Goal: Task Accomplishment & Management: Manage account settings

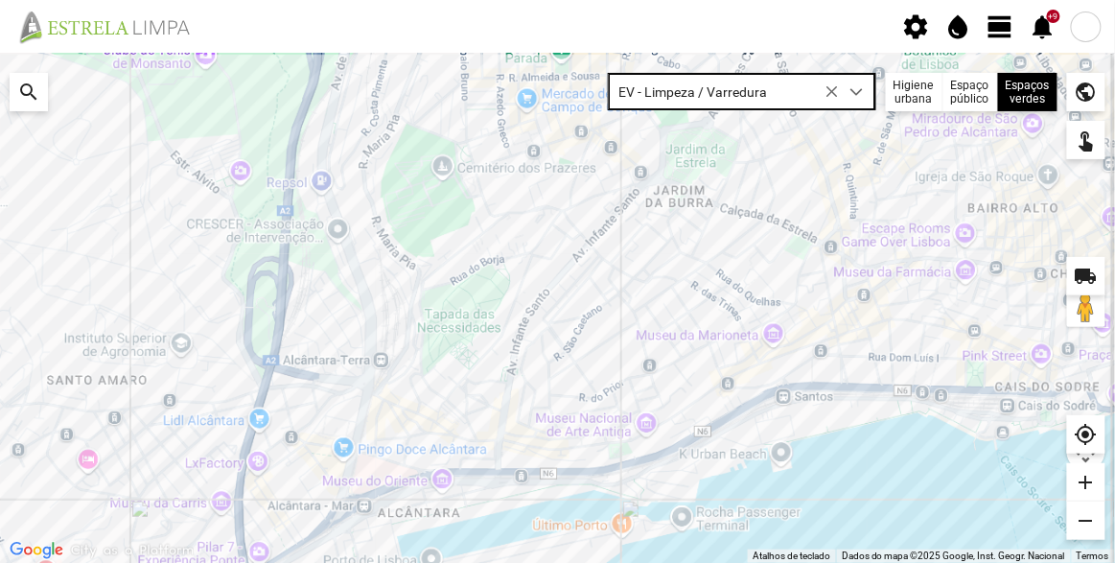
scroll to position [10, 81]
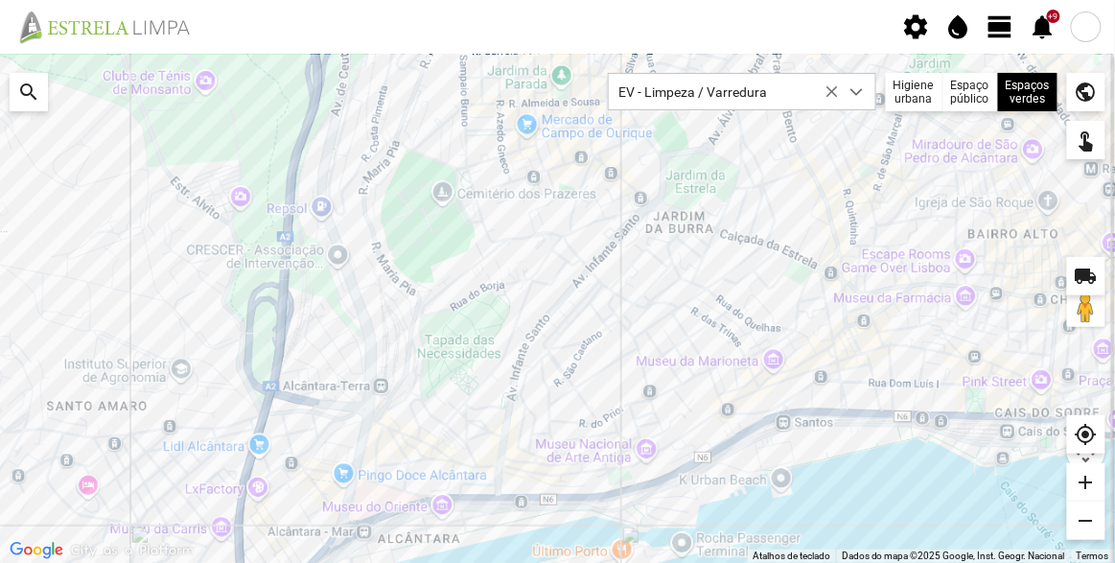
click at [639, 345] on div at bounding box center [557, 308] width 1115 height 509
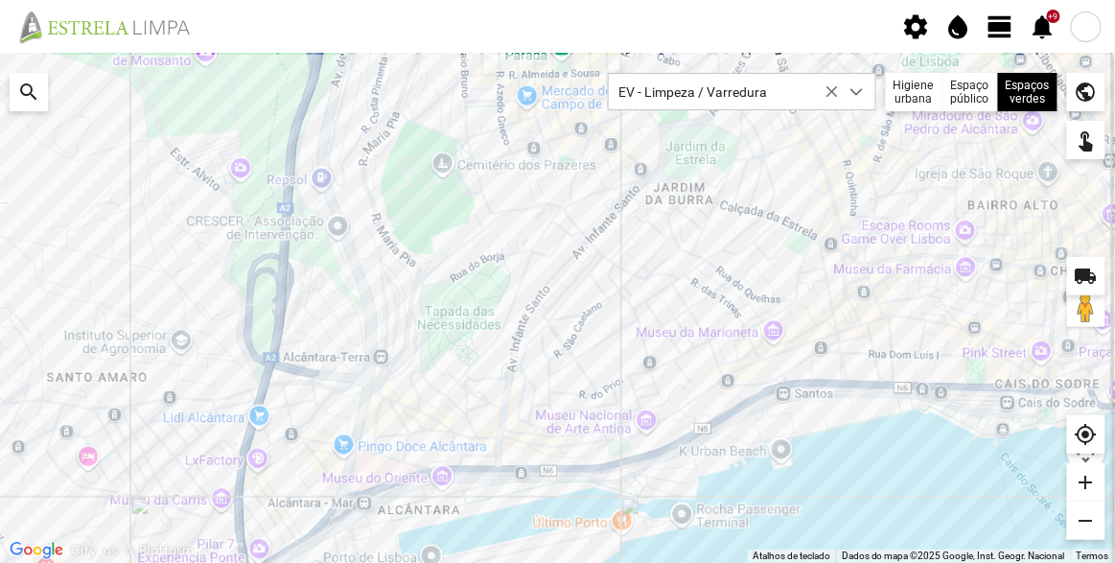
drag, startPoint x: 582, startPoint y: 401, endPoint x: 581, endPoint y: 351, distance: 49.9
click at [581, 351] on div at bounding box center [557, 308] width 1115 height 509
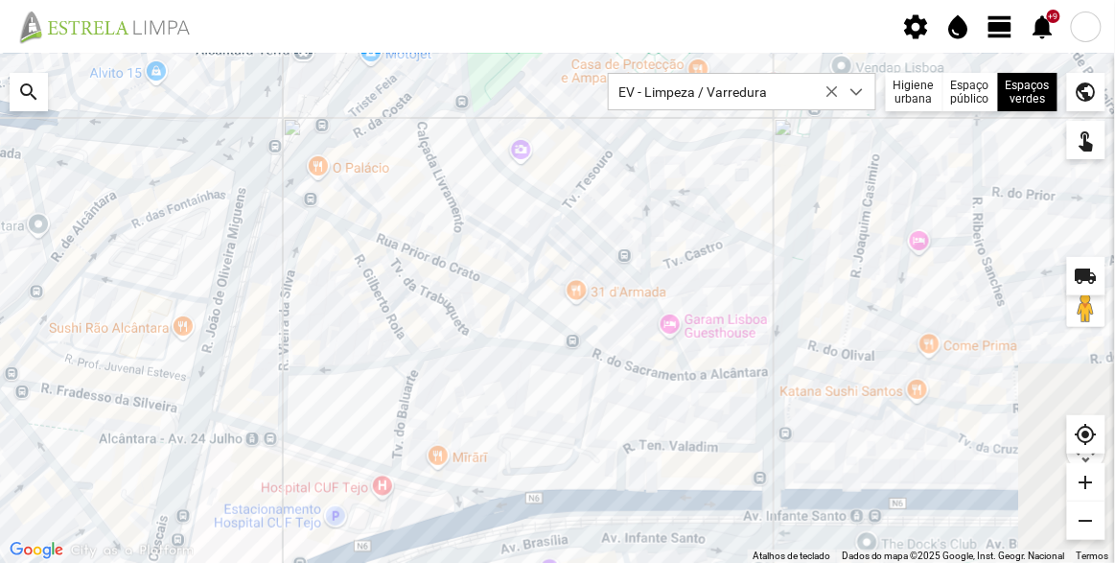
drag, startPoint x: 891, startPoint y: 421, endPoint x: 697, endPoint y: 303, distance: 227.5
click at [697, 303] on div at bounding box center [557, 308] width 1115 height 509
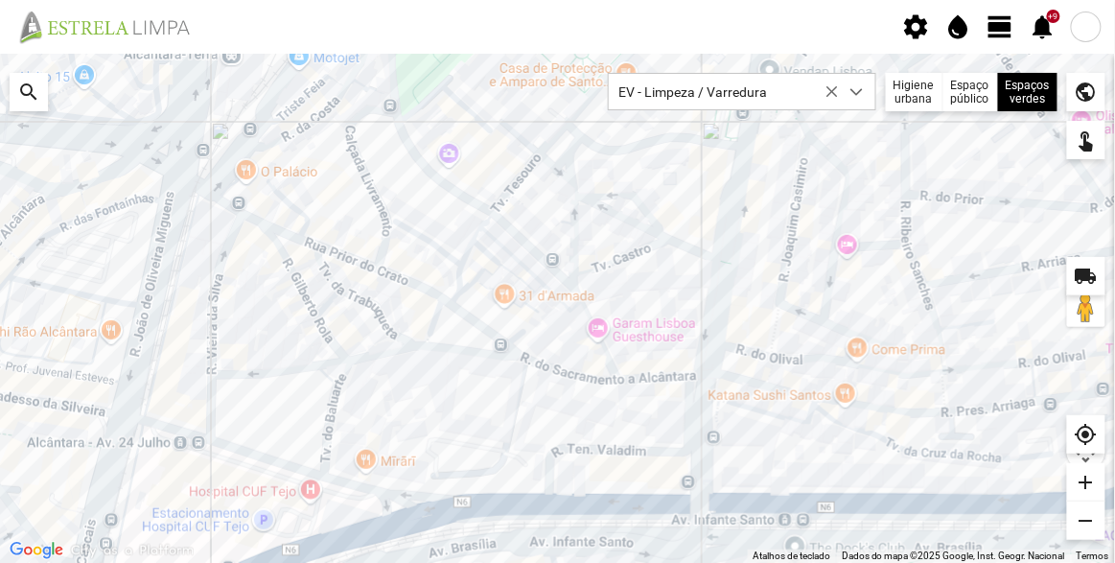
drag, startPoint x: 389, startPoint y: 204, endPoint x: 382, endPoint y: 264, distance: 59.8
click at [382, 264] on div at bounding box center [557, 308] width 1115 height 509
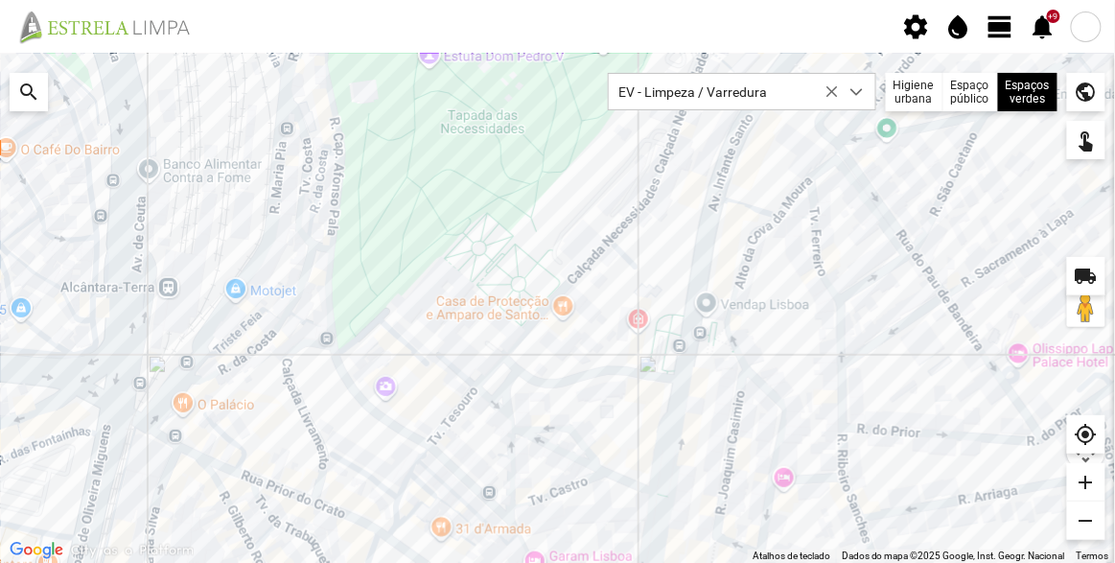
drag, startPoint x: 677, startPoint y: 245, endPoint x: 613, endPoint y: 482, distance: 245.3
click at [613, 482] on div at bounding box center [557, 308] width 1115 height 509
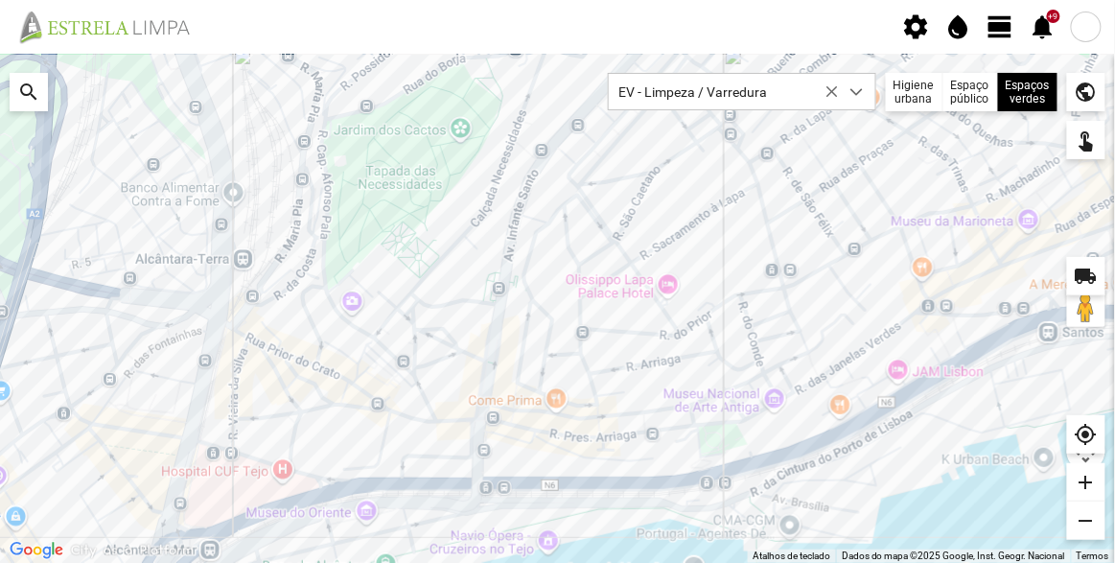
drag, startPoint x: 417, startPoint y: 465, endPoint x: 450, endPoint y: 340, distance: 128.8
click at [450, 340] on div at bounding box center [557, 308] width 1115 height 509
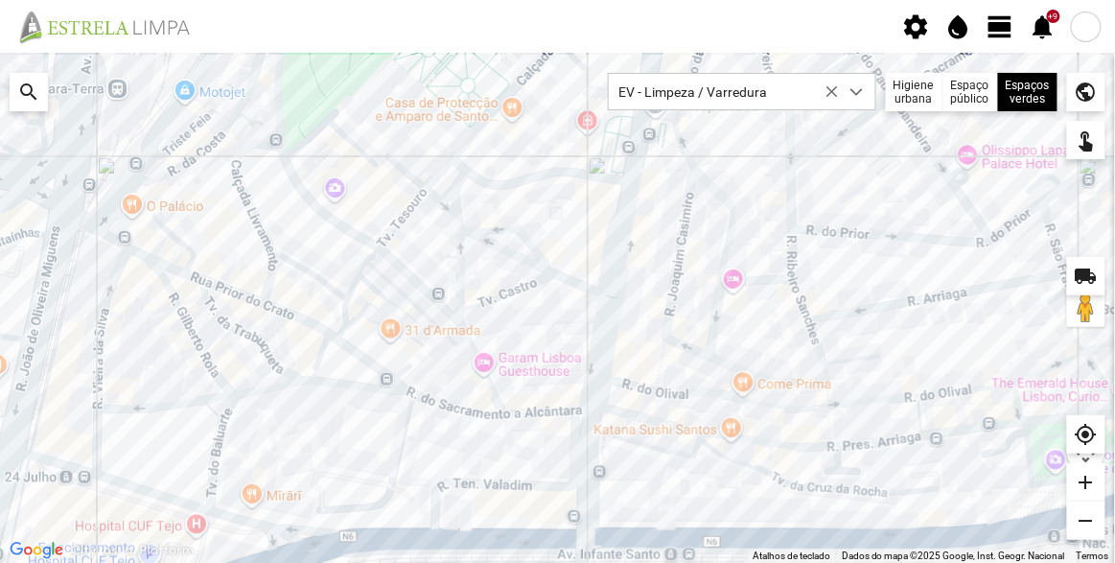
drag, startPoint x: 419, startPoint y: 266, endPoint x: 435, endPoint y: 281, distance: 21.7
click at [435, 281] on div at bounding box center [557, 308] width 1115 height 509
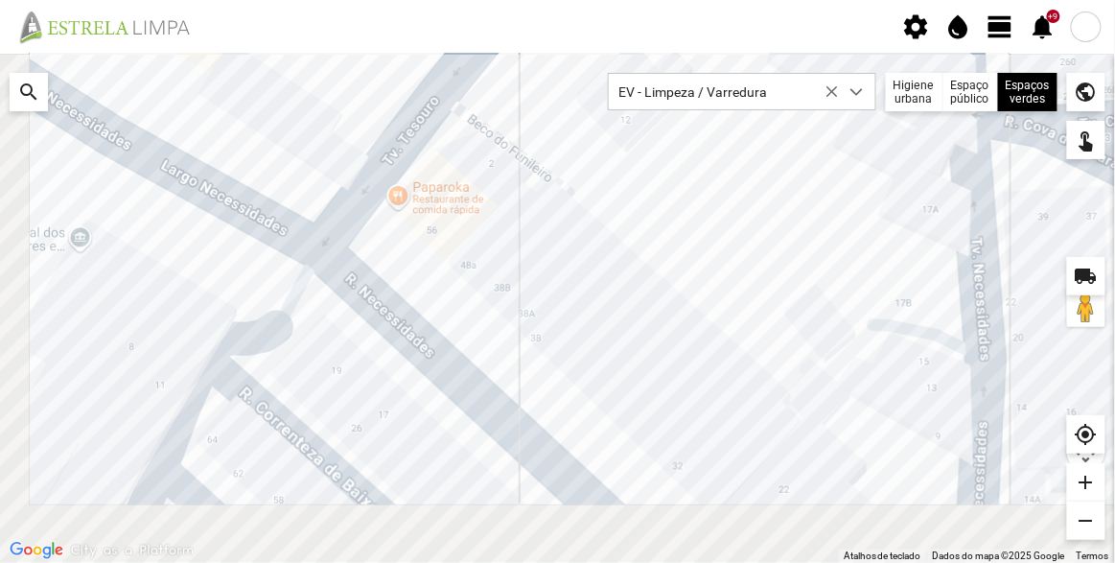
drag, startPoint x: 642, startPoint y: 275, endPoint x: 685, endPoint y: 236, distance: 58.4
click at [685, 236] on div at bounding box center [557, 308] width 1115 height 509
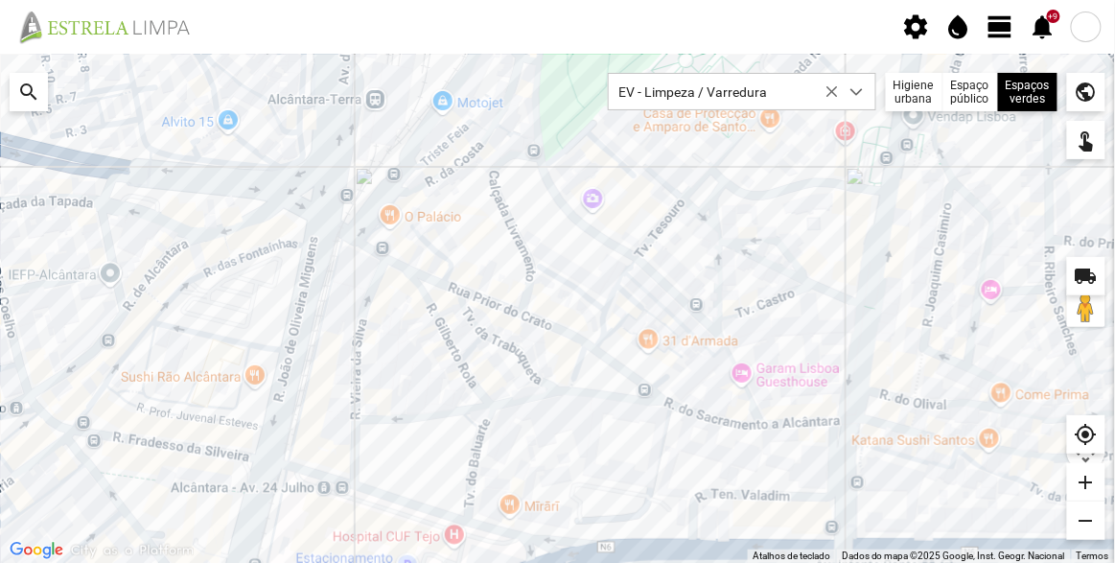
click at [1001, 32] on span "view_day" at bounding box center [1000, 26] width 29 height 29
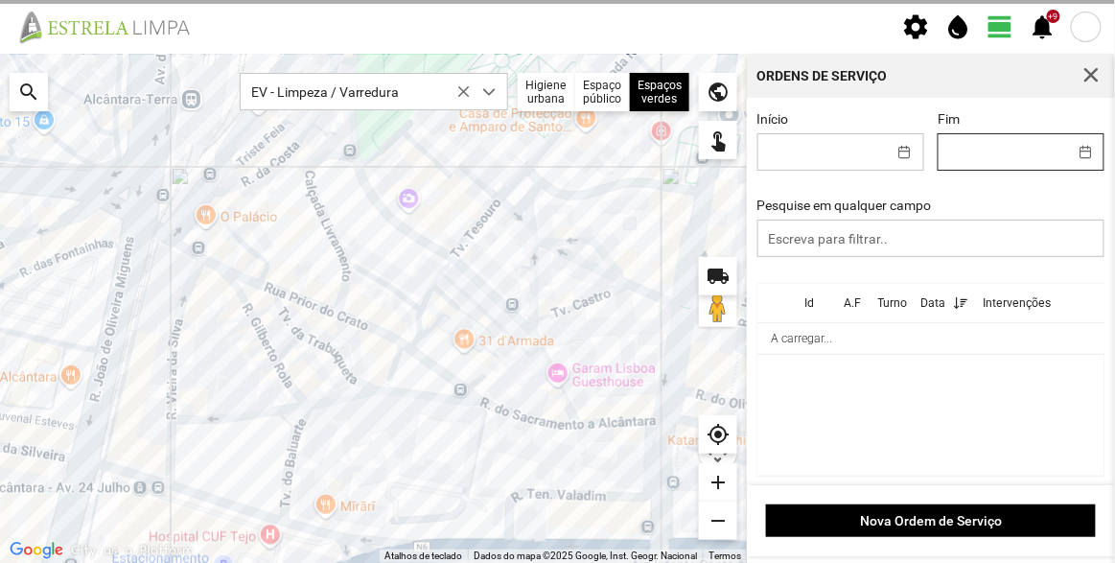
click at [991, 150] on input "Fim" at bounding box center [1002, 151] width 128 height 35
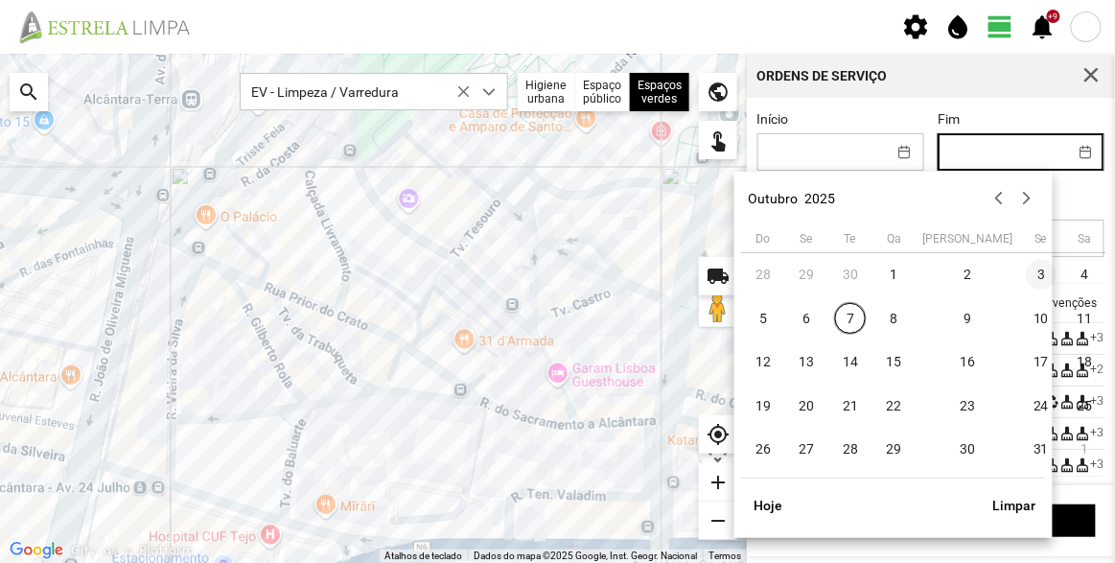
click at [1026, 278] on span "3" at bounding box center [1041, 275] width 31 height 31
type input "03/10/2025"
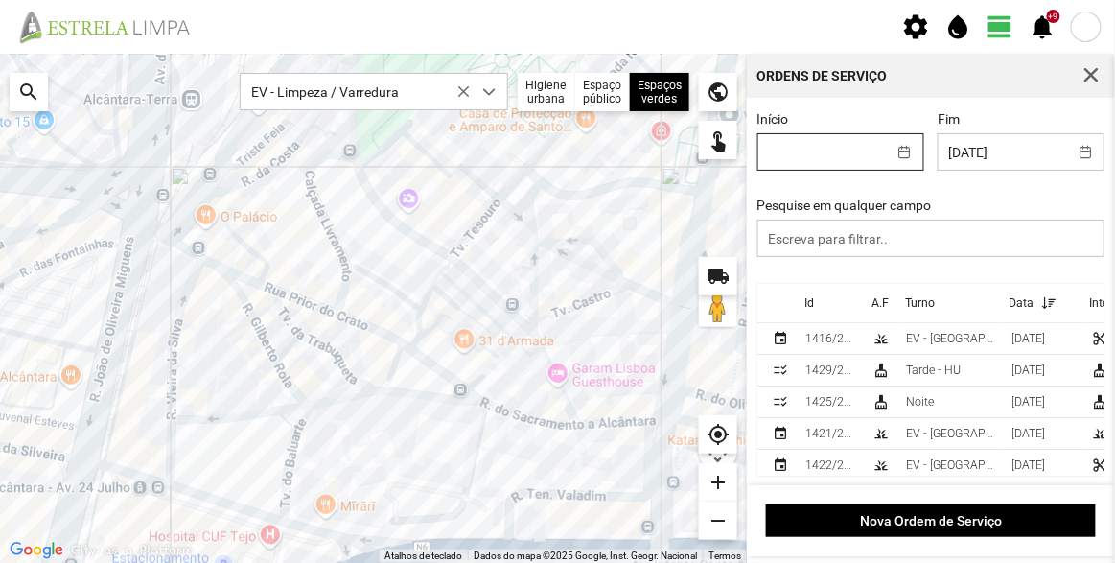
click at [856, 156] on input "Início" at bounding box center [822, 151] width 128 height 35
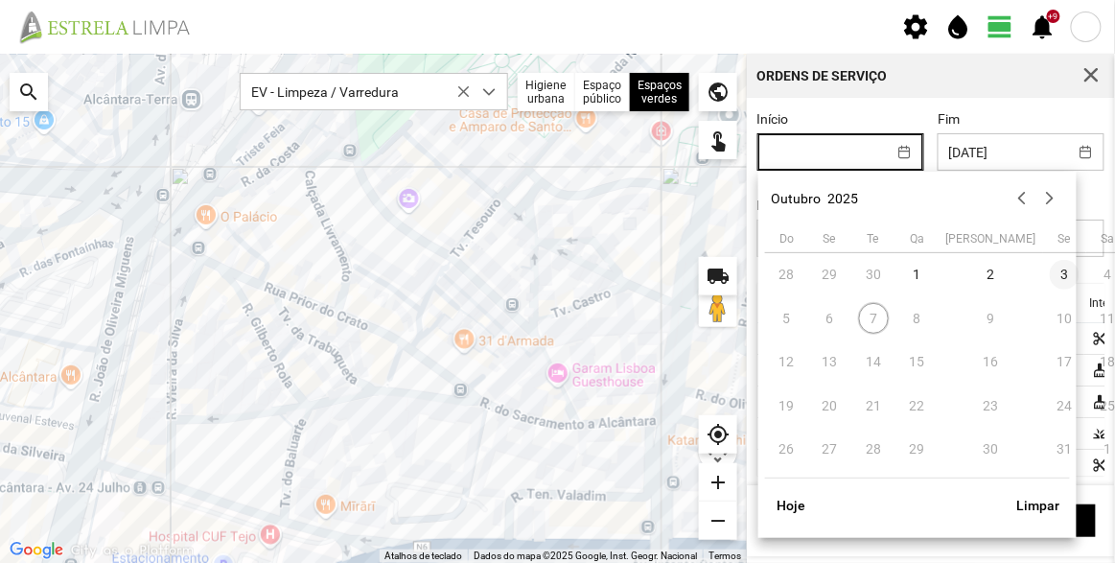
click at [1050, 275] on span "3" at bounding box center [1065, 275] width 31 height 31
type input "03/10/2025"
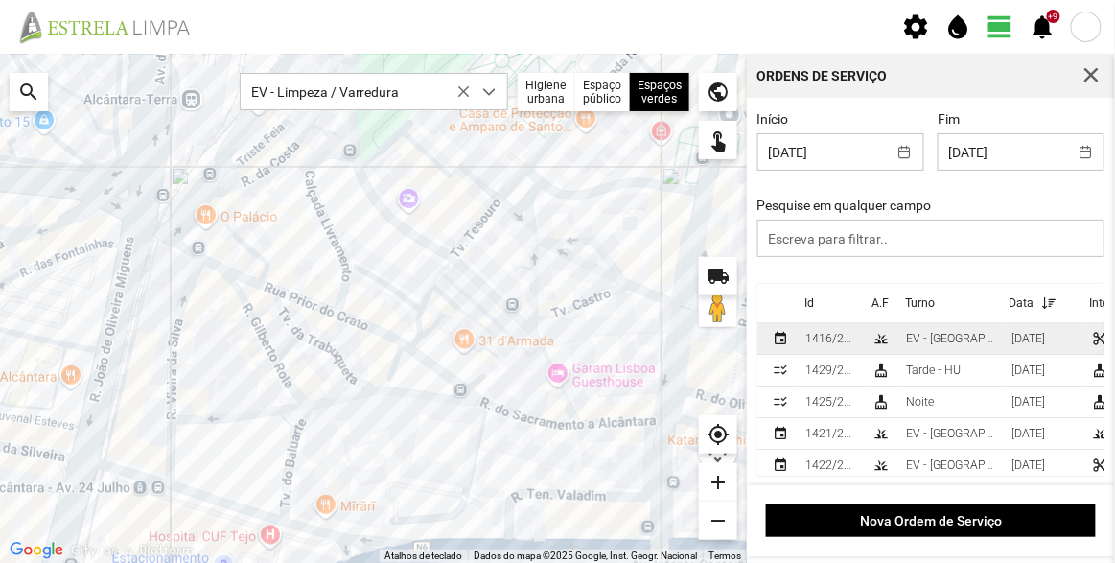
click at [898, 341] on td "EV - [GEOGRAPHIC_DATA] B" at bounding box center [950, 339] width 105 height 32
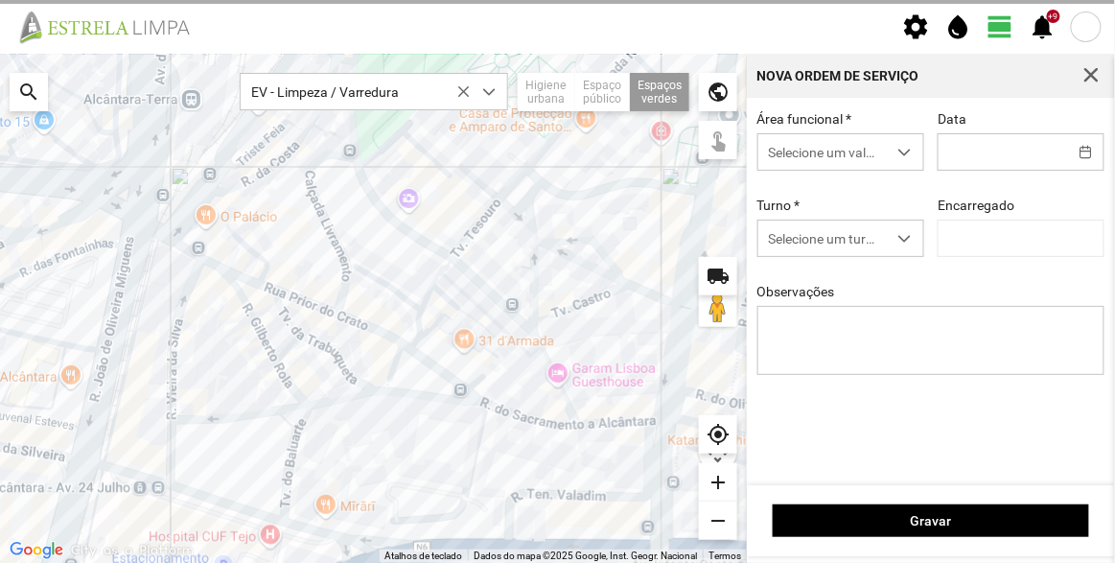
type input "03/10/2025"
type input "[PERSON_NAME]"
type textarea "Floreiras da Rua das Praças"
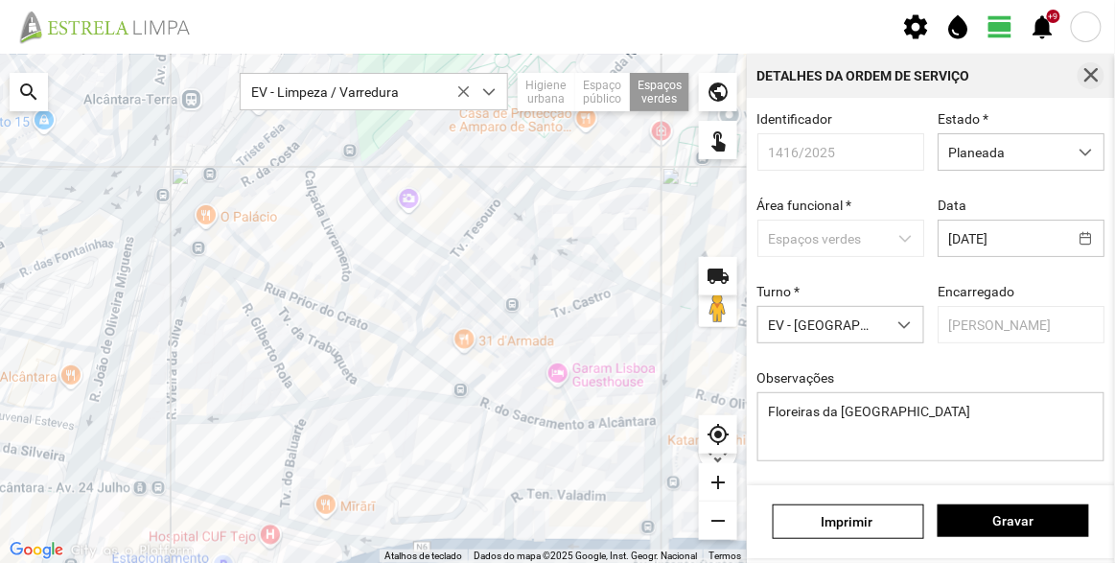
click at [1094, 68] on span "button" at bounding box center [1090, 75] width 17 height 17
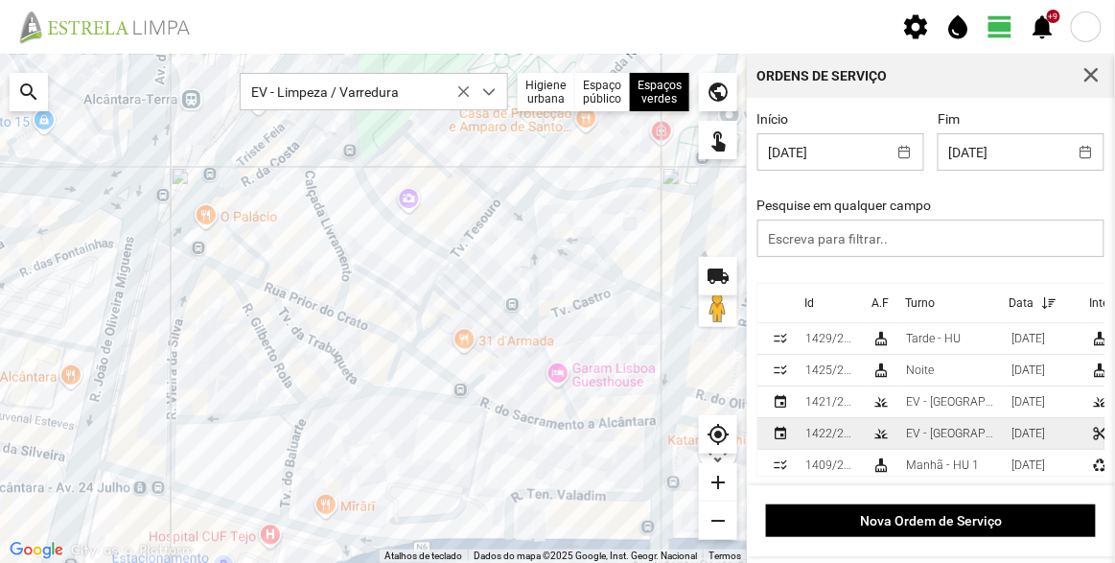
scroll to position [50, 0]
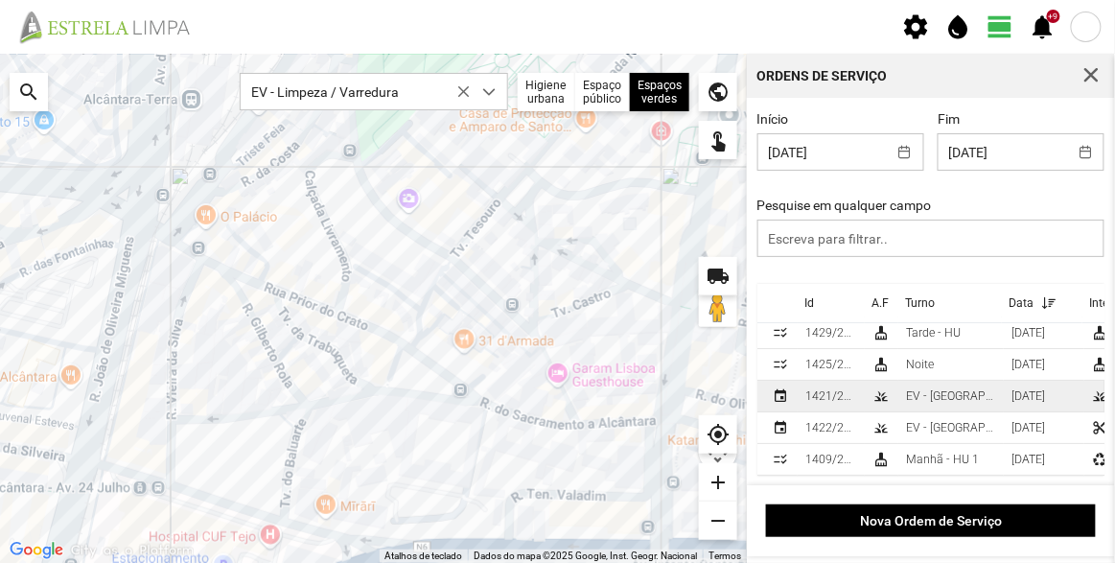
click at [943, 389] on div "EV - [GEOGRAPHIC_DATA] A" at bounding box center [951, 395] width 90 height 13
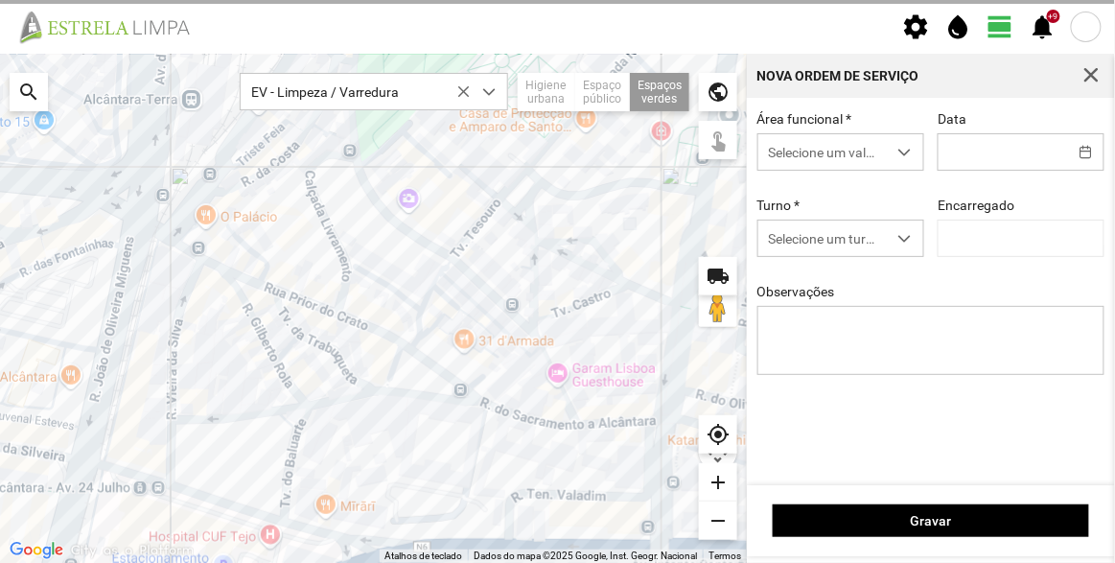
type input "03/10/2025"
type textarea "Jardim Av. Infante Santo"
type input "[PERSON_NAME]"
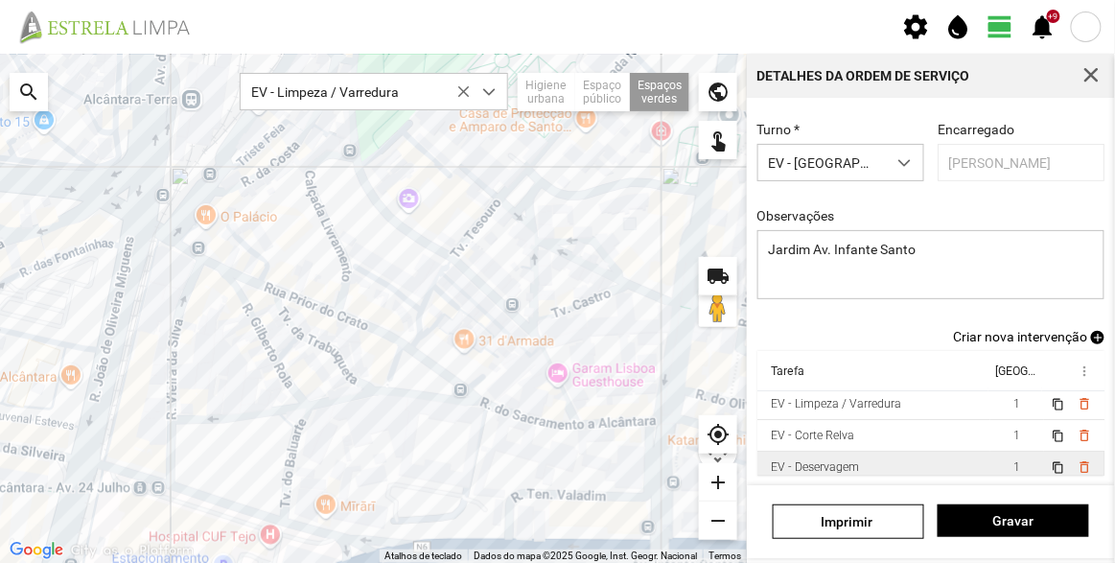
scroll to position [55, 0]
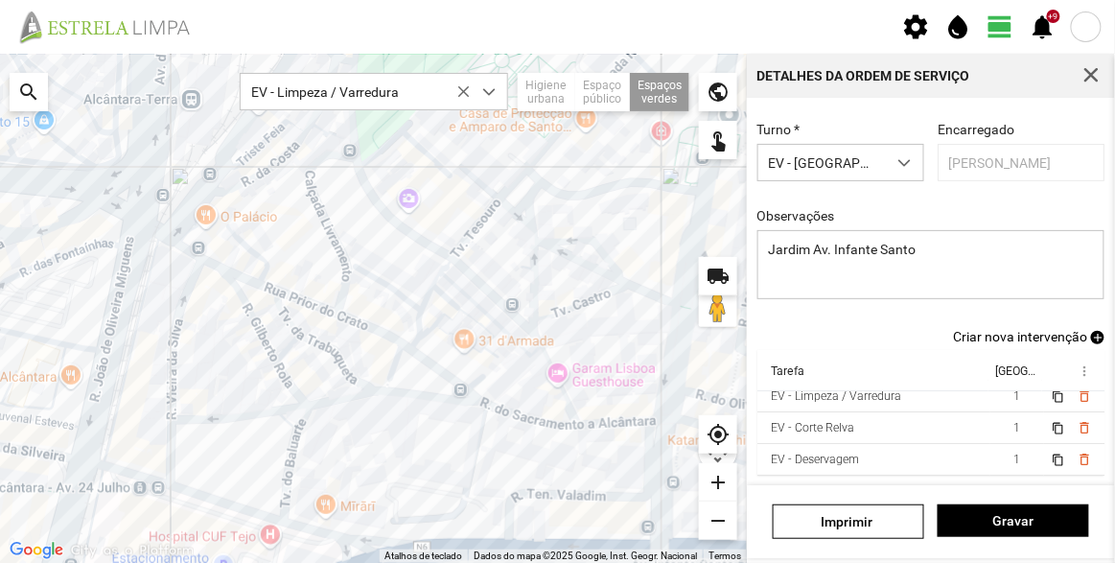
click at [1052, 336] on span "Criar nova intervenção" at bounding box center [1020, 336] width 134 height 15
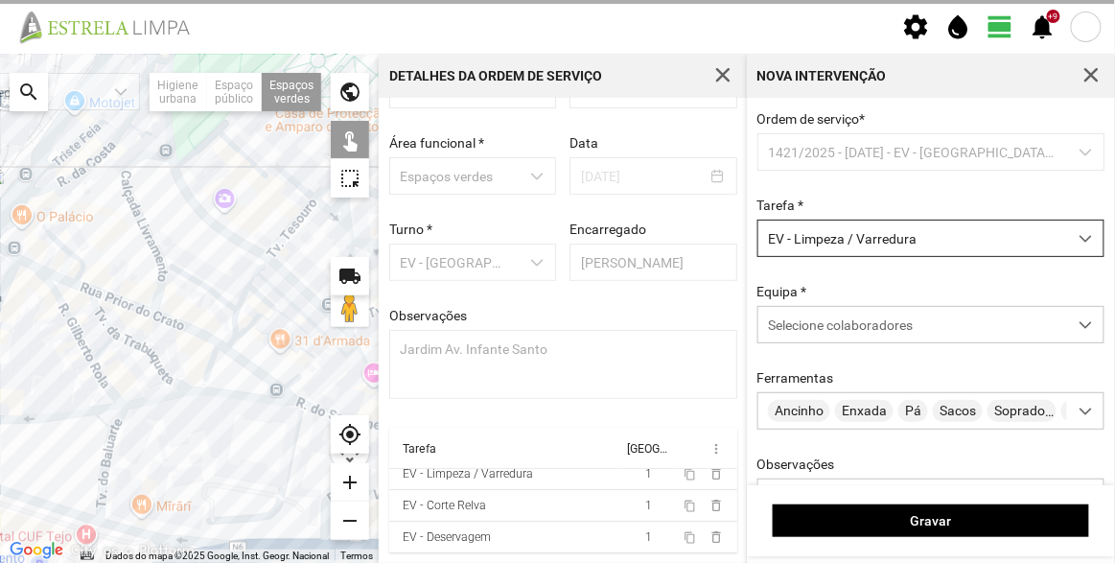
click at [869, 252] on span "EV - Limpeza / Varredura" at bounding box center [912, 237] width 309 height 35
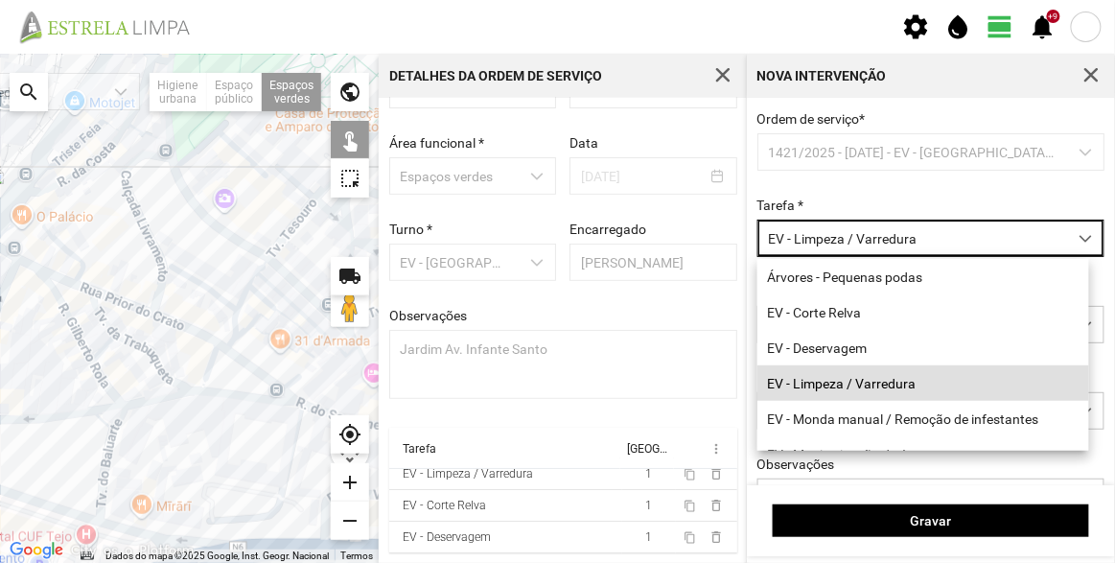
click at [925, 192] on div "Ordem de serviço * 1421/2025 - 03/10/2025 - EV - Equipa A Tarefa * EV - Limpeza…" at bounding box center [931, 344] width 361 height 466
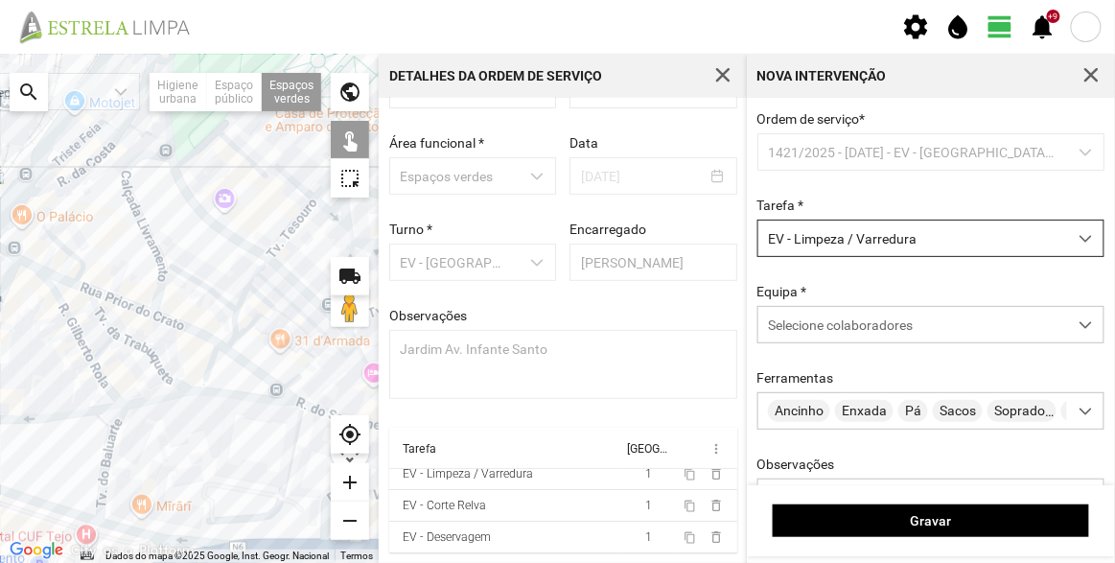
click at [907, 244] on span "EV - Limpeza / Varredura" at bounding box center [912, 237] width 309 height 35
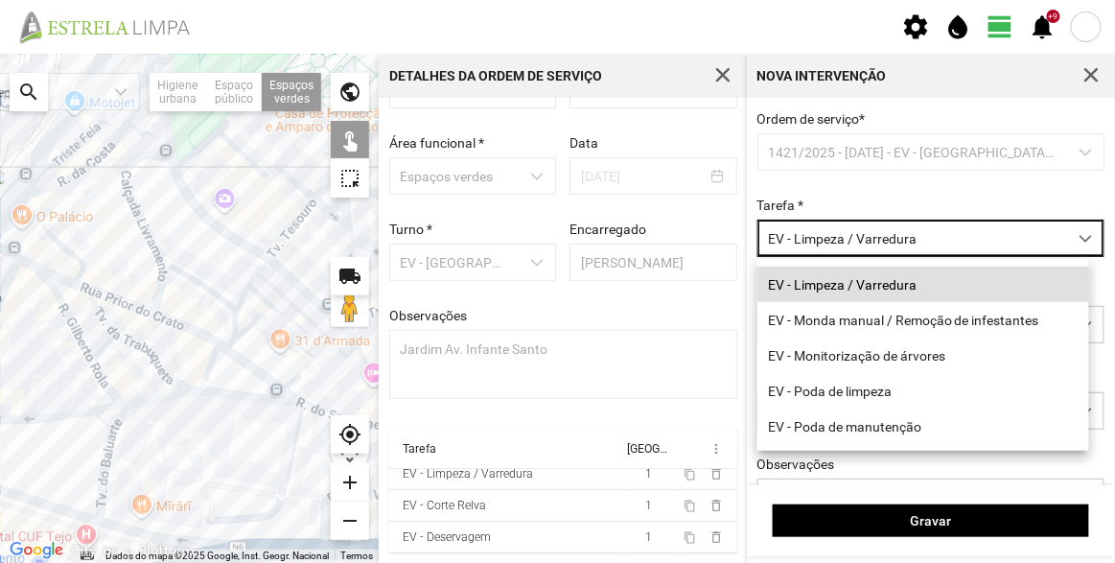
scroll to position [244, 0]
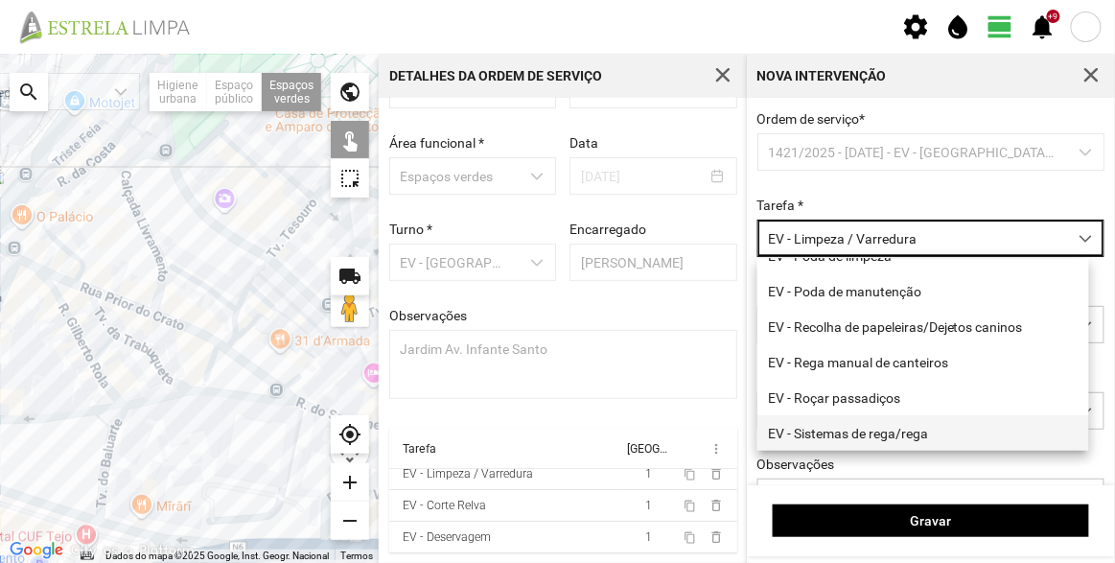
click at [875, 435] on li "EV - Sistemas de rega/rega" at bounding box center [923, 432] width 332 height 35
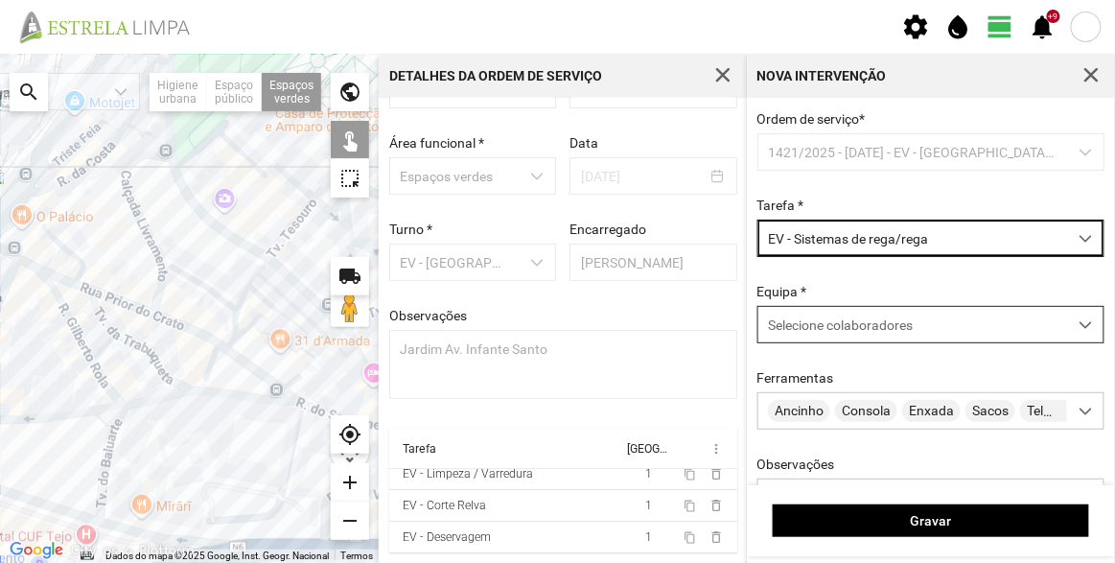
click at [840, 327] on span "Selecione colaboradores" at bounding box center [840, 324] width 145 height 15
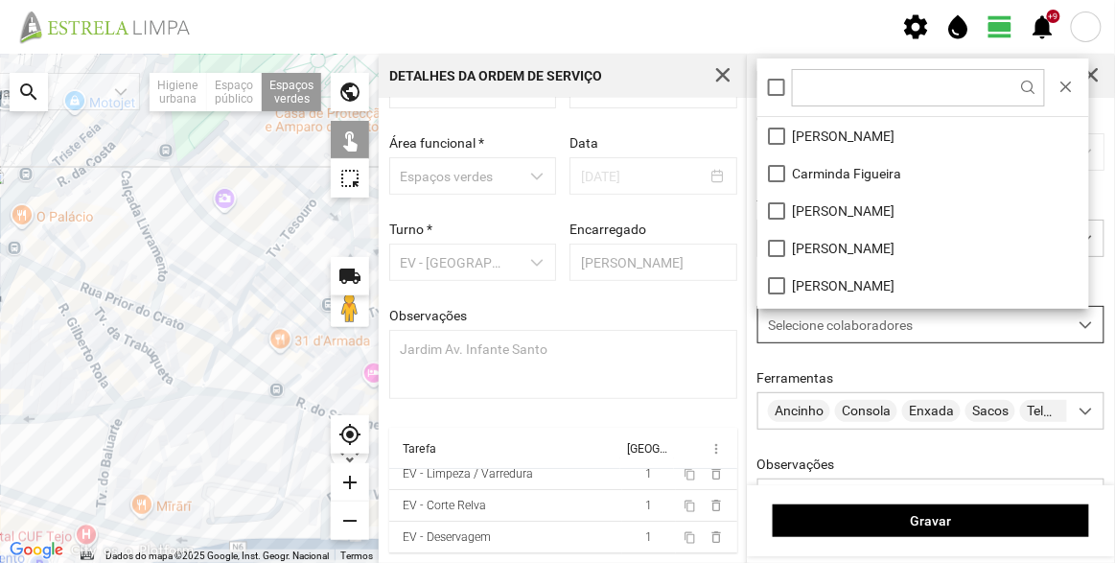
scroll to position [10, 81]
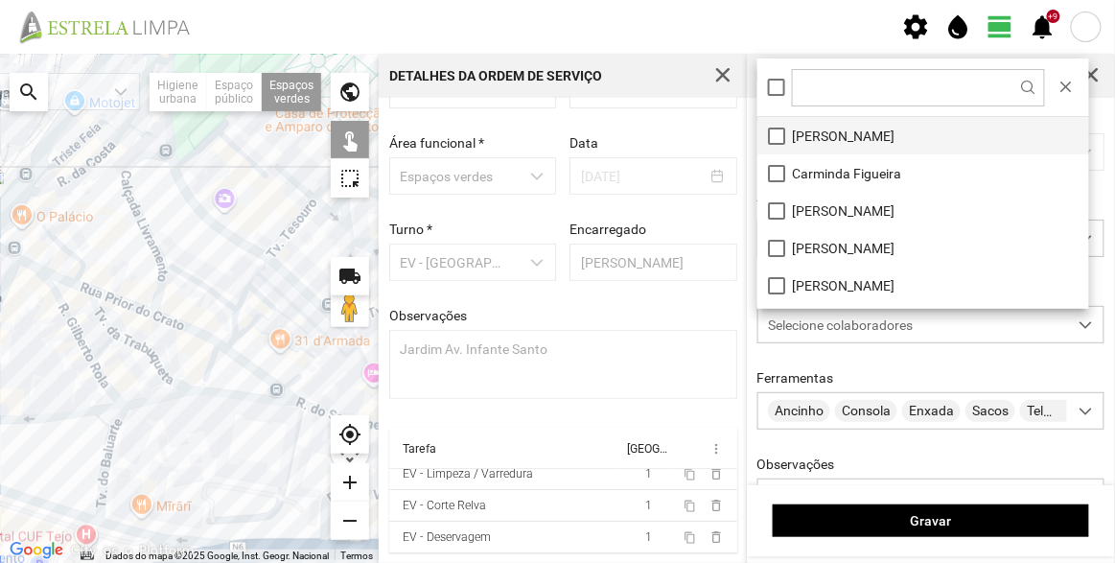
click at [845, 127] on li "[PERSON_NAME]" at bounding box center [923, 135] width 332 height 37
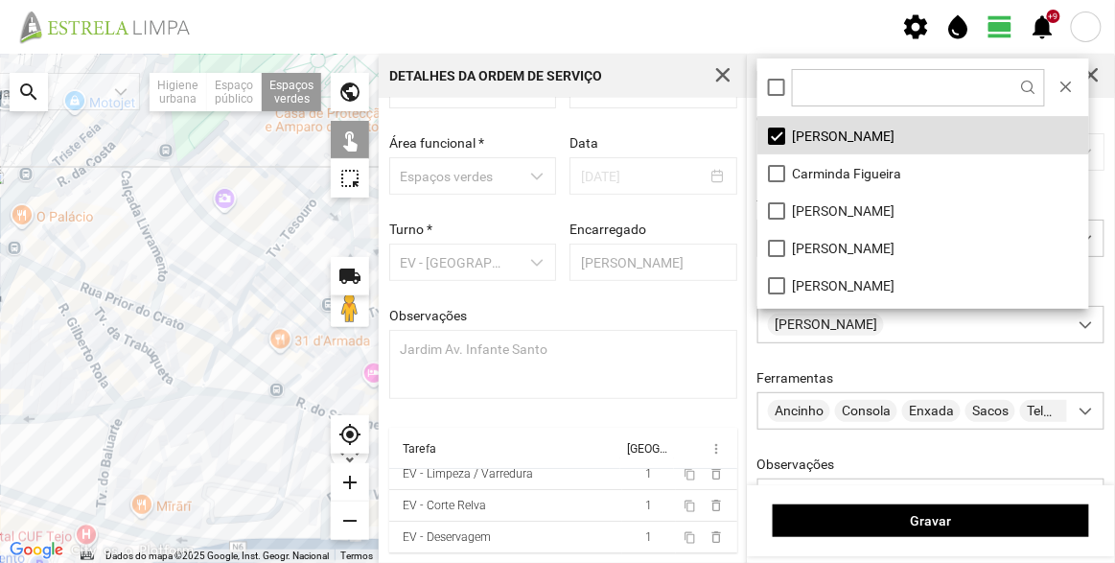
click at [894, 370] on div "Ordem de serviço * 1421/2025 - 03/10/2025 - EV - Equipa A Tarefa * EV - Sistema…" at bounding box center [931, 344] width 361 height 466
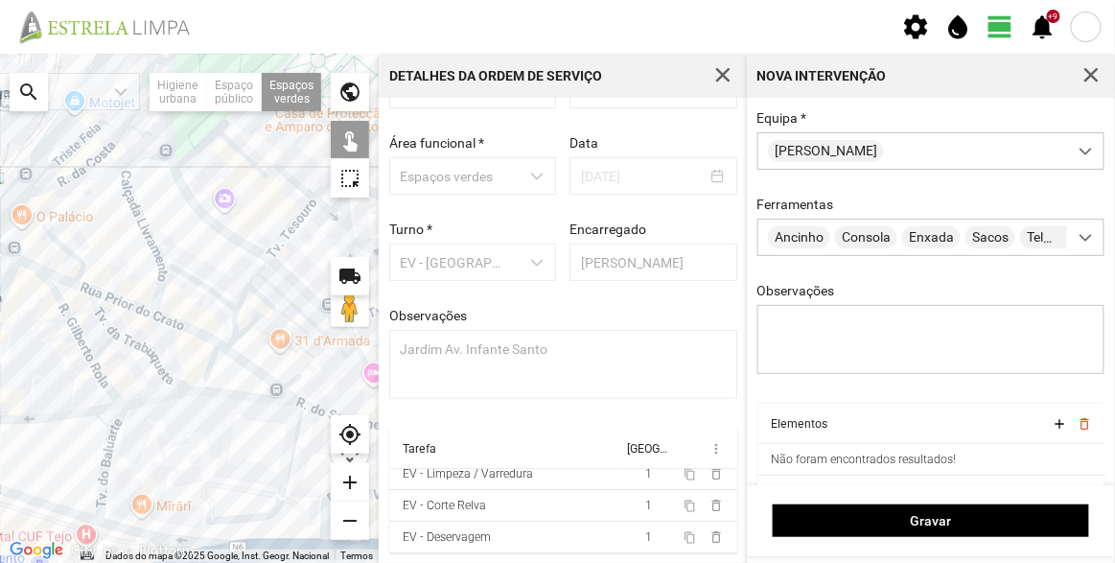
scroll to position [231, 0]
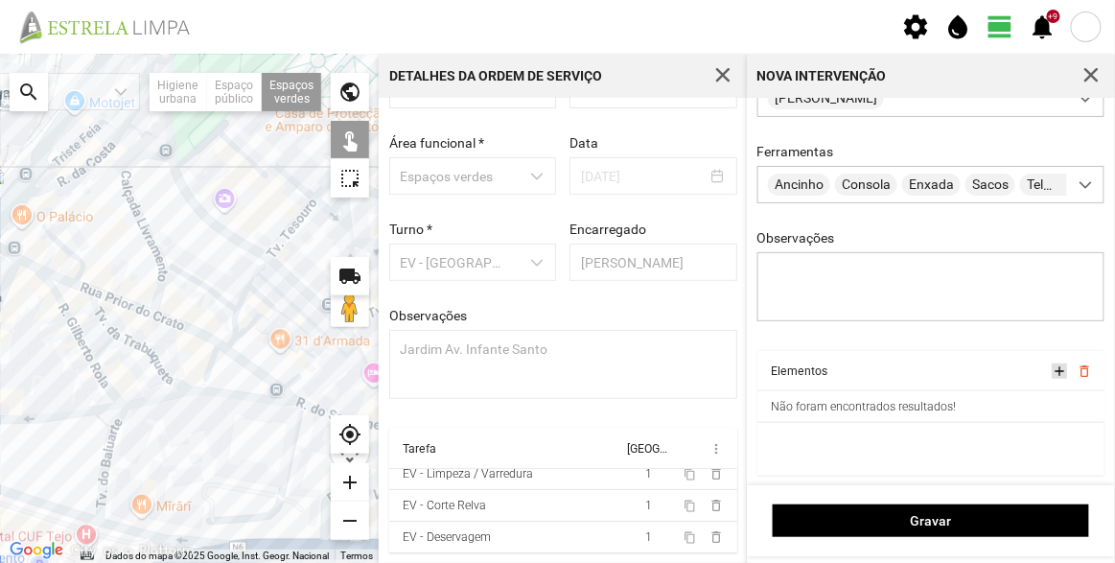
click at [1051, 374] on span "add" at bounding box center [1058, 370] width 15 height 15
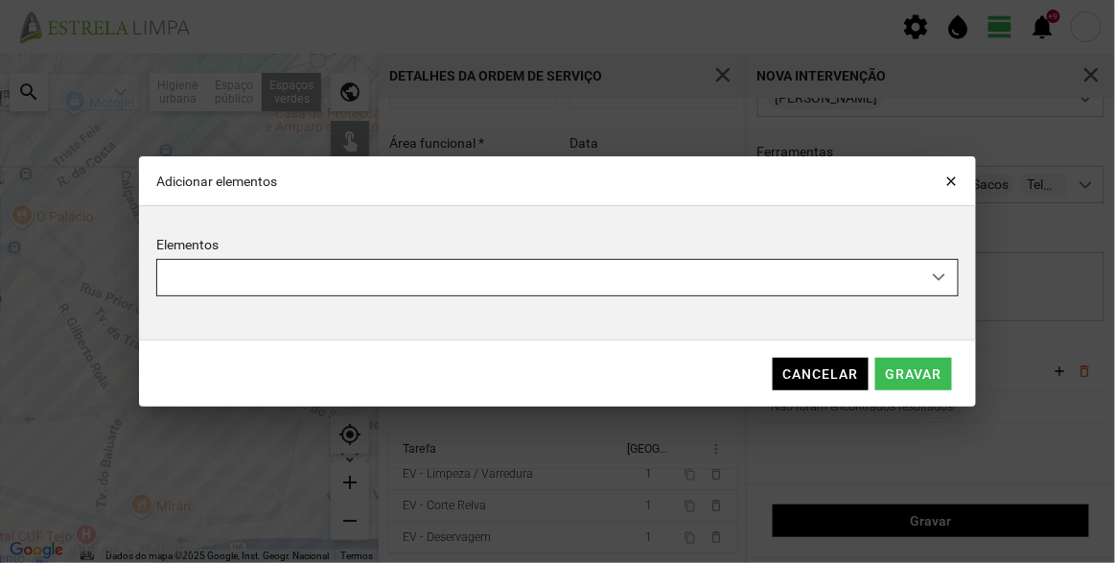
click at [411, 269] on div "empty" at bounding box center [539, 277] width 764 height 35
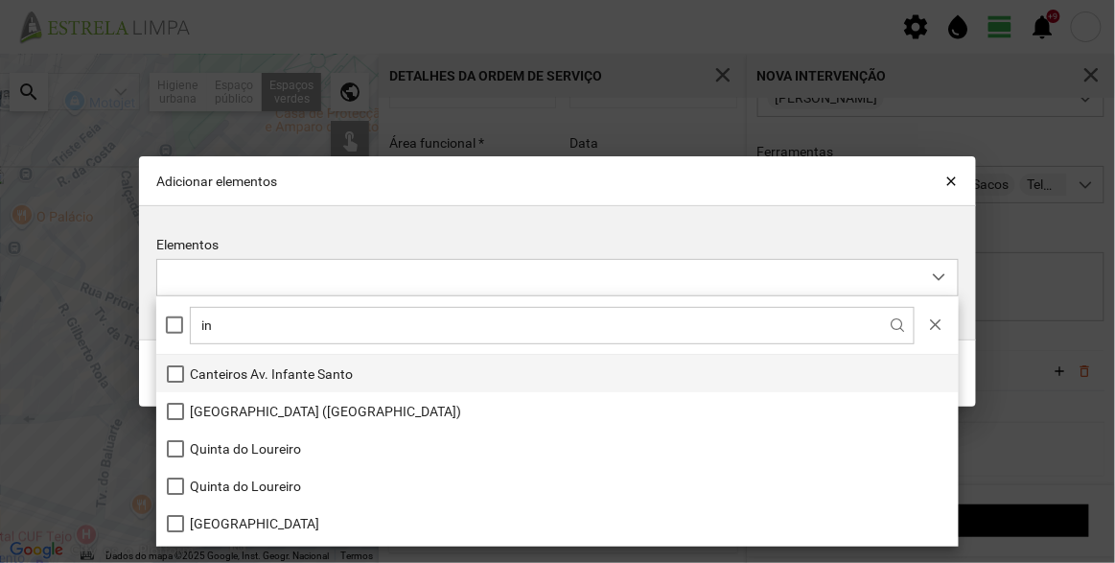
type input "in"
click at [315, 373] on li "Canteiros Av. Infante Santo" at bounding box center [557, 373] width 802 height 37
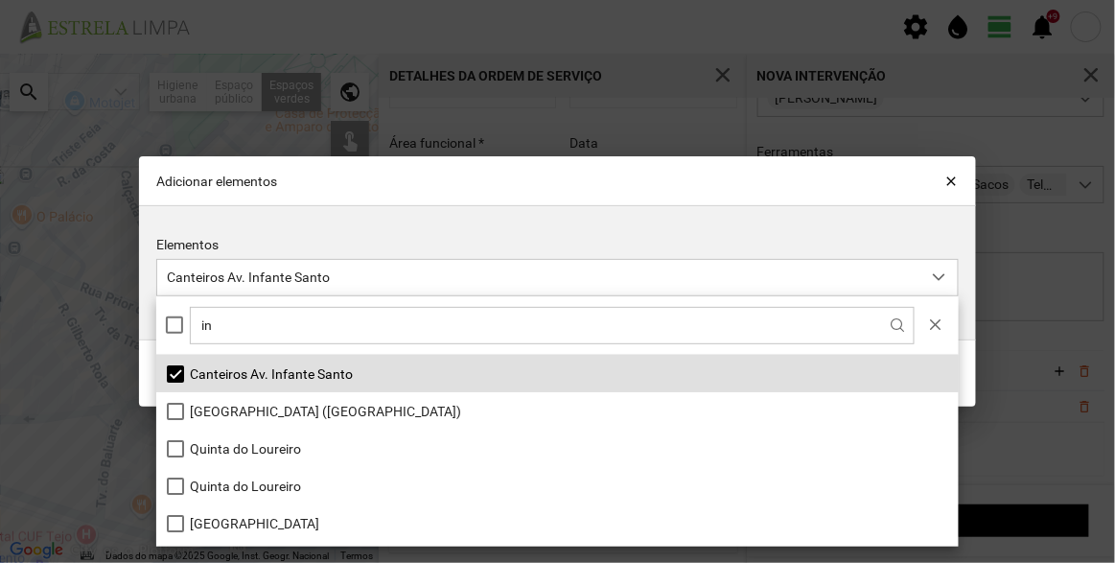
click at [731, 195] on div "Adicionar elementos close" at bounding box center [557, 180] width 836 height 49
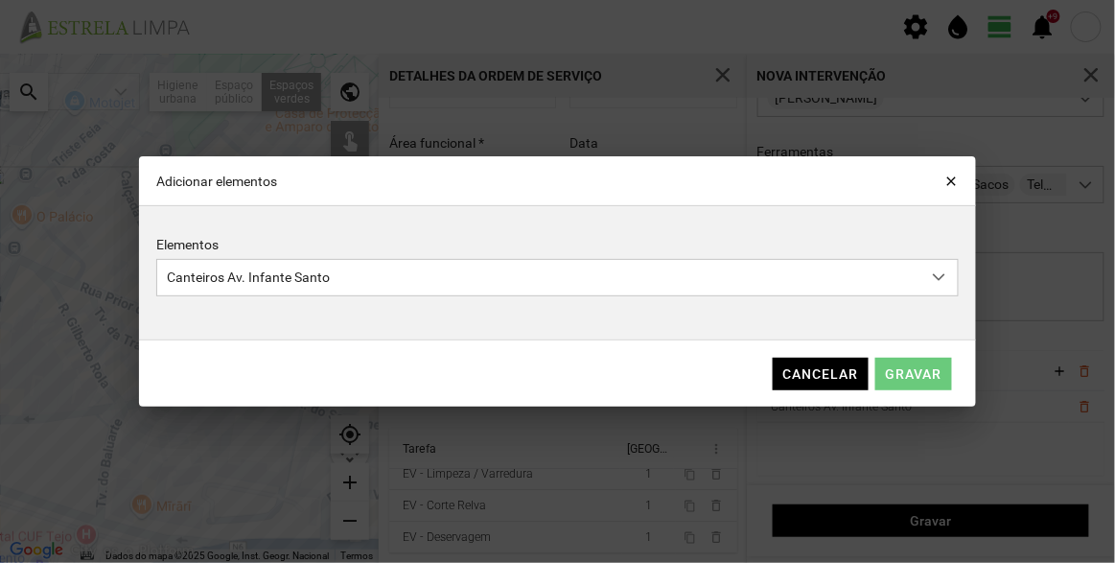
click at [915, 371] on span "Gravar" at bounding box center [914, 373] width 57 height 15
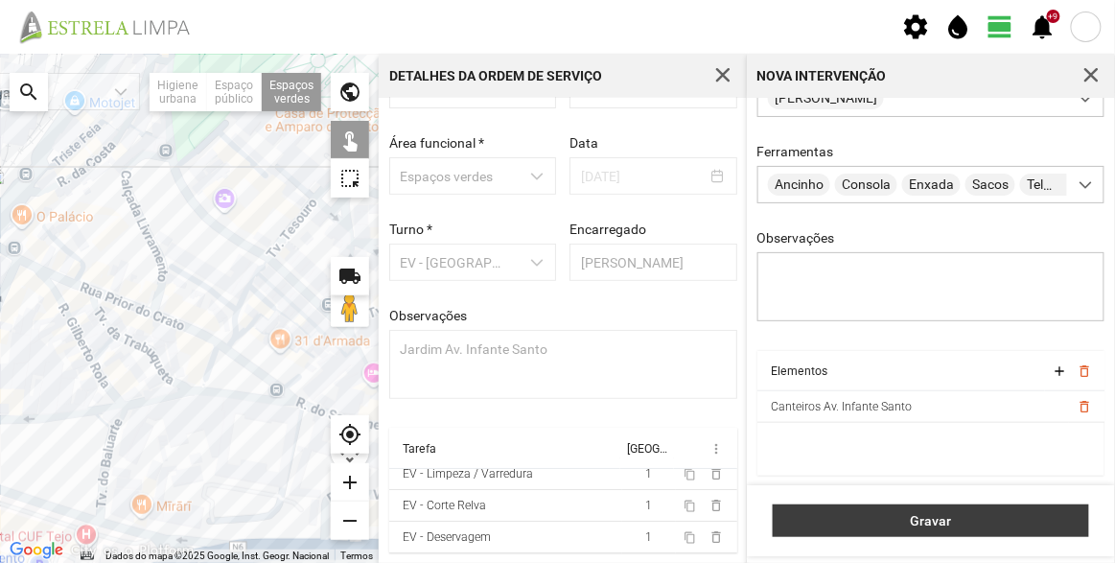
click at [941, 515] on span "Gravar" at bounding box center [931, 520] width 296 height 15
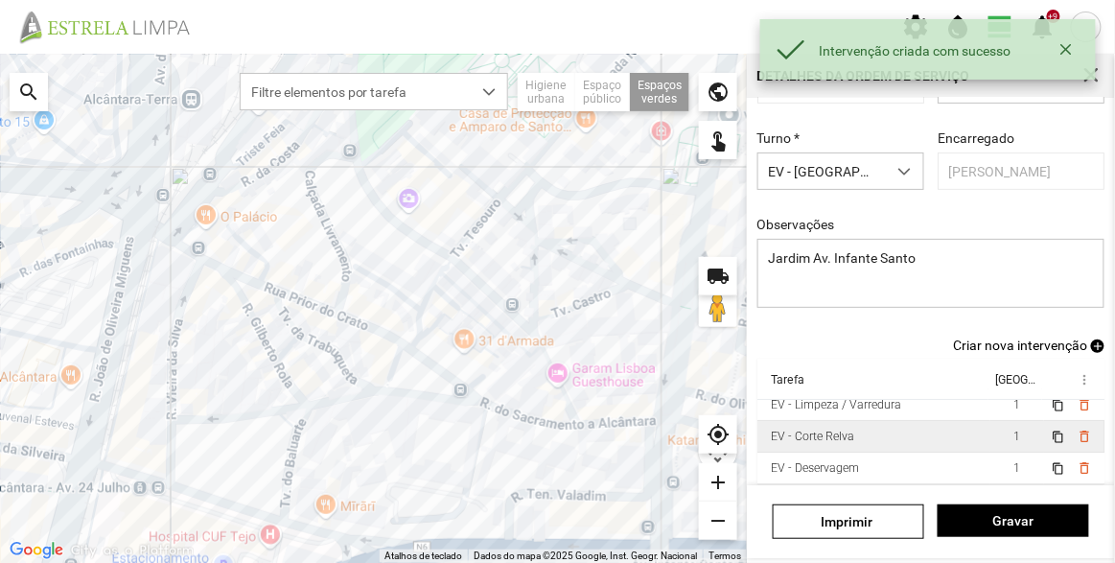
scroll to position [86, 0]
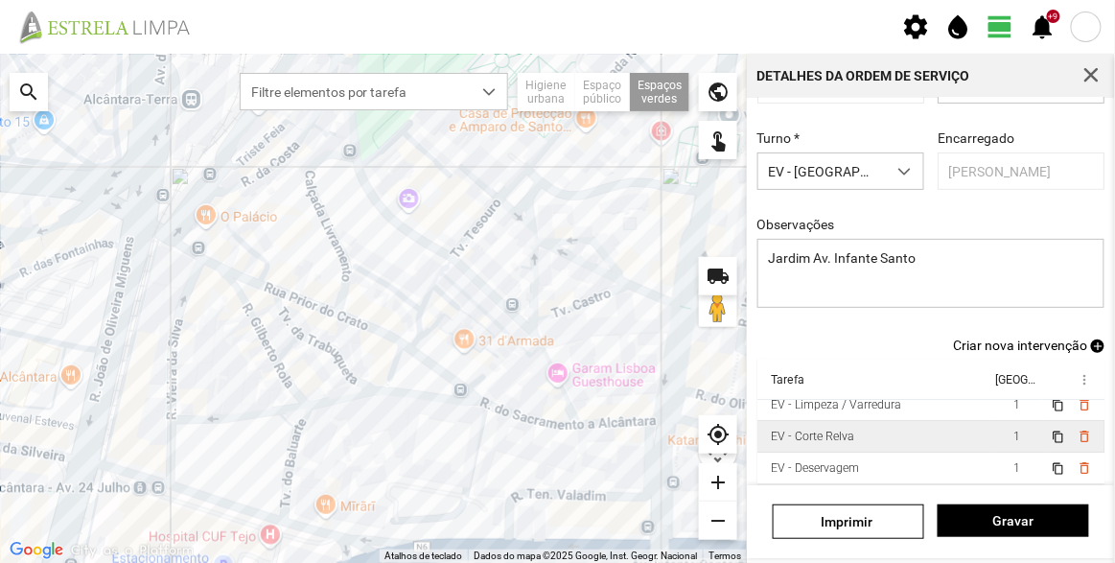
click at [887, 434] on td "EV - Corte Relva" at bounding box center [873, 437] width 233 height 32
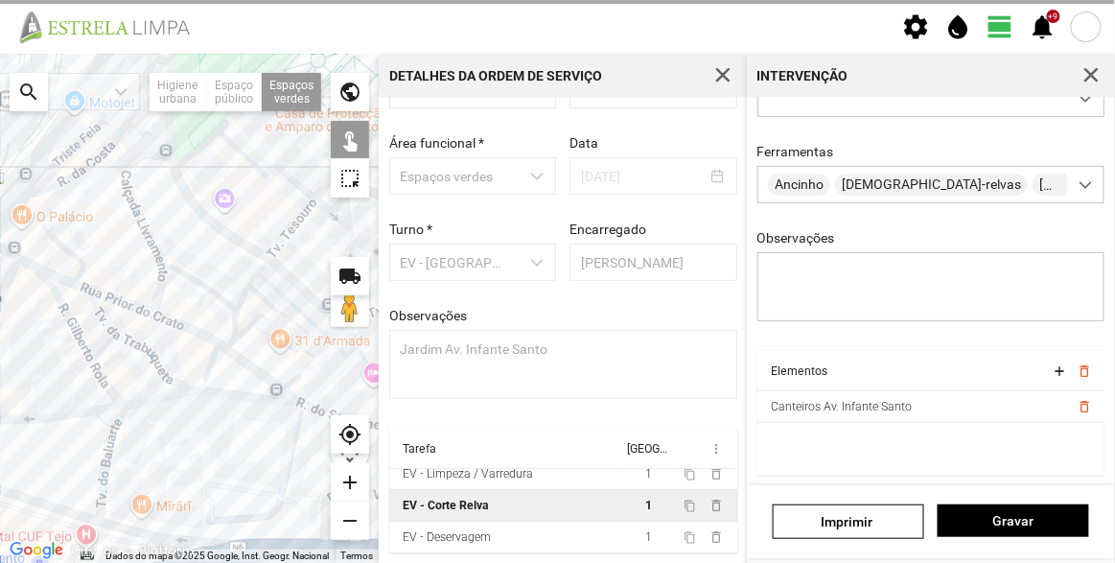
scroll to position [231, 0]
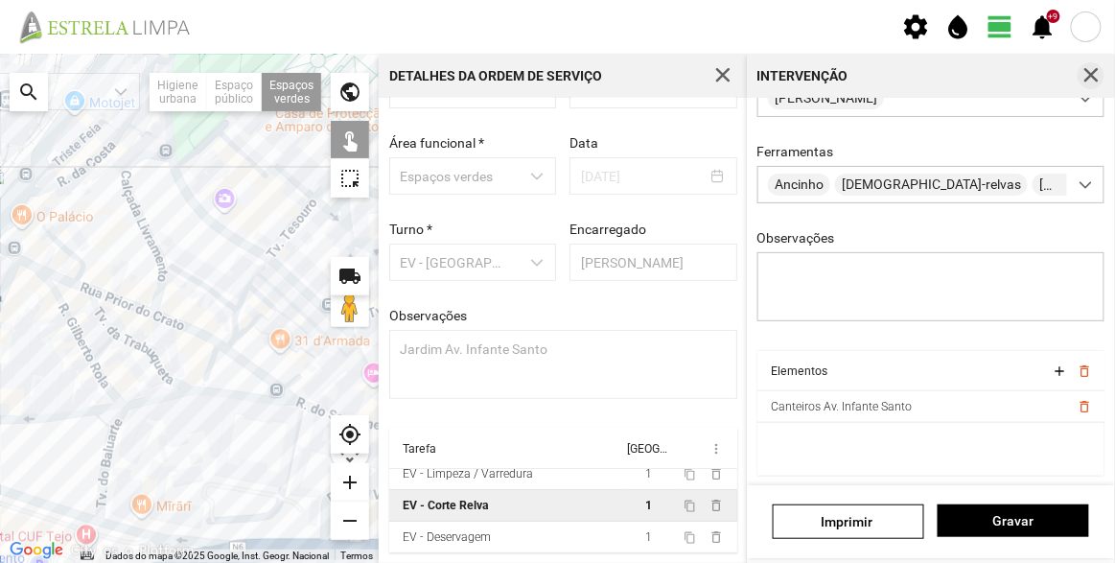
click at [1089, 81] on span "button" at bounding box center [1090, 75] width 17 height 17
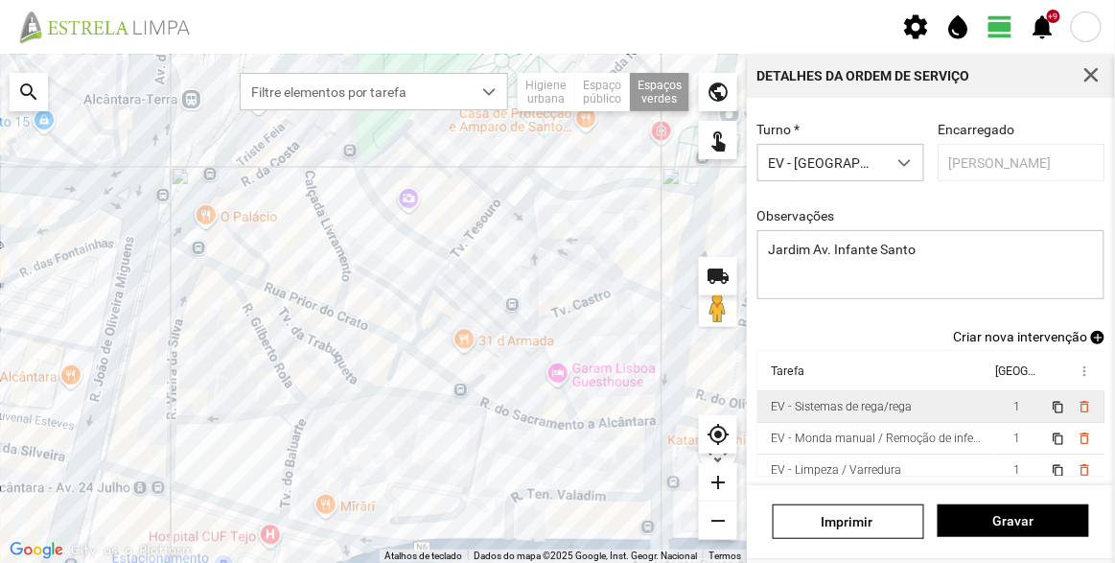
click at [877, 401] on div "EV - Sistemas de rega/rega" at bounding box center [841, 406] width 141 height 13
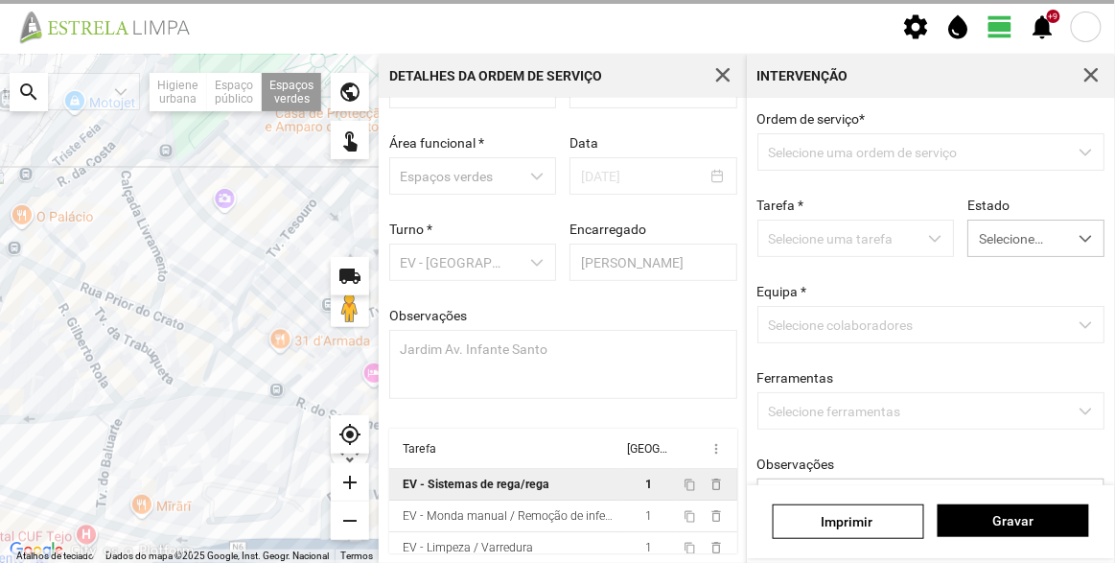
scroll to position [66, 0]
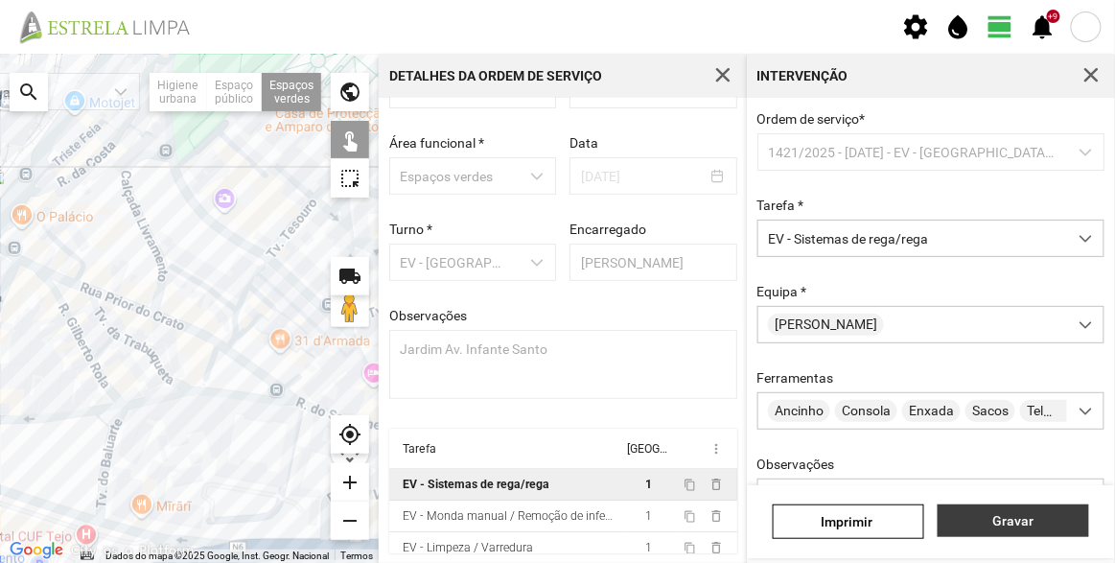
click at [1049, 532] on button "Gravar" at bounding box center [1012, 520] width 151 height 33
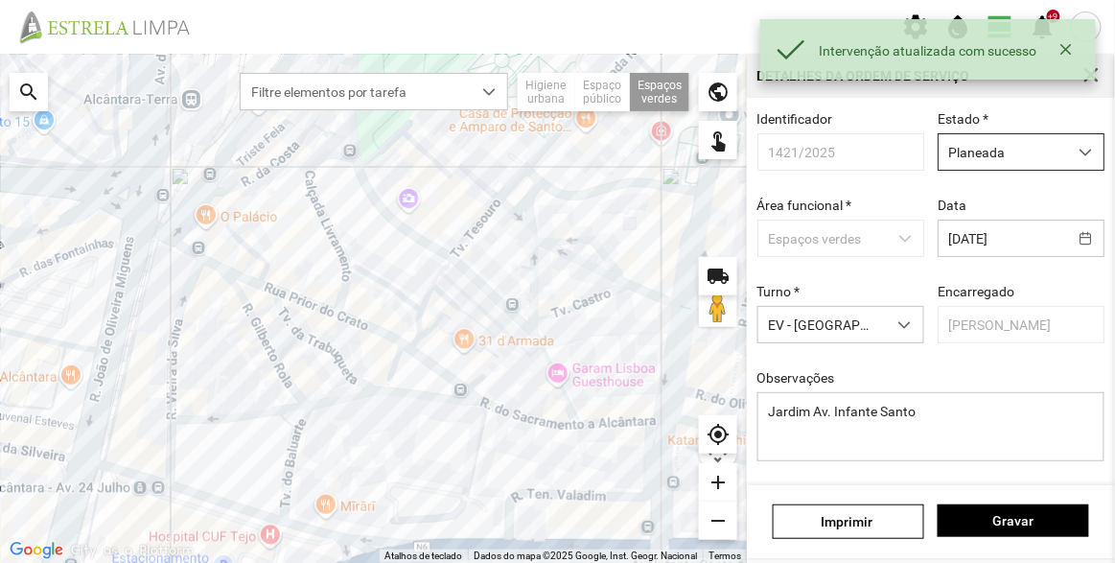
click at [1003, 147] on span "Planeada" at bounding box center [1002, 151] width 128 height 35
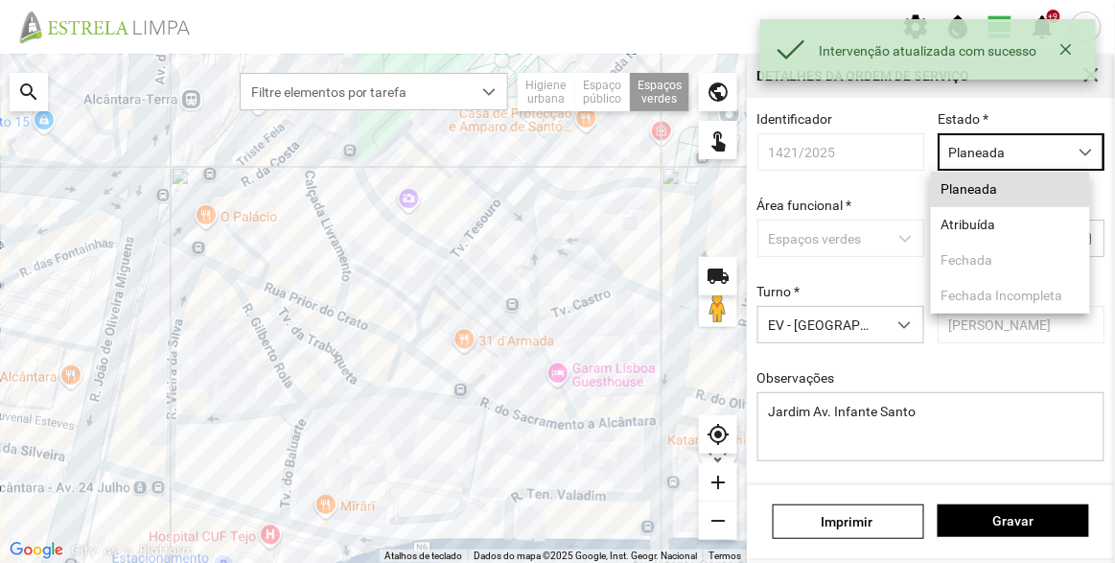
scroll to position [10, 81]
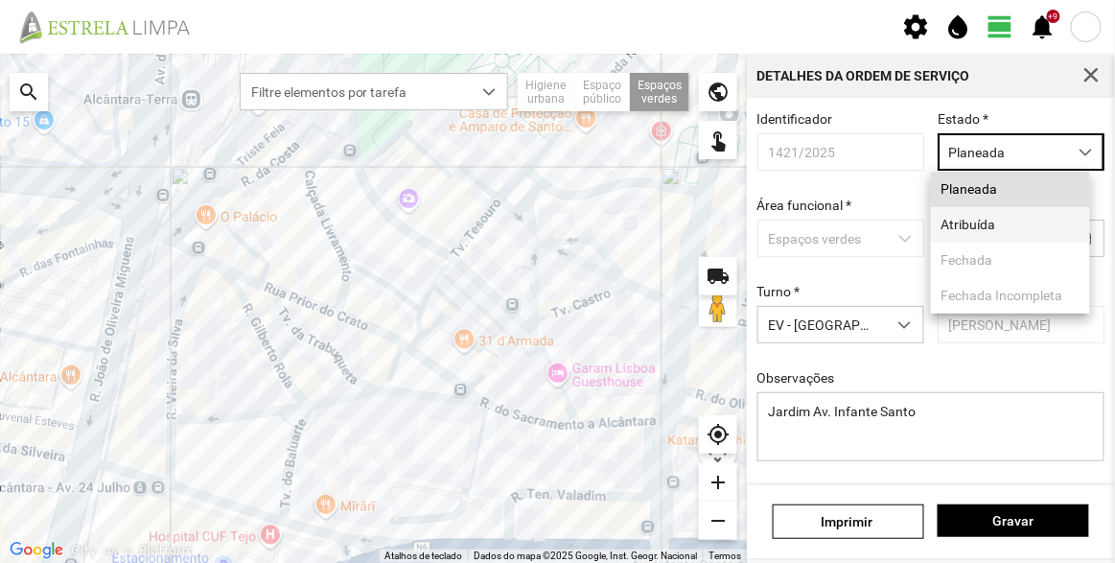
click at [986, 223] on li "Atribuída" at bounding box center [1010, 224] width 159 height 35
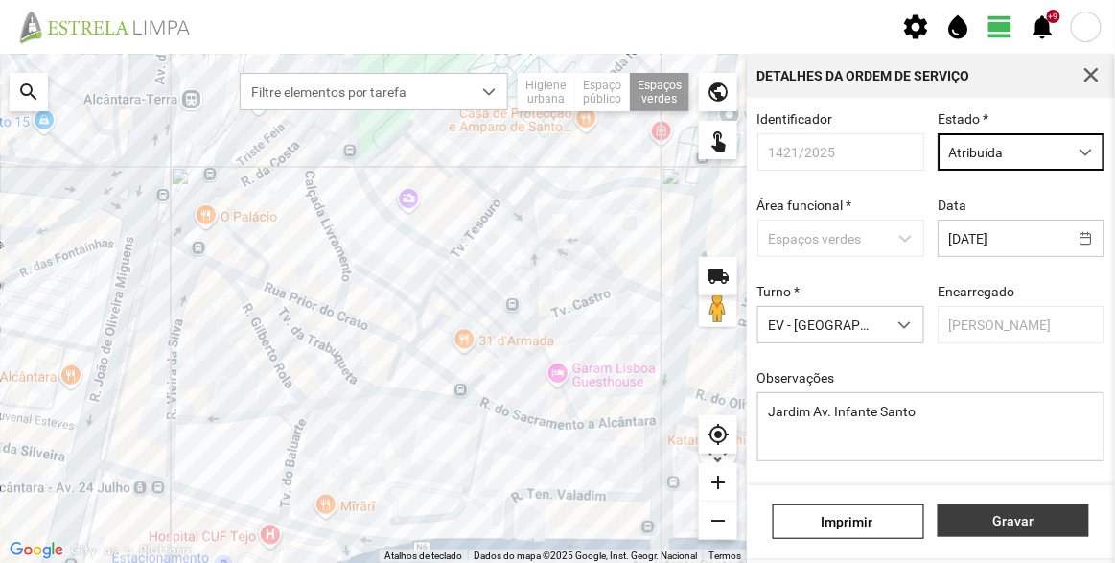
click at [1007, 530] on button "Gravar" at bounding box center [1012, 520] width 151 height 33
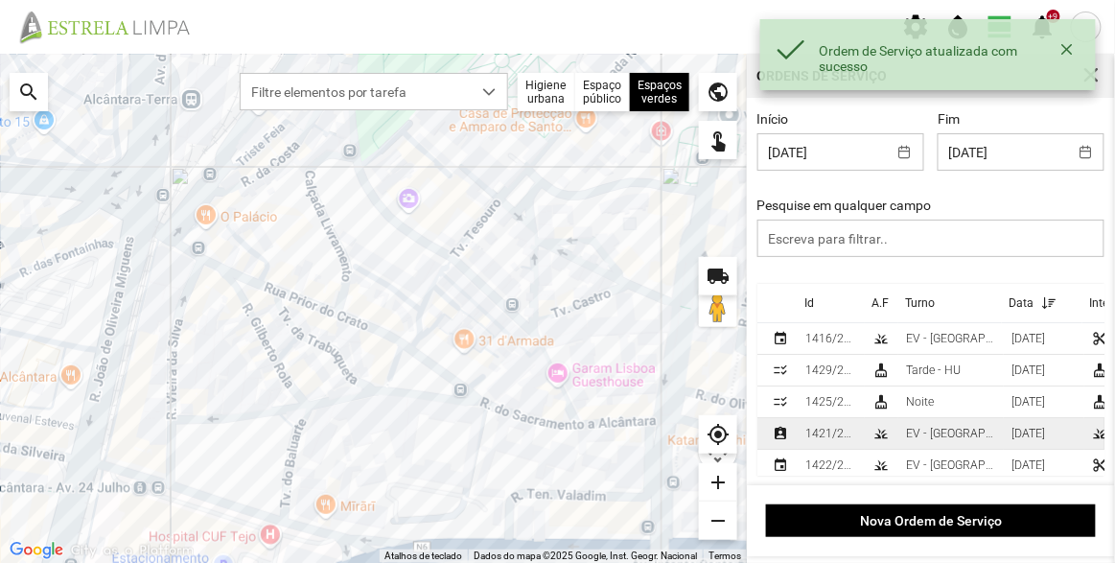
click at [835, 435] on div "1421/2025" at bounding box center [831, 433] width 52 height 13
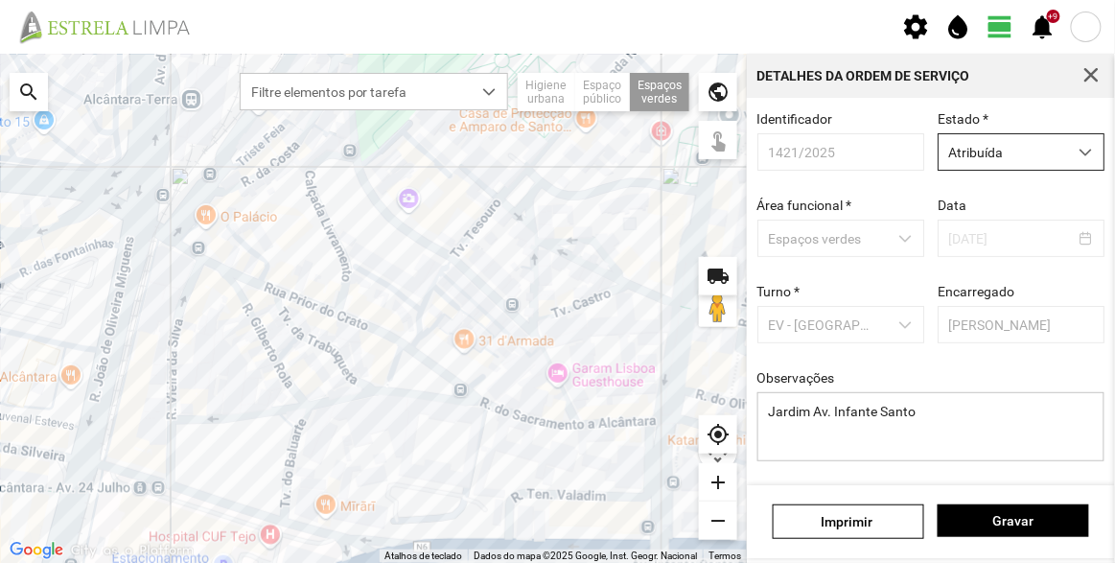
click at [1019, 138] on span "Atribuída" at bounding box center [1002, 151] width 128 height 35
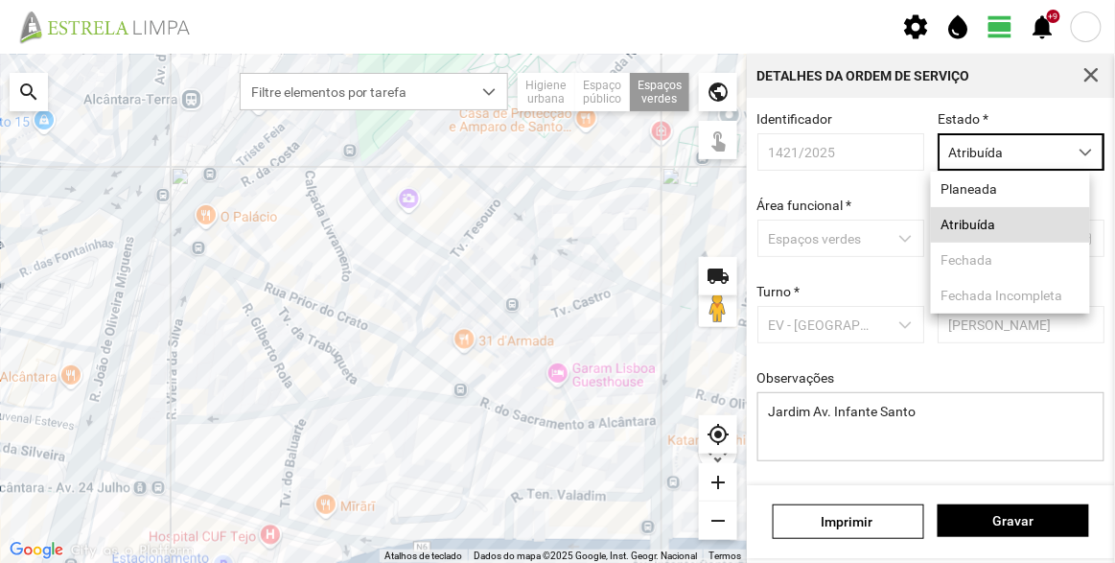
scroll to position [10, 81]
click at [915, 182] on div "Identificador 1421/2025 Estado * Atribuída Área funcional * Espaços verdes Data…" at bounding box center [931, 301] width 361 height 380
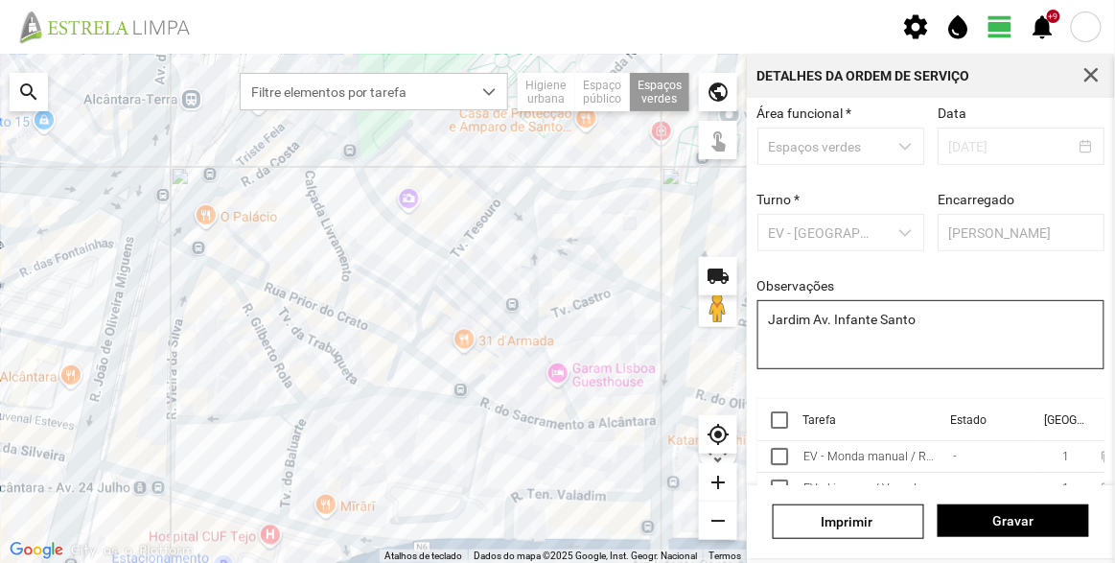
scroll to position [144, 0]
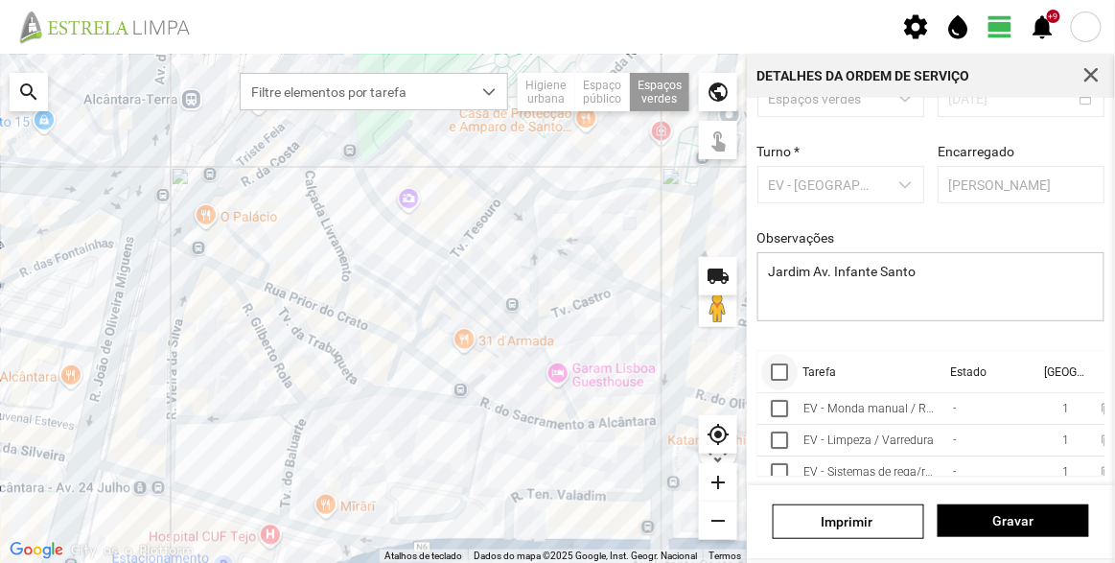
click at [785, 369] on div at bounding box center [779, 371] width 17 height 17
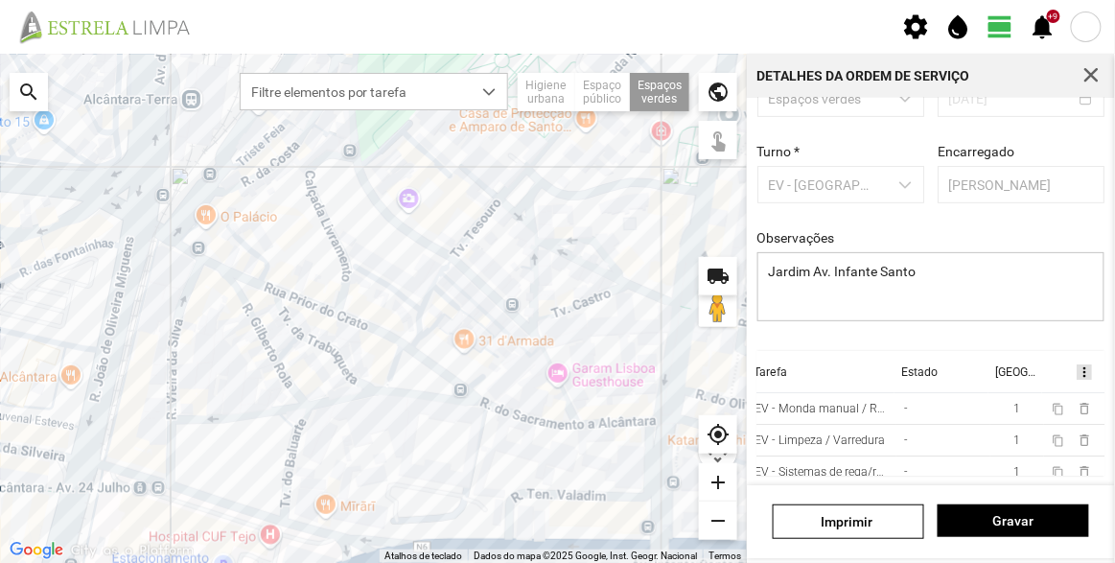
click at [1076, 369] on span "more_vert" at bounding box center [1083, 371] width 15 height 15
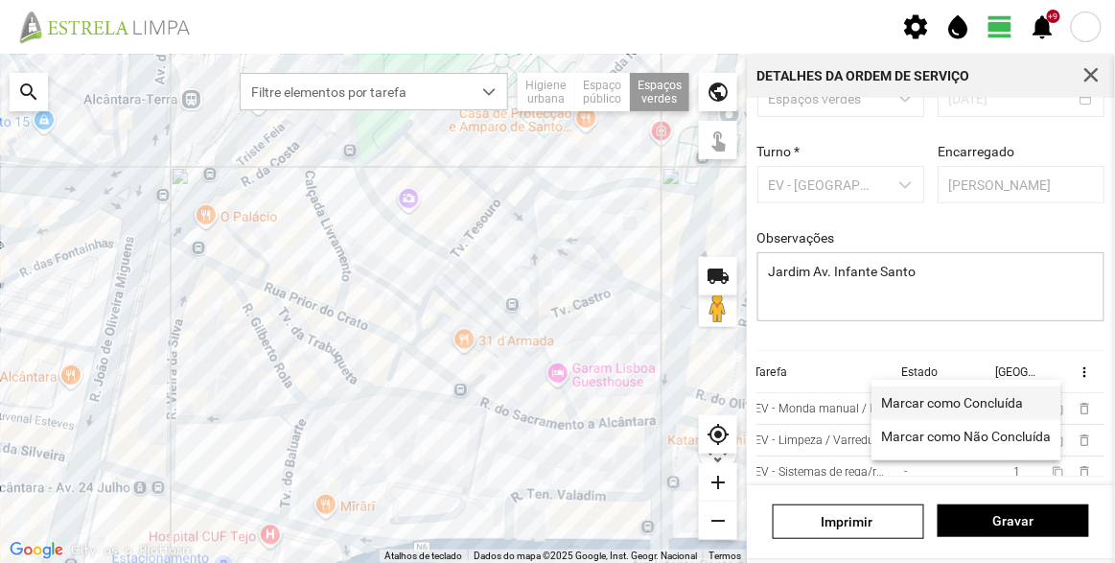
click at [981, 396] on span "Marcar como Concluída" at bounding box center [952, 402] width 142 height 13
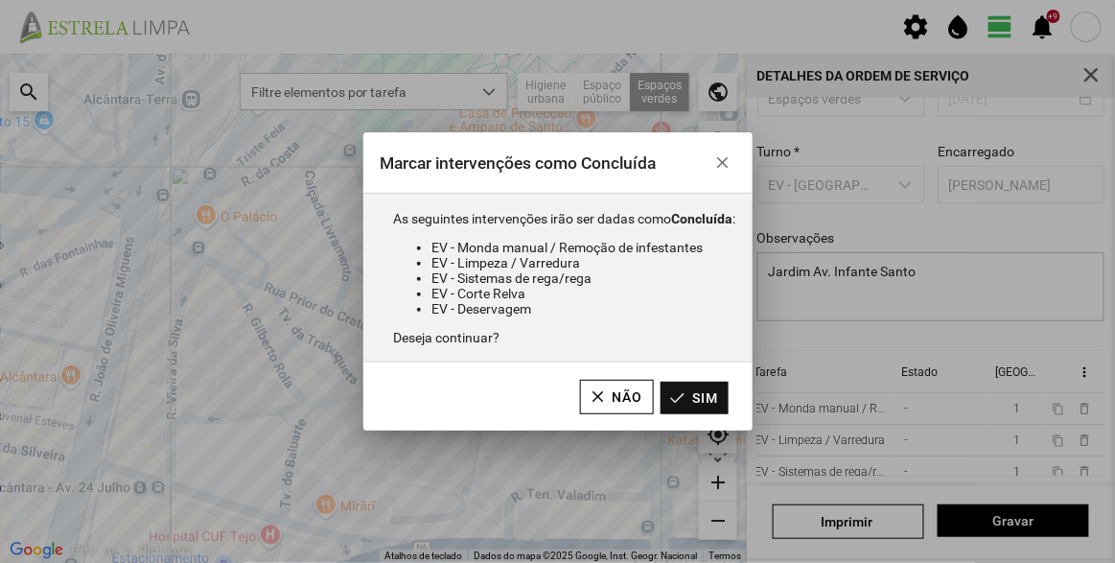
click at [721, 403] on button "Sim" at bounding box center [694, 398] width 68 height 33
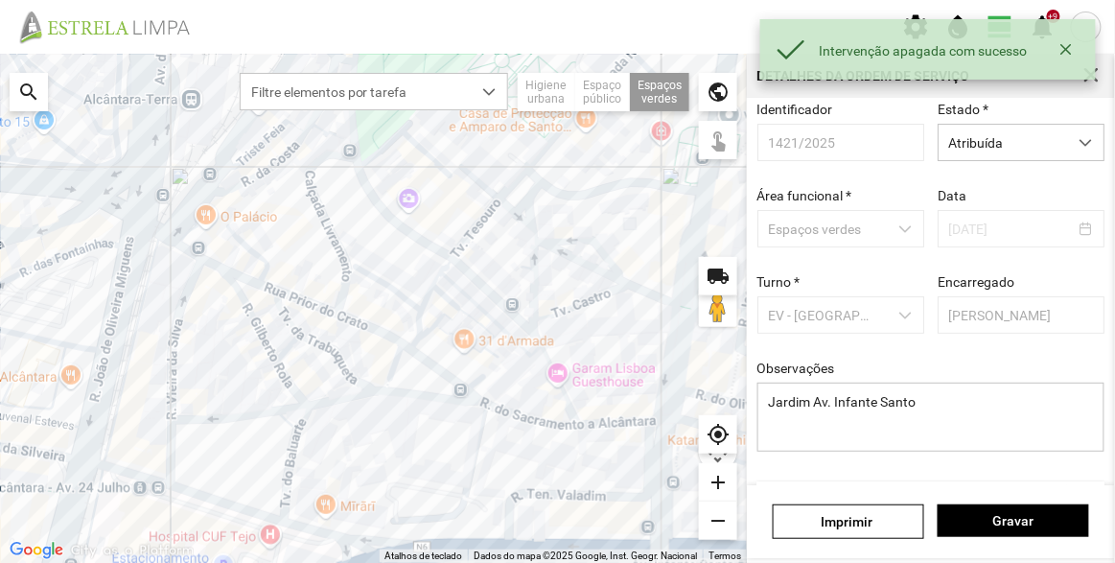
scroll to position [0, 0]
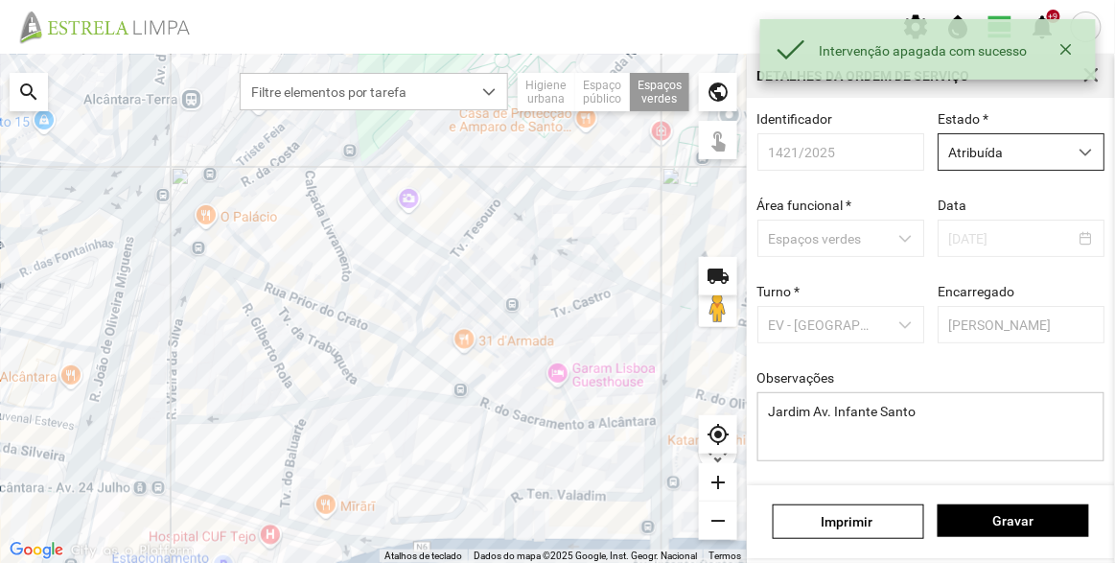
click at [1002, 159] on span "Atribuída" at bounding box center [1002, 151] width 128 height 35
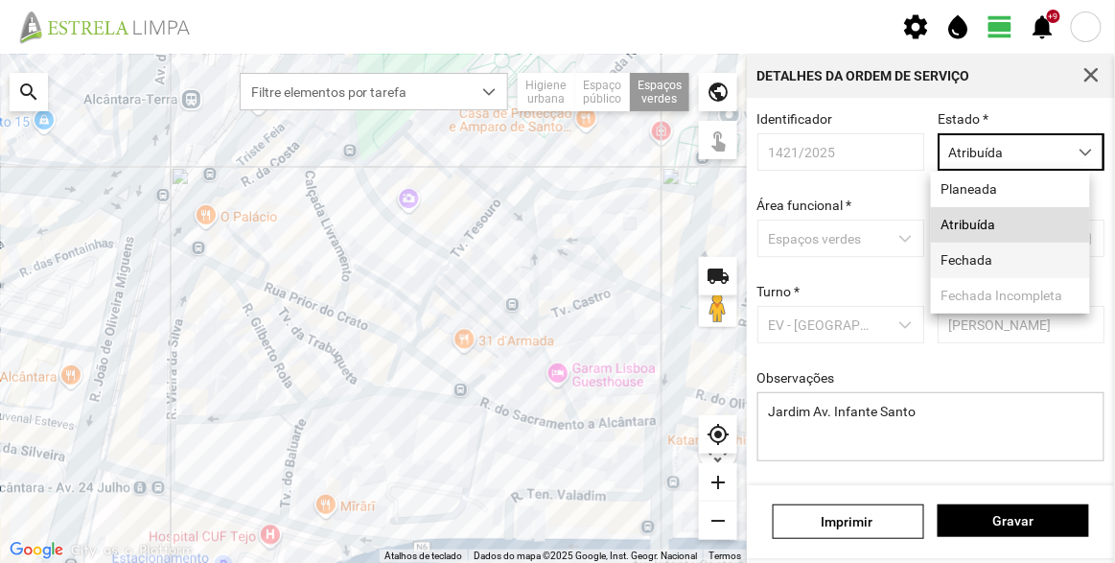
click at [989, 276] on li "Fechada" at bounding box center [1010, 260] width 159 height 35
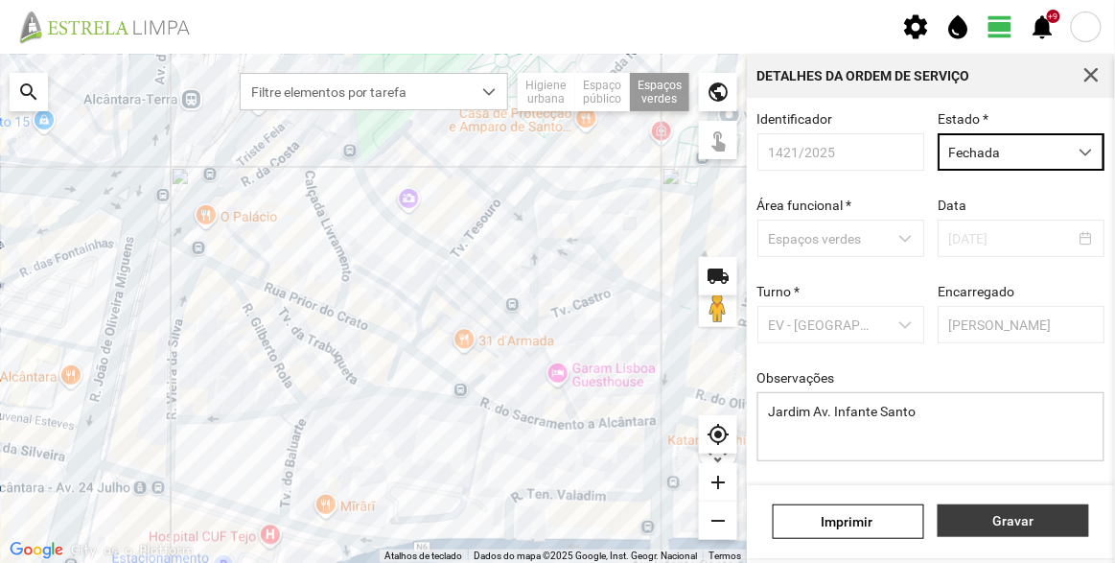
click at [1034, 511] on button "Gravar" at bounding box center [1012, 520] width 151 height 33
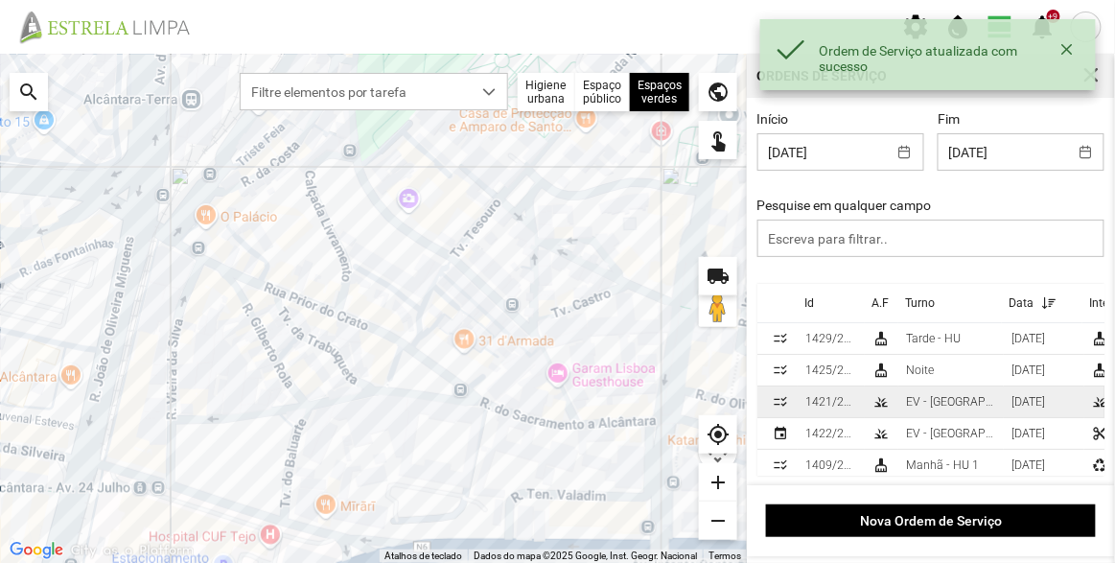
scroll to position [50, 0]
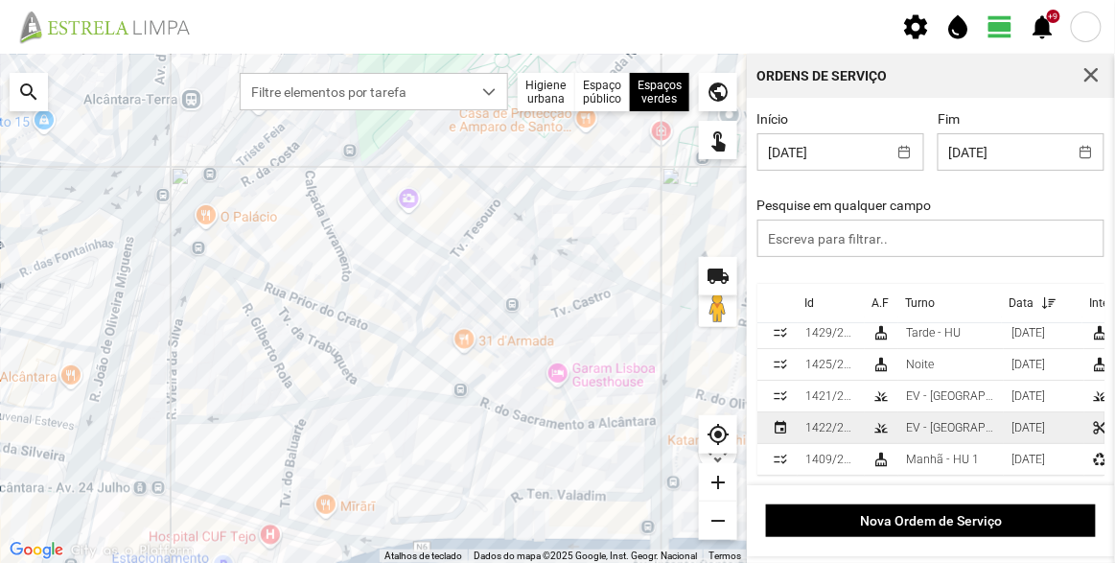
click at [929, 421] on div "EV - [GEOGRAPHIC_DATA] B" at bounding box center [951, 427] width 90 height 13
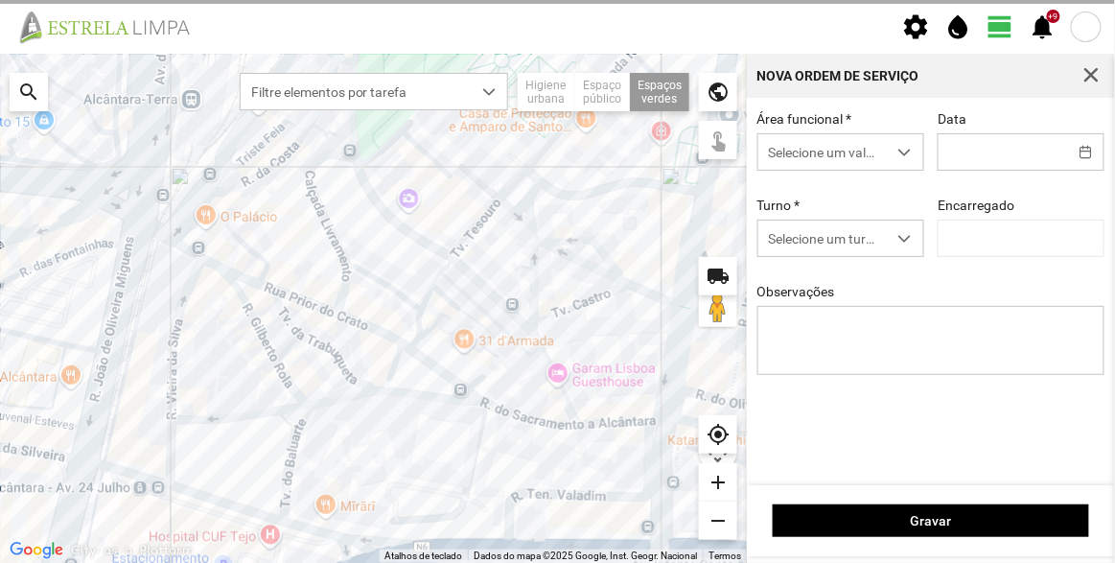
type input "03/10/2025"
type input "[PERSON_NAME]"
type textarea "Canteiro da R. [PERSON_NAME]"
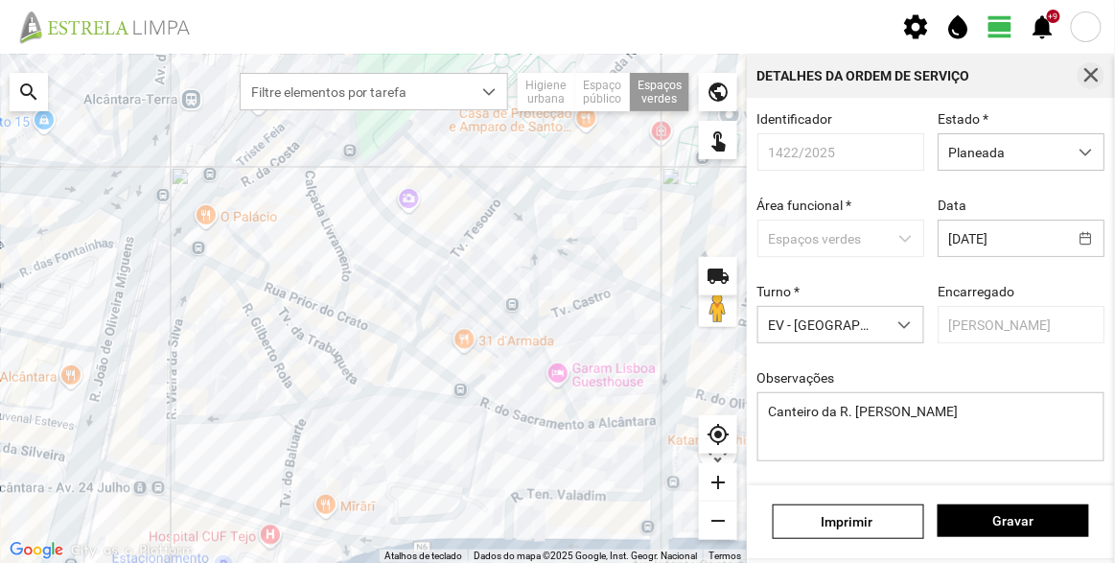
click at [1088, 67] on span "button" at bounding box center [1090, 75] width 17 height 17
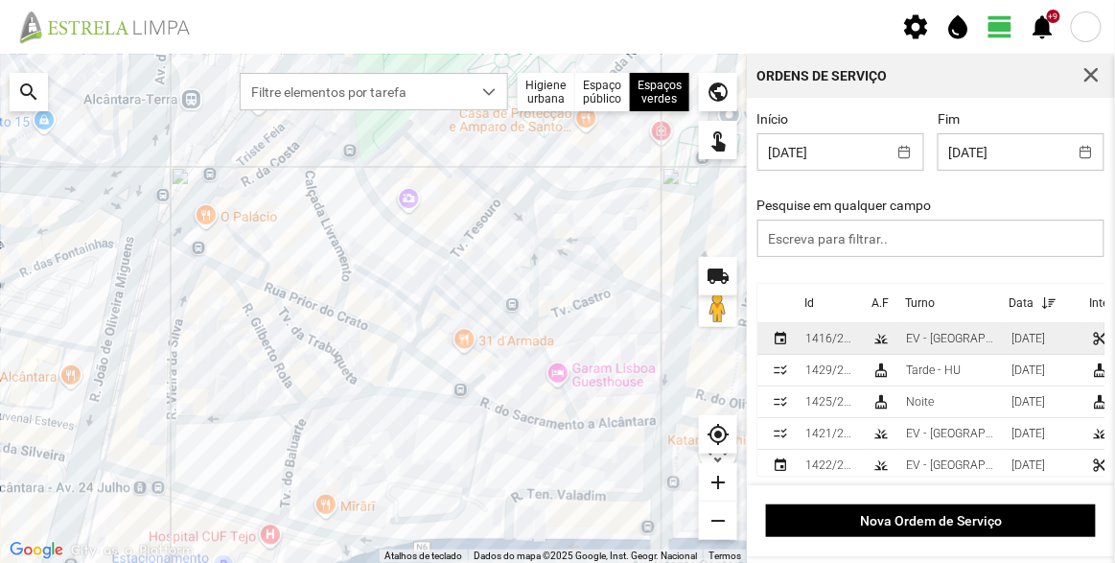
click at [932, 338] on div "EV - [GEOGRAPHIC_DATA] B" at bounding box center [951, 338] width 90 height 13
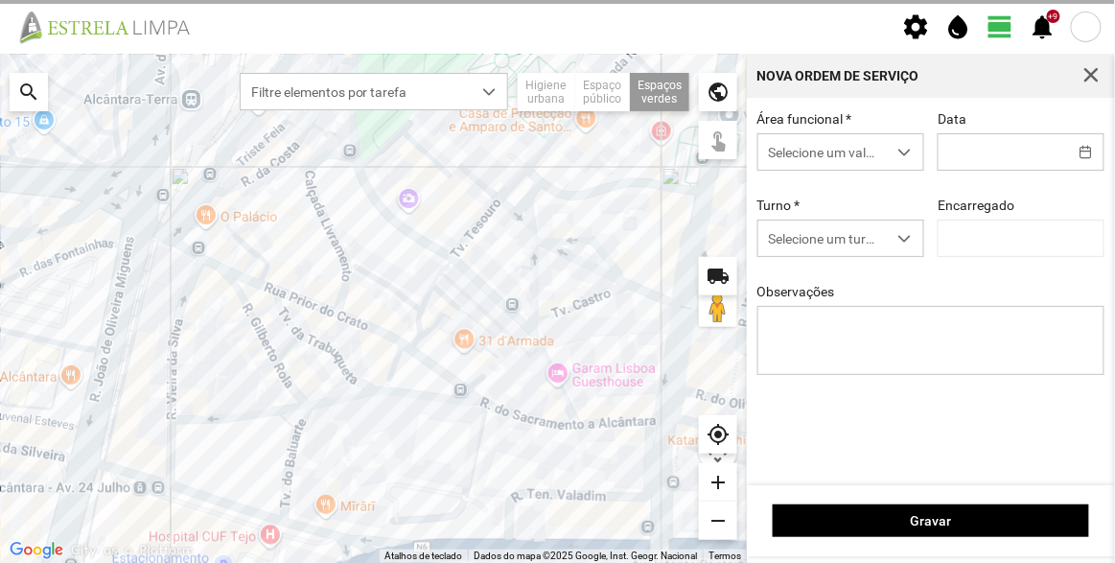
type input "03/10/2025"
type textarea "Floreiras da Rua das Praças"
type input "[PERSON_NAME]"
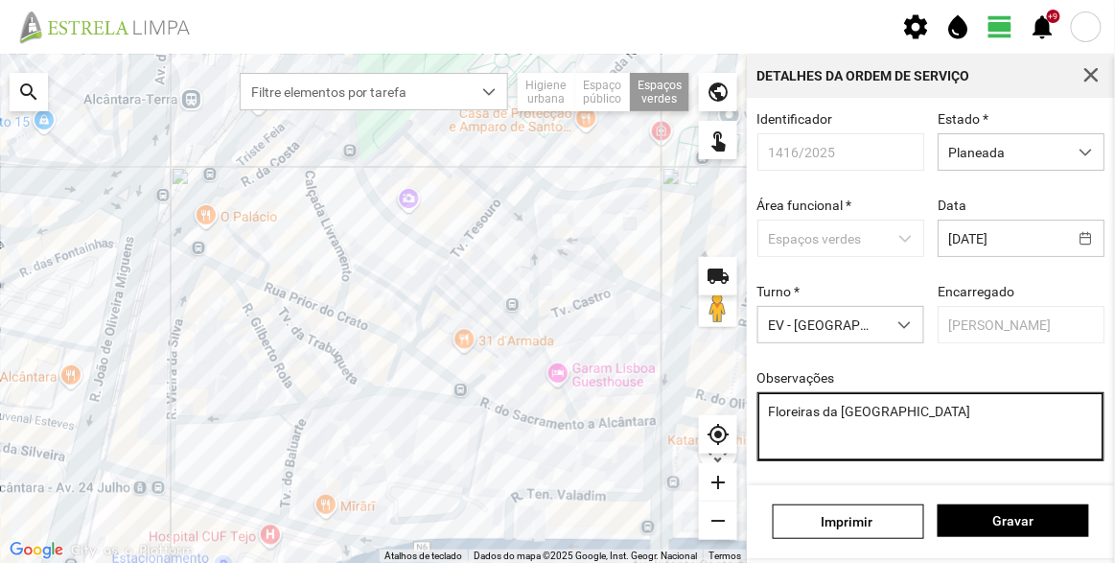
click at [963, 411] on textarea "Floreiras da Rua das Praças" at bounding box center [931, 426] width 348 height 69
drag, startPoint x: 972, startPoint y: 414, endPoint x: 738, endPoint y: 386, distance: 235.5
click at [738, 386] on div "Para navegar no mapa com gestos de toque, toque duas vezes sem soltar no mapa e…" at bounding box center [557, 308] width 1115 height 509
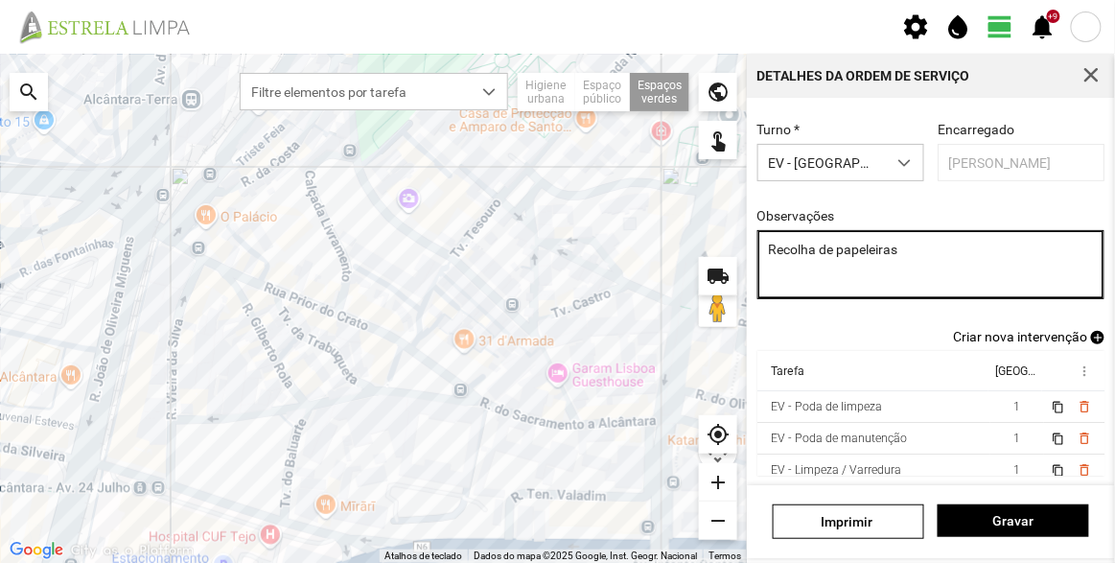
type textarea "Recolha de papeleiras"
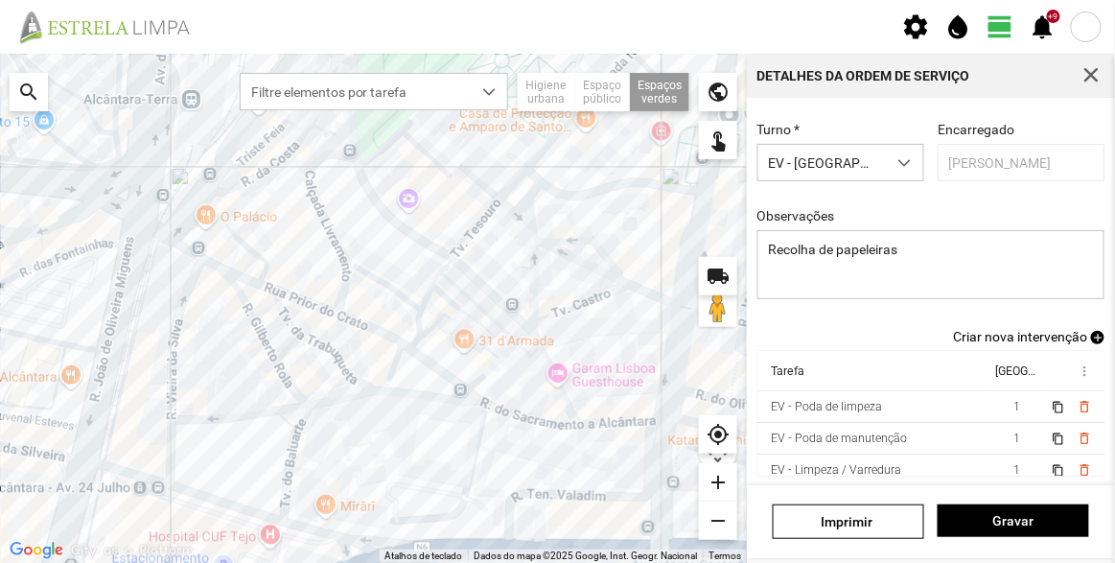
click at [1044, 335] on span "Criar nova intervenção" at bounding box center [1020, 336] width 134 height 15
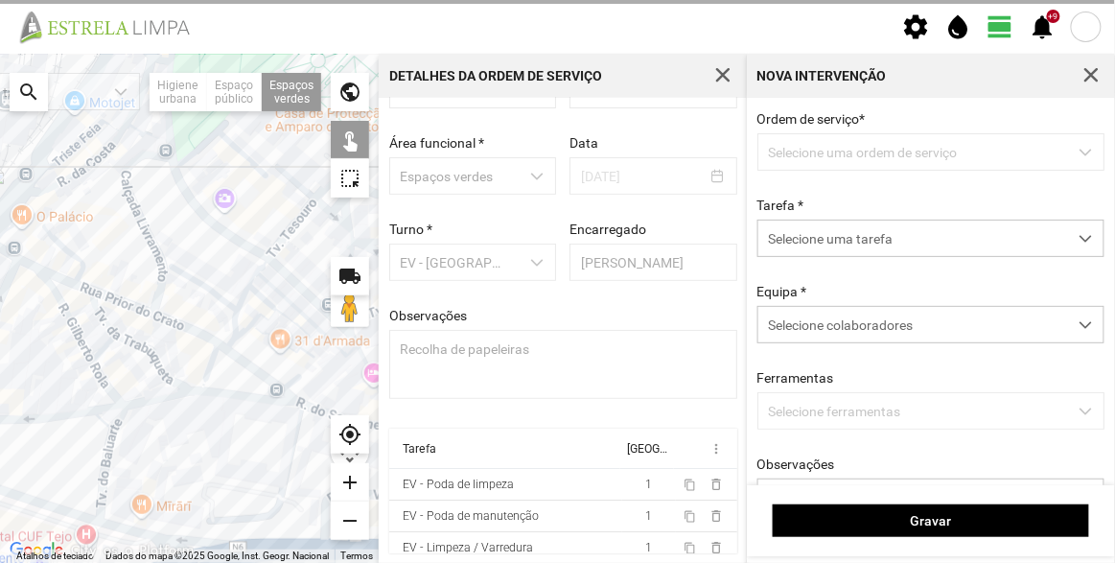
scroll to position [66, 0]
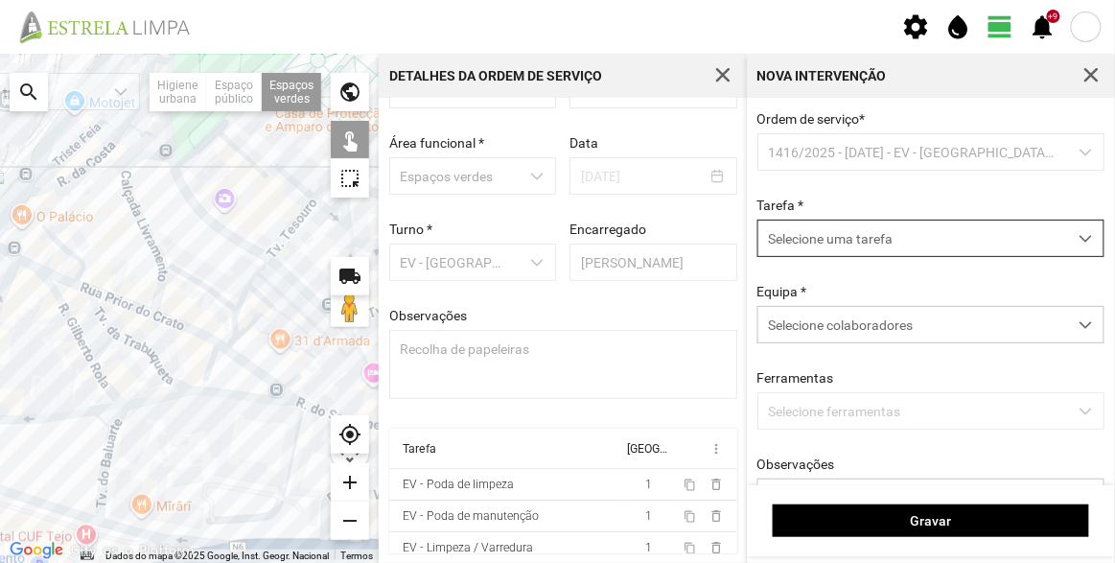
click at [856, 236] on span "Selecione uma tarefa" at bounding box center [912, 237] width 309 height 35
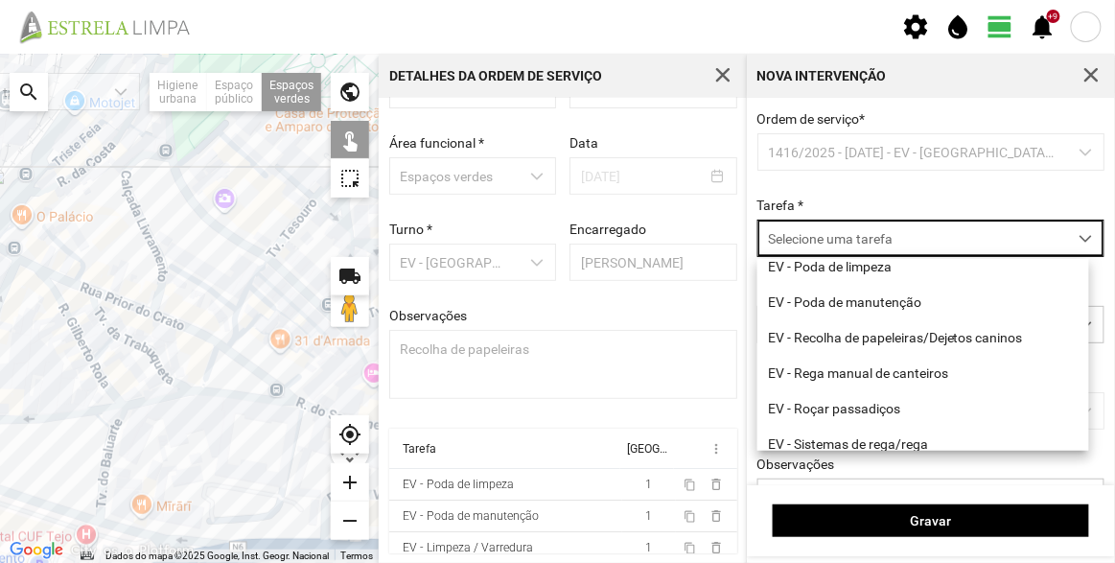
scroll to position [244, 0]
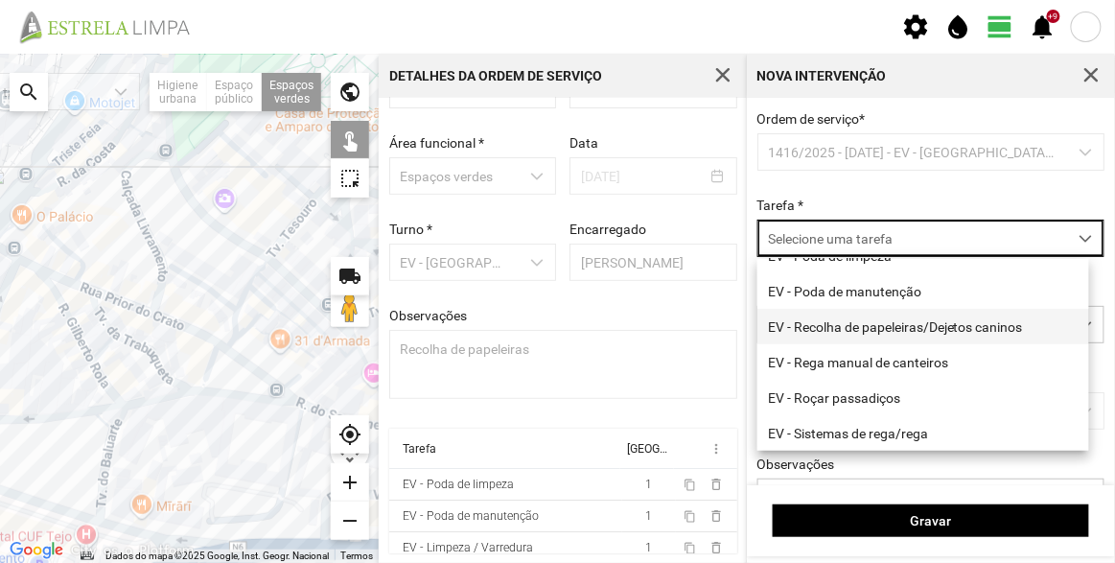
click at [859, 327] on li "EV - Recolha de papeleiras/Dejetos caninos" at bounding box center [923, 326] width 332 height 35
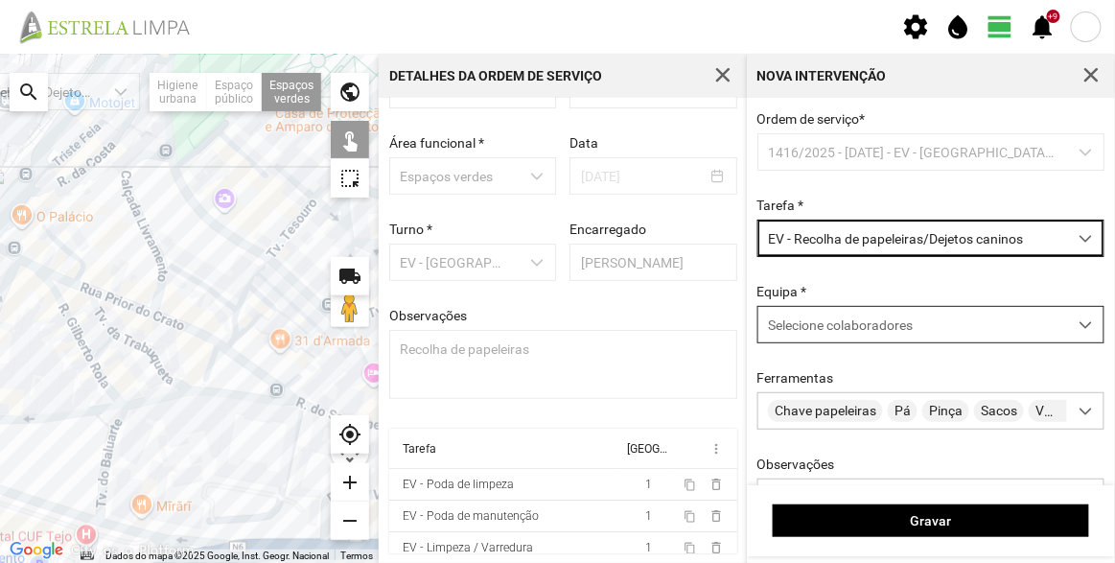
click at [799, 322] on span "Selecione colaboradores" at bounding box center [840, 324] width 145 height 15
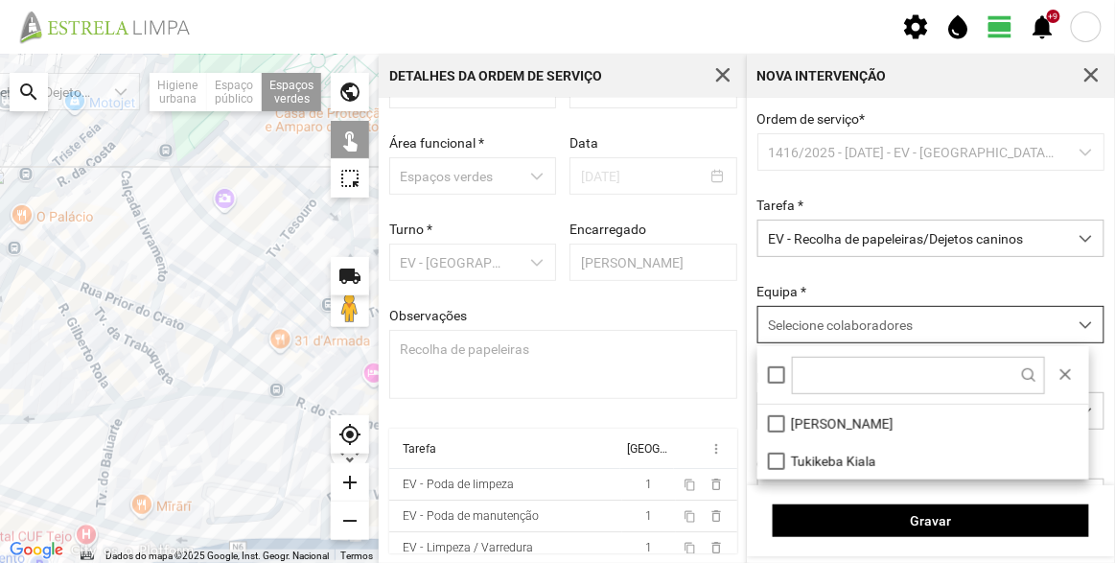
scroll to position [10, 81]
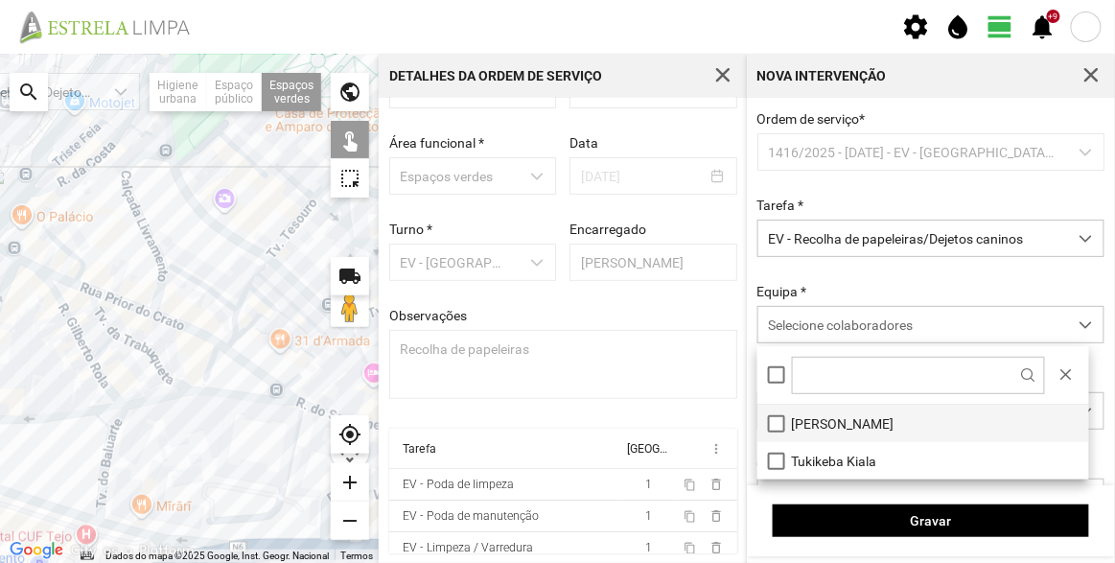
click at [830, 409] on li "[PERSON_NAME]" at bounding box center [923, 423] width 332 height 37
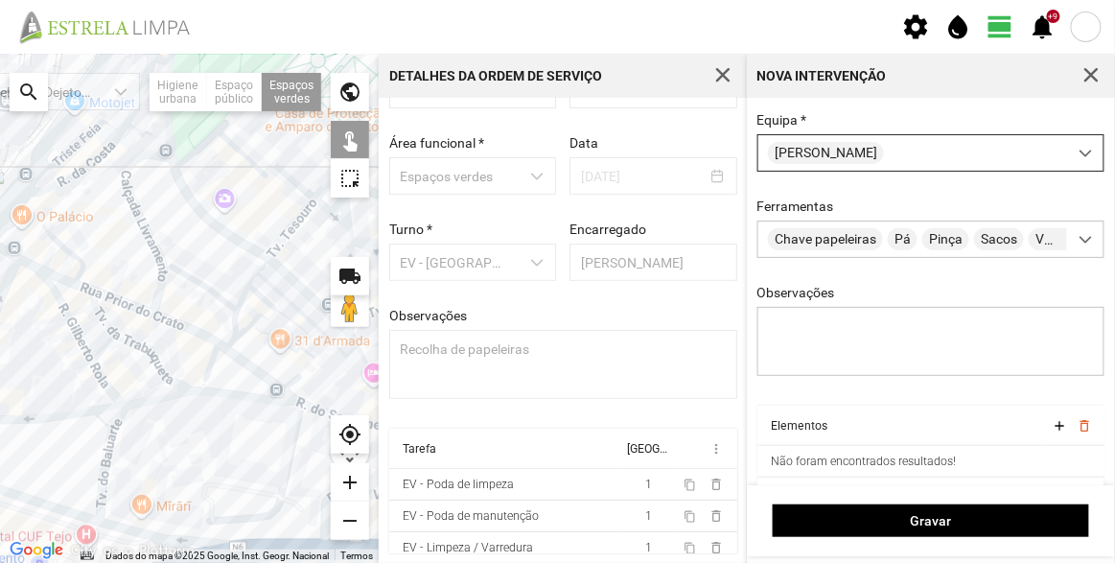
scroll to position [173, 0]
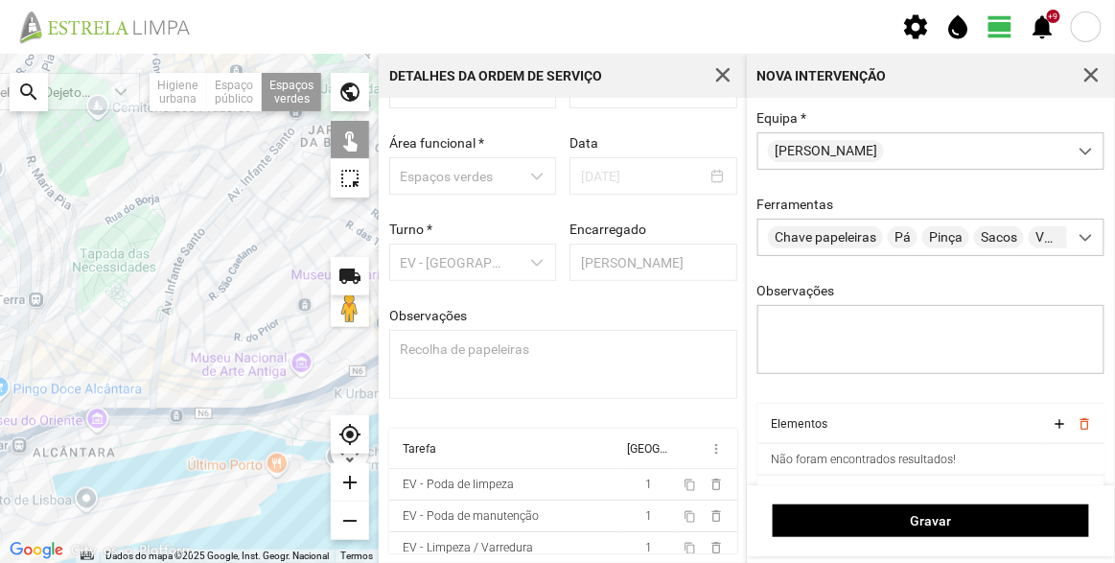
drag, startPoint x: 253, startPoint y: 244, endPoint x: 128, endPoint y: 312, distance: 141.5
click at [119, 311] on div at bounding box center [189, 308] width 379 height 509
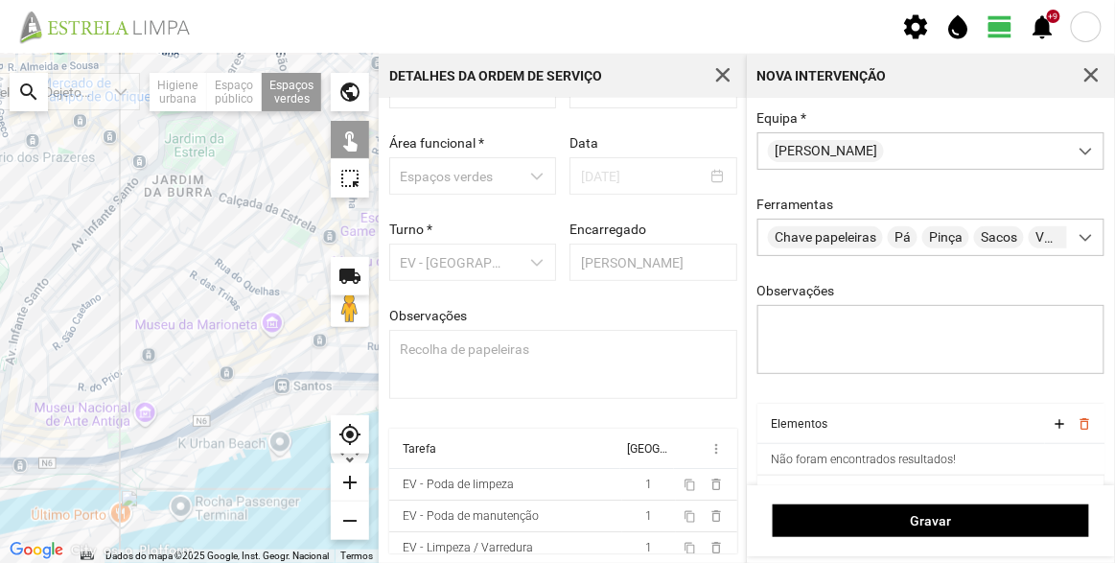
drag, startPoint x: 267, startPoint y: 286, endPoint x: 129, endPoint y: 316, distance: 141.4
click at [129, 316] on div at bounding box center [189, 308] width 379 height 509
click at [300, 235] on div at bounding box center [189, 308] width 379 height 509
click at [314, 242] on div at bounding box center [189, 308] width 379 height 509
click at [320, 176] on div at bounding box center [189, 308] width 379 height 509
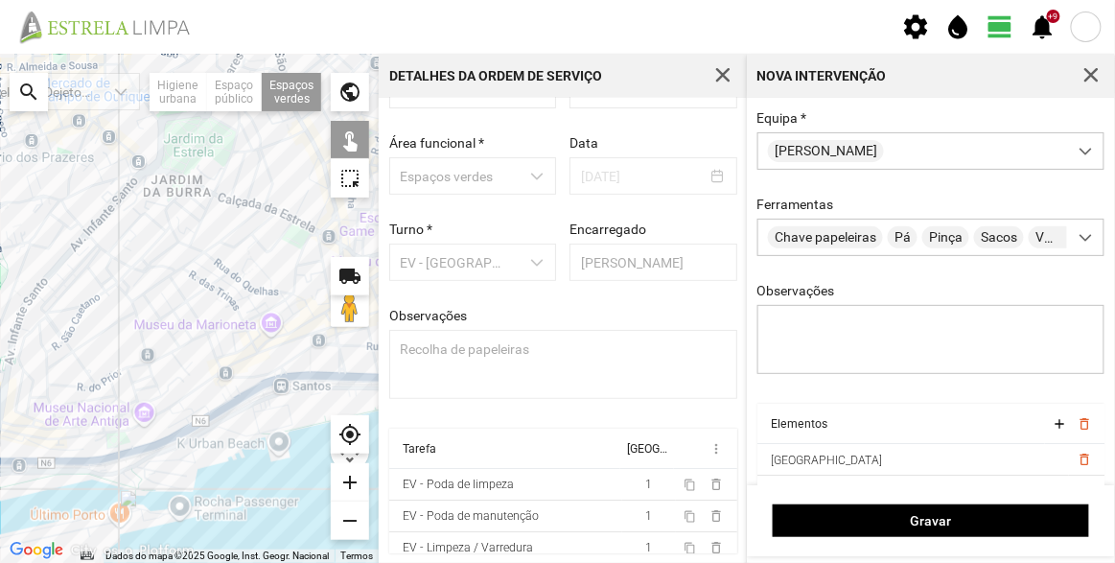
click at [279, 171] on div at bounding box center [189, 308] width 379 height 509
click at [274, 173] on div at bounding box center [189, 308] width 379 height 509
click at [175, 193] on div at bounding box center [189, 308] width 379 height 509
click at [137, 168] on div at bounding box center [189, 308] width 379 height 509
drag, startPoint x: 303, startPoint y: 365, endPoint x: 273, endPoint y: 377, distance: 31.9
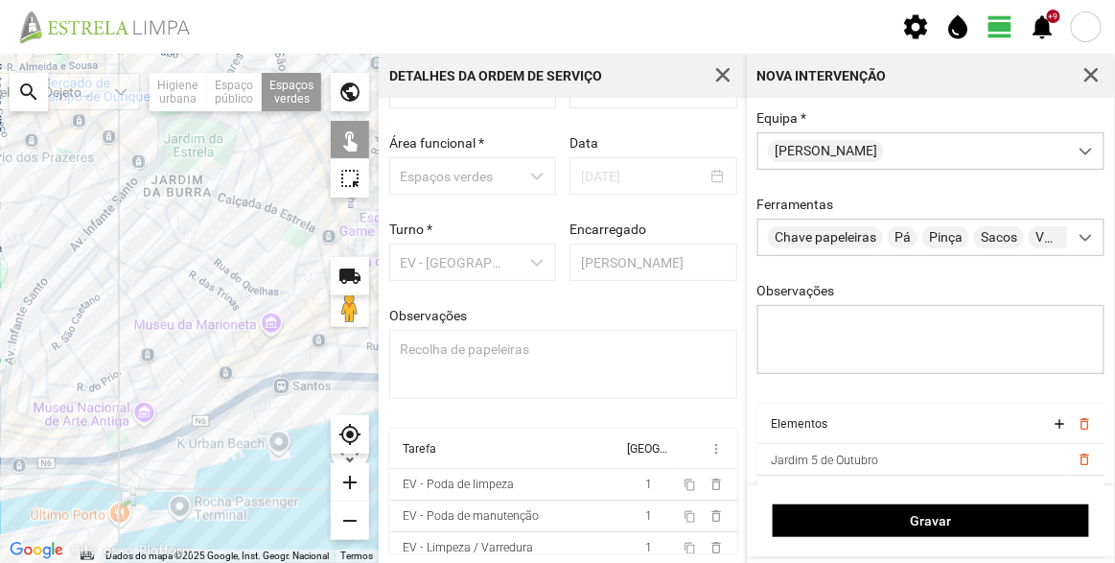
click at [303, 365] on div at bounding box center [189, 308] width 379 height 509
click at [121, 437] on div at bounding box center [189, 308] width 379 height 509
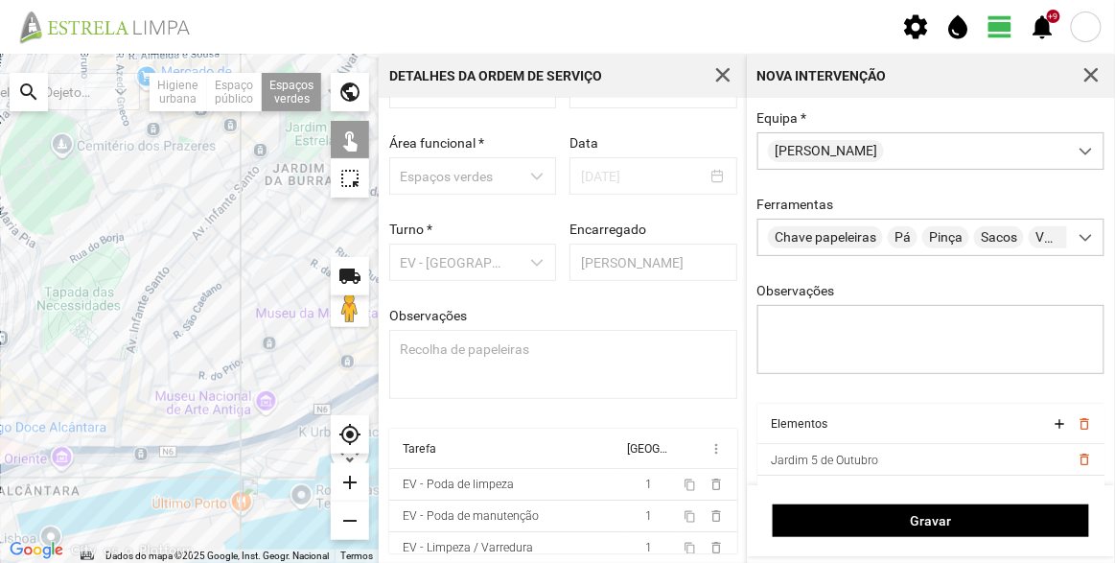
drag, startPoint x: 64, startPoint y: 417, endPoint x: 195, endPoint y: 403, distance: 131.2
click at [195, 403] on div at bounding box center [189, 308] width 379 height 509
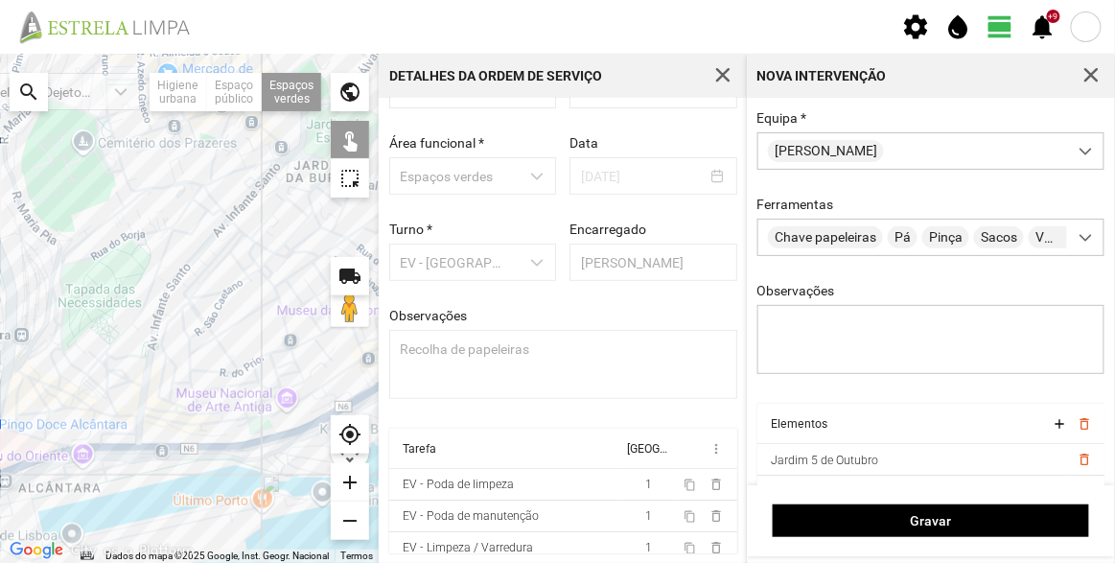
click at [80, 405] on div at bounding box center [189, 308] width 379 height 509
click at [69, 369] on div at bounding box center [189, 308] width 379 height 509
click at [217, 250] on div at bounding box center [189, 308] width 379 height 509
click at [208, 229] on div at bounding box center [189, 308] width 379 height 509
click at [132, 209] on div at bounding box center [189, 308] width 379 height 509
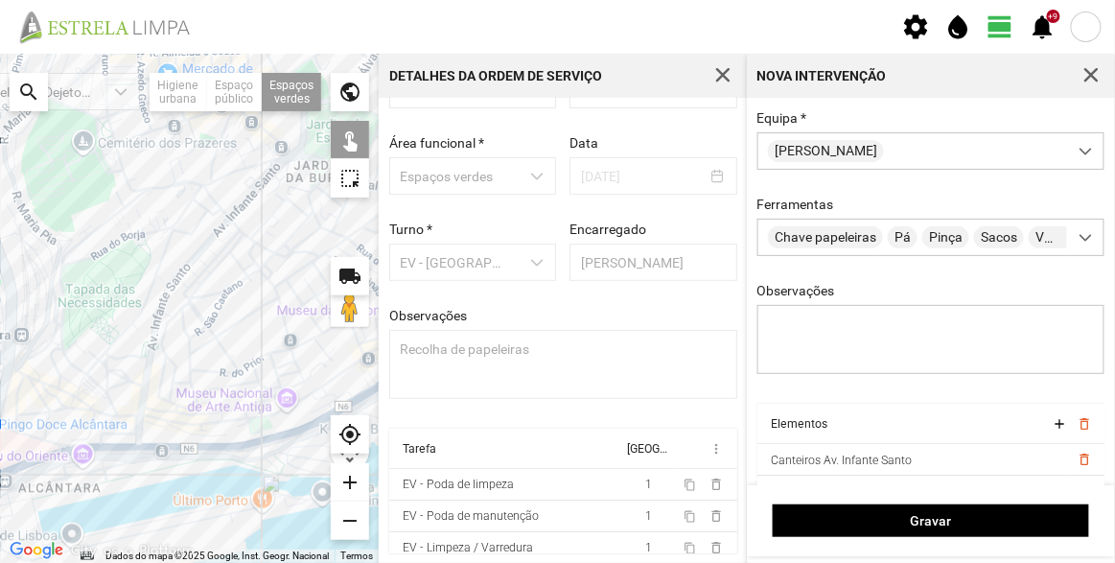
click at [115, 165] on div at bounding box center [189, 308] width 379 height 509
click at [78, 404] on div at bounding box center [189, 308] width 379 height 509
click at [131, 207] on div at bounding box center [189, 308] width 379 height 509
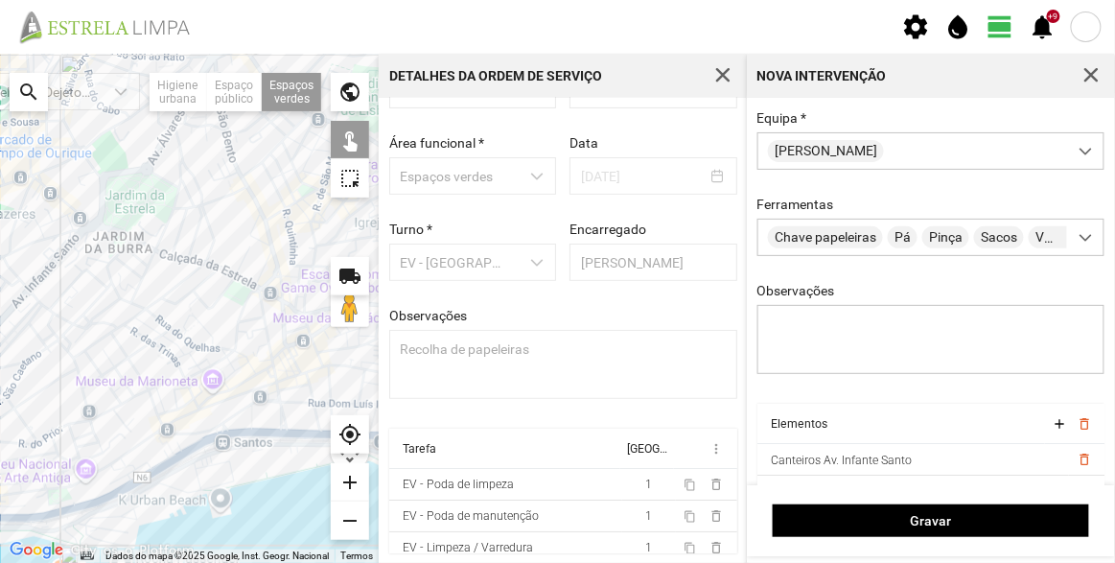
drag, startPoint x: 289, startPoint y: 275, endPoint x: 82, endPoint y: 346, distance: 218.0
click at [82, 346] on div at bounding box center [189, 308] width 379 height 509
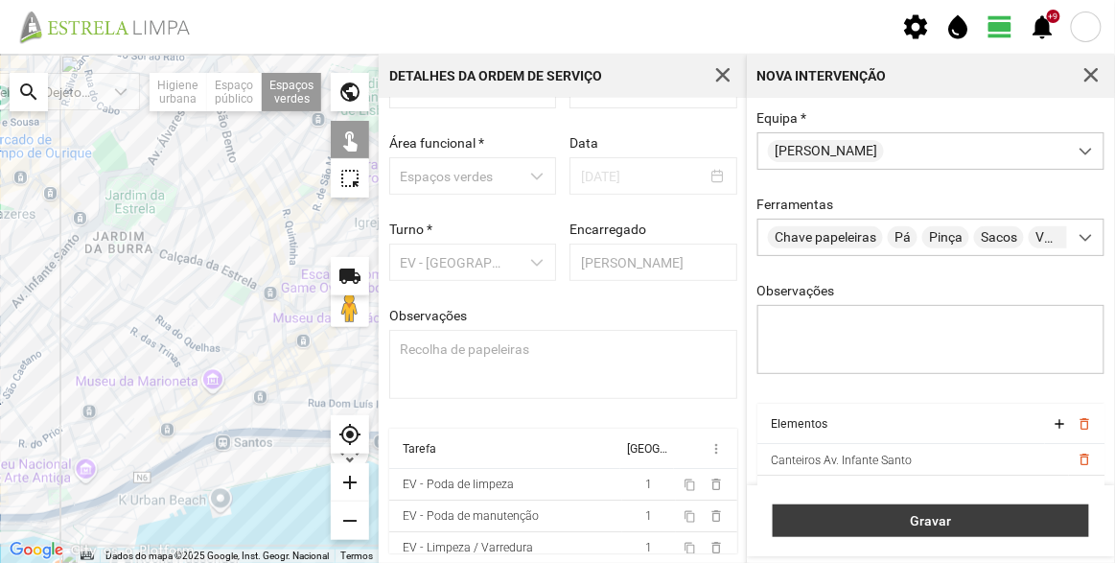
click at [958, 522] on span "Gravar" at bounding box center [931, 520] width 296 height 15
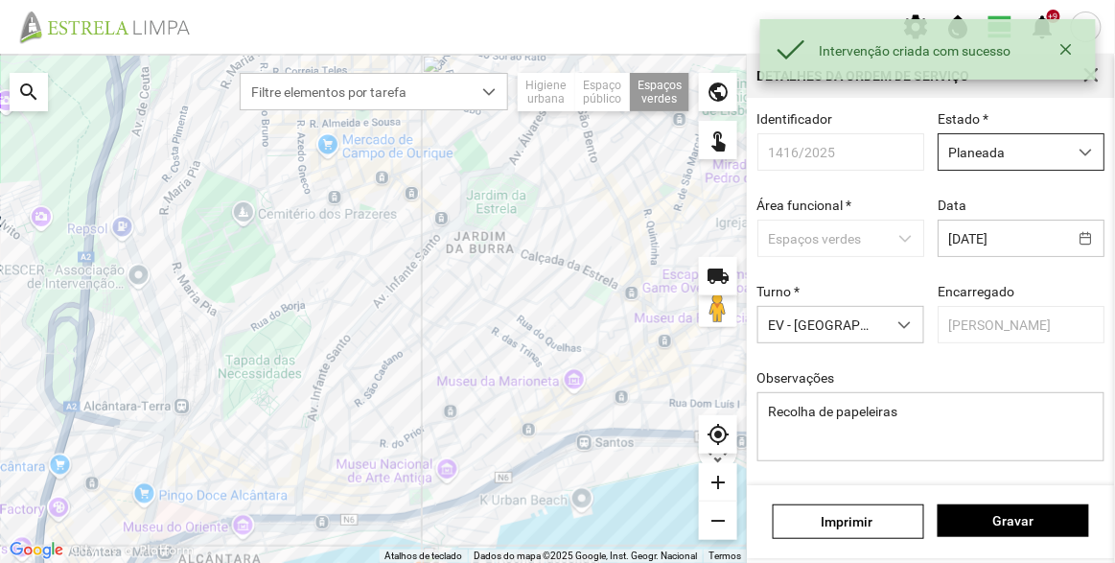
click at [1007, 152] on span "Planeada" at bounding box center [1002, 151] width 128 height 35
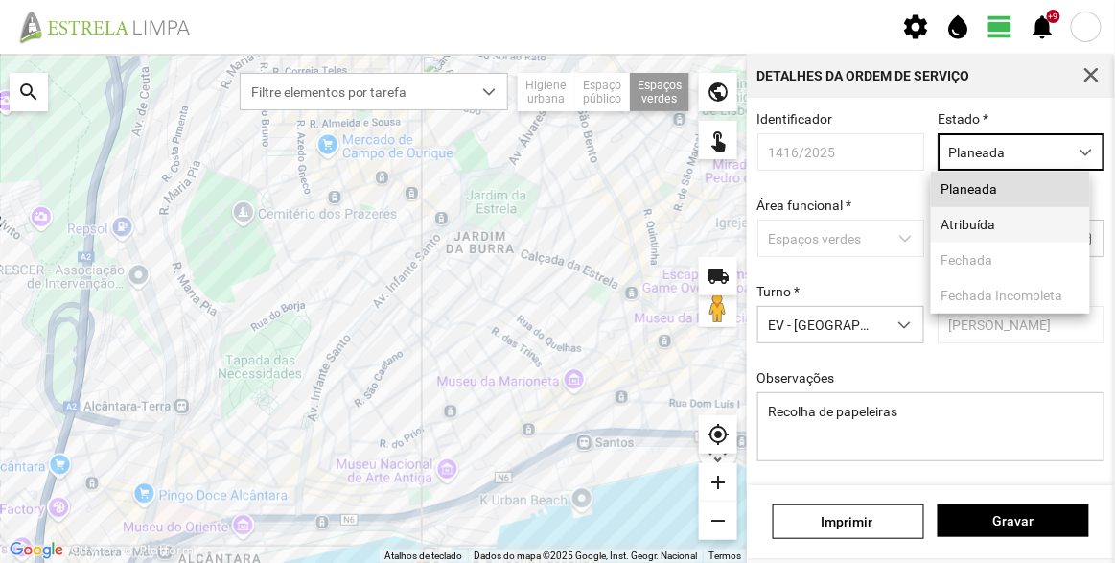
click at [977, 229] on li "Atribuída" at bounding box center [1010, 224] width 159 height 35
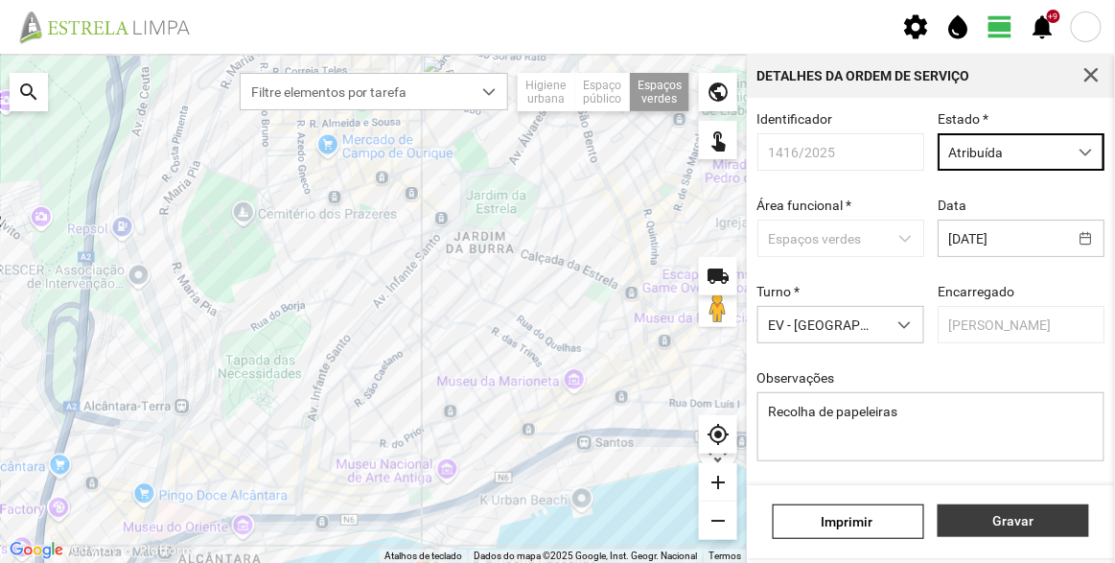
click at [1037, 527] on span "Gravar" at bounding box center [1013, 520] width 131 height 15
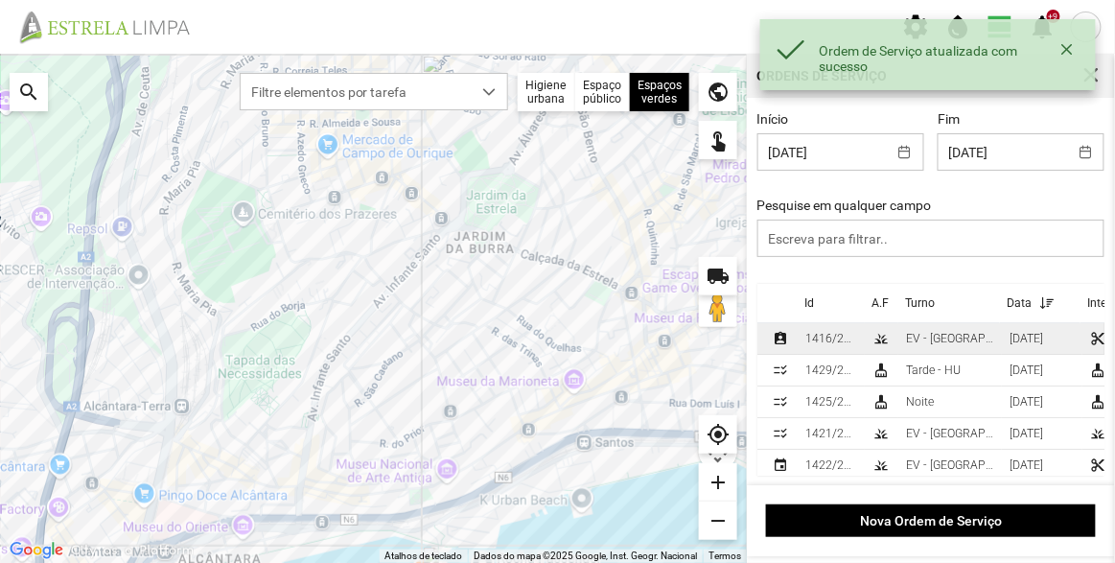
click at [856, 343] on div "1416/2025" at bounding box center [831, 338] width 52 height 13
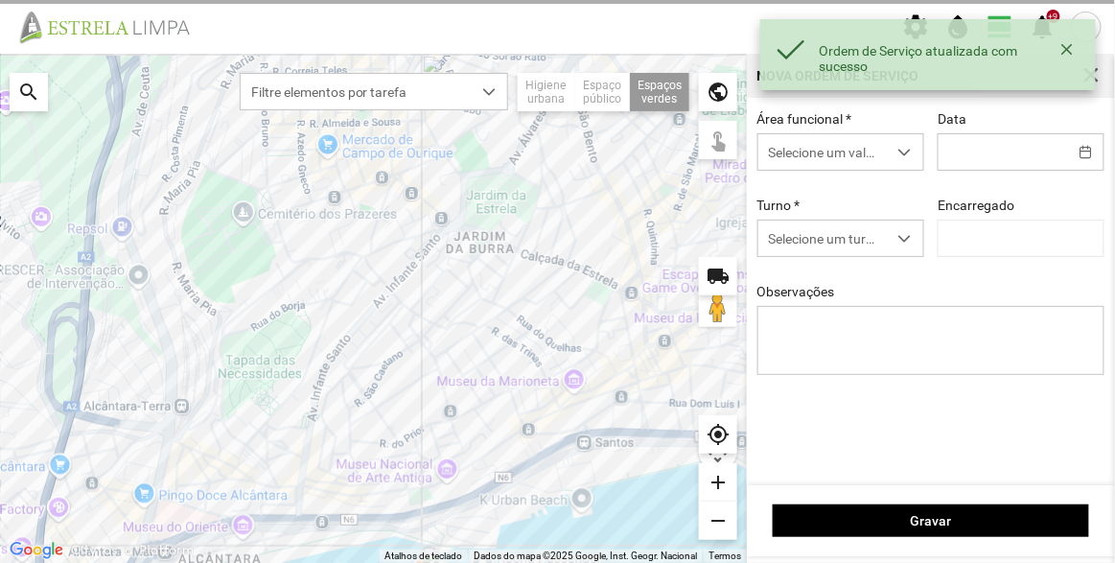
type input "03/10/2025"
type input "[PERSON_NAME]"
type textarea "Recolha de papeleiras"
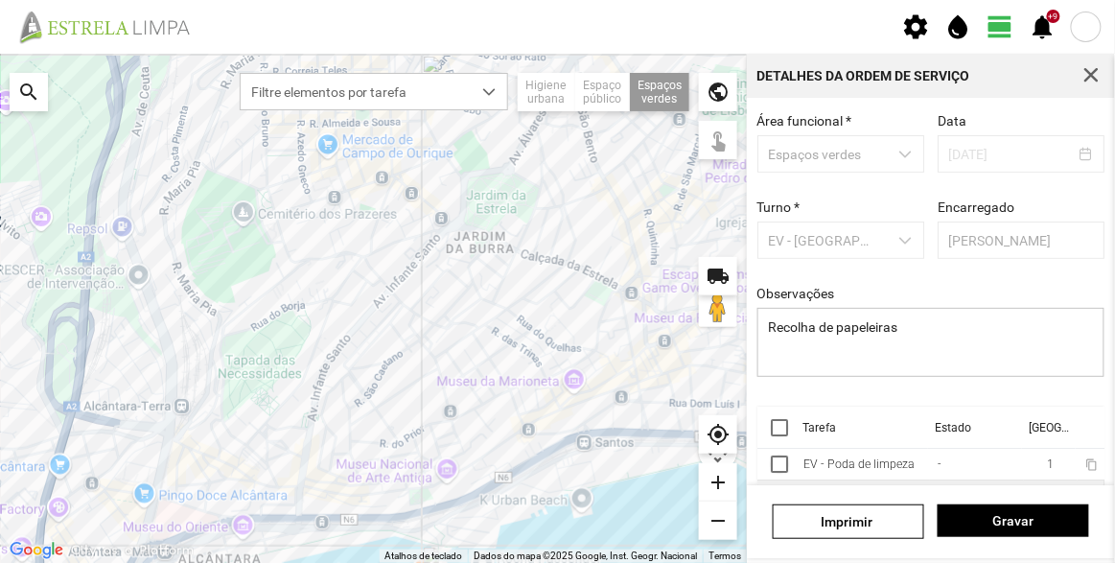
scroll to position [144, 0]
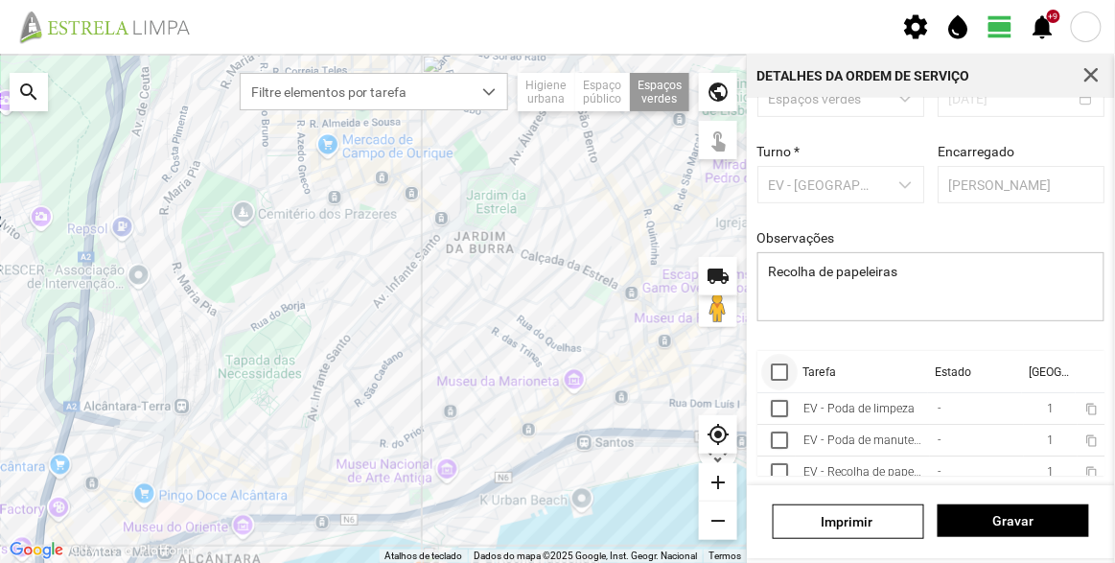
click at [781, 368] on div at bounding box center [779, 371] width 17 height 17
click at [1076, 364] on span "more_vert" at bounding box center [1083, 371] width 15 height 15
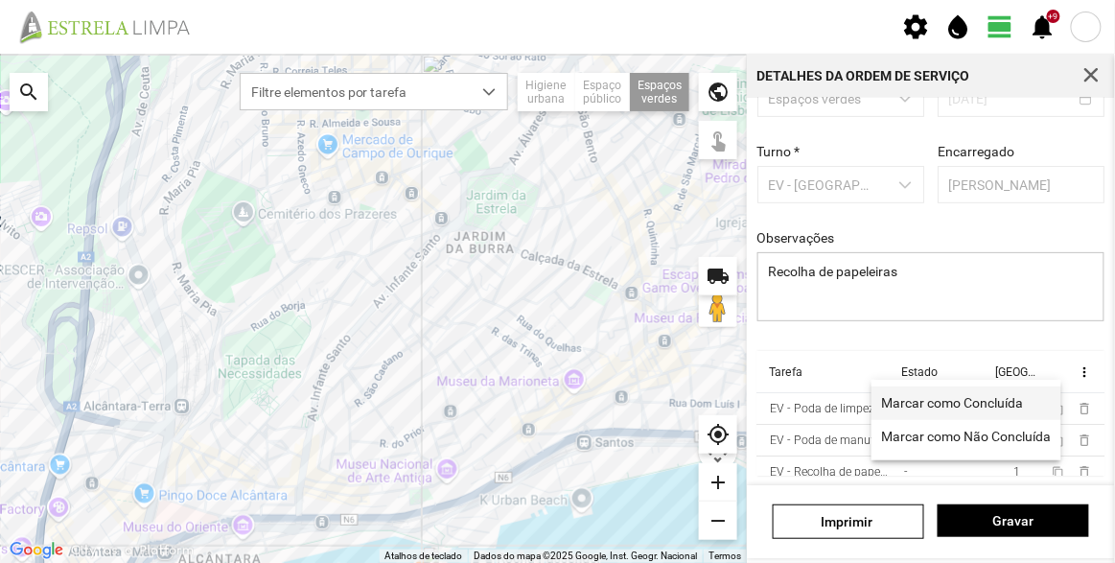
click at [946, 401] on span "Marcar como Concluída" at bounding box center [952, 402] width 142 height 13
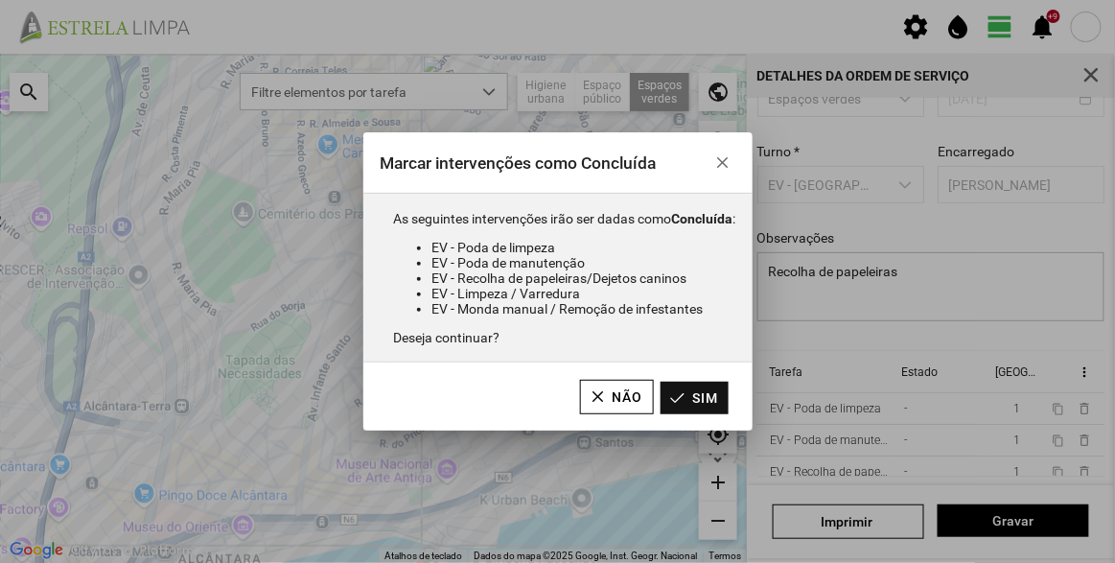
click at [690, 386] on button "Sim" at bounding box center [694, 398] width 68 height 33
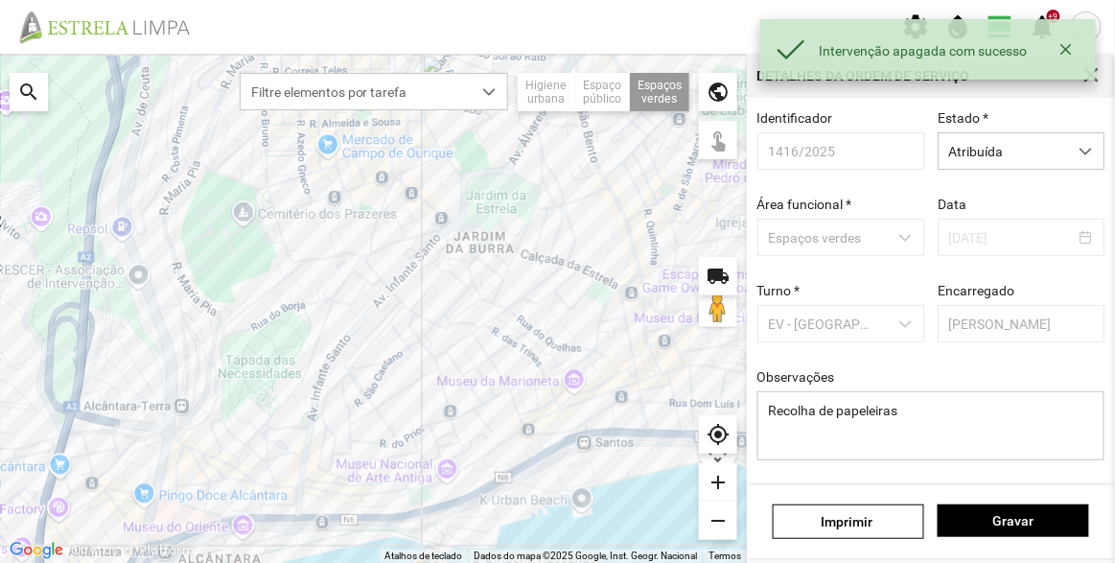
scroll to position [0, 0]
click at [998, 162] on span "Atribuída" at bounding box center [1002, 151] width 128 height 35
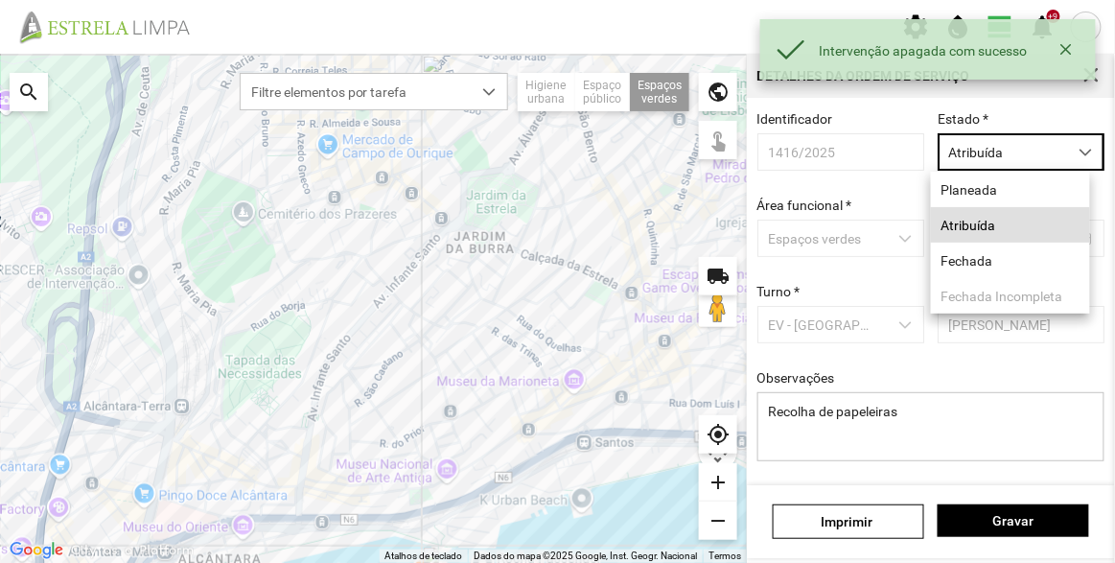
scroll to position [10, 81]
click at [985, 254] on li "Fechada" at bounding box center [1010, 260] width 159 height 35
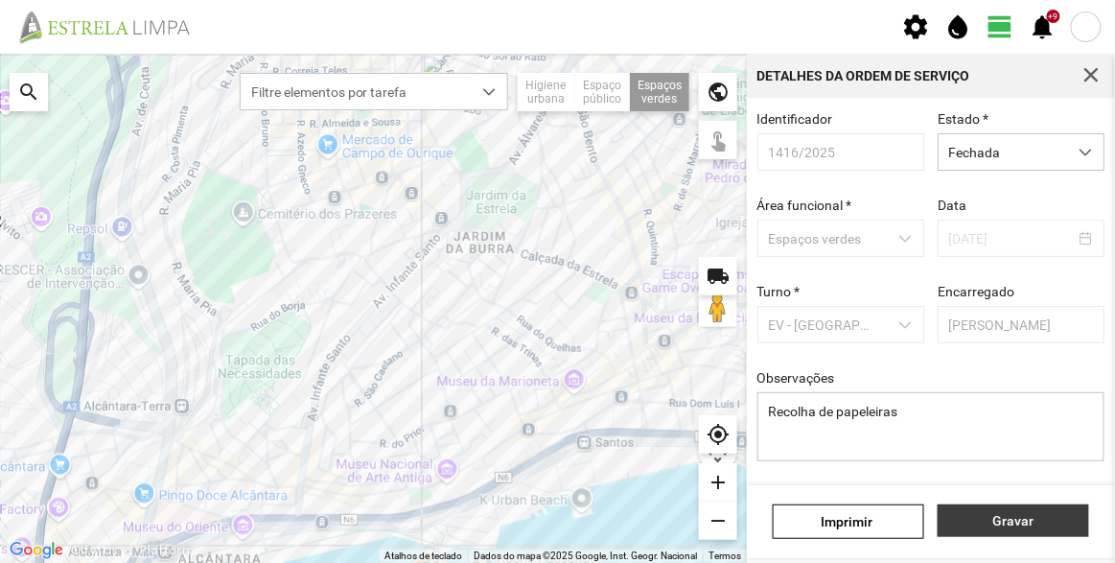
click at [1047, 517] on span "Gravar" at bounding box center [1013, 520] width 131 height 15
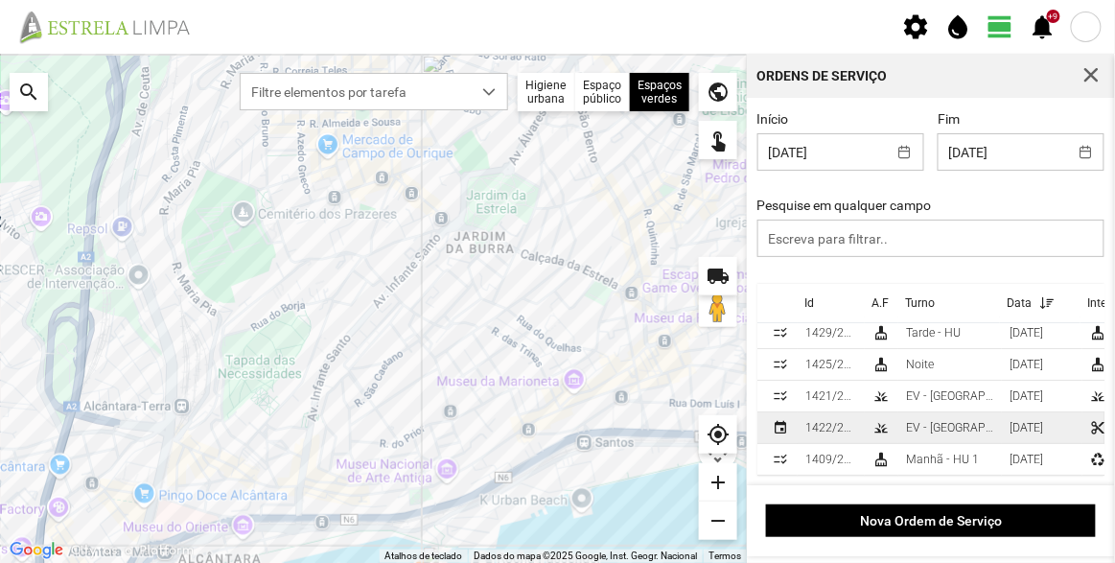
scroll to position [2, 0]
click at [936, 421] on div "EV - [GEOGRAPHIC_DATA] B" at bounding box center [950, 427] width 88 height 13
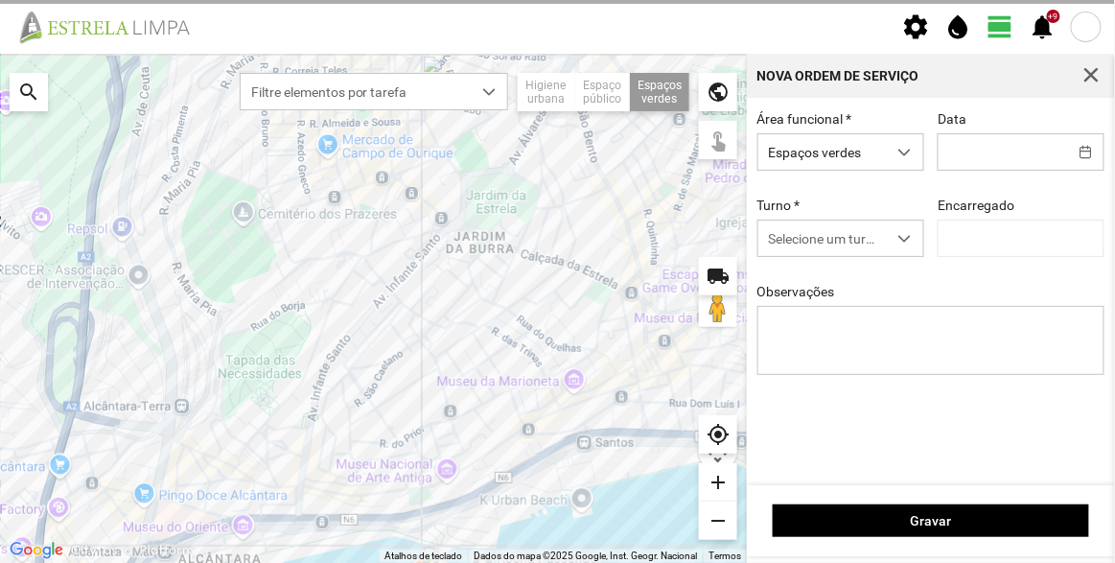
type input "03/10/2025"
type input "[PERSON_NAME]"
type textarea "Canteiro da R. [PERSON_NAME]"
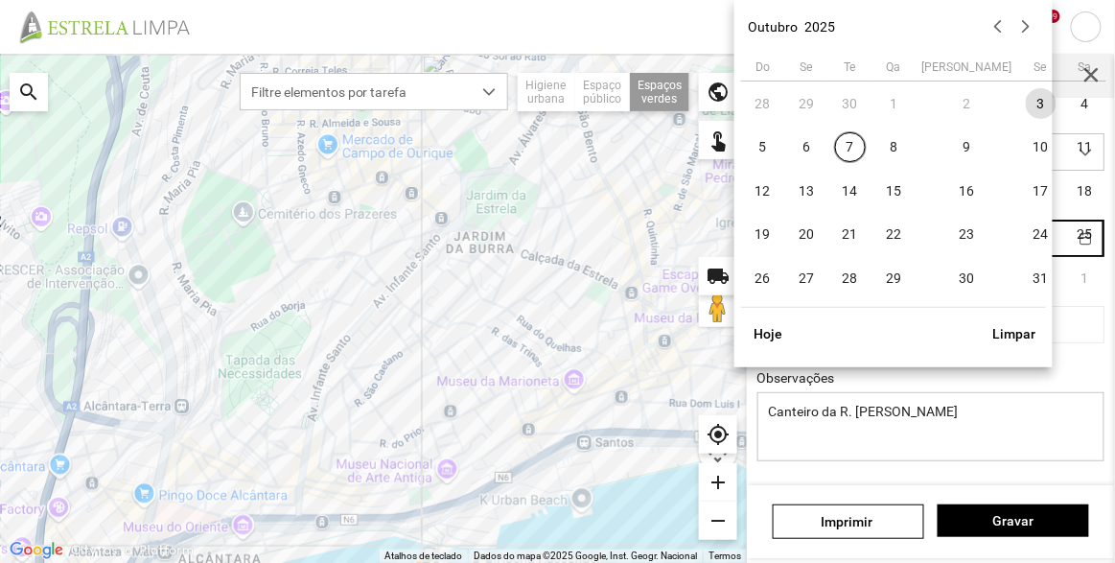
click at [977, 240] on body "settings water_drop view_day +9 notifications Para navegar no mapa com gestos d…" at bounding box center [557, 281] width 1115 height 563
click at [897, 144] on span "8" at bounding box center [894, 147] width 31 height 31
type input "[DATE]"
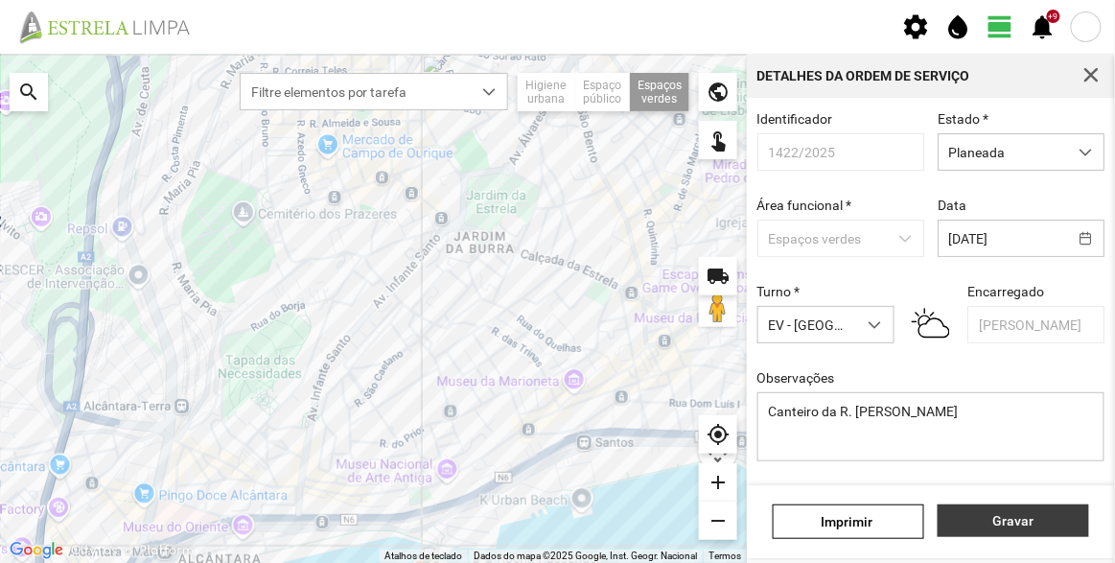
click at [1038, 521] on span "Gravar" at bounding box center [1013, 520] width 131 height 15
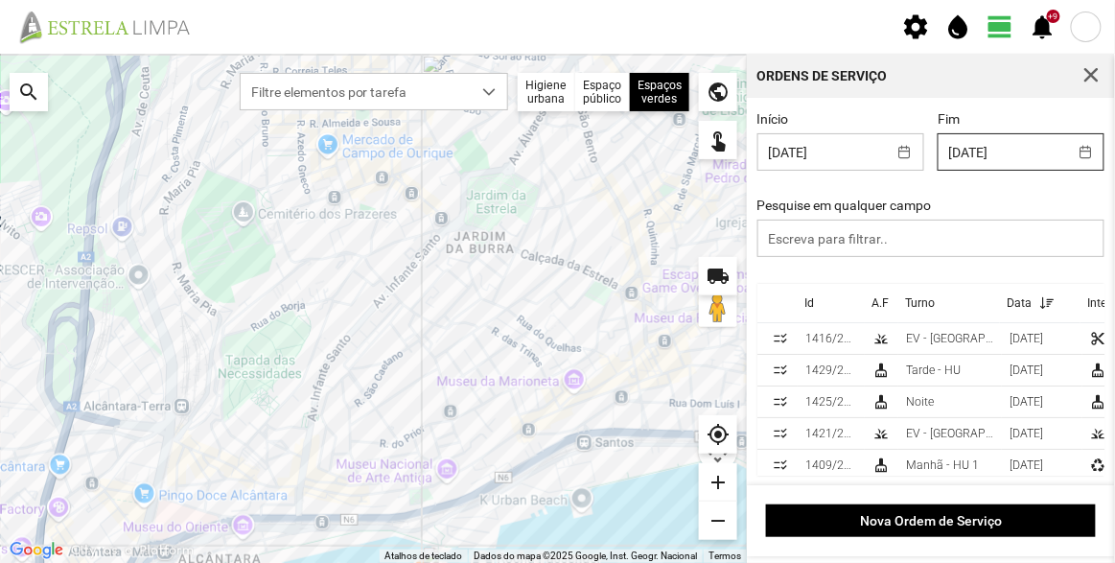
click at [1014, 153] on input "03/10/2025" at bounding box center [1002, 151] width 128 height 35
click at [1070, 199] on div "Pesquise em qualquer campo" at bounding box center [931, 226] width 361 height 59
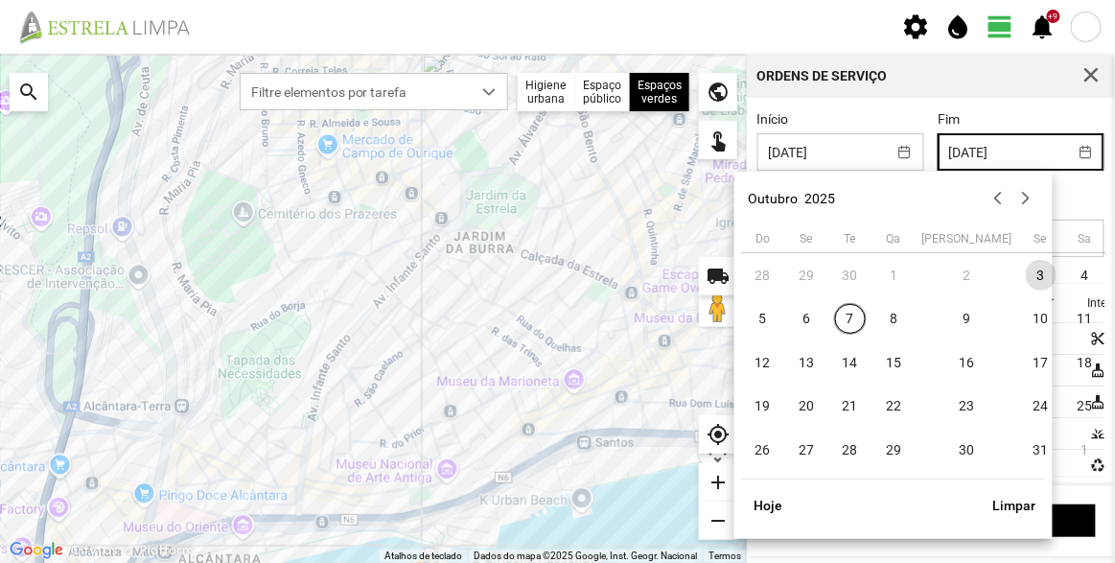
click at [984, 152] on input "03/10/2025" at bounding box center [1002, 151] width 128 height 35
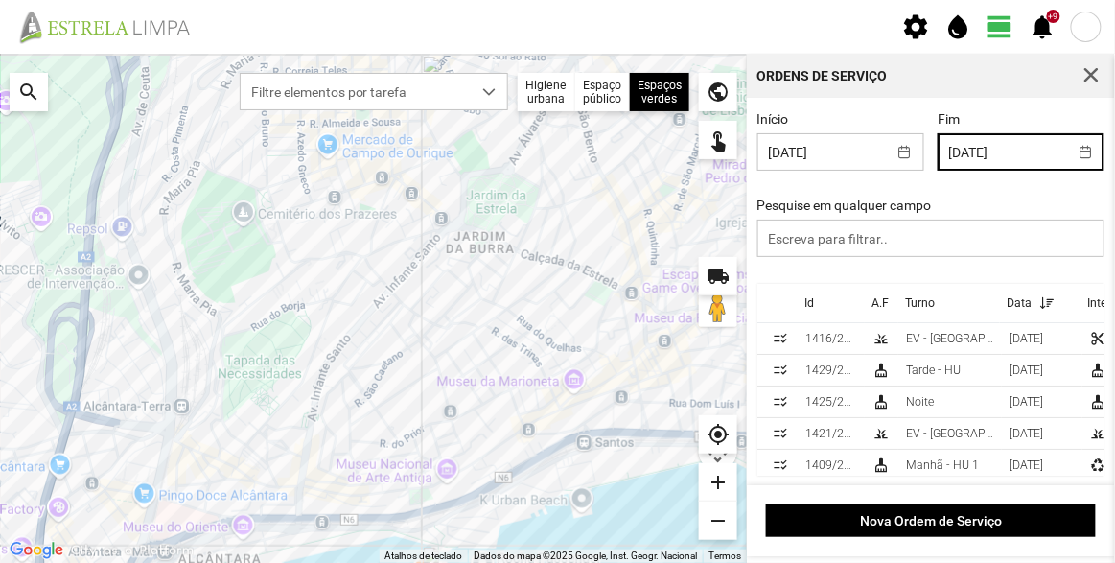
click at [1070, 491] on div "Nova Ordem de Serviço" at bounding box center [931, 520] width 368 height 71
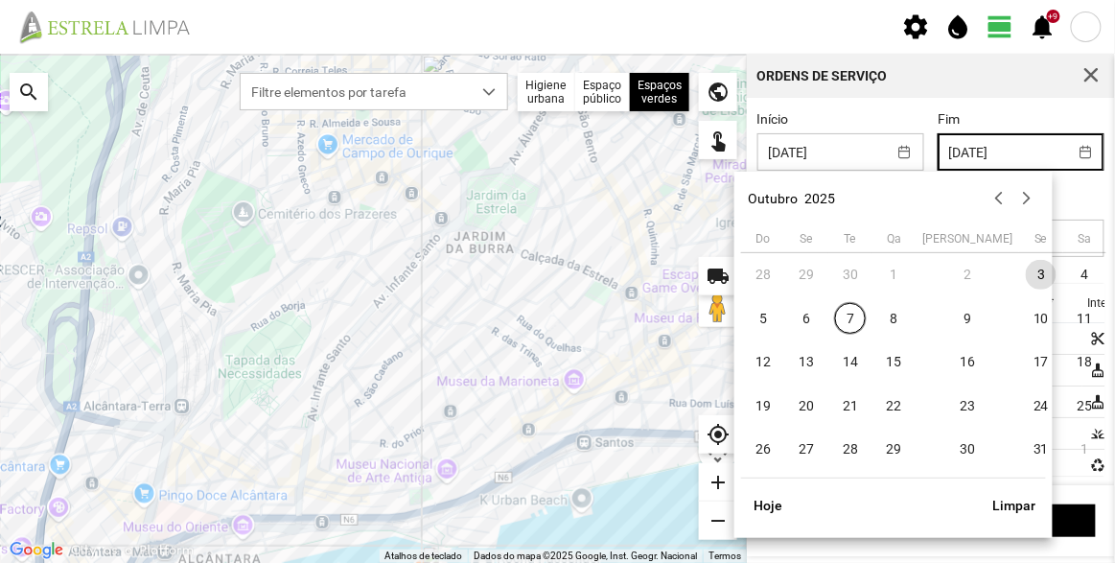
click at [1021, 157] on input "03/10/2025" at bounding box center [1002, 151] width 128 height 35
click at [1022, 509] on button "Limpar" at bounding box center [1014, 505] width 63 height 33
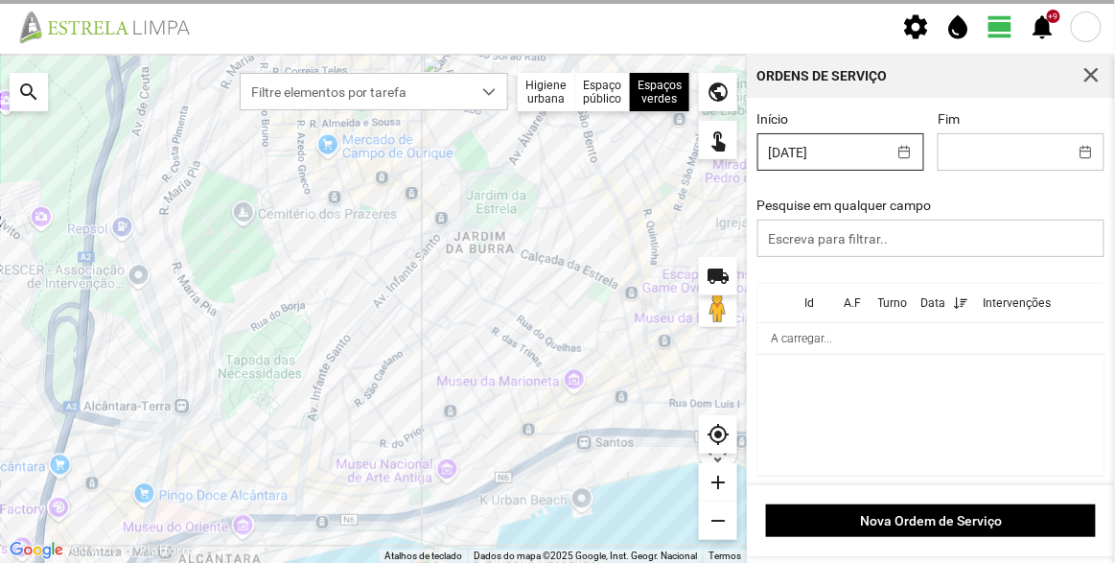
click at [856, 161] on input "03/10/2025" at bounding box center [822, 151] width 128 height 35
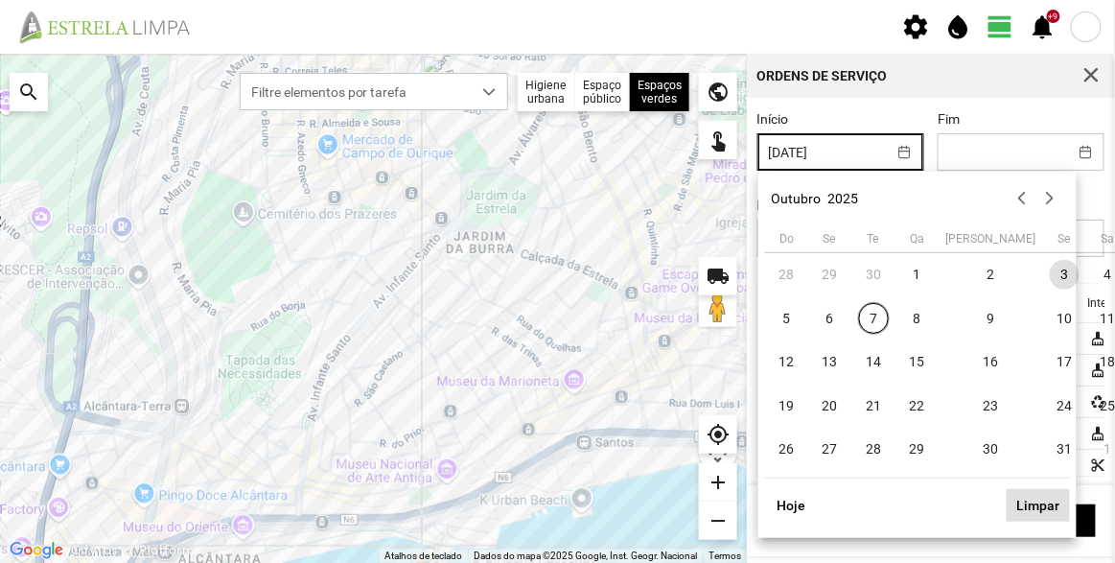
click at [1052, 510] on button "Limpar" at bounding box center [1037, 505] width 63 height 33
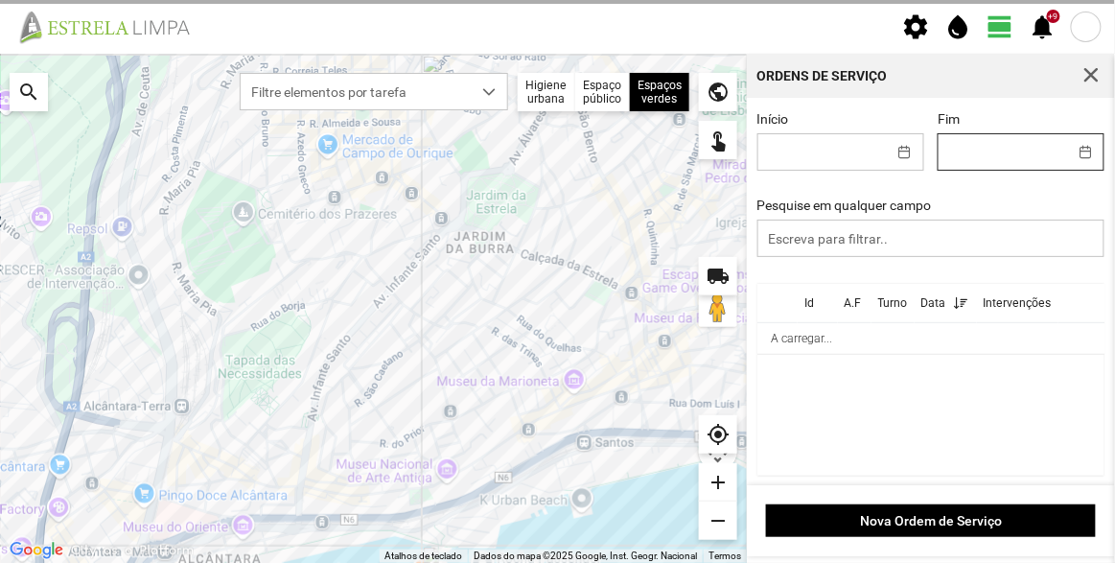
click at [1014, 140] on input "Fim" at bounding box center [1002, 151] width 128 height 35
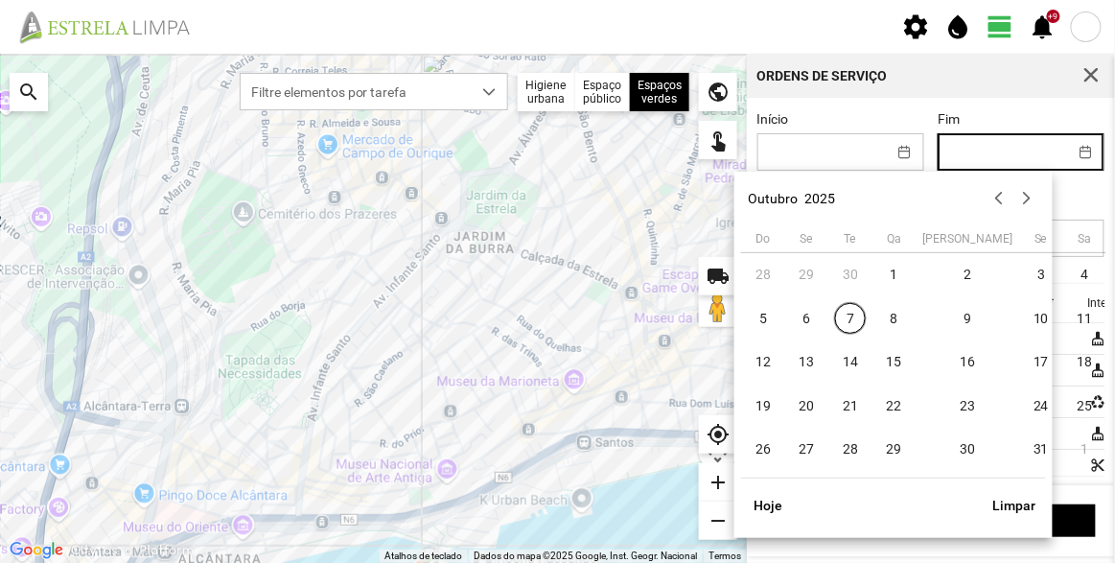
drag, startPoint x: 809, startPoint y: 318, endPoint x: 812, endPoint y: 299, distance: 19.4
click at [808, 318] on span "6" at bounding box center [807, 318] width 31 height 31
type input "06/10/2025"
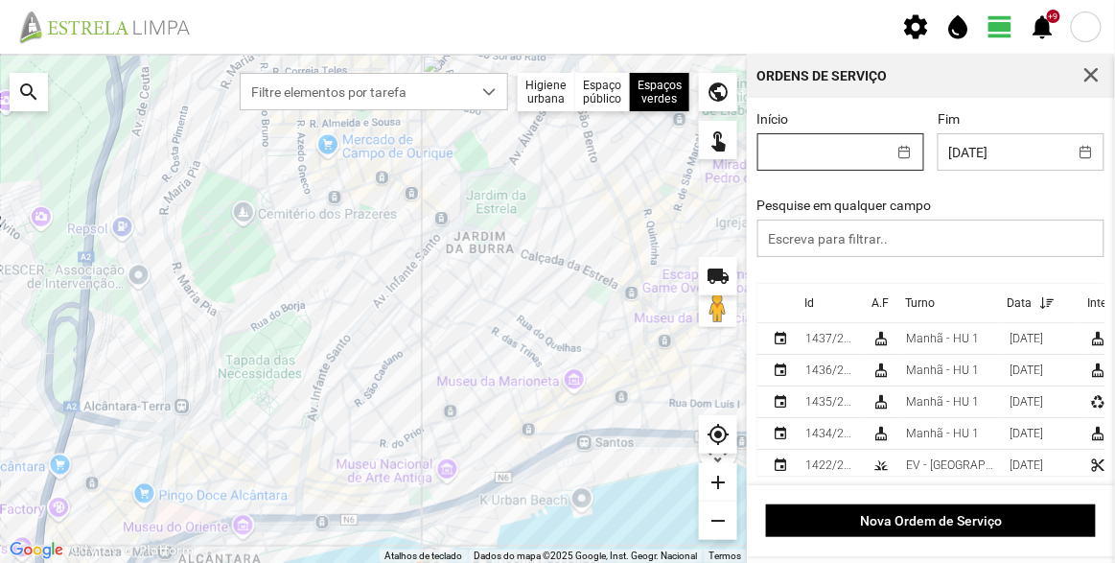
click at [843, 151] on input "Início" at bounding box center [822, 151] width 128 height 35
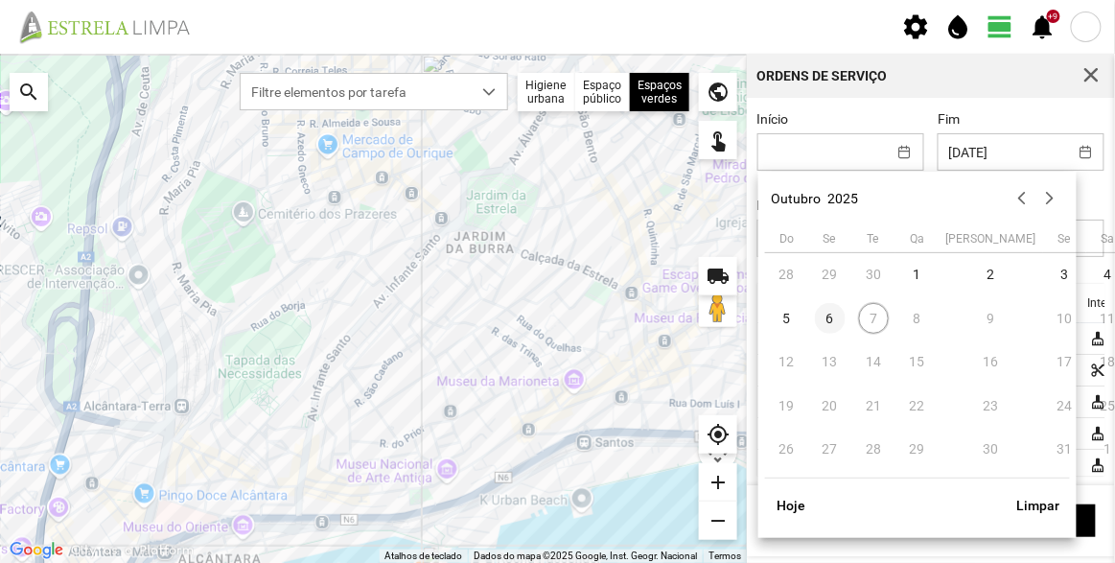
click at [820, 316] on span "6" at bounding box center [830, 318] width 31 height 31
type input "06/10/2025"
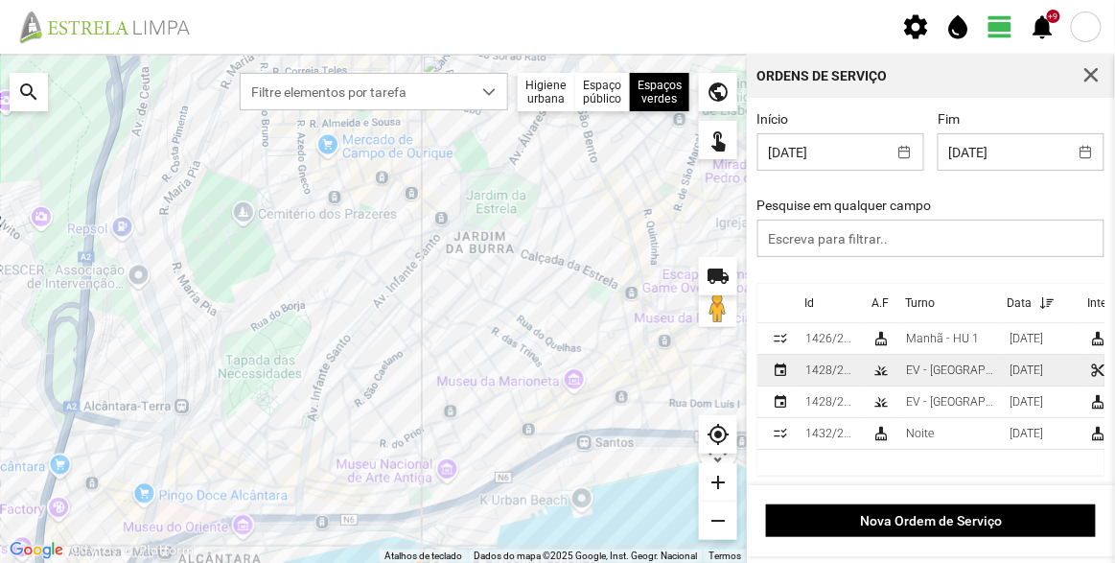
scroll to position [2, 0]
click at [915, 361] on td "EV - [GEOGRAPHIC_DATA] A" at bounding box center [950, 371] width 104 height 32
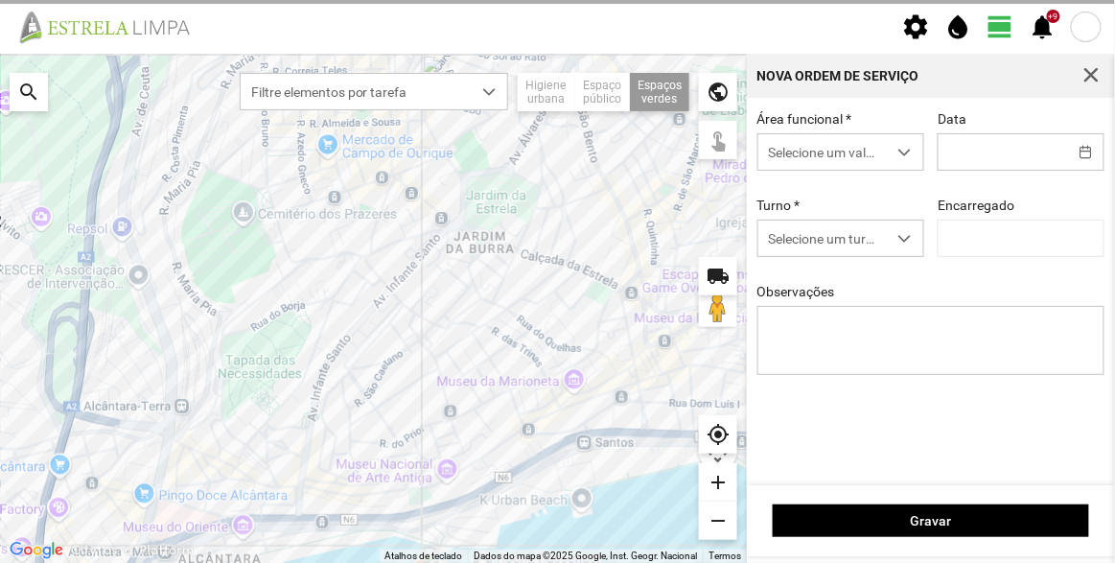
type input "06/10/2025"
type textarea "Lisboa Antiga"
type input "[PERSON_NAME]"
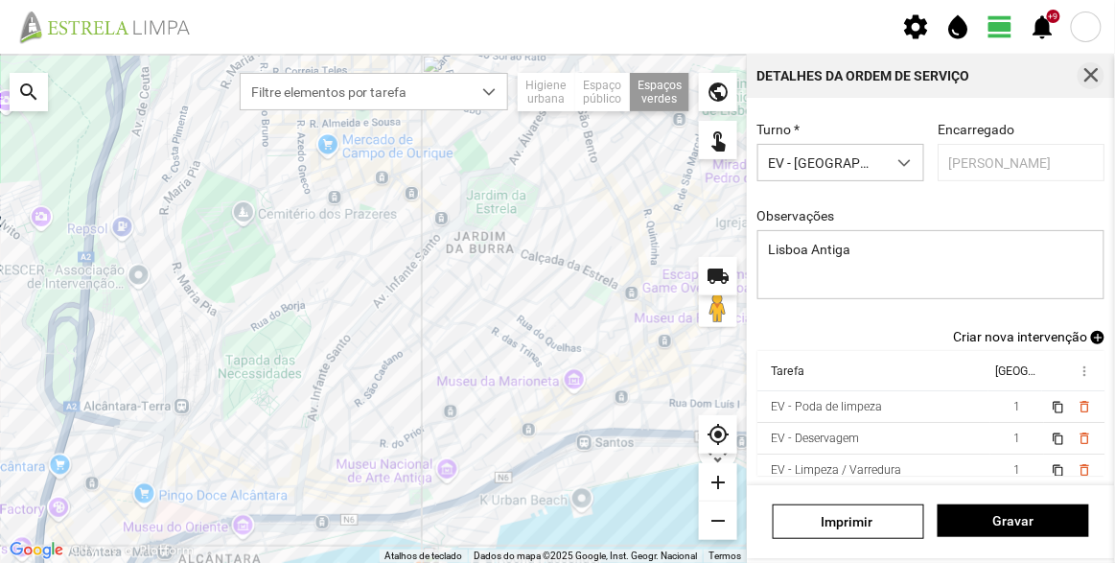
click at [1092, 70] on span "button" at bounding box center [1090, 75] width 17 height 17
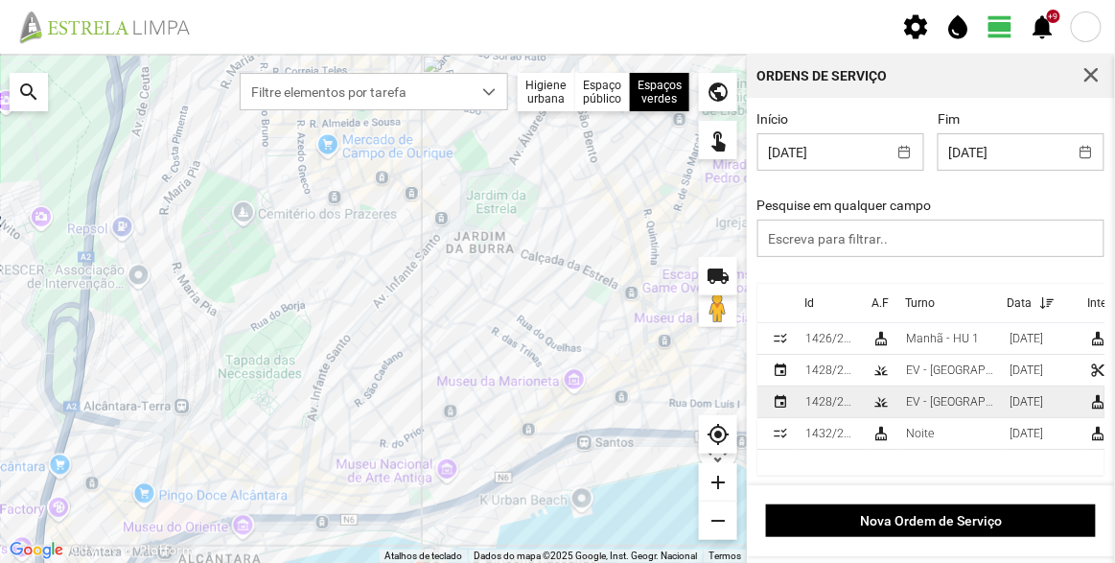
scroll to position [2, 0]
click at [884, 395] on div "grass" at bounding box center [880, 401] width 15 height 15
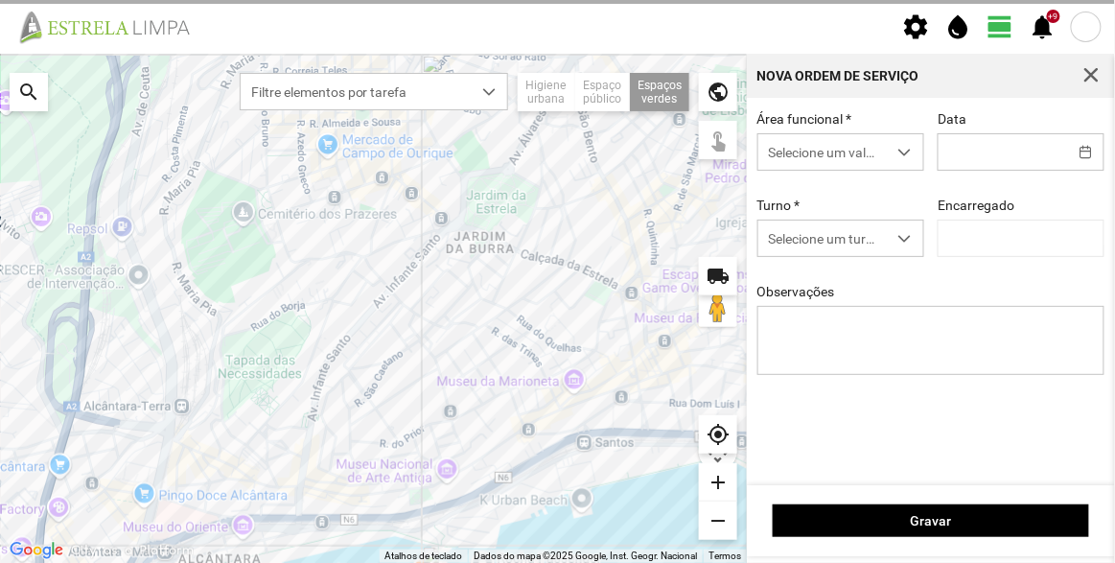
type input "06/10/2025"
type input "[PERSON_NAME]"
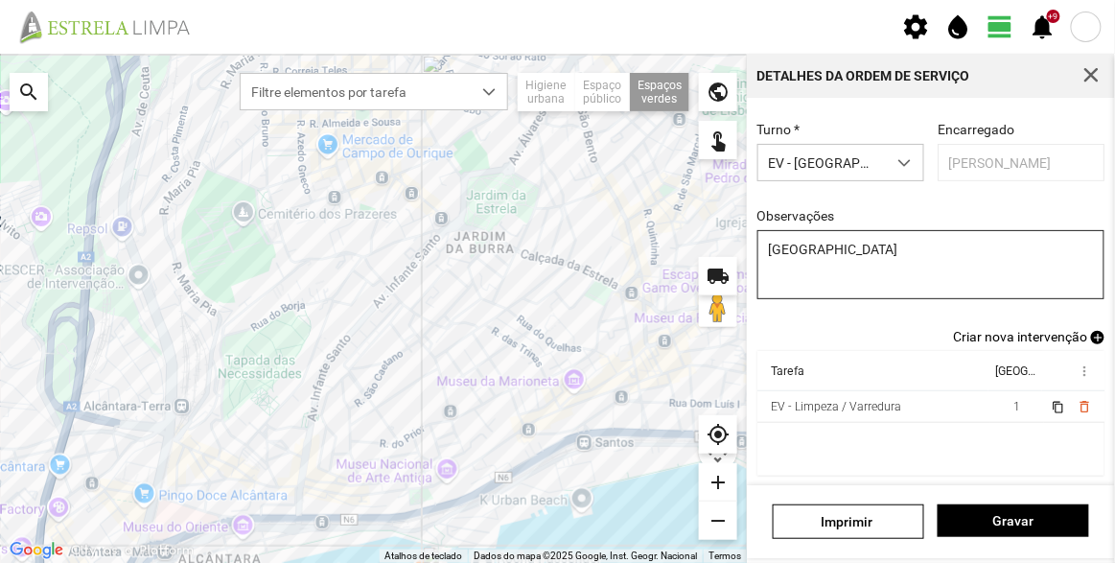
scroll to position [80, 0]
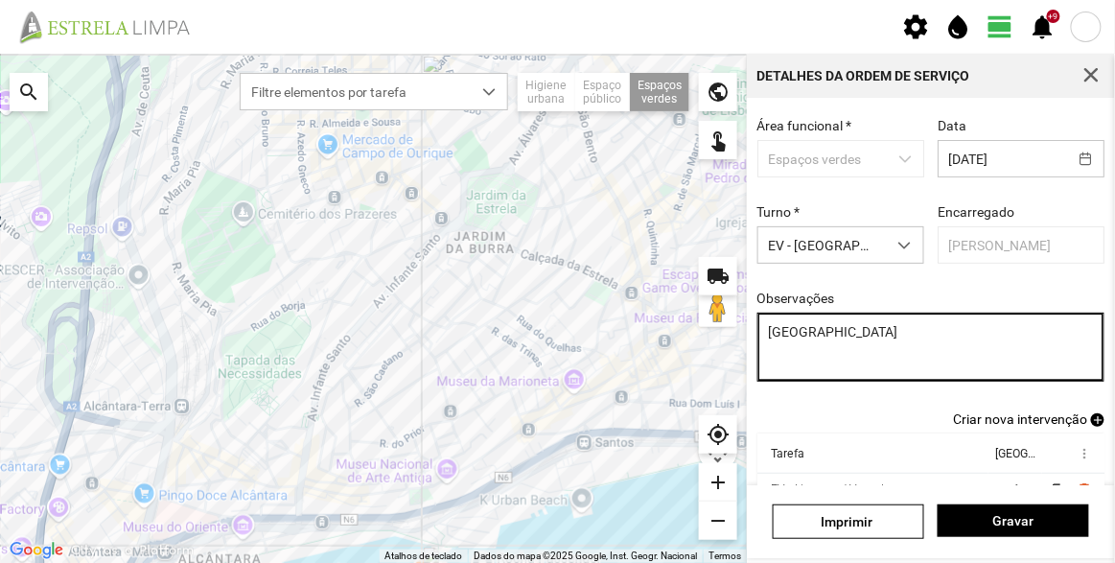
click at [990, 339] on textarea "[GEOGRAPHIC_DATA]" at bounding box center [931, 346] width 348 height 69
drag, startPoint x: 1008, startPoint y: 338, endPoint x: 737, endPoint y: 335, distance: 271.3
click at [738, 335] on div "Para navegar no mapa com gestos de toque, toque duas vezes sem soltar no mapa e…" at bounding box center [557, 308] width 1115 height 509
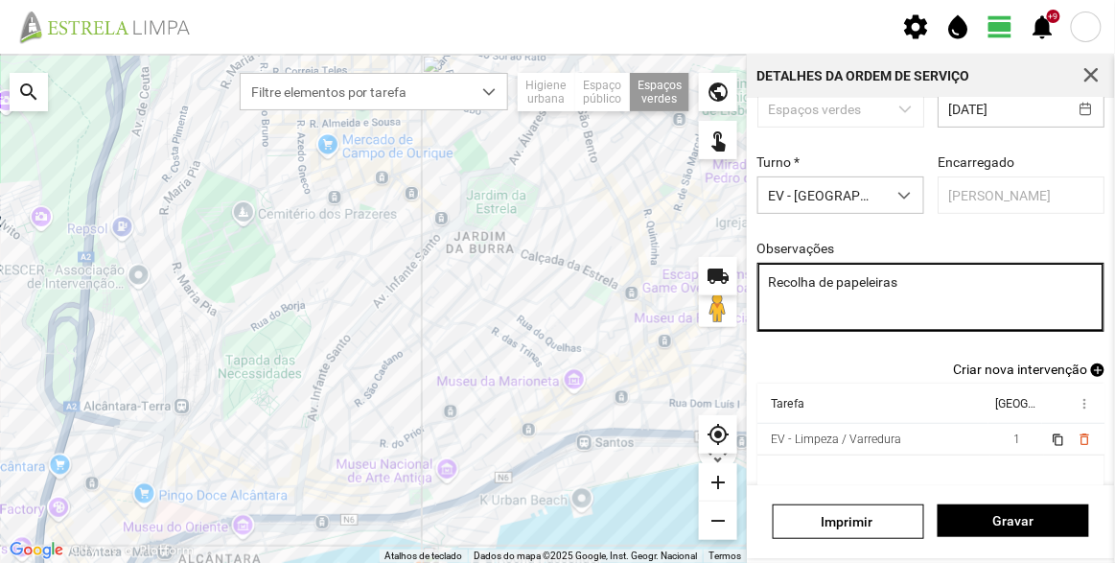
scroll to position [167, 0]
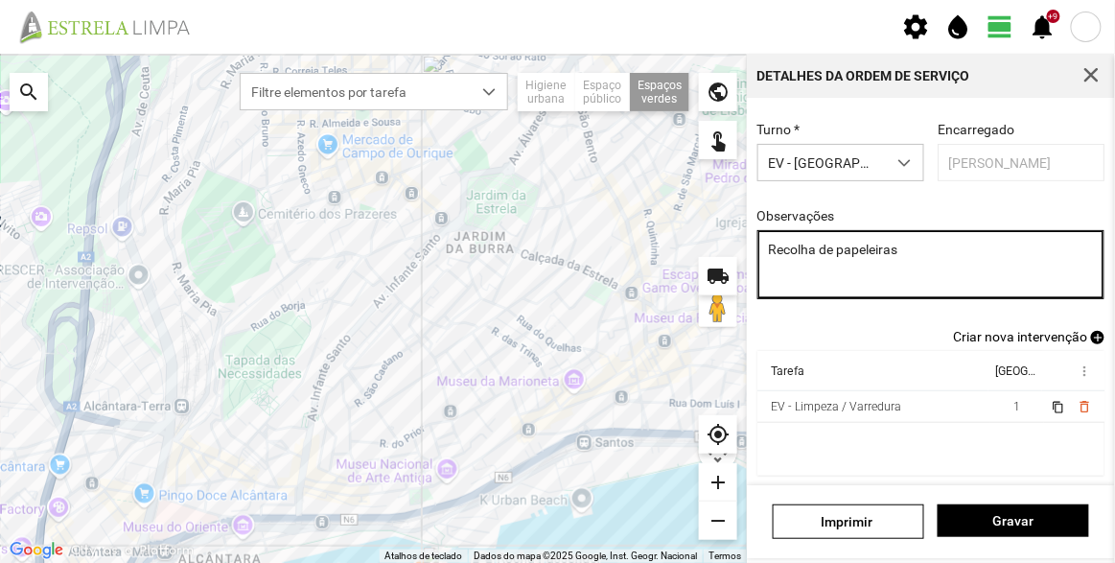
type textarea "Recolha de papeleiras"
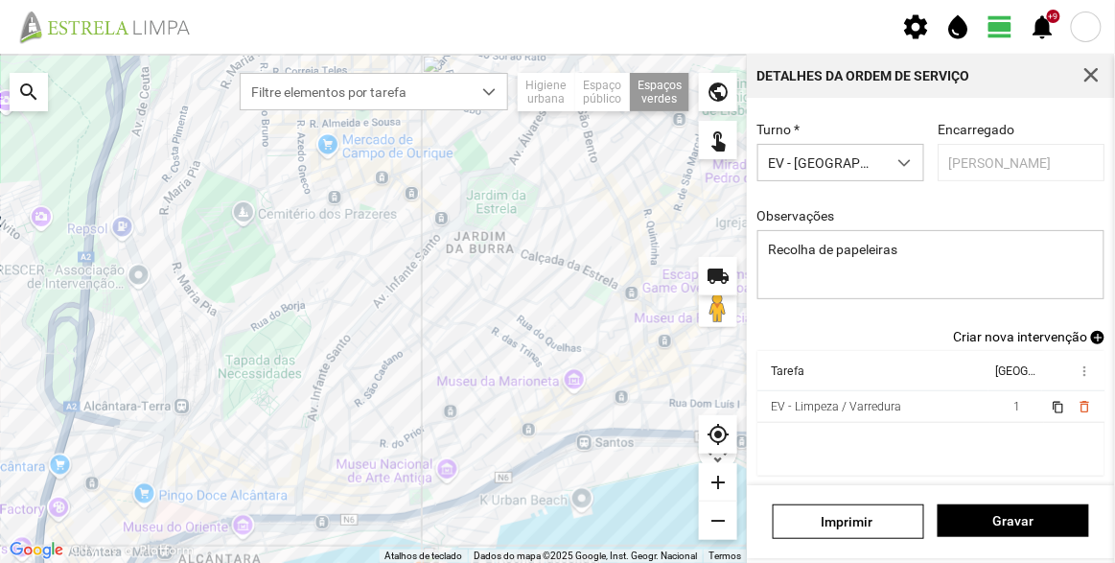
click at [925, 445] on cdk-virtual-scroll-viewport "Tarefa Equipa more_vert EV - Limpeza / Varredura 1 content_copy delete_outline" at bounding box center [931, 413] width 348 height 125
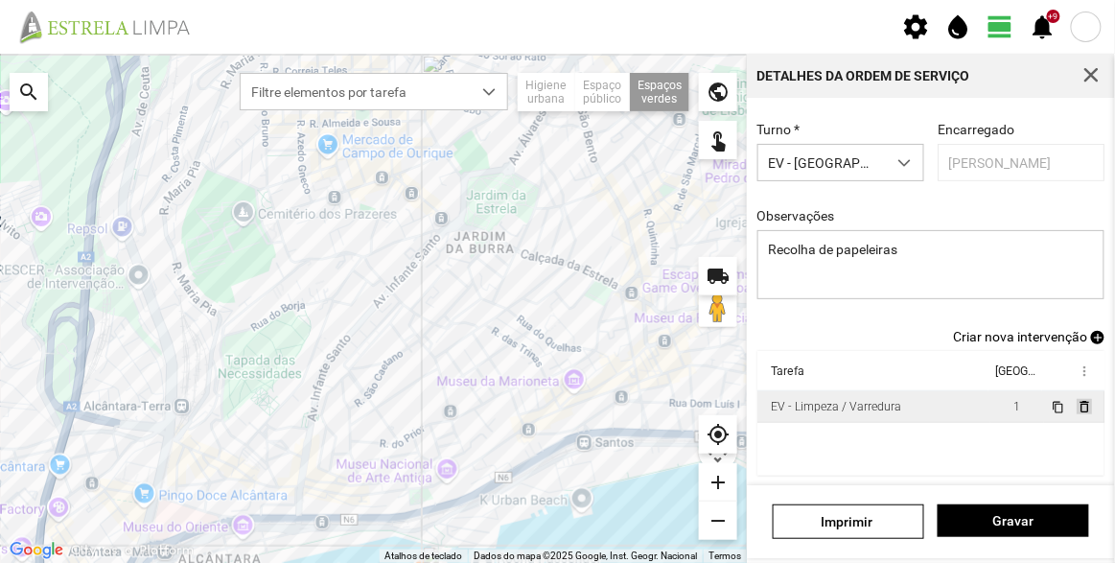
click at [1075, 405] on span "delete_outline" at bounding box center [1082, 406] width 15 height 15
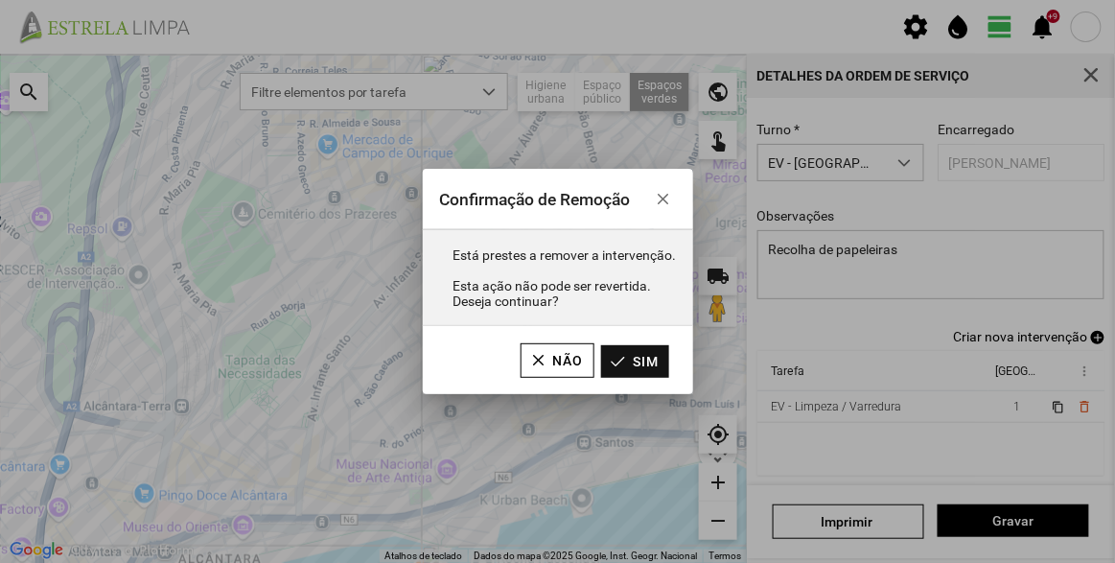
click at [655, 362] on button "Sim" at bounding box center [635, 361] width 68 height 33
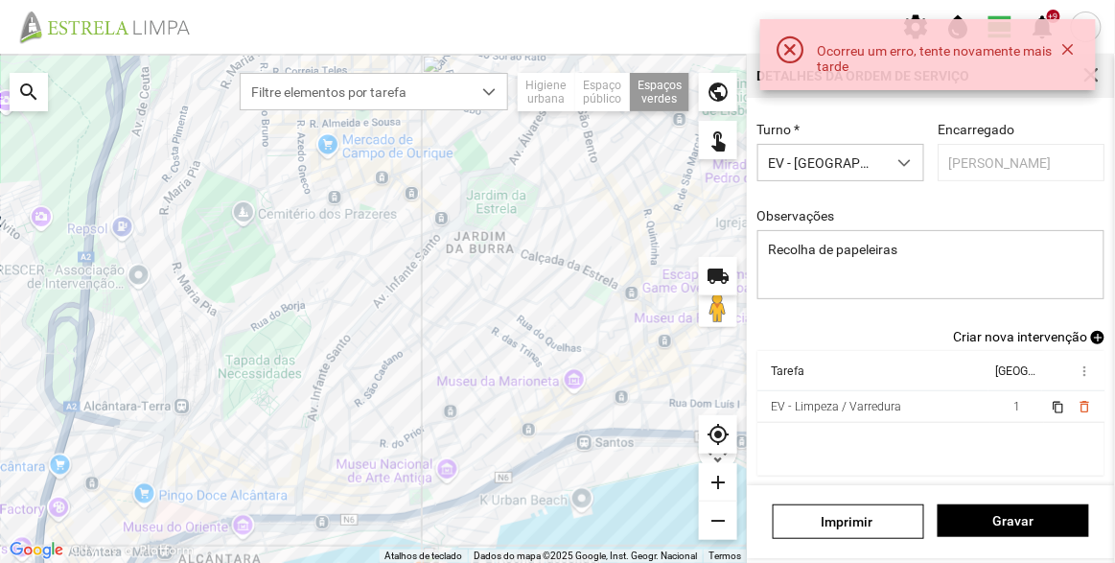
click at [1054, 340] on span "Criar nova intervenção" at bounding box center [1020, 336] width 134 height 15
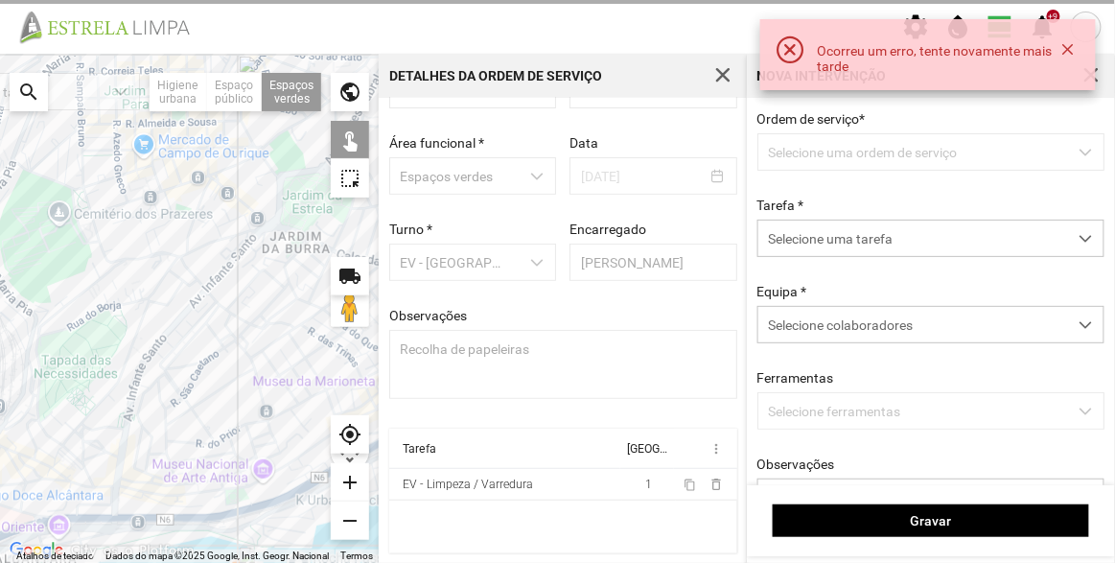
scroll to position [66, 0]
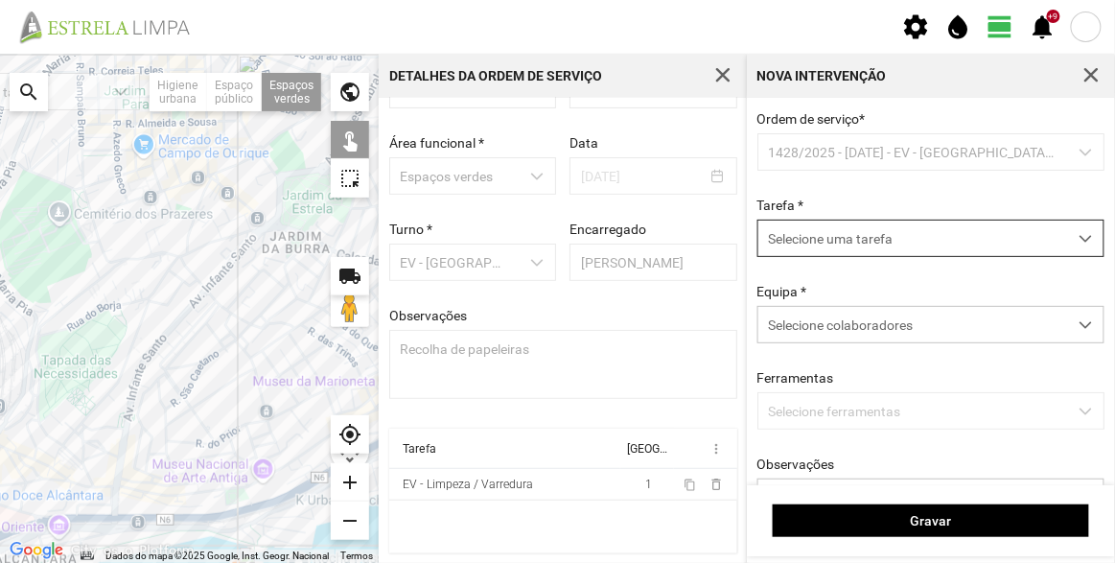
click at [862, 240] on span "Selecione uma tarefa" at bounding box center [912, 237] width 309 height 35
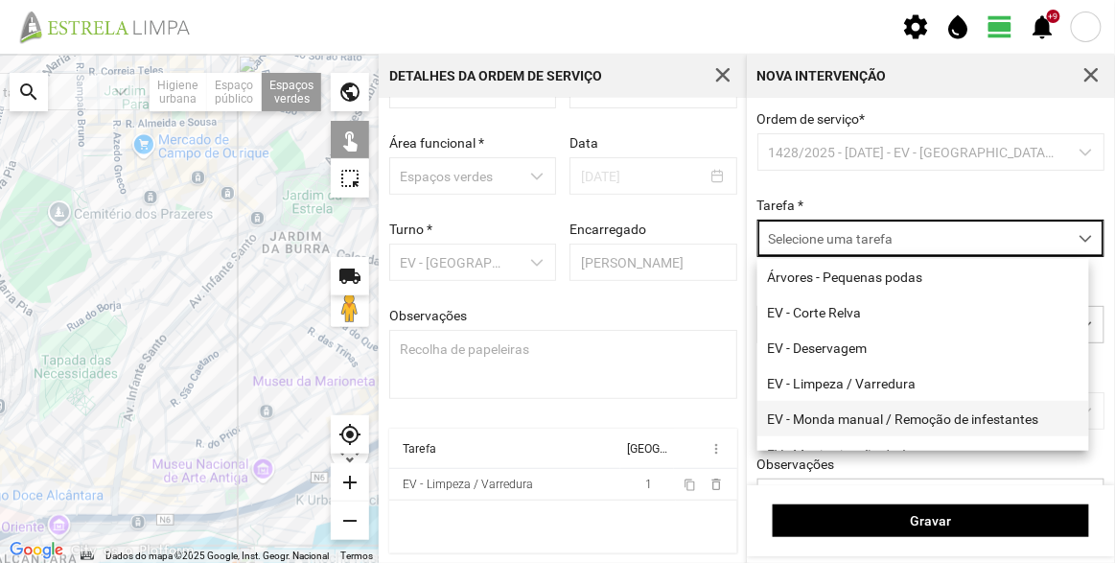
scroll to position [173, 0]
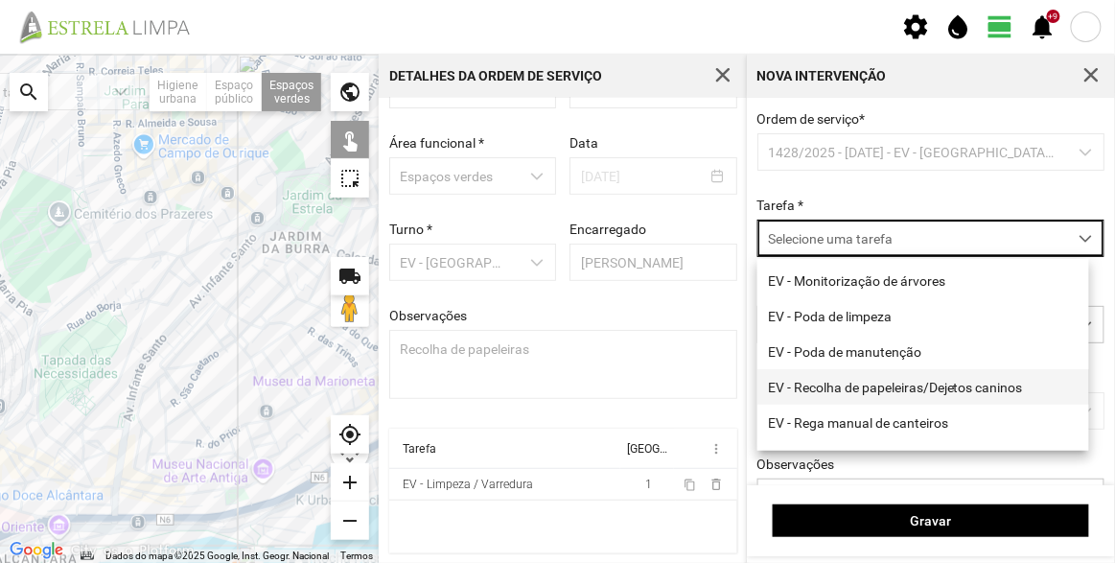
click at [872, 387] on li "EV - Recolha de papeleiras/Dejetos caninos" at bounding box center [923, 386] width 332 height 35
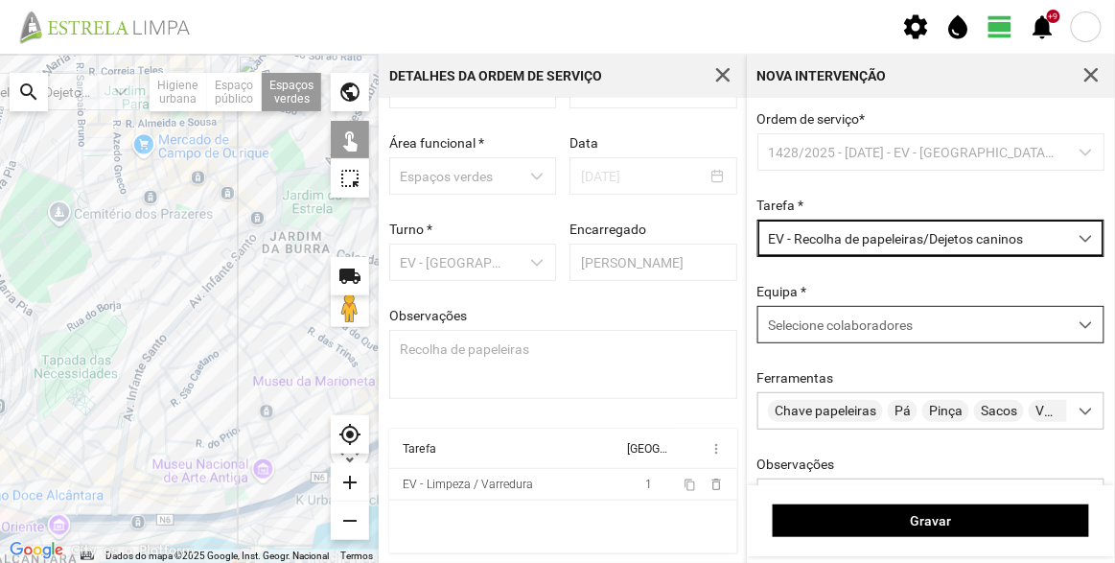
click at [853, 321] on span "Selecione colaboradores" at bounding box center [840, 324] width 145 height 15
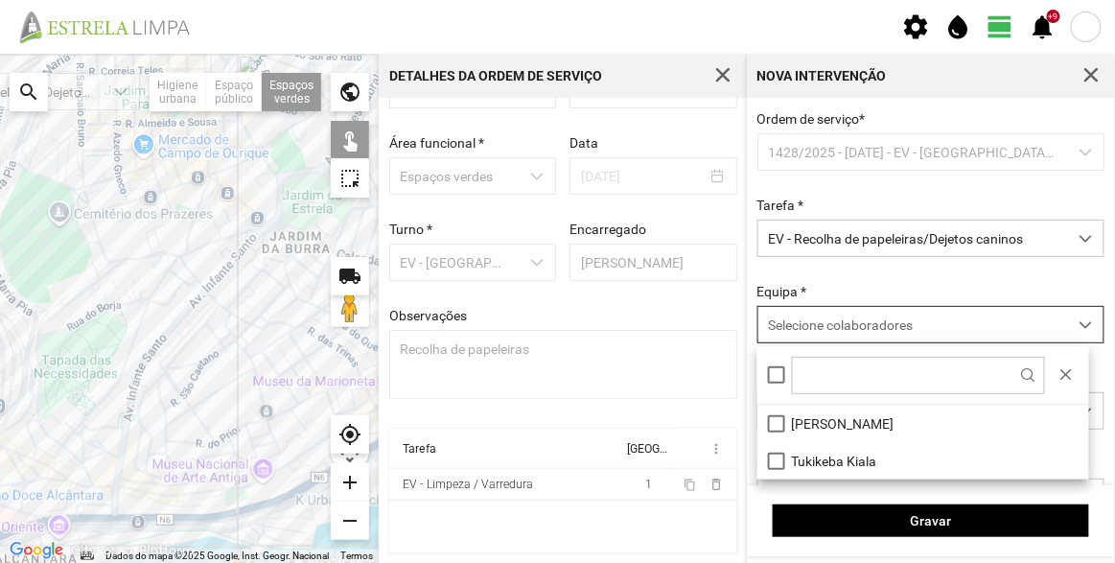
scroll to position [10, 81]
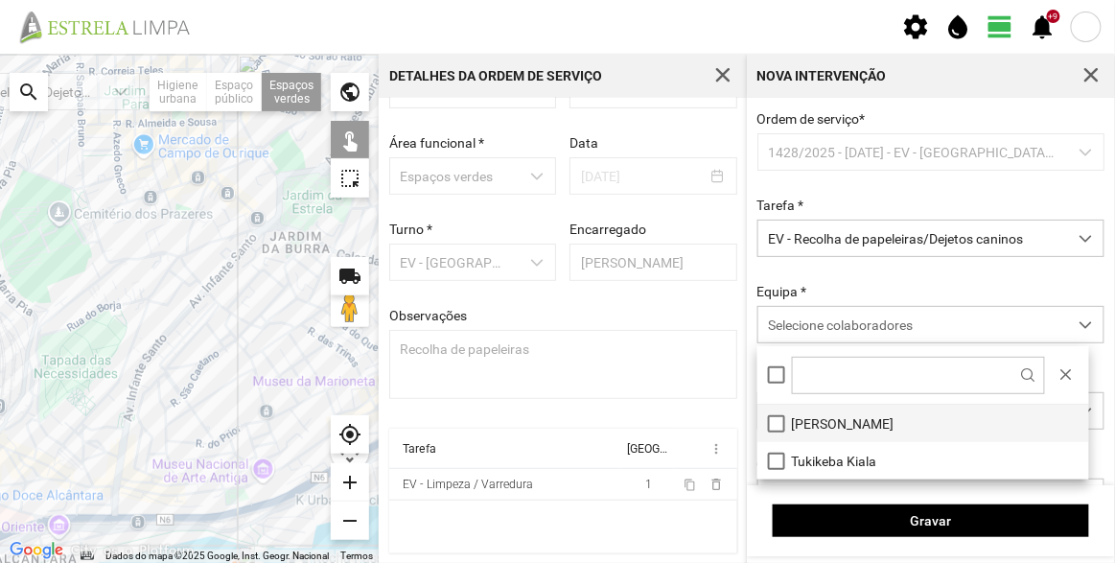
click at [829, 411] on li "[PERSON_NAME]" at bounding box center [923, 423] width 332 height 37
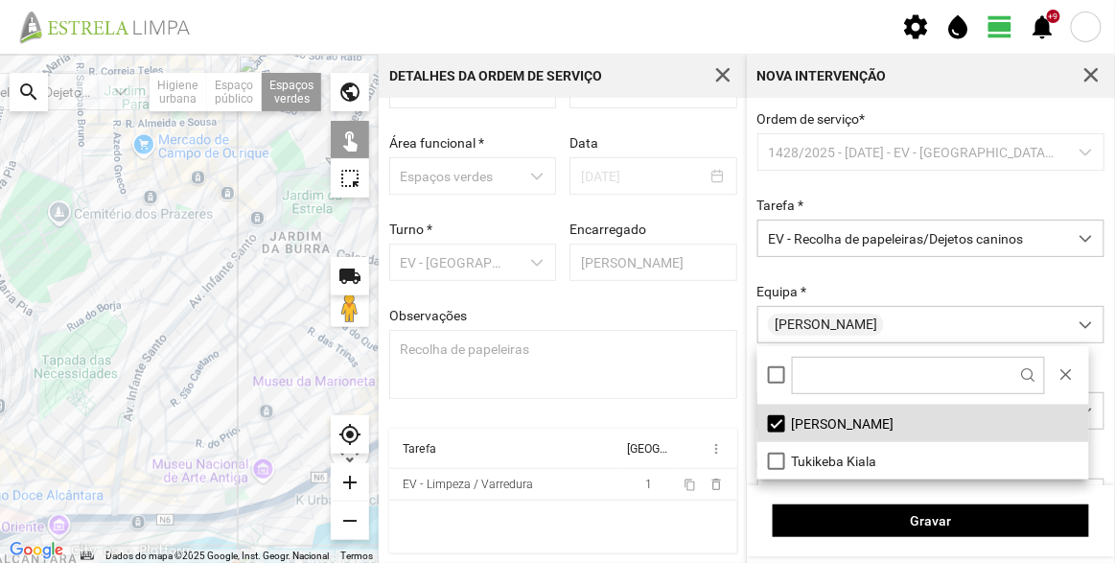
click at [869, 274] on div "Ordem de serviço * 1428/2025 - 06/10/2025 - EV - Equipa B Tarefa * EV - Recolha…" at bounding box center [931, 344] width 361 height 466
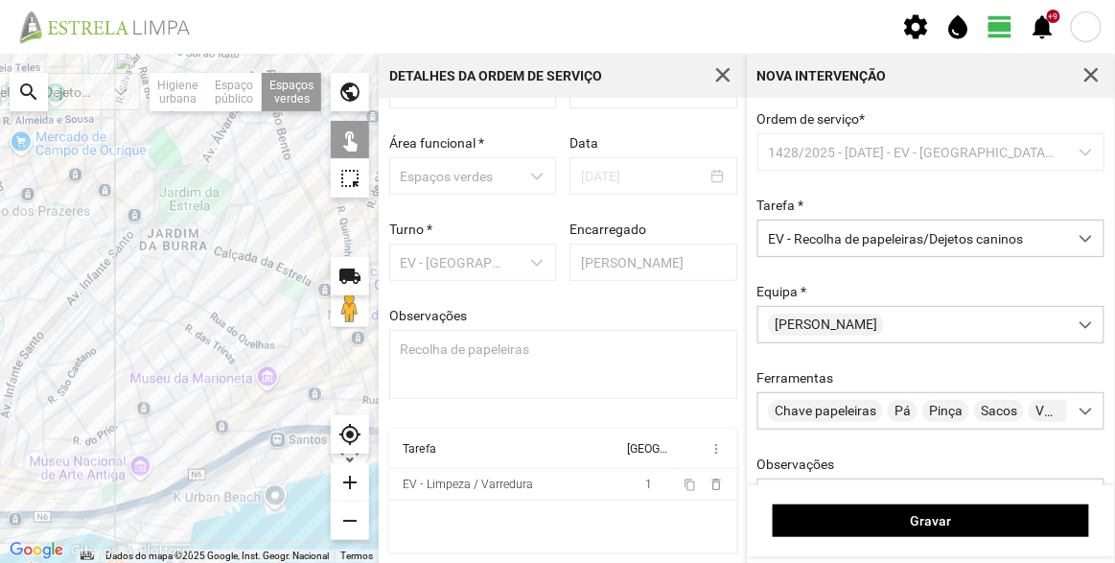
drag, startPoint x: 248, startPoint y: 290, endPoint x: 99, endPoint y: 277, distance: 150.1
click at [99, 277] on div at bounding box center [189, 308] width 379 height 509
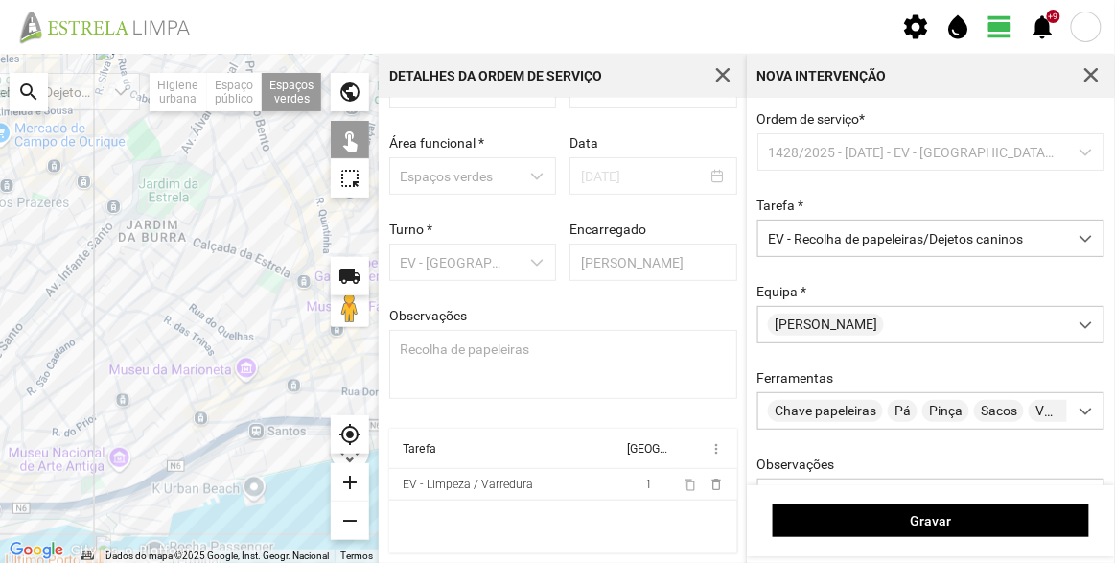
click at [252, 215] on div at bounding box center [189, 308] width 379 height 509
click at [292, 216] on div at bounding box center [189, 308] width 379 height 509
click at [271, 279] on div at bounding box center [189, 308] width 379 height 509
click at [283, 285] on div at bounding box center [189, 308] width 379 height 509
click at [277, 411] on div at bounding box center [189, 308] width 379 height 509
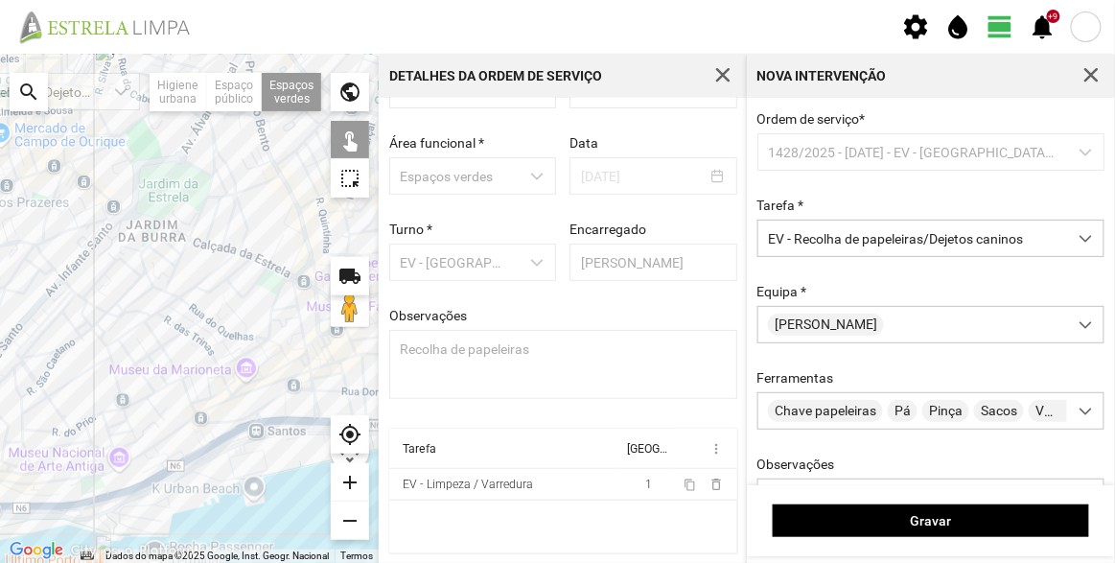
click at [93, 486] on div at bounding box center [189, 308] width 379 height 509
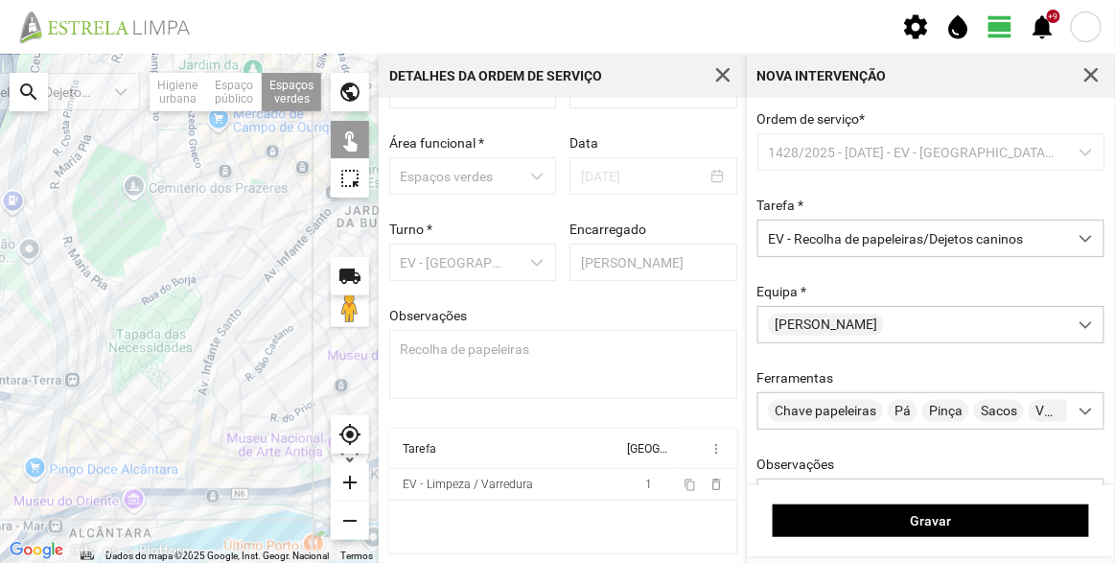
drag, startPoint x: 36, startPoint y: 427, endPoint x: 264, endPoint y: 405, distance: 228.2
click at [264, 405] on div at bounding box center [189, 308] width 379 height 509
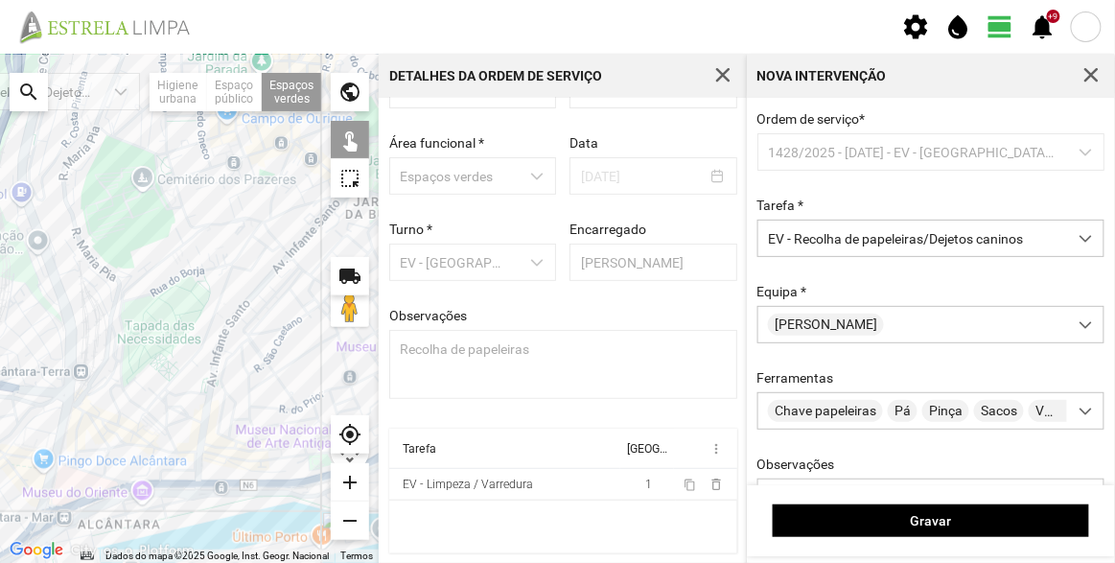
click at [140, 439] on div at bounding box center [189, 308] width 379 height 509
click at [129, 401] on div at bounding box center [189, 308] width 379 height 509
click at [170, 200] on div at bounding box center [189, 308] width 379 height 509
click at [192, 244] on div at bounding box center [189, 308] width 379 height 509
click at [269, 271] on div at bounding box center [189, 308] width 379 height 509
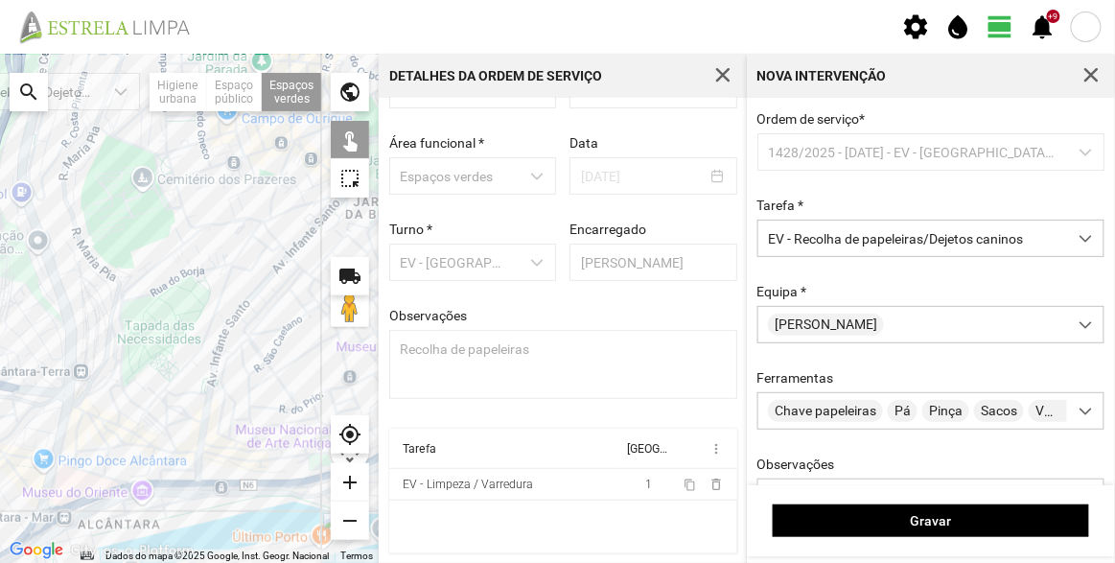
click at [275, 284] on div at bounding box center [189, 308] width 379 height 509
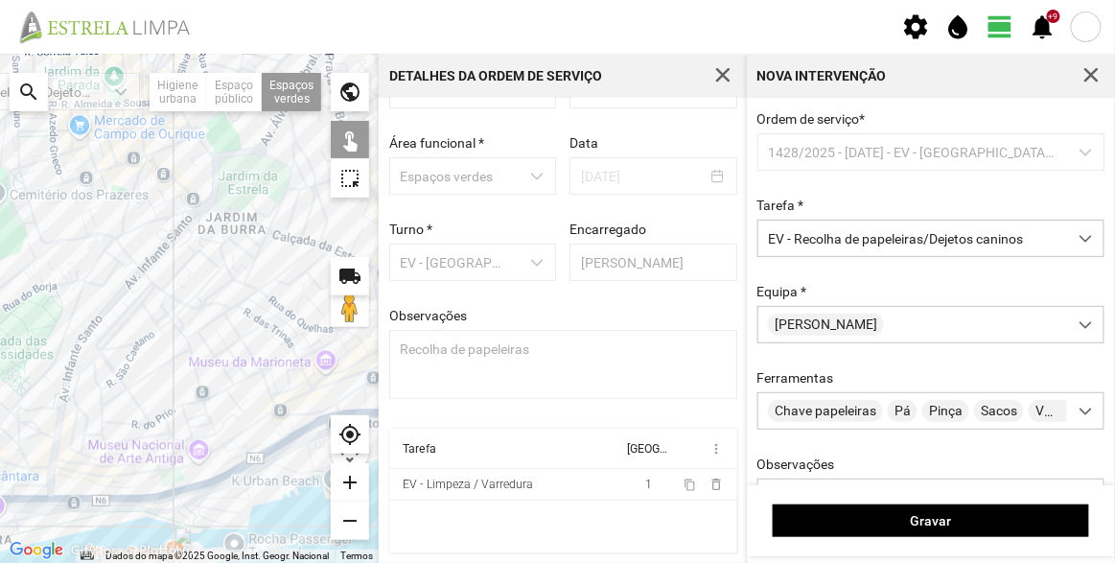
drag, startPoint x: 276, startPoint y: 359, endPoint x: 119, endPoint y: 379, distance: 158.4
click at [119, 379] on div at bounding box center [189, 308] width 379 height 509
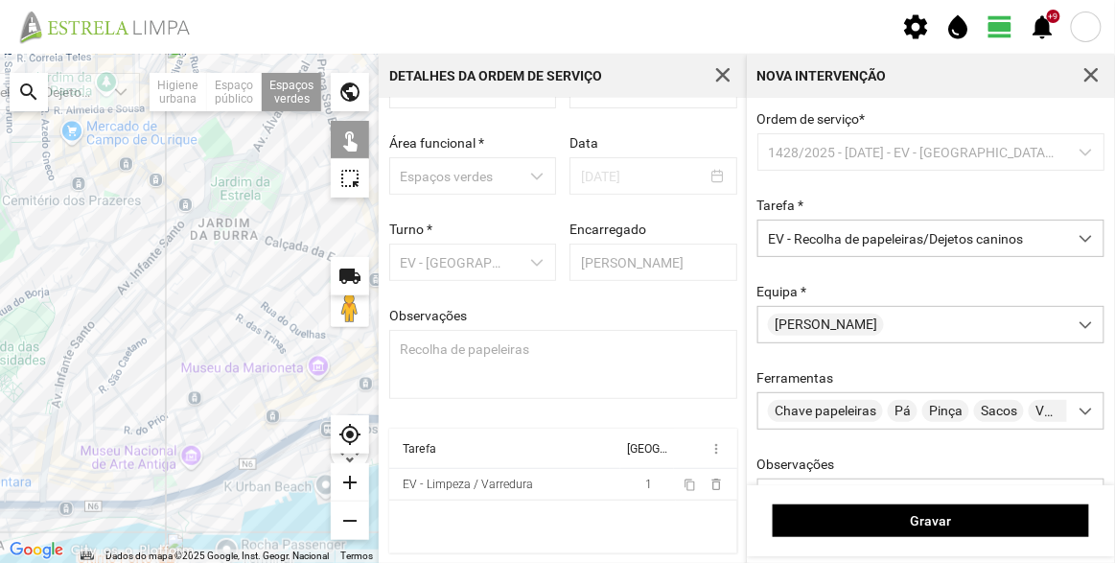
click at [185, 215] on div at bounding box center [189, 308] width 379 height 509
click at [215, 231] on div at bounding box center [189, 308] width 379 height 509
click at [319, 217] on div at bounding box center [189, 308] width 379 height 509
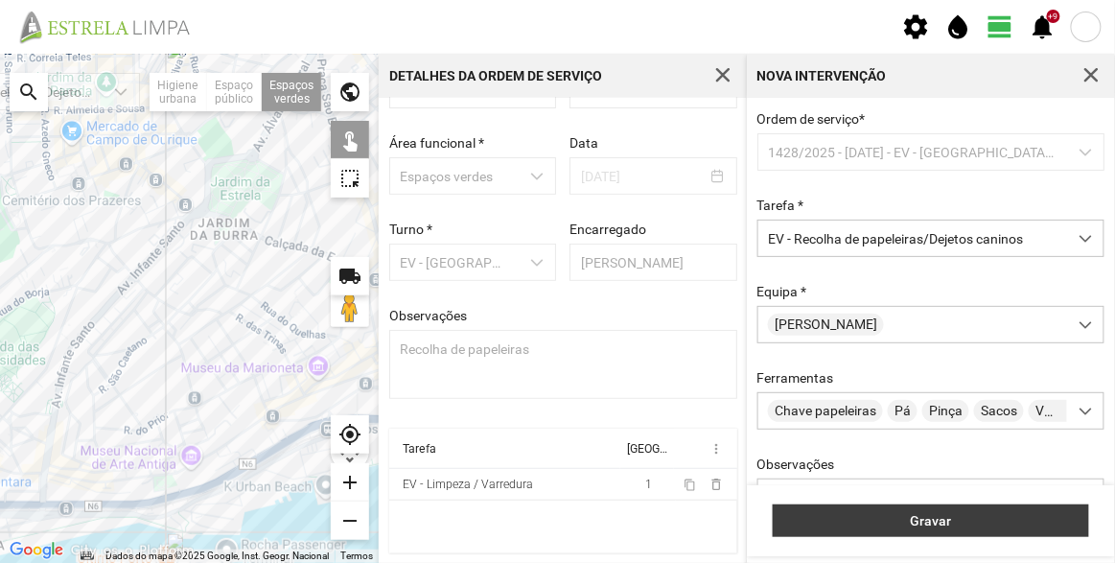
click at [940, 517] on span "Gravar" at bounding box center [931, 520] width 296 height 15
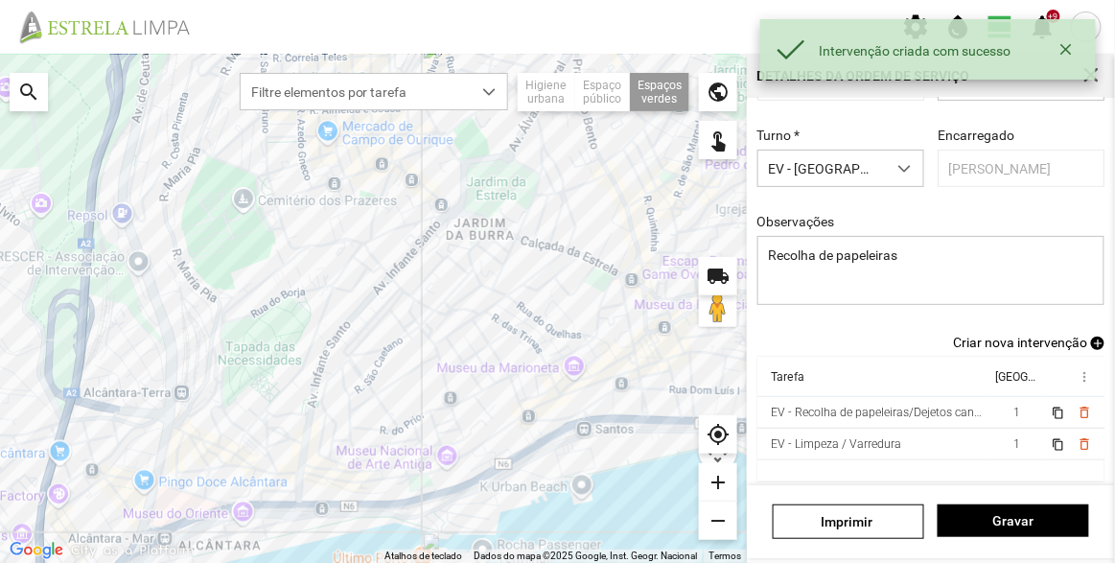
scroll to position [167, 0]
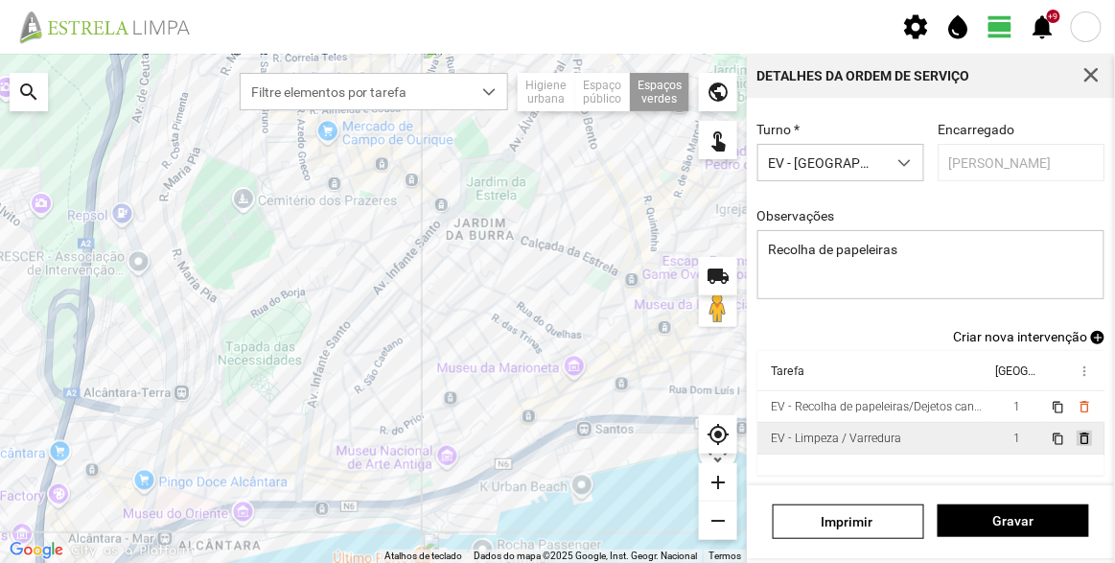
click at [1075, 436] on span "delete_outline" at bounding box center [1082, 437] width 15 height 15
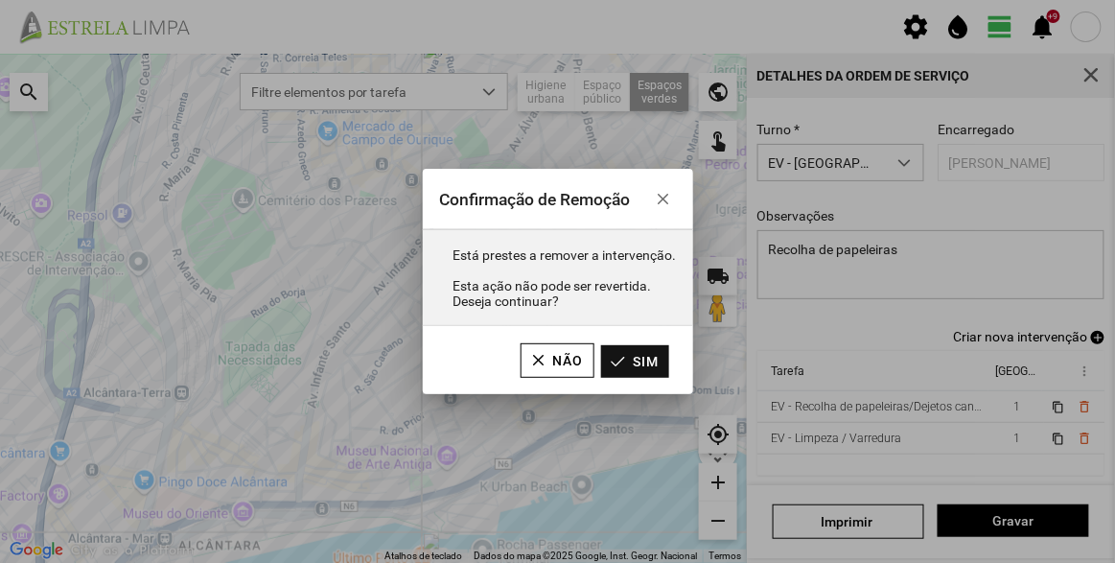
click at [650, 360] on button "Sim" at bounding box center [635, 361] width 68 height 33
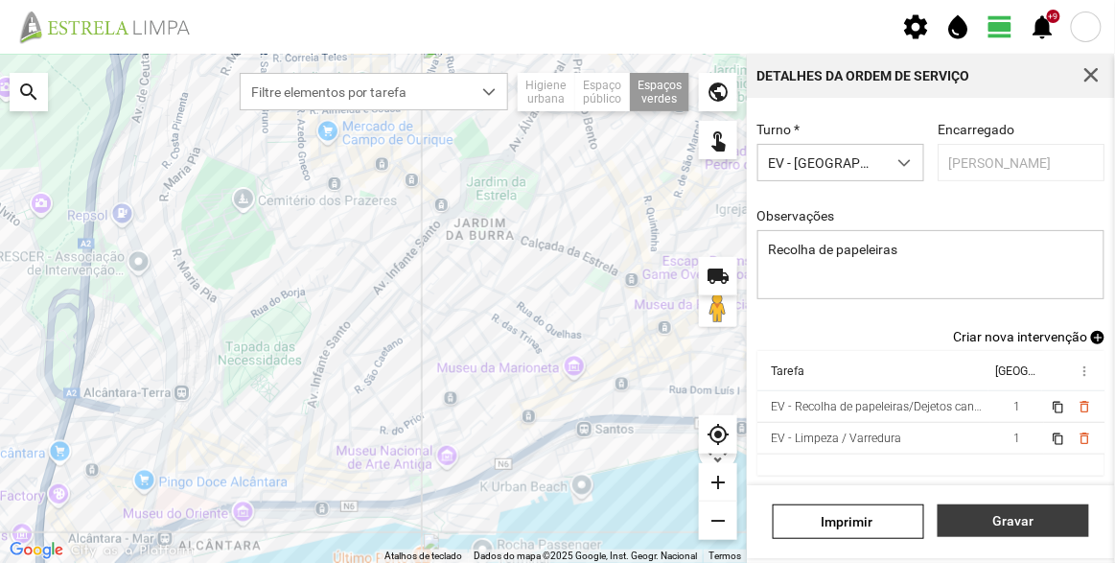
click at [1018, 517] on span "Gravar" at bounding box center [1013, 520] width 131 height 15
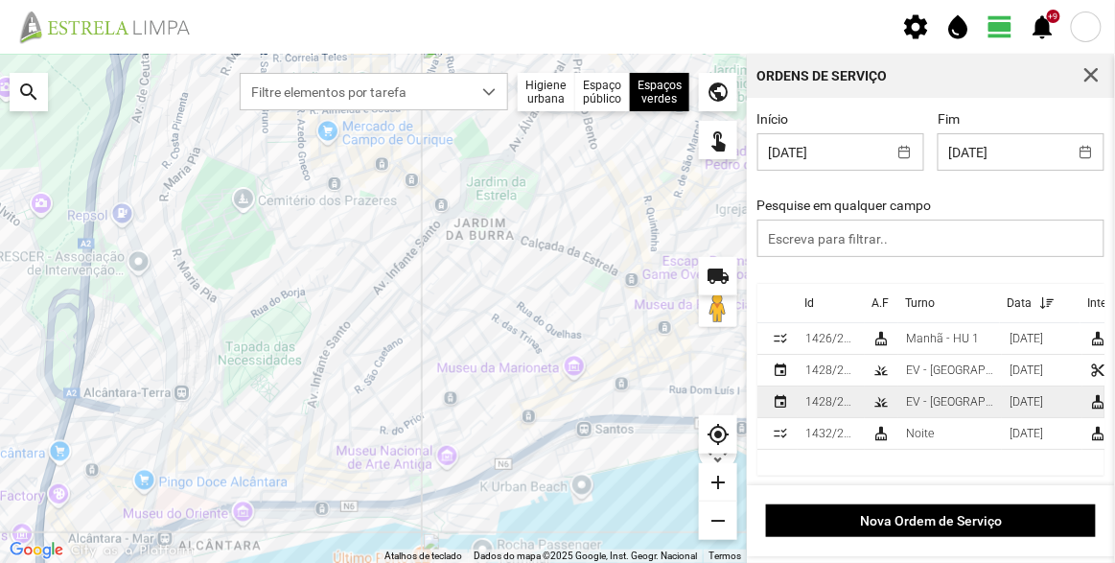
click at [907, 405] on div "EV - [GEOGRAPHIC_DATA] B" at bounding box center [950, 401] width 88 height 13
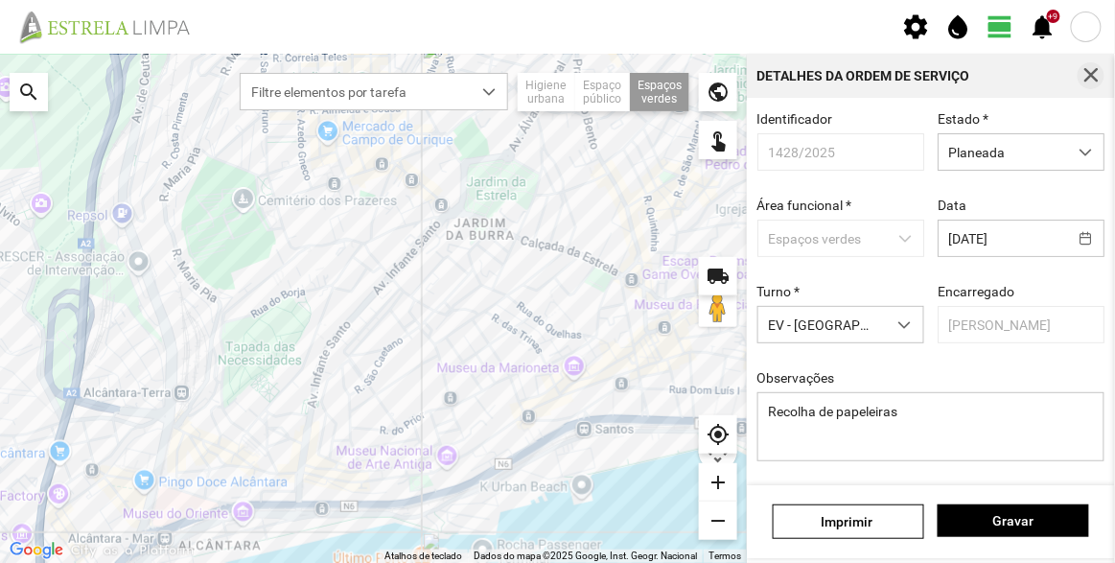
click at [1098, 72] on span "button" at bounding box center [1090, 75] width 17 height 17
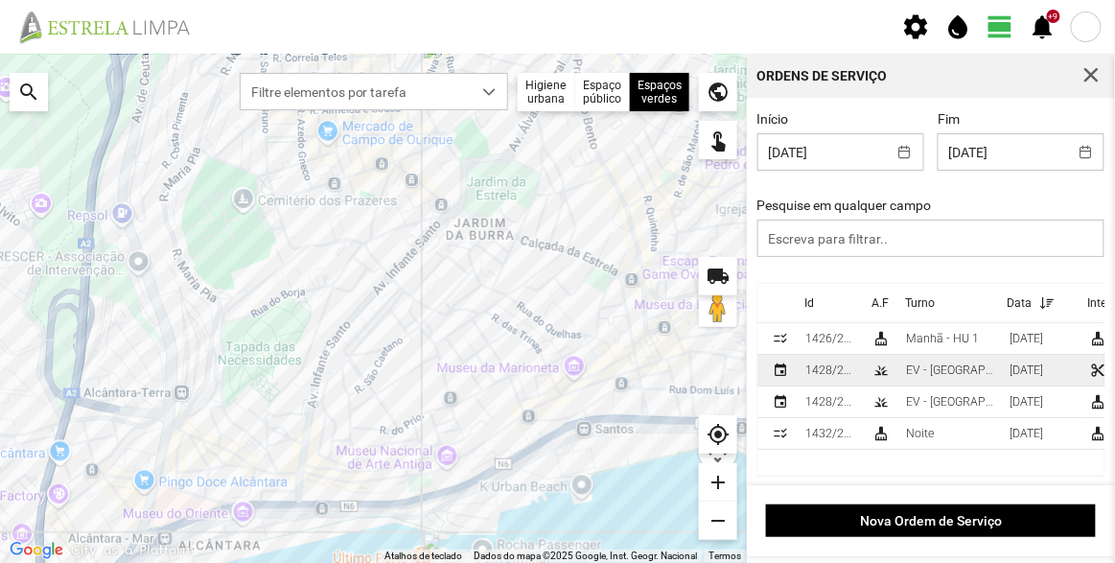
click at [935, 370] on div "EV - [GEOGRAPHIC_DATA] A" at bounding box center [950, 369] width 88 height 13
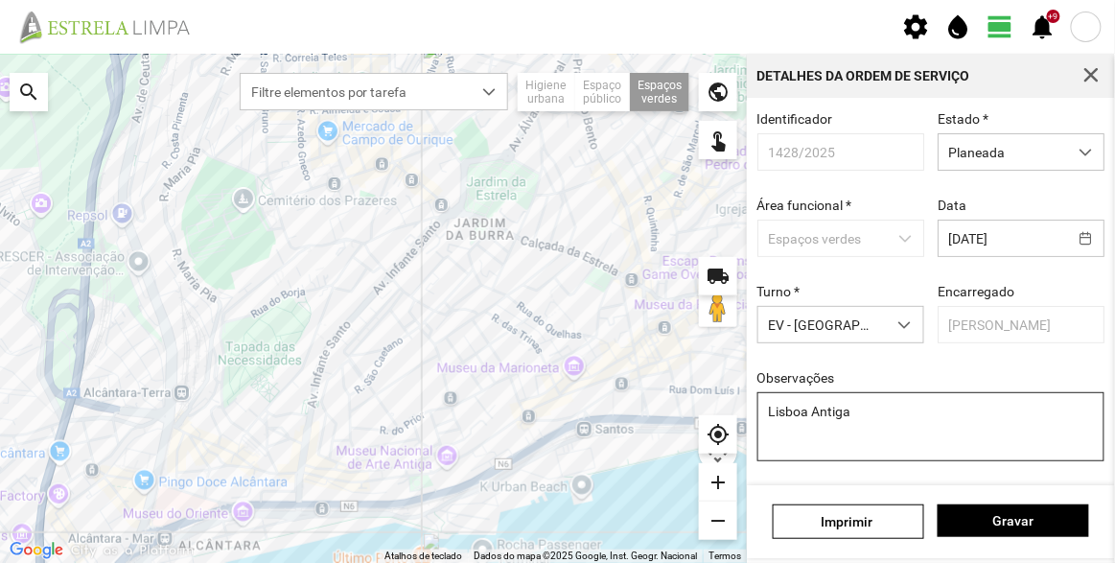
scroll to position [167, 0]
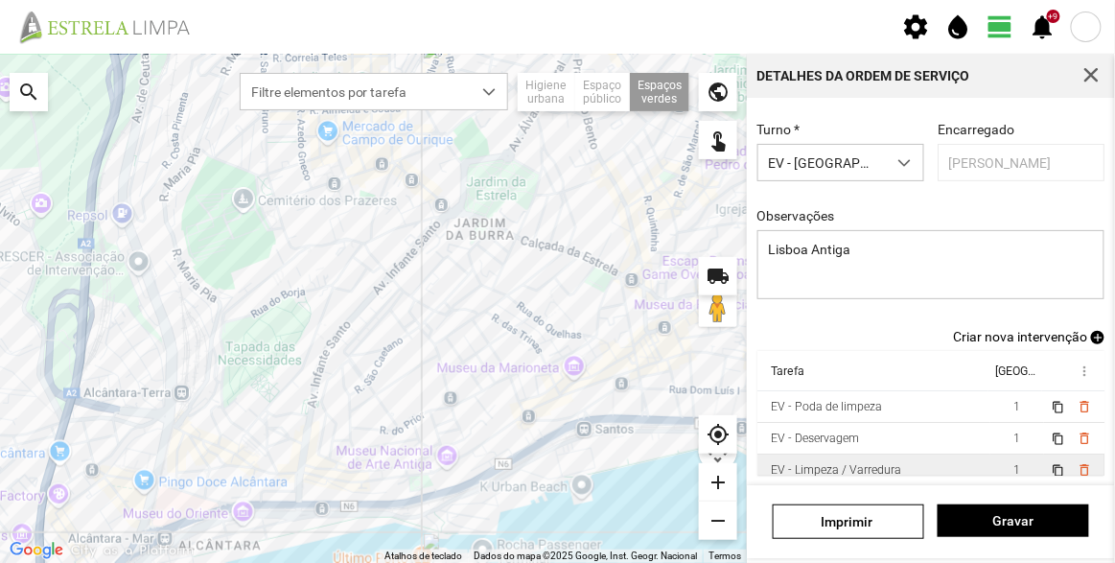
click at [858, 470] on div "EV - Limpeza / Varredura" at bounding box center [836, 469] width 130 height 13
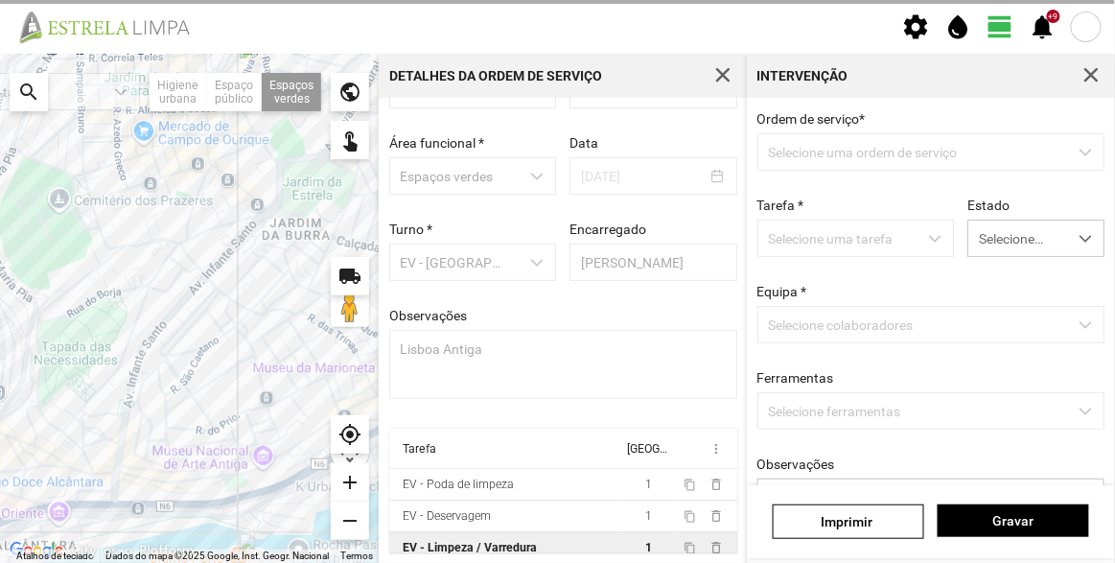
scroll to position [66, 0]
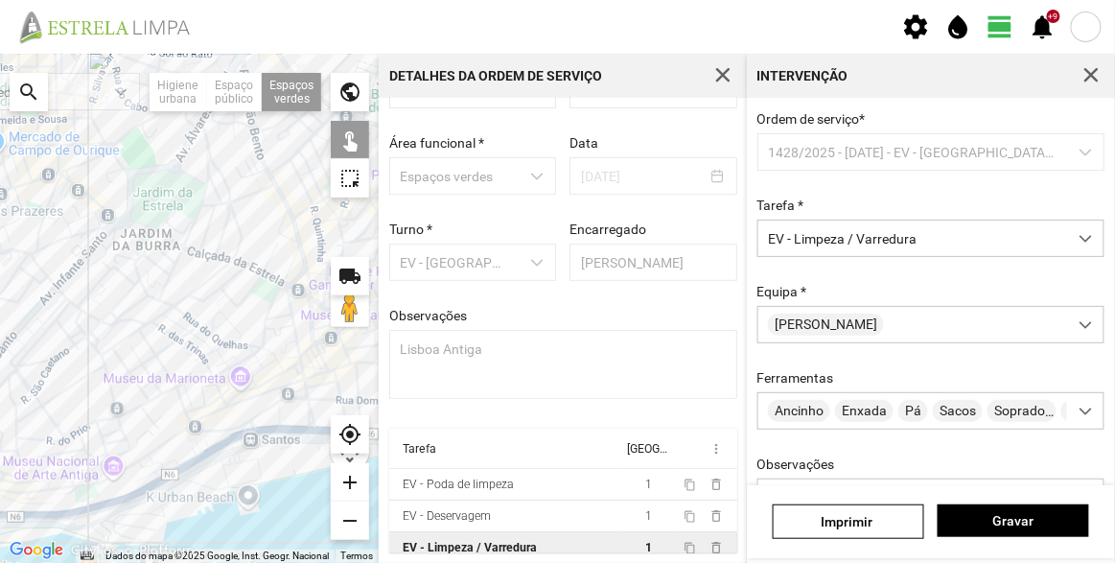
drag, startPoint x: 211, startPoint y: 332, endPoint x: 176, endPoint y: 321, distance: 36.1
click at [114, 345] on div at bounding box center [189, 308] width 379 height 509
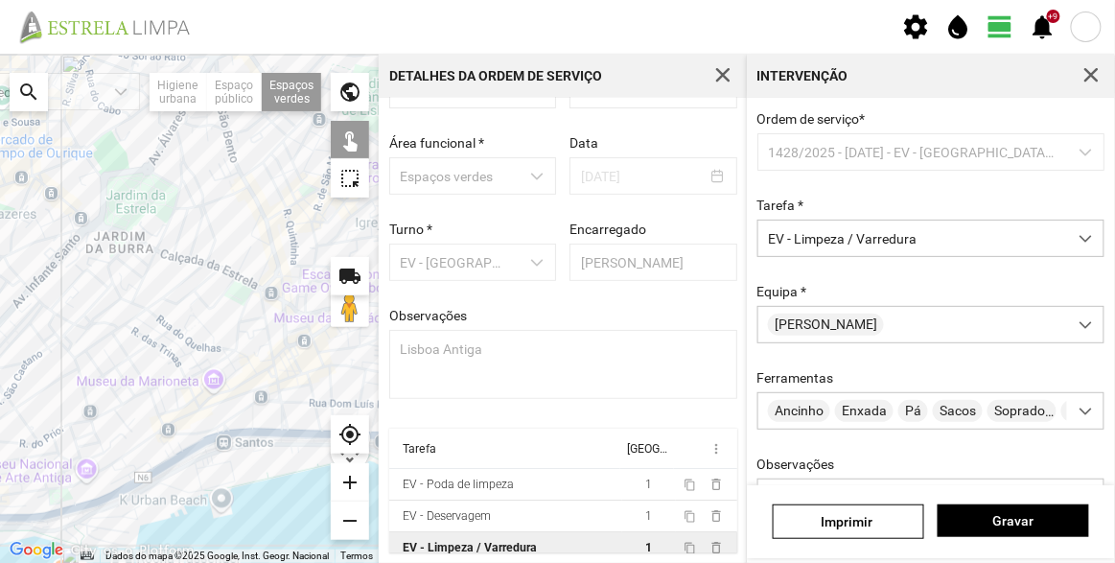
click at [257, 231] on div at bounding box center [189, 308] width 379 height 509
click at [1060, 513] on span "Gravar" at bounding box center [1013, 520] width 131 height 15
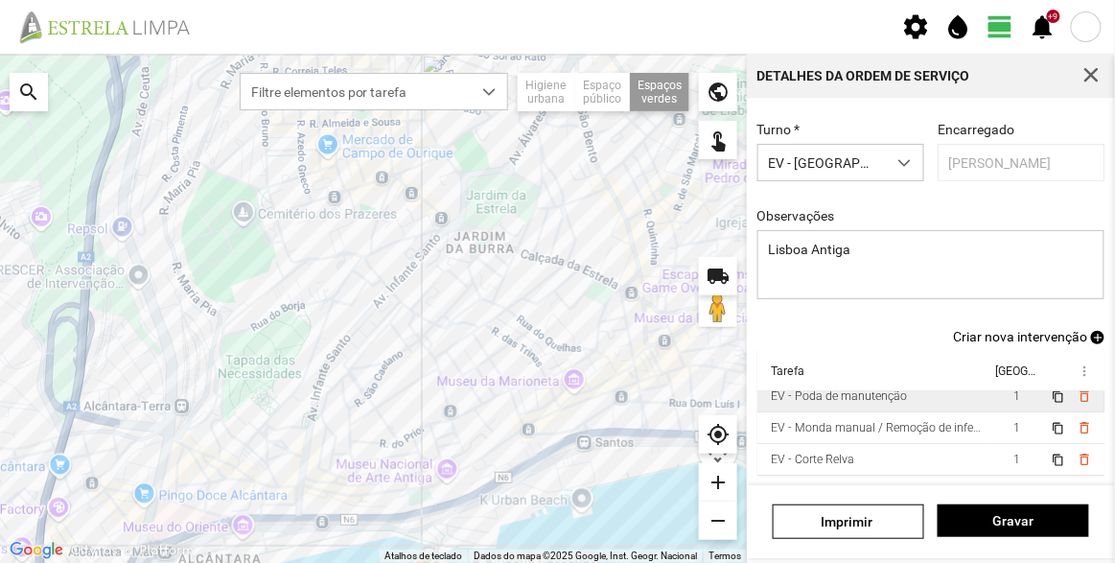
scroll to position [118, 0]
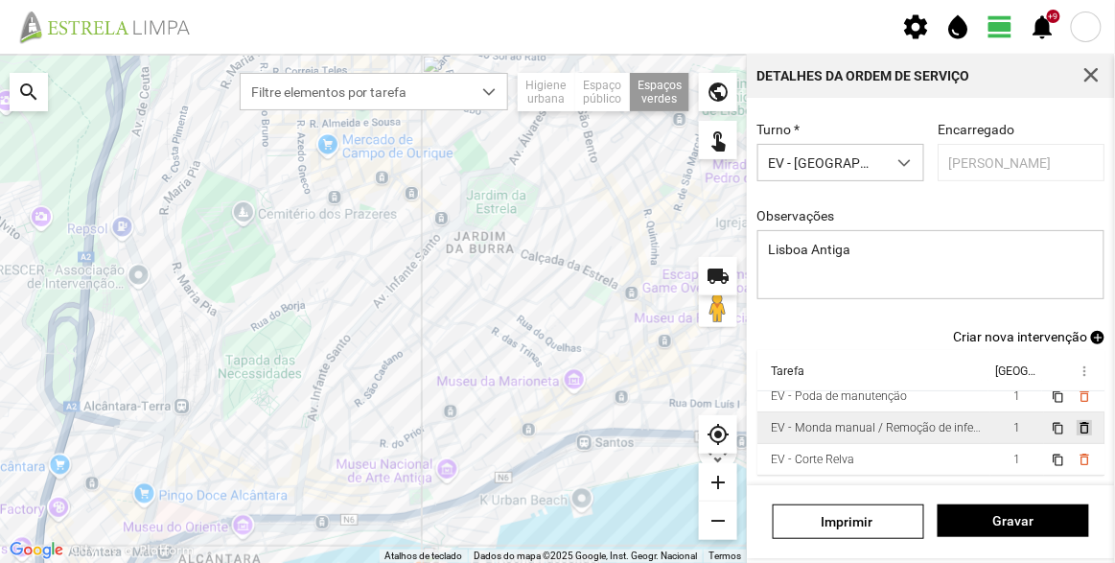
click at [1075, 420] on span "delete_outline" at bounding box center [1082, 427] width 15 height 15
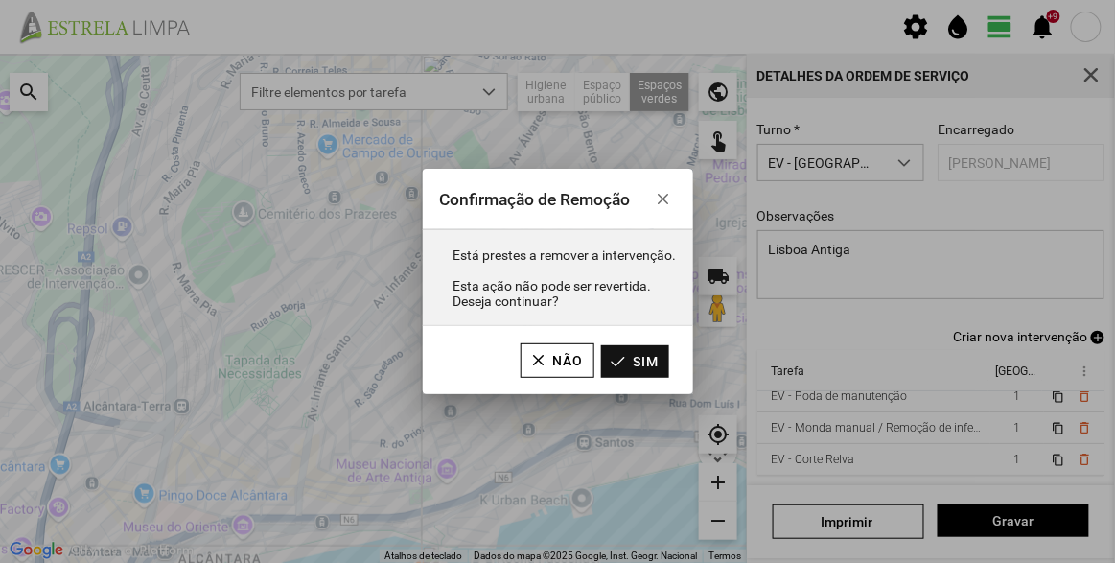
click at [647, 358] on button "Sim" at bounding box center [635, 361] width 68 height 33
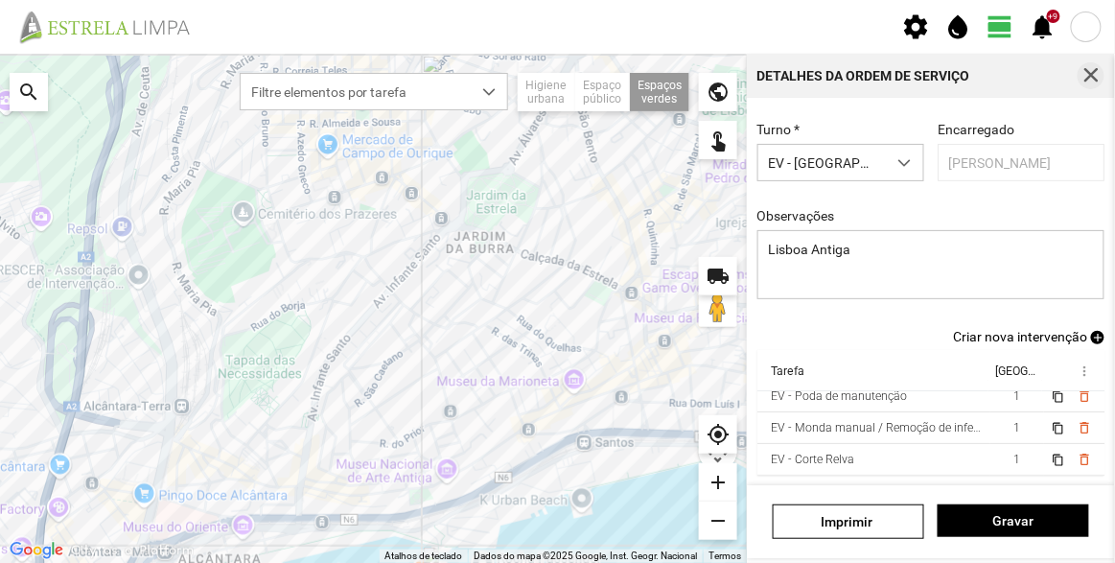
click at [1090, 73] on span "button" at bounding box center [1090, 75] width 17 height 17
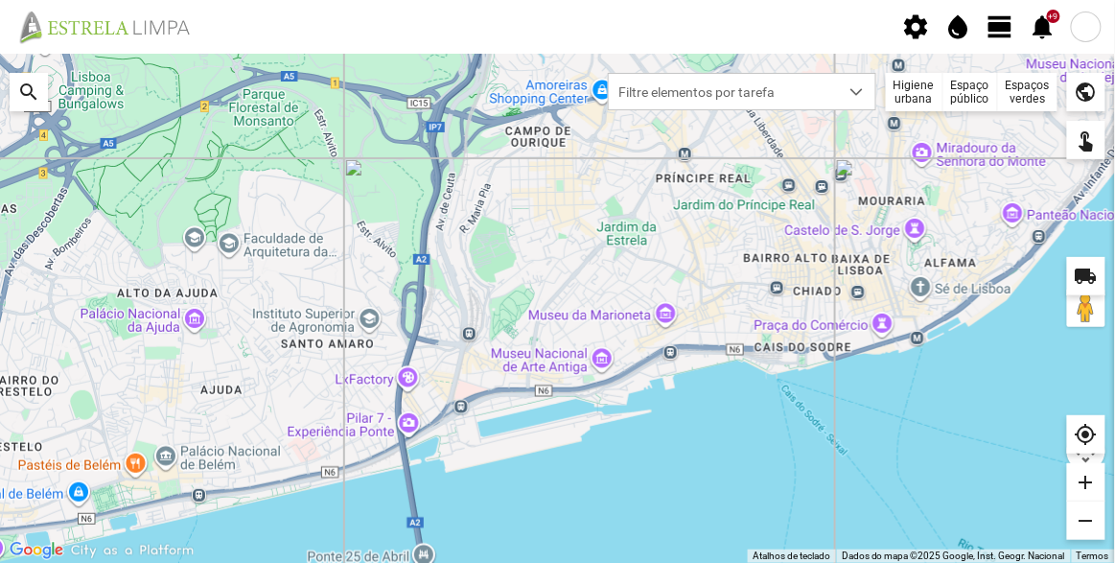
click at [1029, 87] on div "Espaços verdes" at bounding box center [1027, 92] width 59 height 38
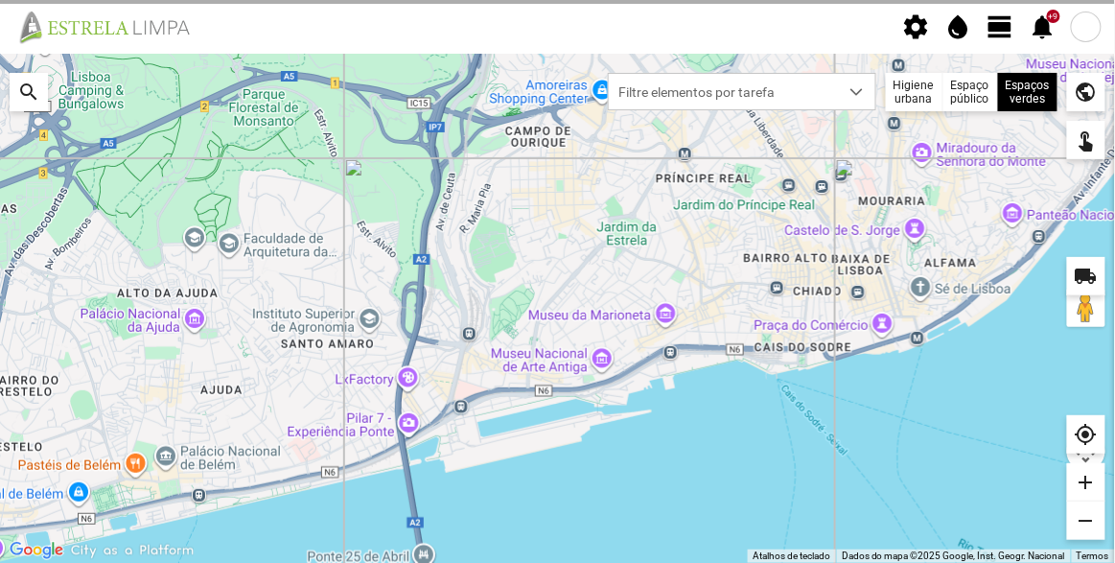
click at [787, 93] on span "Filtre elementos por tarefa" at bounding box center [724, 91] width 230 height 35
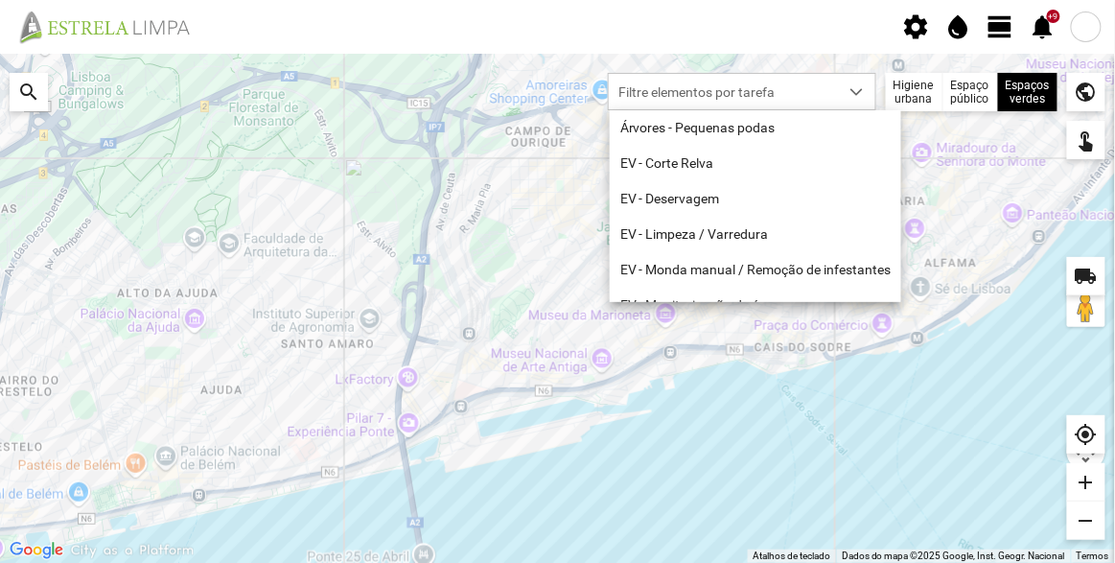
click at [1008, 18] on span "view_day" at bounding box center [1000, 26] width 29 height 29
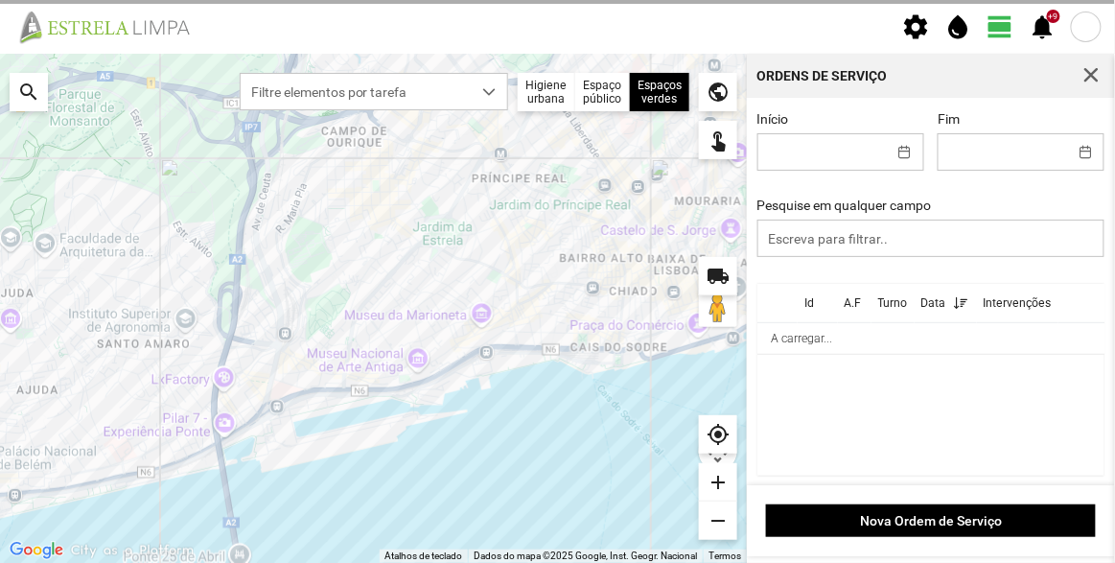
scroll to position [10, 81]
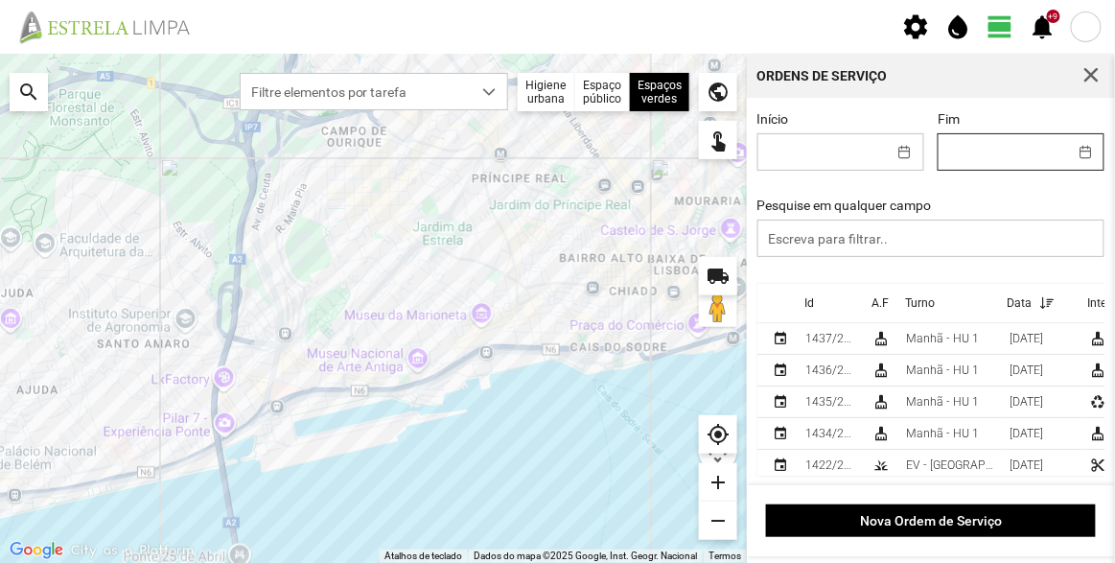
click at [993, 160] on input "Fim" at bounding box center [1002, 151] width 128 height 35
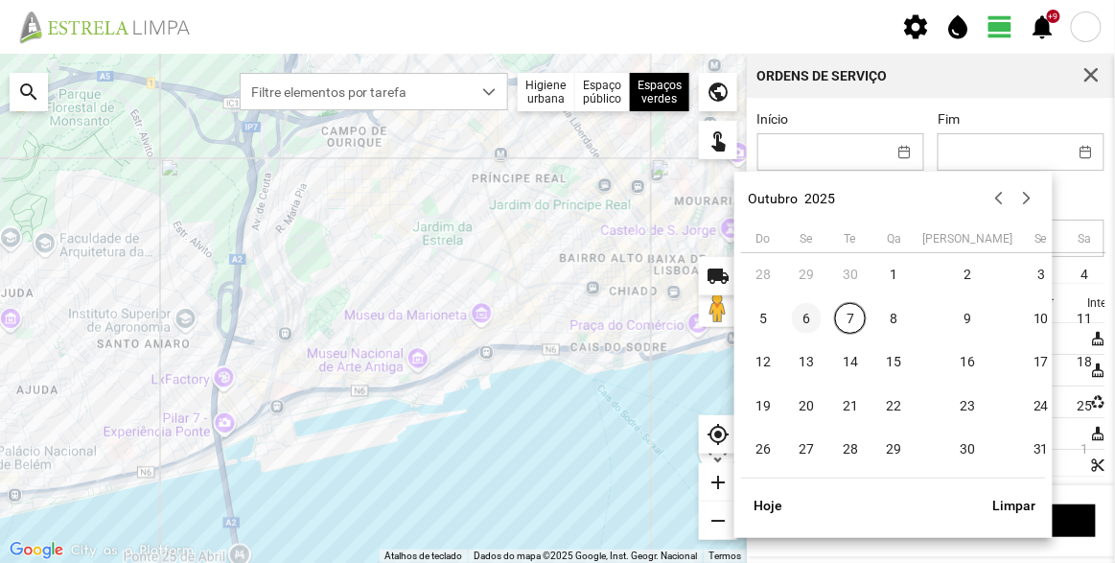
click at [808, 318] on span "6" at bounding box center [807, 318] width 31 height 31
type input "06/10/2025"
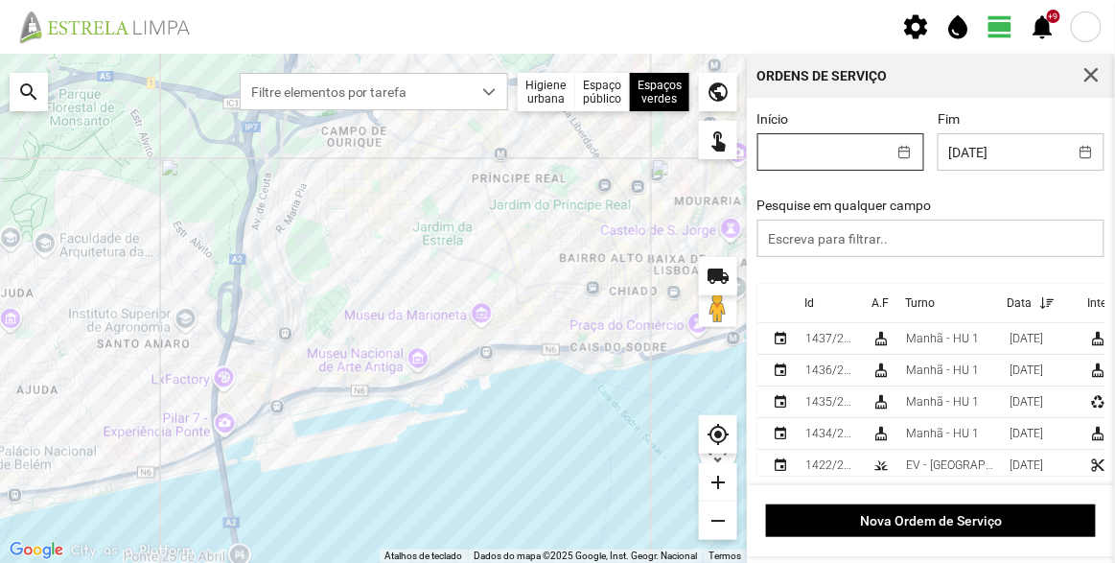
click at [829, 153] on input "Início" at bounding box center [822, 151] width 128 height 35
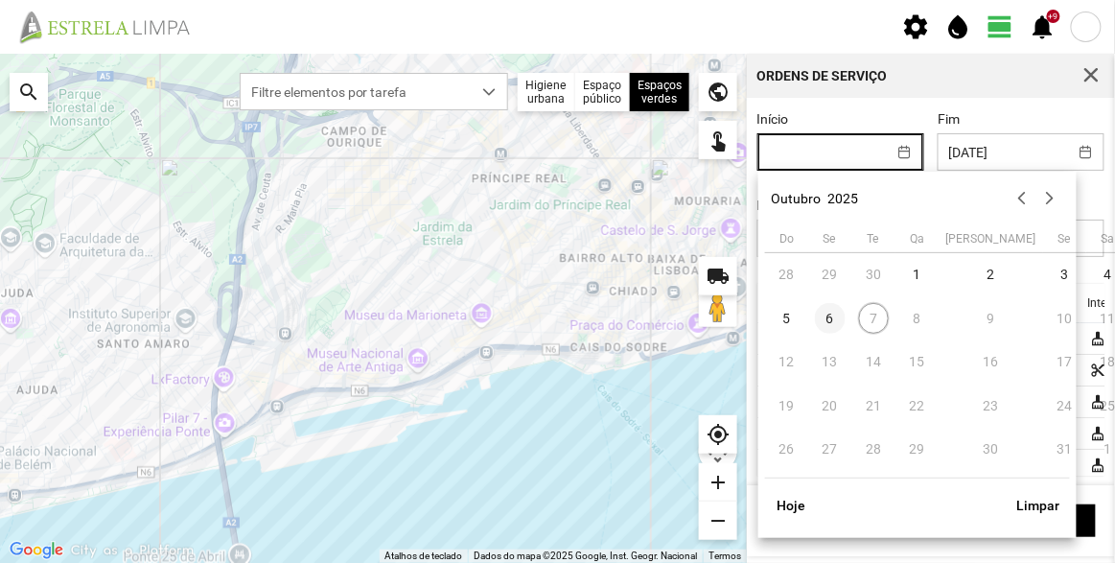
click at [828, 316] on span "6" at bounding box center [830, 318] width 31 height 31
type input "06/10/2025"
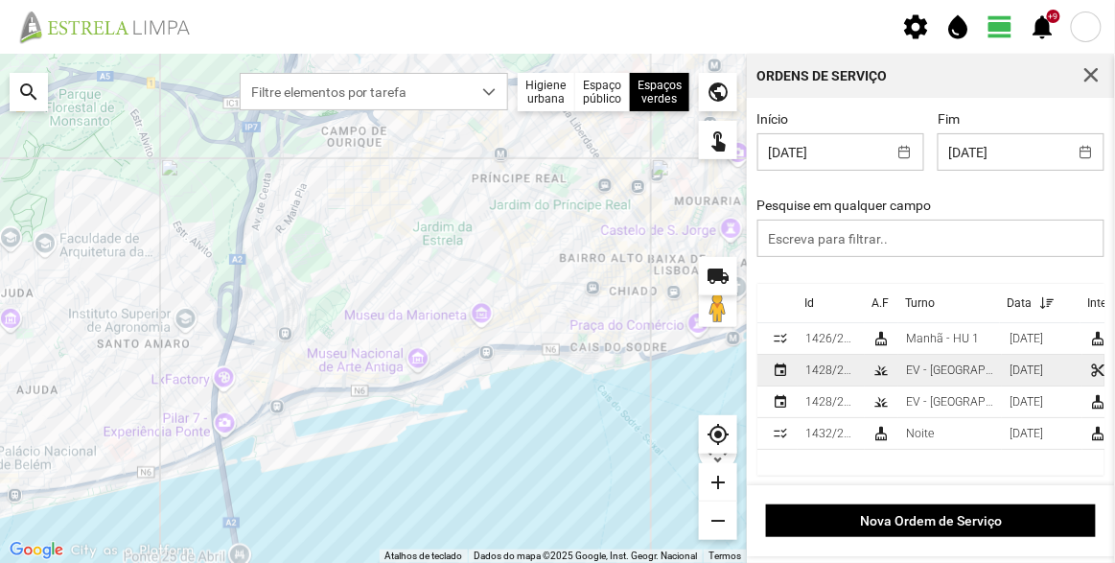
click at [932, 367] on div "EV - [GEOGRAPHIC_DATA] A" at bounding box center [950, 369] width 88 height 13
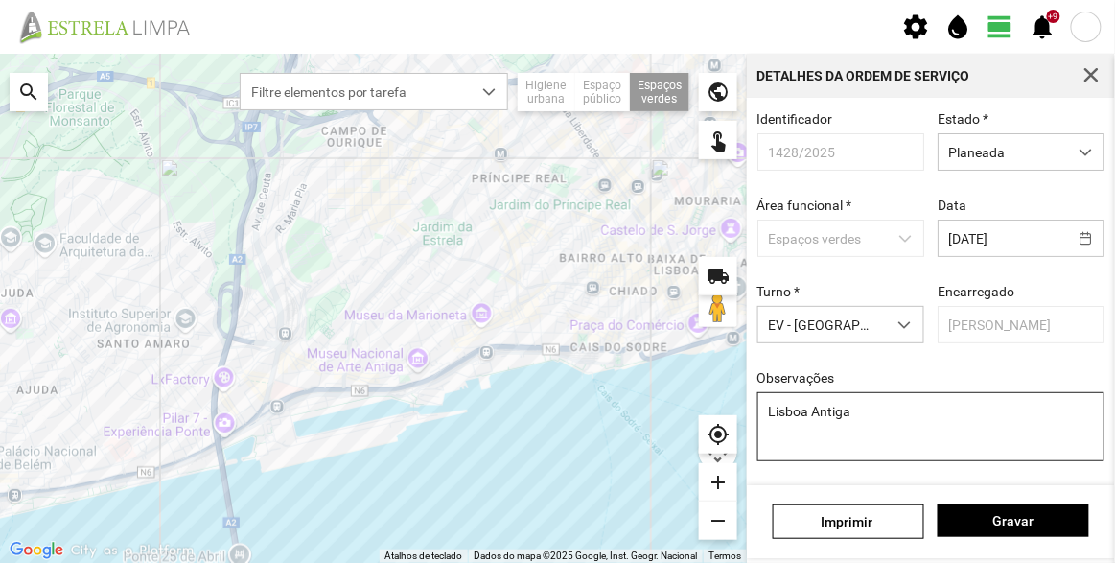
scroll to position [167, 0]
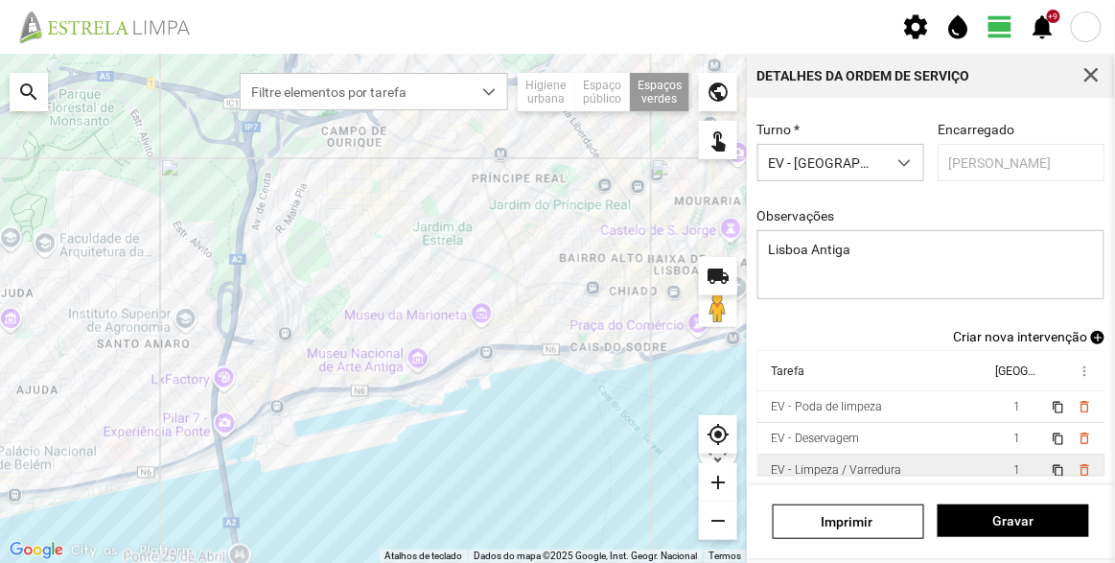
click at [859, 463] on div "EV - Limpeza / Varredura" at bounding box center [836, 469] width 130 height 13
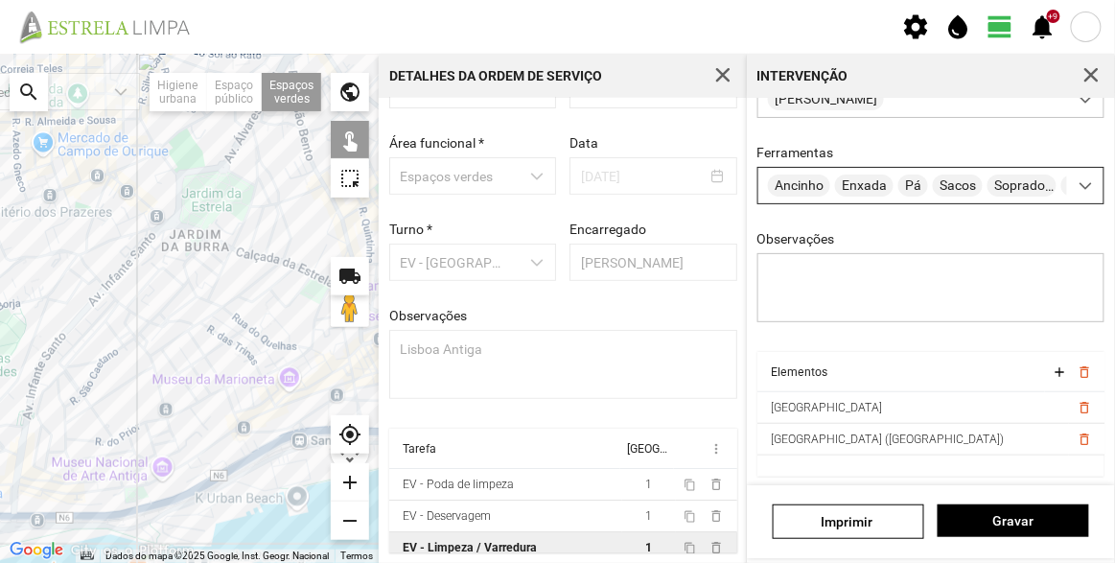
scroll to position [231, 0]
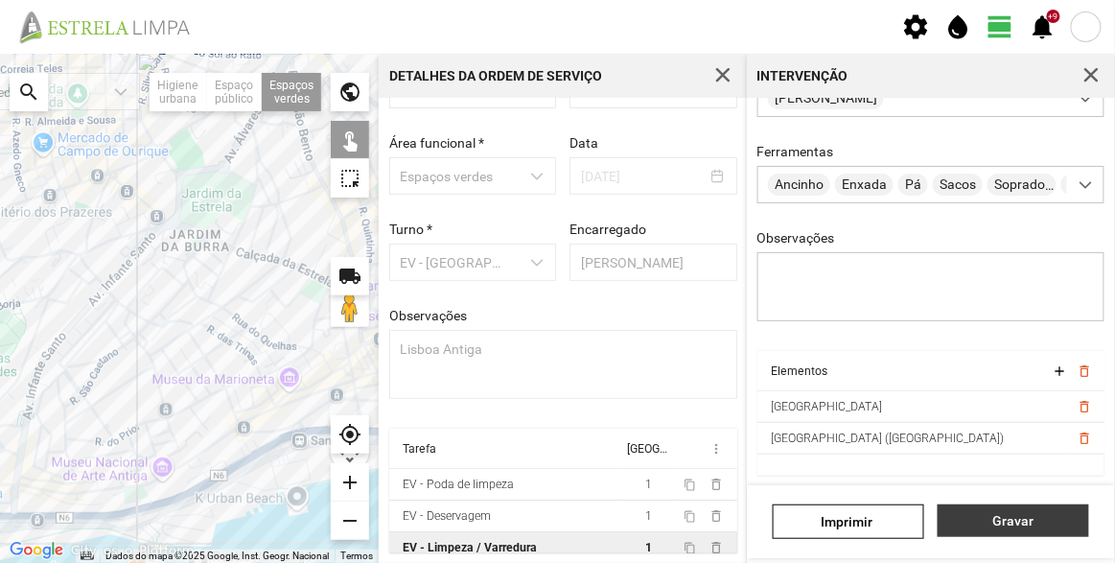
click at [1020, 522] on span "Gravar" at bounding box center [1013, 520] width 131 height 15
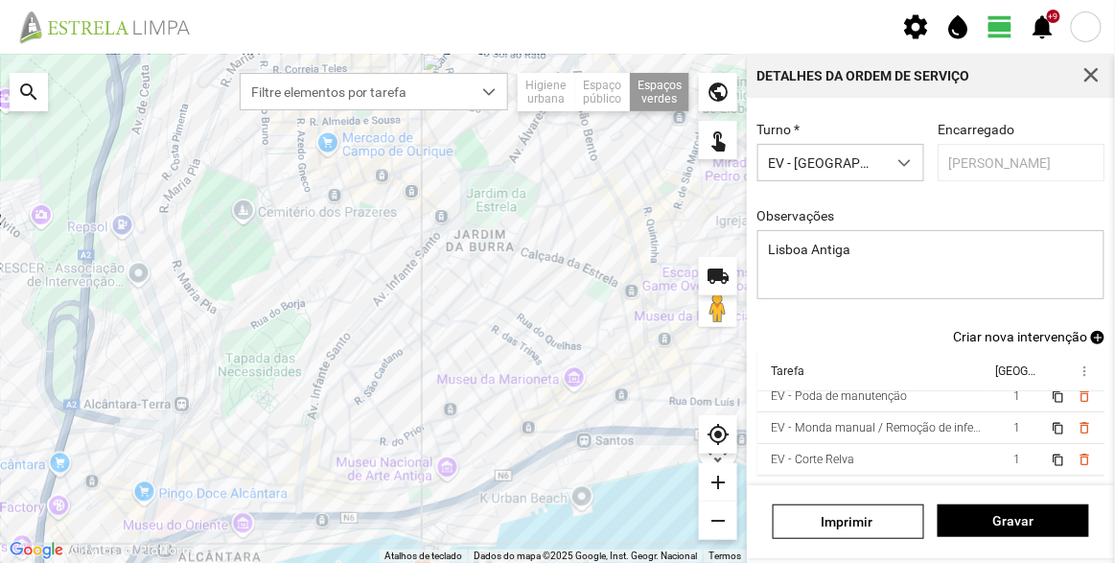
scroll to position [118, 17]
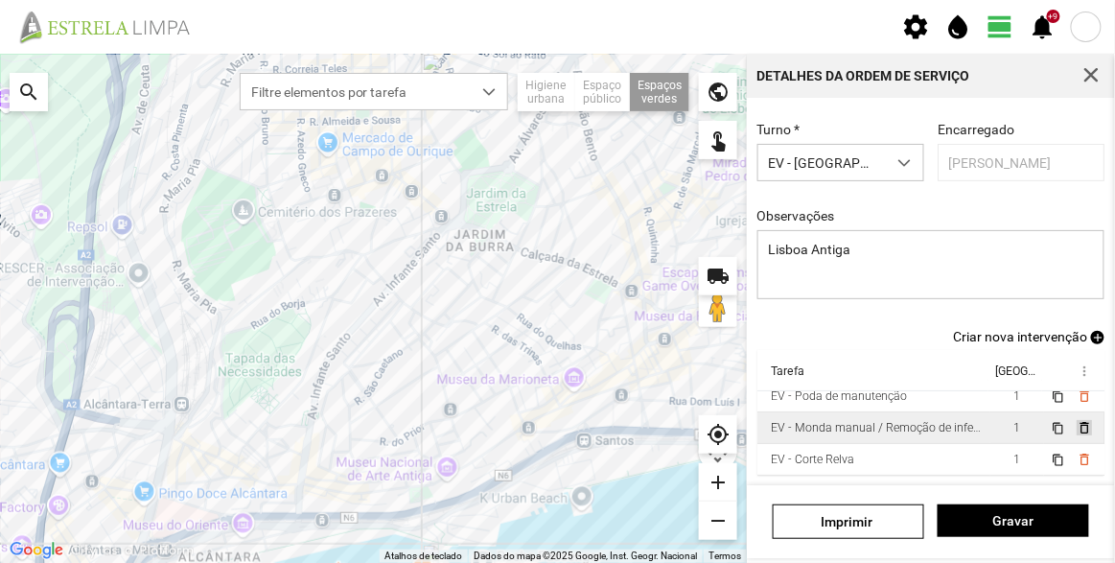
click at [1075, 420] on span "delete_outline" at bounding box center [1082, 427] width 15 height 15
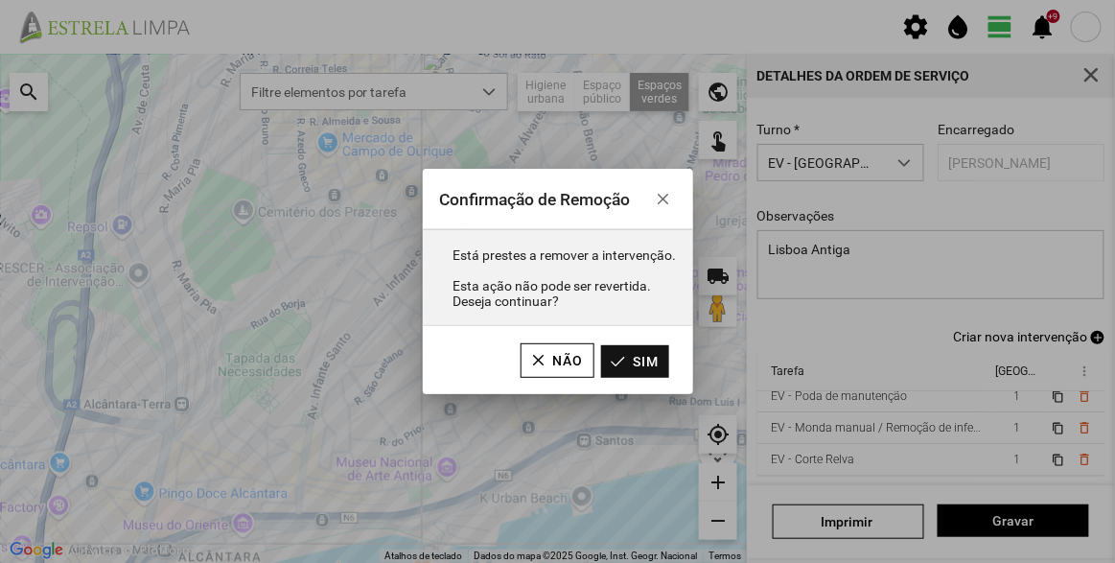
click at [641, 358] on button "Sim" at bounding box center [635, 361] width 68 height 33
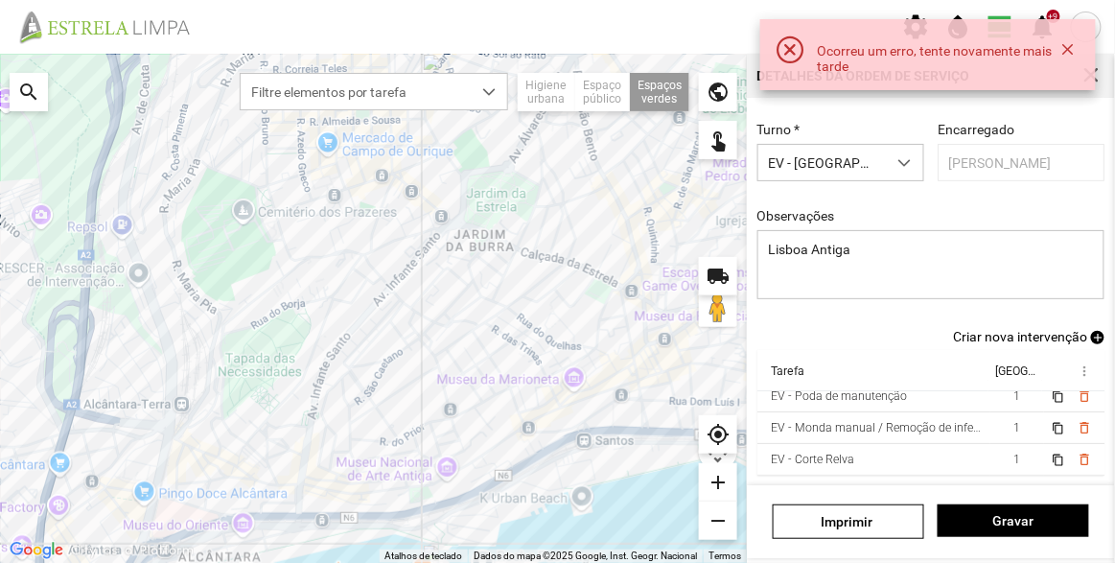
click at [954, 212] on div "Observações Lisboa Antiga" at bounding box center [931, 255] width 361 height 94
click at [1060, 44] on button "button" at bounding box center [1067, 49] width 24 height 27
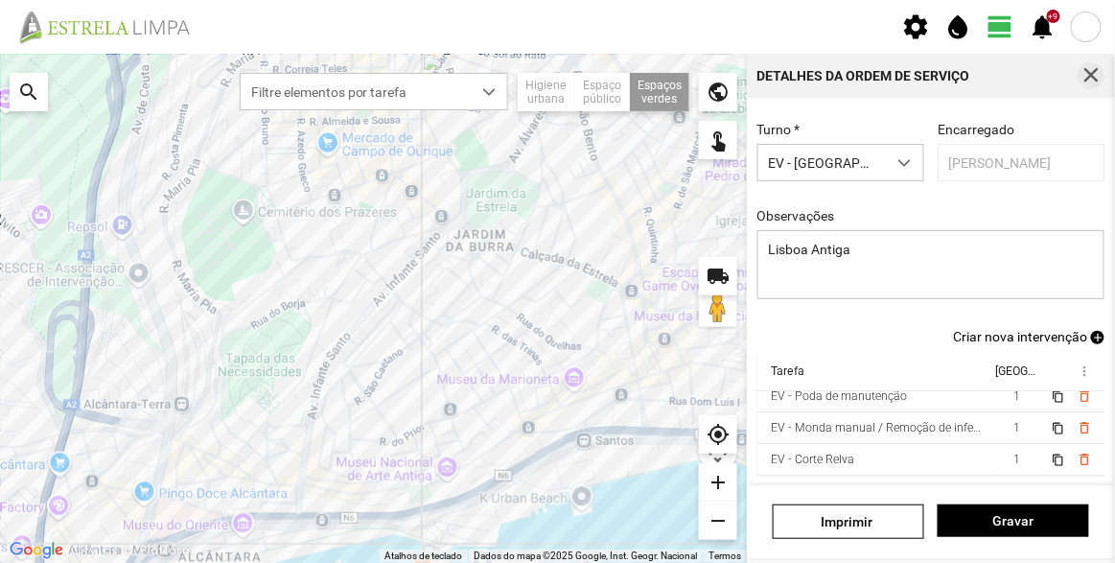
click at [1094, 76] on span "button" at bounding box center [1090, 75] width 17 height 17
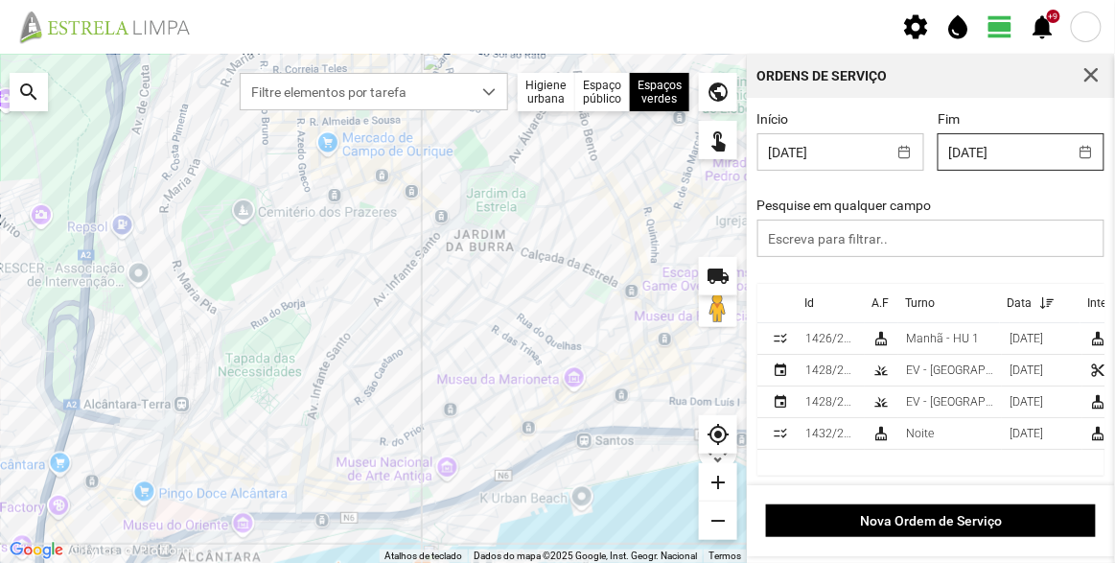
click at [1006, 154] on input "06/10/2025" at bounding box center [1002, 151] width 128 height 35
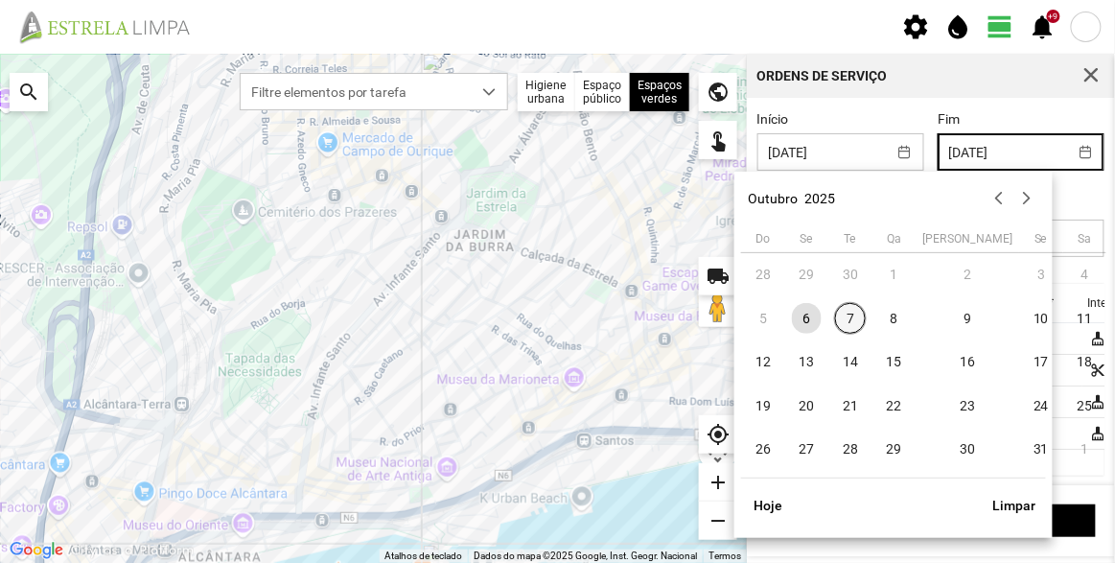
click at [847, 318] on span "7" at bounding box center [850, 318] width 31 height 31
type input "[DATE]"
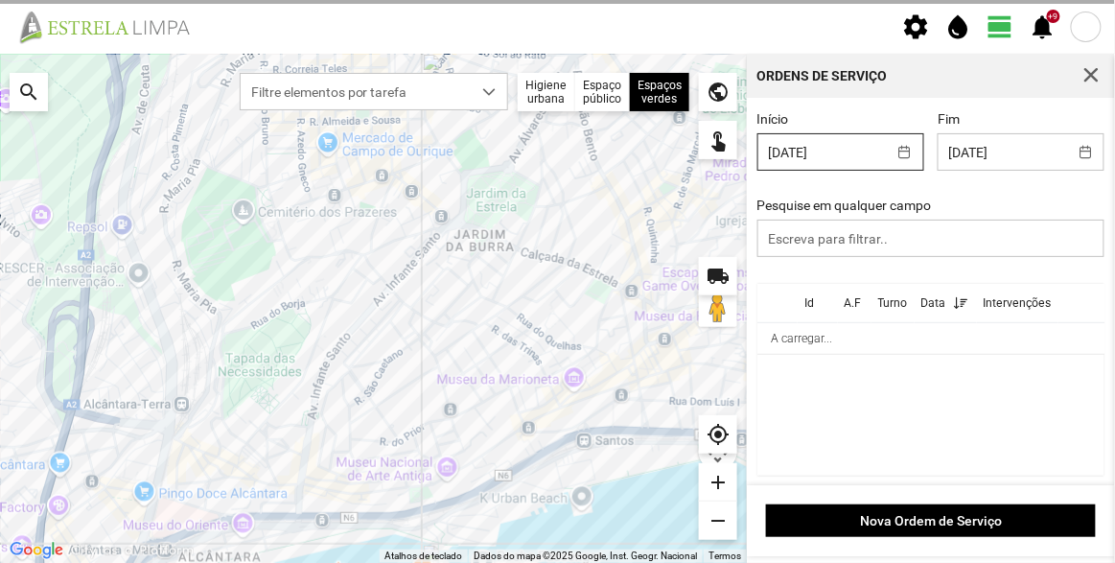
click at [839, 160] on input "06/10/2025" at bounding box center [822, 151] width 128 height 35
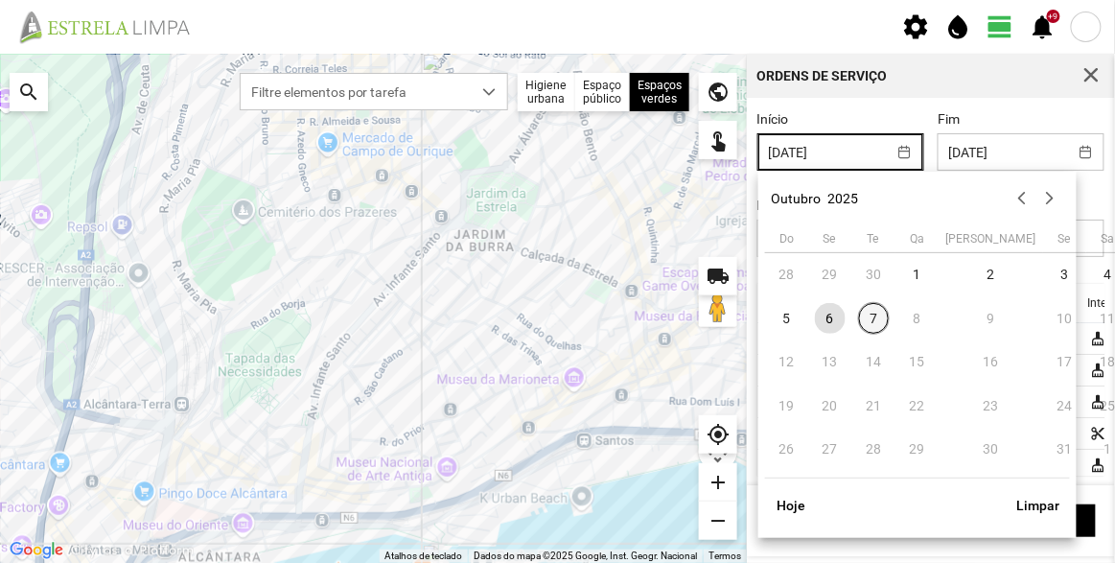
click at [875, 315] on span "7" at bounding box center [874, 318] width 31 height 31
type input "[DATE]"
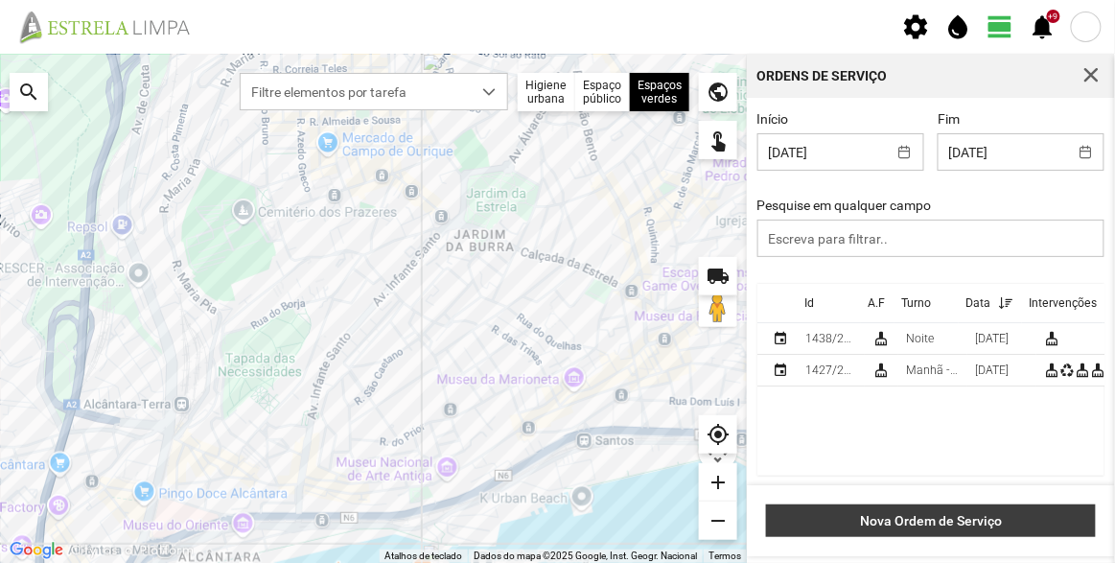
click at [946, 523] on span "Nova Ordem de Serviço" at bounding box center [931, 520] width 310 height 15
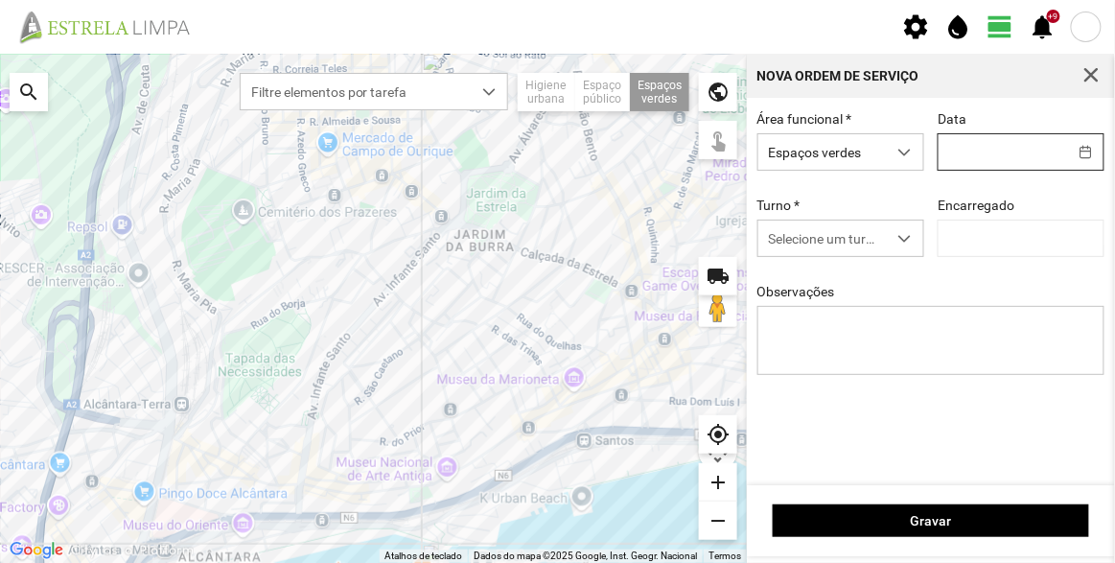
click at [1013, 146] on input "text" at bounding box center [1002, 151] width 128 height 35
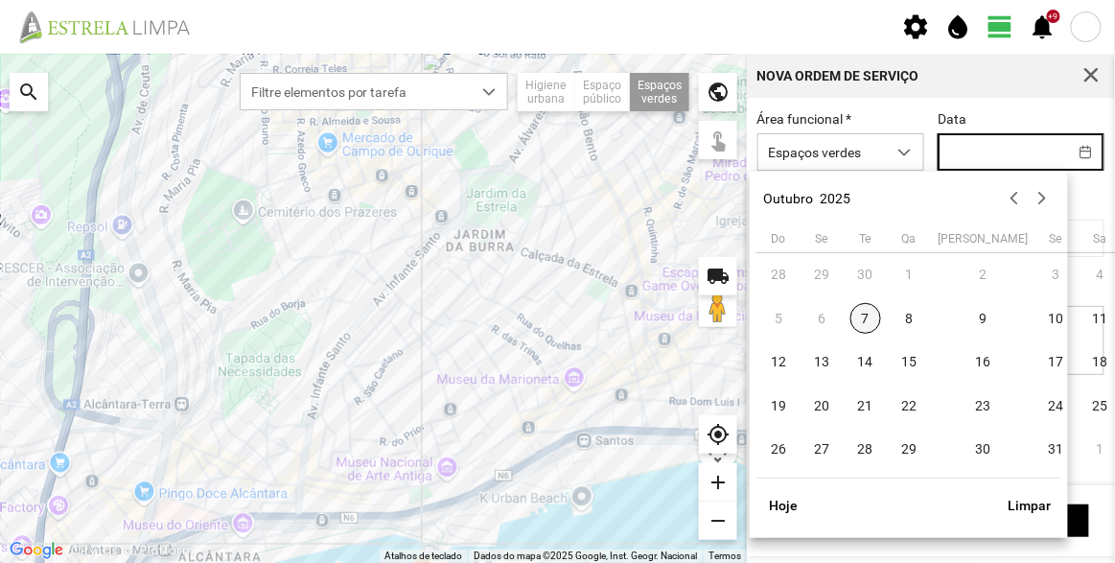
click at [869, 319] on span "7" at bounding box center [865, 318] width 31 height 31
type input "[DATE]"
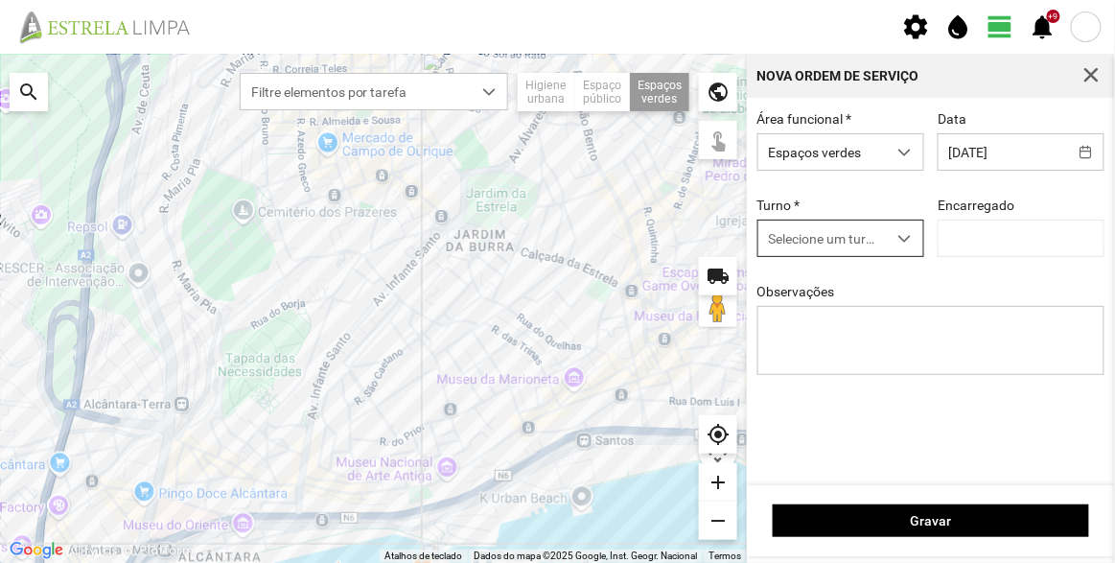
click at [837, 243] on span "Selecione um turno" at bounding box center [822, 237] width 128 height 35
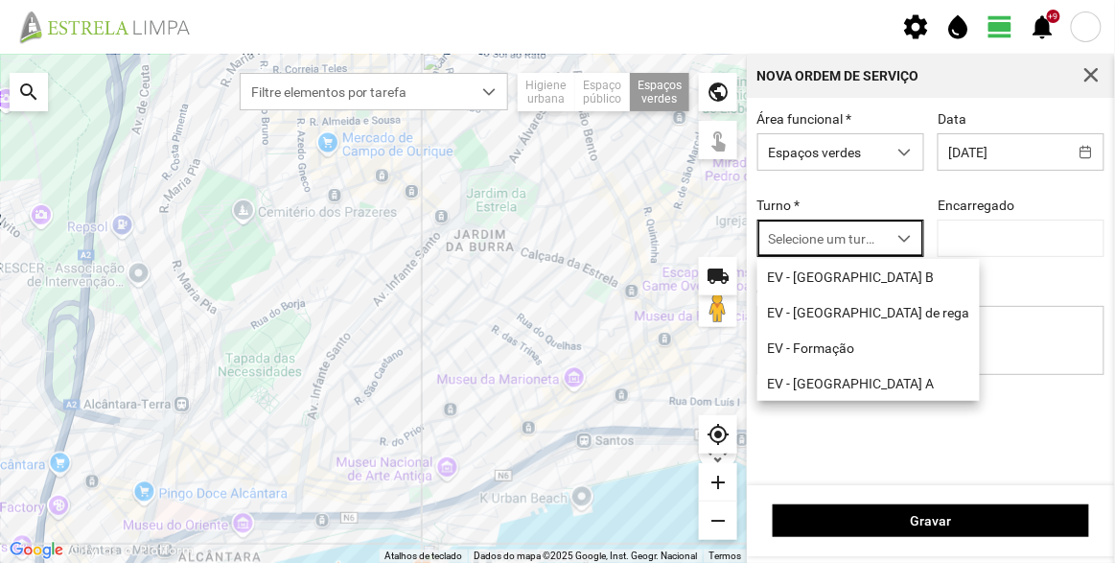
scroll to position [10, 81]
click at [846, 284] on li "EV - [GEOGRAPHIC_DATA] B" at bounding box center [868, 276] width 222 height 35
type input "[PERSON_NAME]"
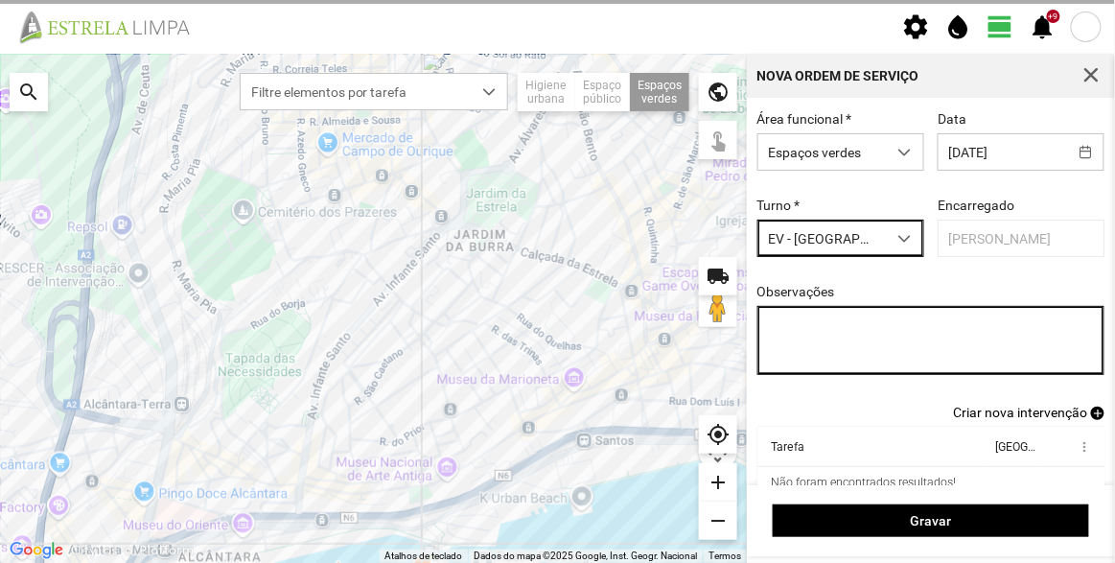
click at [853, 346] on textarea "Observações" at bounding box center [931, 340] width 348 height 69
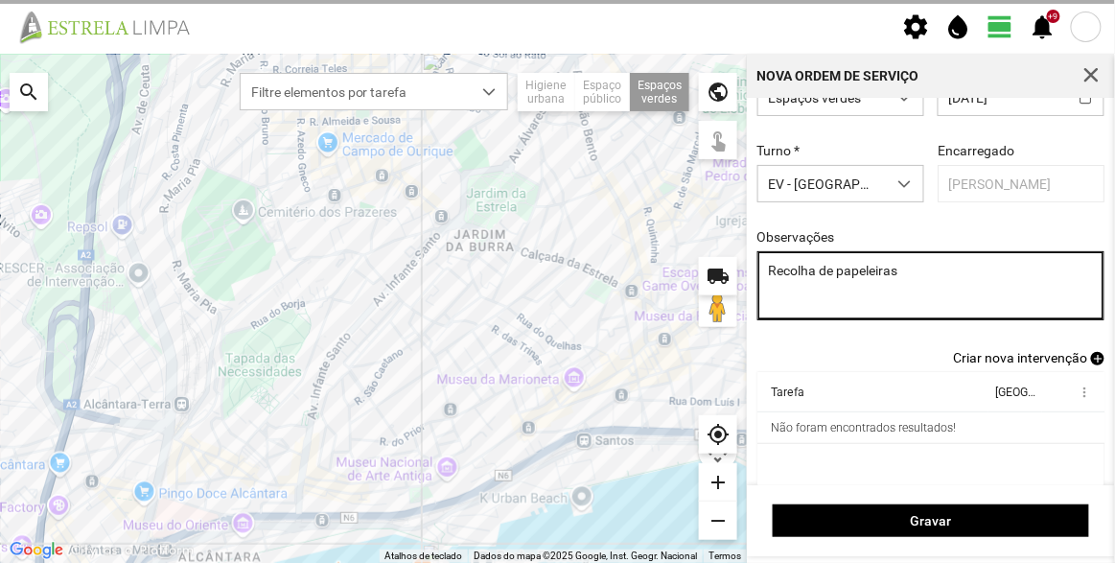
scroll to position [80, 0]
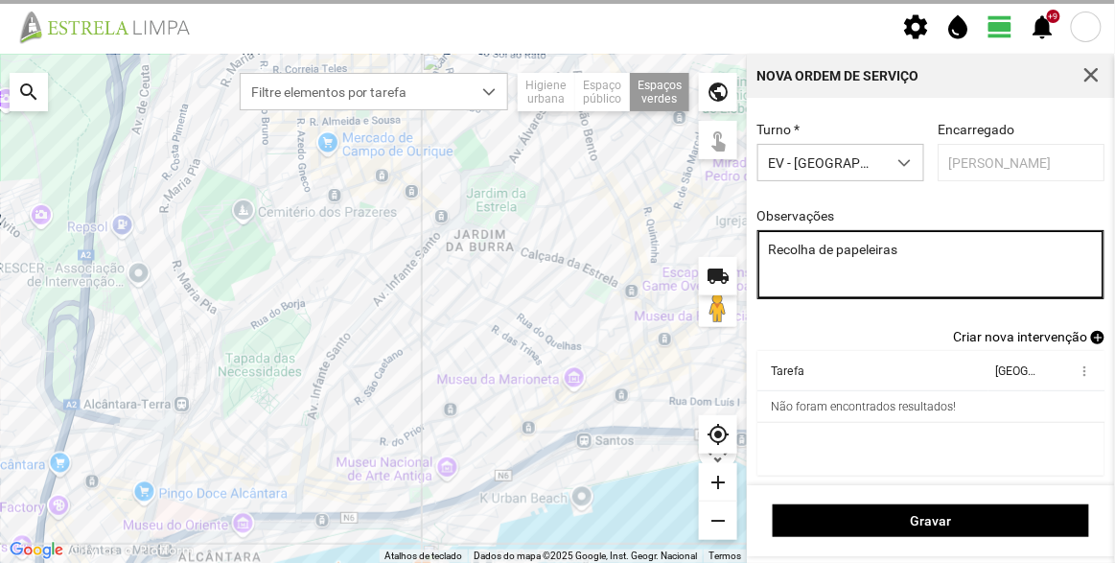
type textarea "Recolha de papeleiras"
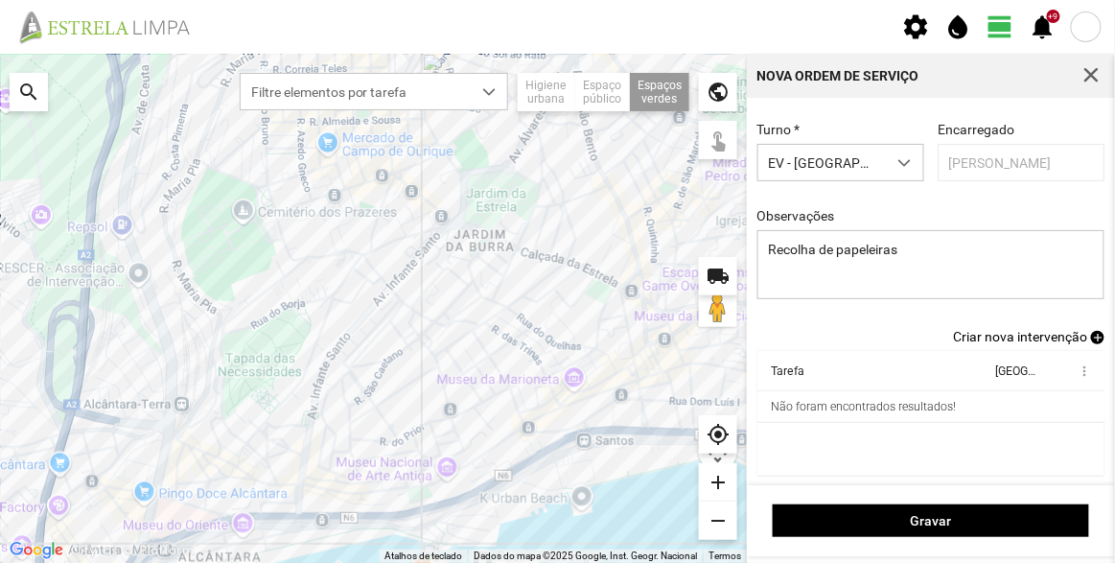
click at [889, 327] on div "Área funcional * Espaços verdes Data 07/10/2025 Turno * EV - Equipa B Encarrega…" at bounding box center [931, 181] width 361 height 293
click at [1024, 326] on div "Área funcional * Espaços verdes Data 07/10/2025 Turno * EV - Equipa B Encarrega…" at bounding box center [931, 181] width 361 height 293
click at [1023, 333] on span "Criar nova intervenção" at bounding box center [1020, 336] width 134 height 15
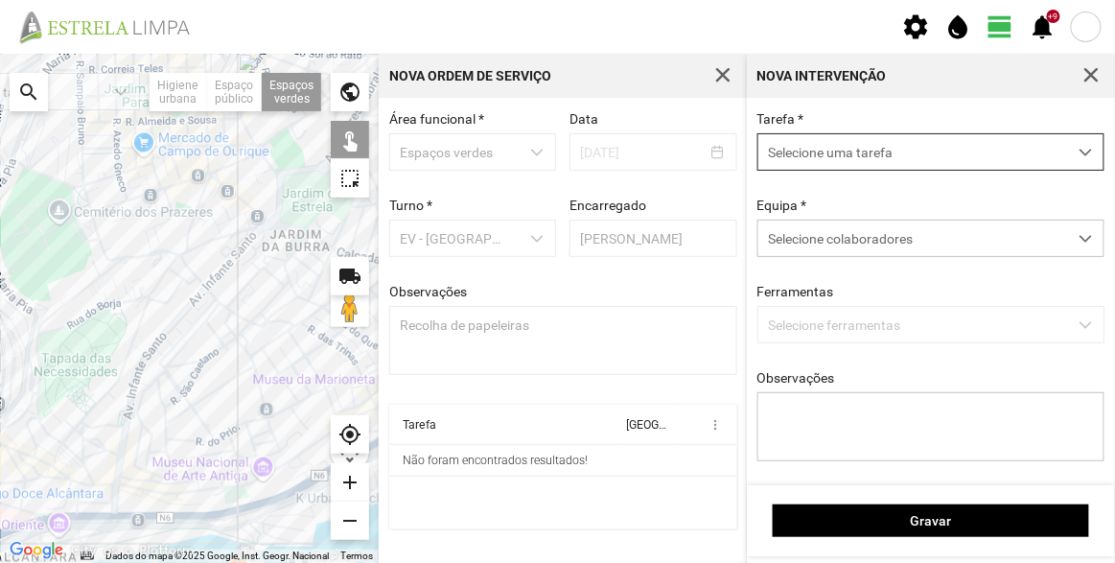
click at [881, 151] on span "Selecione uma tarefa" at bounding box center [912, 151] width 309 height 35
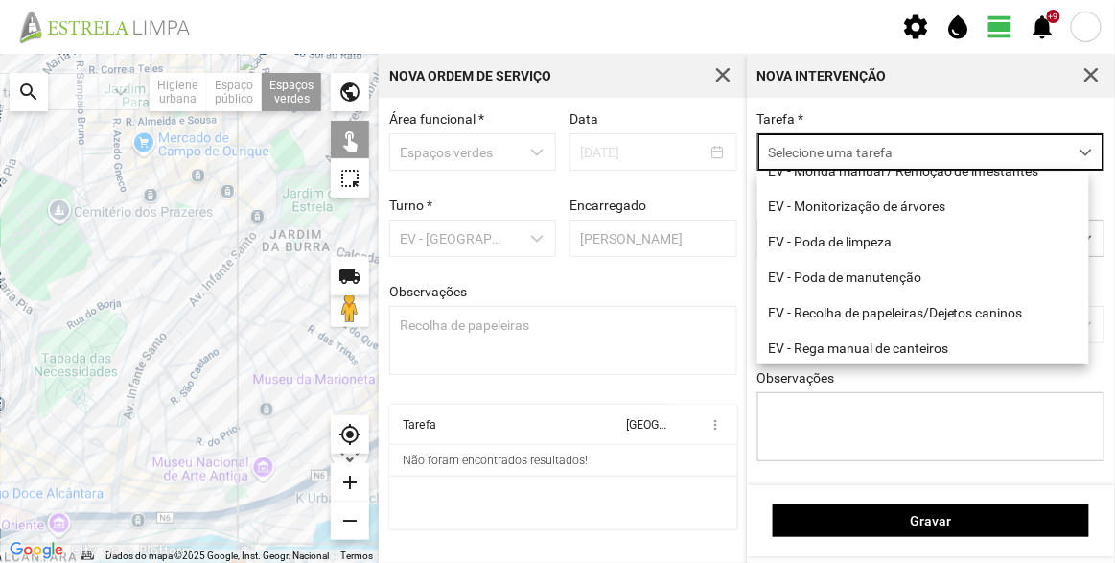
scroll to position [173, 0]
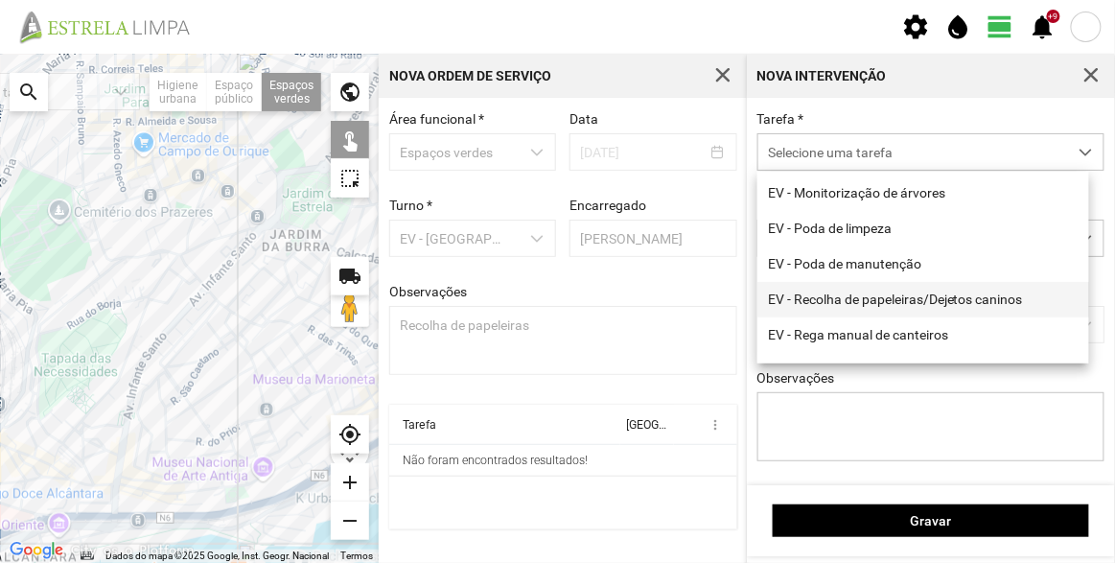
click at [853, 310] on li "EV - Recolha de papeleiras/Dejetos caninos" at bounding box center [923, 299] width 332 height 35
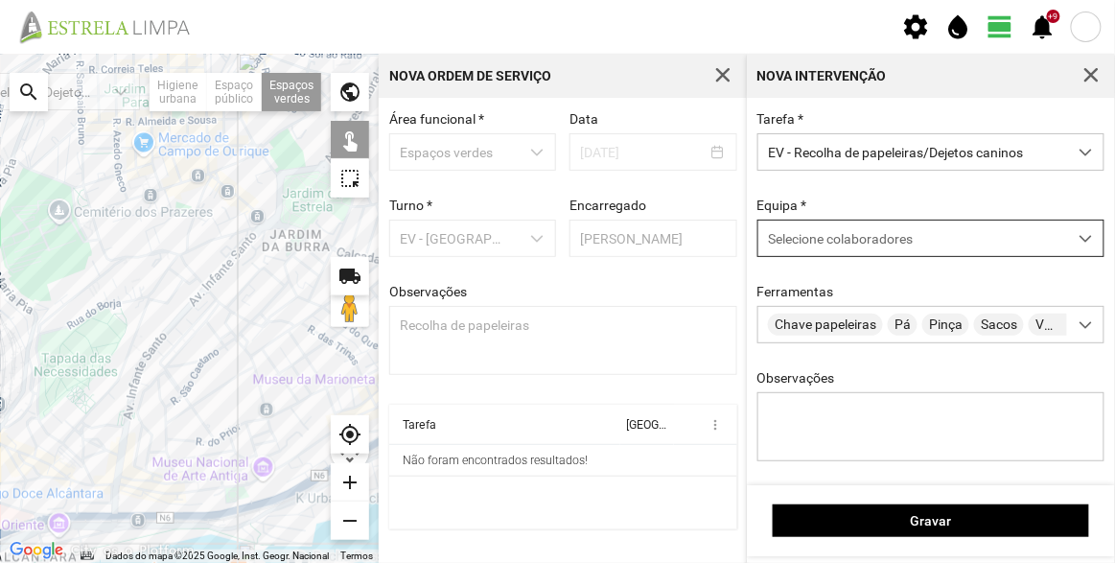
click at [877, 236] on span "Selecione colaboradores" at bounding box center [840, 238] width 145 height 15
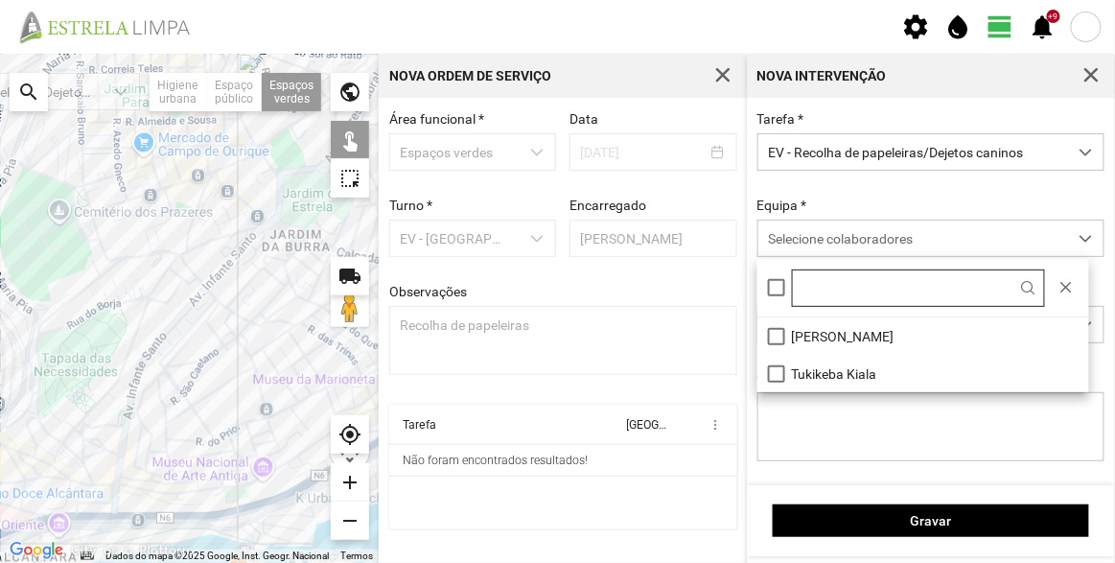
drag, startPoint x: 844, startPoint y: 337, endPoint x: 844, endPoint y: 289, distance: 48.9
click at [843, 338] on li "[PERSON_NAME]" at bounding box center [923, 335] width 332 height 37
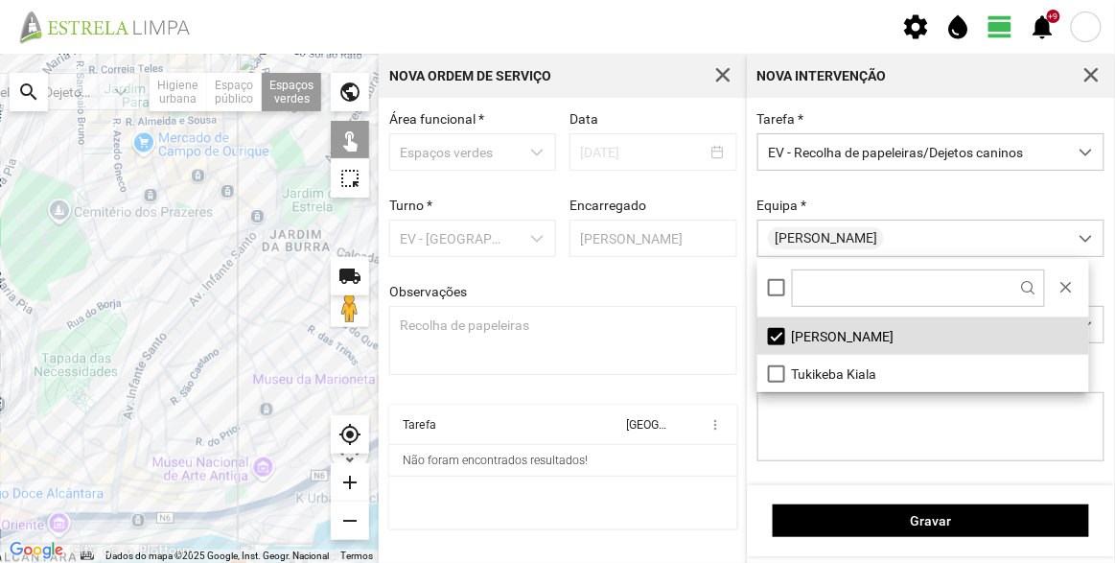
click at [862, 193] on div "Tarefa * EV - Recolha de papeleiras/Dejetos caninos Equipa * Álvaro Neves Ferra…" at bounding box center [931, 301] width 361 height 380
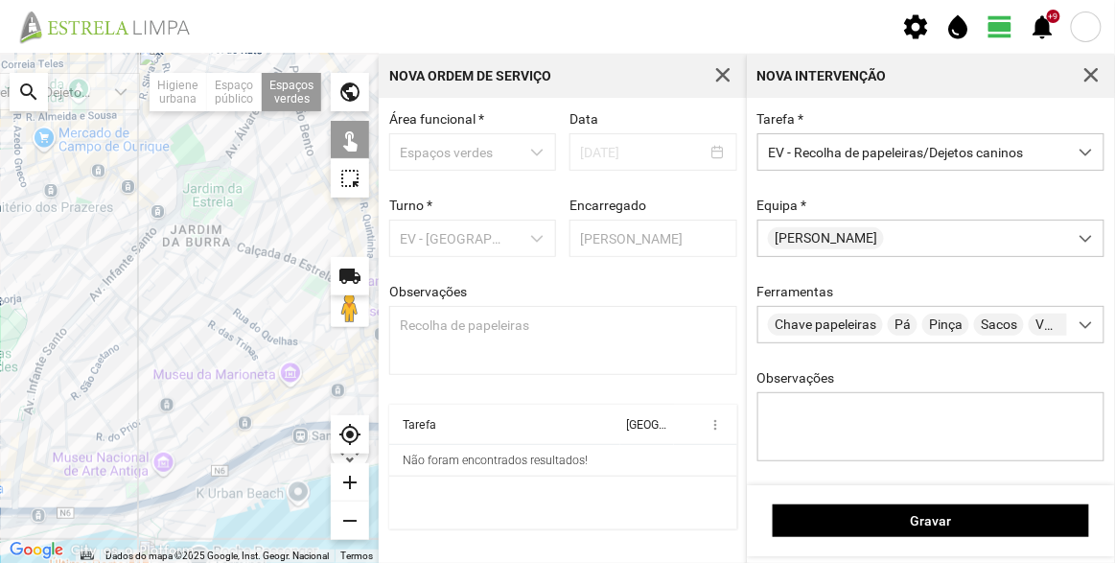
drag, startPoint x: 258, startPoint y: 311, endPoint x: 223, endPoint y: 289, distance: 40.4
click at [162, 309] on div at bounding box center [189, 308] width 379 height 509
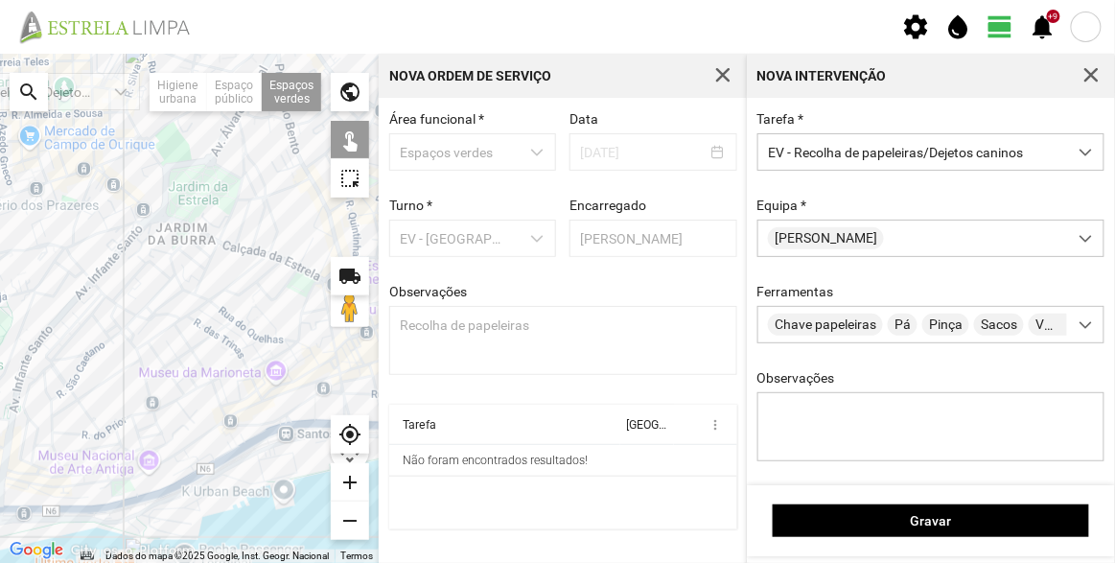
click at [144, 213] on div at bounding box center [189, 308] width 379 height 509
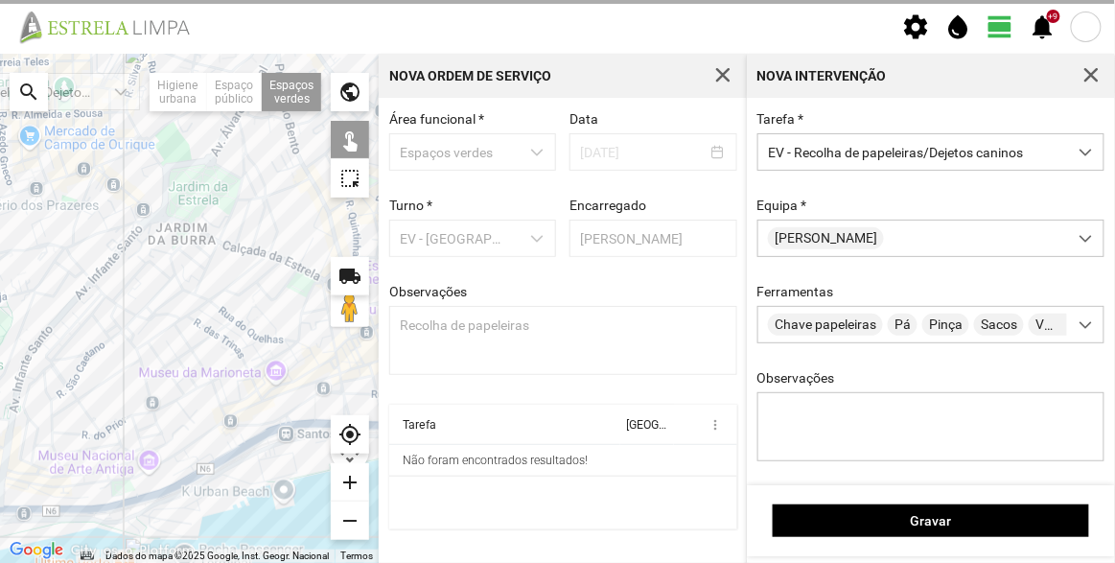
click at [180, 233] on div at bounding box center [189, 308] width 379 height 509
click at [286, 218] on div at bounding box center [189, 308] width 379 height 509
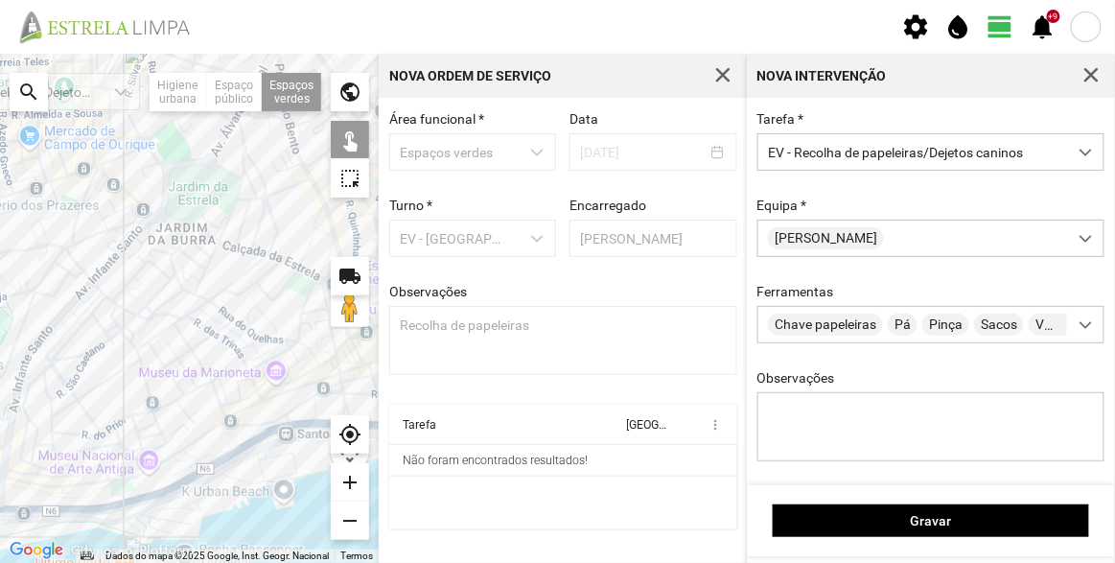
click at [278, 213] on div at bounding box center [189, 308] width 379 height 509
click at [324, 221] on div at bounding box center [189, 308] width 379 height 509
click at [300, 283] on div at bounding box center [189, 308] width 379 height 509
click at [316, 289] on div at bounding box center [189, 308] width 379 height 509
click at [313, 412] on div at bounding box center [189, 308] width 379 height 509
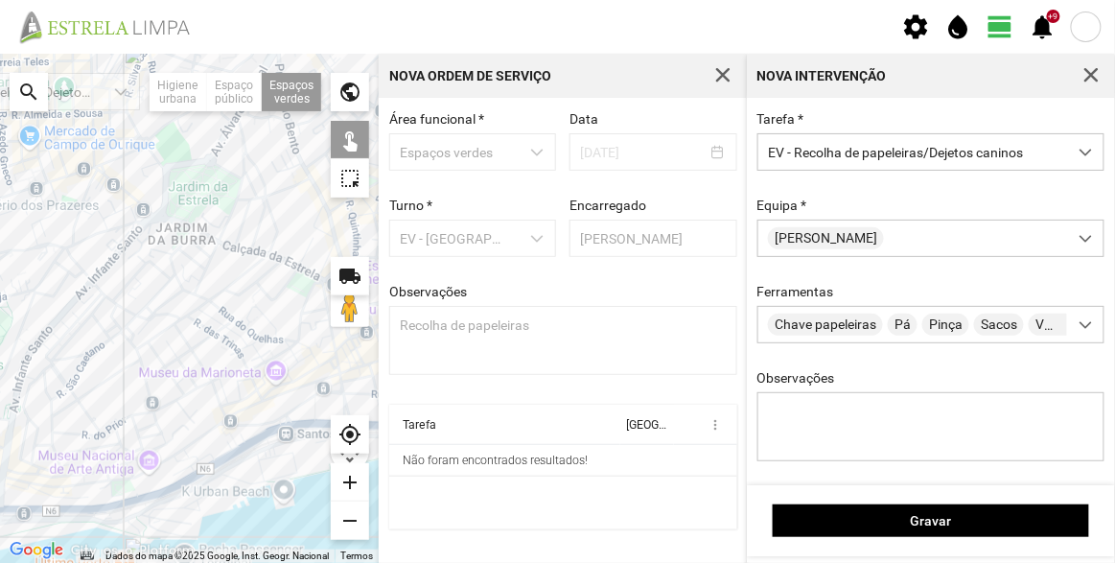
click at [308, 413] on div at bounding box center [189, 308] width 379 height 509
click at [127, 492] on div at bounding box center [189, 308] width 379 height 509
drag, startPoint x: 143, startPoint y: 450, endPoint x: 231, endPoint y: 436, distance: 89.2
click at [231, 436] on div at bounding box center [189, 308] width 379 height 509
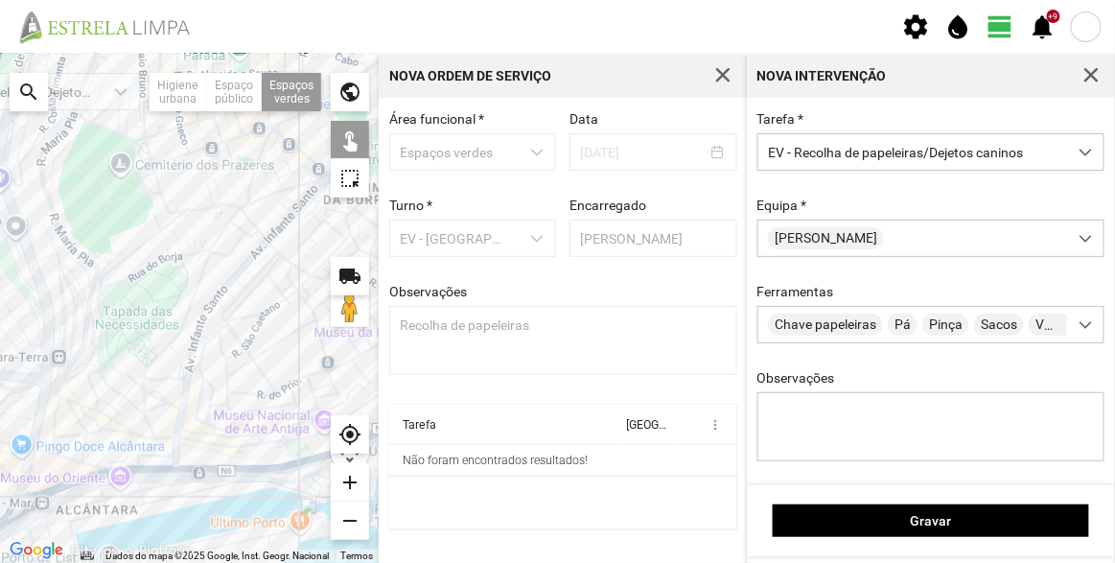
drag, startPoint x: 119, startPoint y: 408, endPoint x: 312, endPoint y: 360, distance: 199.5
click at [312, 360] on div at bounding box center [189, 308] width 379 height 509
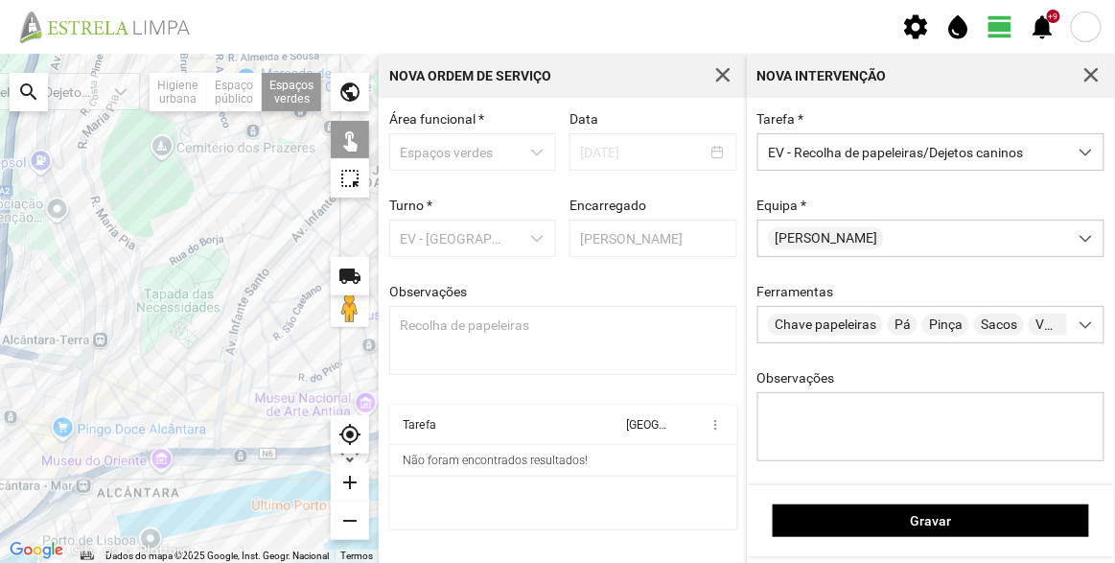
click at [155, 407] on div at bounding box center [189, 308] width 379 height 509
click at [146, 369] on div at bounding box center [189, 308] width 379 height 509
click at [196, 162] on div at bounding box center [189, 308] width 379 height 509
click at [210, 214] on div at bounding box center [189, 308] width 379 height 509
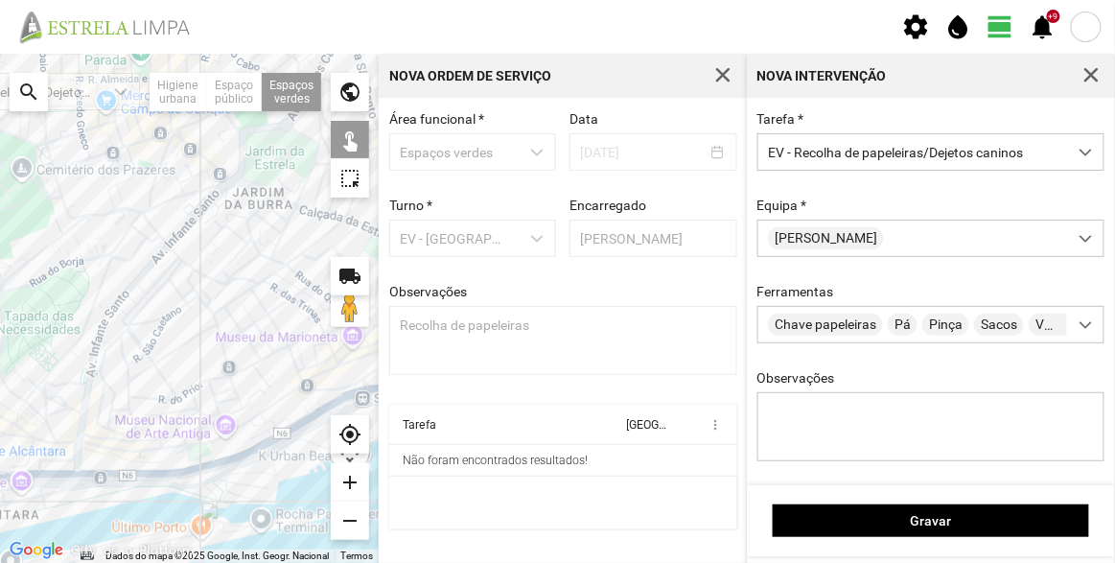
drag, startPoint x: 200, startPoint y: 278, endPoint x: 62, endPoint y: 295, distance: 139.1
click at [41, 301] on div at bounding box center [189, 308] width 379 height 509
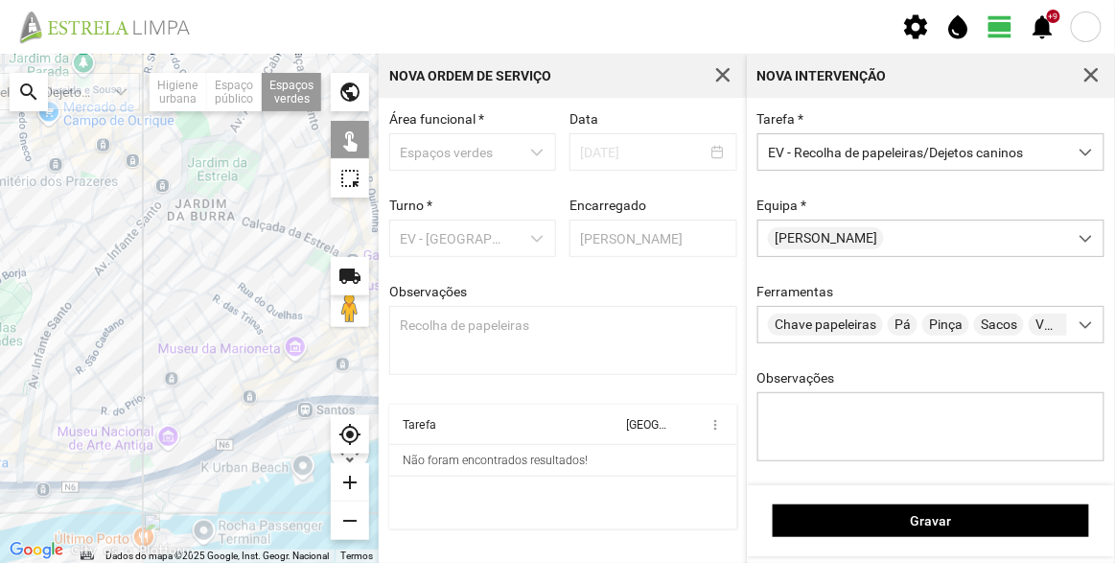
drag, startPoint x: 200, startPoint y: 303, endPoint x: 148, endPoint y: 320, distance: 55.5
click at [148, 320] on div at bounding box center [189, 308] width 379 height 509
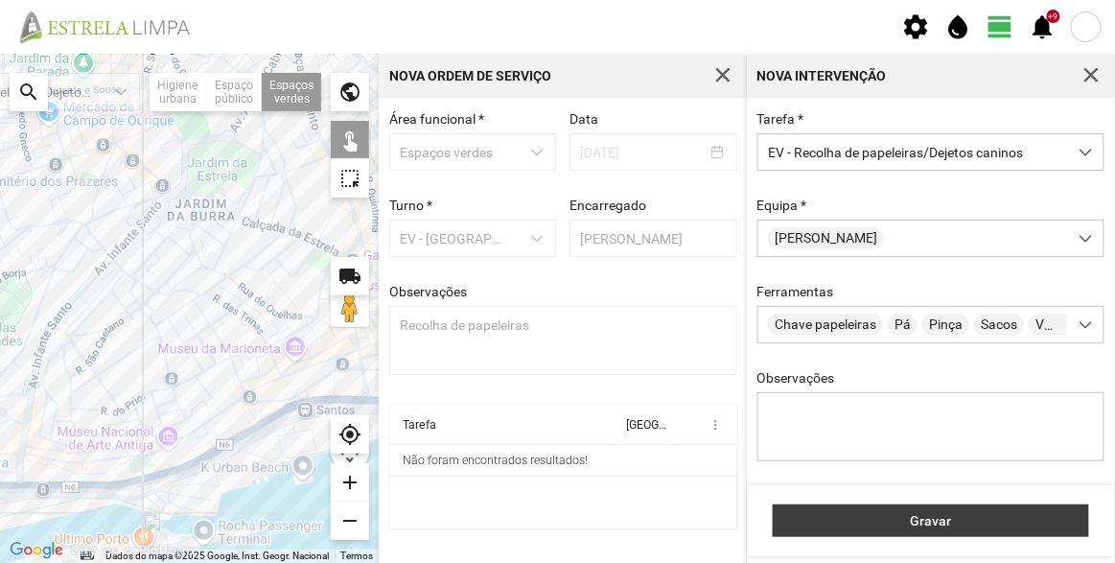
click at [930, 518] on span "Gravar" at bounding box center [931, 520] width 296 height 15
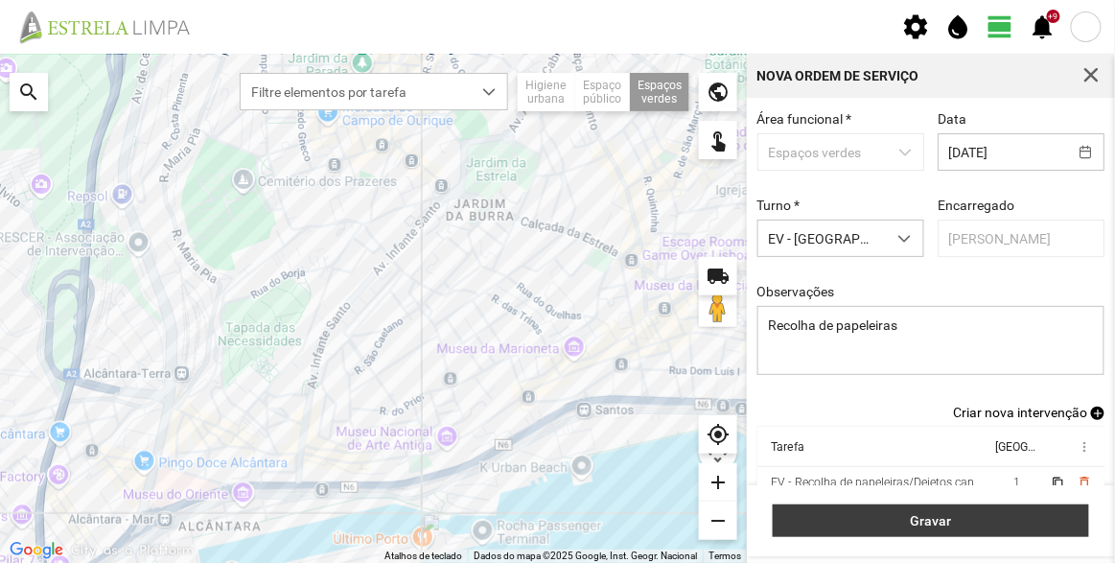
click at [984, 512] on button "Gravar" at bounding box center [931, 520] width 316 height 33
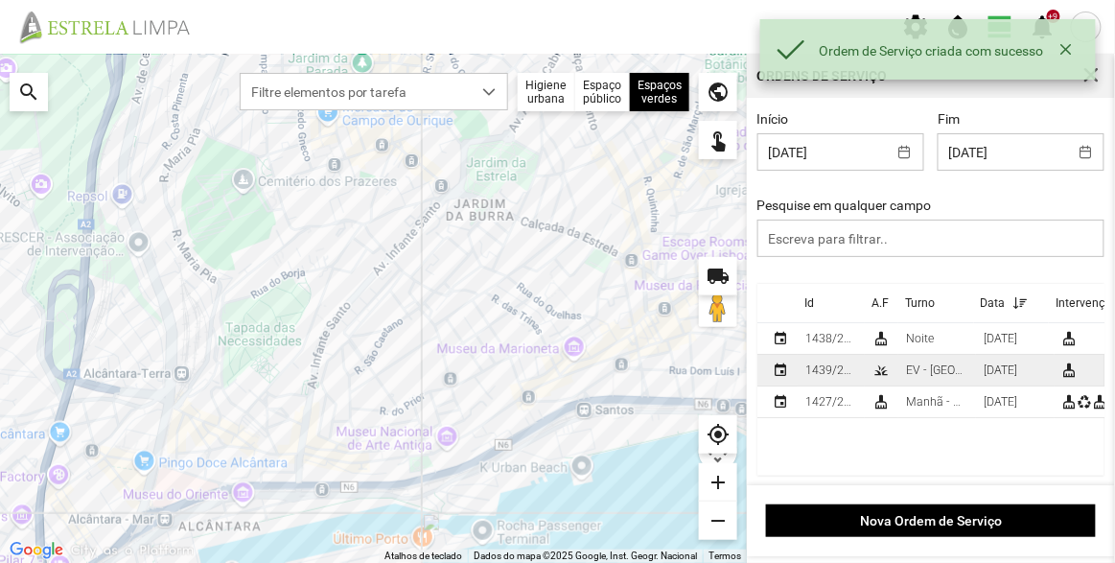
click at [858, 375] on td "1439/2025" at bounding box center [831, 371] width 67 height 32
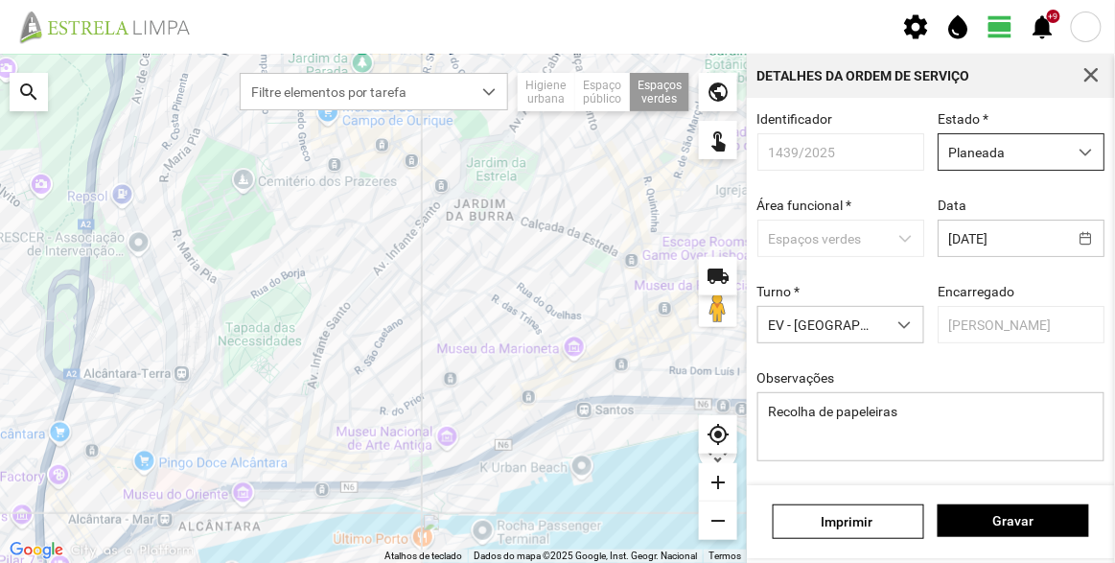
click at [1020, 150] on span "Planeada" at bounding box center [1002, 151] width 128 height 35
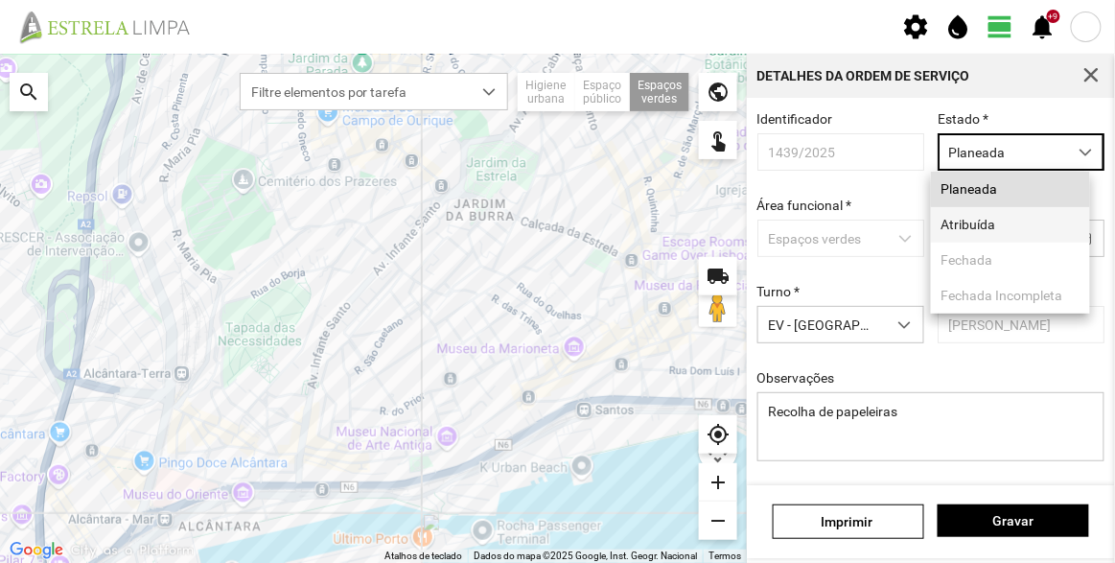
click at [995, 223] on li "Atribuída" at bounding box center [1010, 224] width 159 height 35
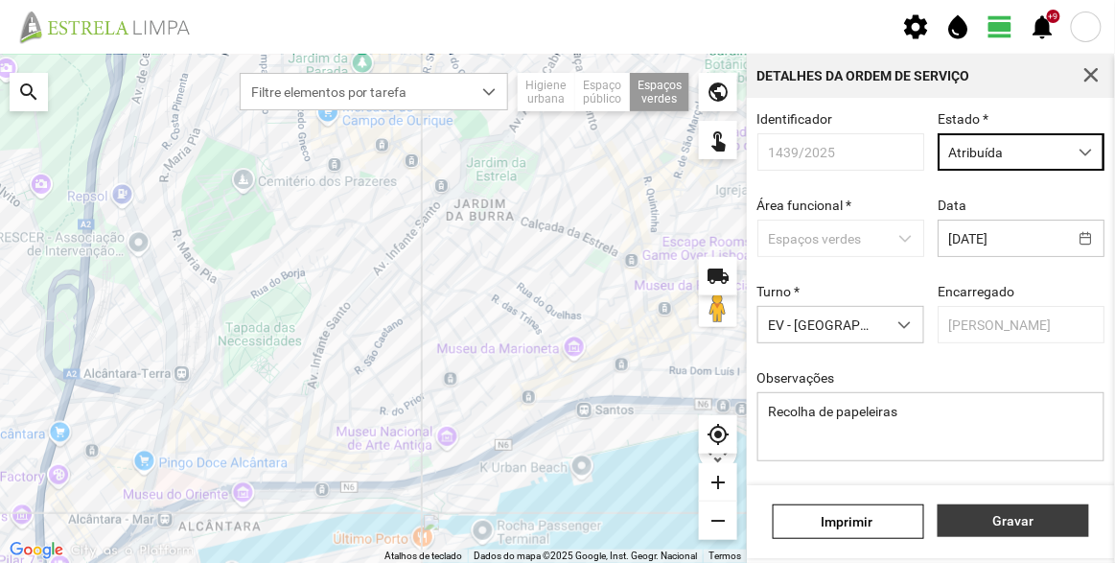
click at [1047, 523] on span "Gravar" at bounding box center [1013, 520] width 131 height 15
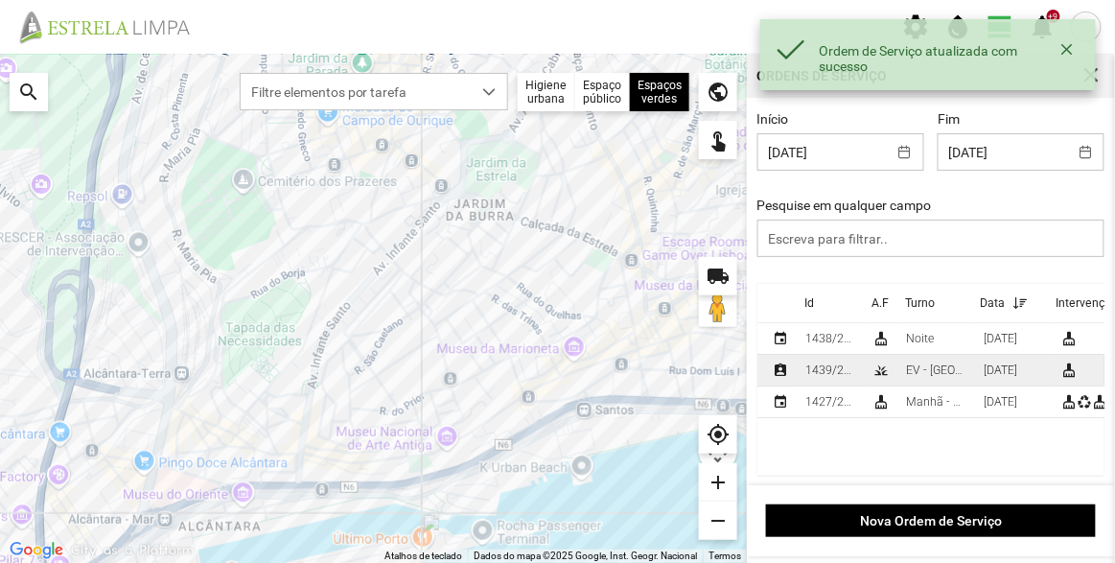
click at [879, 367] on div "grass" at bounding box center [880, 369] width 15 height 15
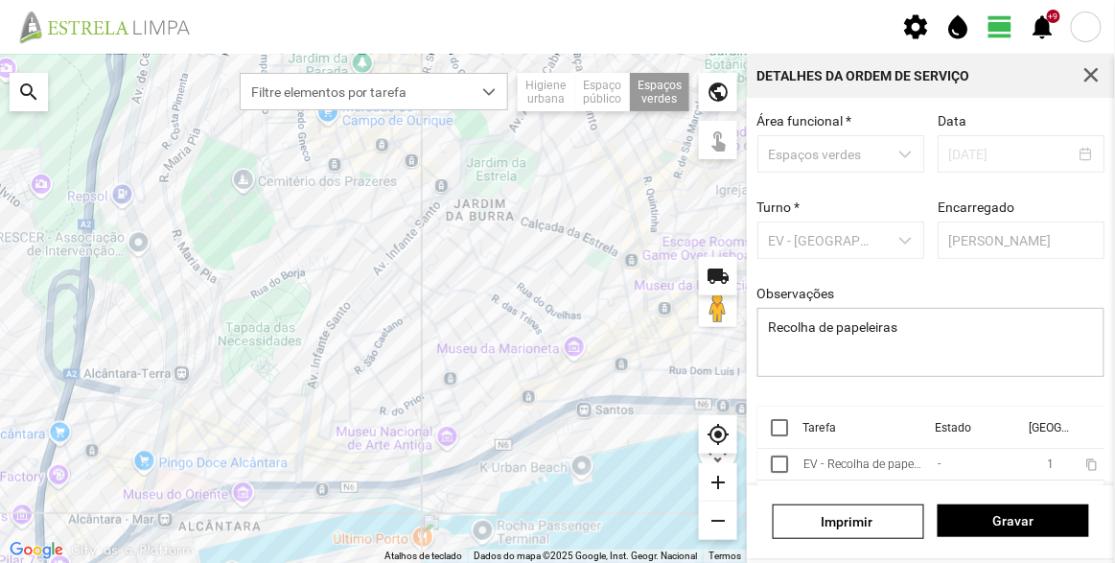
scroll to position [144, 0]
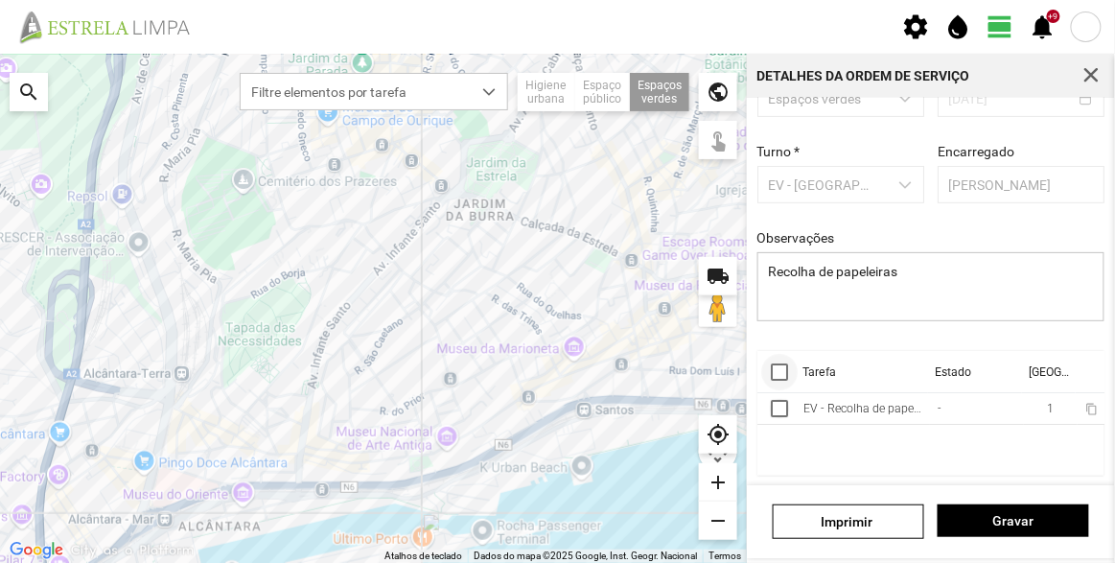
click at [776, 364] on div at bounding box center [779, 371] width 17 height 17
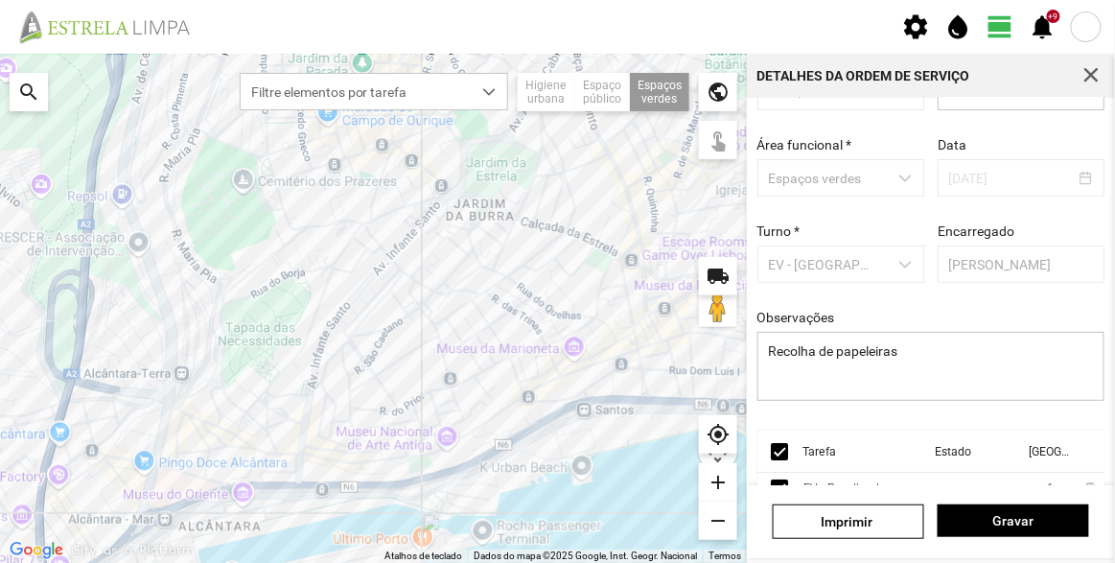
scroll to position [0, 0]
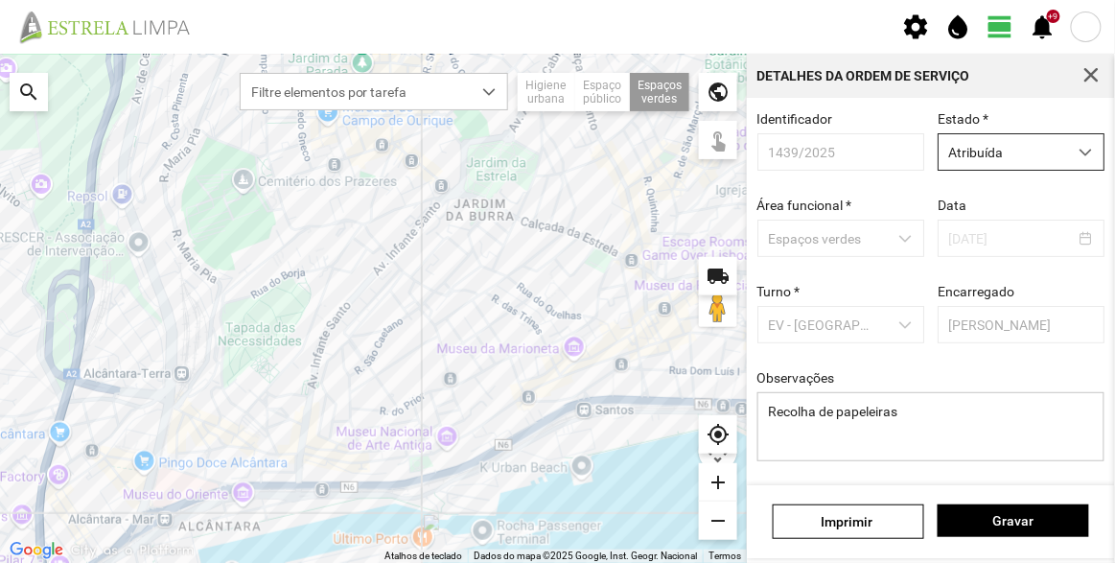
click at [1014, 140] on span "Atribuída" at bounding box center [1002, 151] width 128 height 35
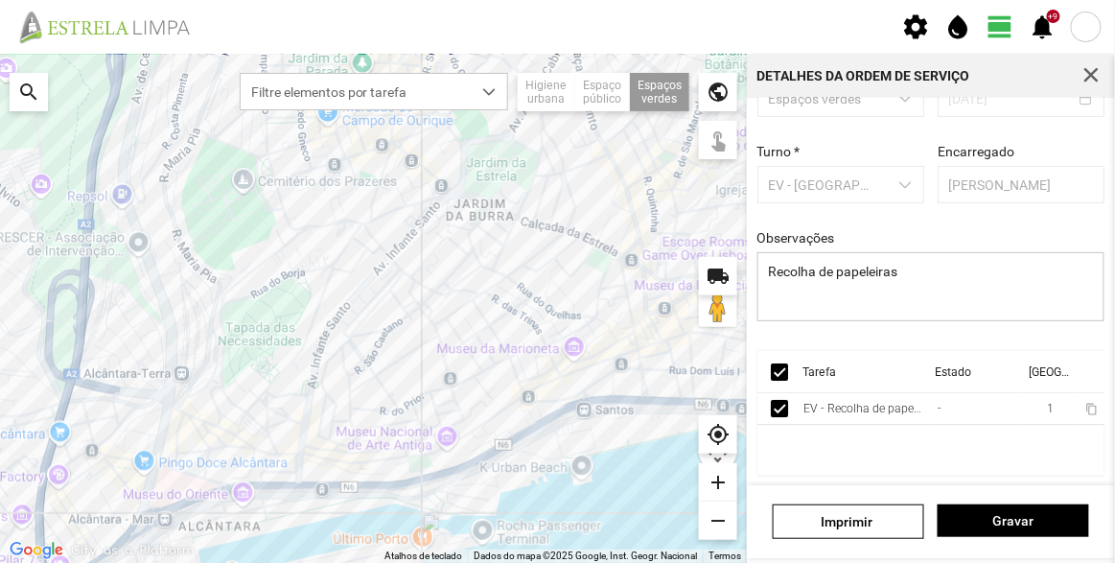
scroll to position [0, 44]
click at [1076, 376] on span "more_vert" at bounding box center [1083, 371] width 15 height 15
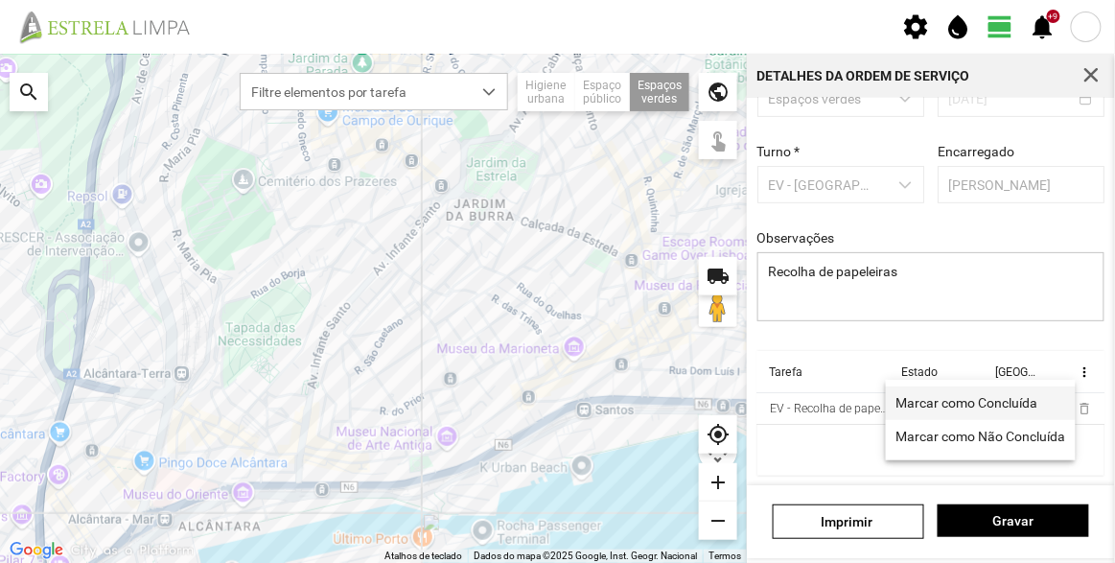
click at [958, 402] on span "Marcar como Concluída" at bounding box center [967, 402] width 142 height 13
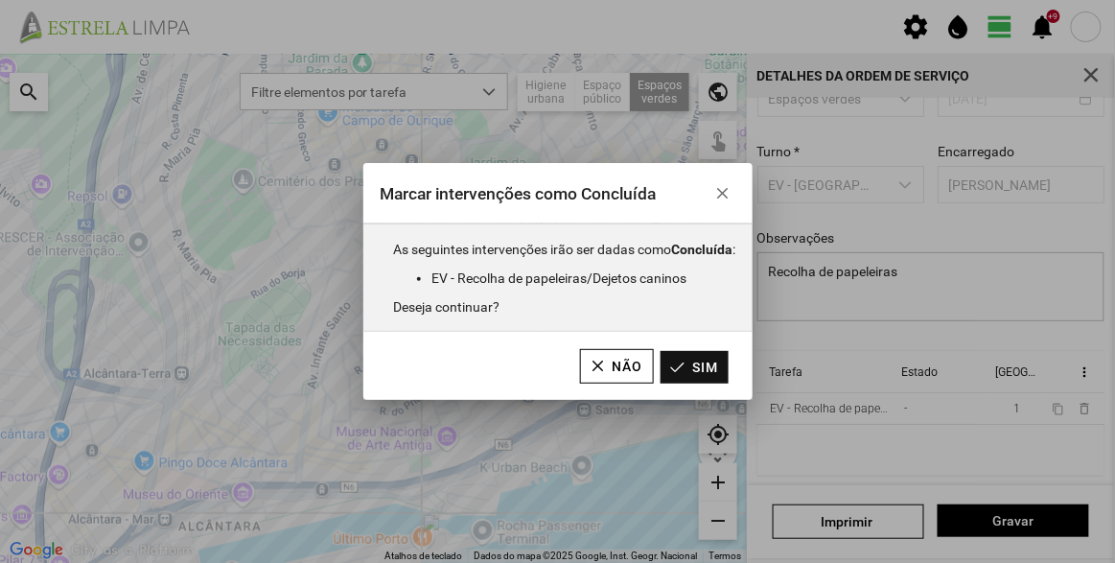
click at [708, 367] on button "Sim" at bounding box center [694, 367] width 68 height 33
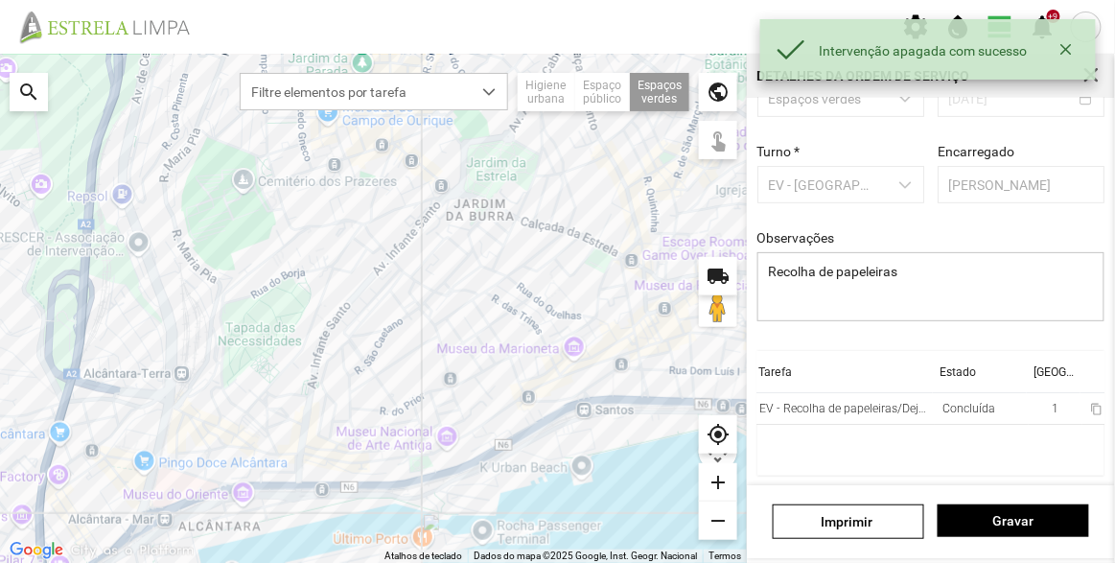
scroll to position [0, 0]
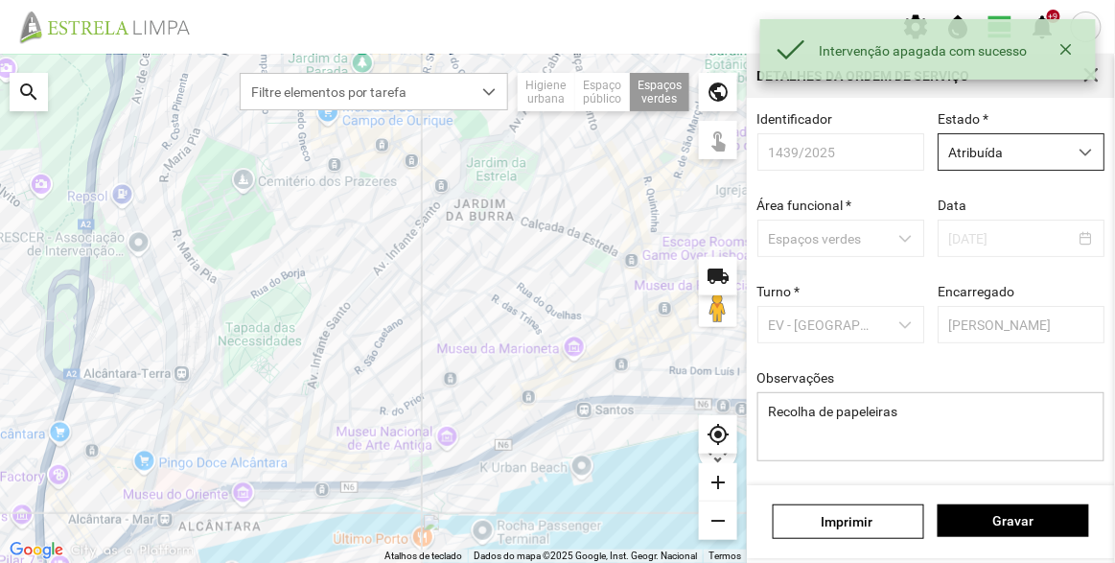
click at [983, 156] on span "Atribuída" at bounding box center [1002, 151] width 128 height 35
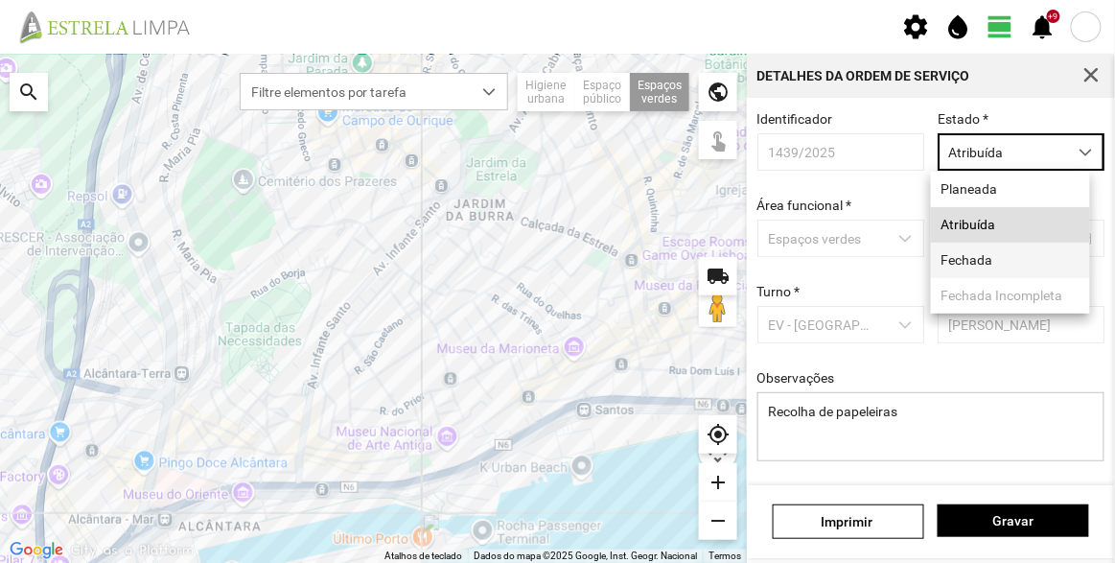
click at [992, 259] on li "Fechada" at bounding box center [1010, 260] width 159 height 35
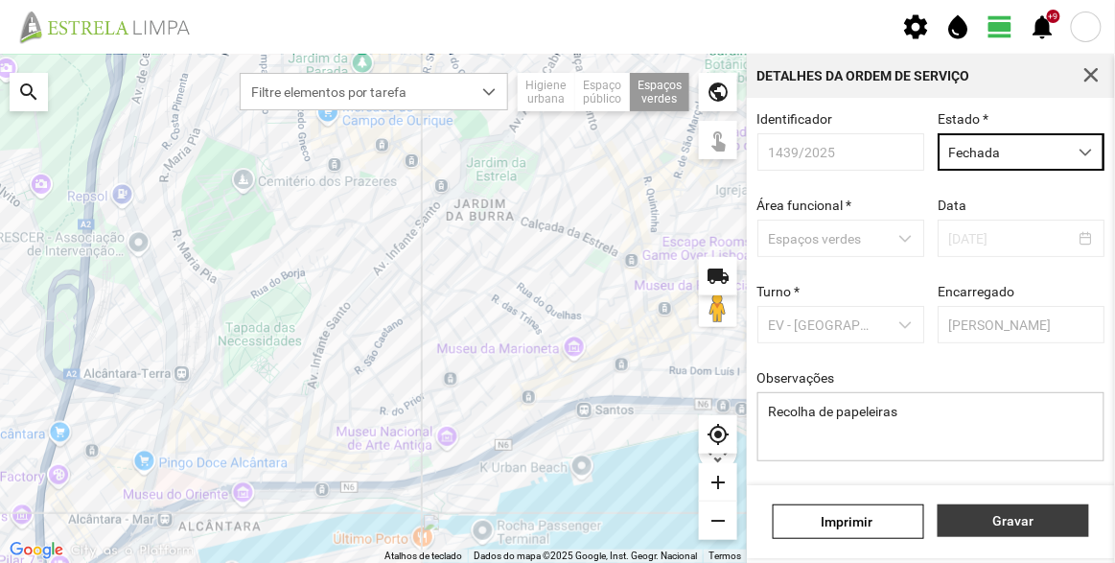
click at [1014, 523] on span "Gravar" at bounding box center [1013, 520] width 131 height 15
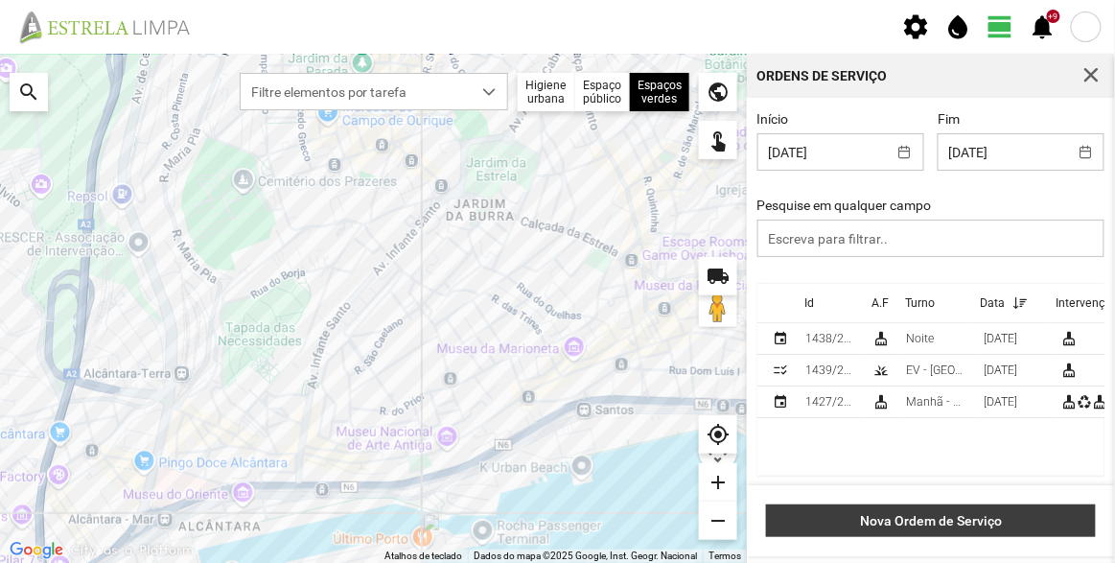
click at [898, 523] on span "Nova Ordem de Serviço" at bounding box center [931, 520] width 310 height 15
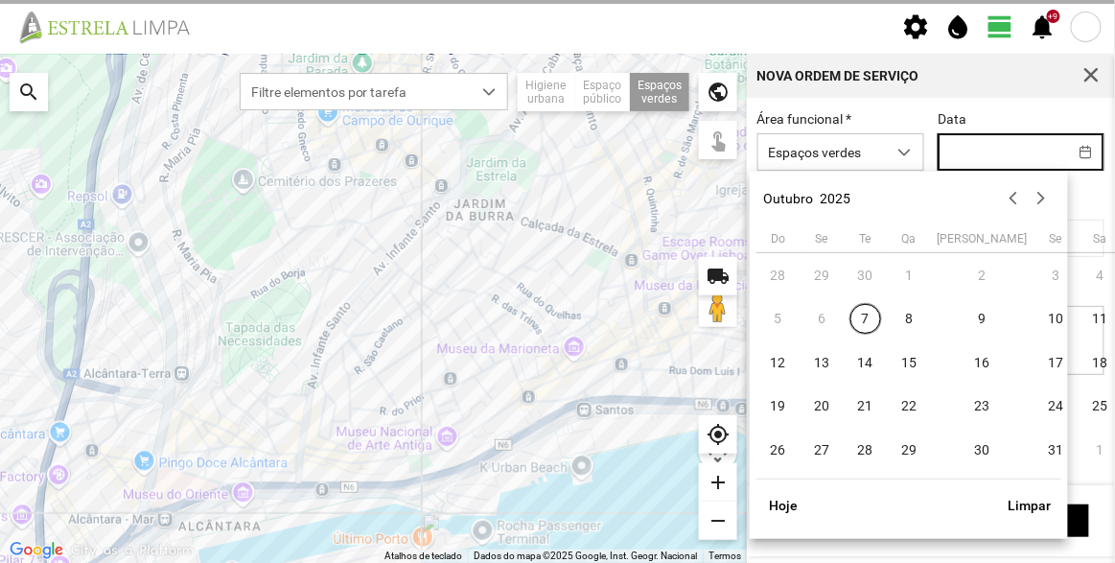
click at [991, 155] on input "text" at bounding box center [1002, 151] width 128 height 35
click at [862, 317] on span "7" at bounding box center [865, 318] width 31 height 31
type input "[DATE]"
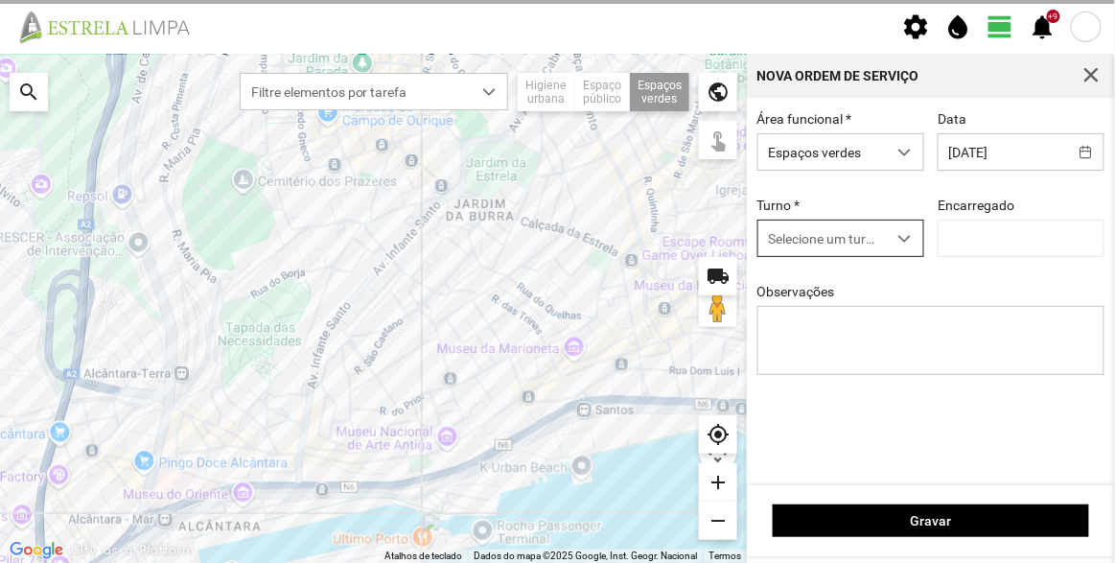
click at [842, 250] on span "Selecione um turno" at bounding box center [822, 237] width 128 height 35
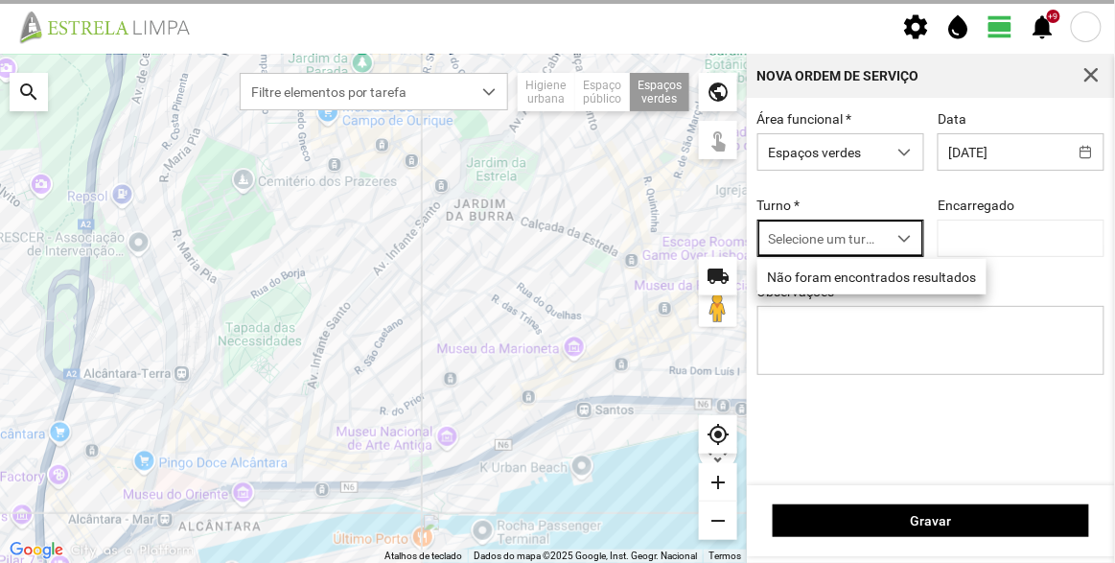
click at [840, 242] on span "Selecione um turno" at bounding box center [822, 237] width 128 height 35
click at [878, 239] on span "Selecione um turno" at bounding box center [822, 237] width 128 height 35
click at [891, 280] on div "Área funcional * Espaços verdes Data 07/10/2025 Turno * Selecione um turno Enca…" at bounding box center [931, 257] width 361 height 293
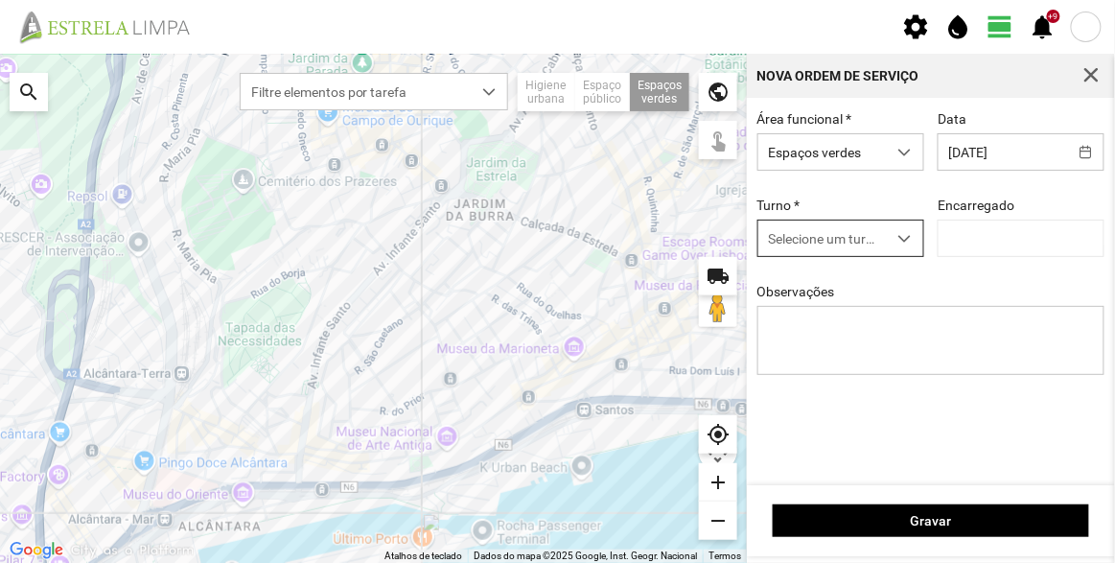
click at [875, 240] on span "Selecione um turno" at bounding box center [822, 237] width 128 height 35
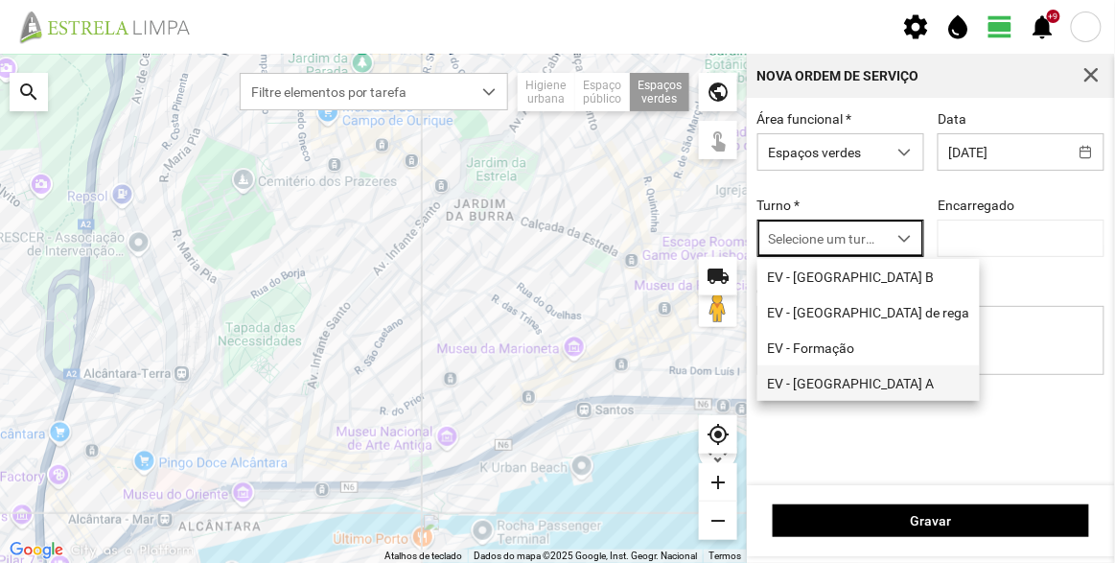
click at [828, 386] on li "EV - [GEOGRAPHIC_DATA] A" at bounding box center [868, 382] width 222 height 35
type input "[PERSON_NAME]"
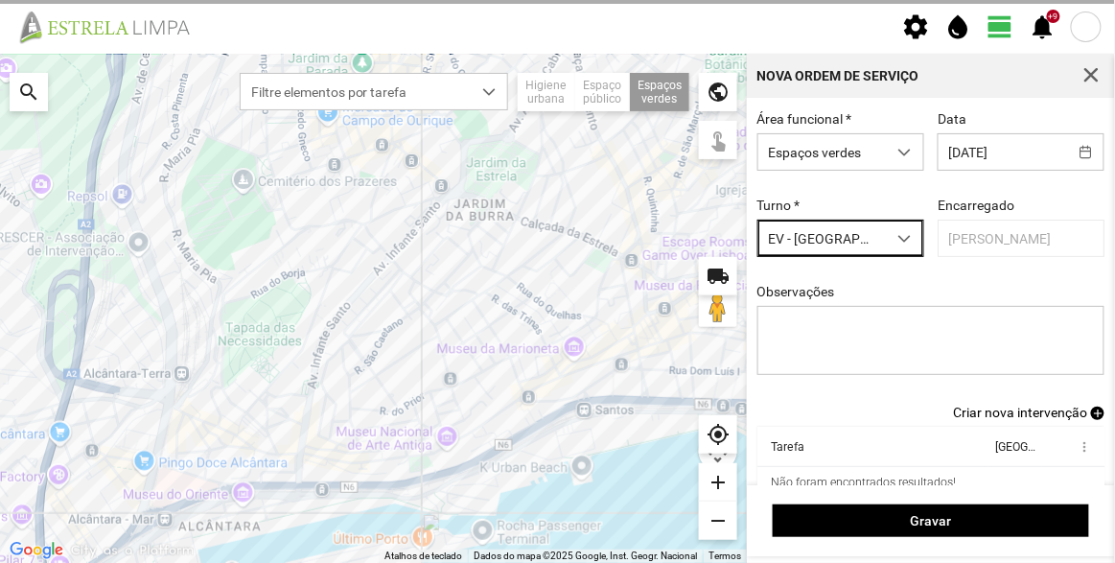
click at [1012, 411] on span "Criar nova intervenção" at bounding box center [1020, 412] width 134 height 15
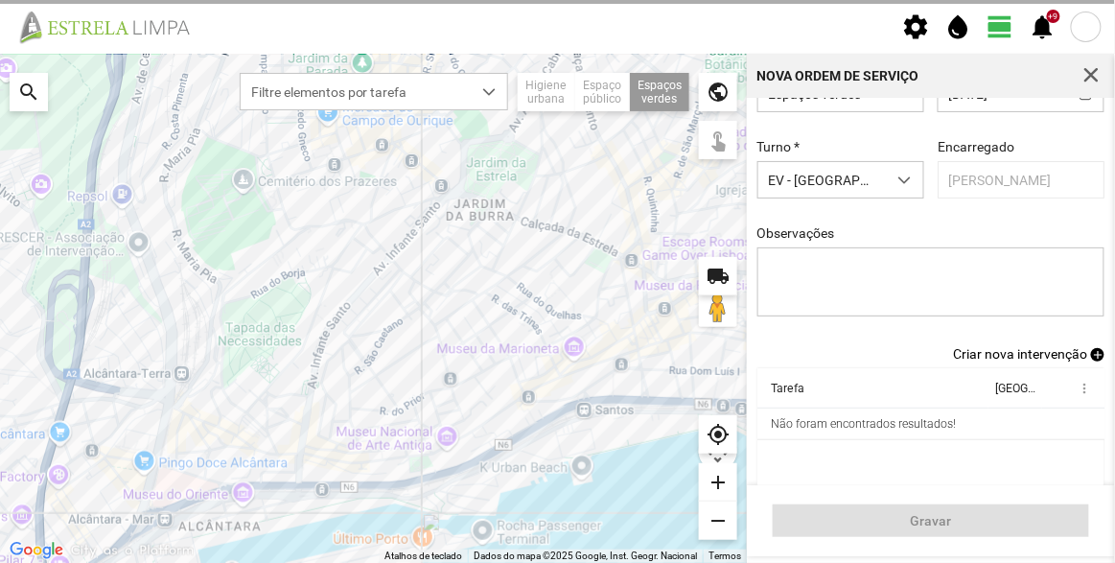
scroll to position [80, 0]
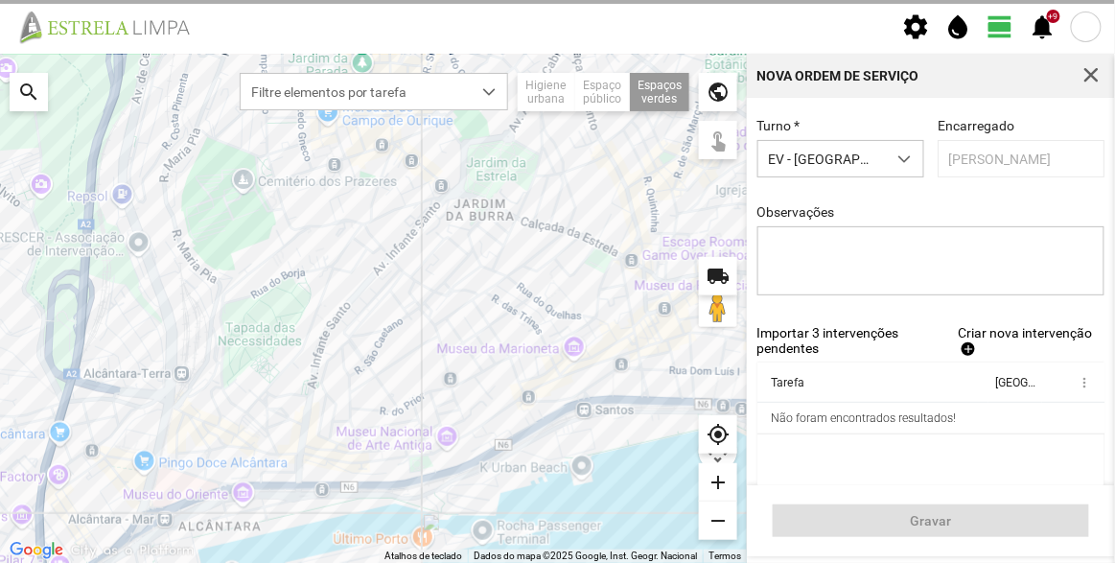
click at [1009, 336] on span "Criar nova intervenção" at bounding box center [1025, 332] width 134 height 15
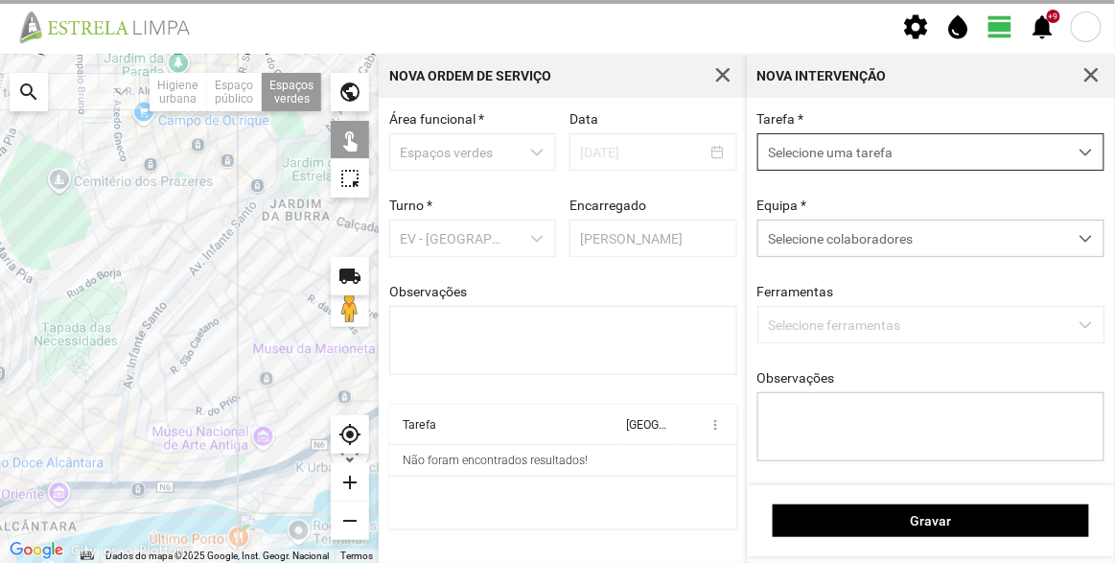
click at [855, 156] on span "Selecione uma tarefa" at bounding box center [912, 151] width 309 height 35
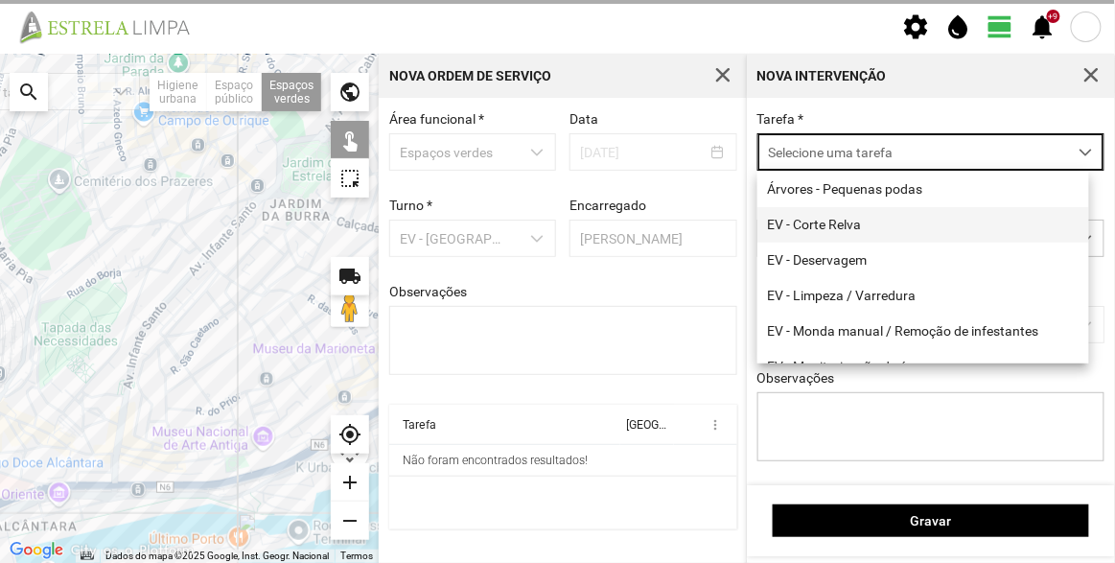
click at [846, 222] on li "EV - Corte Relva" at bounding box center [923, 224] width 332 height 35
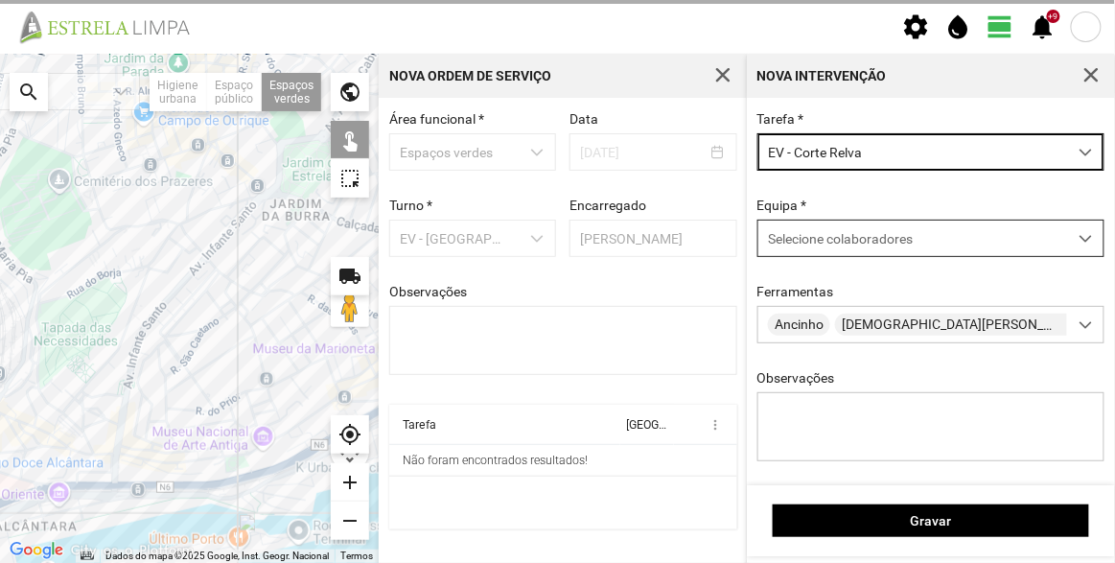
click at [872, 244] on span "Selecione colaboradores" at bounding box center [840, 238] width 145 height 15
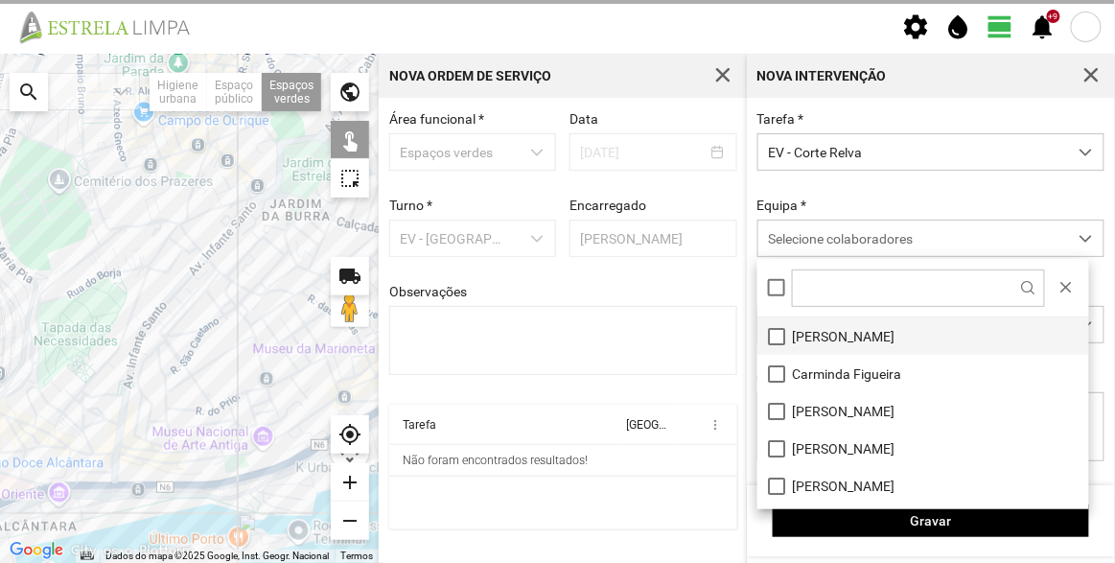
click at [837, 337] on li "[PERSON_NAME]" at bounding box center [923, 335] width 332 height 37
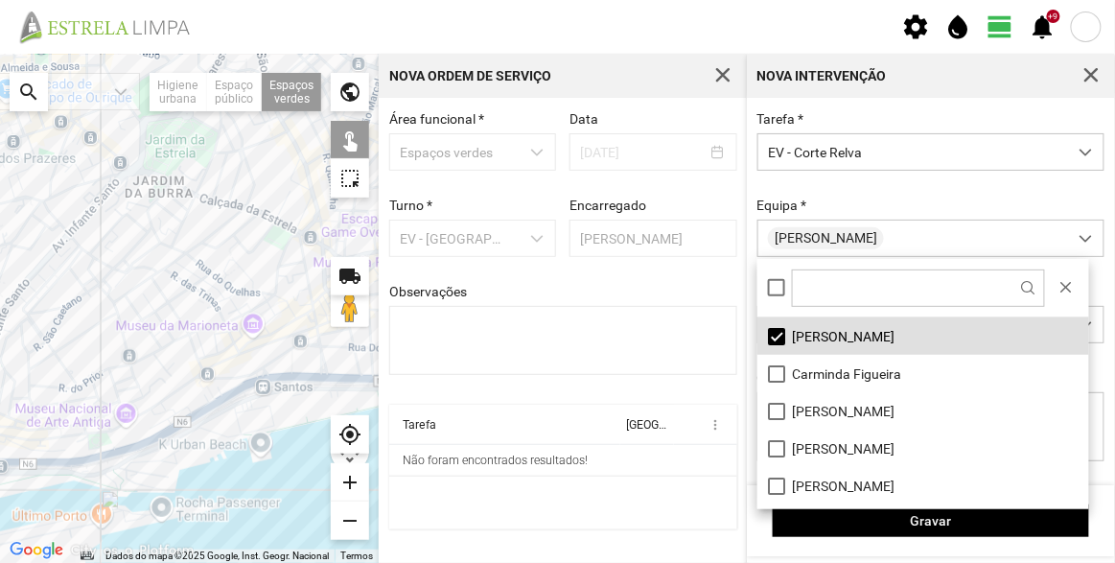
drag, startPoint x: 205, startPoint y: 342, endPoint x: 92, endPoint y: 311, distance: 117.4
click at [91, 311] on div at bounding box center [189, 308] width 379 height 509
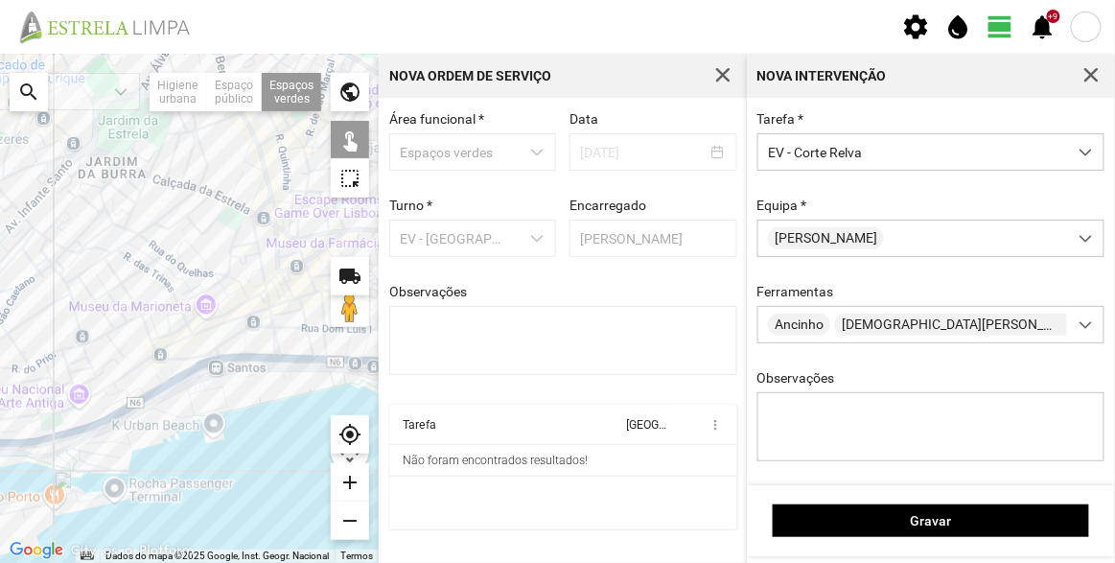
click at [238, 349] on div at bounding box center [189, 308] width 379 height 509
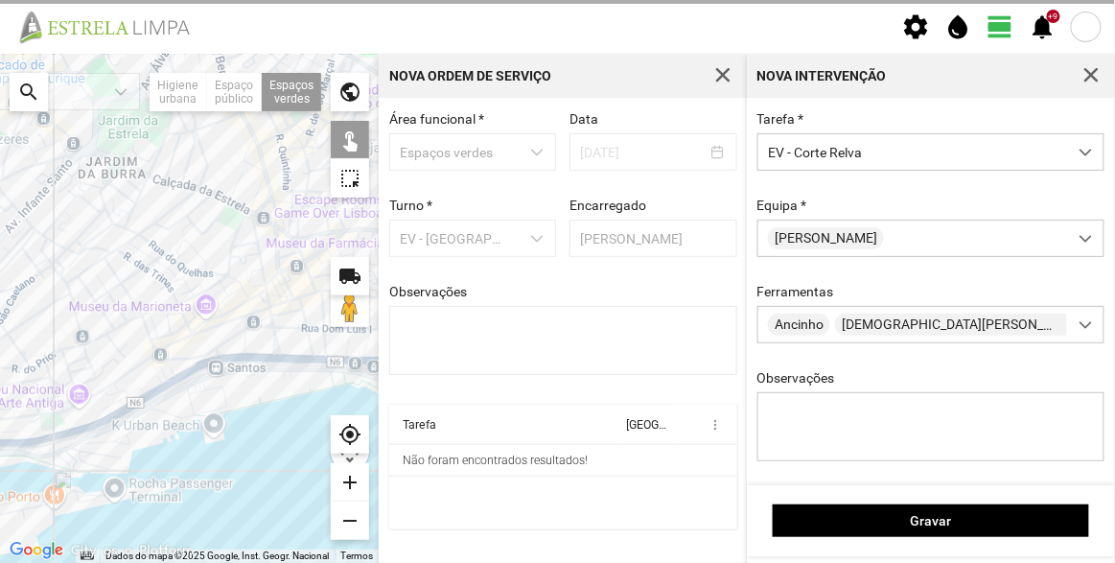
click at [238, 346] on div at bounding box center [189, 308] width 379 height 509
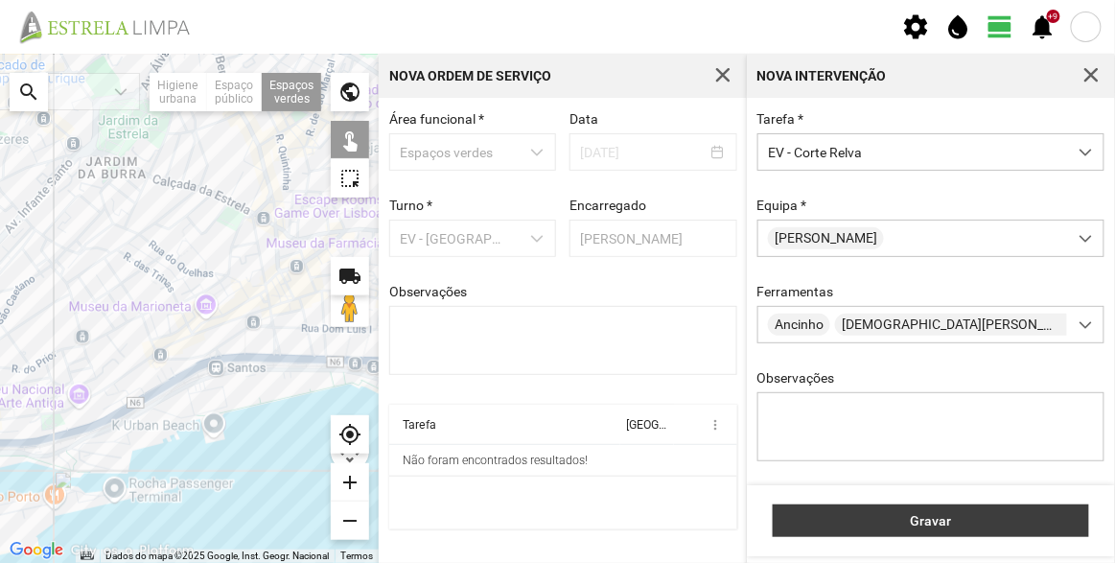
click at [913, 521] on span "Gravar" at bounding box center [931, 520] width 296 height 15
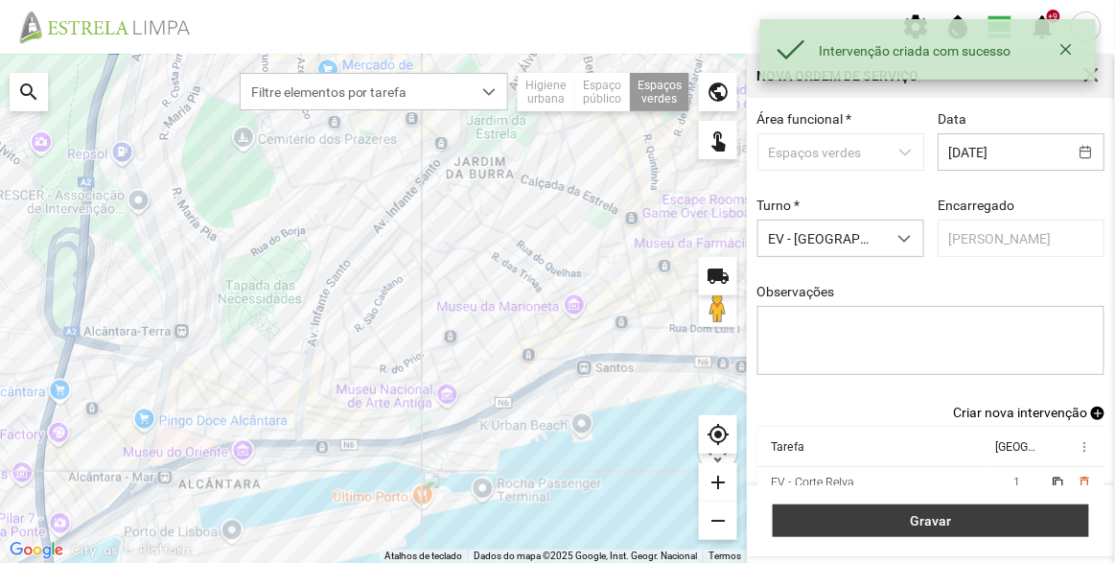
click at [964, 515] on span "Gravar" at bounding box center [931, 520] width 296 height 15
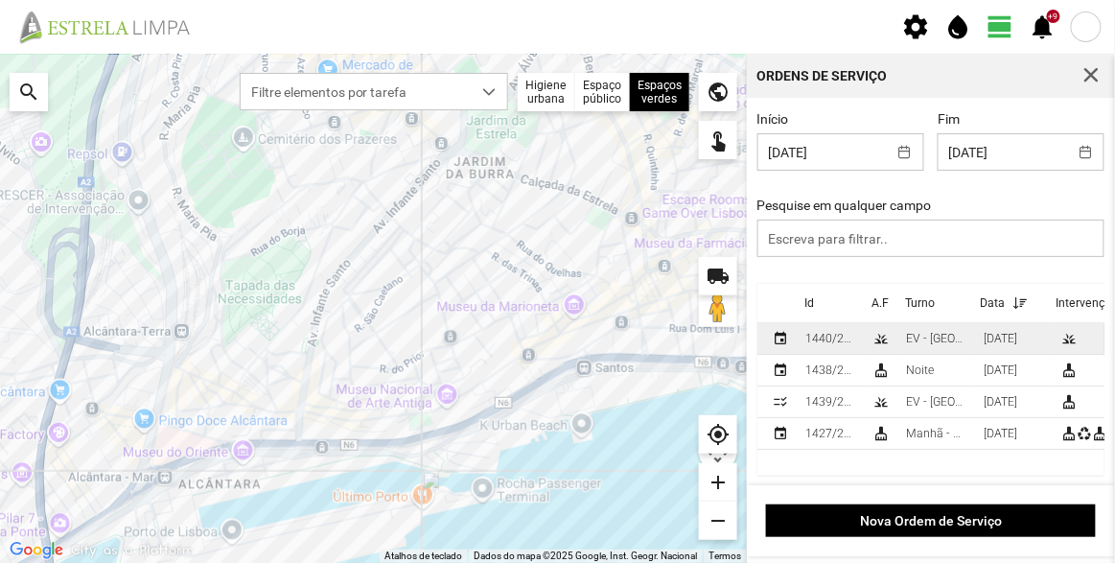
click at [846, 341] on div "1440/2025" at bounding box center [831, 338] width 52 height 13
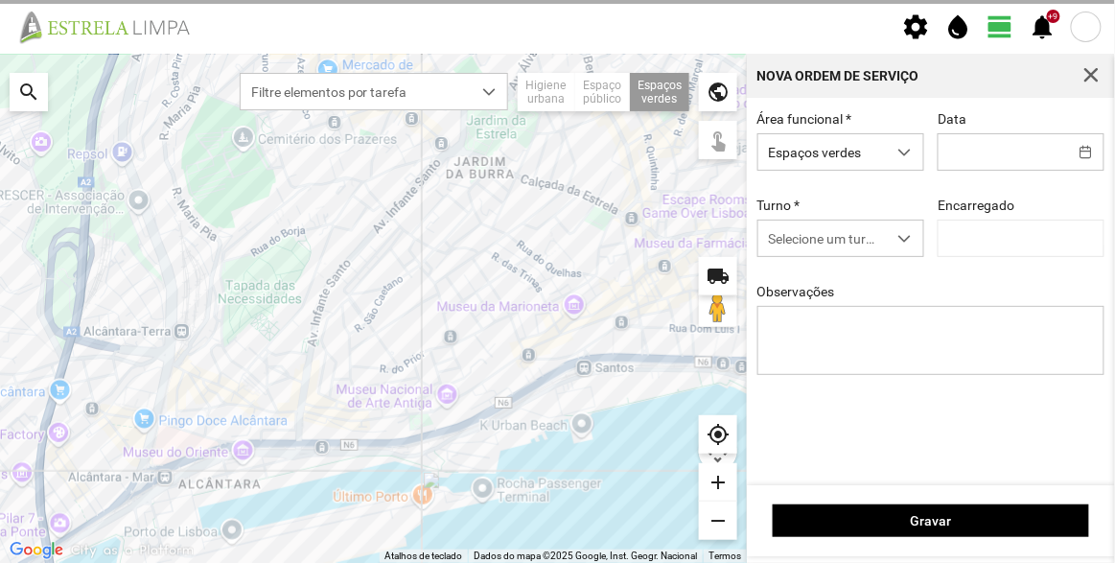
type input "[DATE]"
type input "[PERSON_NAME]"
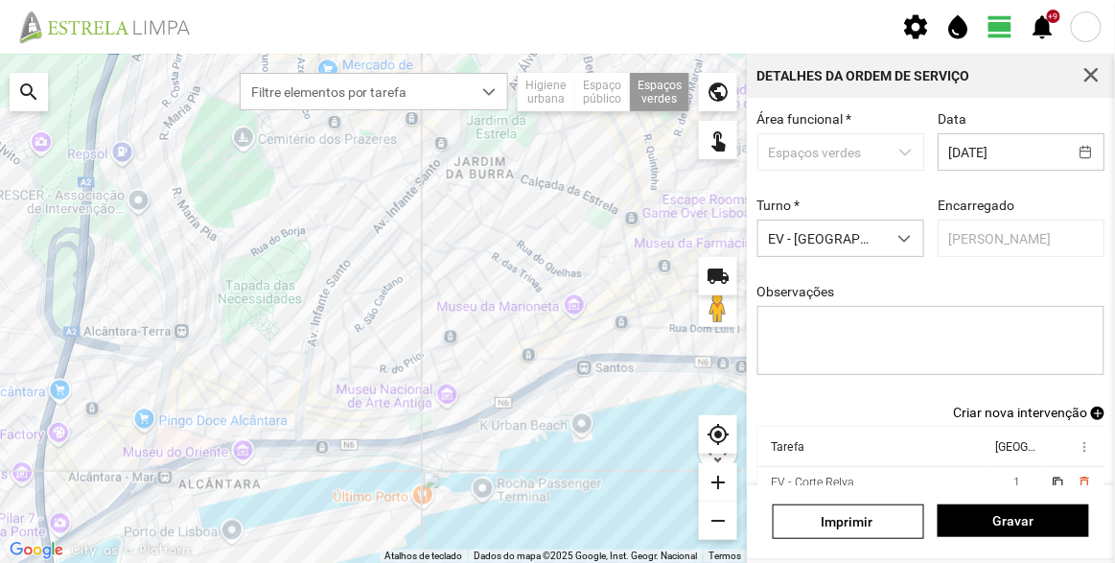
scroll to position [167, 0]
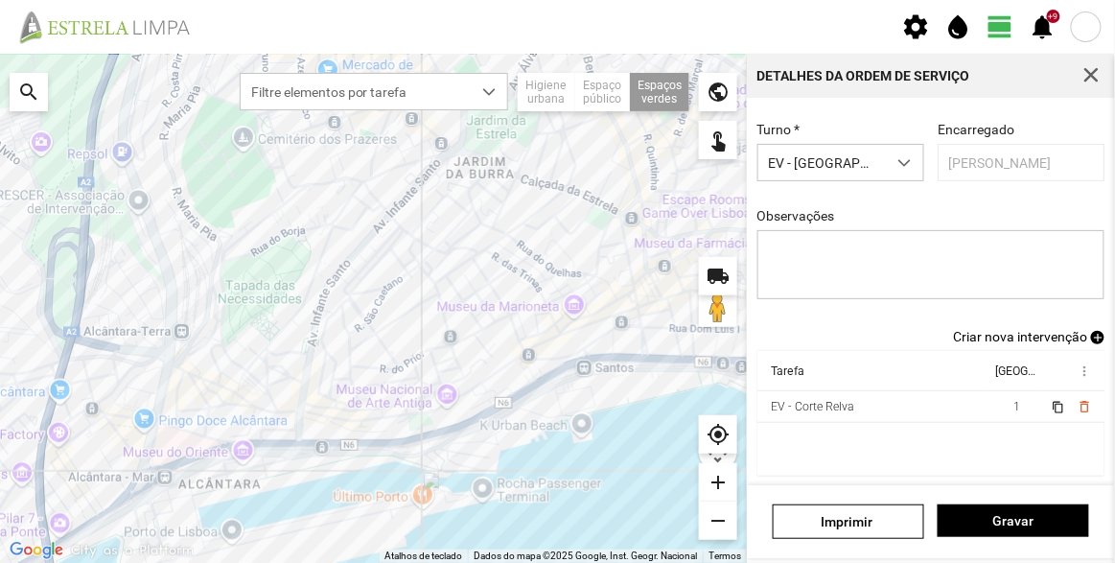
click at [1029, 335] on span "Criar nova intervenção" at bounding box center [1020, 336] width 134 height 15
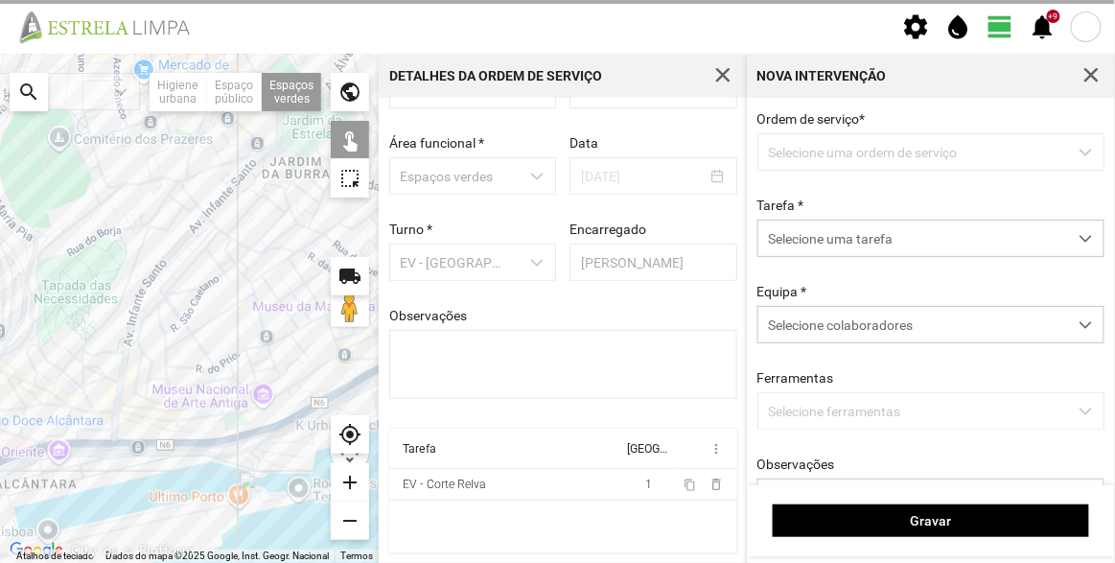
scroll to position [66, 0]
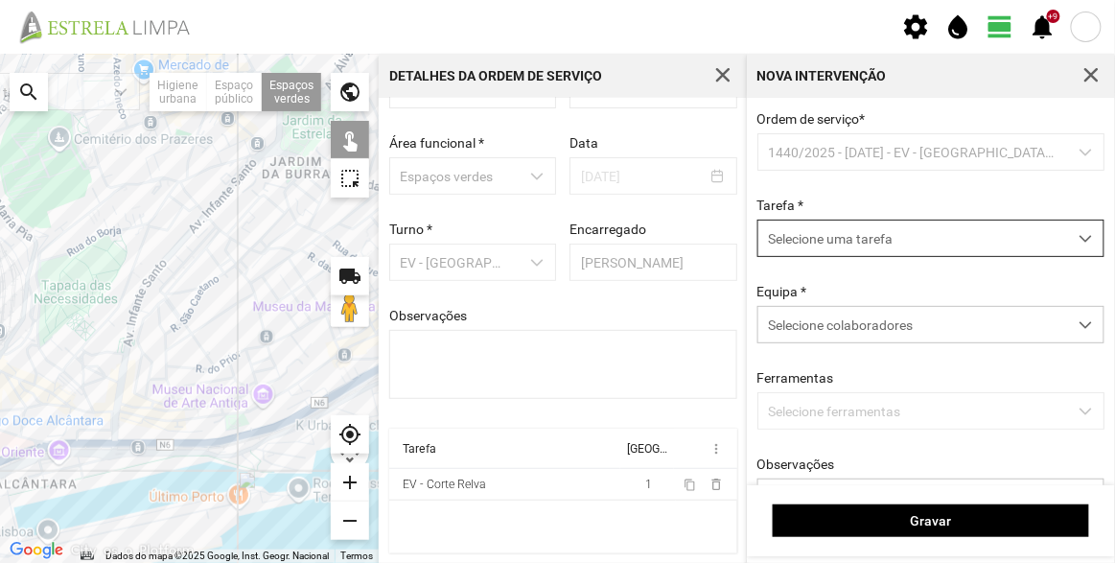
click at [818, 239] on span "Selecione uma tarefa" at bounding box center [912, 237] width 309 height 35
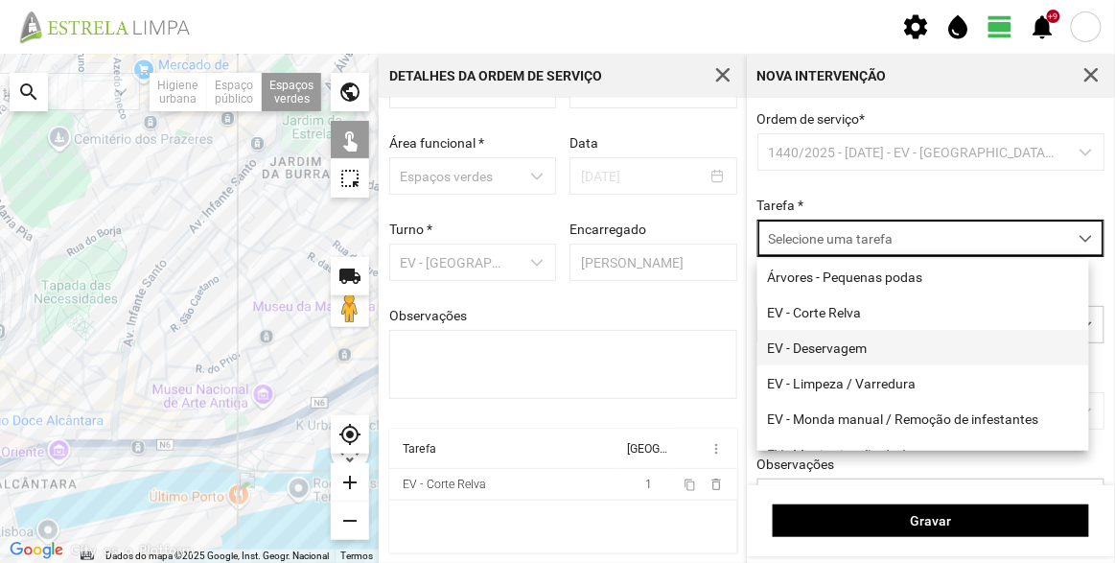
click at [837, 336] on li "EV - Deservagem" at bounding box center [923, 347] width 332 height 35
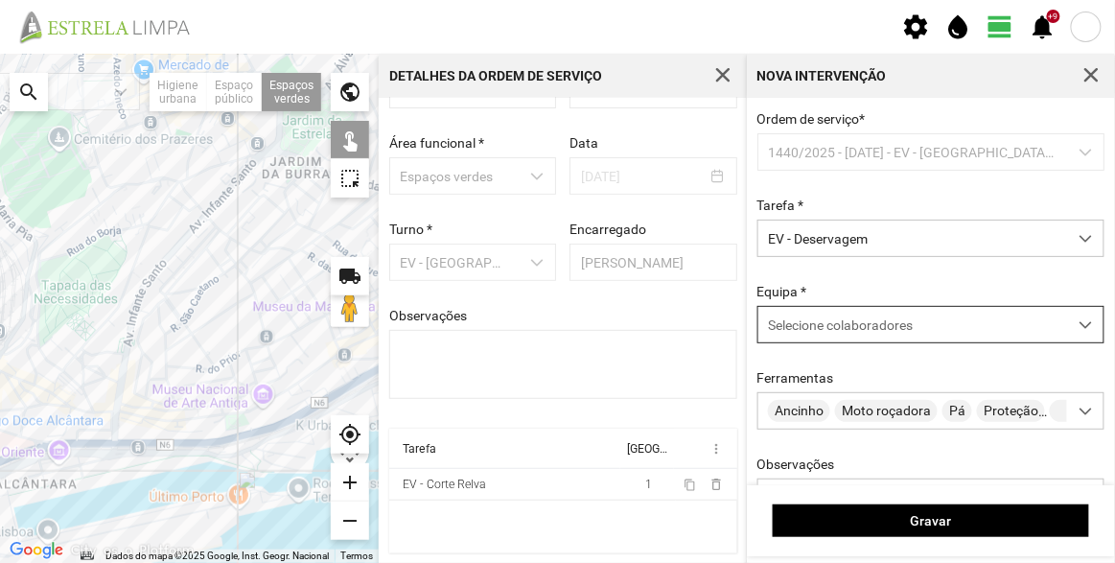
click at [842, 342] on div "Selecione colaboradores" at bounding box center [912, 324] width 309 height 35
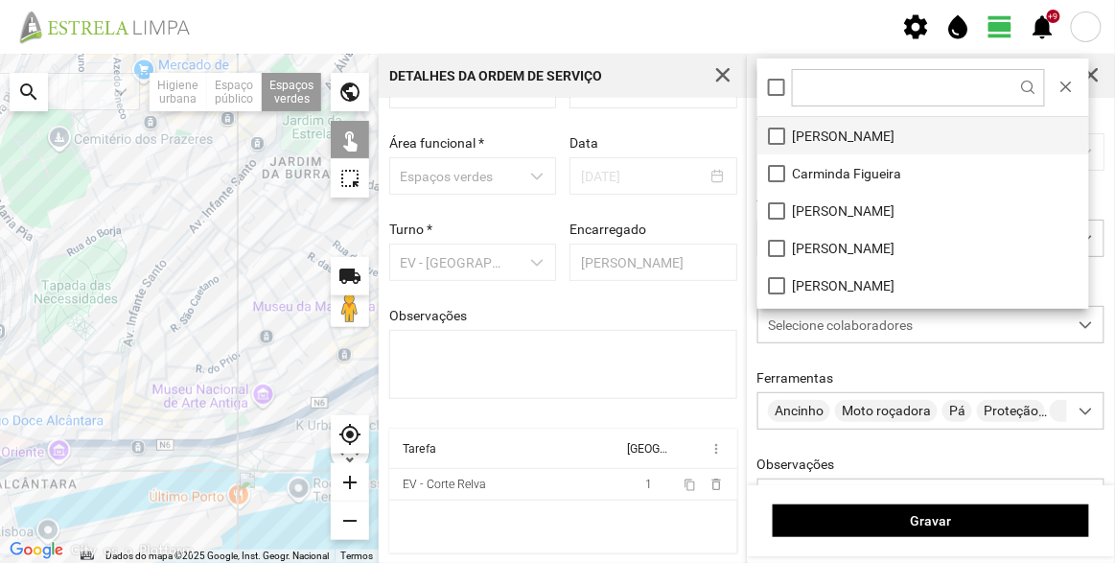
click at [856, 143] on li "[PERSON_NAME]" at bounding box center [923, 135] width 332 height 37
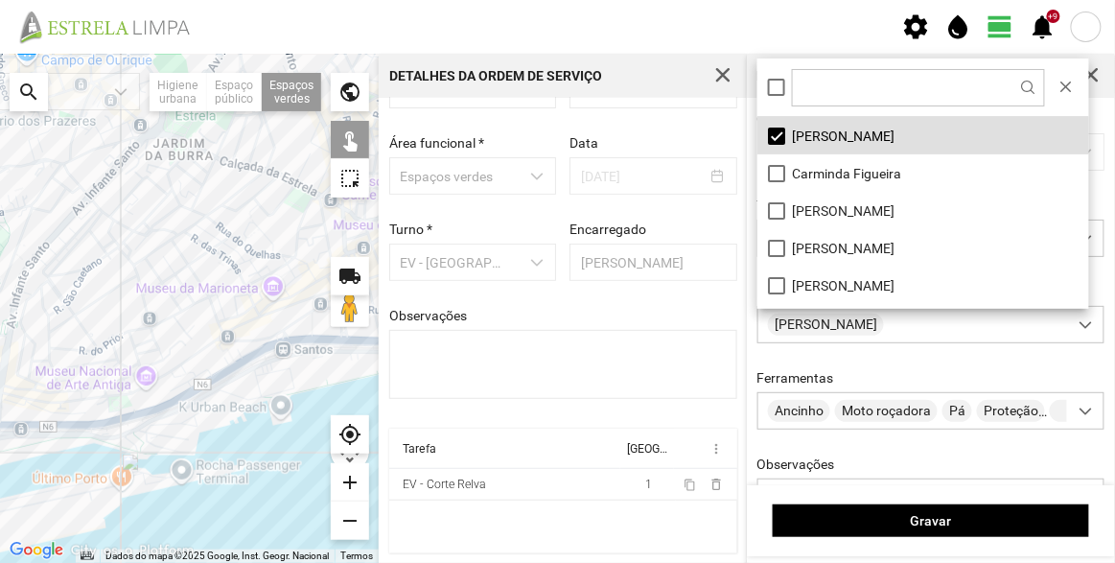
drag, startPoint x: 250, startPoint y: 373, endPoint x: 303, endPoint y: 350, distance: 57.5
click at [127, 355] on div at bounding box center [189, 308] width 379 height 509
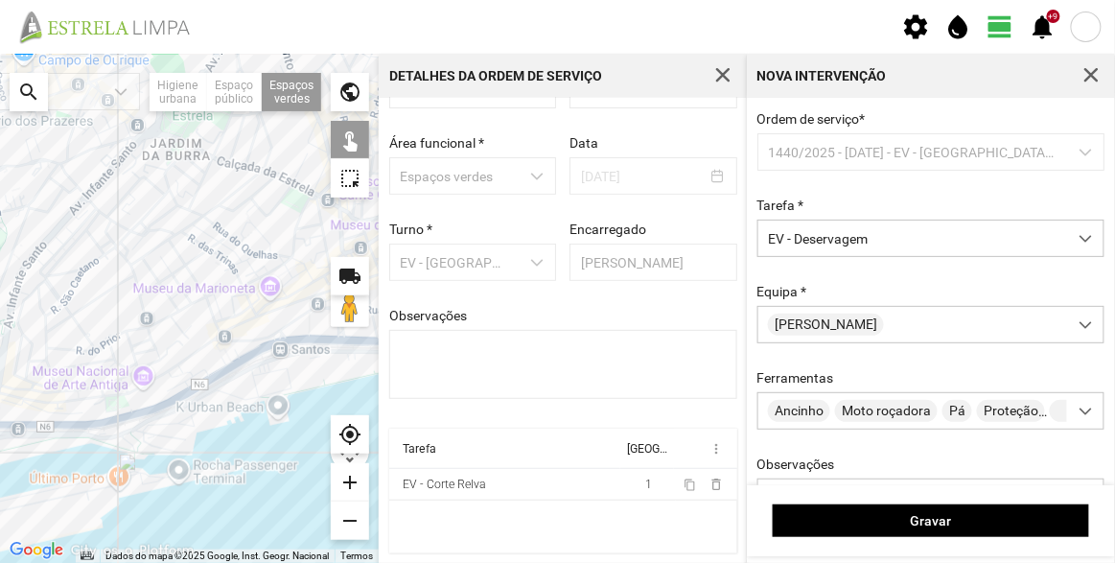
click at [297, 332] on div at bounding box center [189, 308] width 379 height 509
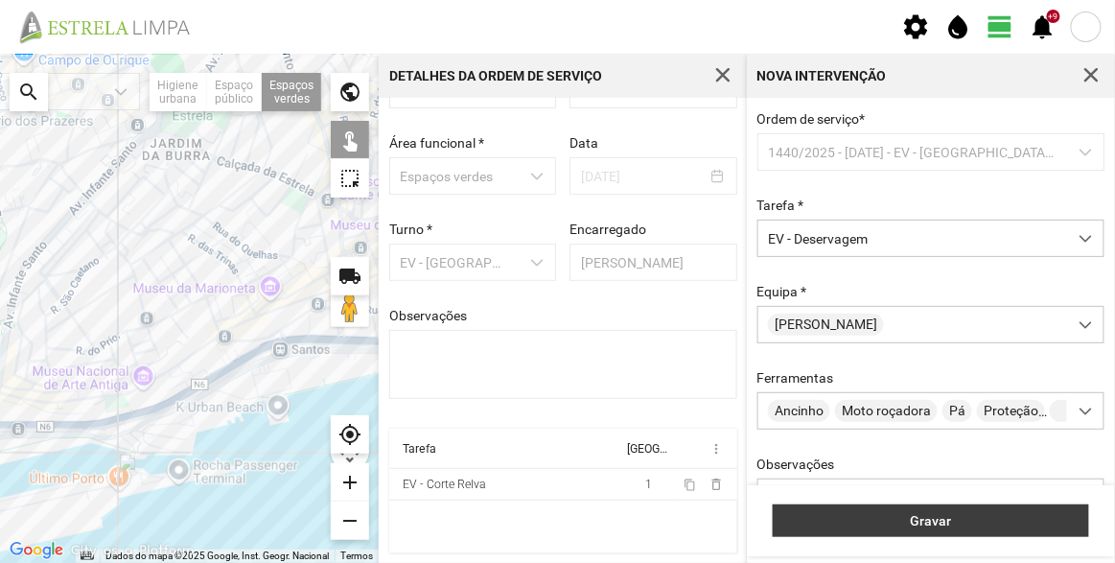
click at [924, 531] on button "Gravar" at bounding box center [931, 520] width 316 height 33
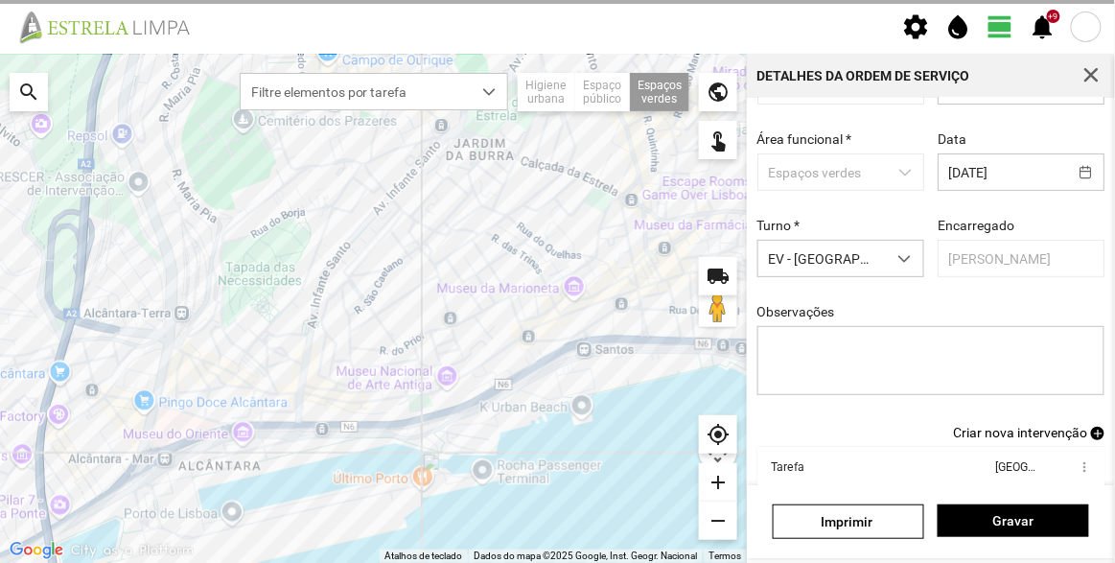
click at [1006, 430] on span "Criar nova intervenção" at bounding box center [1020, 432] width 134 height 15
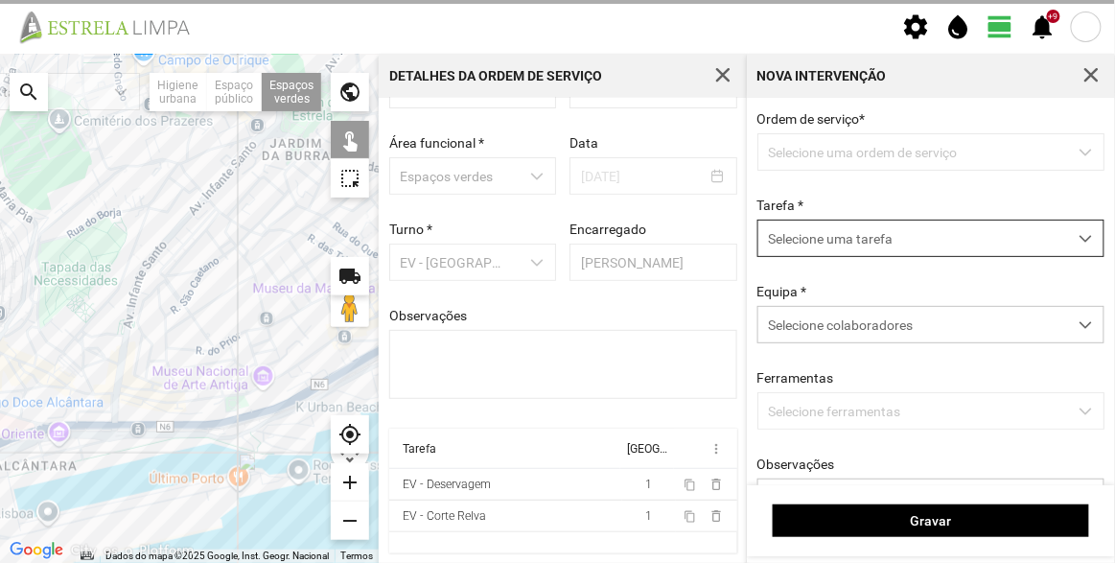
click at [872, 256] on span "Selecione uma tarefa" at bounding box center [912, 237] width 309 height 35
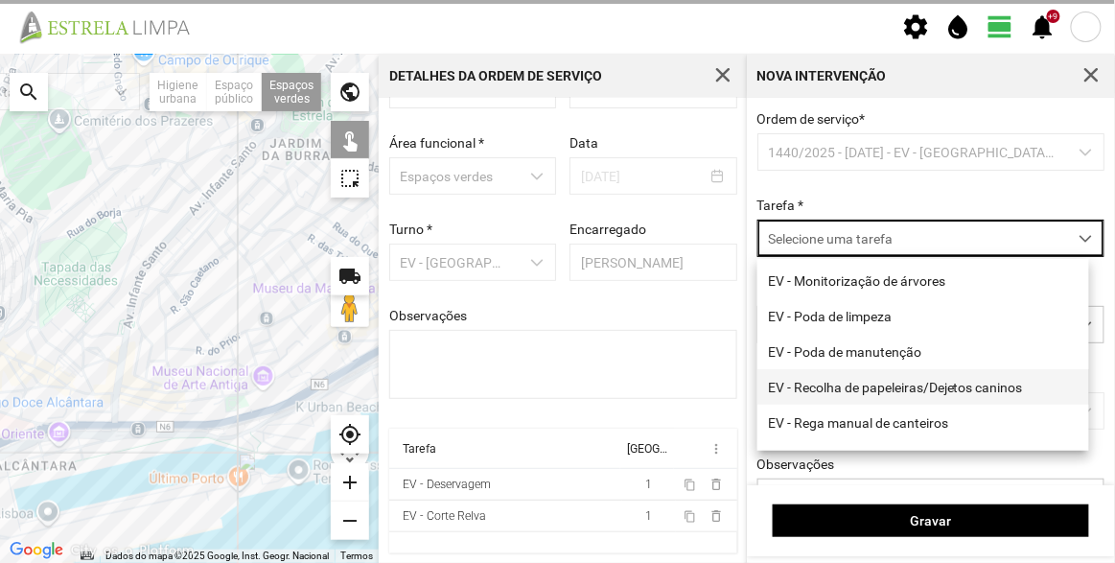
scroll to position [244, 0]
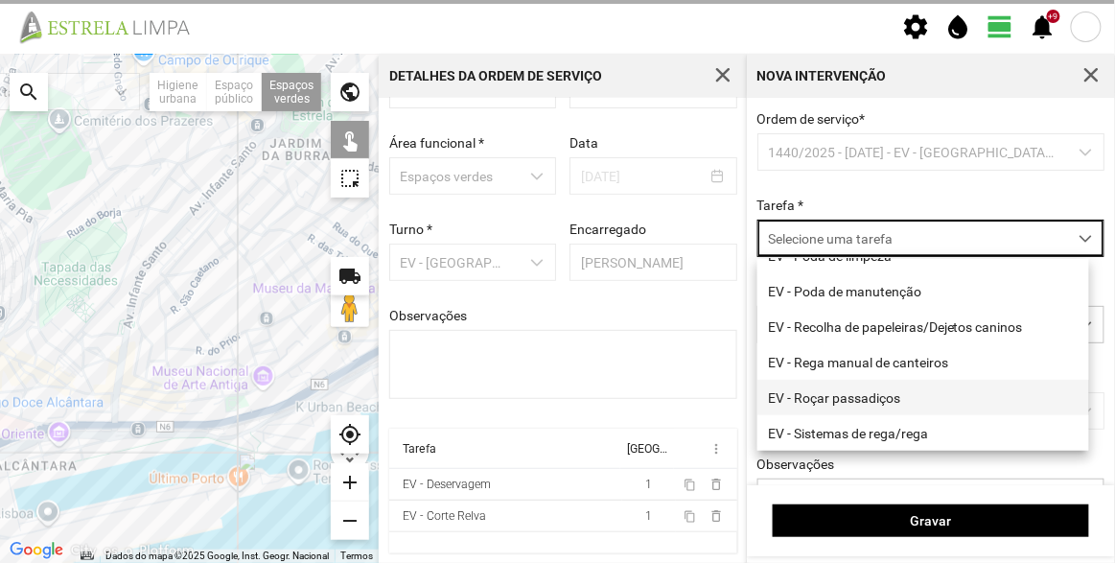
click at [881, 392] on li "EV - Roçar passadiços" at bounding box center [923, 397] width 332 height 35
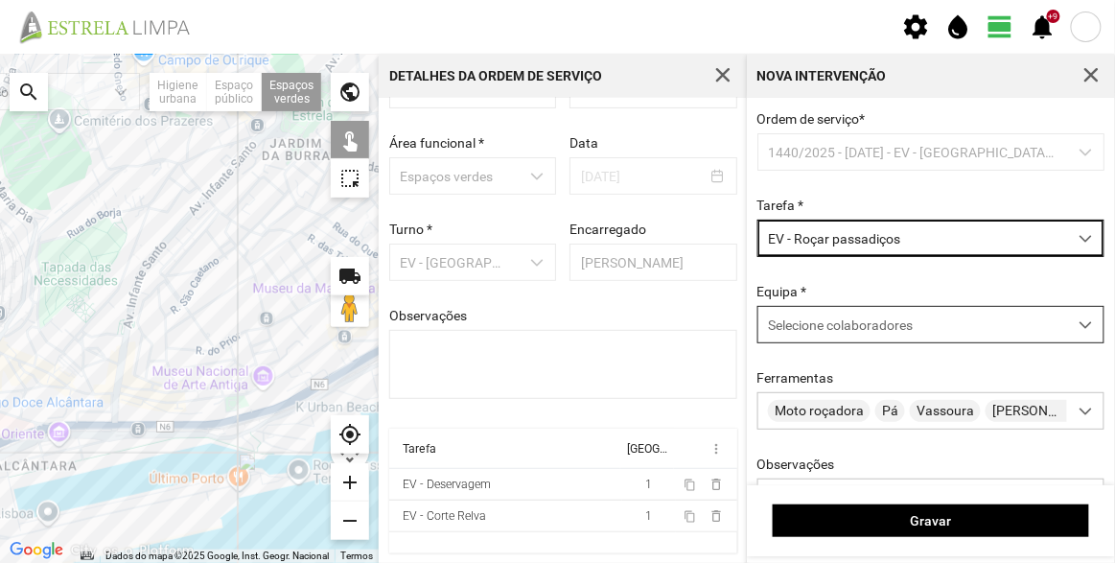
click at [869, 330] on span "Selecione colaboradores" at bounding box center [840, 324] width 145 height 15
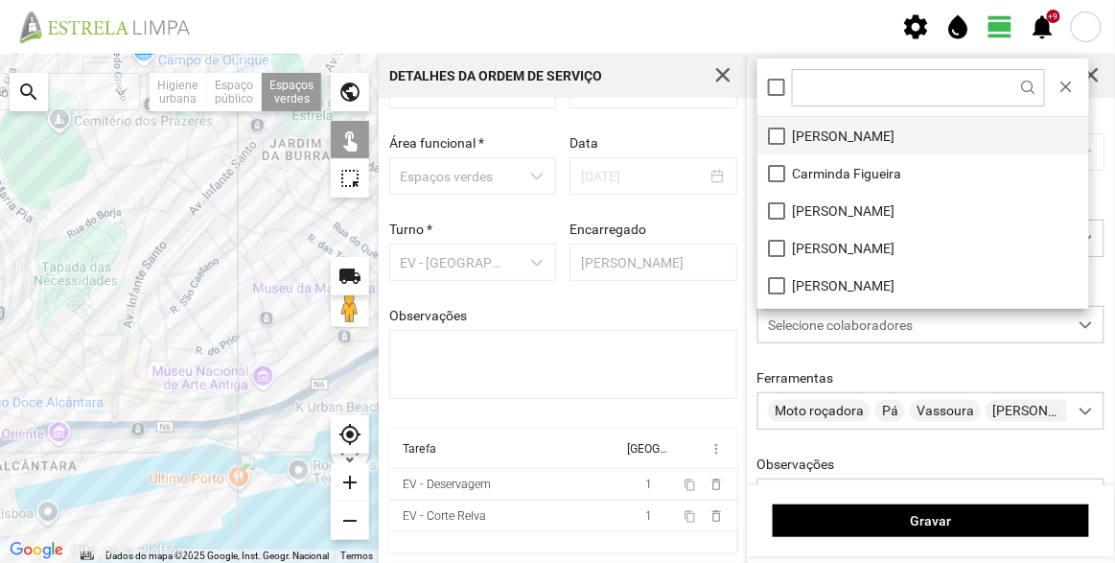
click at [846, 142] on li "[PERSON_NAME]" at bounding box center [923, 135] width 332 height 37
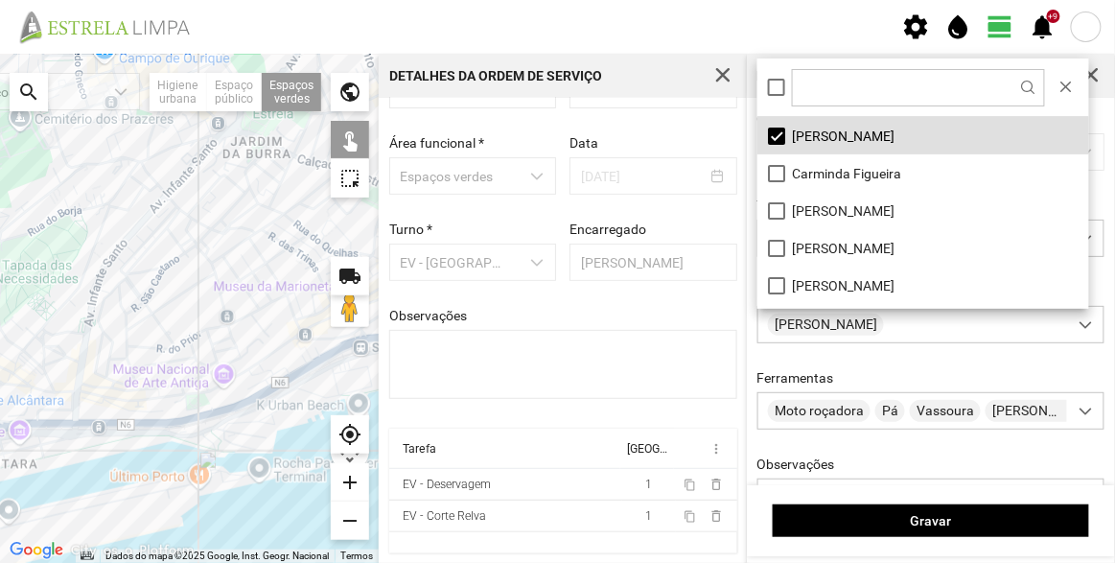
drag, startPoint x: 286, startPoint y: 352, endPoint x: 165, endPoint y: 349, distance: 120.8
click at [165, 349] on div at bounding box center [189, 308] width 379 height 509
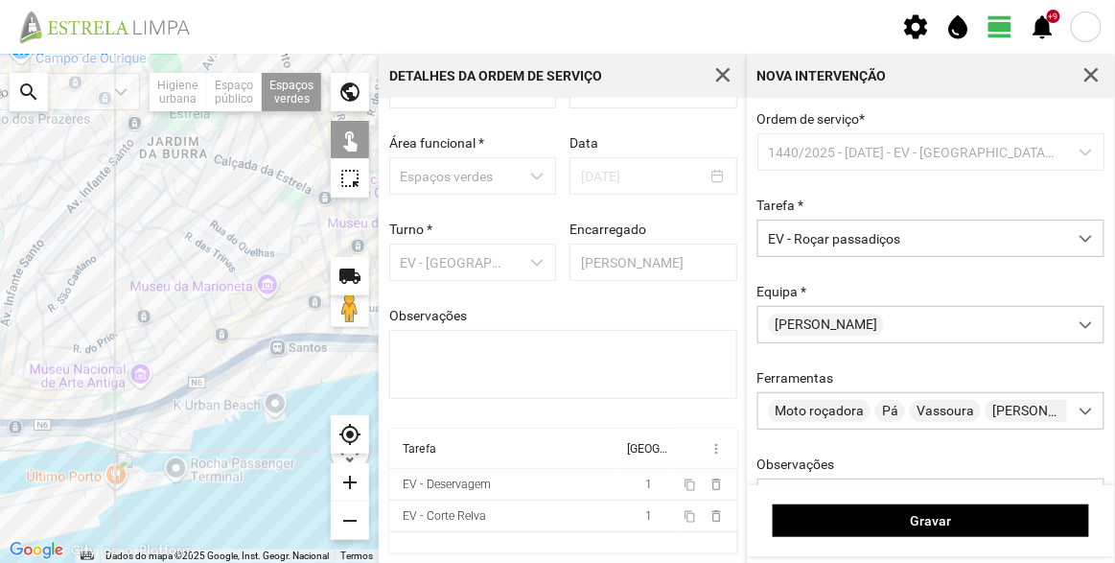
click at [293, 330] on div at bounding box center [189, 308] width 379 height 509
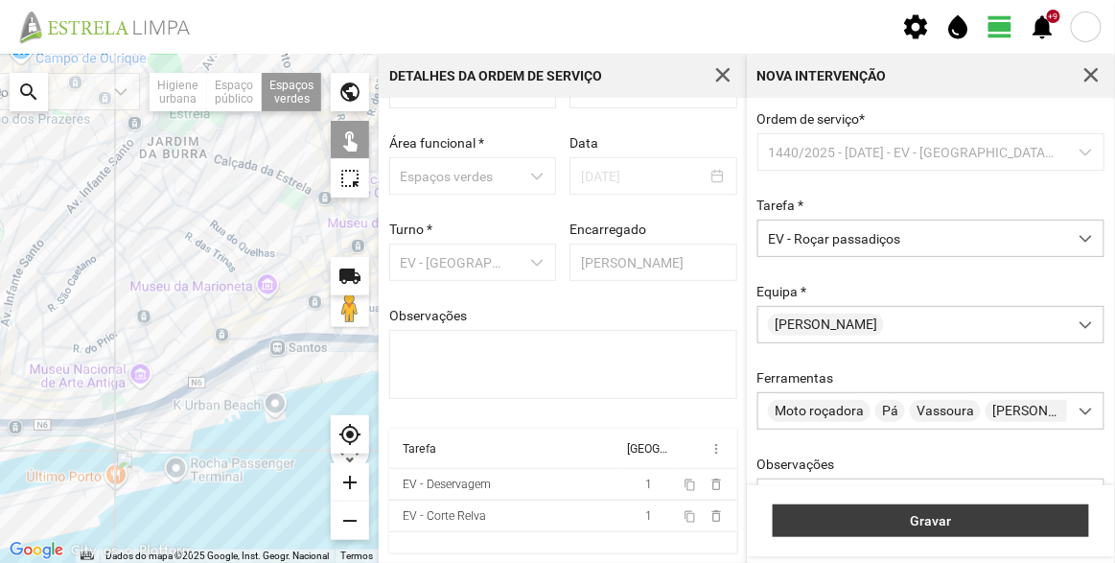
click at [964, 526] on span "Gravar" at bounding box center [931, 520] width 296 height 15
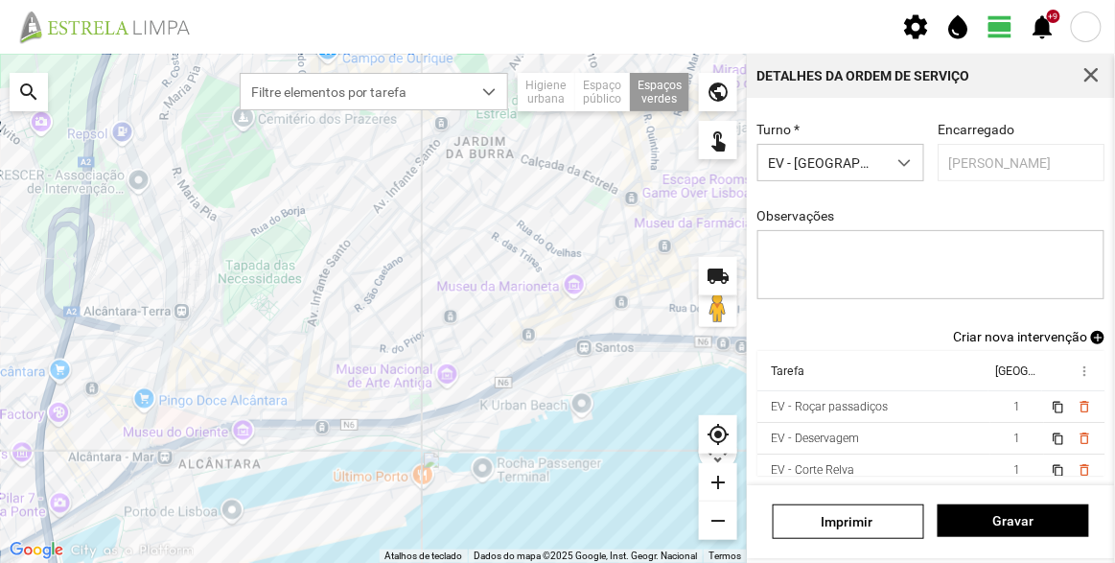
scroll to position [10, 0]
click at [1036, 340] on span "Criar nova intervenção" at bounding box center [1020, 336] width 134 height 15
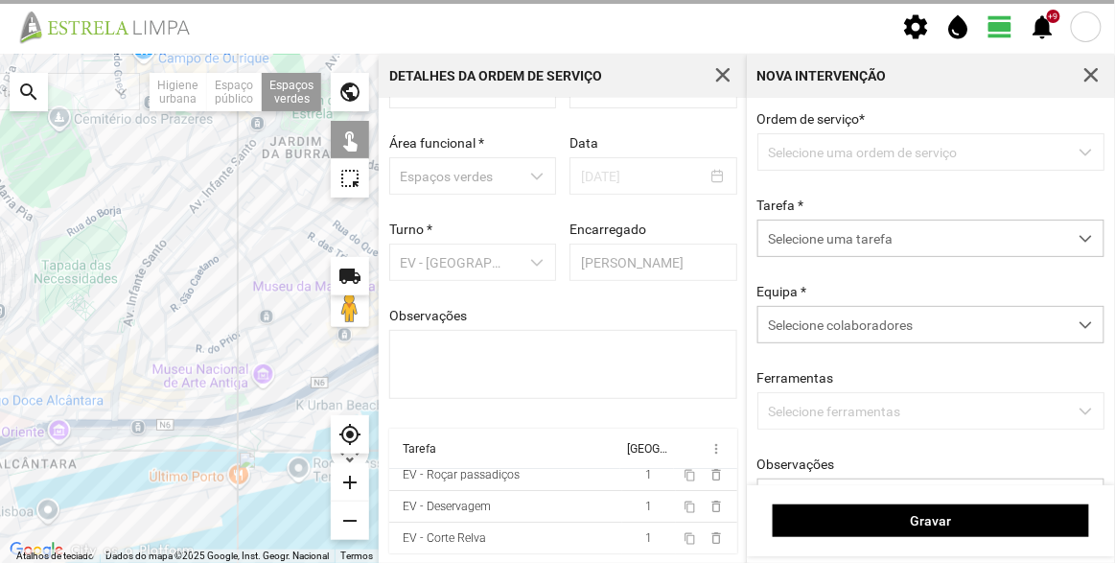
scroll to position [66, 0]
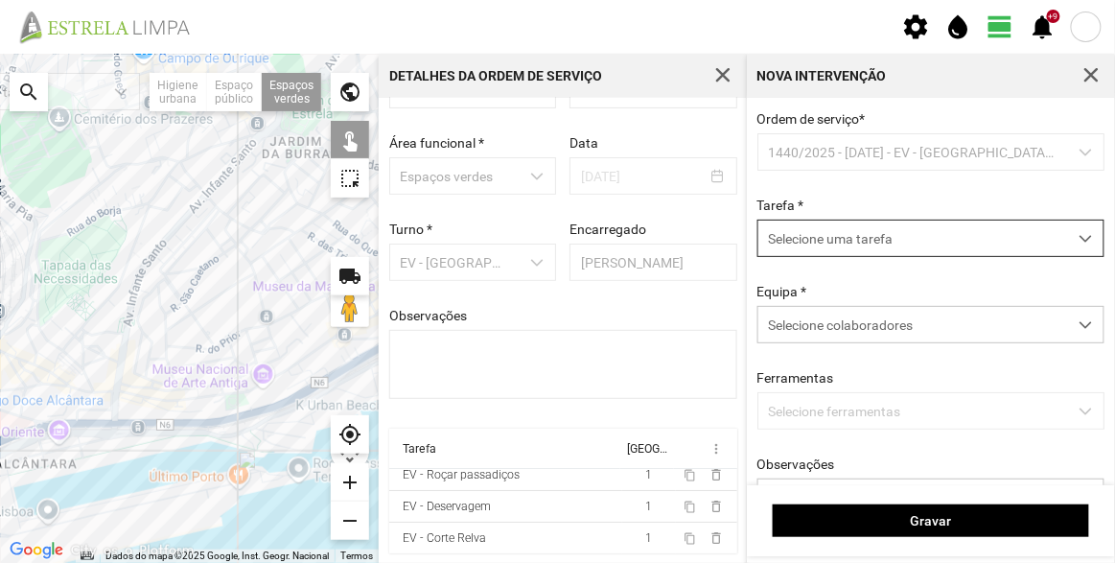
click at [841, 234] on span "Selecione uma tarefa" at bounding box center [912, 237] width 309 height 35
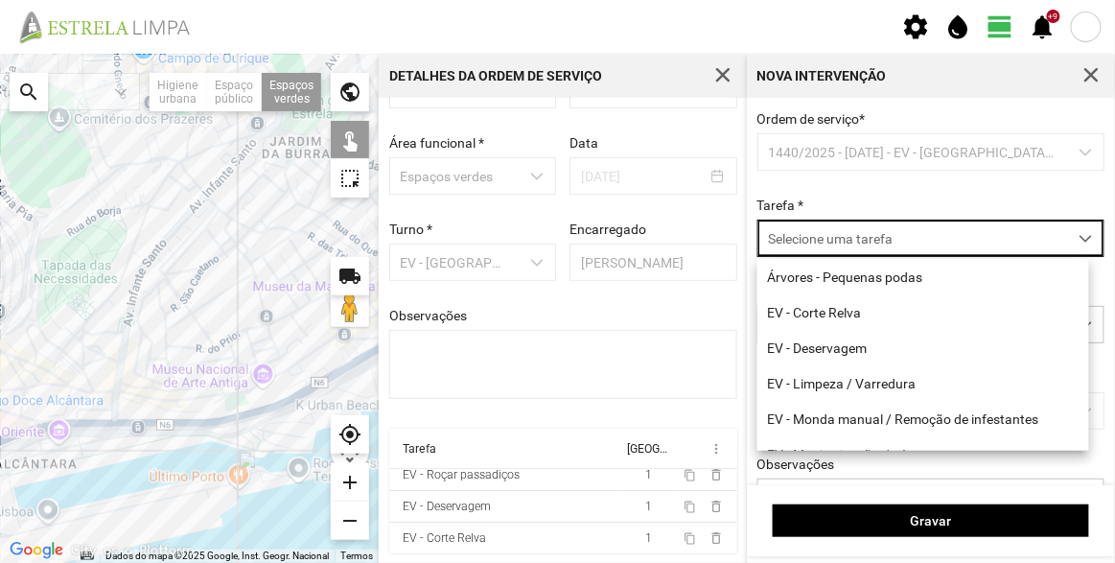
scroll to position [10, 81]
click at [839, 385] on li "EV - Limpeza / Varredura" at bounding box center [923, 382] width 332 height 35
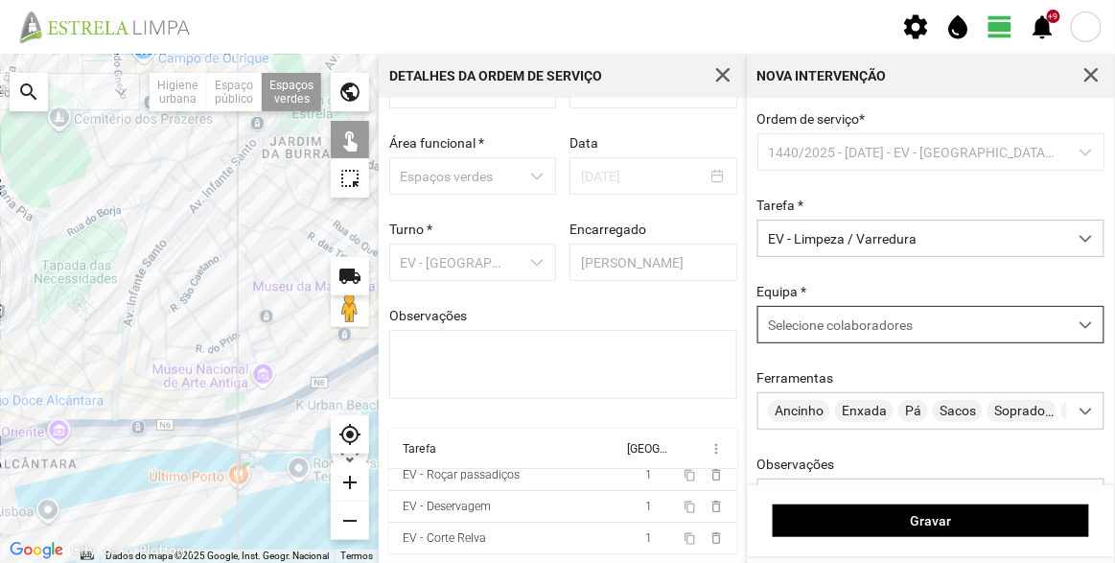
click at [830, 329] on span "Selecione colaboradores" at bounding box center [840, 324] width 145 height 15
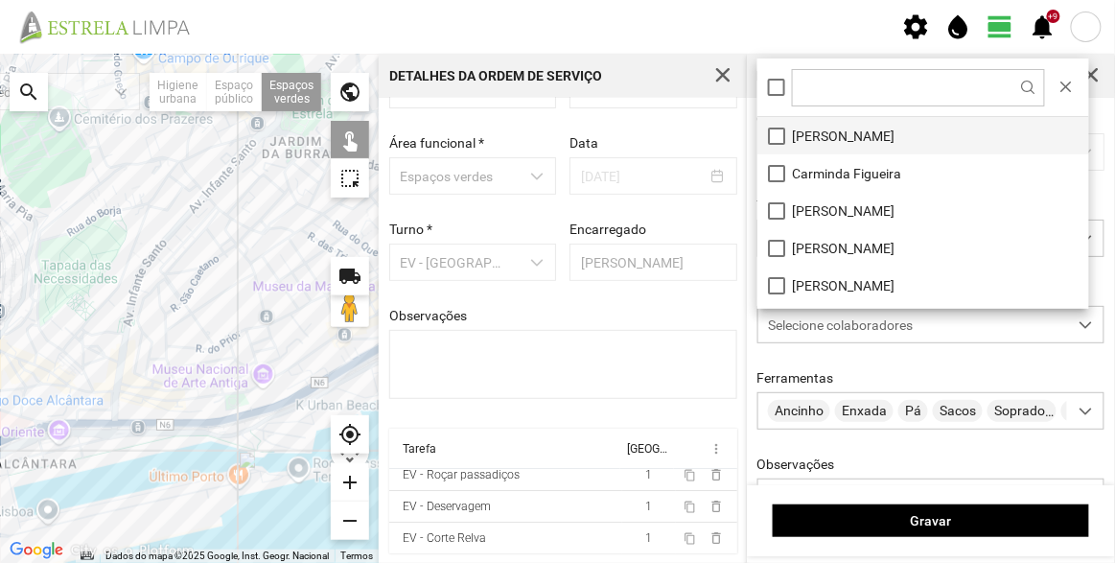
click at [848, 124] on li "[PERSON_NAME]" at bounding box center [923, 135] width 332 height 37
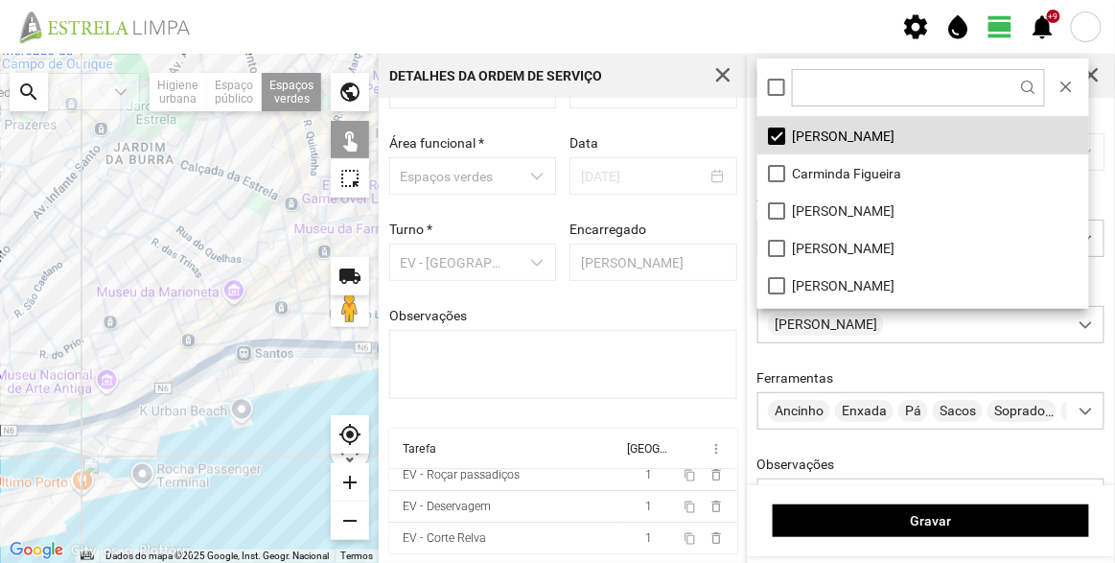
drag, startPoint x: 306, startPoint y: 365, endPoint x: 157, endPoint y: 370, distance: 148.7
click at [149, 371] on div at bounding box center [189, 308] width 379 height 509
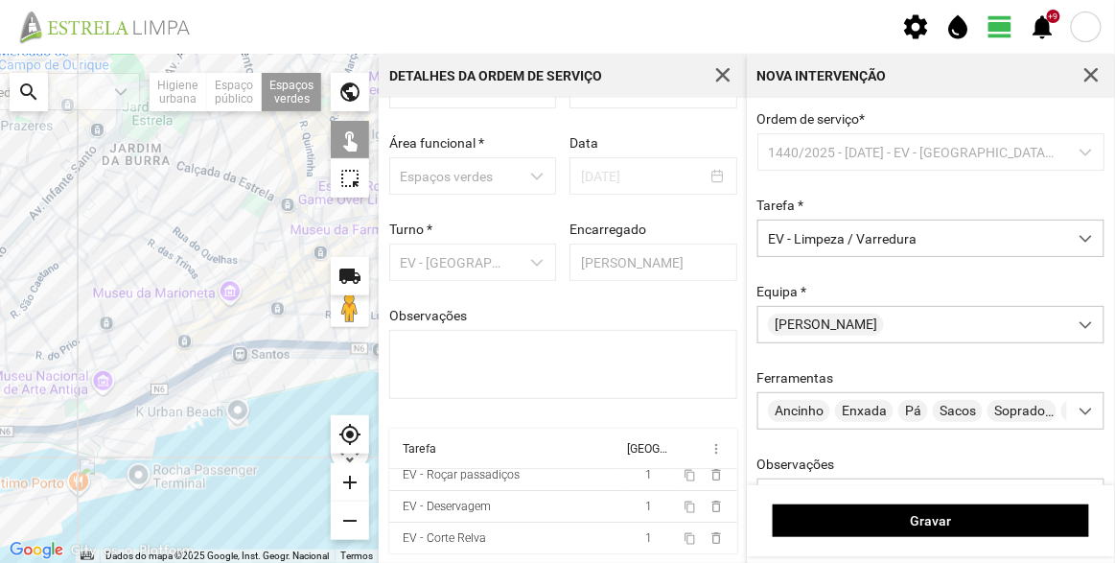
click at [265, 336] on div at bounding box center [189, 308] width 379 height 509
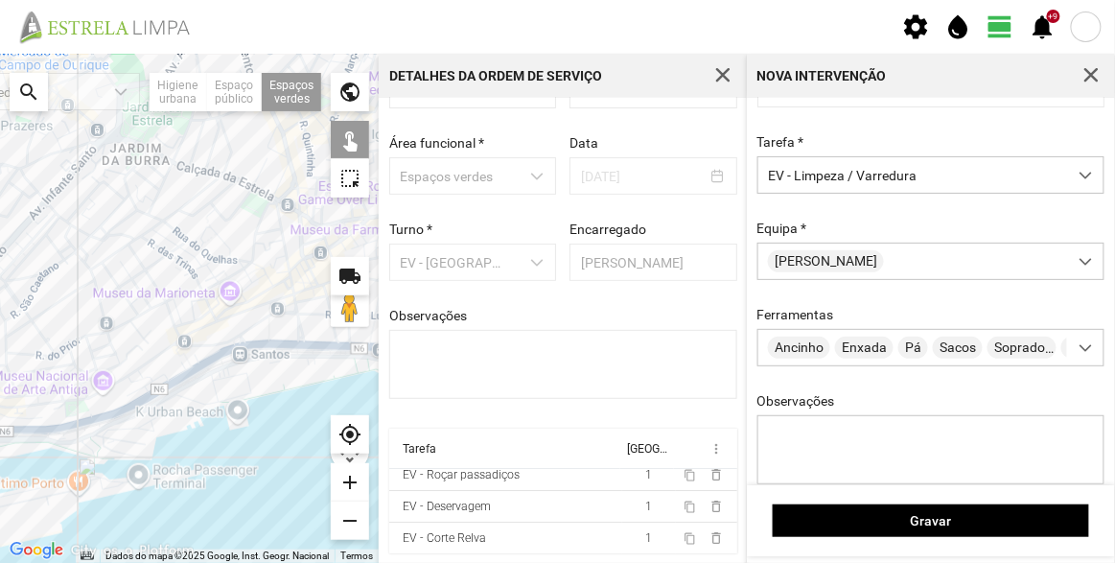
scroll to position [231, 0]
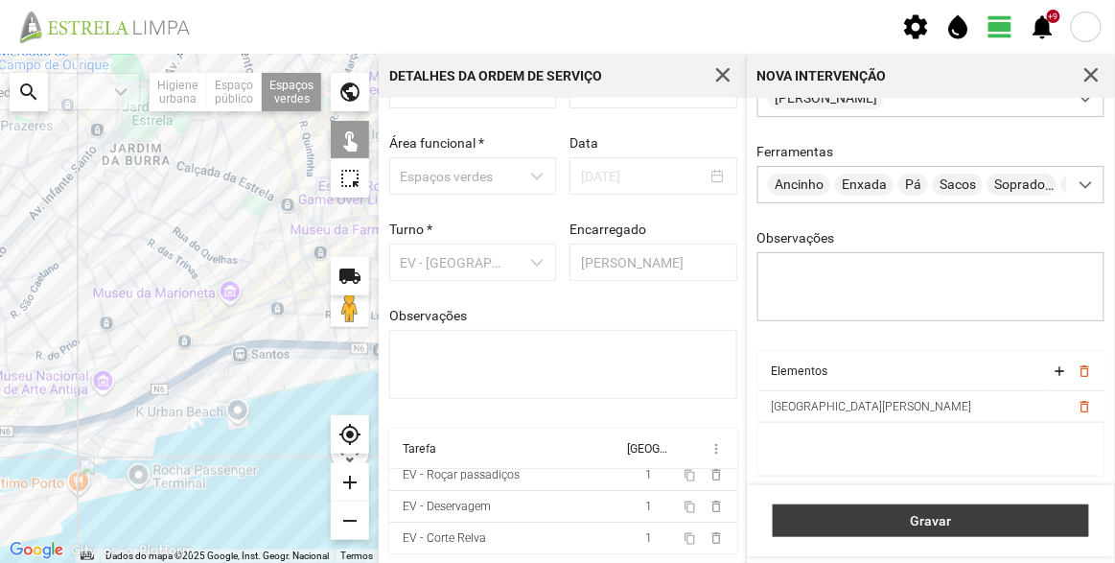
click at [978, 521] on span "Gravar" at bounding box center [931, 520] width 296 height 15
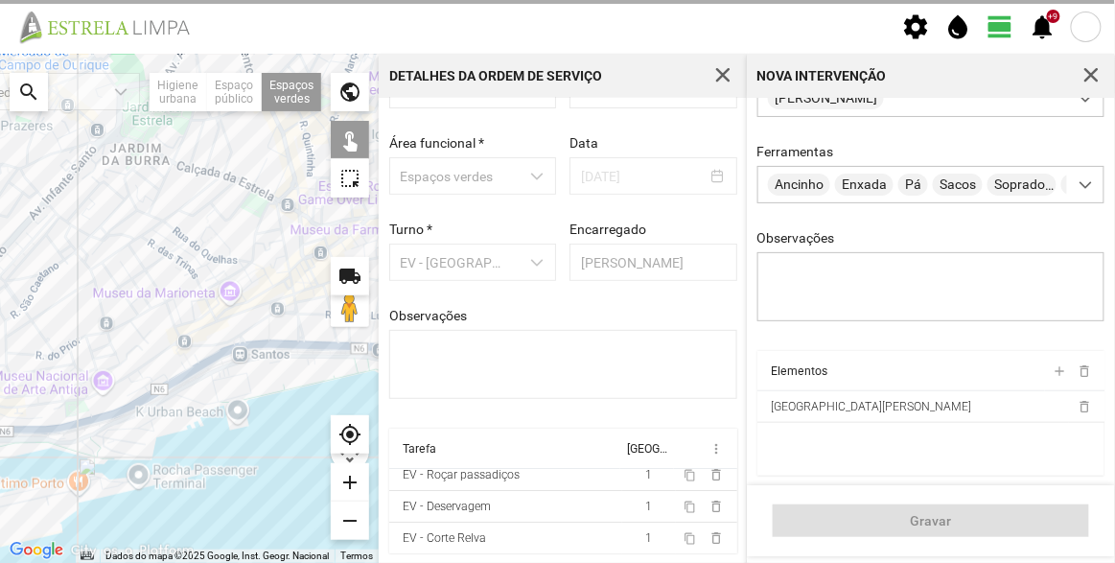
scroll to position [41, 0]
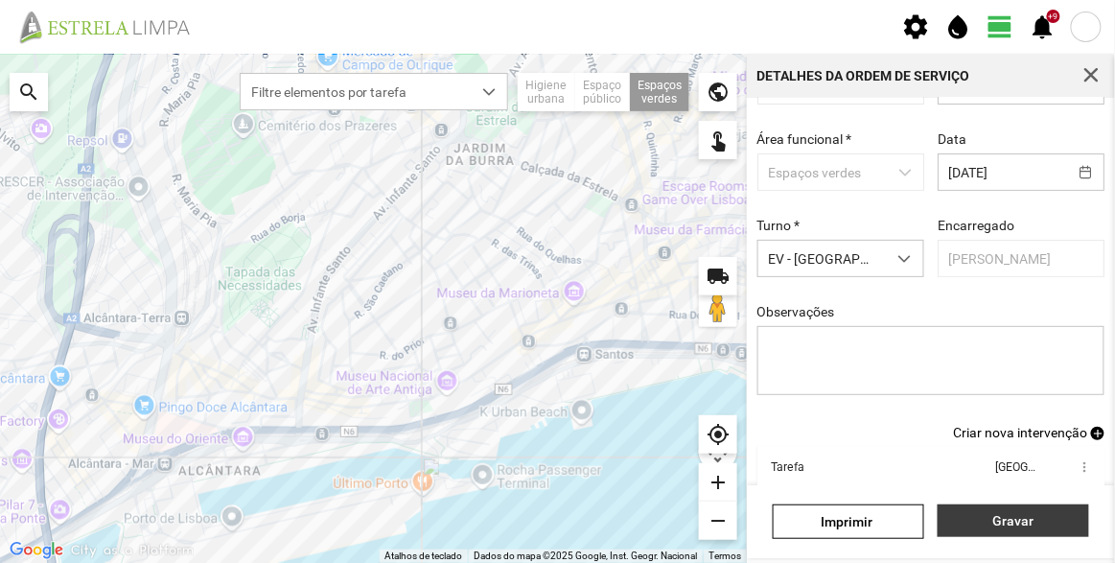
click at [1021, 517] on span "Gravar" at bounding box center [1013, 520] width 131 height 15
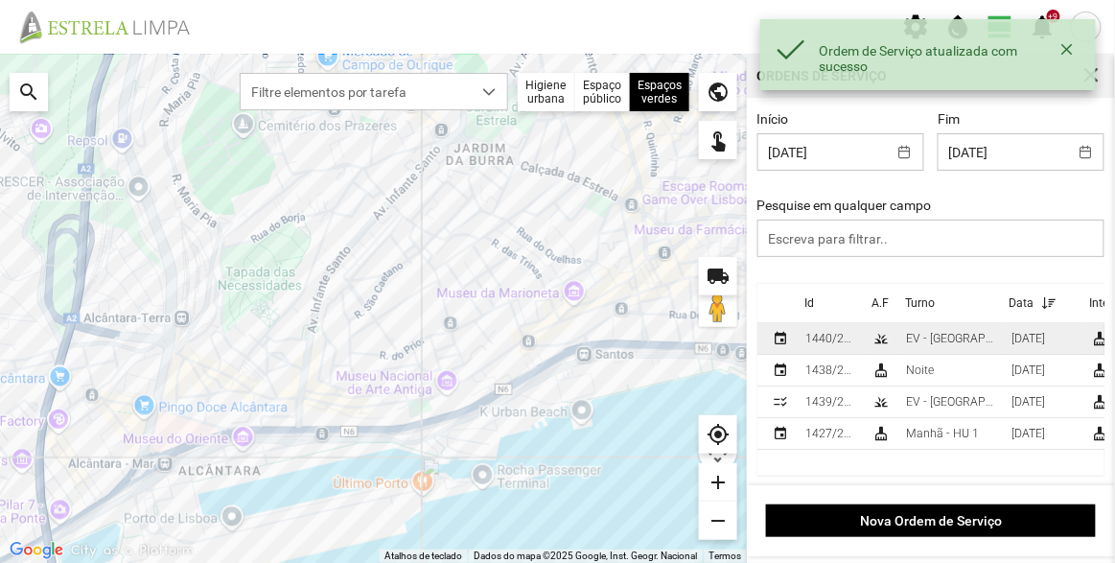
click at [904, 335] on td "EV - [GEOGRAPHIC_DATA] A" at bounding box center [950, 339] width 105 height 32
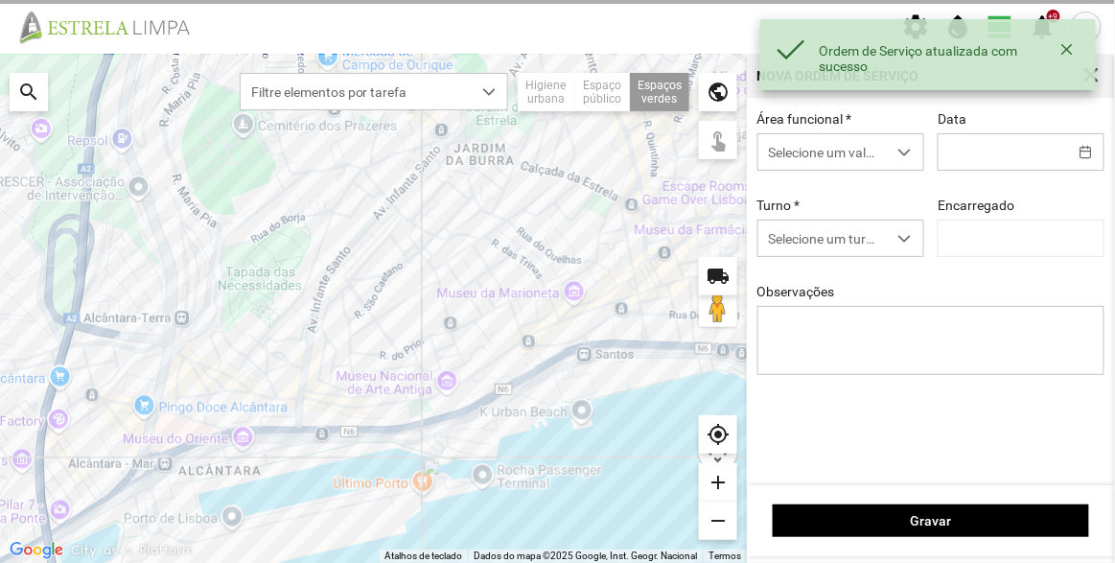
type input "[DATE]"
type input "[PERSON_NAME]"
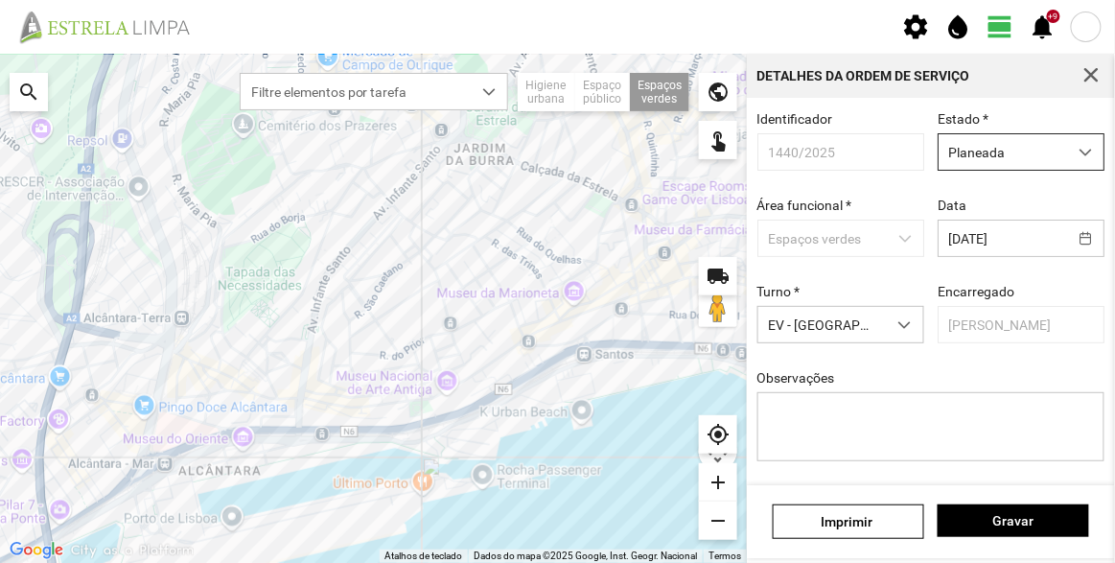
click at [995, 156] on span "Planeada" at bounding box center [1002, 151] width 128 height 35
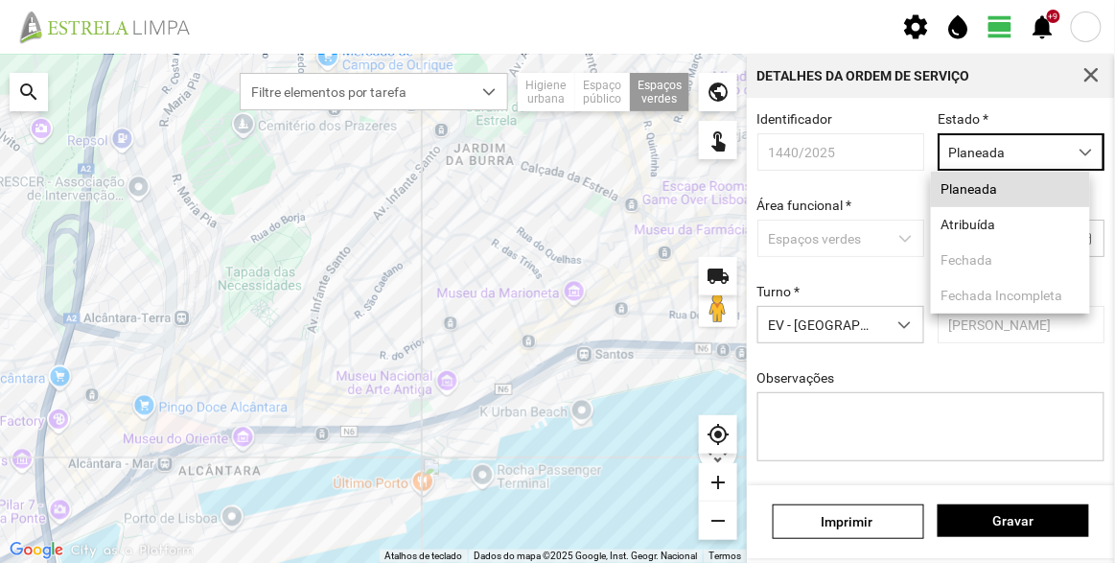
scroll to position [10, 81]
click at [1008, 227] on li "Atribuída" at bounding box center [1010, 224] width 159 height 35
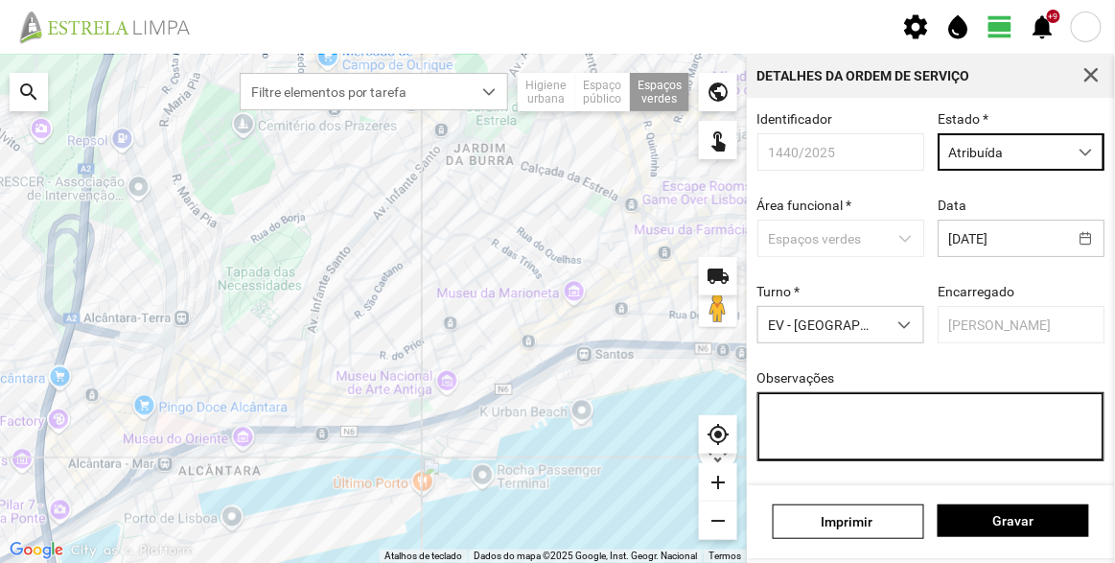
click at [974, 450] on textarea "Observações" at bounding box center [931, 426] width 348 height 69
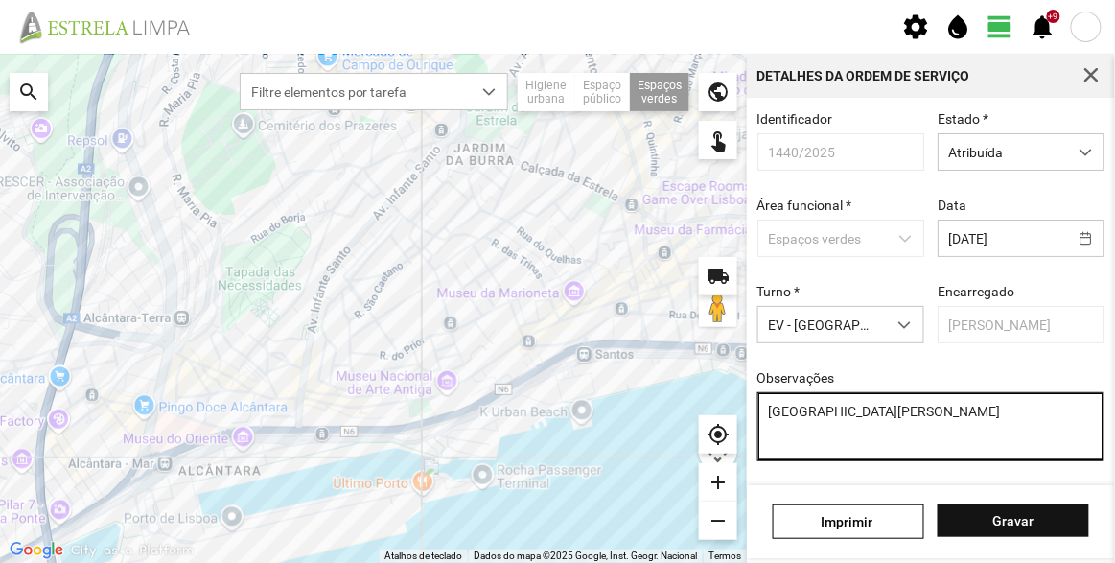
type textarea "[GEOGRAPHIC_DATA]"
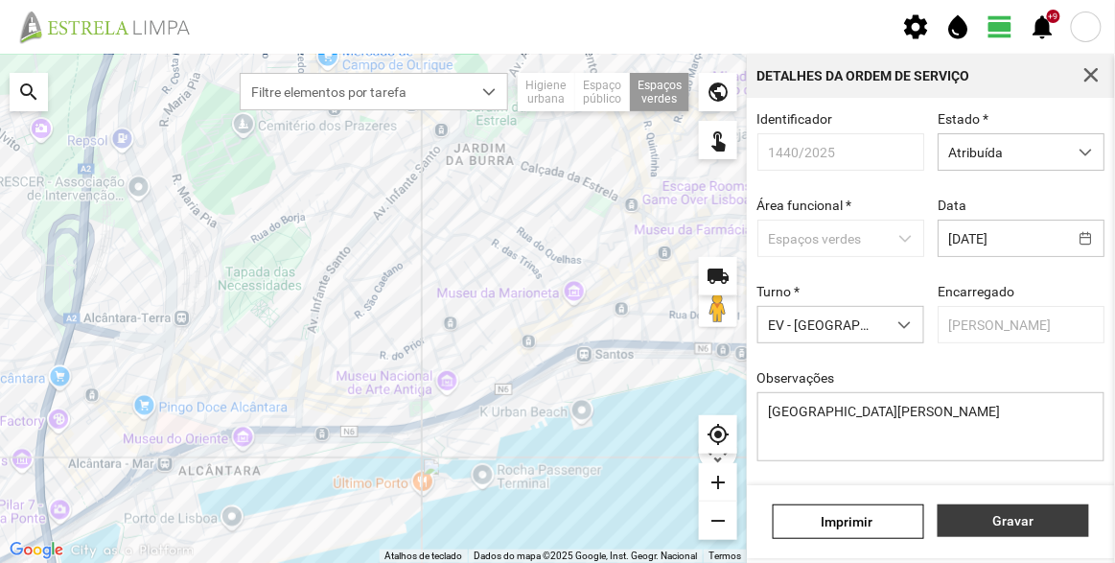
click at [1032, 510] on button "Gravar" at bounding box center [1012, 520] width 151 height 33
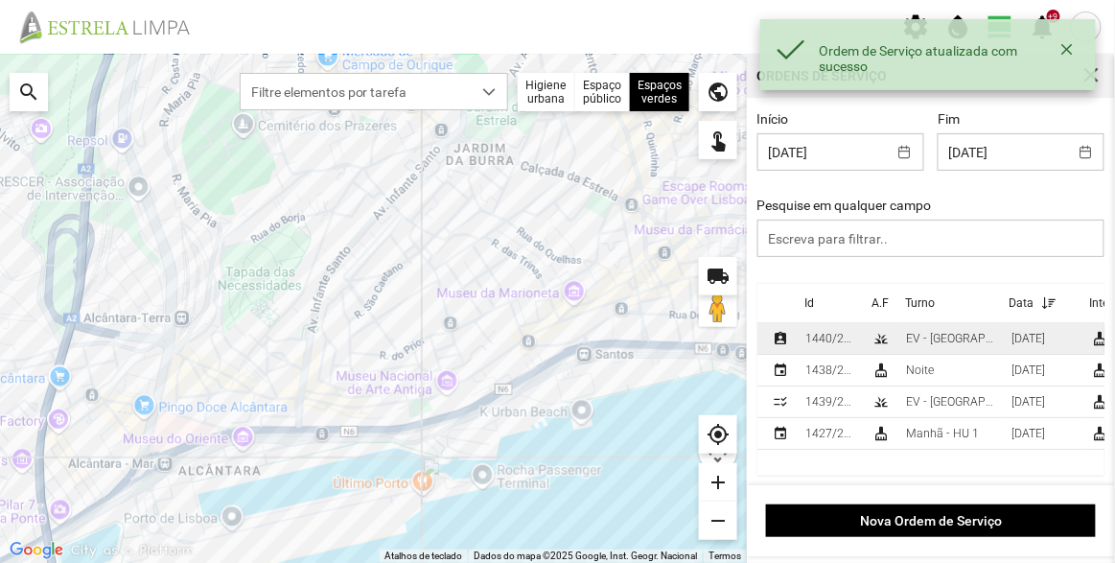
click at [893, 337] on td "grass" at bounding box center [882, 339] width 34 height 32
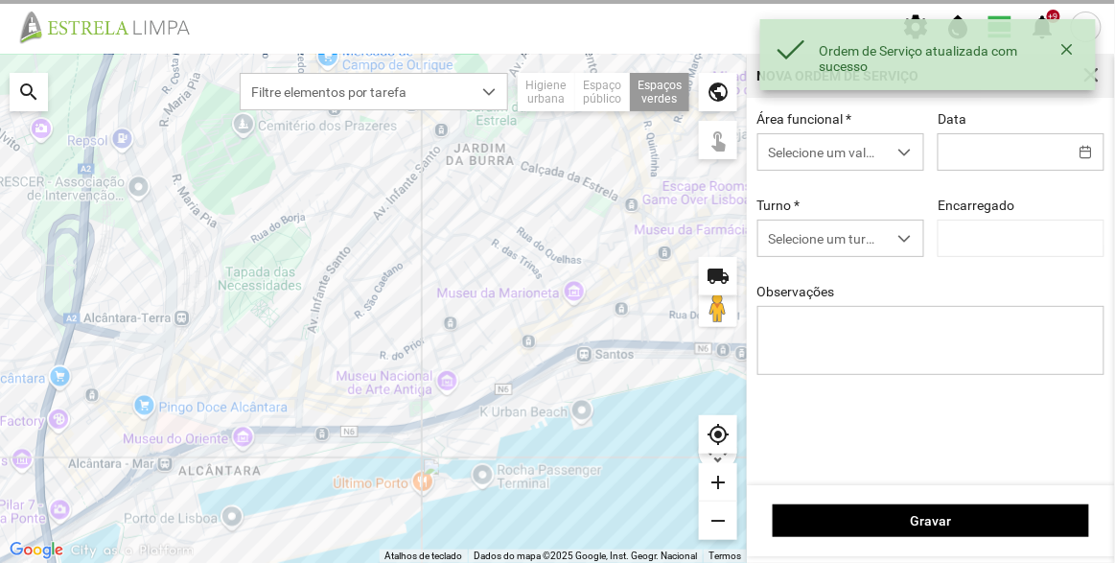
type input "[DATE]"
type textarea "[GEOGRAPHIC_DATA]"
type input "[PERSON_NAME]"
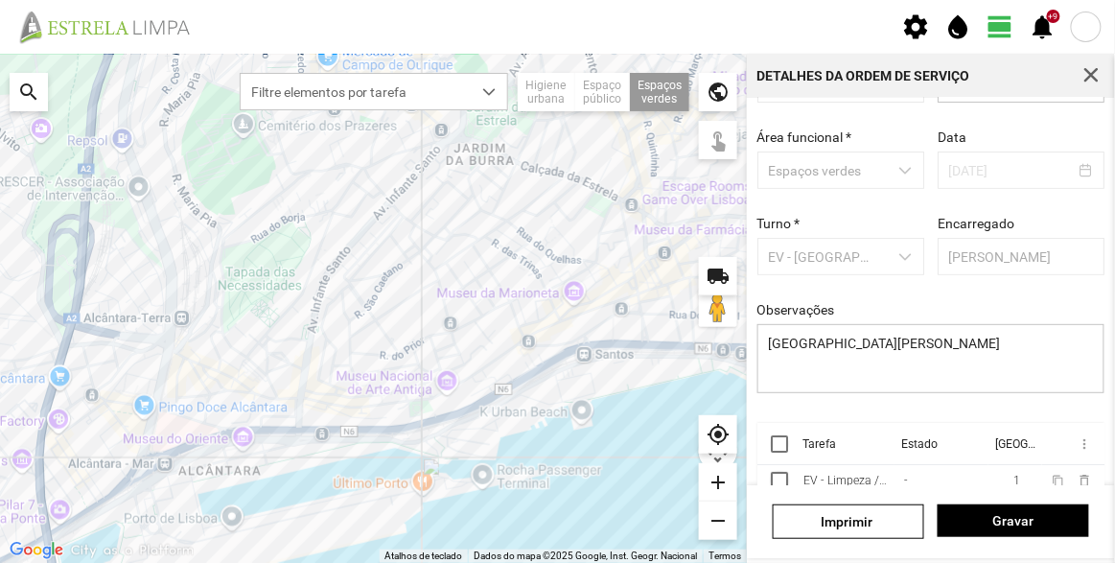
scroll to position [144, 0]
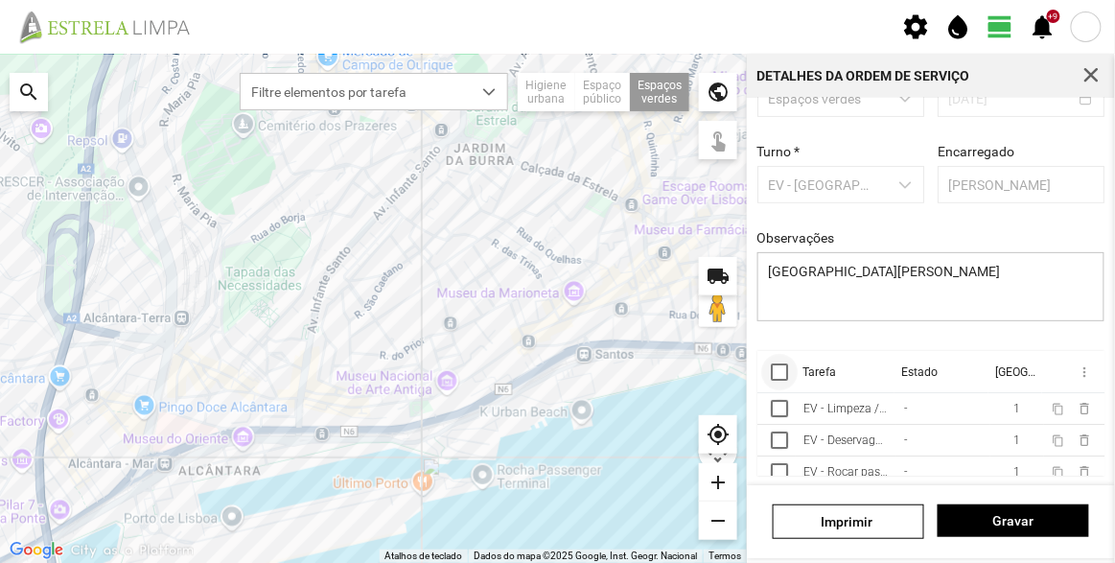
click at [784, 370] on div at bounding box center [779, 371] width 17 height 17
click at [1075, 365] on span "more_vert" at bounding box center [1082, 371] width 15 height 15
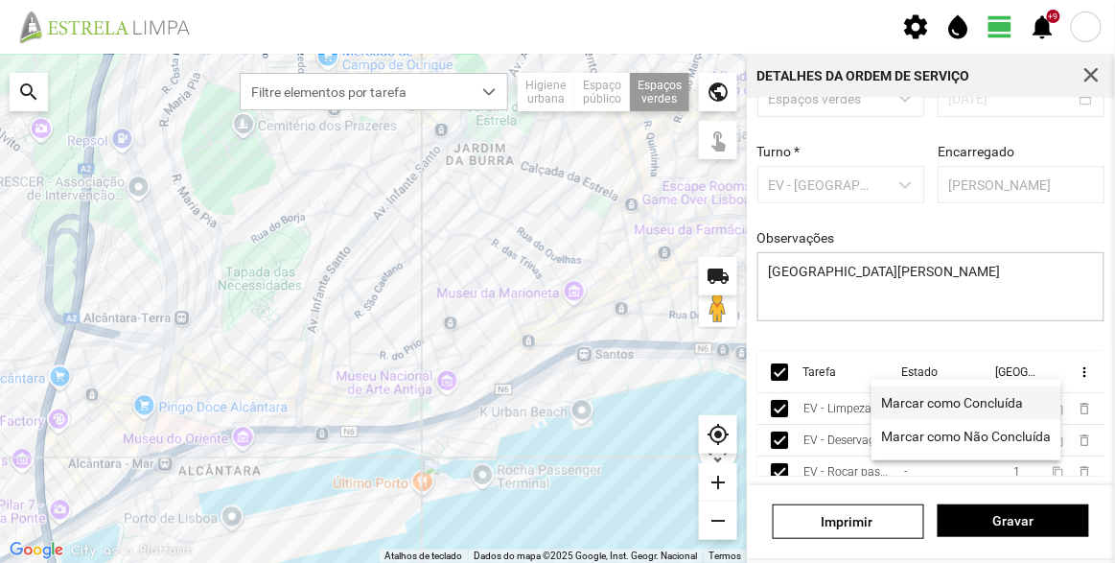
click at [938, 402] on span "Marcar como Concluída" at bounding box center [952, 402] width 142 height 13
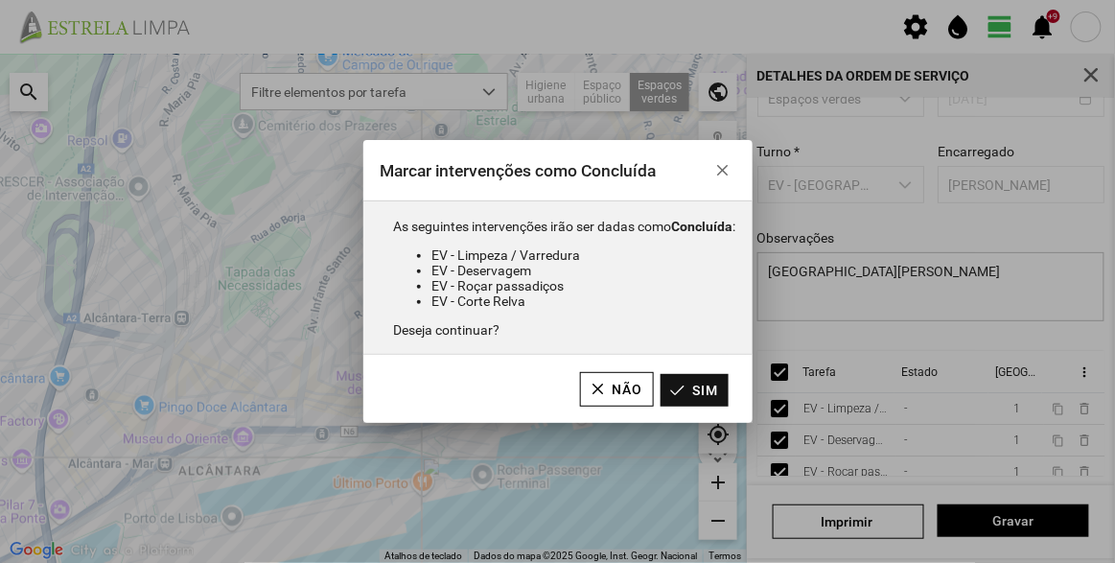
click at [707, 389] on button "Sim" at bounding box center [694, 390] width 68 height 33
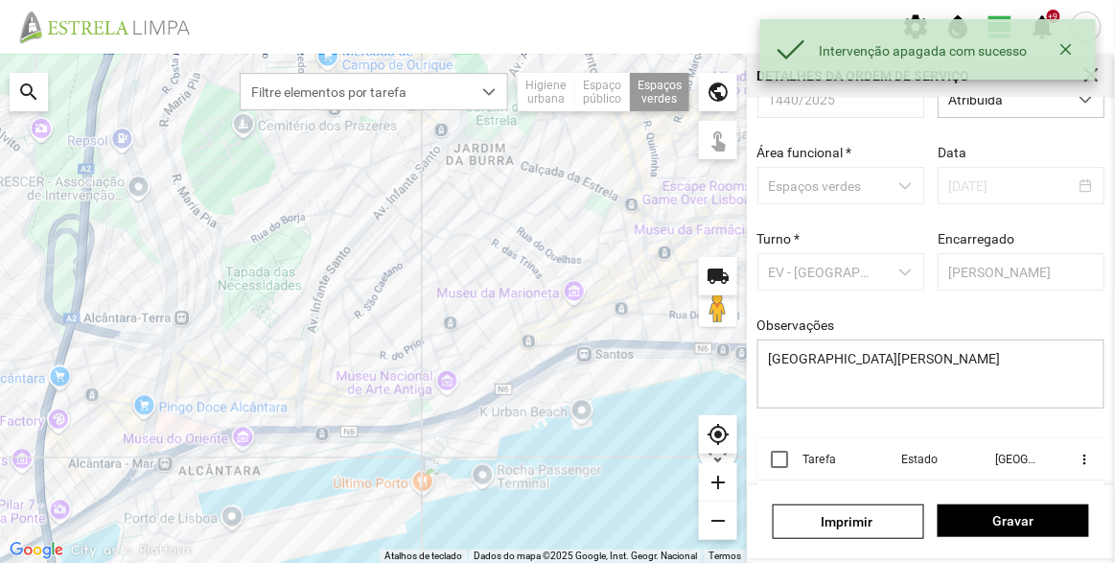
scroll to position [0, 0]
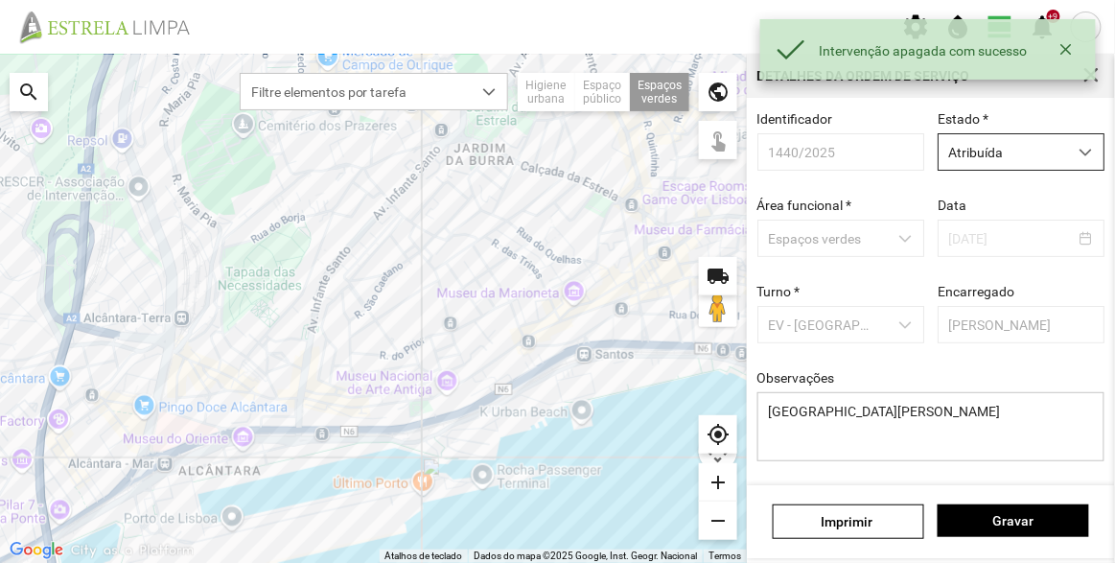
click at [990, 150] on span "Atribuída" at bounding box center [1002, 151] width 128 height 35
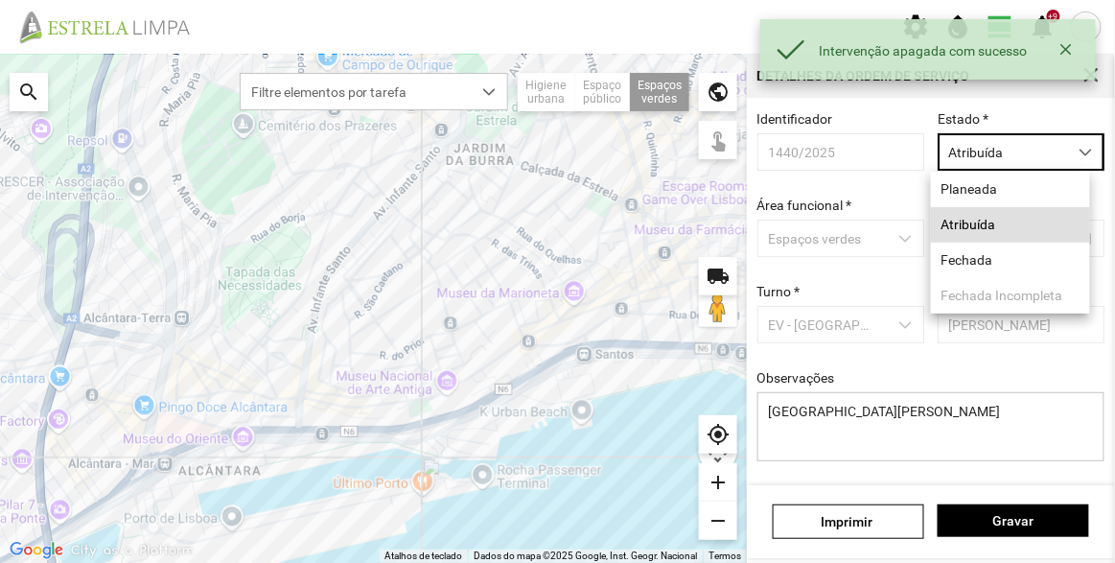
scroll to position [10, 81]
click at [958, 275] on li "Fechada" at bounding box center [1010, 260] width 159 height 35
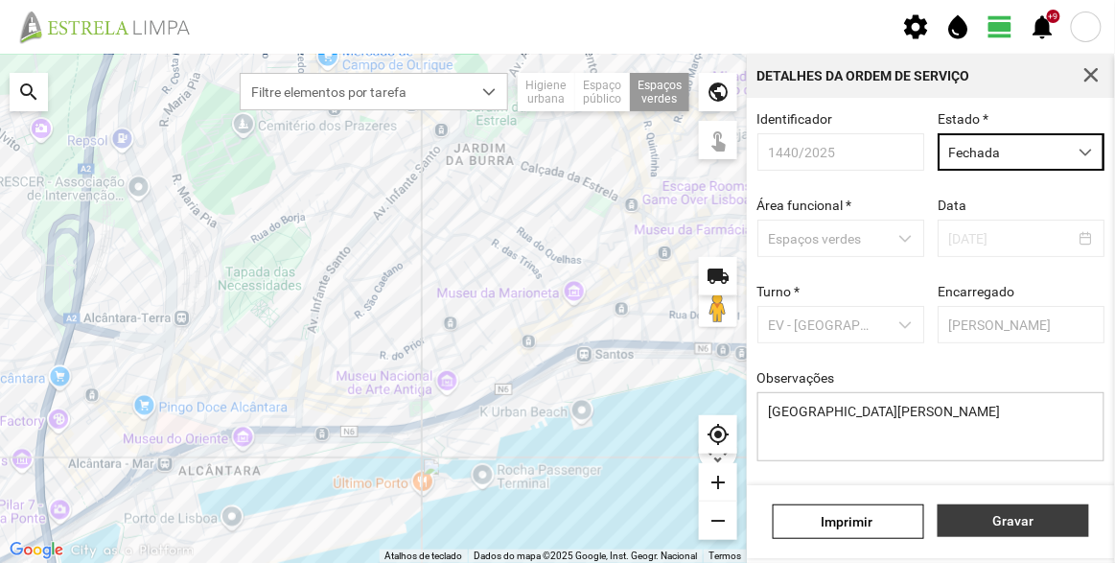
click at [1041, 506] on button "Gravar" at bounding box center [1012, 520] width 151 height 33
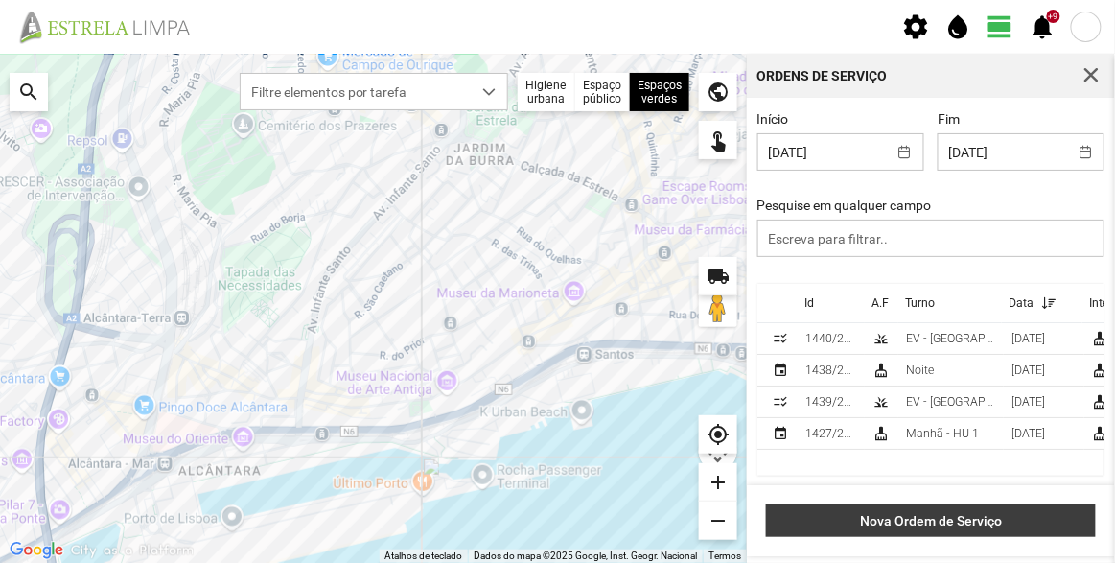
click at [915, 519] on span "Nova Ordem de Serviço" at bounding box center [931, 520] width 310 height 15
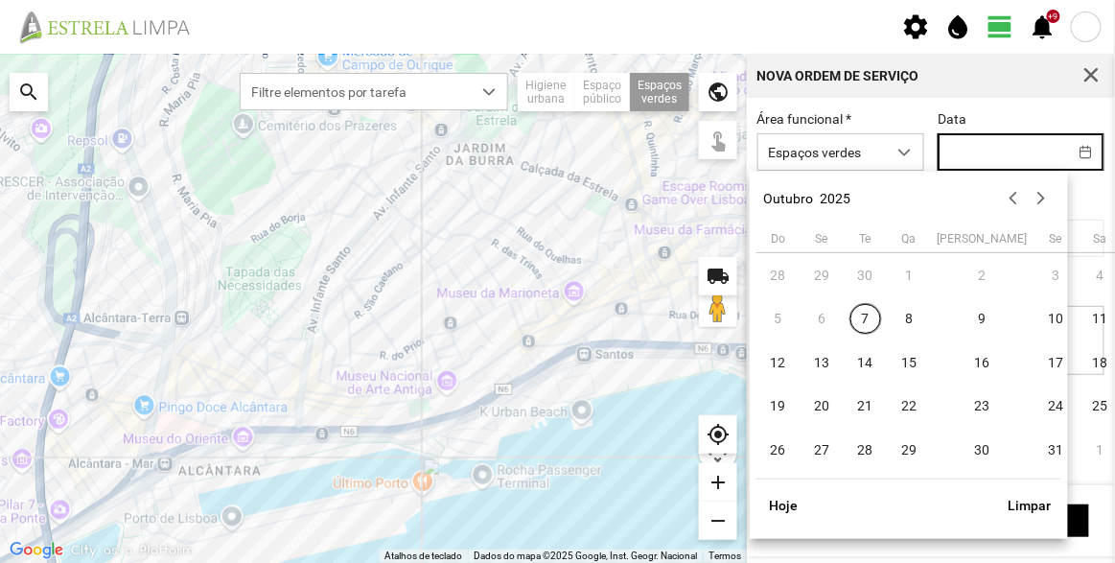
click at [964, 145] on input "text" at bounding box center [1002, 151] width 128 height 35
click at [862, 322] on span "7" at bounding box center [865, 318] width 31 height 31
type input "[DATE]"
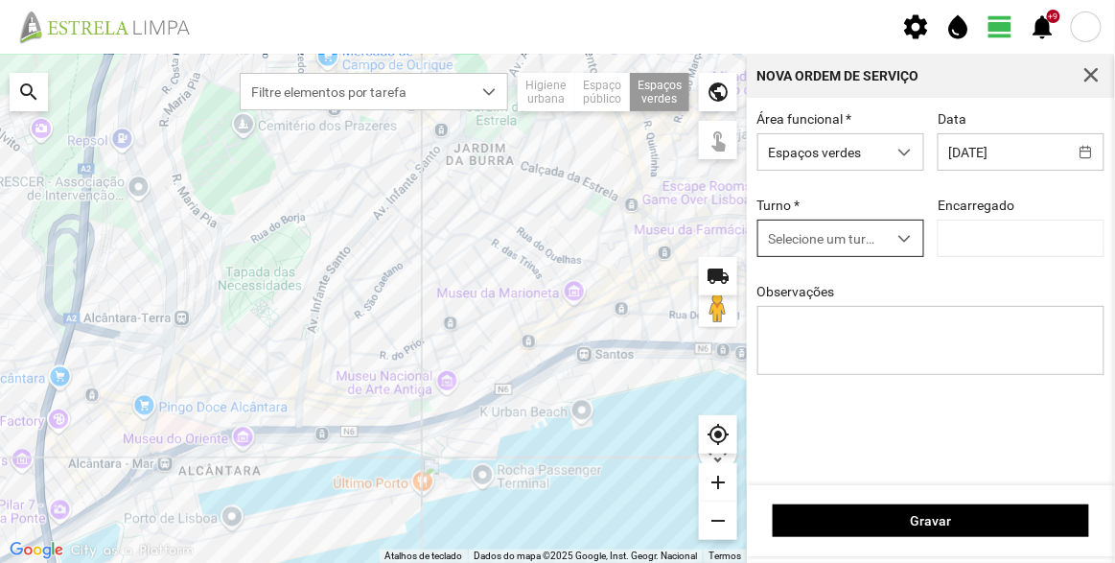
click at [850, 240] on span "Selecione um turno" at bounding box center [822, 237] width 128 height 35
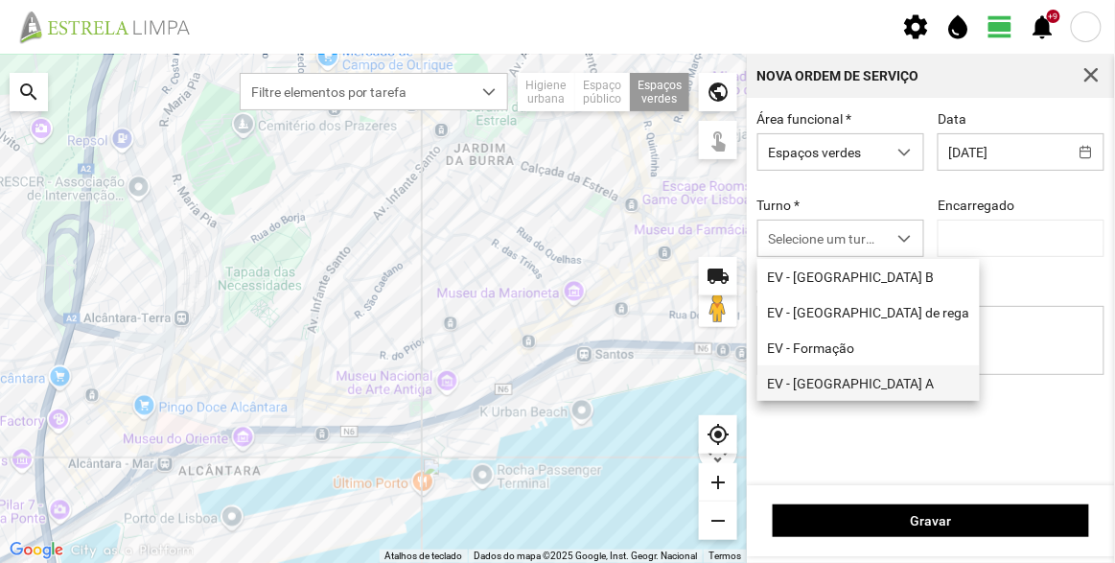
click at [842, 384] on li "EV - [GEOGRAPHIC_DATA] A" at bounding box center [868, 382] width 222 height 35
type input "[PERSON_NAME]"
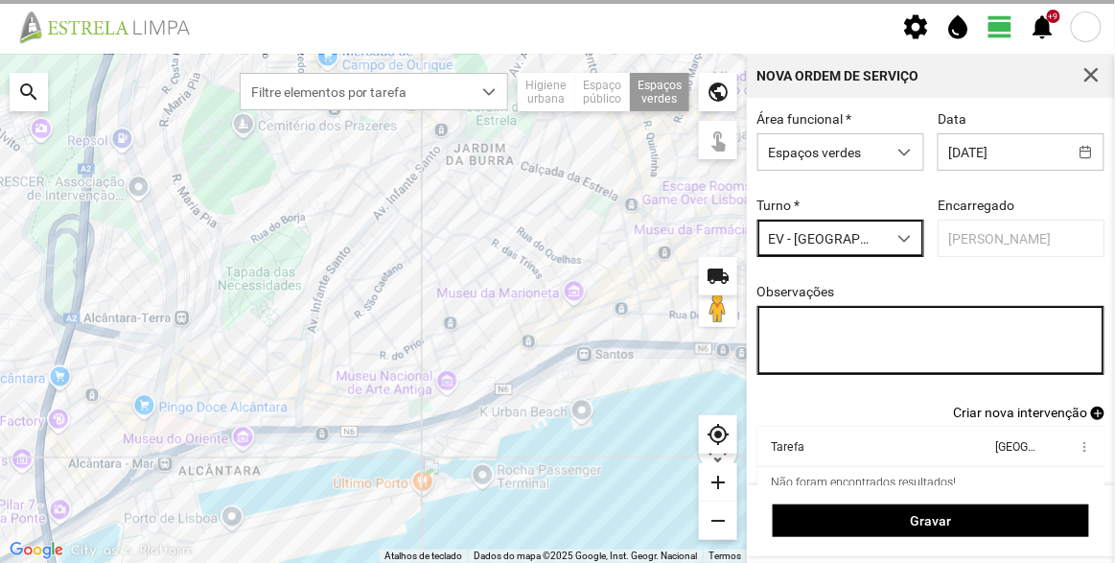
click at [874, 349] on textarea "Observações" at bounding box center [931, 340] width 348 height 69
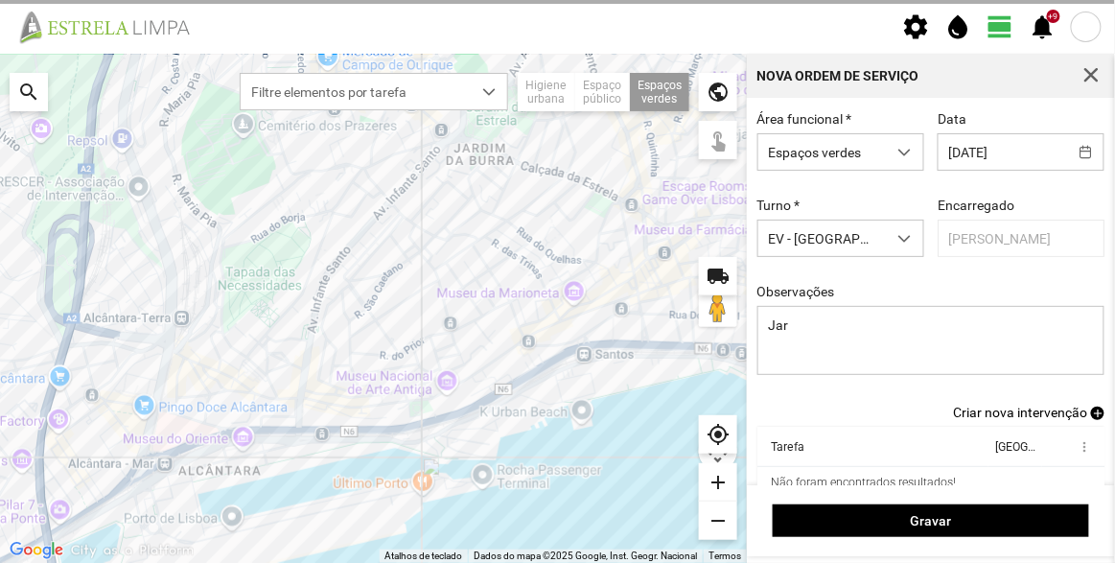
click at [869, 220] on div "Turno * EV - Equipa A" at bounding box center [841, 226] width 180 height 59
click at [866, 237] on span "EV - [GEOGRAPHIC_DATA] A" at bounding box center [822, 237] width 128 height 35
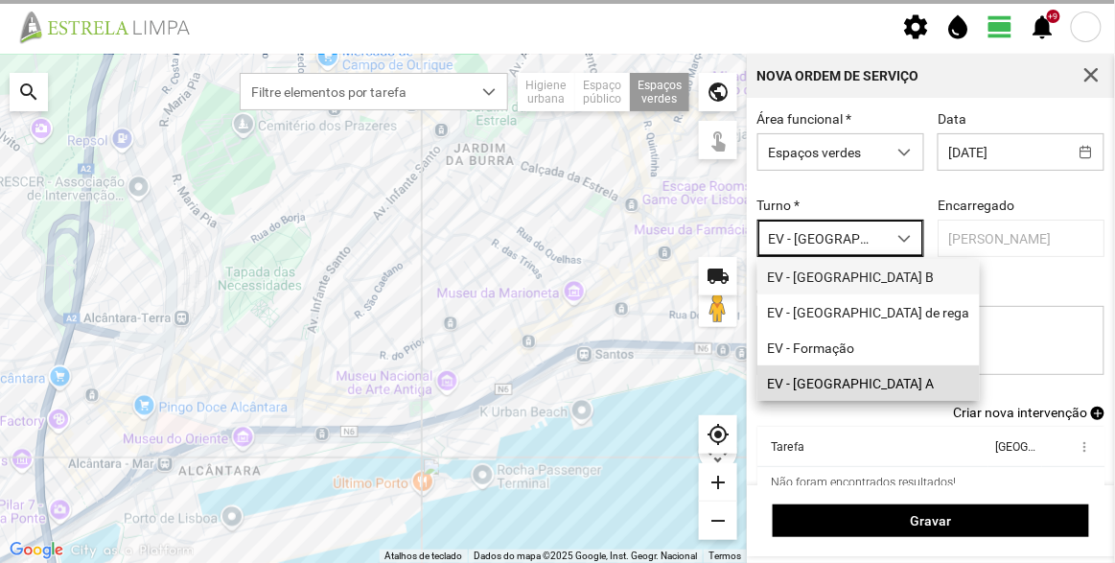
click at [817, 288] on li "EV - [GEOGRAPHIC_DATA] B" at bounding box center [868, 276] width 222 height 35
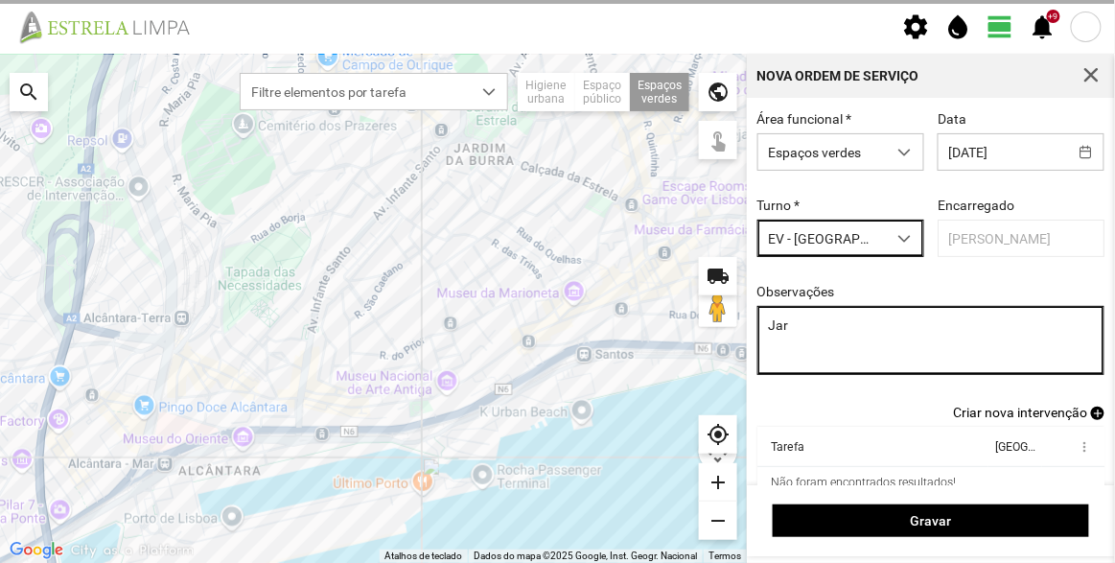
click at [818, 332] on textarea "Jar" at bounding box center [931, 340] width 348 height 69
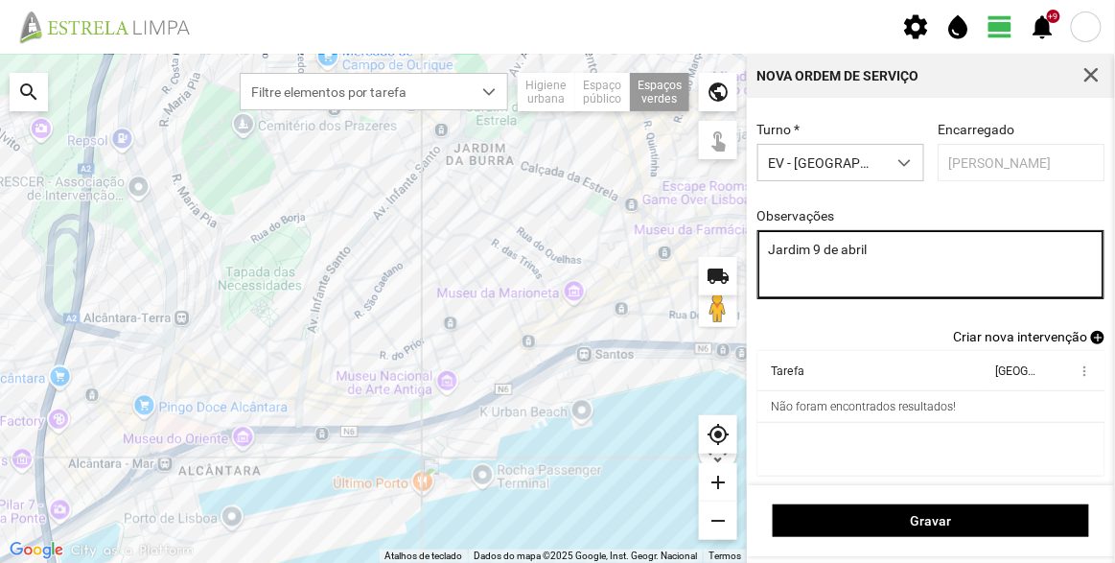
scroll to position [80, 0]
type textarea "Jardim 9 de abril"
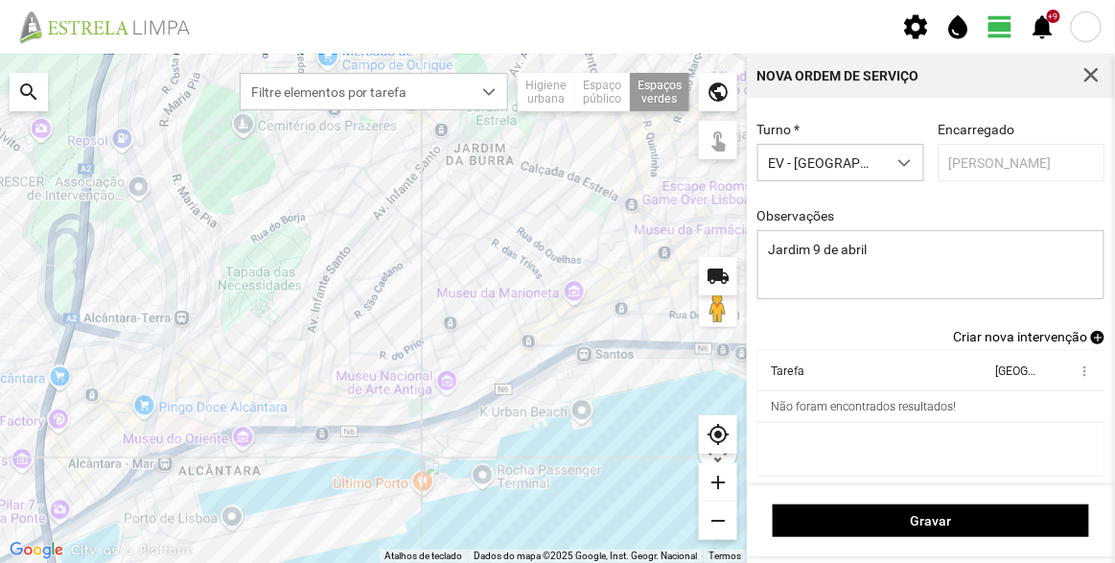
click at [975, 335] on span "Criar nova intervenção" at bounding box center [1020, 336] width 134 height 15
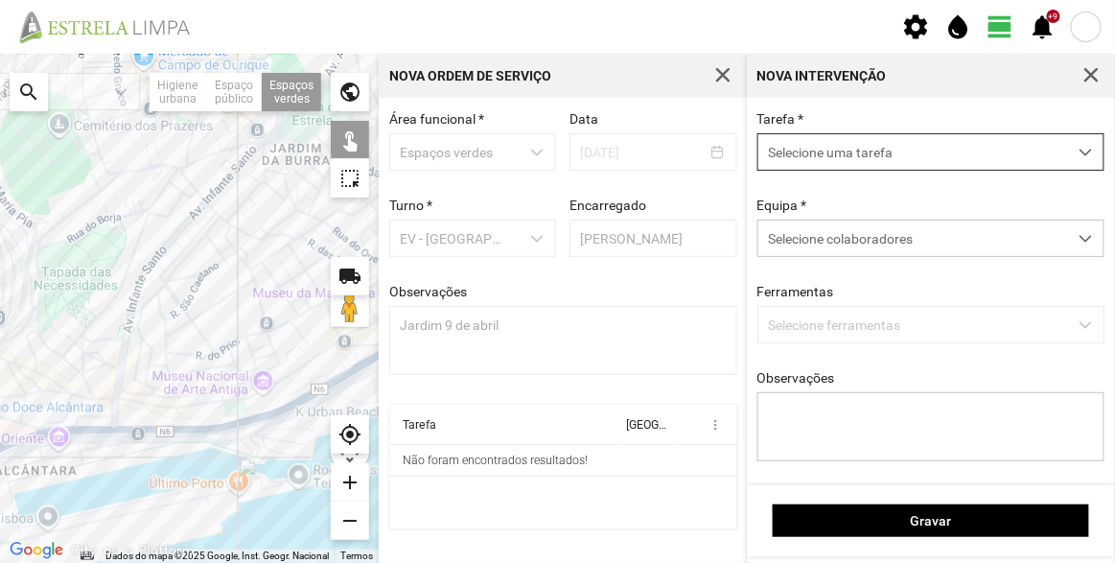
click at [887, 150] on span "Selecione uma tarefa" at bounding box center [912, 151] width 309 height 35
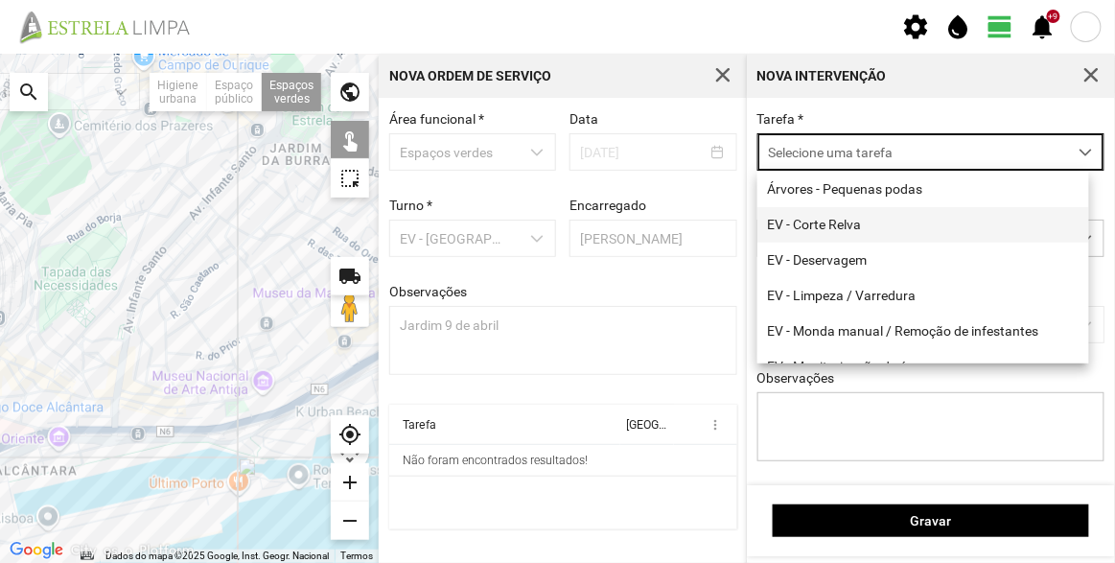
click at [841, 226] on li "EV - Corte Relva" at bounding box center [923, 224] width 332 height 35
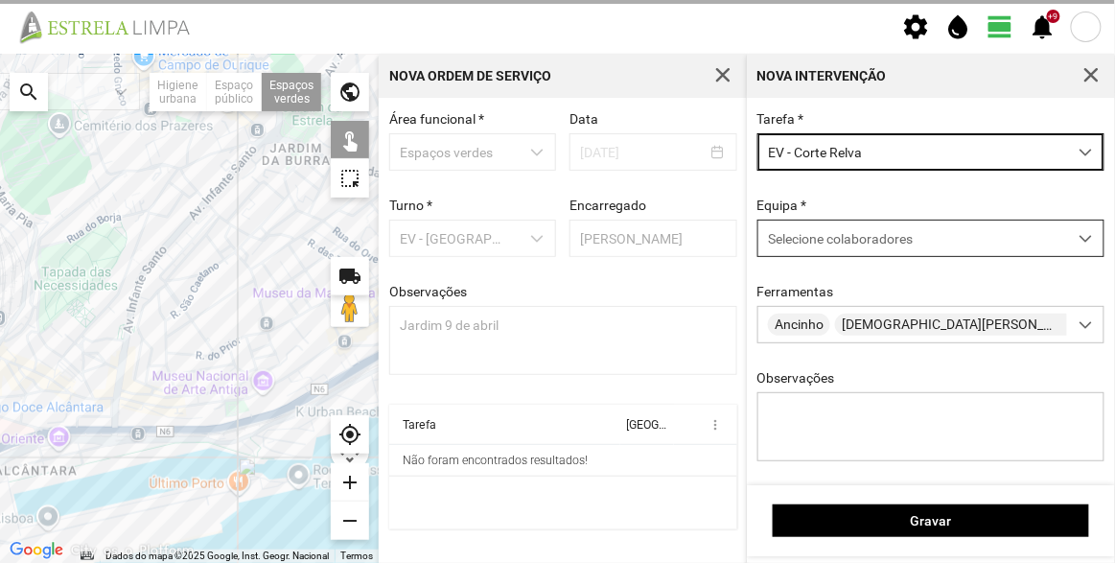
click at [856, 230] on div "Selecione colaboradores" at bounding box center [912, 237] width 309 height 35
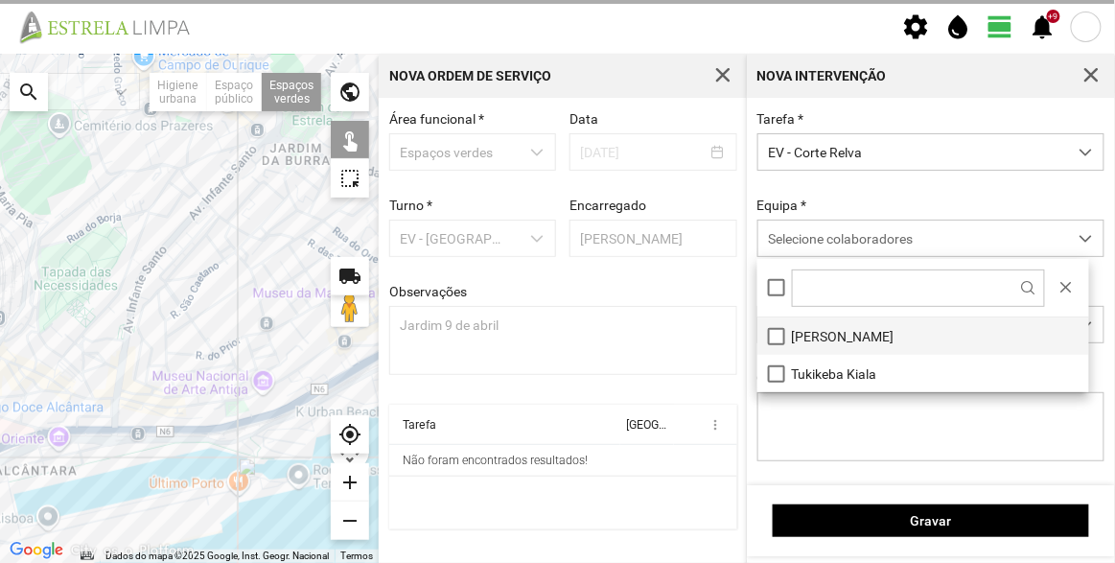
click at [833, 329] on li "[PERSON_NAME]" at bounding box center [923, 335] width 332 height 37
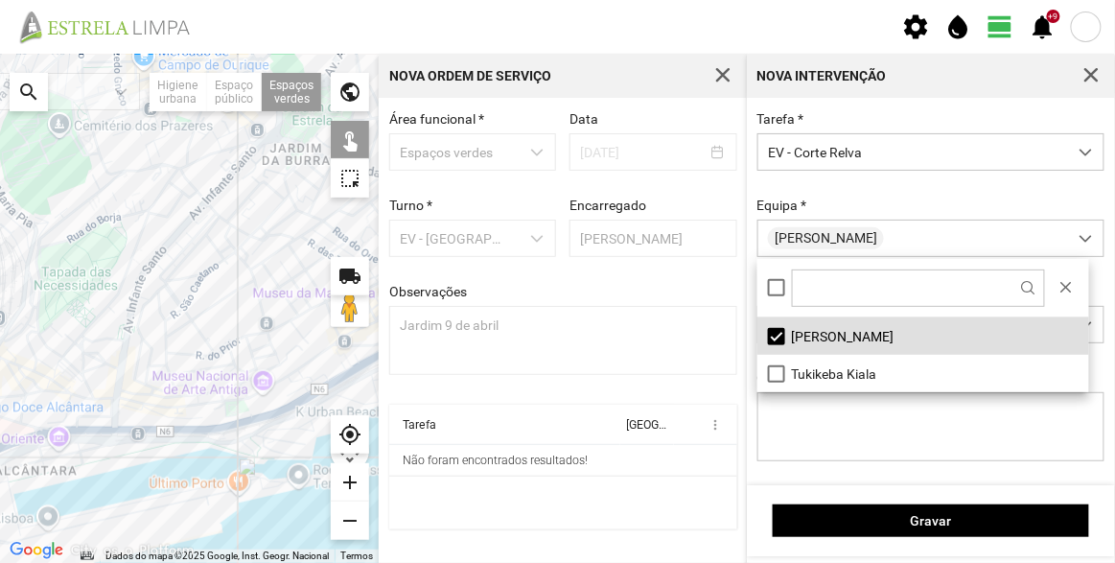
click at [231, 412] on div at bounding box center [189, 308] width 379 height 509
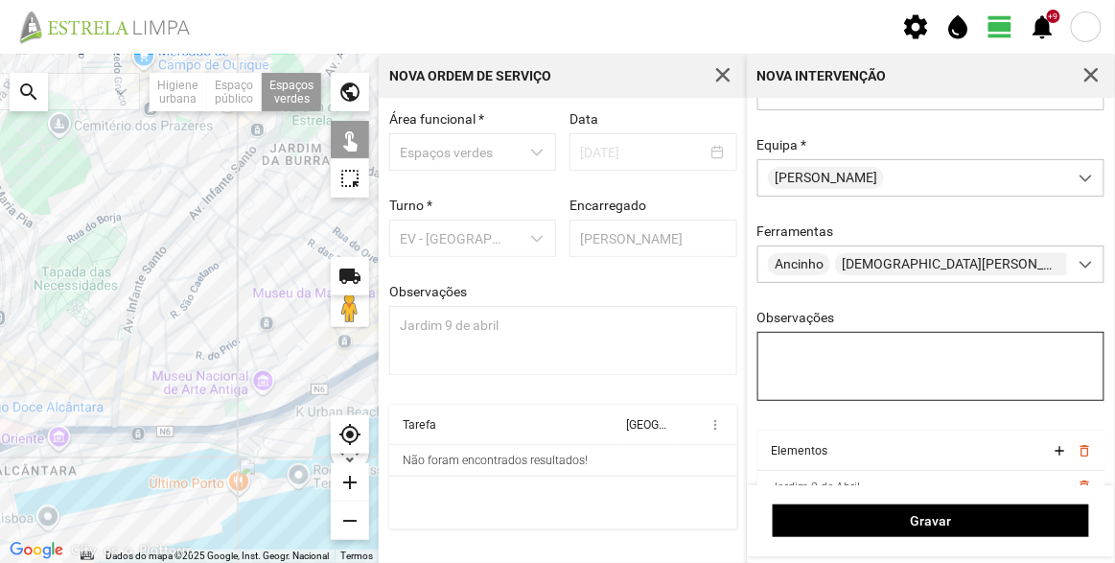
scroll to position [144, 0]
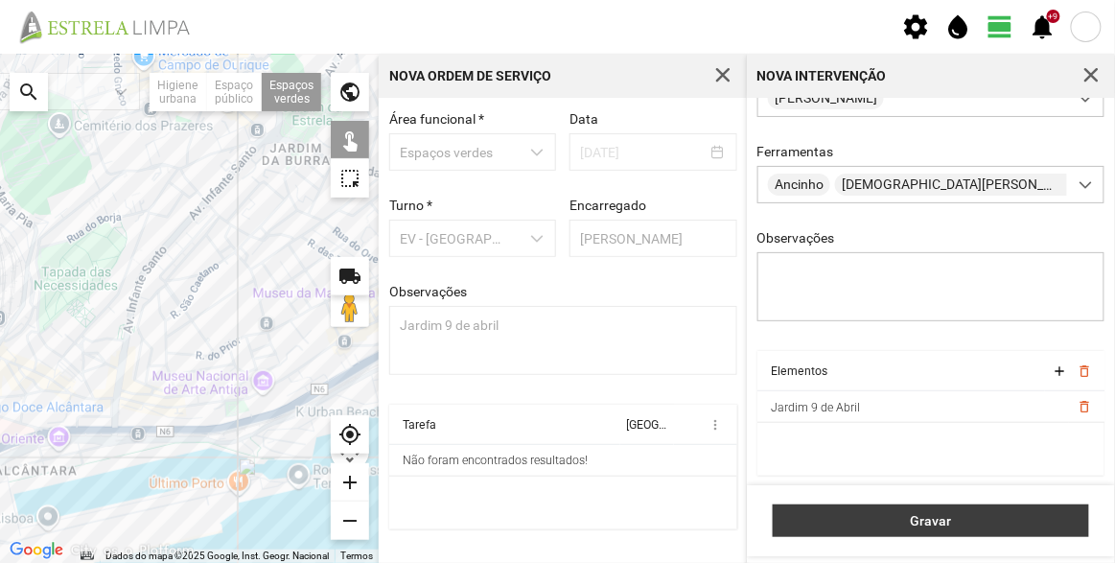
click at [940, 510] on button "Gravar" at bounding box center [931, 520] width 316 height 33
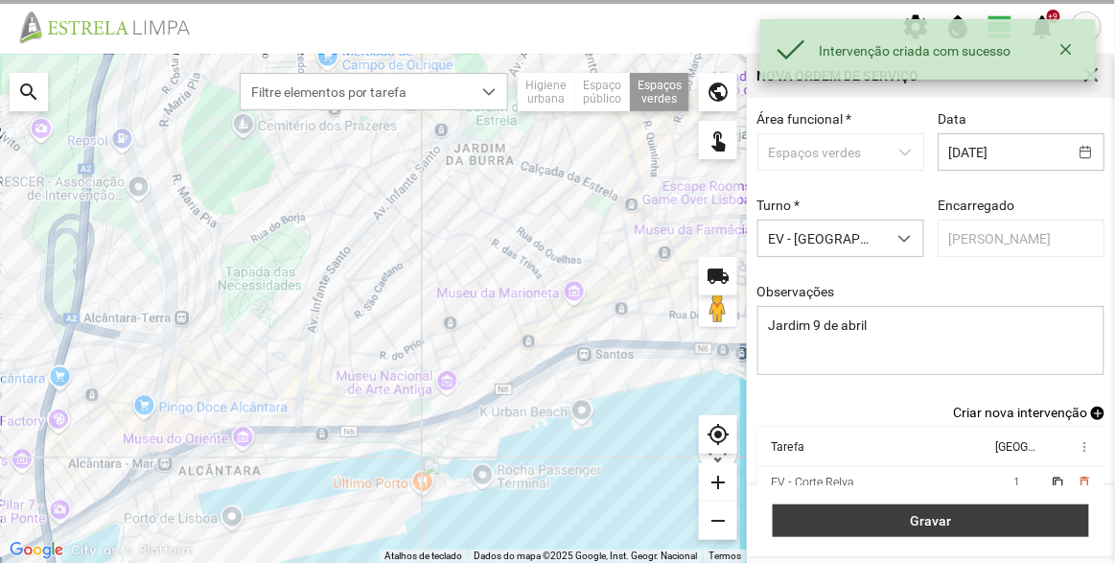
click at [957, 519] on span "Gravar" at bounding box center [931, 520] width 296 height 15
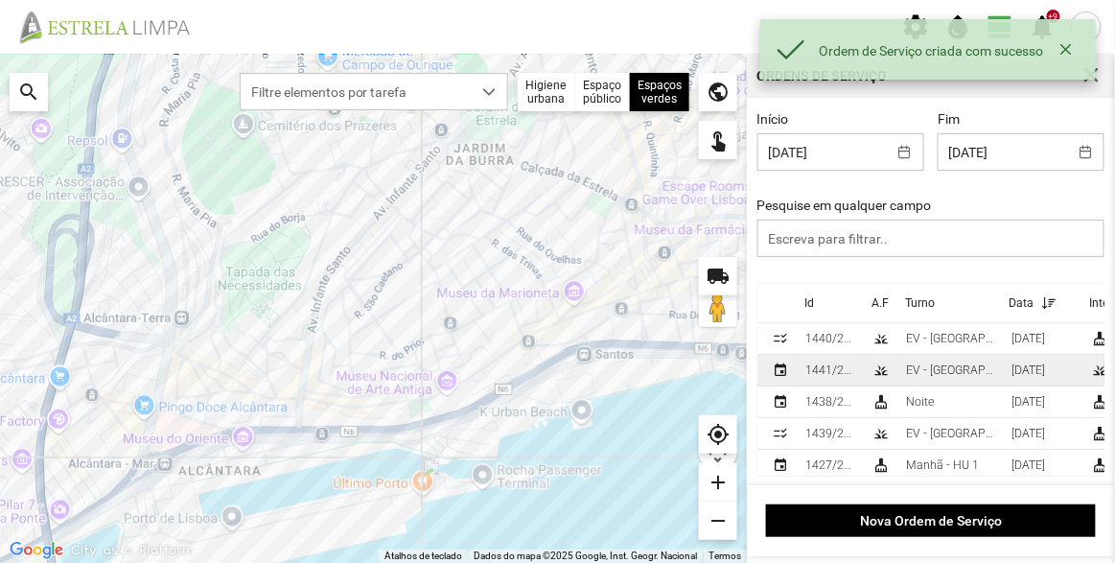
click at [846, 370] on div "1441/2025" at bounding box center [831, 369] width 52 height 13
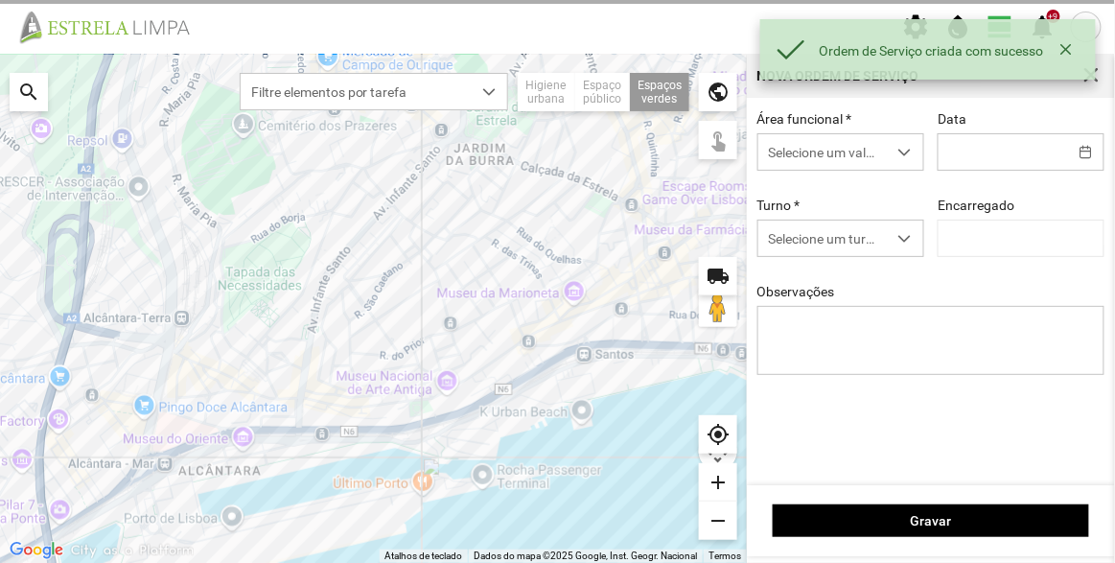
type input "[DATE]"
type input "[PERSON_NAME]"
type textarea "Jardim 9 de abril"
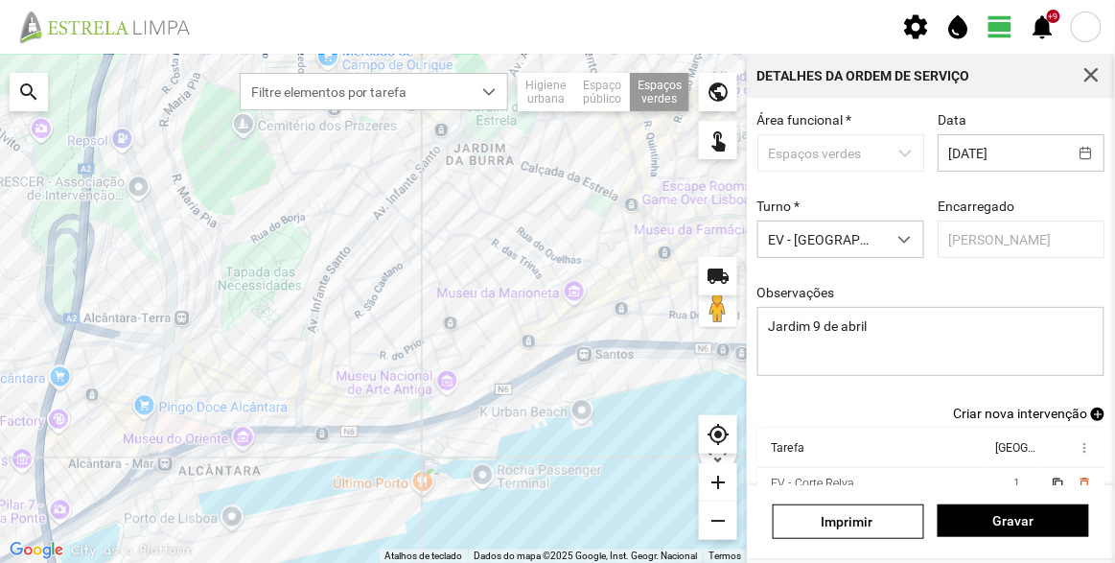
scroll to position [167, 0]
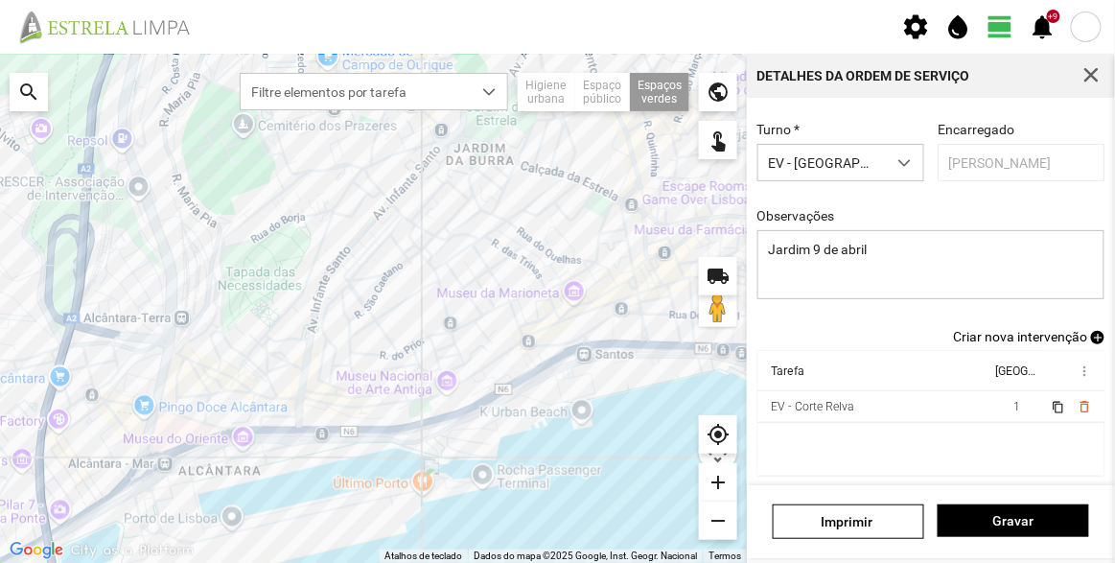
click at [1044, 336] on span "Criar nova intervenção" at bounding box center [1020, 336] width 134 height 15
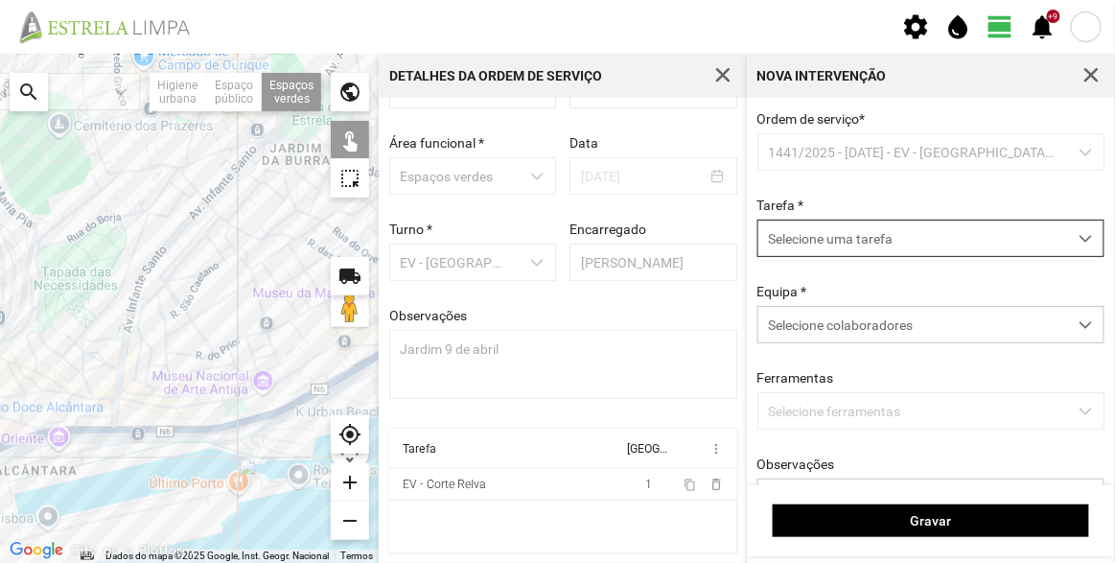
click at [845, 234] on span "Selecione uma tarefa" at bounding box center [912, 237] width 309 height 35
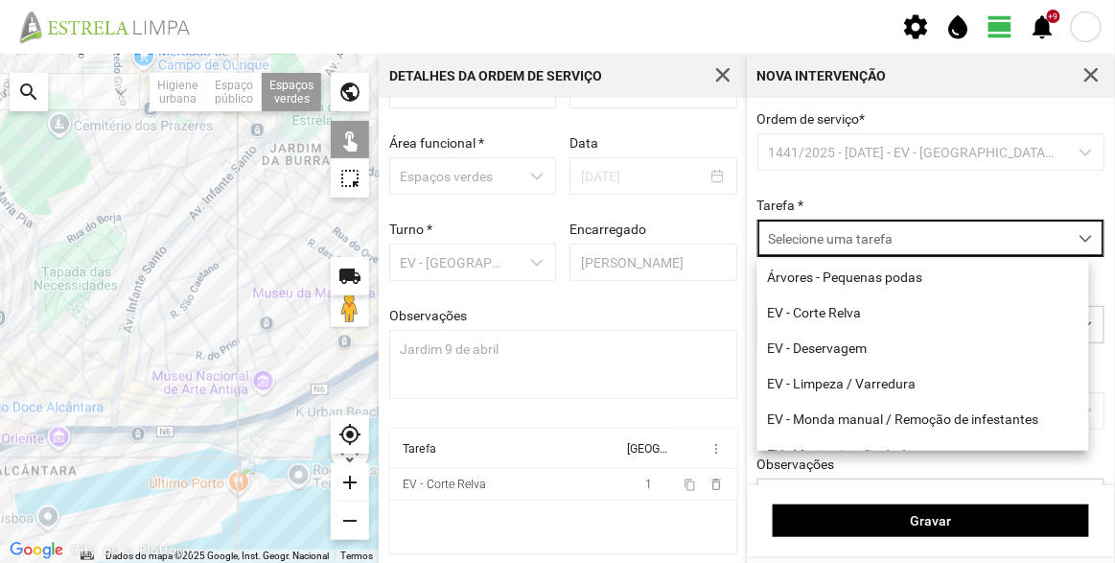
scroll to position [10, 81]
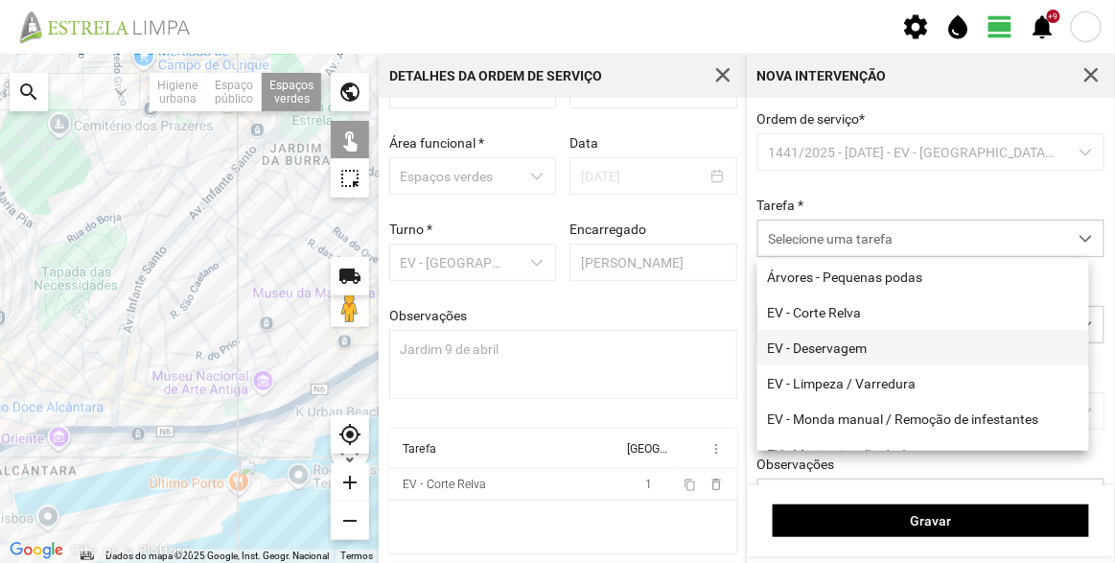
click at [847, 335] on li "EV - Deservagem" at bounding box center [923, 347] width 332 height 35
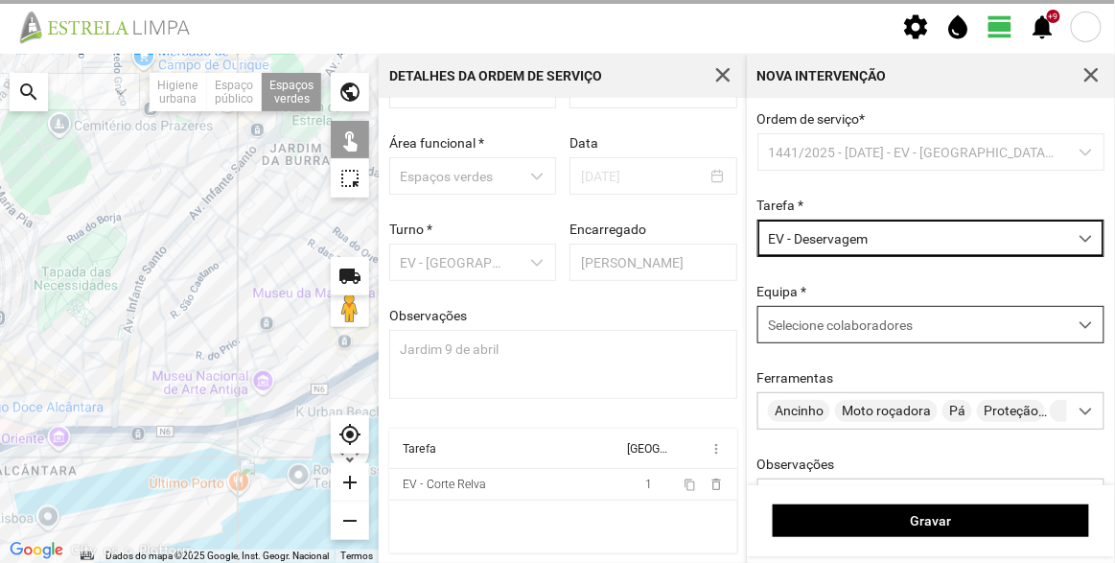
click at [853, 315] on div "Selecione colaboradores" at bounding box center [912, 324] width 309 height 35
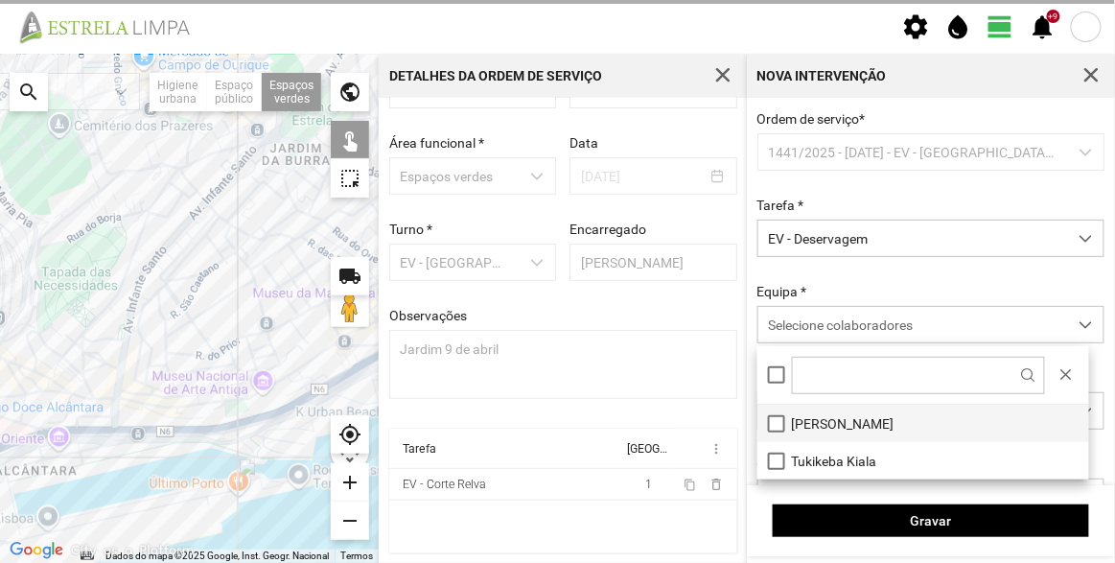
click at [830, 420] on li "[PERSON_NAME]" at bounding box center [923, 423] width 332 height 37
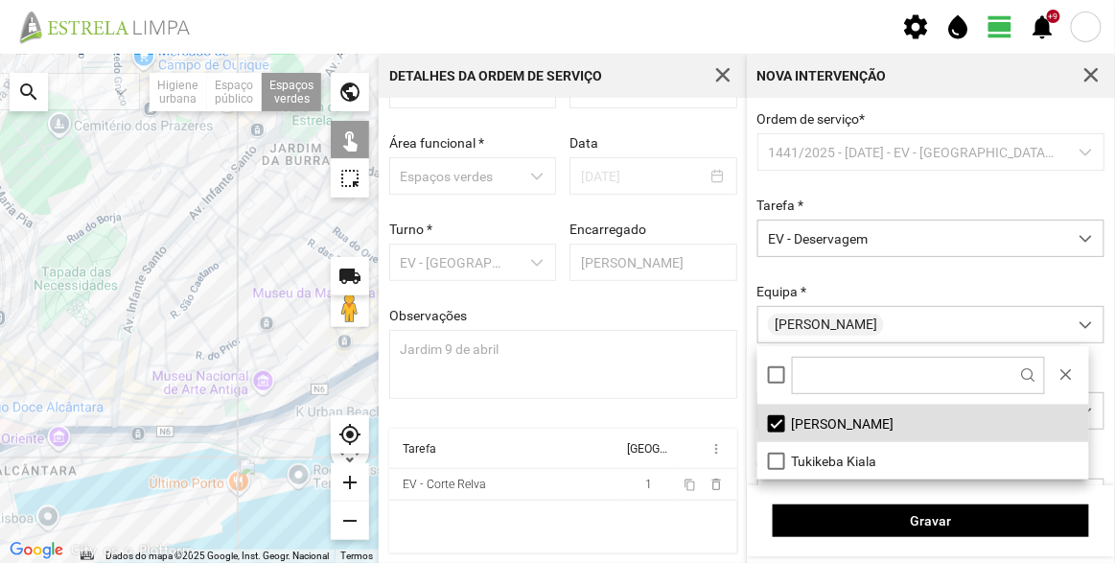
click at [237, 408] on div at bounding box center [189, 308] width 379 height 509
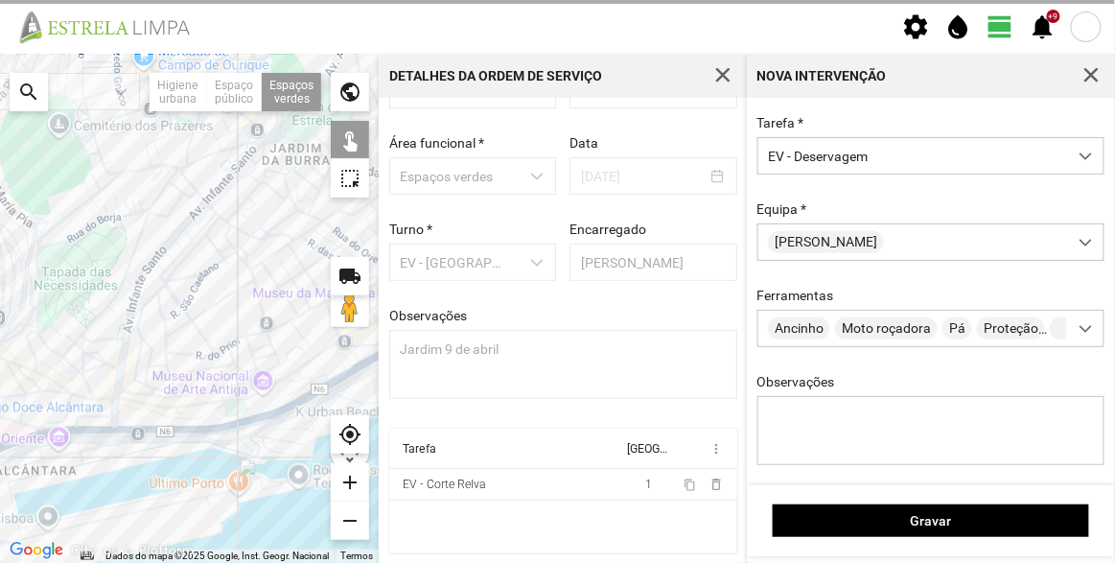
scroll to position [173, 0]
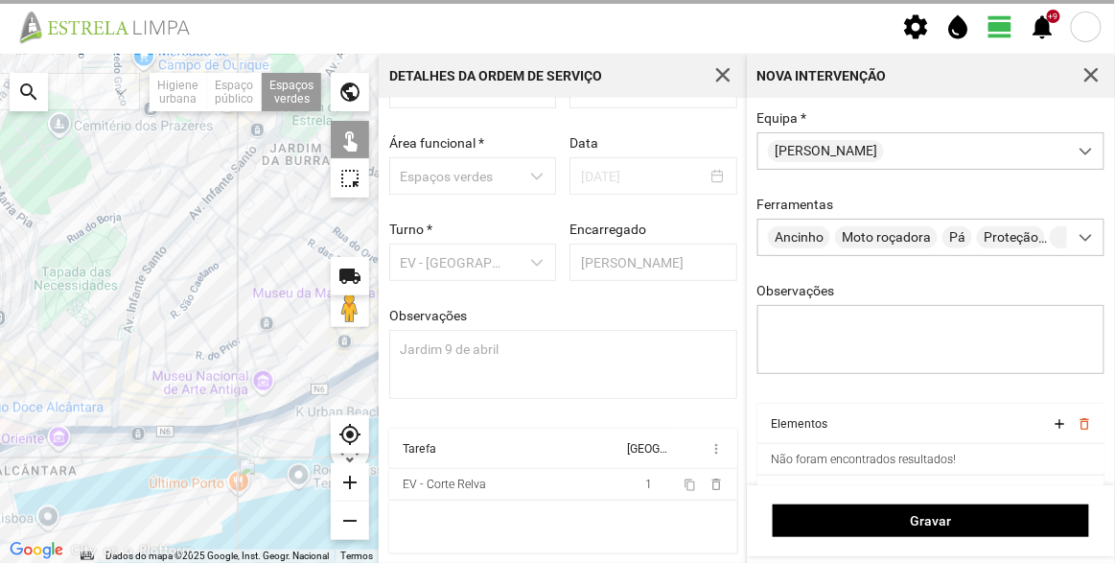
click at [234, 406] on div at bounding box center [189, 308] width 379 height 509
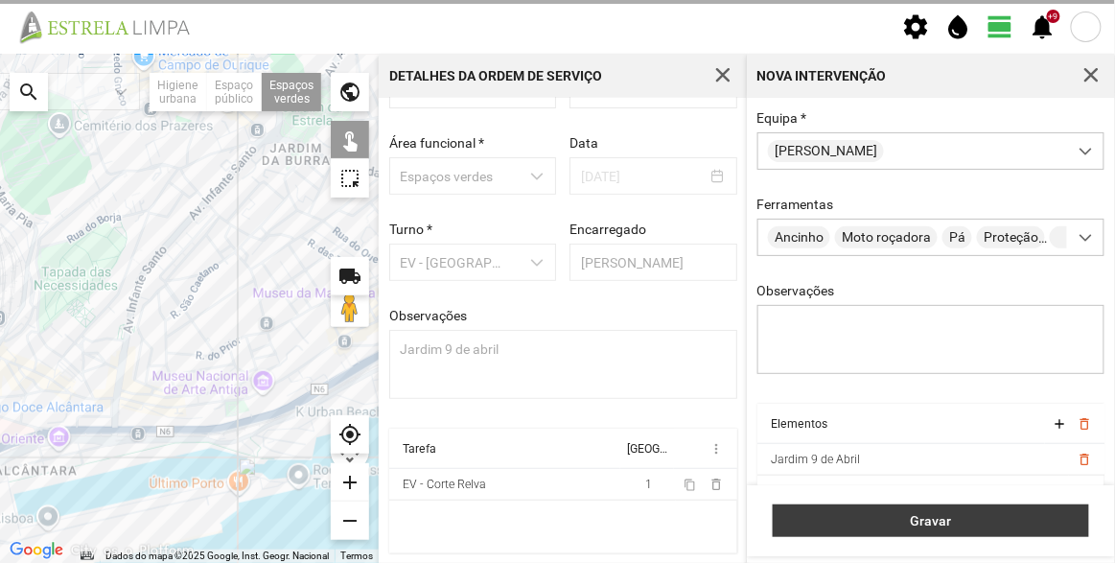
click at [921, 519] on span "Gravar" at bounding box center [931, 520] width 296 height 15
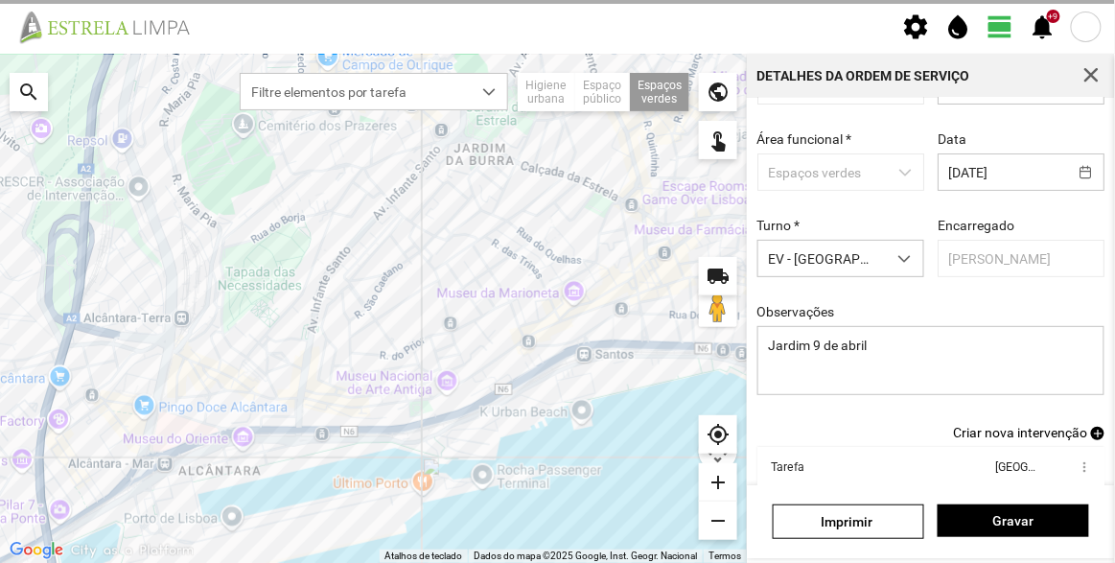
click at [1012, 434] on span "Criar nova intervenção" at bounding box center [1020, 432] width 134 height 15
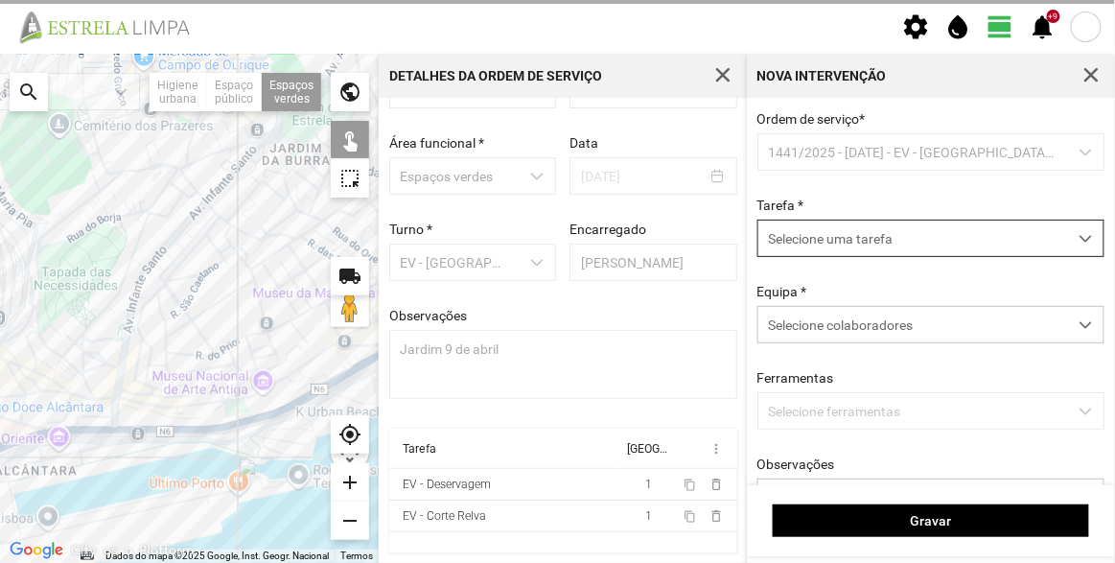
click at [905, 241] on span "Selecione uma tarefa" at bounding box center [912, 237] width 309 height 35
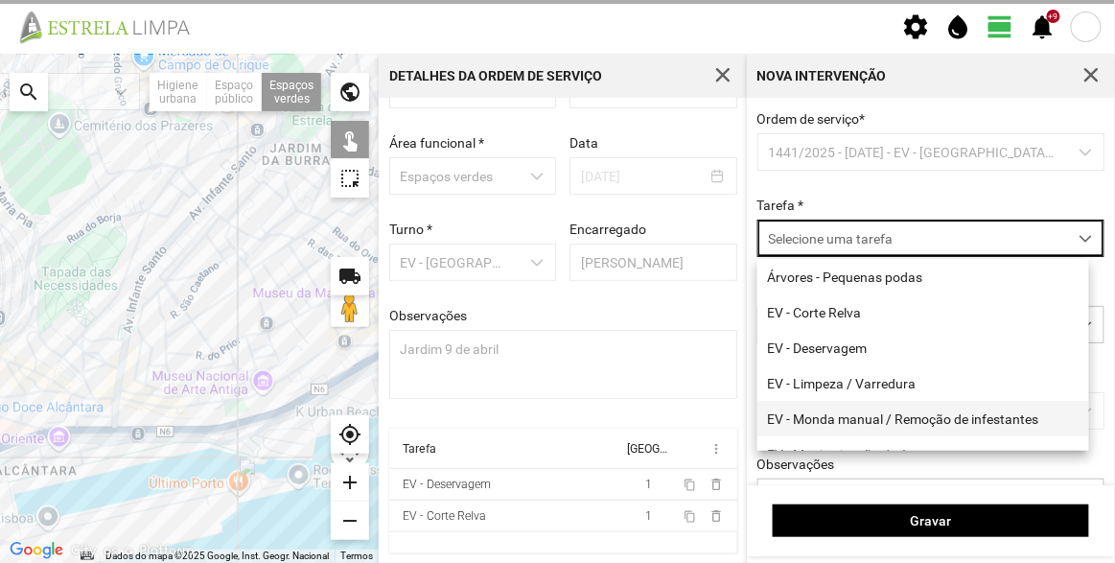
click at [877, 421] on li "EV - Monda manual / Remoção de infestantes" at bounding box center [923, 418] width 332 height 35
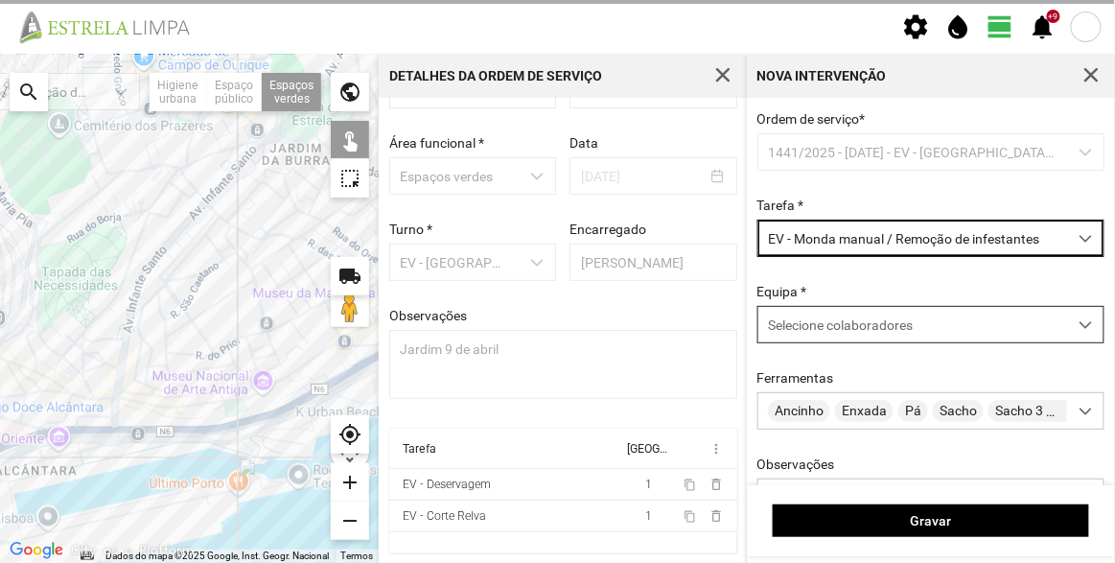
click at [841, 332] on span "Selecione colaboradores" at bounding box center [840, 324] width 145 height 15
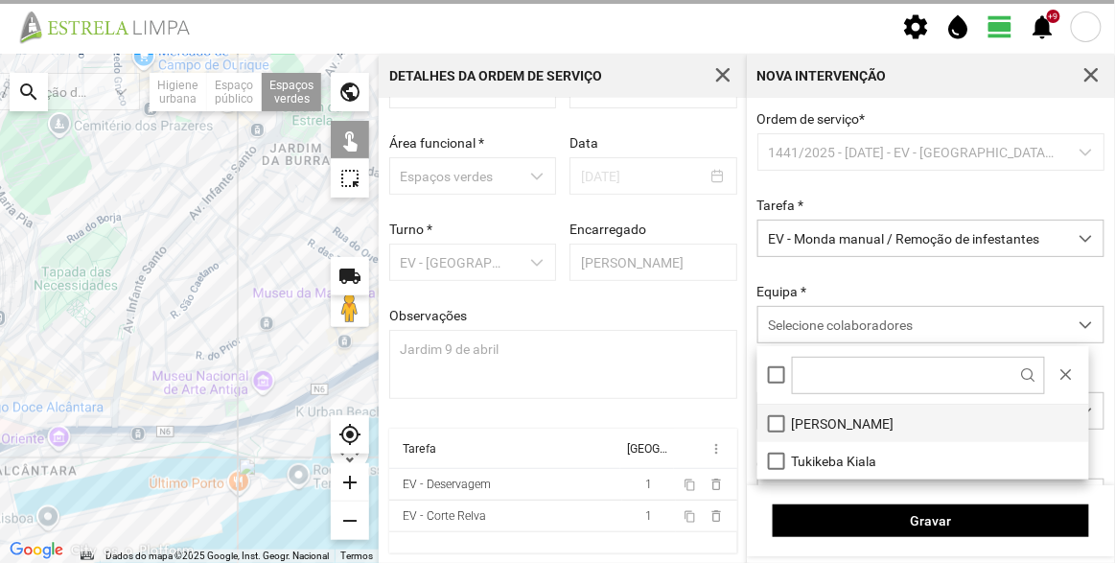
click at [844, 417] on li "[PERSON_NAME]" at bounding box center [923, 423] width 332 height 37
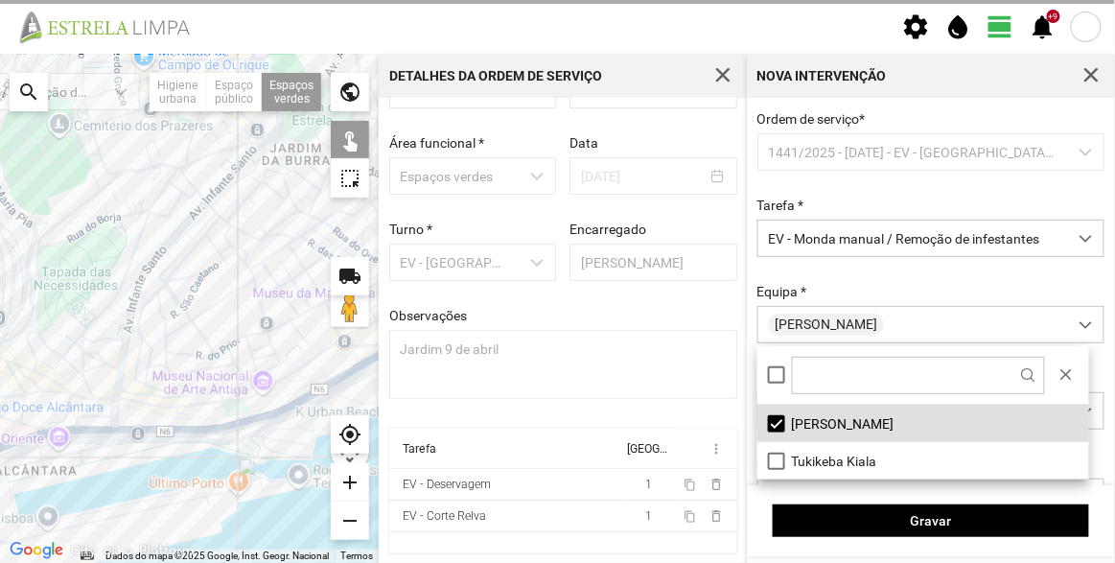
click at [241, 406] on div at bounding box center [189, 308] width 379 height 509
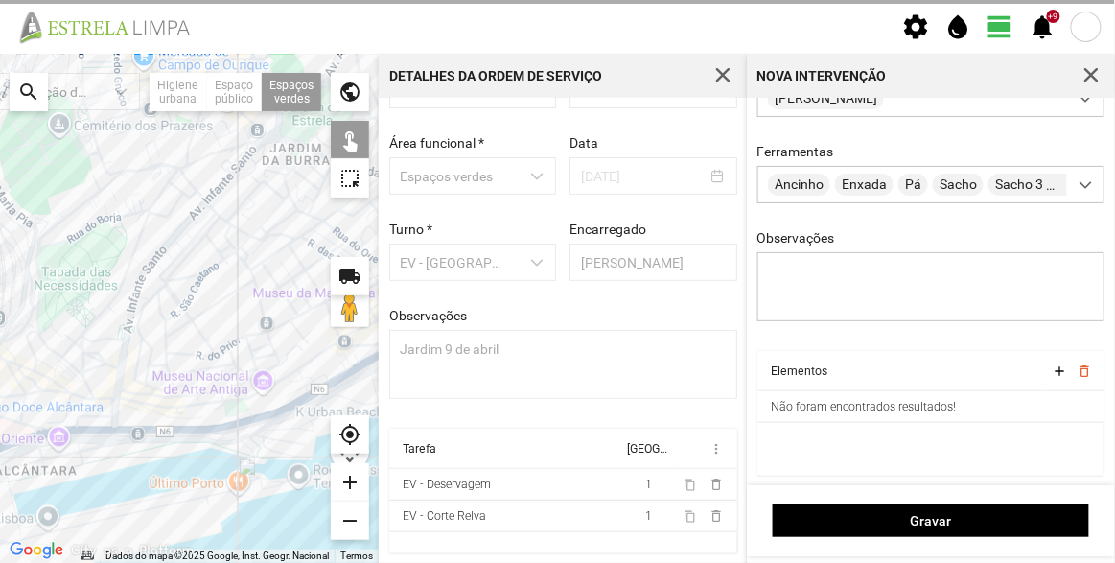
scroll to position [231, 0]
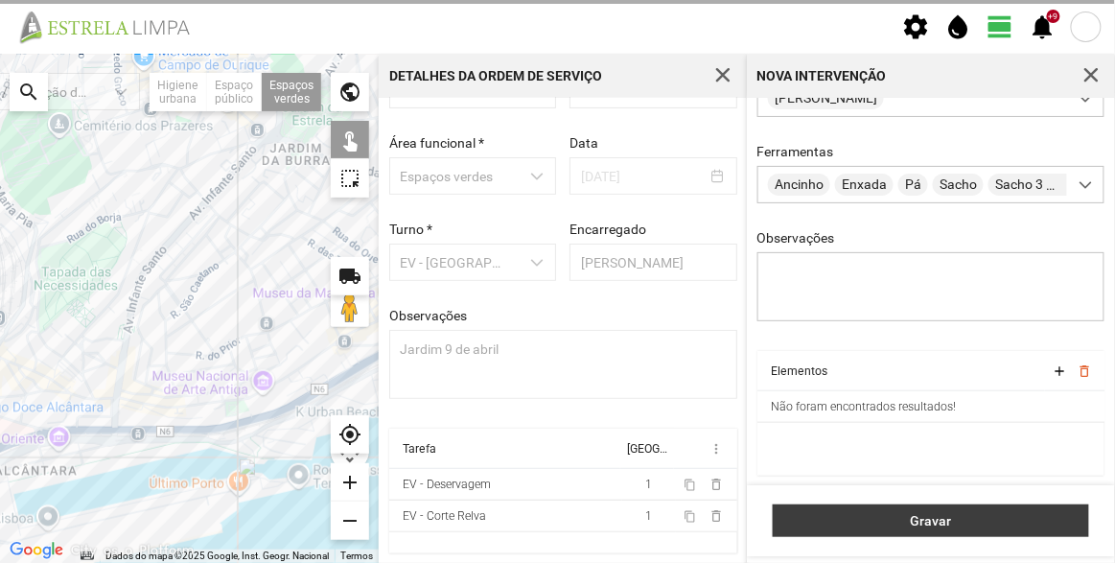
click at [933, 519] on span "Gravar" at bounding box center [931, 520] width 296 height 15
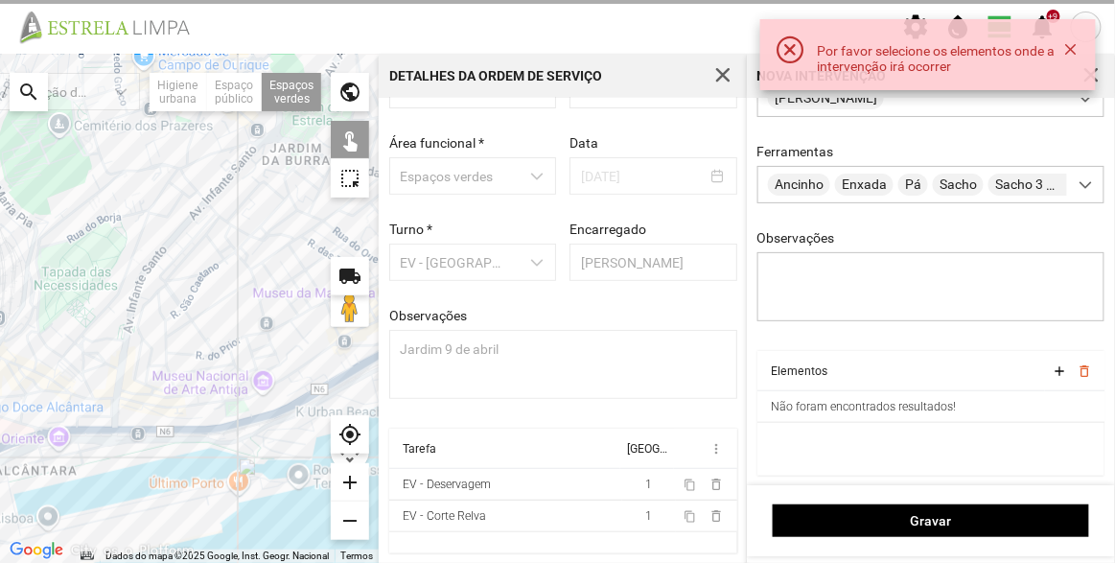
click at [239, 411] on div at bounding box center [189, 308] width 379 height 509
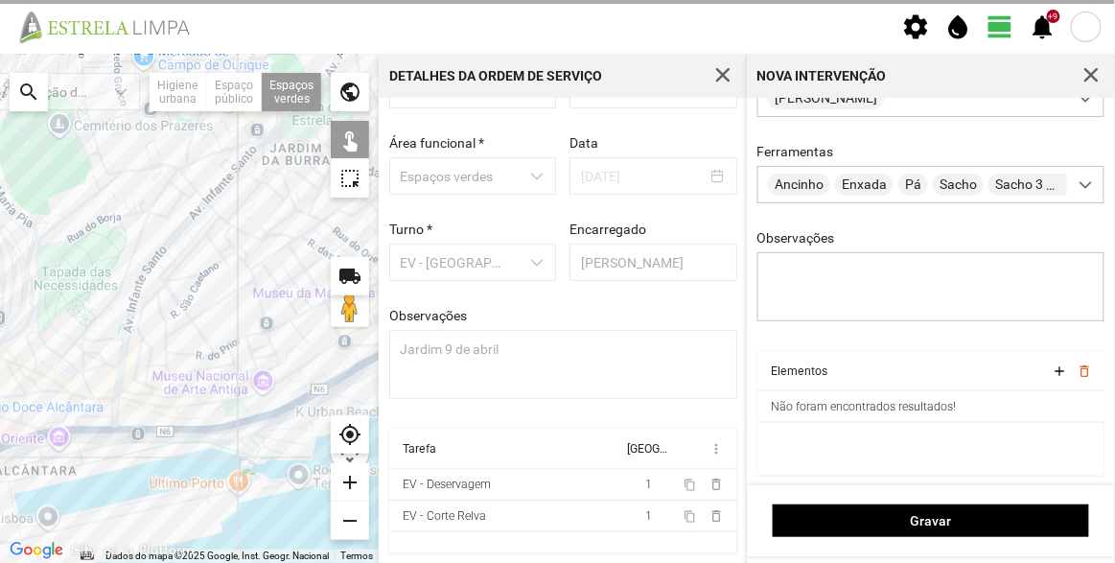
click at [239, 402] on div at bounding box center [189, 308] width 379 height 509
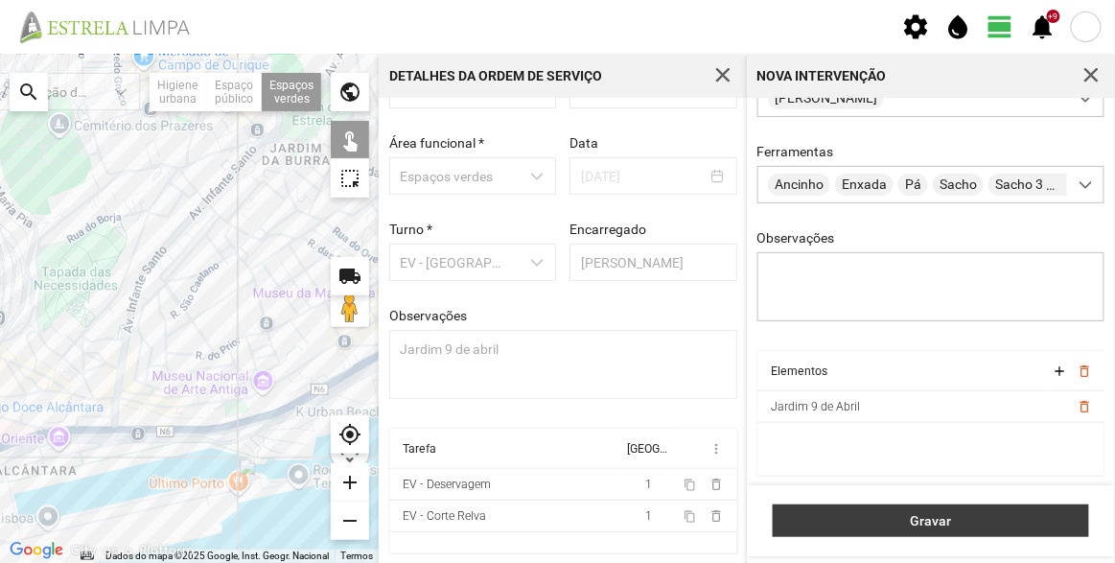
click at [902, 526] on span "Gravar" at bounding box center [931, 520] width 296 height 15
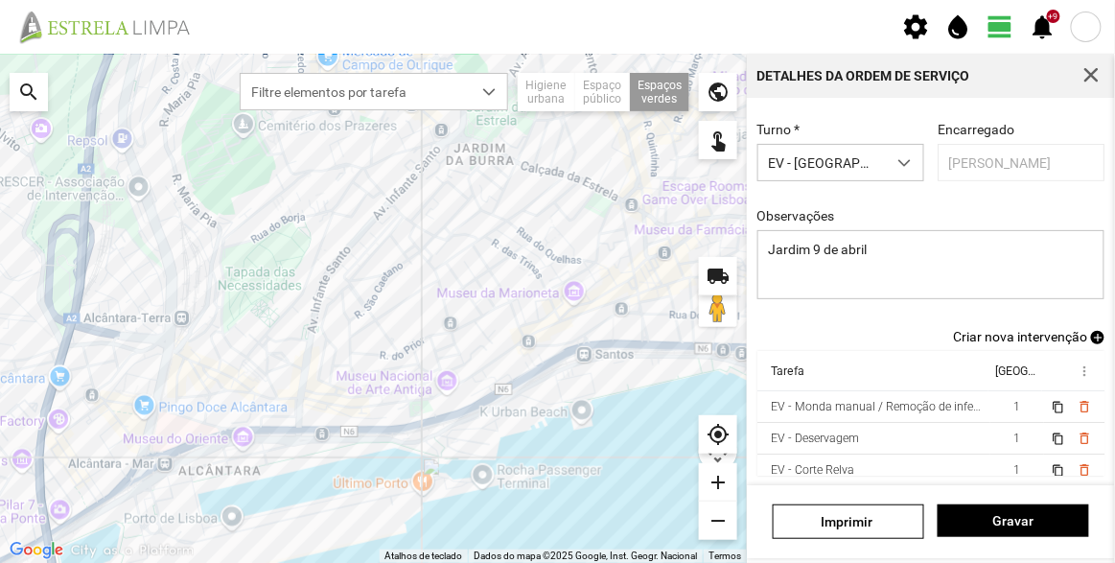
click at [1005, 335] on span "Criar nova intervenção" at bounding box center [1020, 336] width 134 height 15
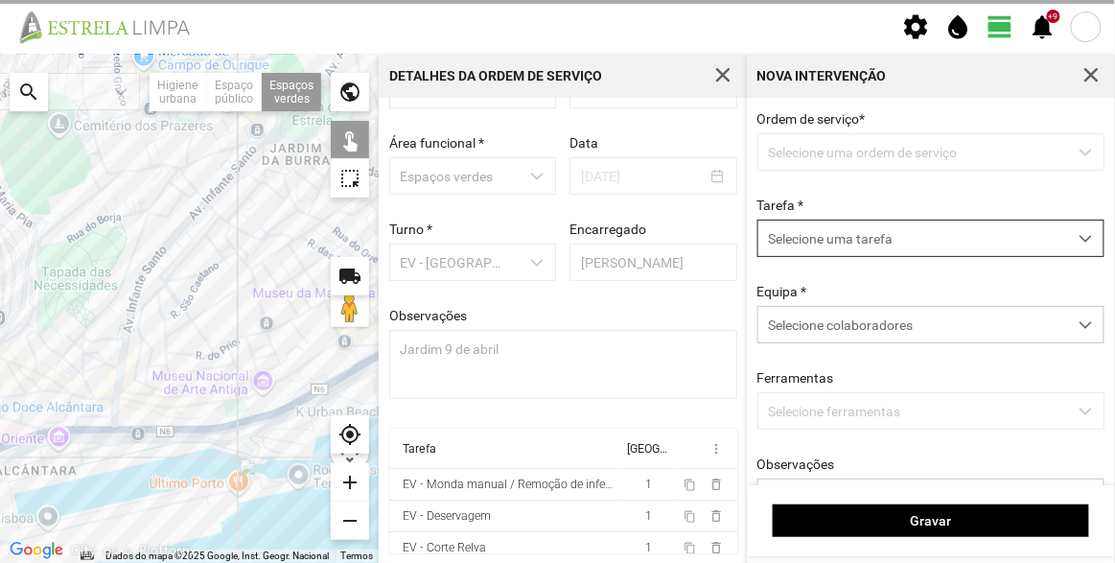
click at [845, 236] on span "Selecione uma tarefa" at bounding box center [912, 237] width 309 height 35
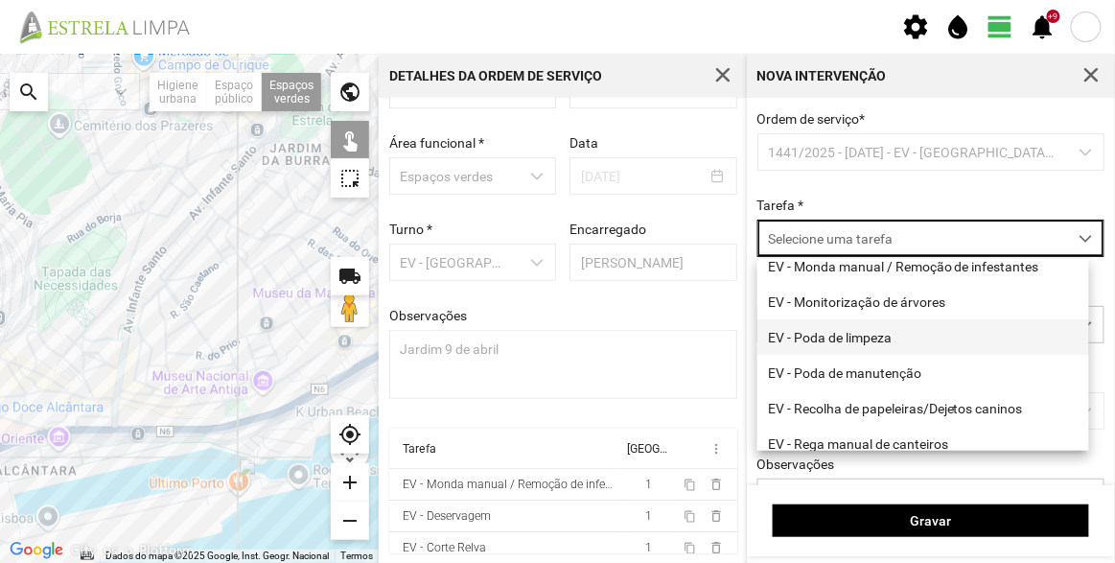
scroll to position [244, 0]
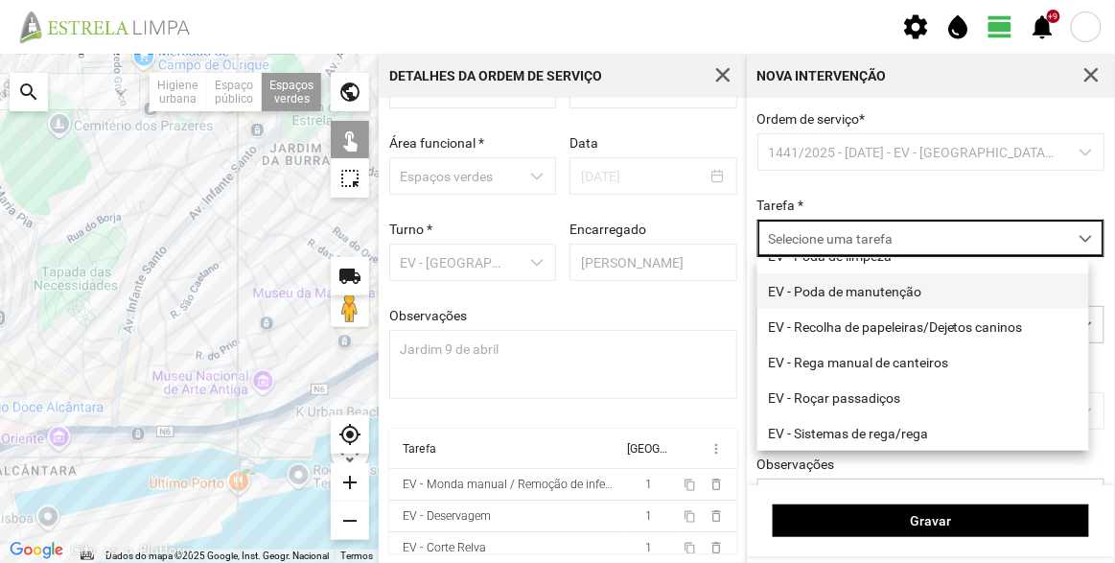
click at [885, 287] on li "EV - Poda de manutenção" at bounding box center [923, 290] width 332 height 35
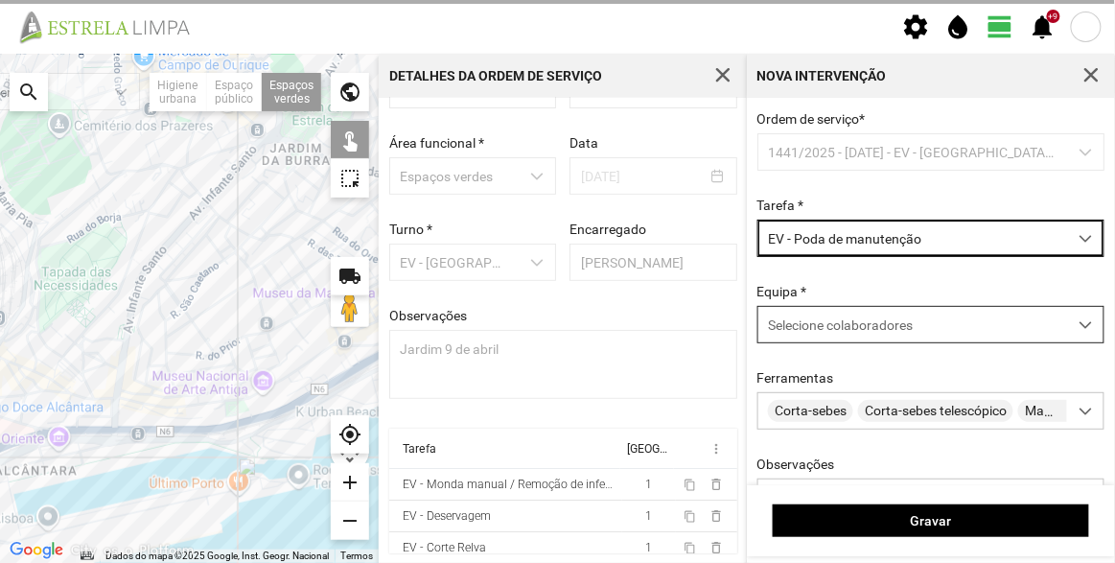
click at [829, 316] on div "Selecione colaboradores" at bounding box center [912, 324] width 309 height 35
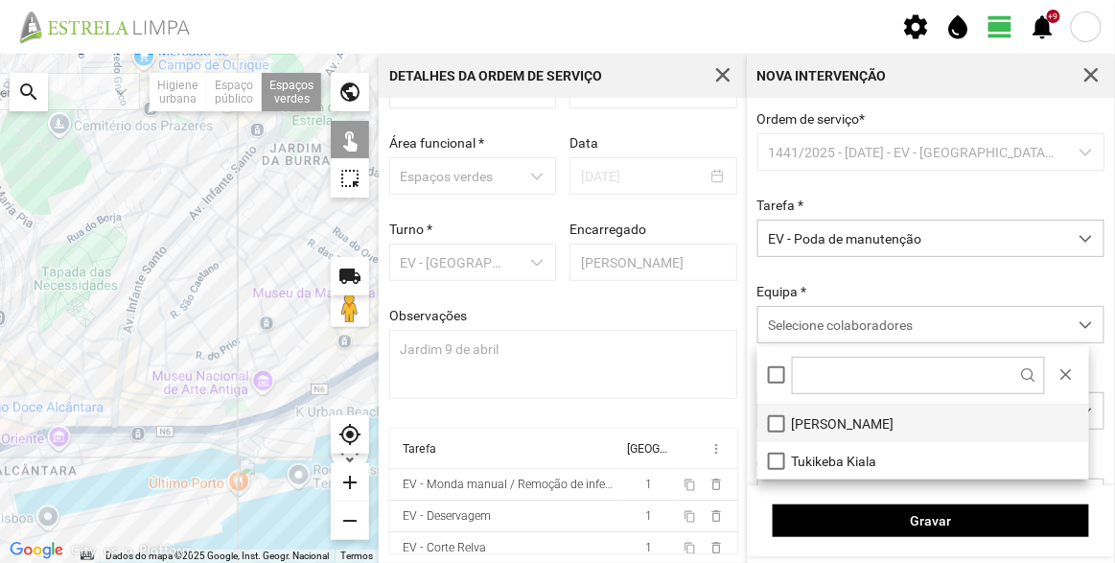
click at [828, 423] on li "[PERSON_NAME]" at bounding box center [923, 423] width 332 height 37
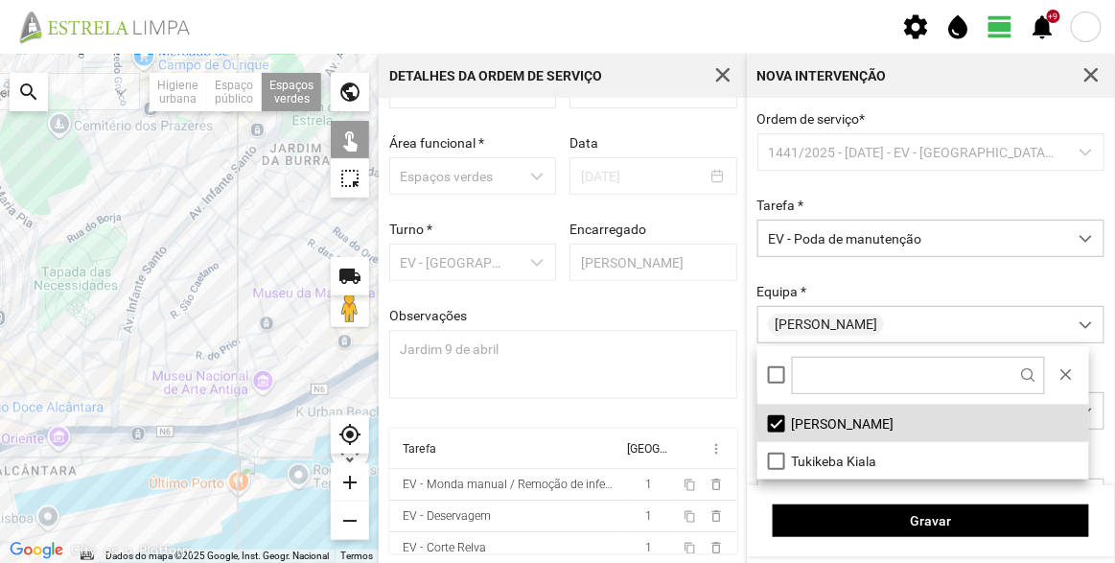
click at [860, 286] on div "Equipa * [PERSON_NAME]" at bounding box center [931, 313] width 361 height 59
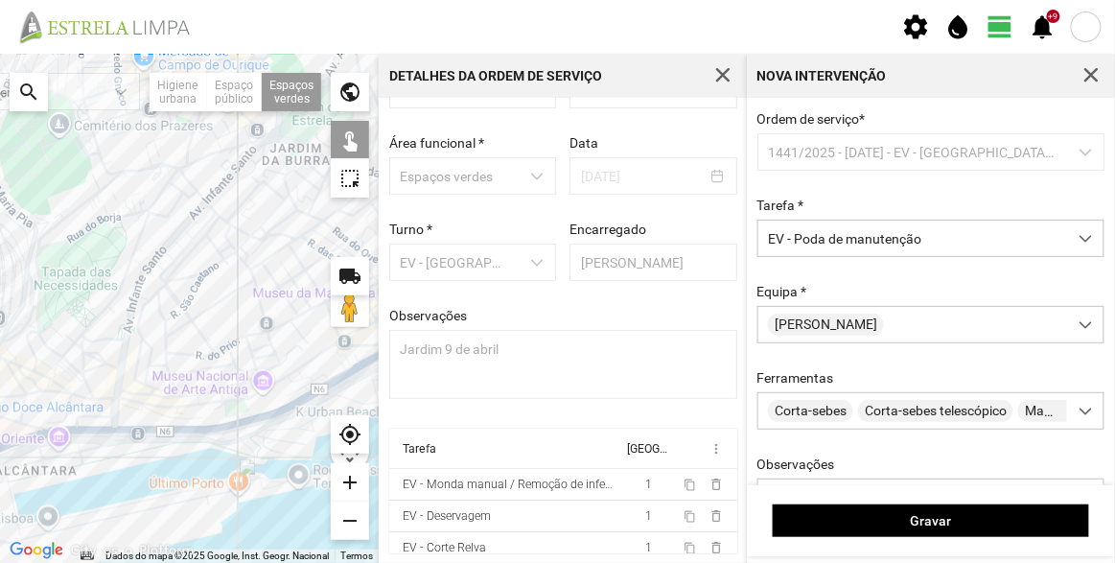
click at [243, 405] on div at bounding box center [189, 308] width 379 height 509
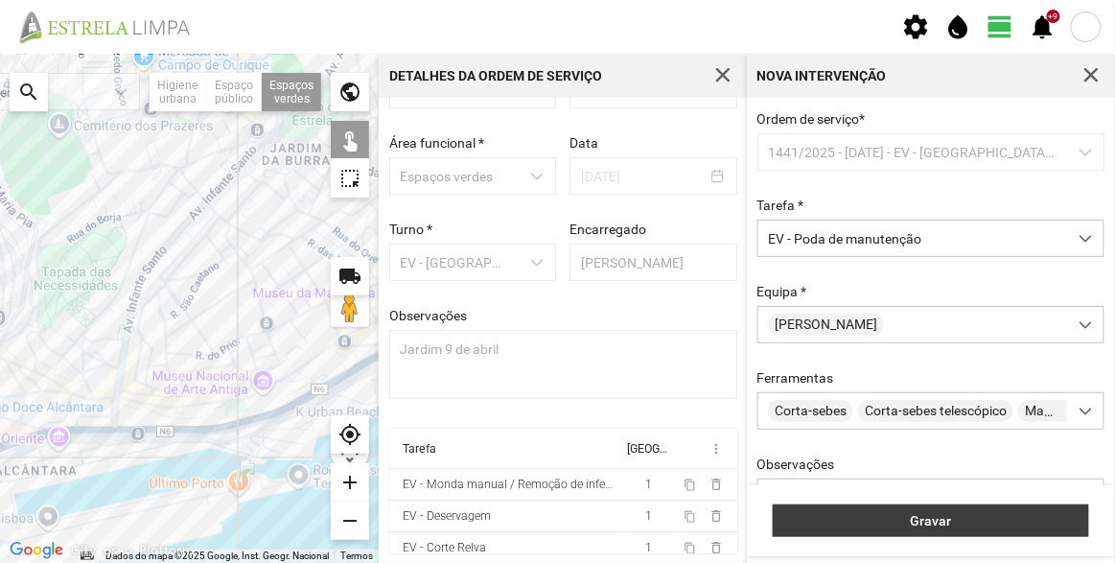
click at [937, 519] on span "Gravar" at bounding box center [931, 520] width 296 height 15
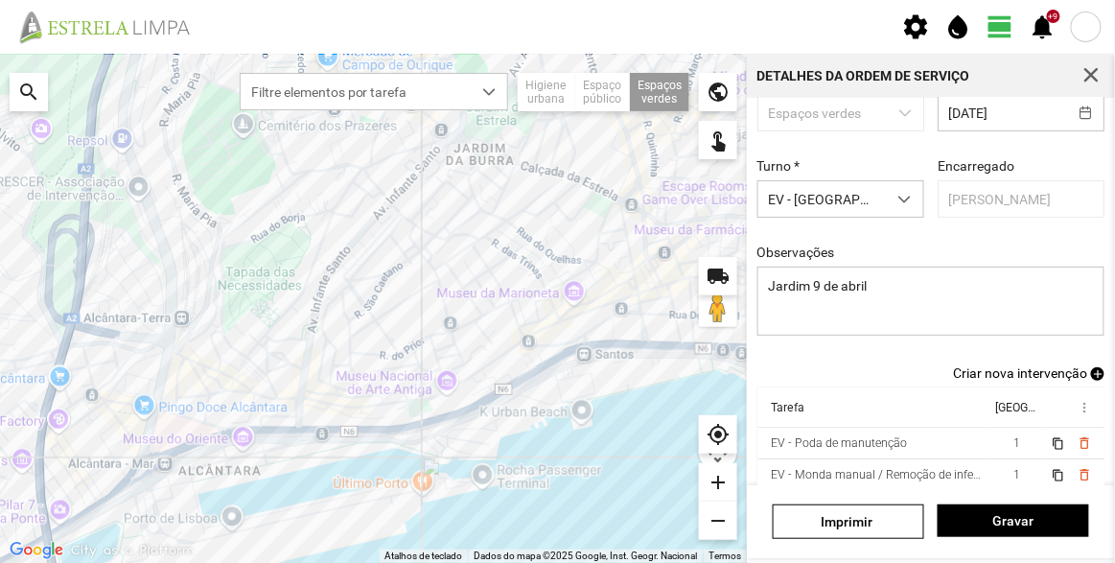
scroll to position [167, 0]
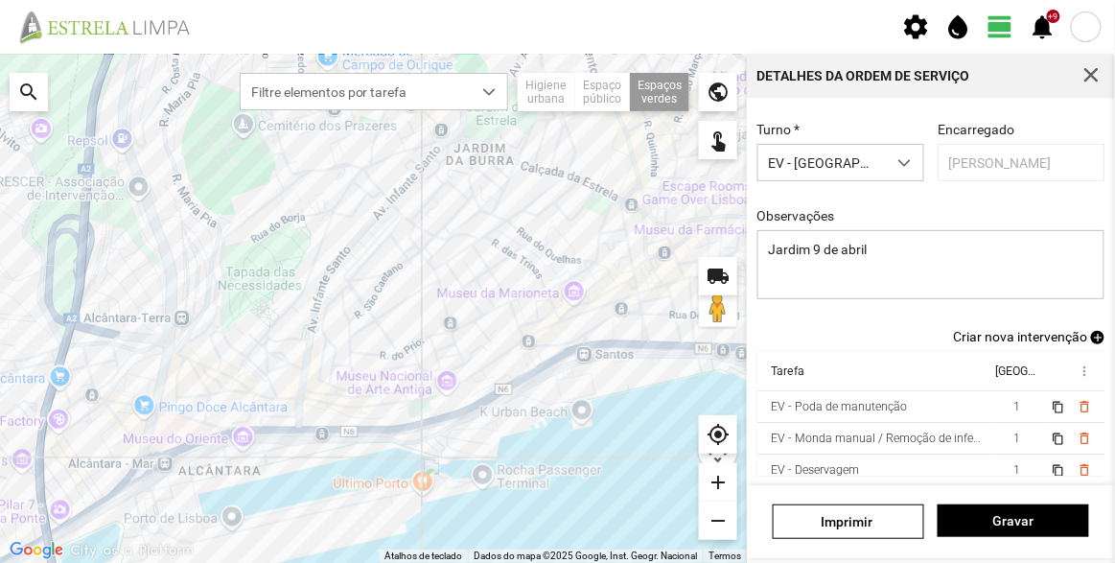
click at [1016, 329] on span "Criar nova intervenção" at bounding box center [1020, 336] width 134 height 15
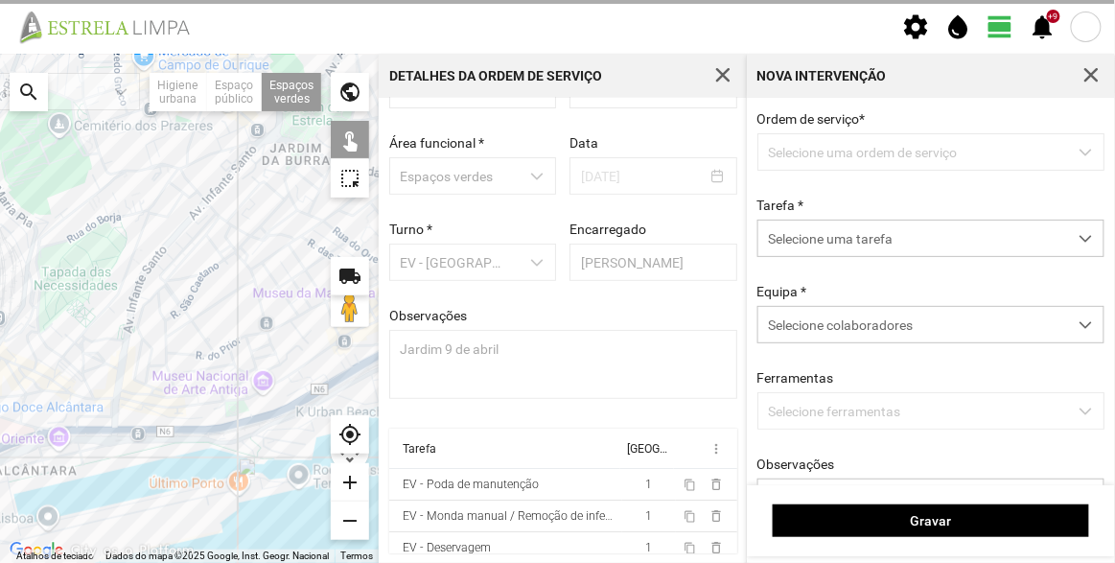
scroll to position [66, 0]
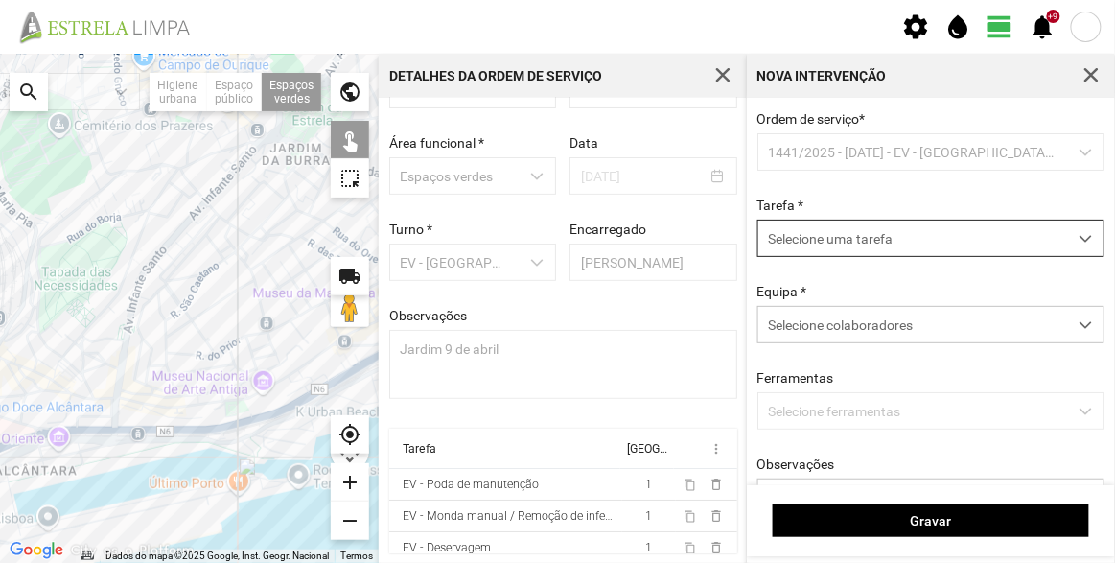
click at [864, 245] on span "Selecione uma tarefa" at bounding box center [912, 237] width 309 height 35
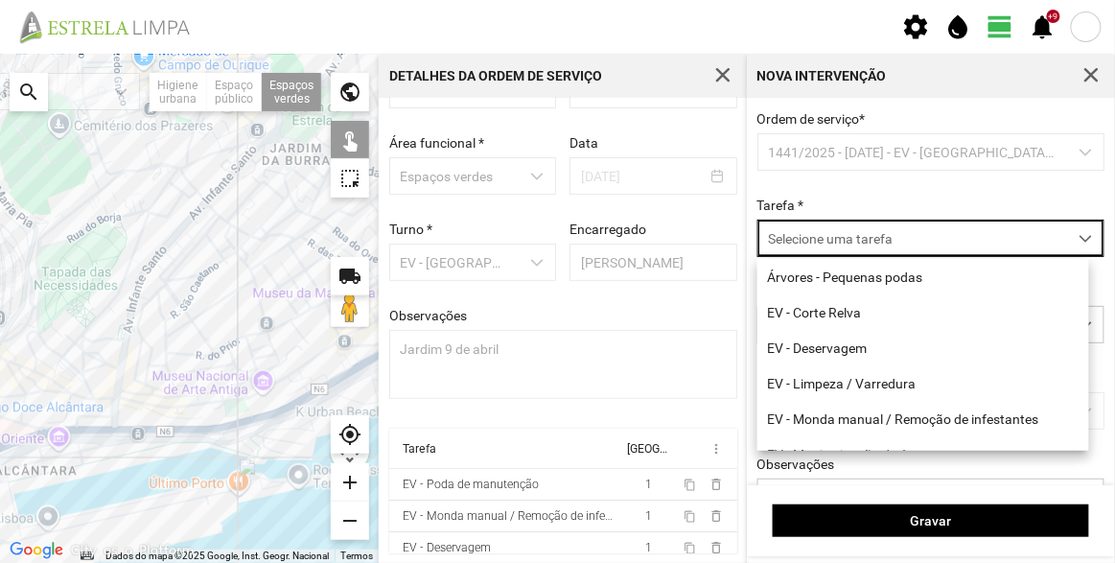
scroll to position [10, 81]
click at [873, 380] on li "EV - Limpeza / Varredura" at bounding box center [923, 382] width 332 height 35
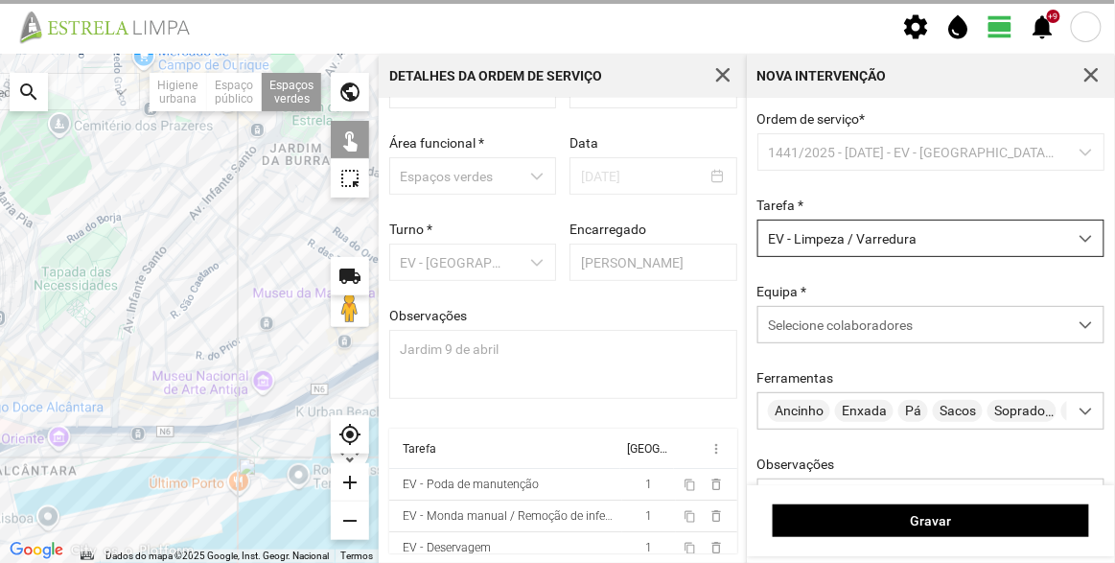
click at [858, 233] on span "EV - Limpeza / Varredura" at bounding box center [912, 237] width 309 height 35
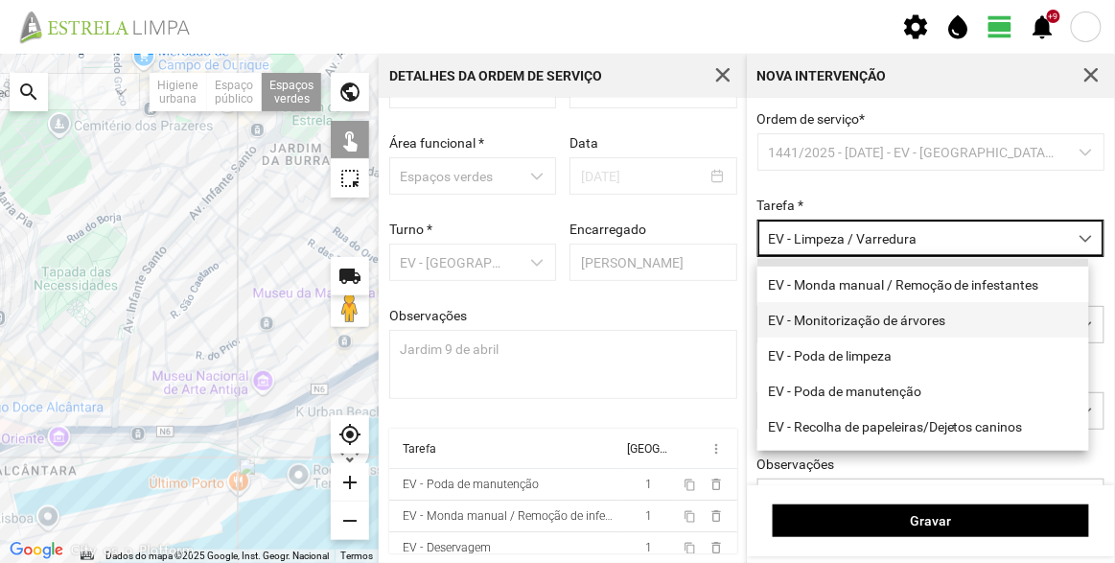
scroll to position [173, 0]
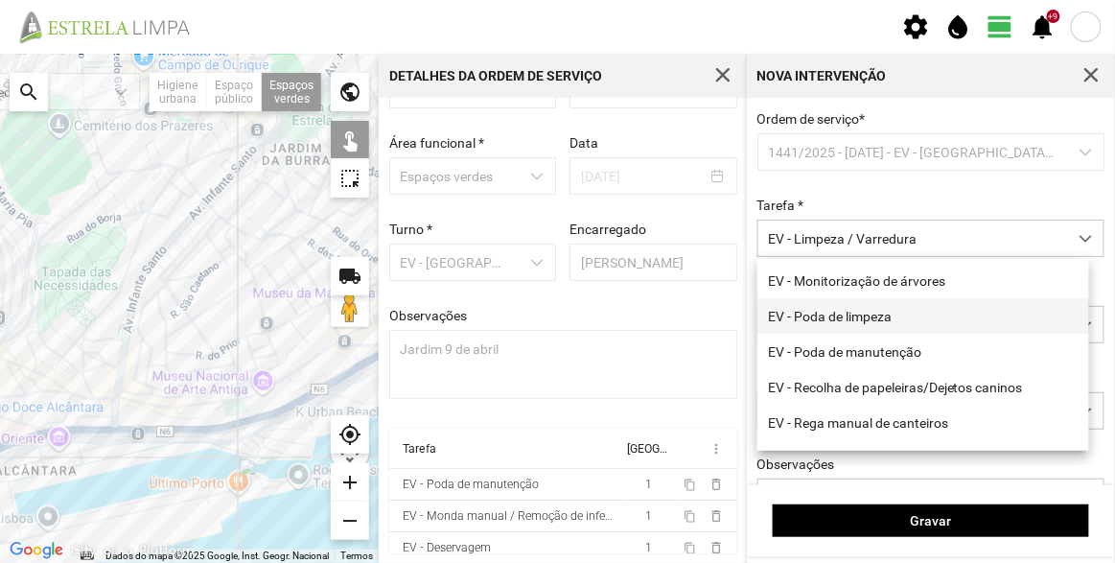
click at [867, 327] on li "EV - Poda de limpeza" at bounding box center [923, 315] width 332 height 35
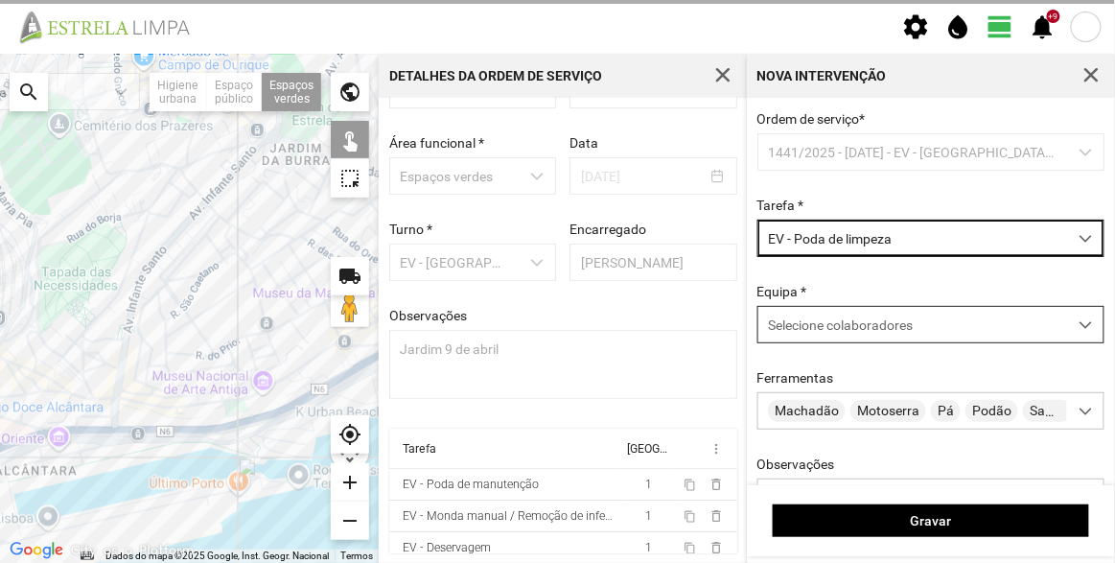
click at [845, 333] on span "Selecione colaboradores" at bounding box center [840, 324] width 145 height 15
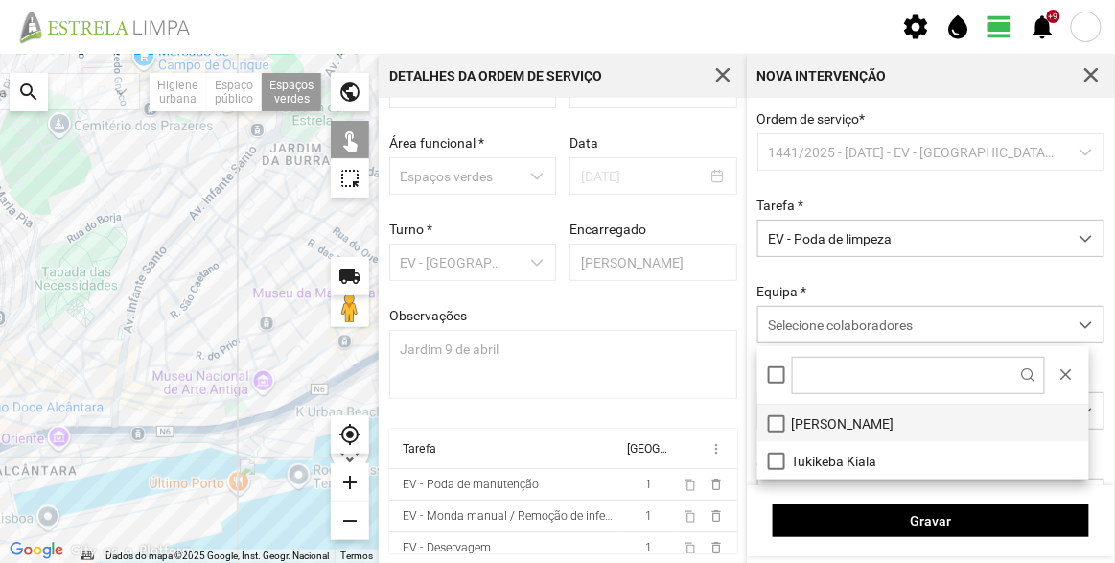
click at [843, 420] on li "[PERSON_NAME]" at bounding box center [923, 423] width 332 height 37
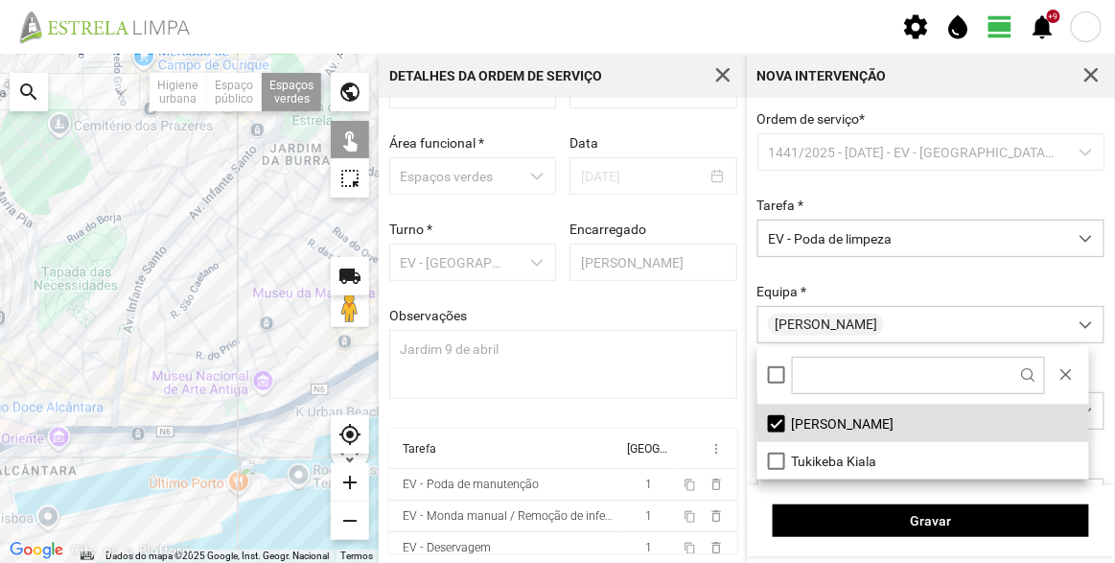
click at [242, 401] on div at bounding box center [189, 308] width 379 height 509
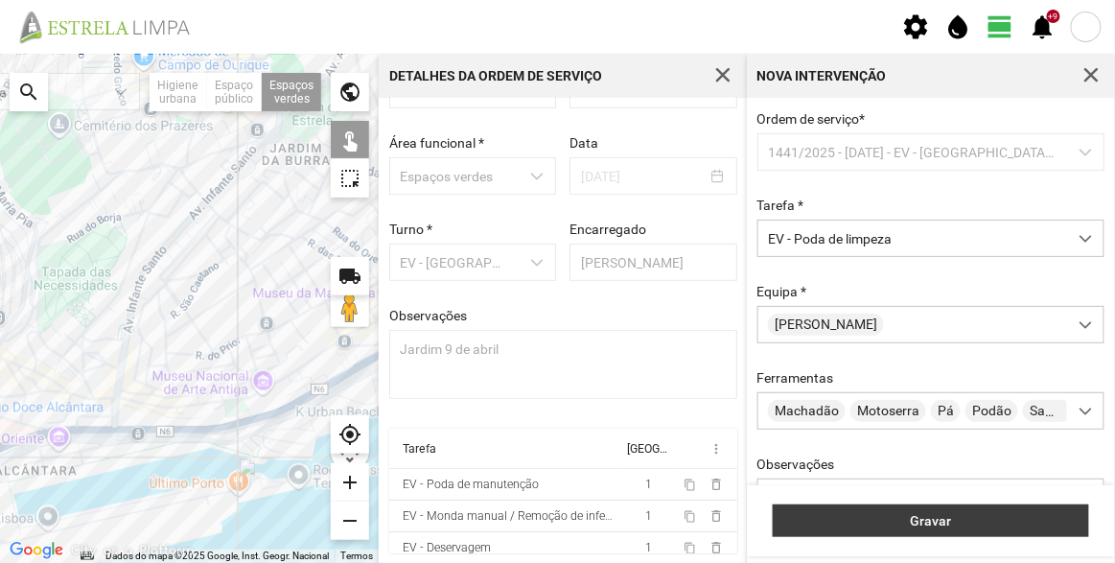
click at [1017, 523] on span "Gravar" at bounding box center [931, 520] width 296 height 15
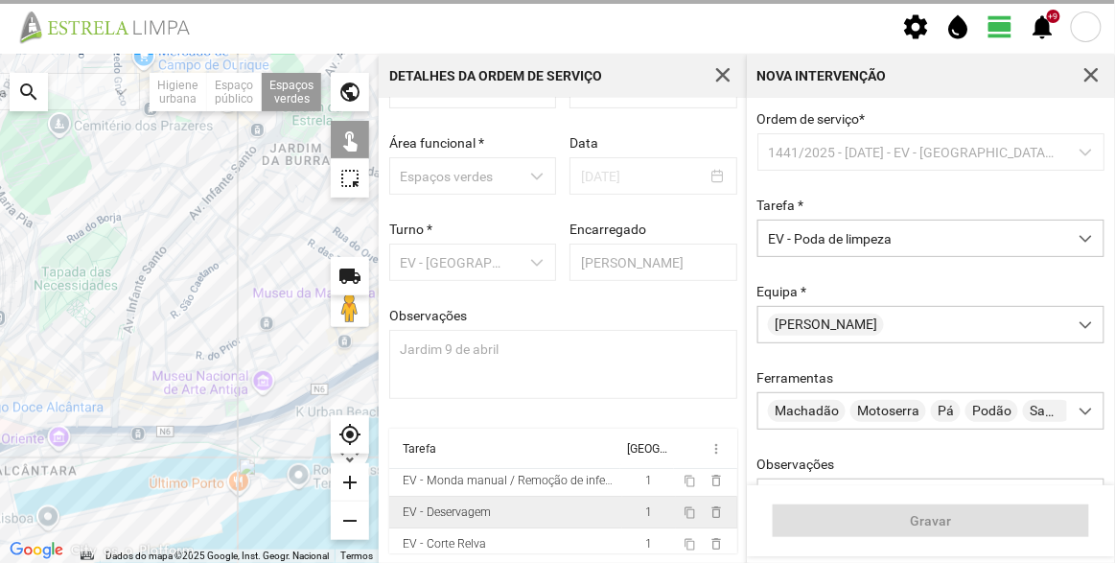
scroll to position [55, 0]
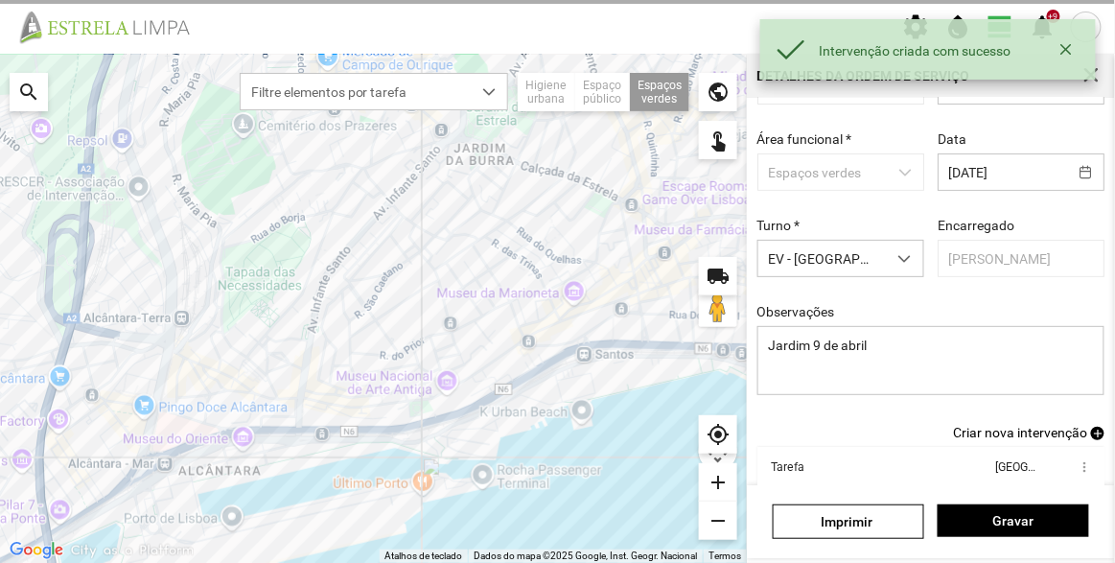
click at [1007, 436] on span "Criar nova intervenção" at bounding box center [1020, 432] width 134 height 15
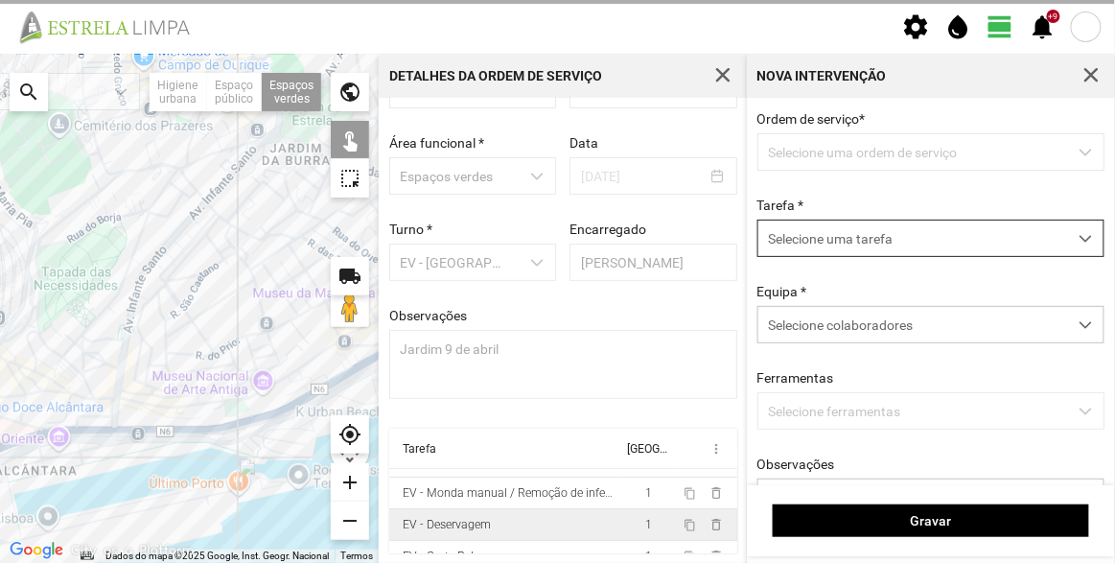
click at [852, 240] on span "Selecione uma tarefa" at bounding box center [912, 237] width 309 height 35
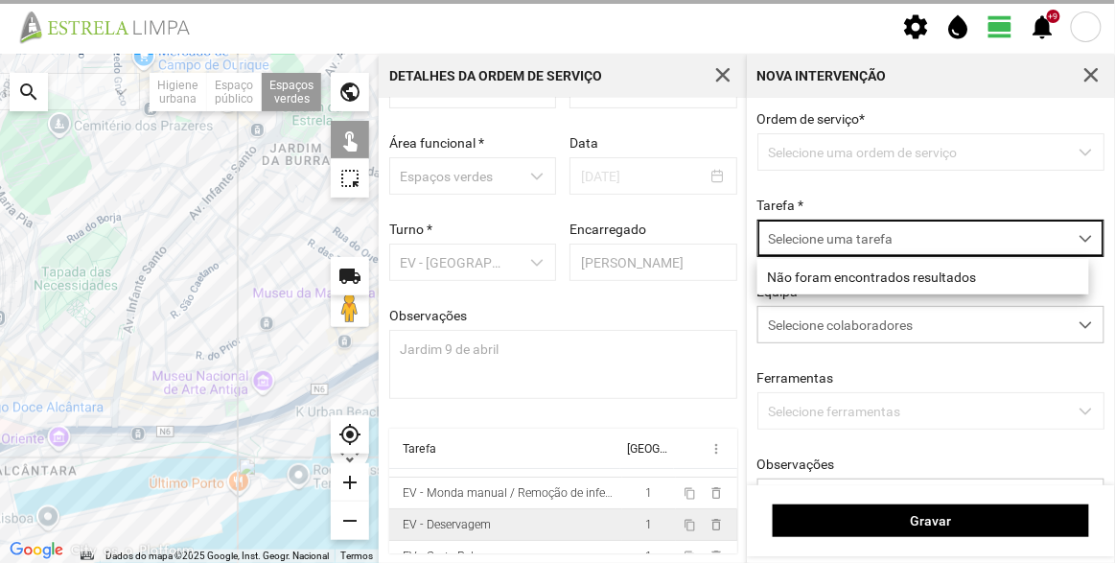
scroll to position [10, 81]
click at [878, 236] on span "Selecione uma tarefa" at bounding box center [912, 237] width 309 height 35
click at [937, 235] on span "Selecione uma tarefa" at bounding box center [912, 237] width 309 height 35
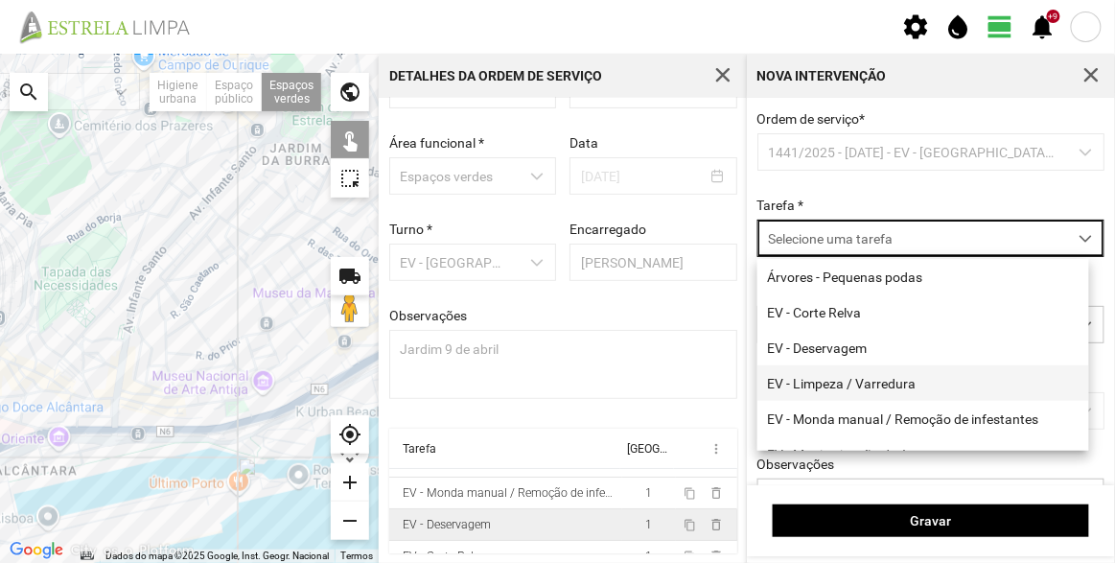
click at [913, 380] on li "EV - Limpeza / Varredura" at bounding box center [923, 382] width 332 height 35
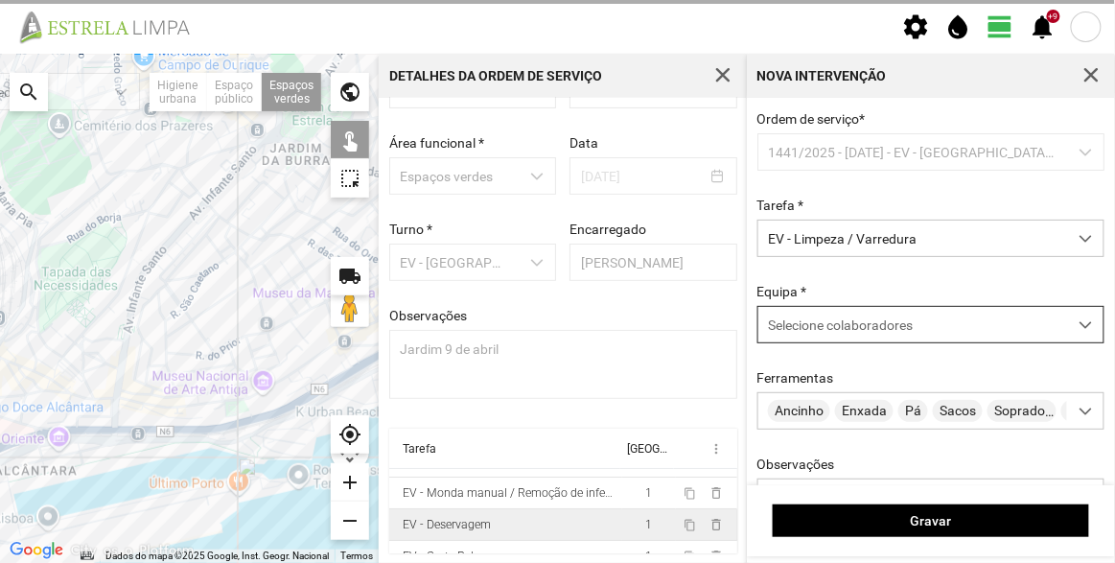
click at [883, 332] on span "Selecione colaboradores" at bounding box center [840, 324] width 145 height 15
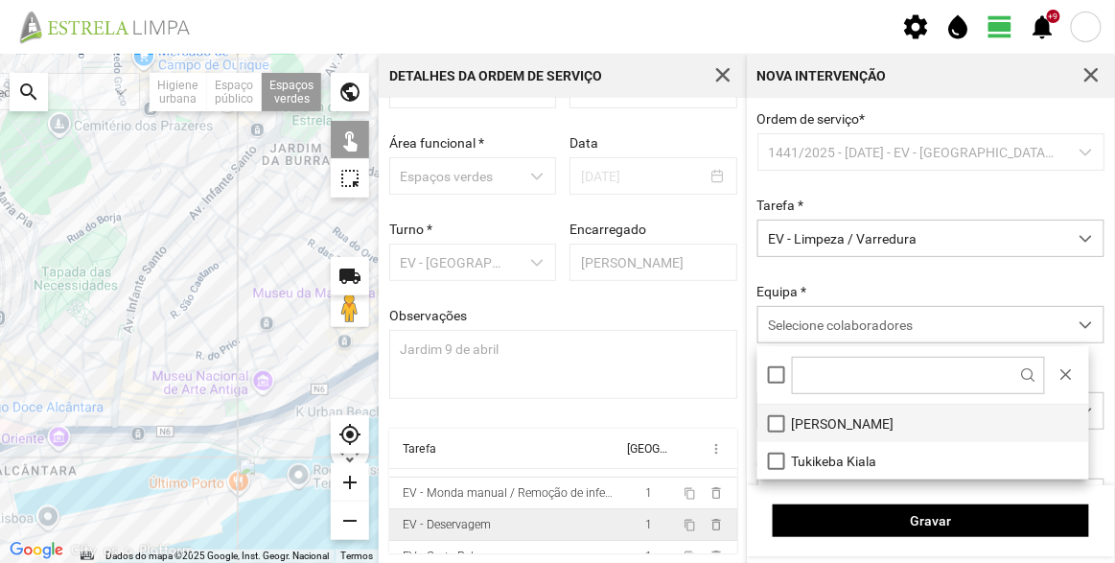
click at [836, 416] on li "[PERSON_NAME]" at bounding box center [923, 423] width 332 height 37
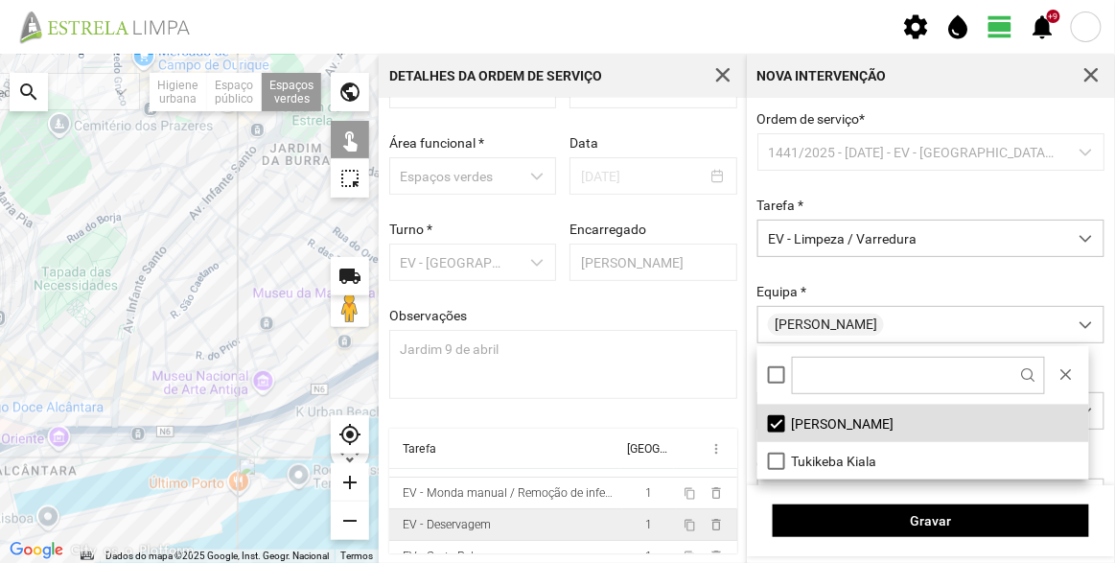
click at [874, 280] on div "Ordem de serviço * 1441/2025 - 07/10/2025 - EV - Equipa B Tarefa * EV - Limpeza…" at bounding box center [931, 344] width 361 height 466
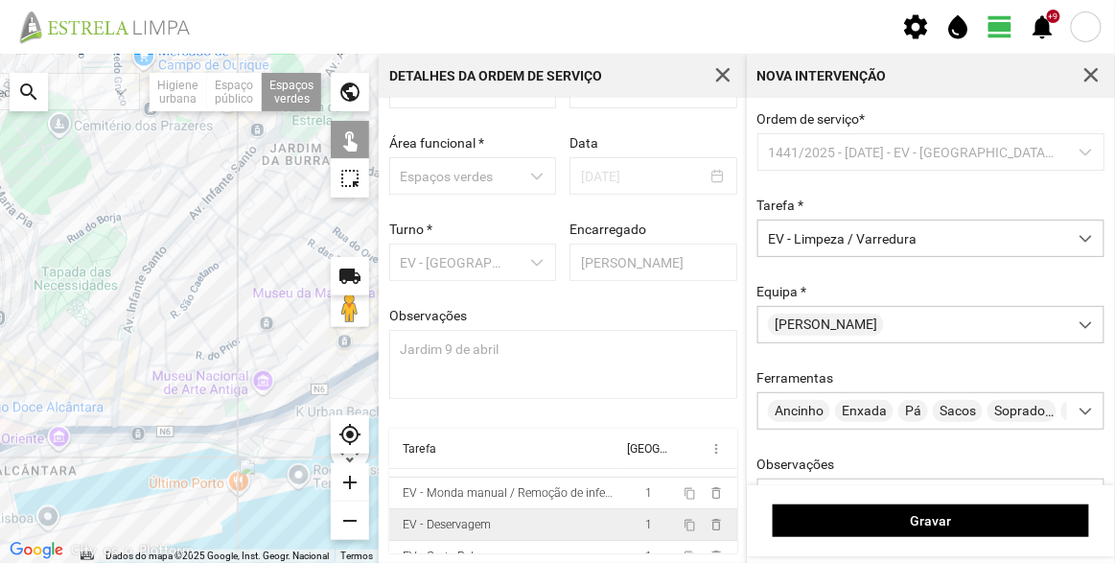
click at [239, 408] on div at bounding box center [189, 308] width 379 height 509
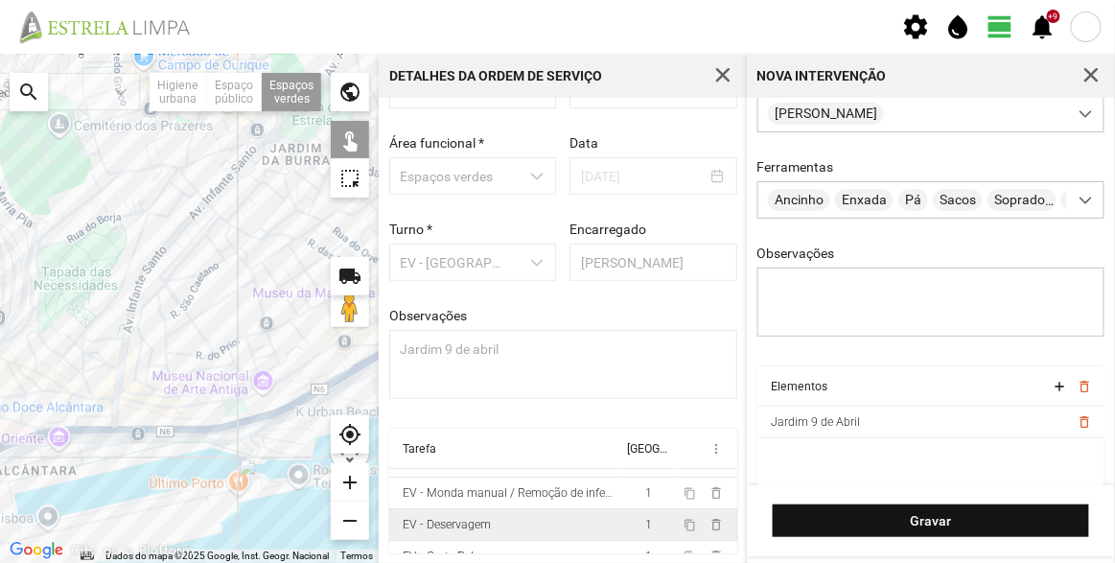
scroll to position [231, 0]
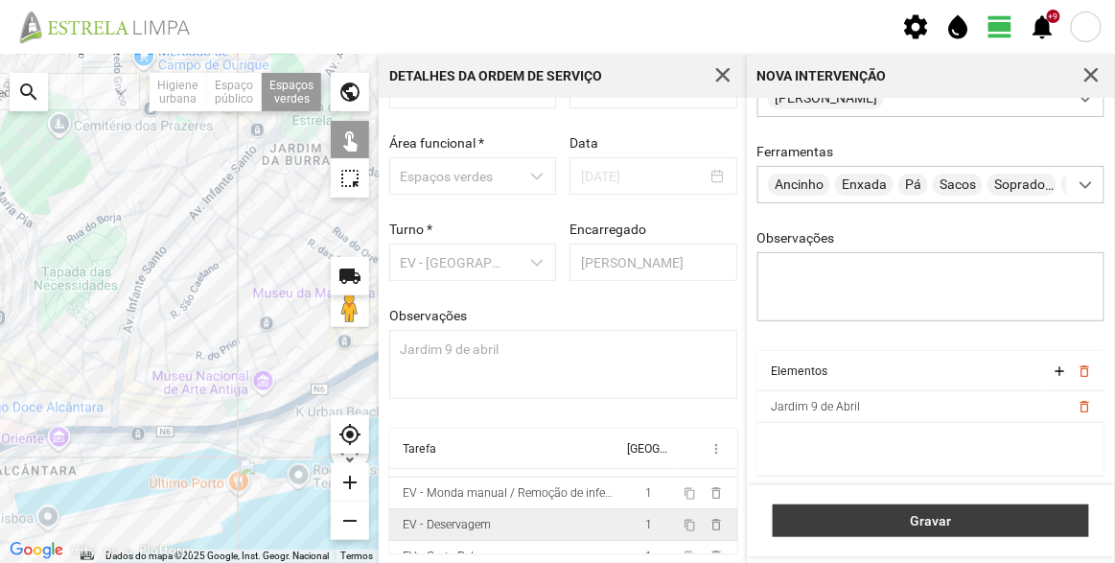
click at [959, 519] on span "Gravar" at bounding box center [931, 520] width 296 height 15
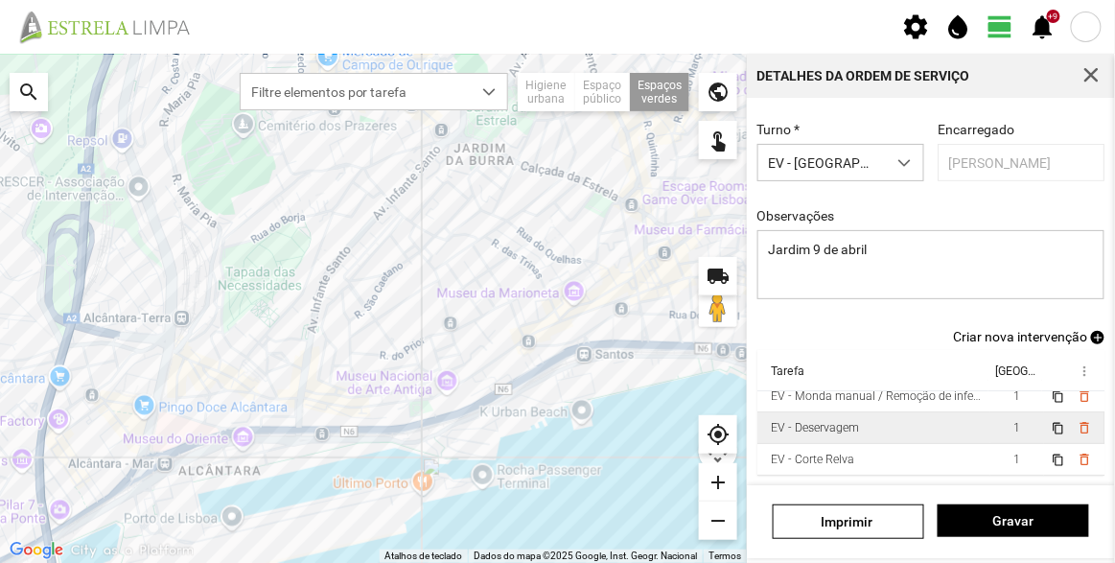
scroll to position [118, 0]
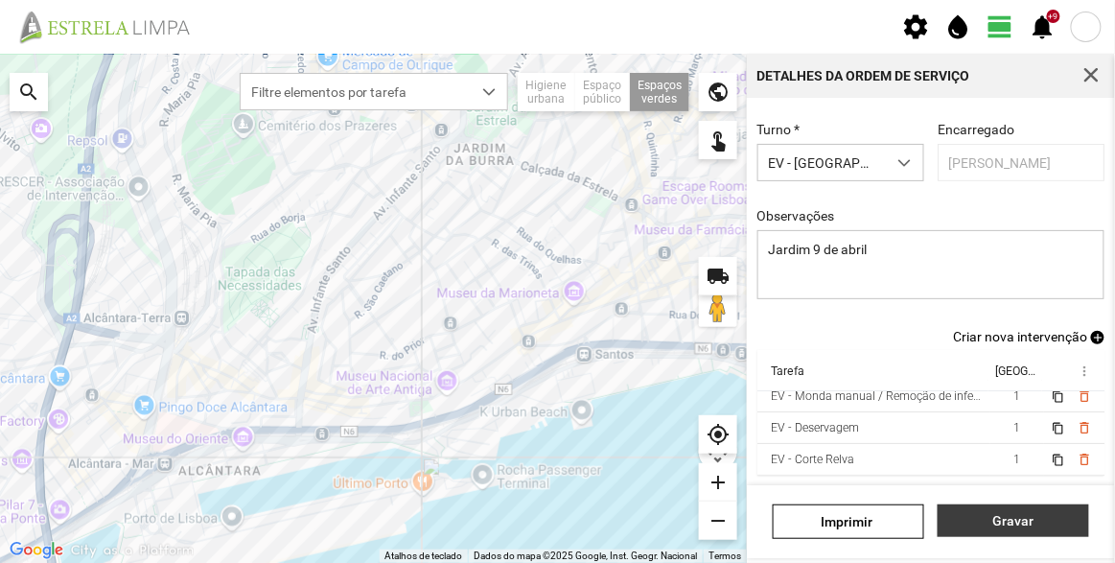
click at [1015, 520] on span "Gravar" at bounding box center [1013, 520] width 131 height 15
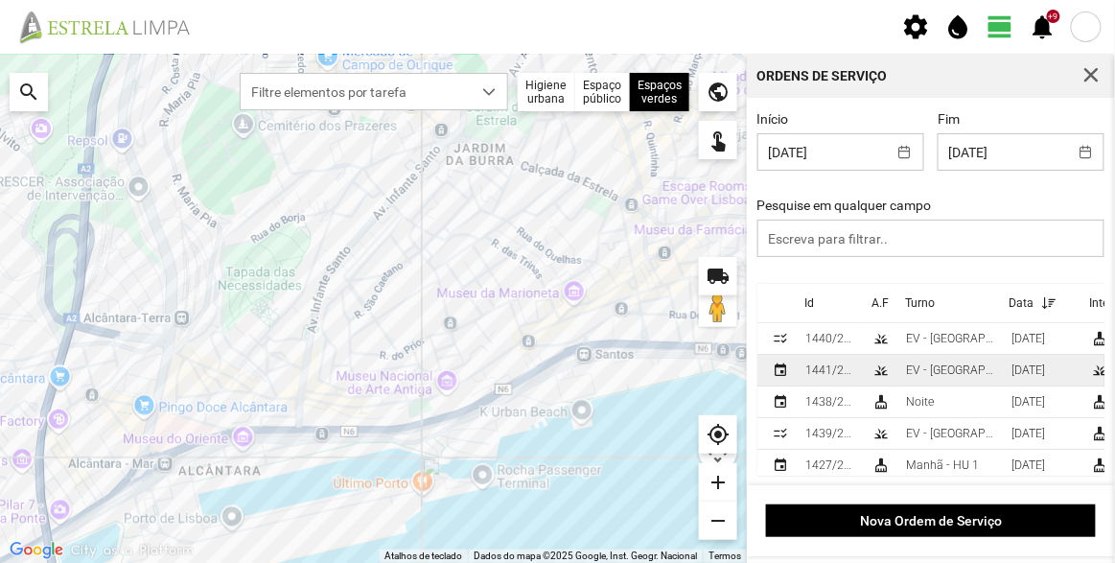
click at [884, 374] on div "grass" at bounding box center [880, 369] width 15 height 15
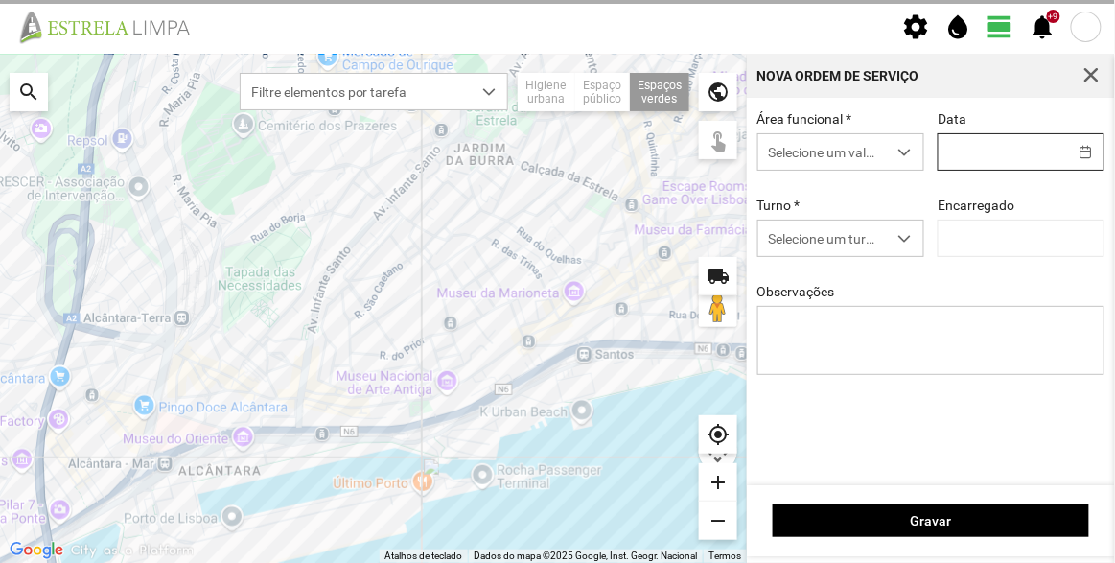
type input "[DATE]"
type input "[PERSON_NAME]"
type textarea "Jardim 9 de abril"
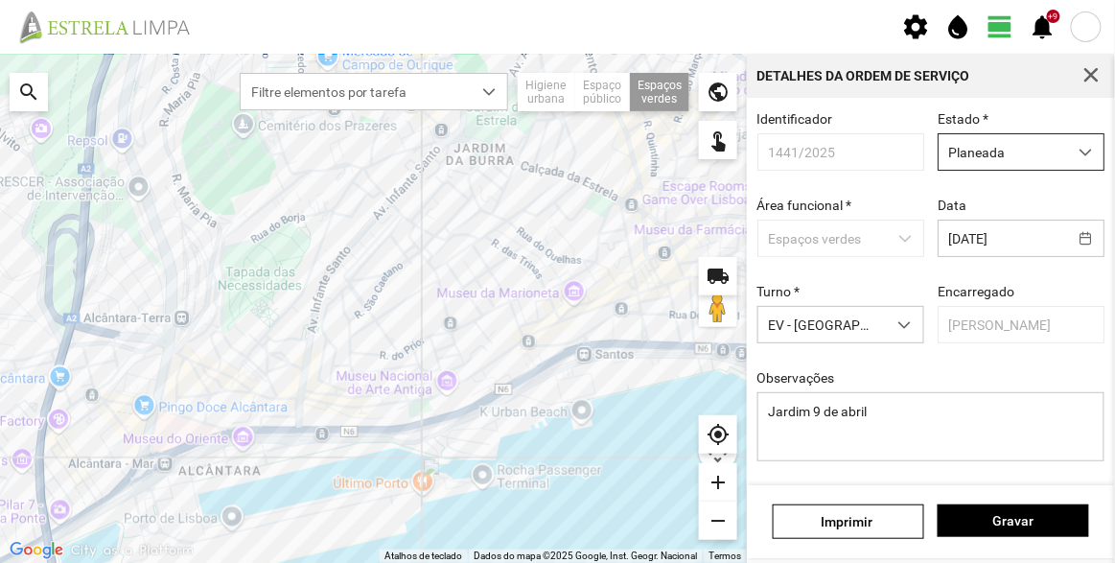
click at [987, 159] on span "Planeada" at bounding box center [1002, 151] width 128 height 35
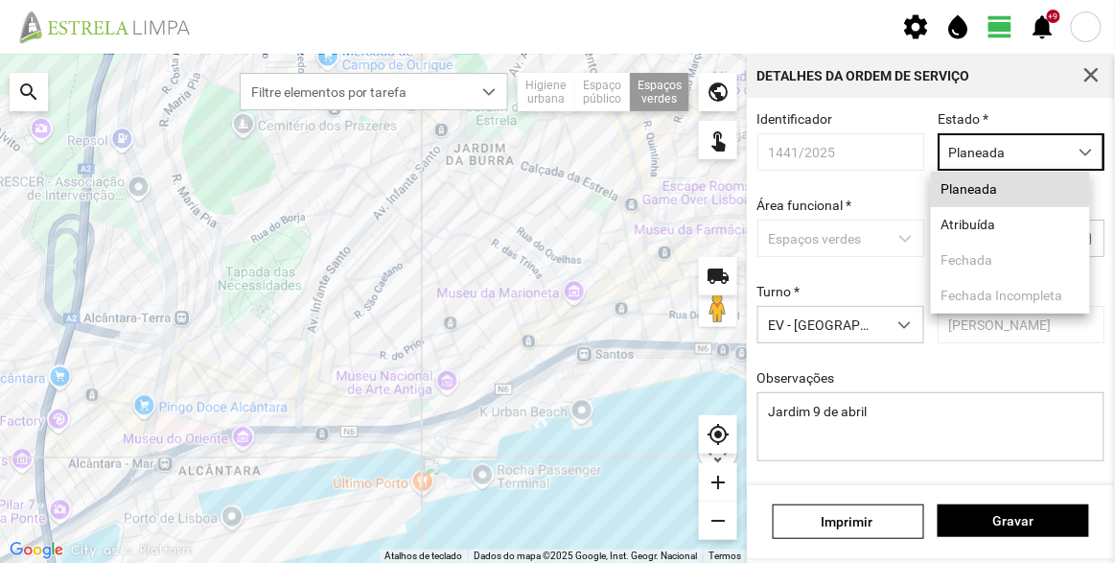
scroll to position [10, 81]
click at [961, 235] on li "Atribuída" at bounding box center [1010, 224] width 159 height 35
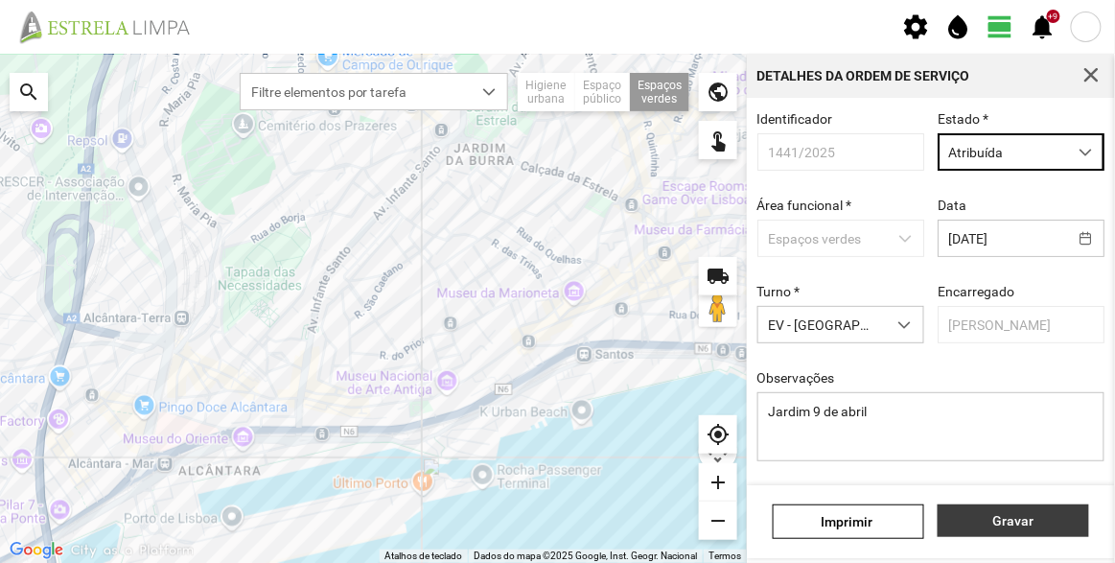
click at [1017, 523] on span "Gravar" at bounding box center [1013, 520] width 131 height 15
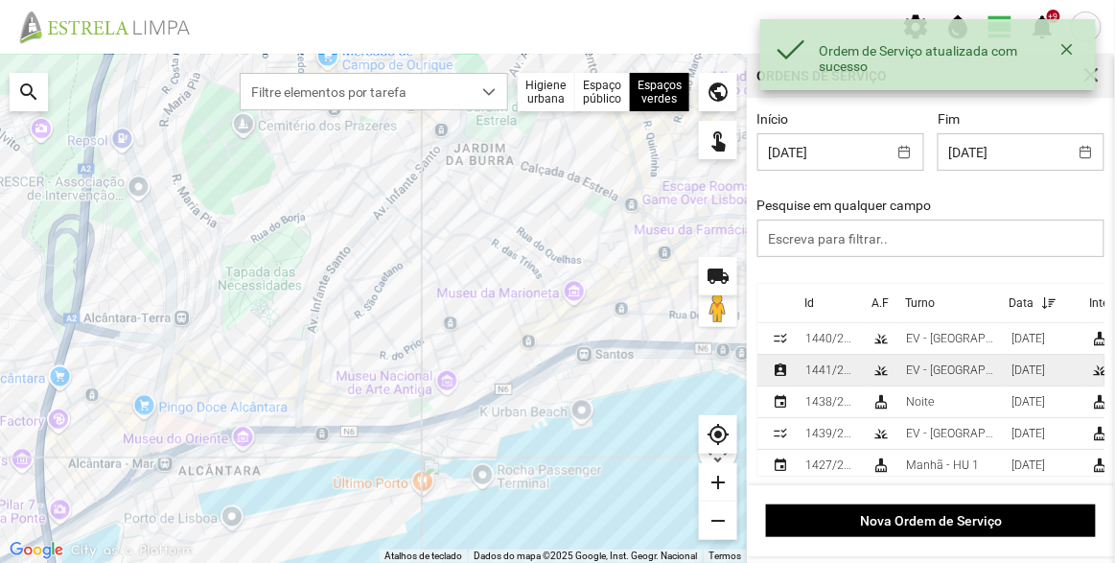
click at [874, 370] on div "grass" at bounding box center [880, 369] width 15 height 15
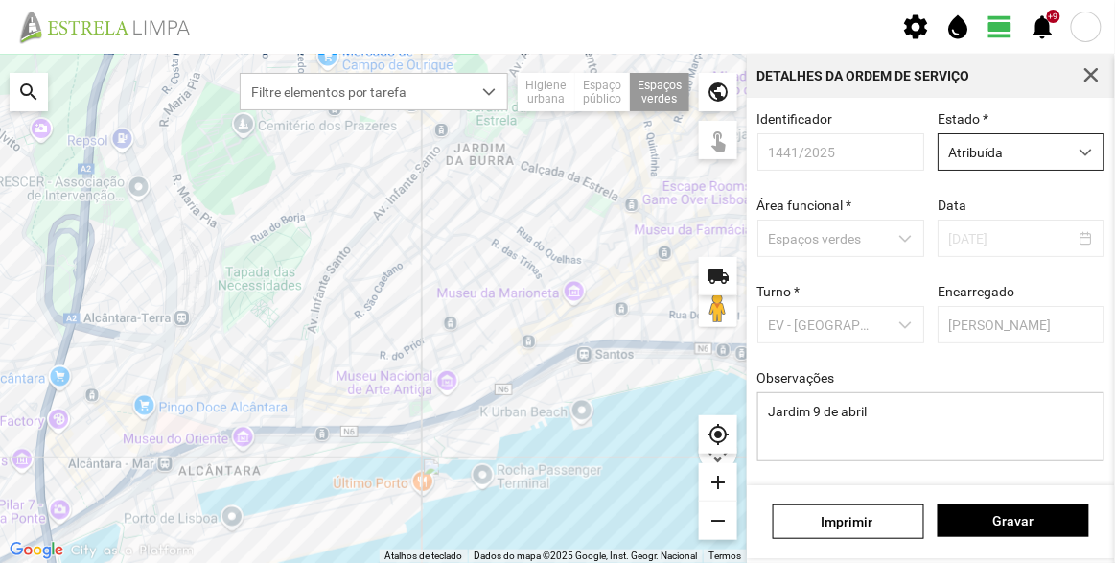
click at [998, 140] on span "Atribuída" at bounding box center [1002, 151] width 128 height 35
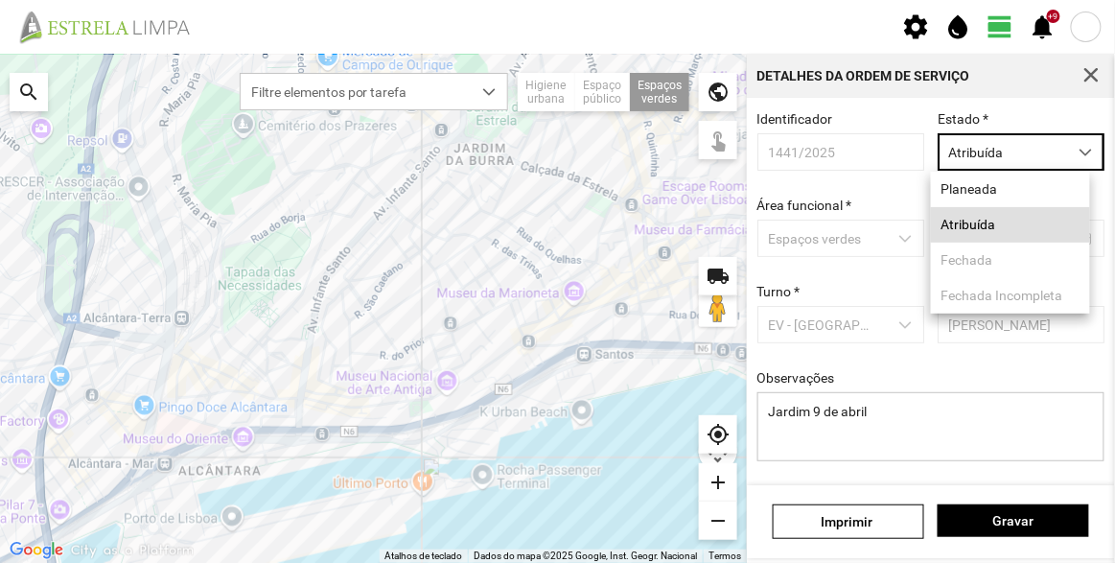
click at [1016, 108] on div "Identificador 1441/2025 Estado * Atribuída Área funcional * Espaços verdes Data…" at bounding box center [931, 291] width 368 height 387
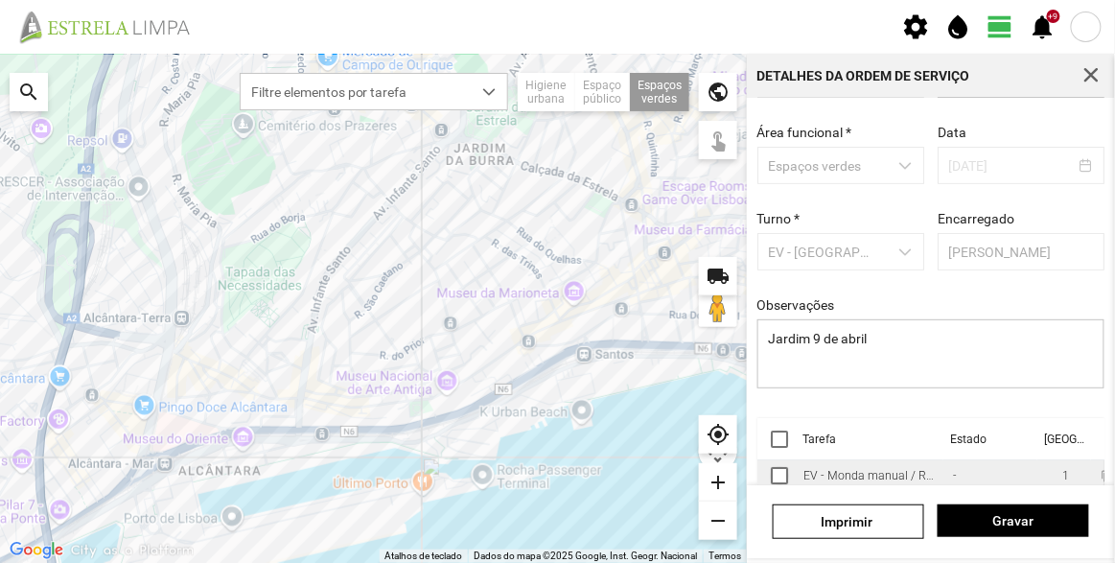
scroll to position [144, 0]
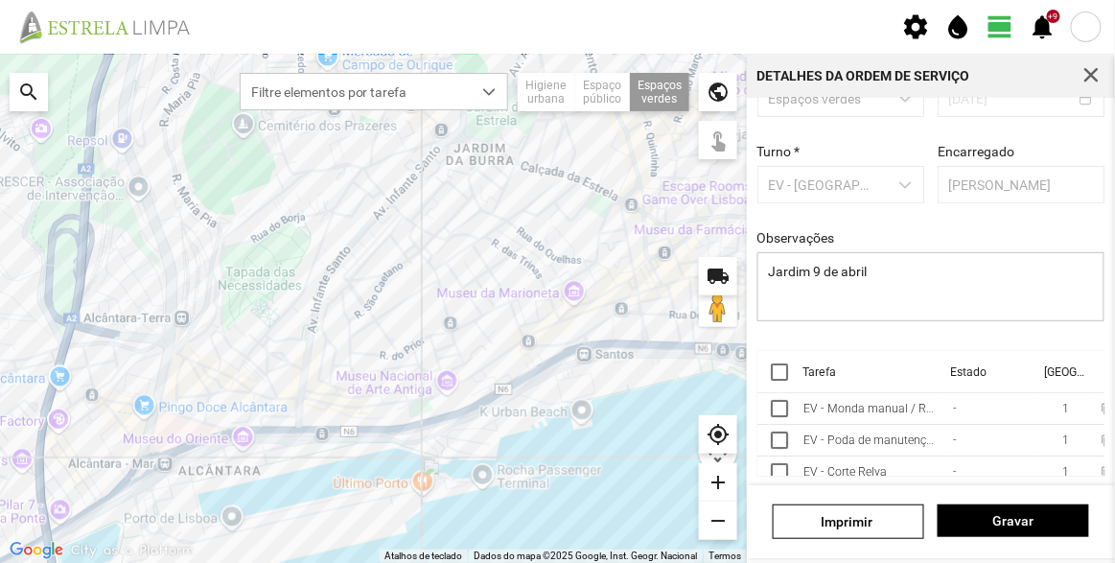
drag, startPoint x: 784, startPoint y: 368, endPoint x: 866, endPoint y: 373, distance: 81.6
click at [783, 367] on div at bounding box center [779, 371] width 17 height 17
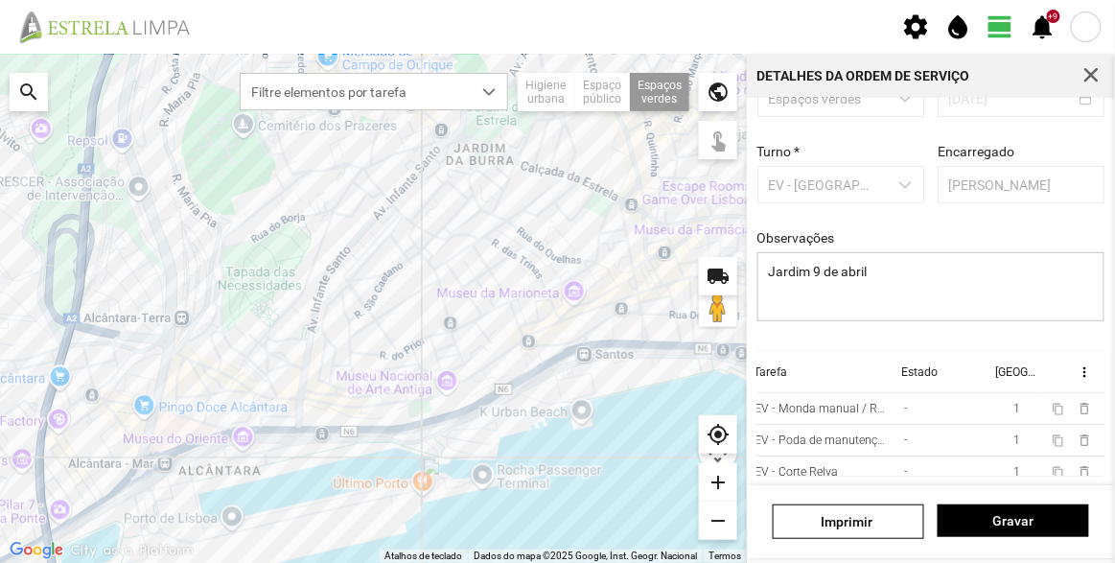
click at [1042, 363] on th "more_vert" at bounding box center [1073, 372] width 63 height 42
click at [1076, 367] on span "more_vert" at bounding box center [1083, 371] width 15 height 15
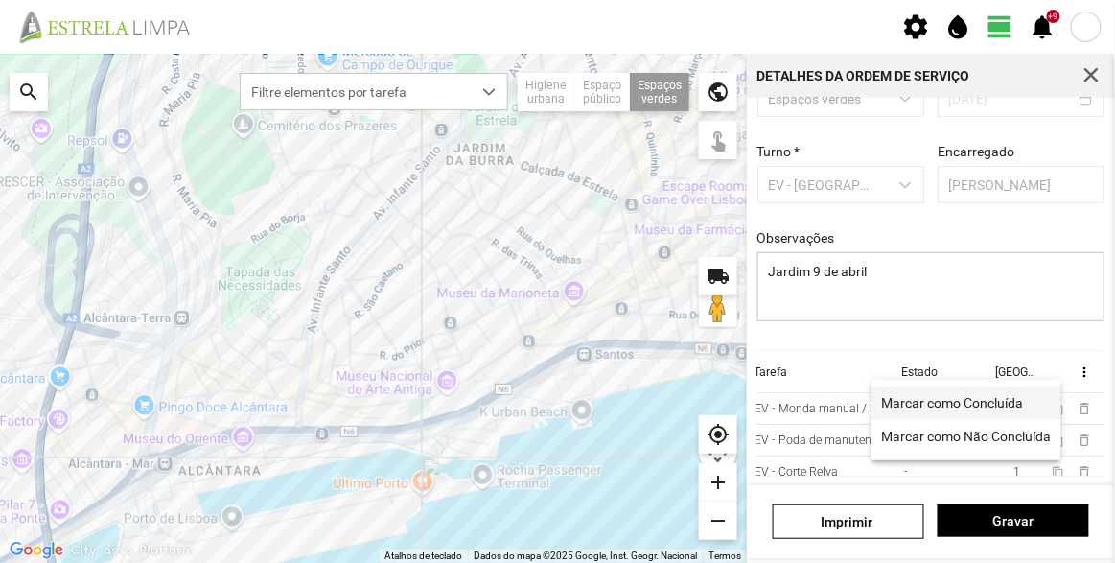
click at [986, 409] on span "Marcar como Concluída" at bounding box center [952, 402] width 142 height 13
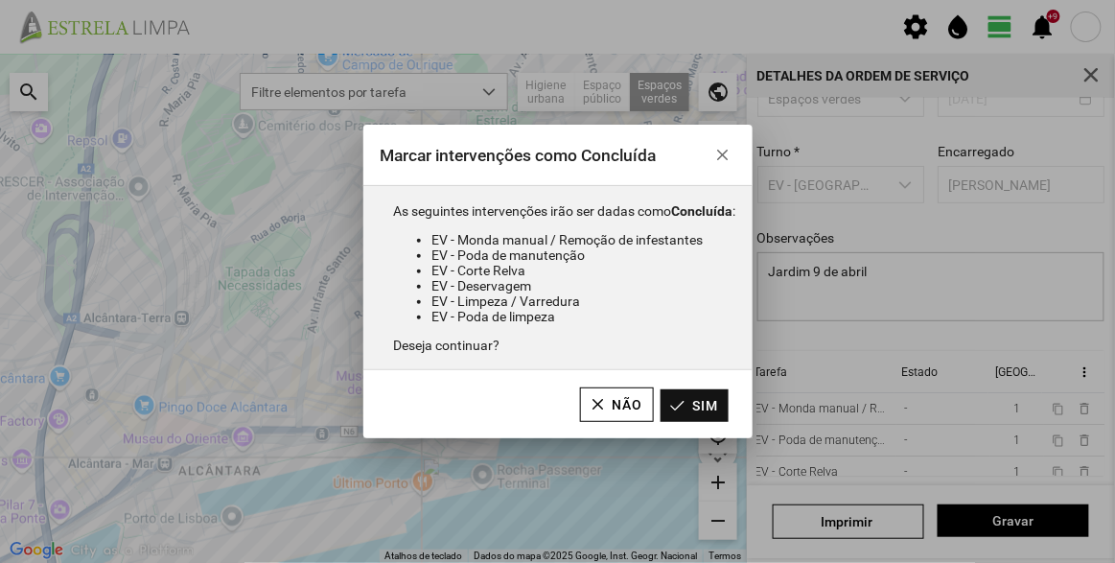
click at [691, 402] on button "Sim" at bounding box center [694, 405] width 68 height 33
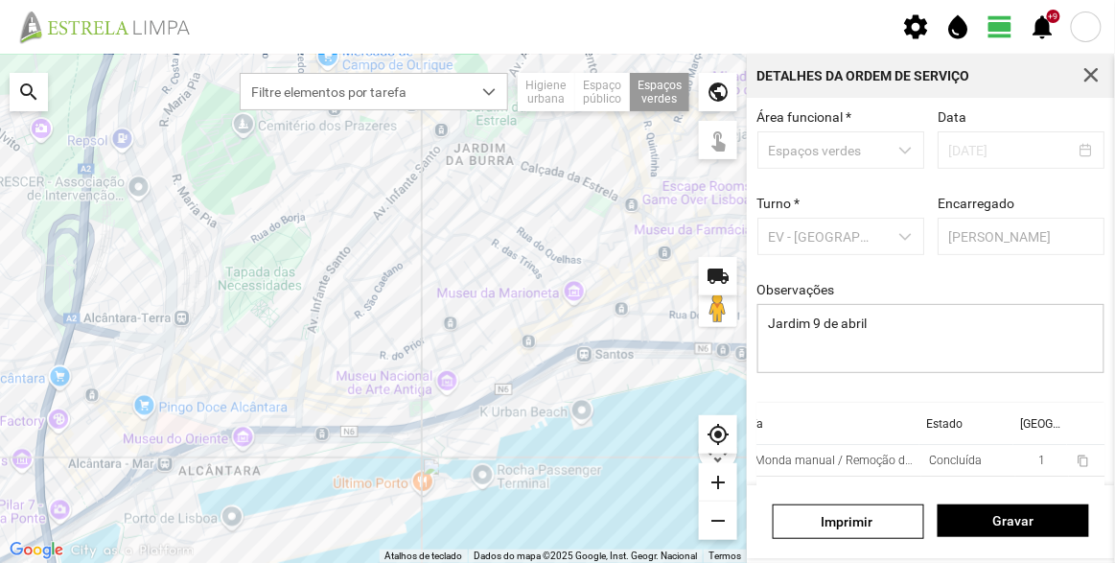
scroll to position [0, 0]
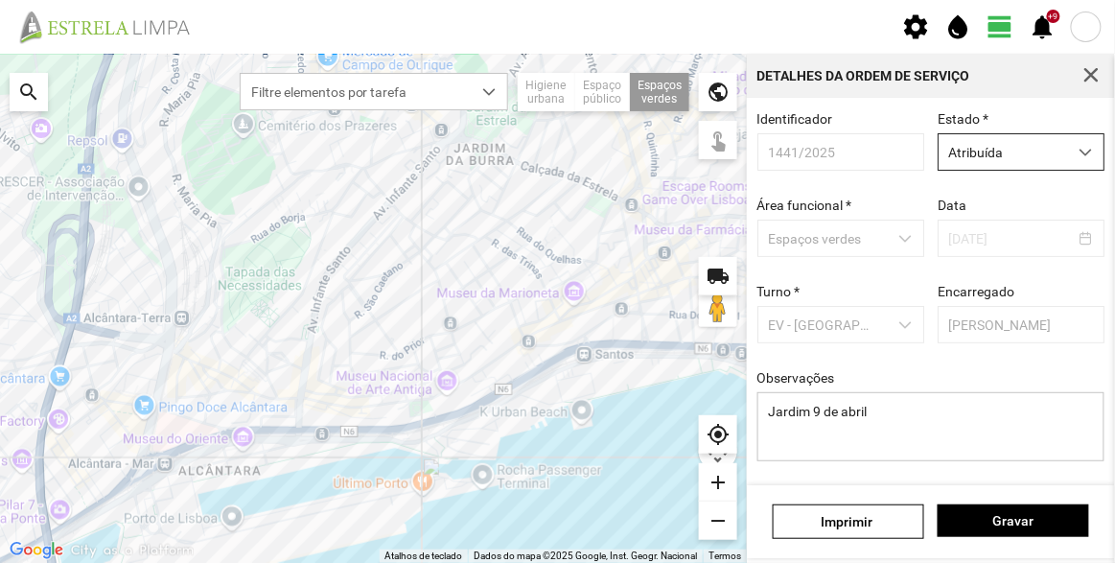
click at [992, 162] on span "Atribuída" at bounding box center [1002, 151] width 128 height 35
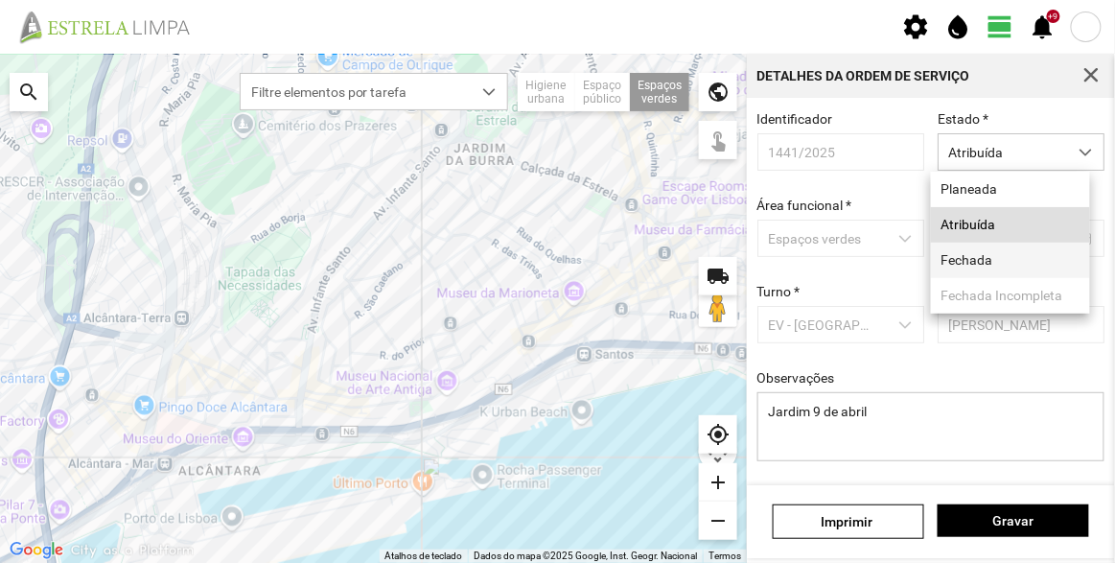
click at [995, 259] on li "Fechada" at bounding box center [1010, 260] width 159 height 35
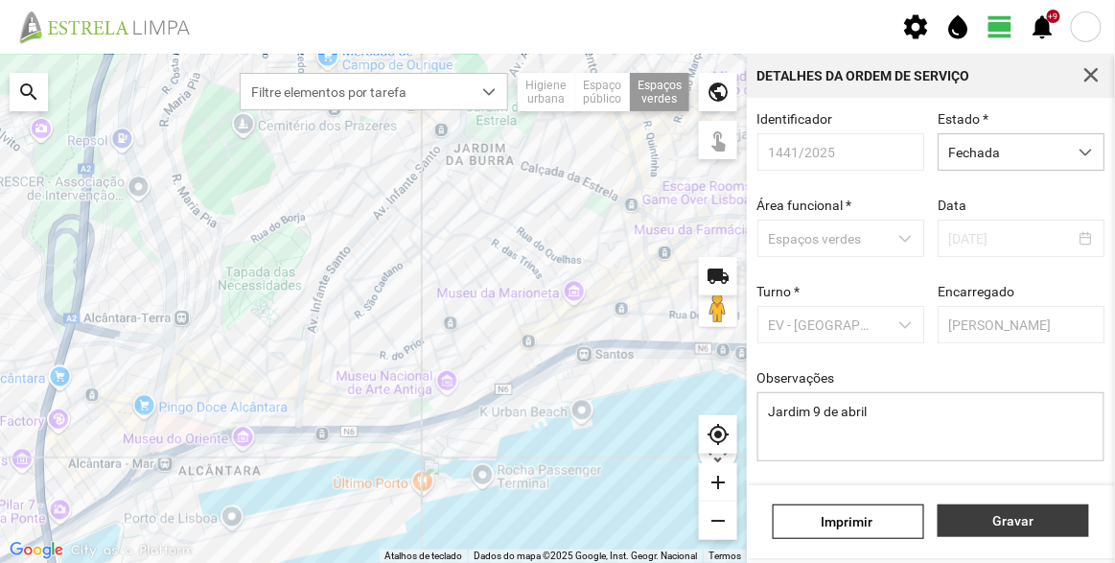
click at [1033, 508] on button "Gravar" at bounding box center [1012, 520] width 151 height 33
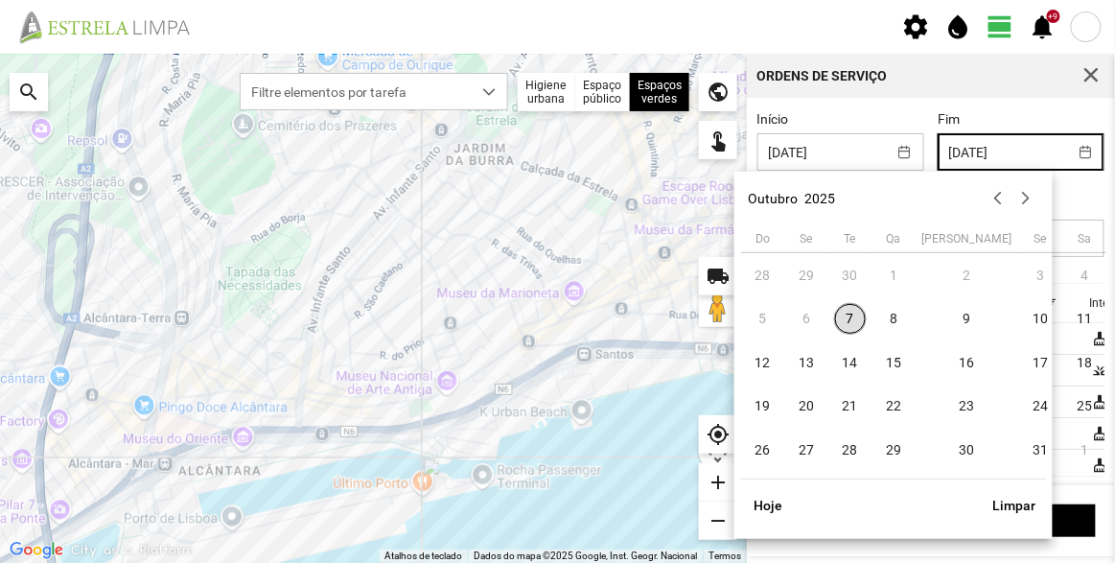
click at [1012, 152] on input "[DATE]" at bounding box center [1002, 151] width 128 height 35
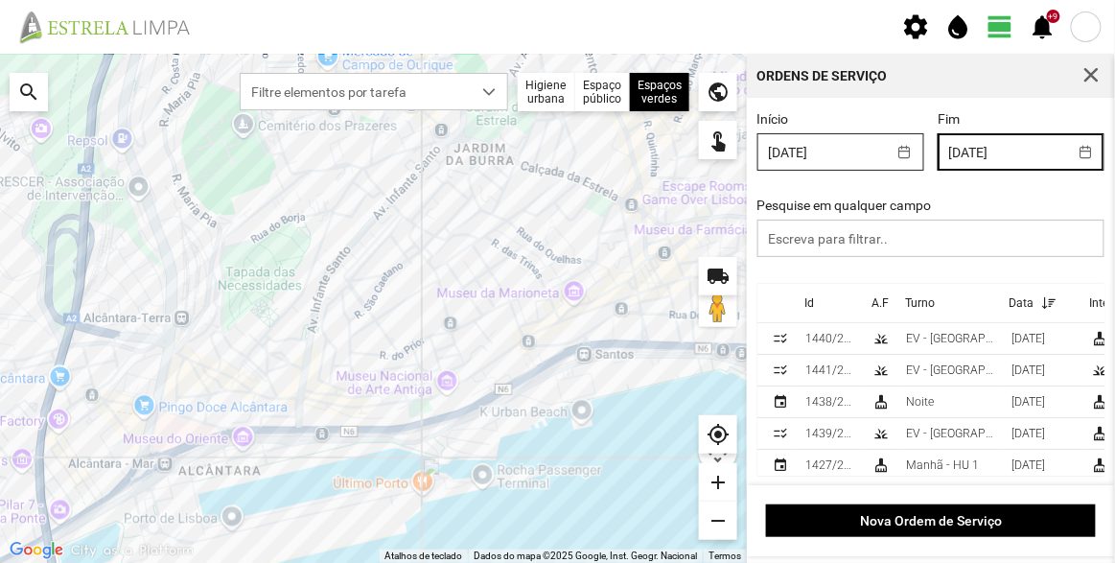
click at [837, 165] on input "[DATE]" at bounding box center [822, 151] width 128 height 35
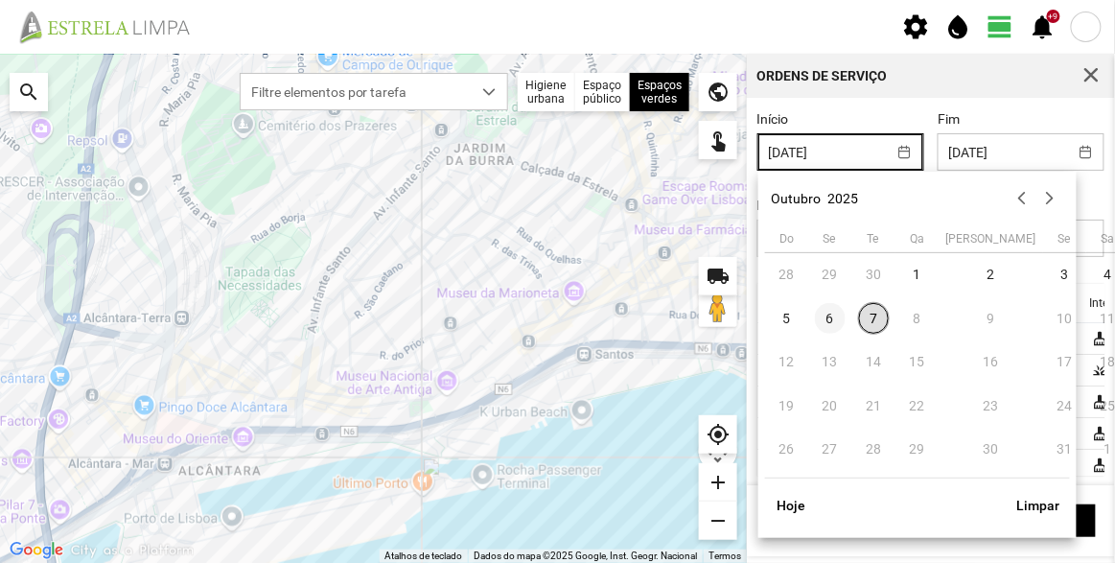
click at [834, 327] on span "6" at bounding box center [830, 318] width 31 height 31
type input "06/10/2025"
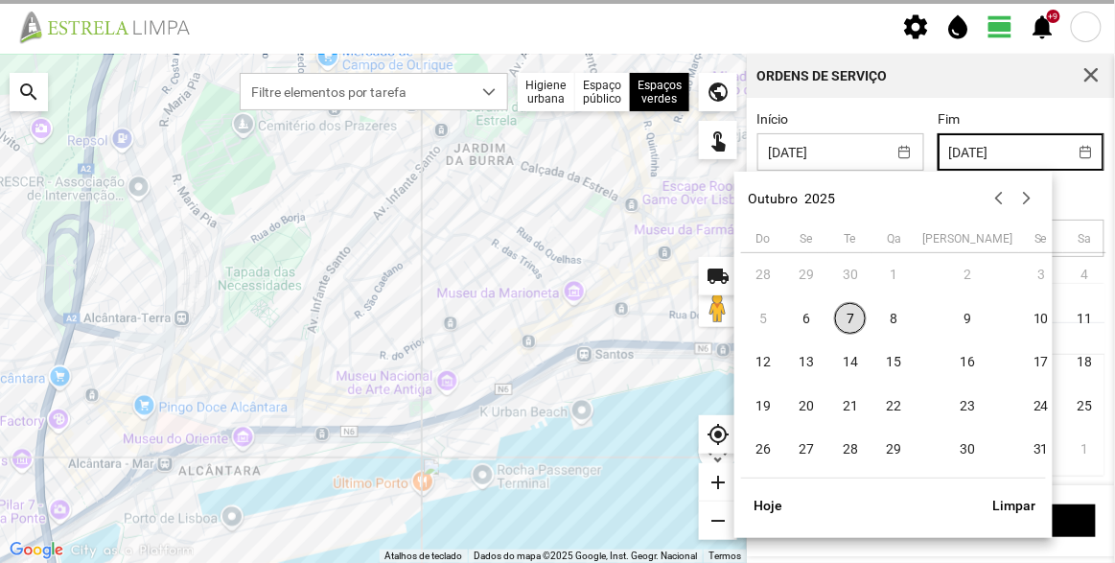
click at [1002, 158] on input "[DATE]" at bounding box center [1002, 151] width 128 height 35
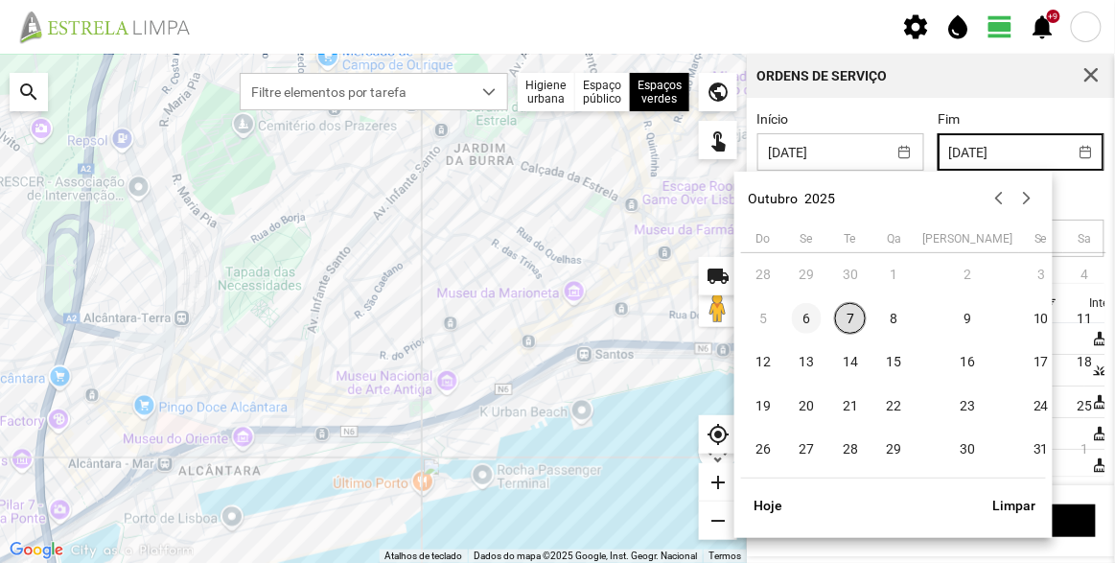
click at [811, 317] on span "6" at bounding box center [807, 318] width 31 height 31
type input "06/10/2025"
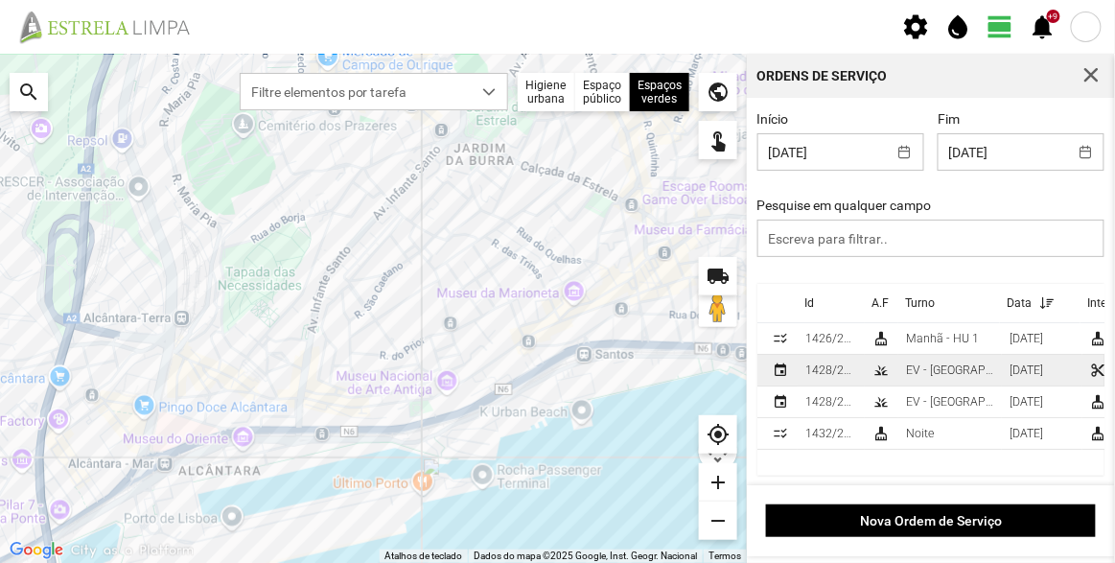
click at [947, 373] on div "EV - [GEOGRAPHIC_DATA] A" at bounding box center [950, 369] width 88 height 13
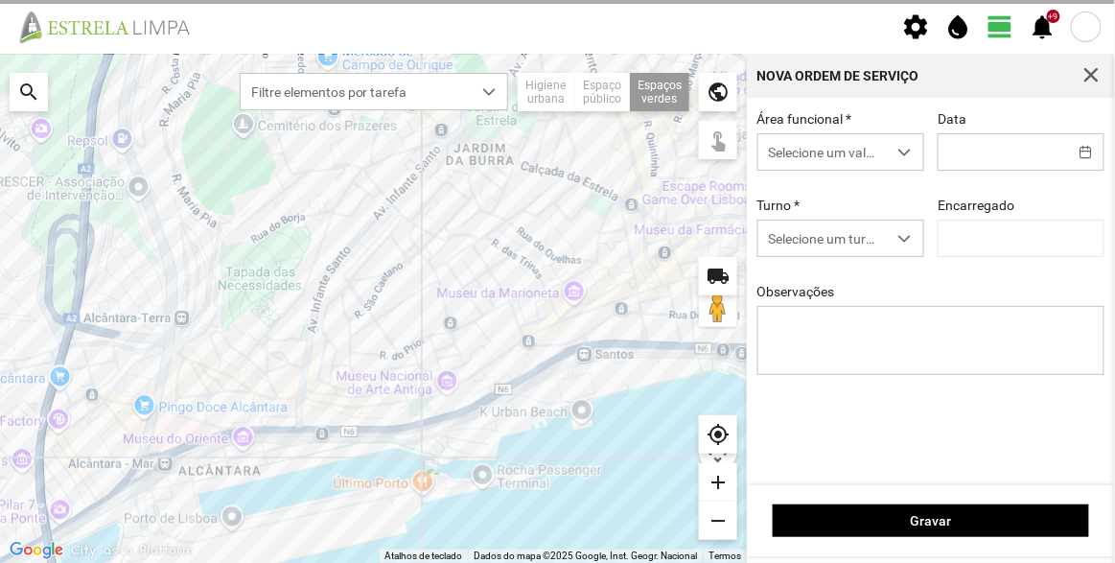
type input "06/10/2025"
type textarea "Lisboa Antiga"
type input "[PERSON_NAME]"
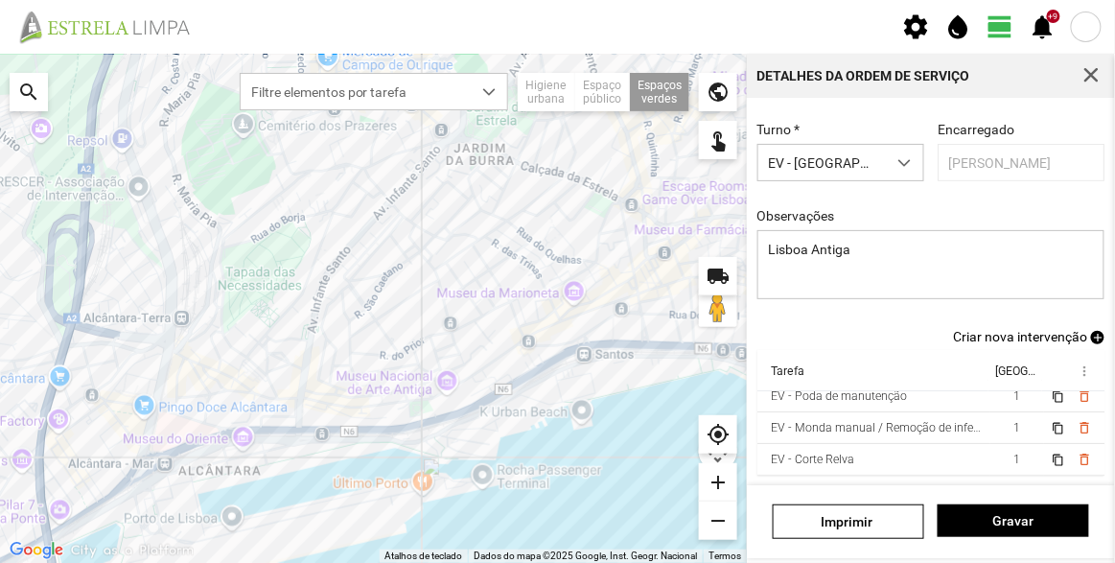
scroll to position [118, 22]
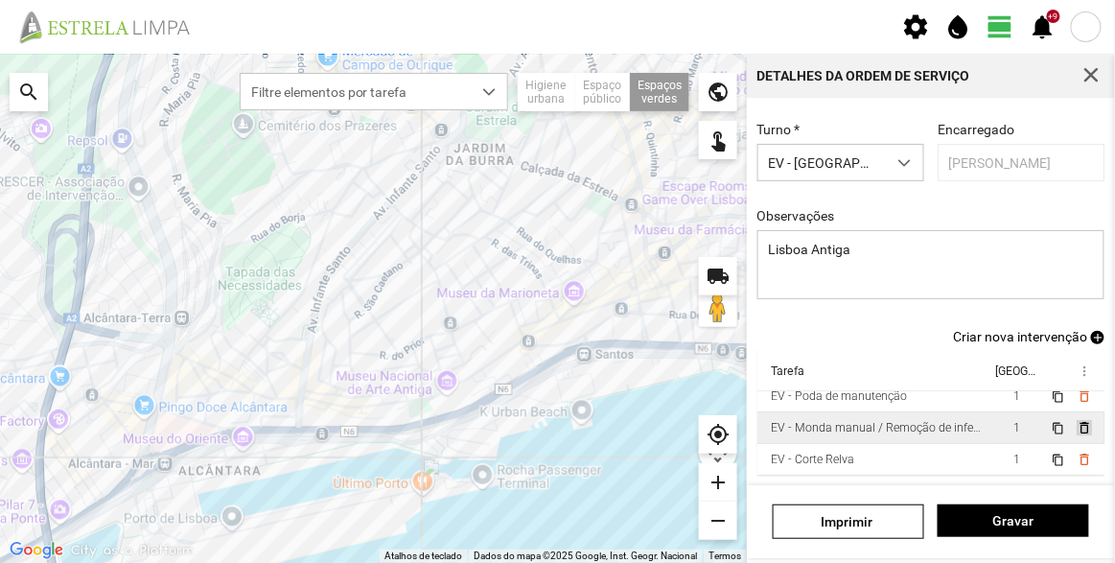
click at [1075, 420] on span "delete_outline" at bounding box center [1082, 427] width 15 height 15
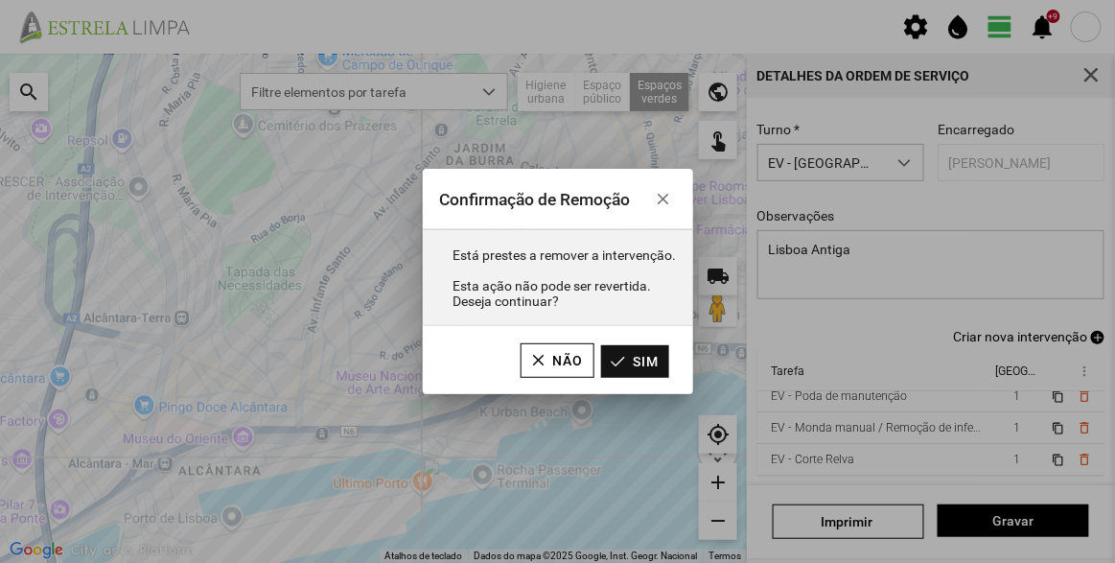
click at [652, 364] on button "Sim" at bounding box center [635, 361] width 68 height 33
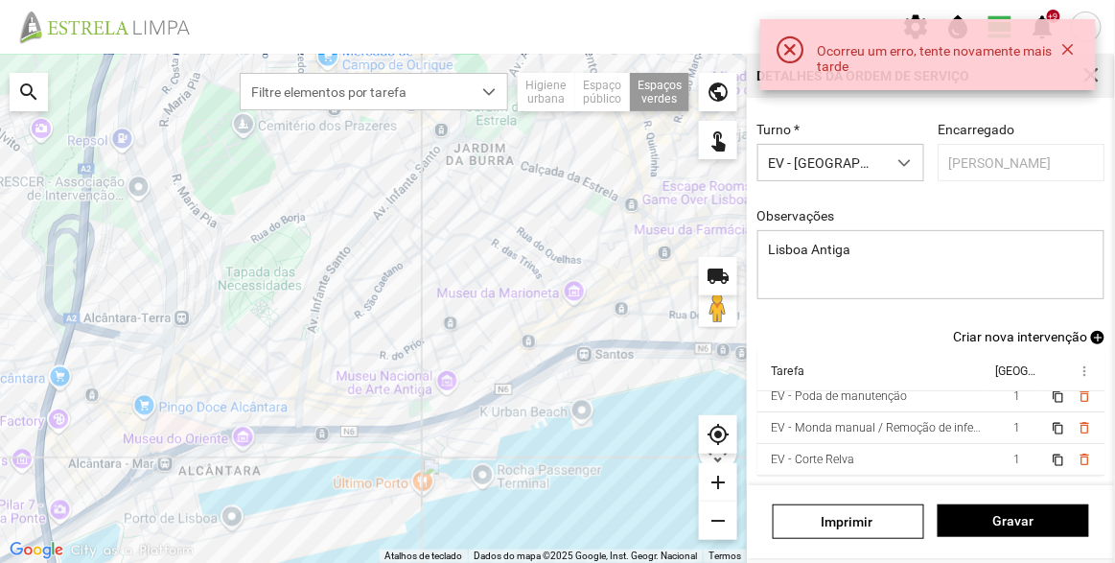
click at [899, 326] on div "Identificador 1428/2025 Estado * Planeada Área funcional * Espaços verdes Data …" at bounding box center [931, 139] width 361 height 380
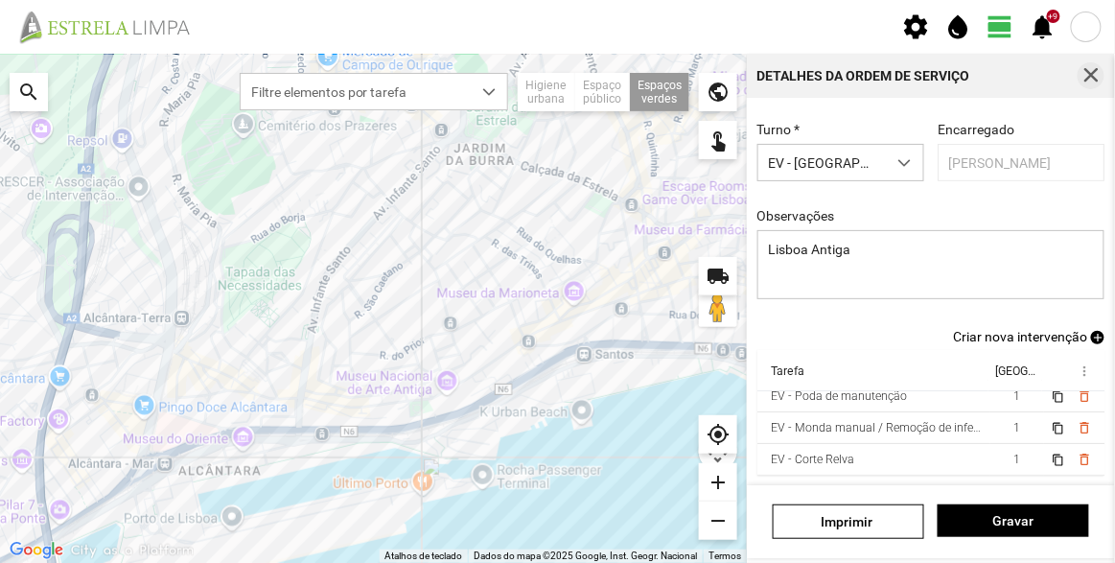
click at [1088, 79] on span "button" at bounding box center [1090, 75] width 17 height 17
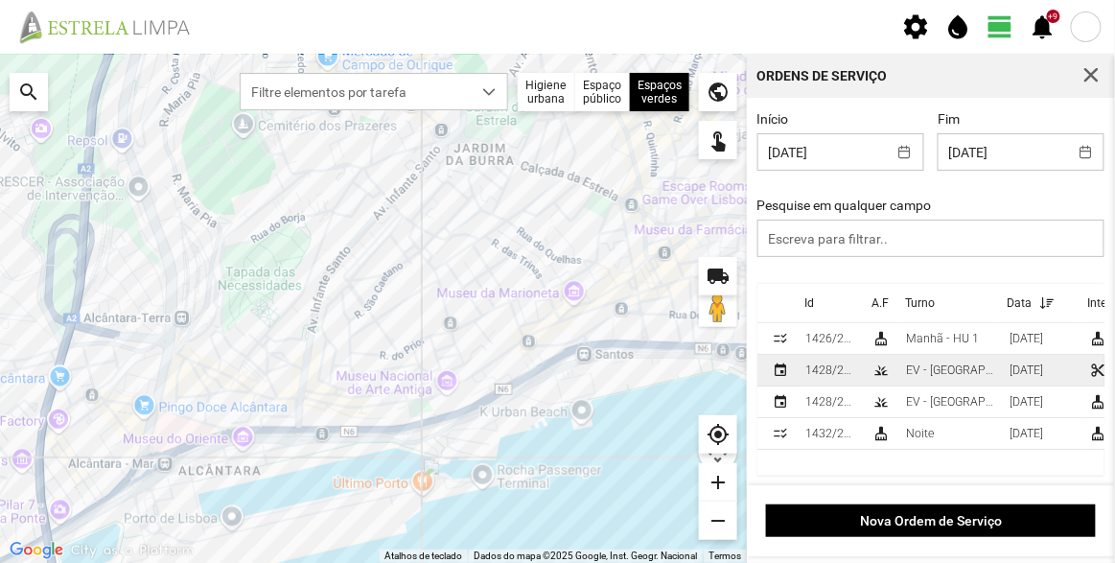
click at [880, 365] on div "grass" at bounding box center [880, 369] width 15 height 15
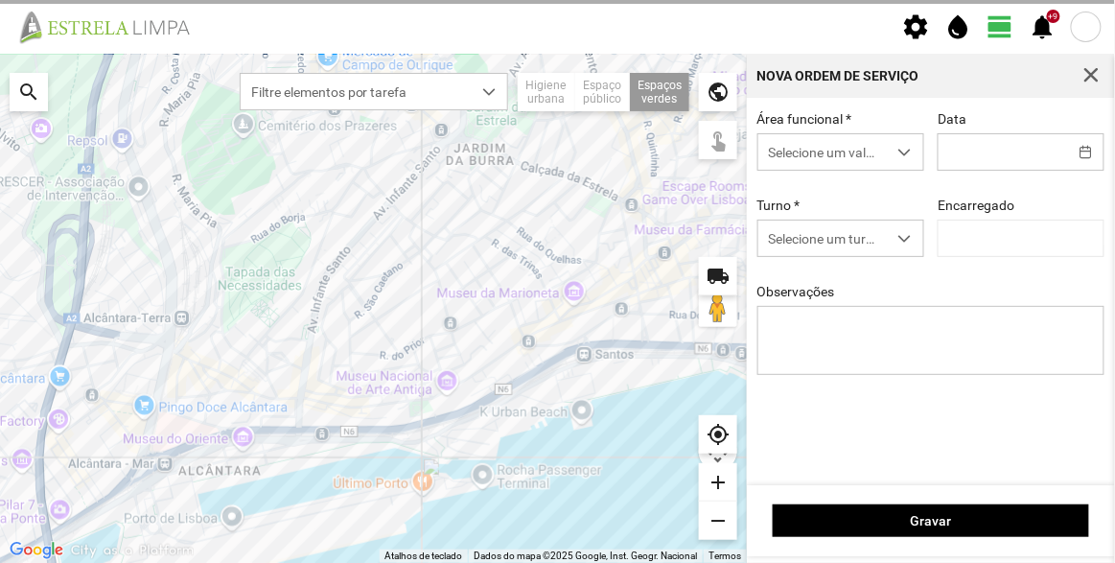
type input "06/10/2025"
type textarea "Lisboa Antiga"
type input "[PERSON_NAME]"
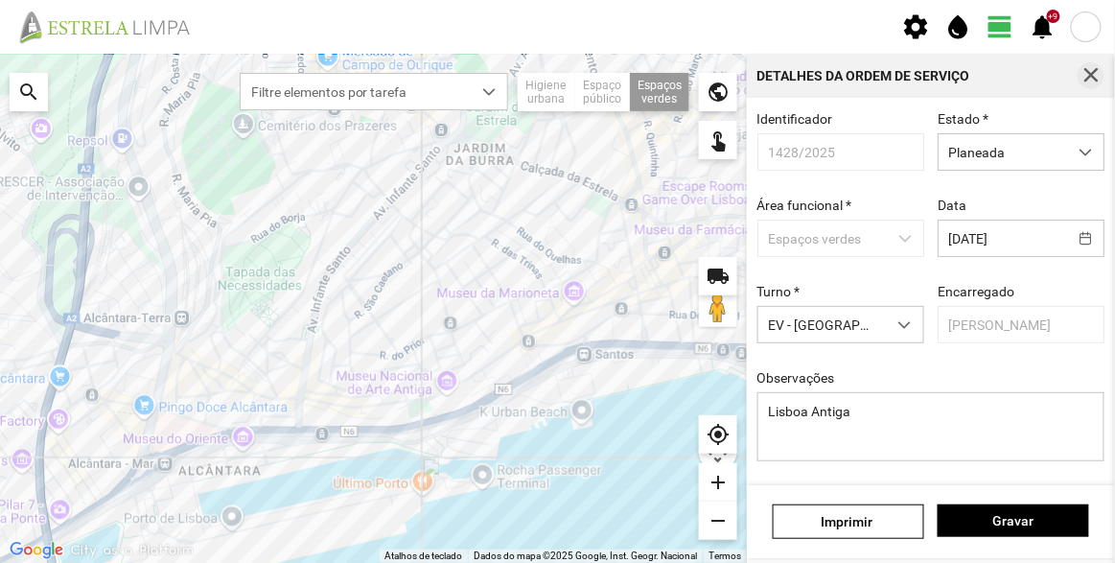
click at [1095, 68] on span "button" at bounding box center [1090, 75] width 17 height 17
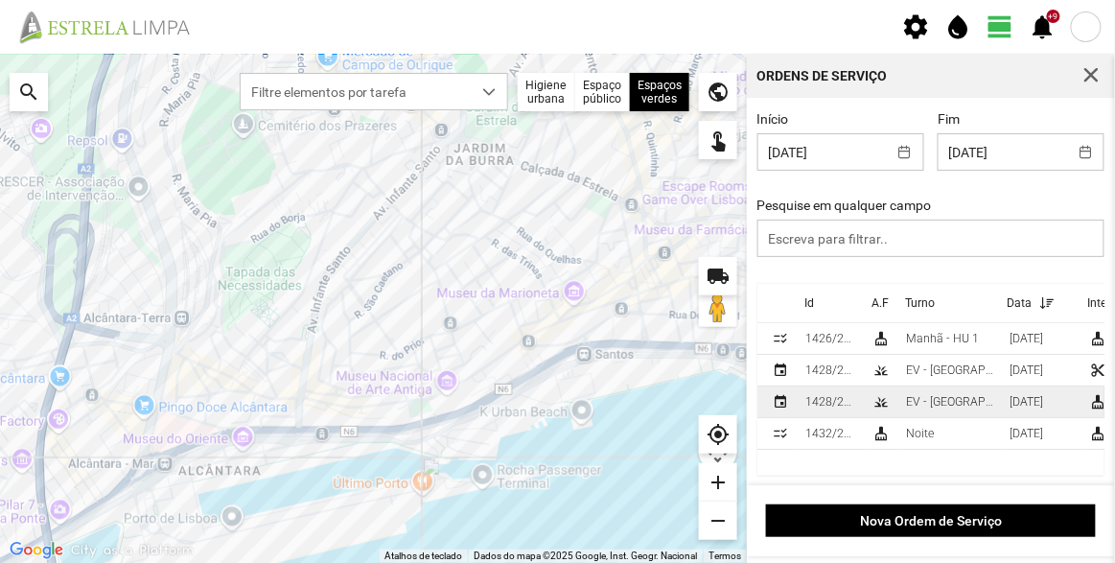
click at [852, 411] on td "1428/2025" at bounding box center [831, 402] width 67 height 32
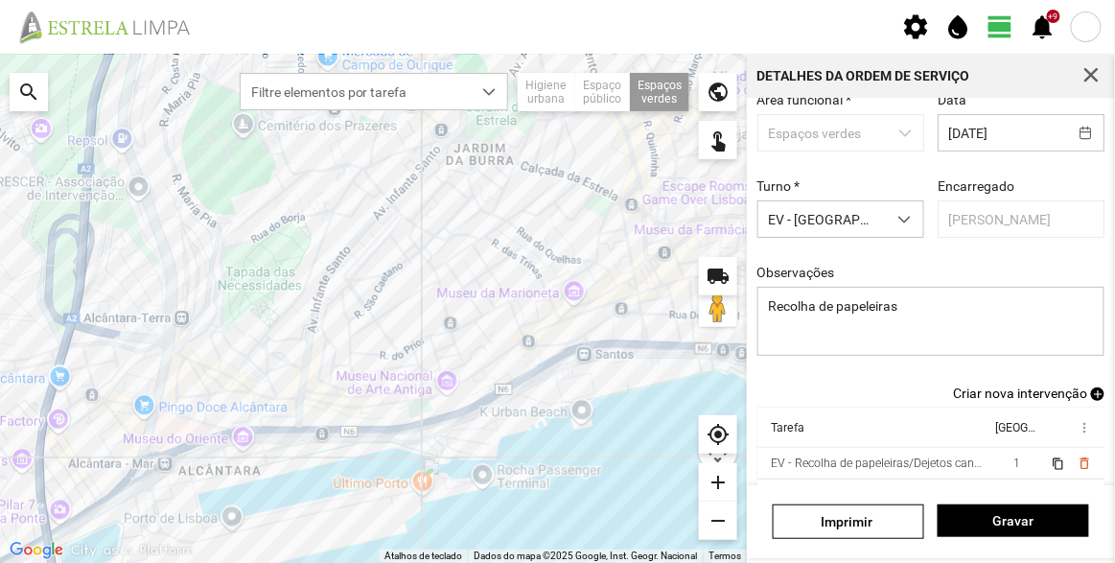
scroll to position [167, 0]
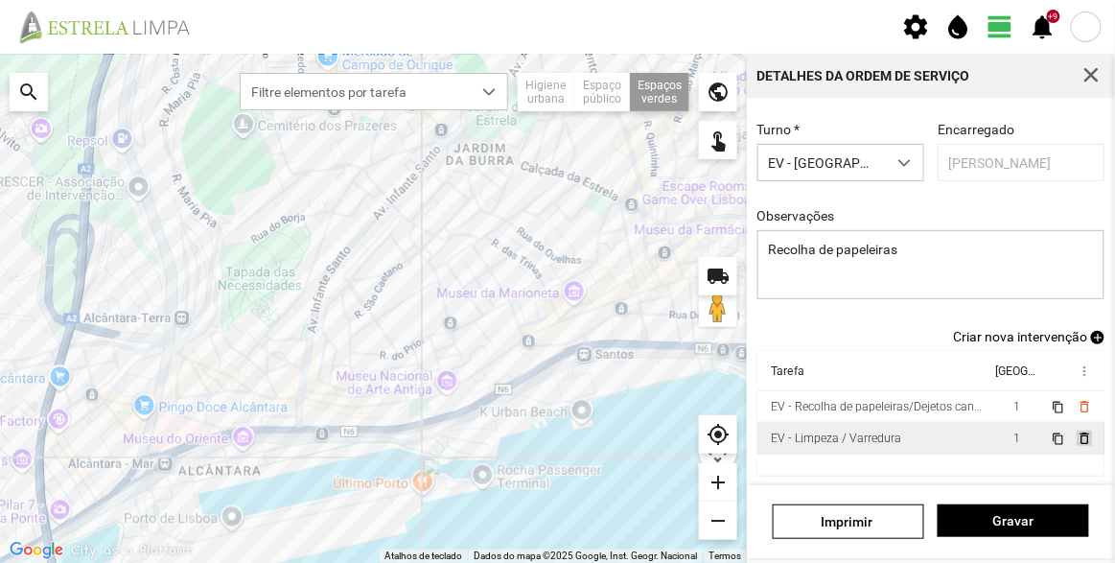
click at [1075, 437] on span "delete_outline" at bounding box center [1082, 437] width 15 height 15
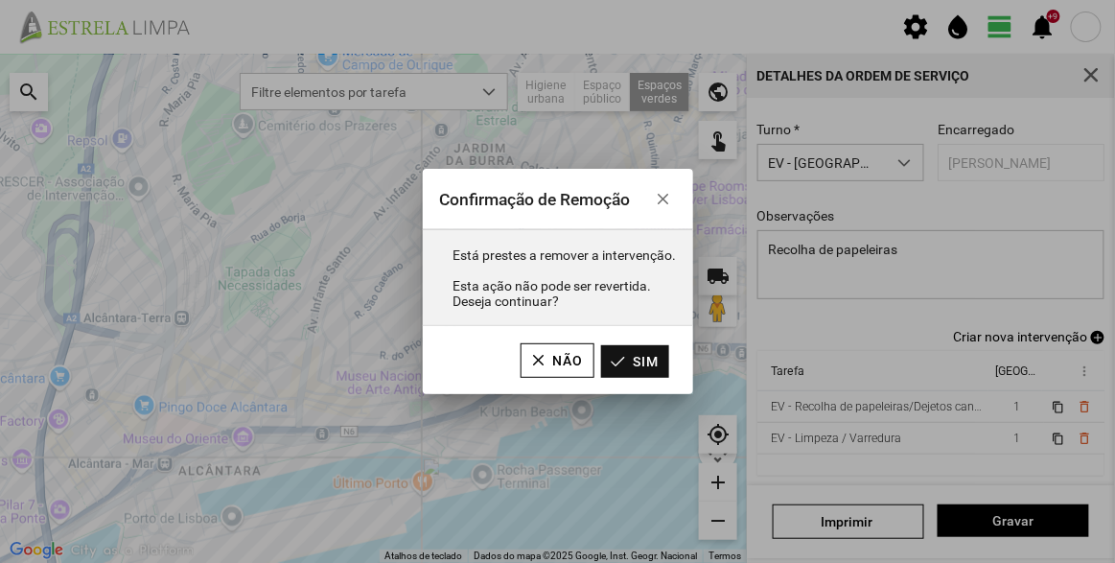
click at [647, 358] on button "Sim" at bounding box center [635, 361] width 68 height 33
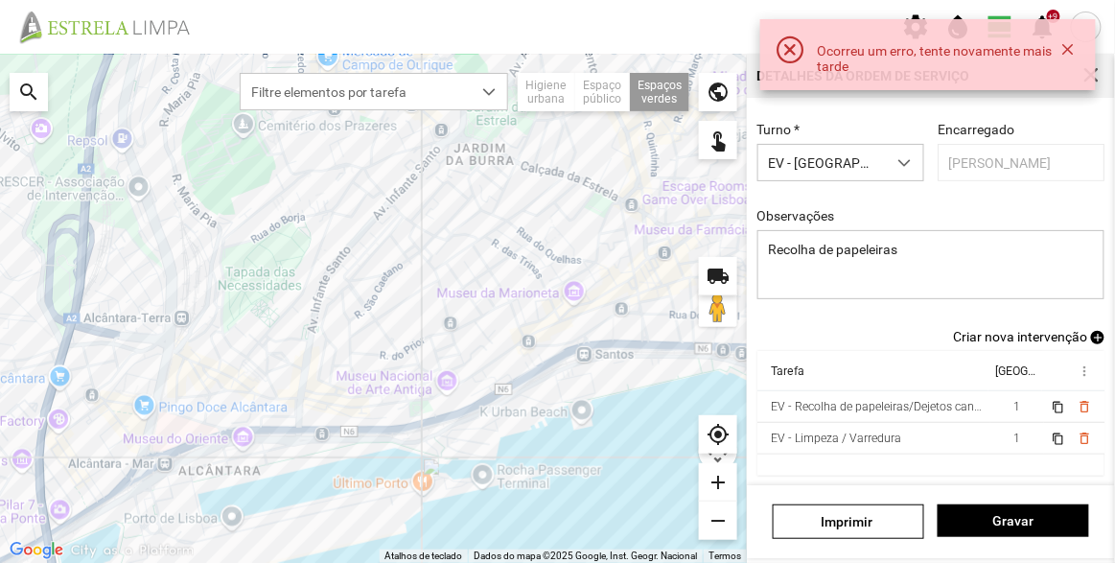
click at [1022, 195] on div "Identificador 1428/2025 Estado * Planeada Área funcional * Espaços verdes Data …" at bounding box center [931, 139] width 361 height 380
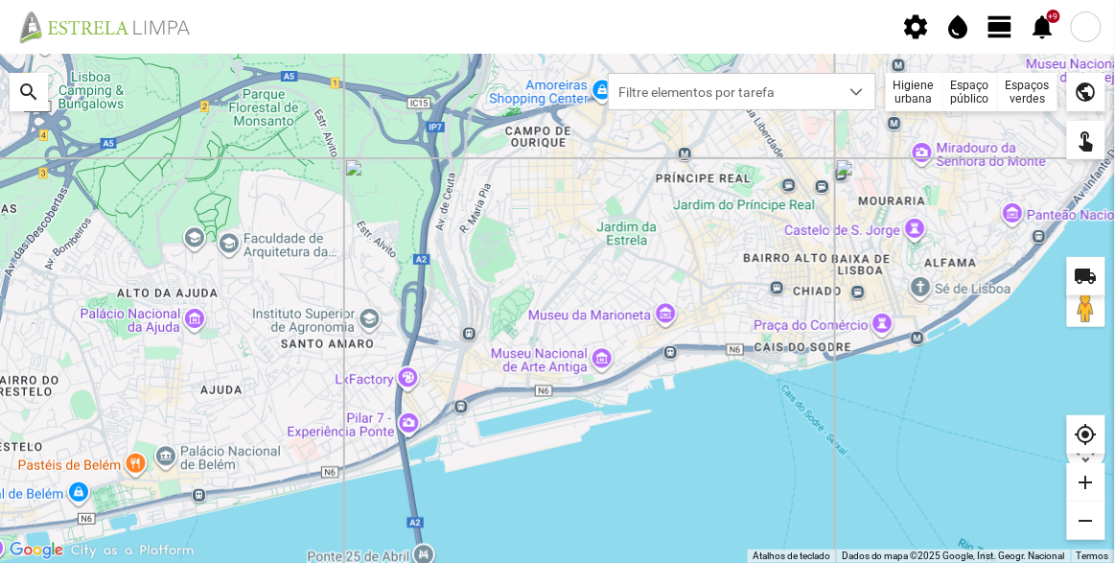
click at [1002, 31] on span "view_day" at bounding box center [1000, 26] width 29 height 29
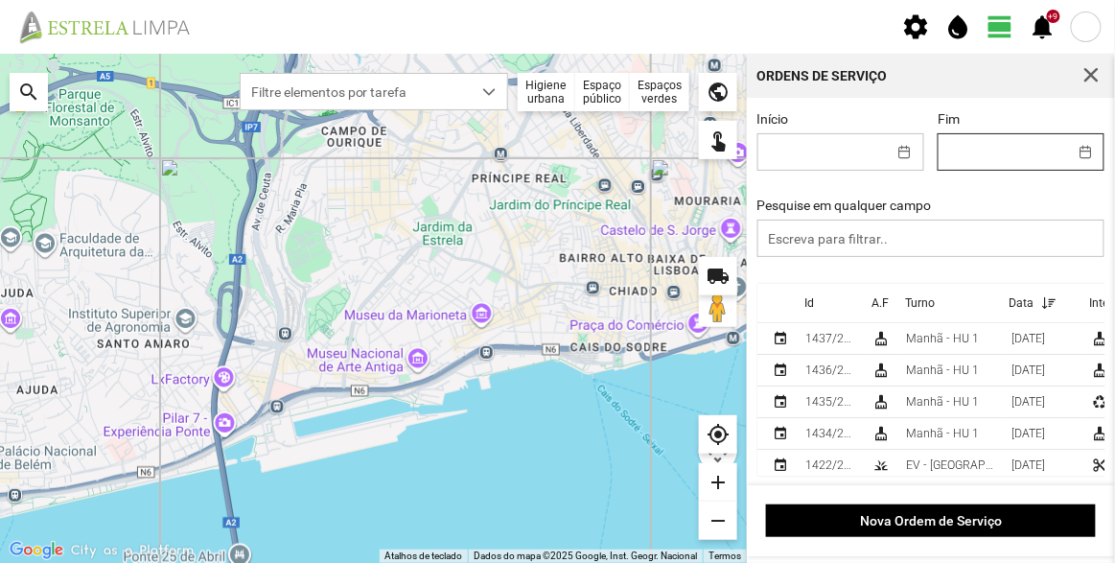
click at [969, 154] on input "Fim" at bounding box center [1002, 151] width 128 height 35
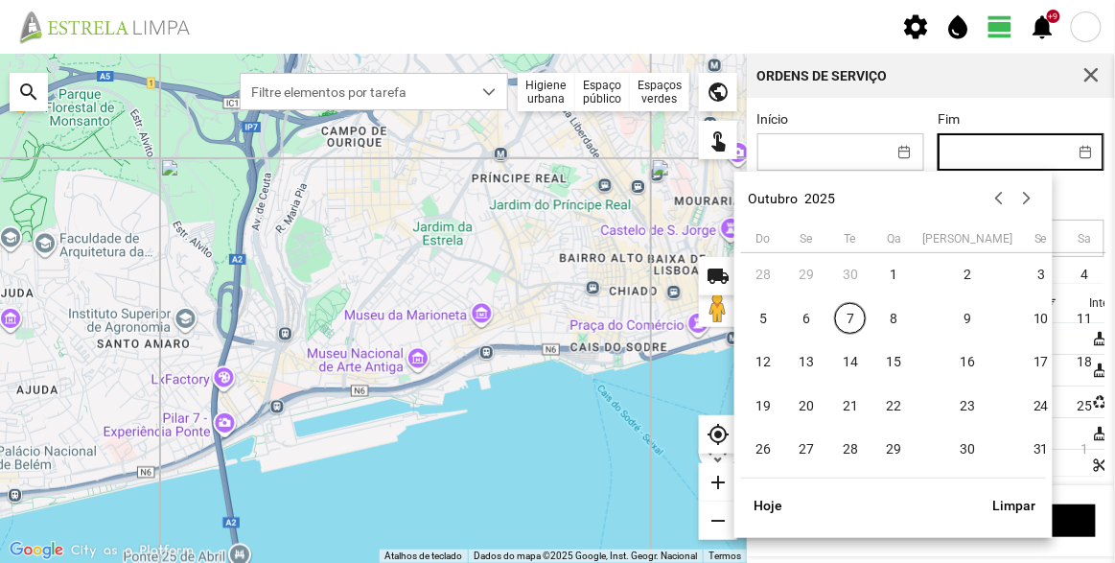
click at [970, 154] on input "Fim" at bounding box center [1002, 151] width 128 height 35
click at [889, 317] on span "8" at bounding box center [894, 318] width 31 height 31
type input "[DATE]"
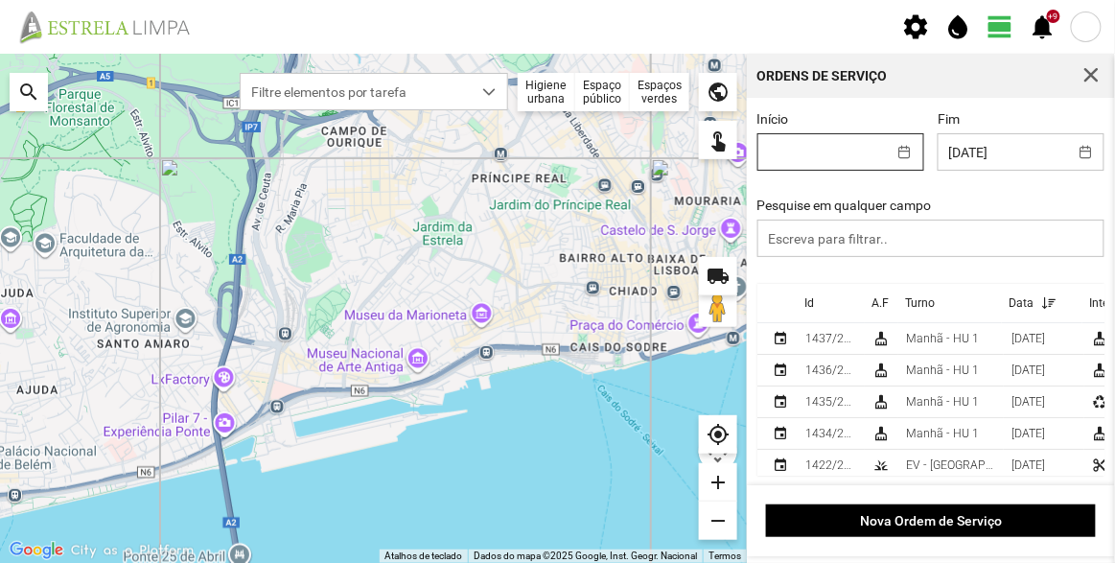
click at [846, 162] on input "Início" at bounding box center [822, 151] width 128 height 35
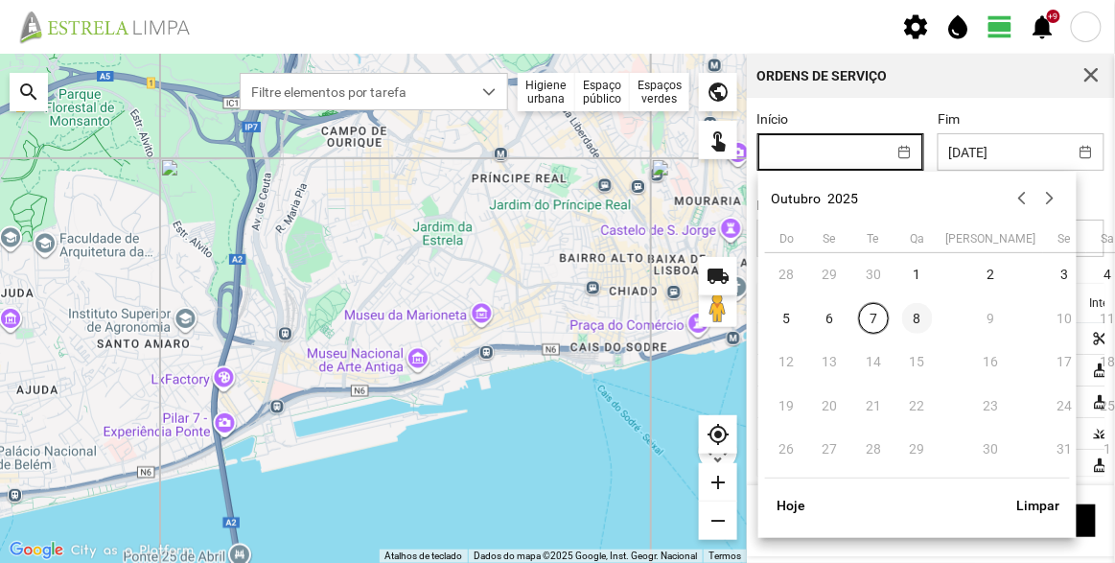
click at [927, 313] on span "8" at bounding box center [917, 318] width 31 height 31
type input "[DATE]"
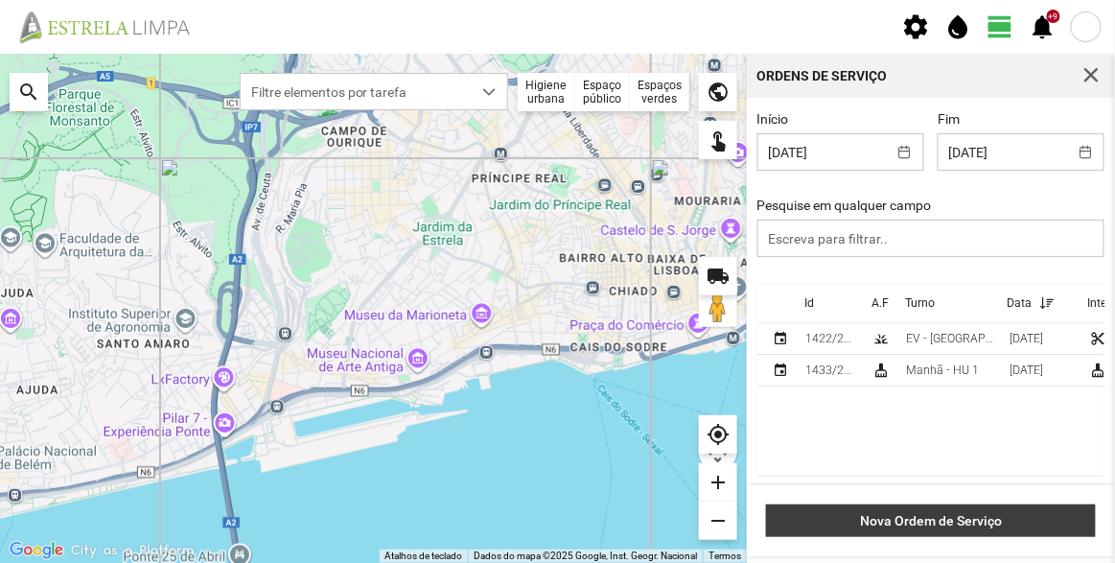
click at [1023, 506] on button "Nova Ordem de Serviço" at bounding box center [931, 520] width 330 height 33
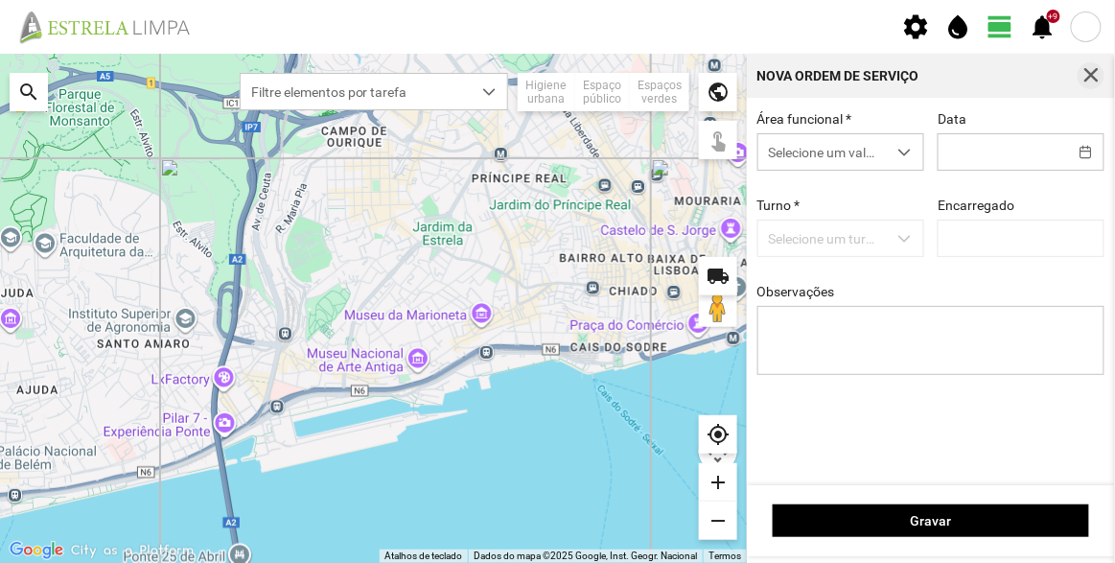
click at [1098, 78] on span "button" at bounding box center [1090, 75] width 17 height 17
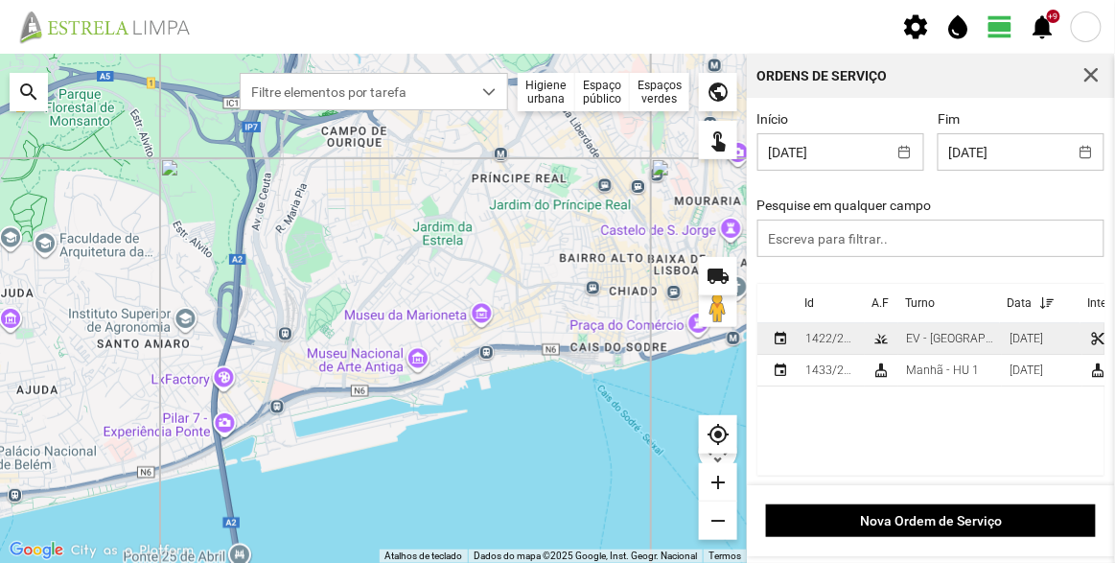
click at [954, 338] on div "EV - [GEOGRAPHIC_DATA] B" at bounding box center [950, 338] width 88 height 13
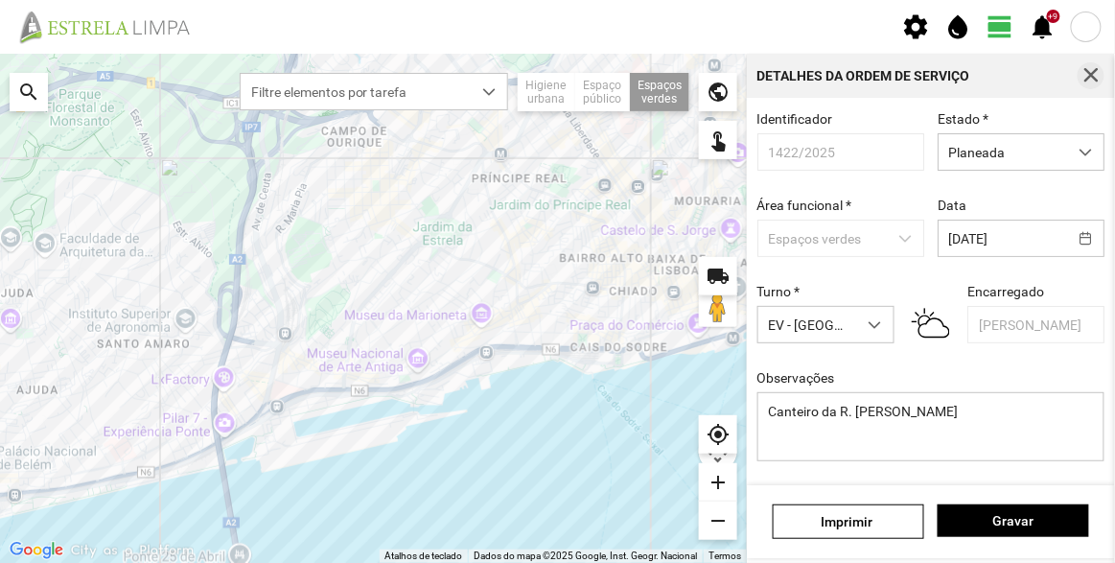
click at [1094, 70] on span "button" at bounding box center [1090, 75] width 17 height 17
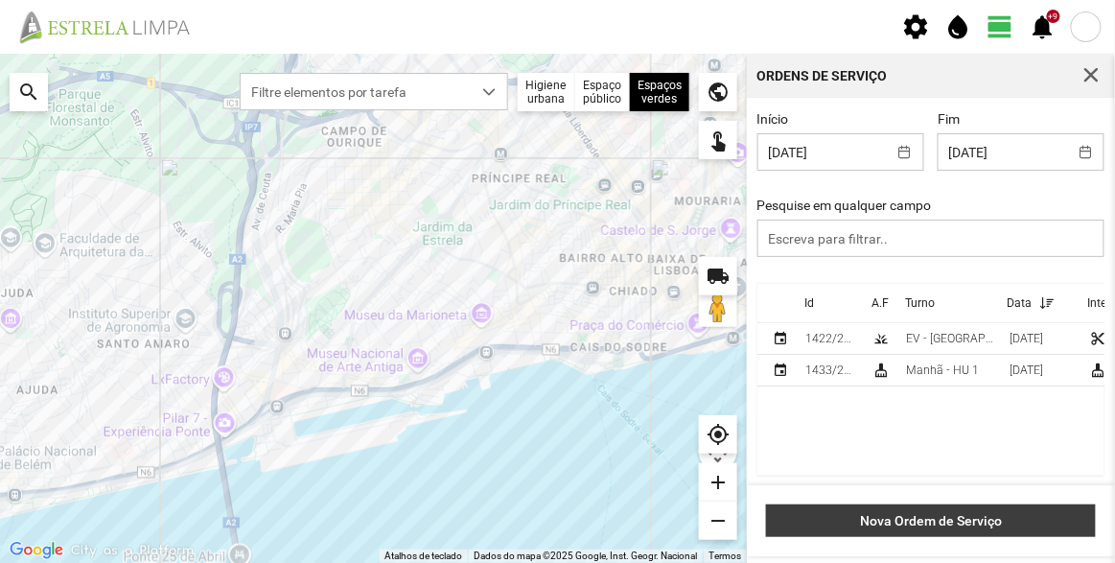
click at [967, 513] on span "Nova Ordem de Serviço" at bounding box center [931, 520] width 310 height 15
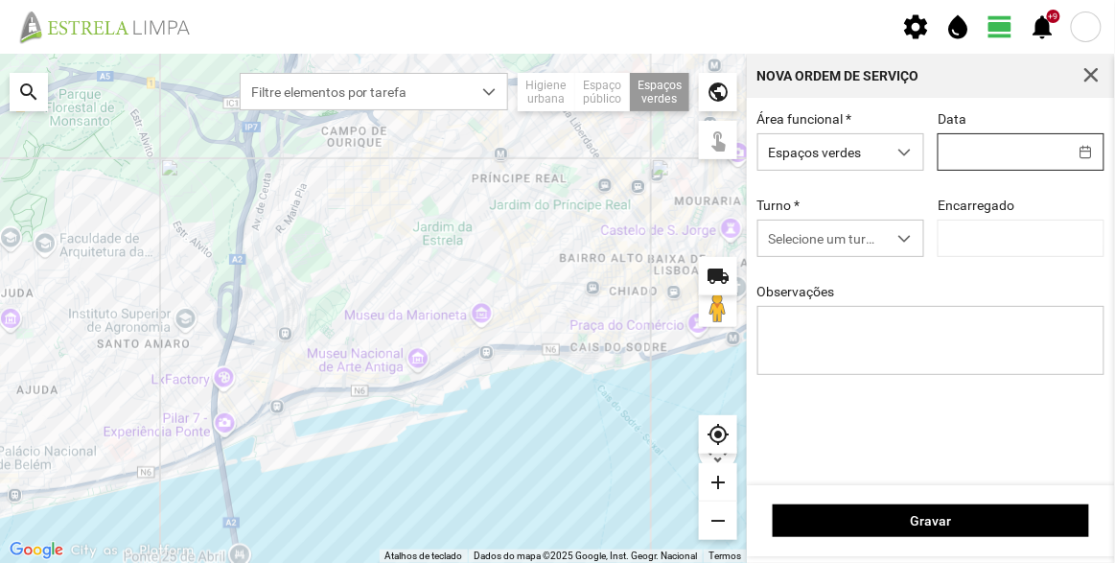
click at [1012, 154] on input "text" at bounding box center [1002, 151] width 128 height 35
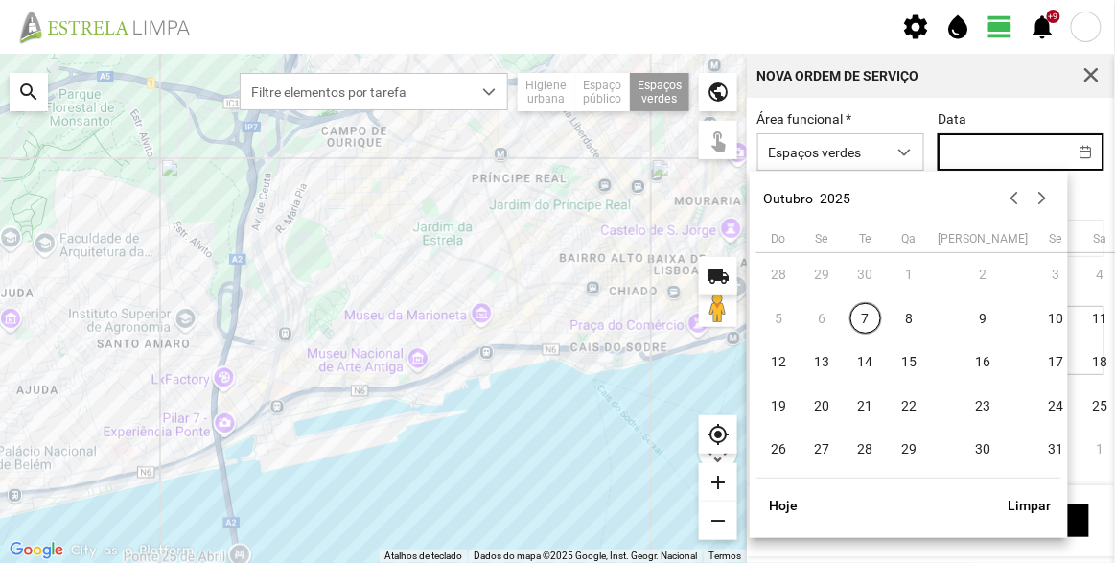
drag, startPoint x: 904, startPoint y: 313, endPoint x: 886, endPoint y: 285, distance: 34.0
click at [905, 313] on span "8" at bounding box center [909, 318] width 31 height 31
type input "[DATE]"
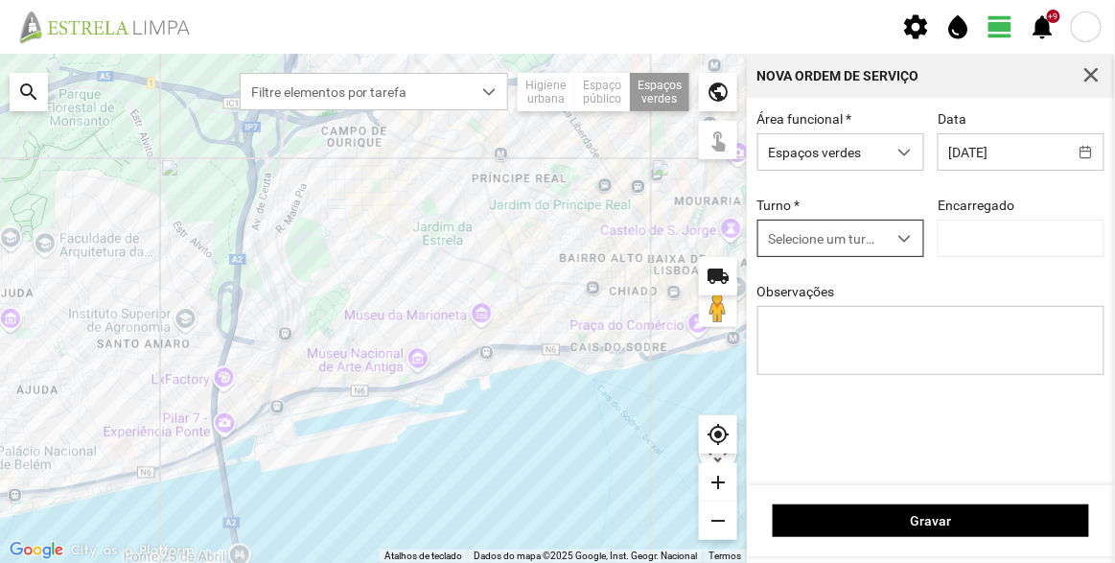
click at [833, 234] on span "Selecione um turno" at bounding box center [822, 237] width 128 height 35
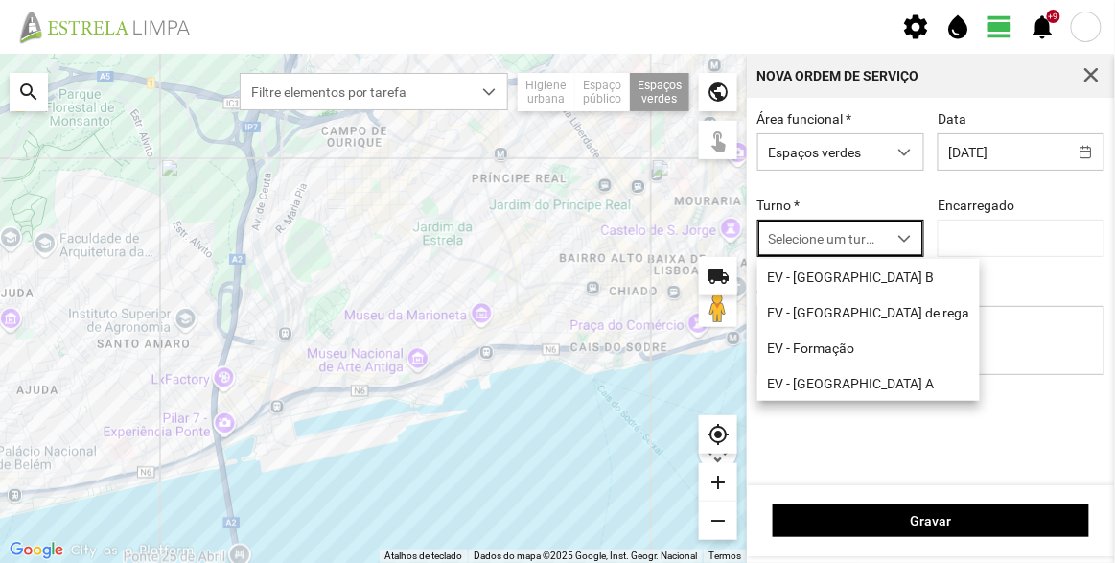
scroll to position [10, 81]
click at [828, 380] on li "EV - [GEOGRAPHIC_DATA] A" at bounding box center [868, 382] width 222 height 35
type input "[PERSON_NAME]"
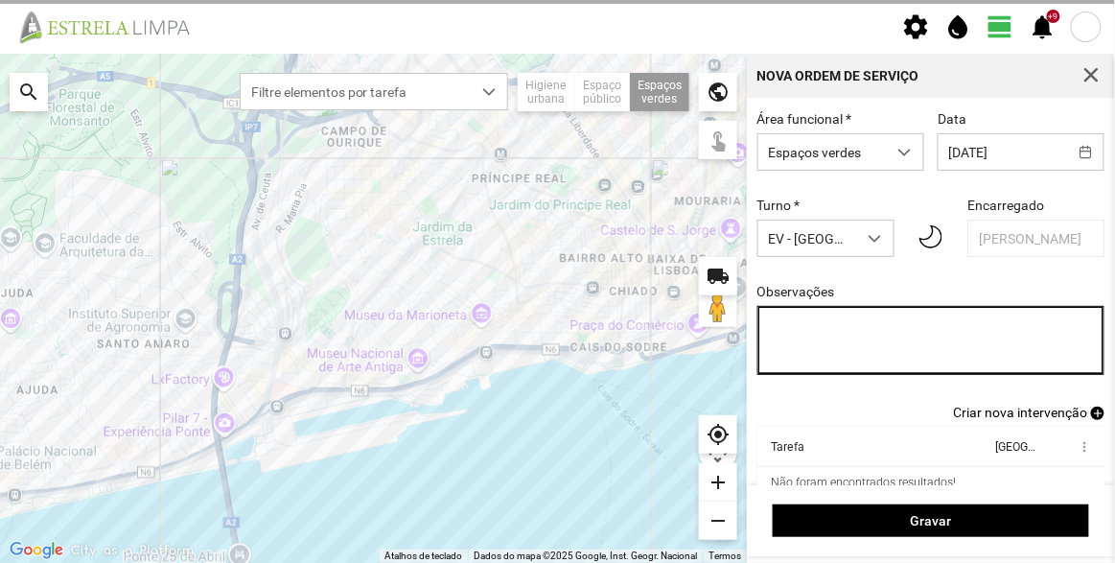
click at [884, 322] on textarea "Observações" at bounding box center [931, 340] width 348 height 69
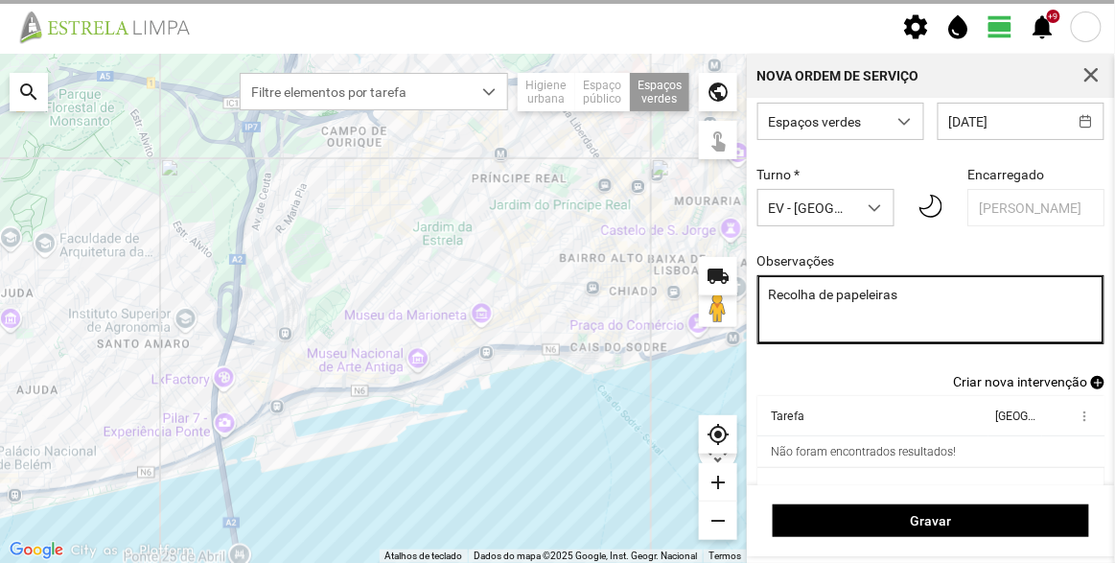
scroll to position [80, 0]
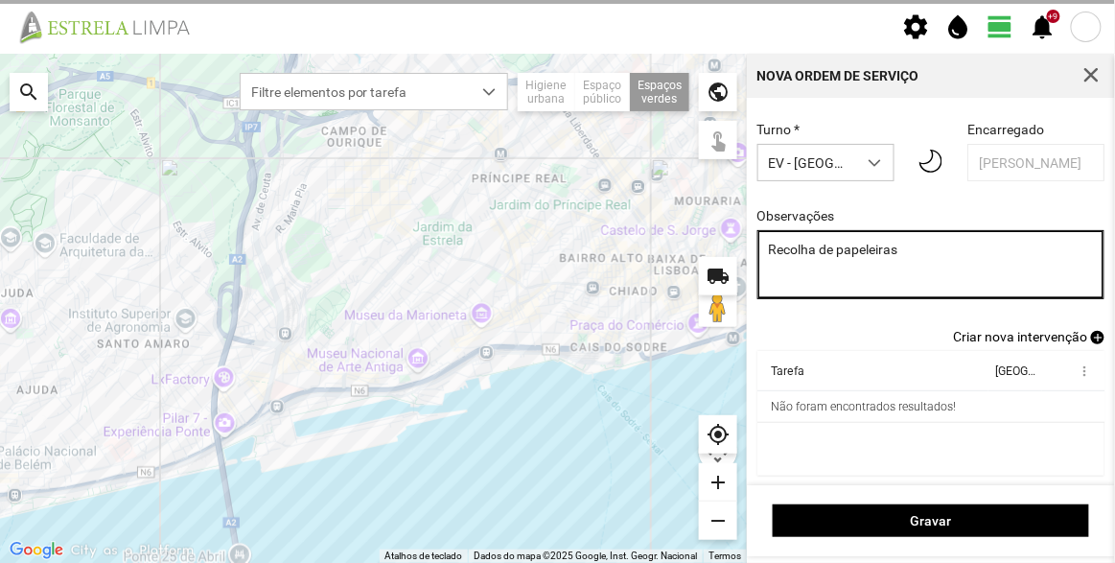
type textarea "Recolha de papeleiras"
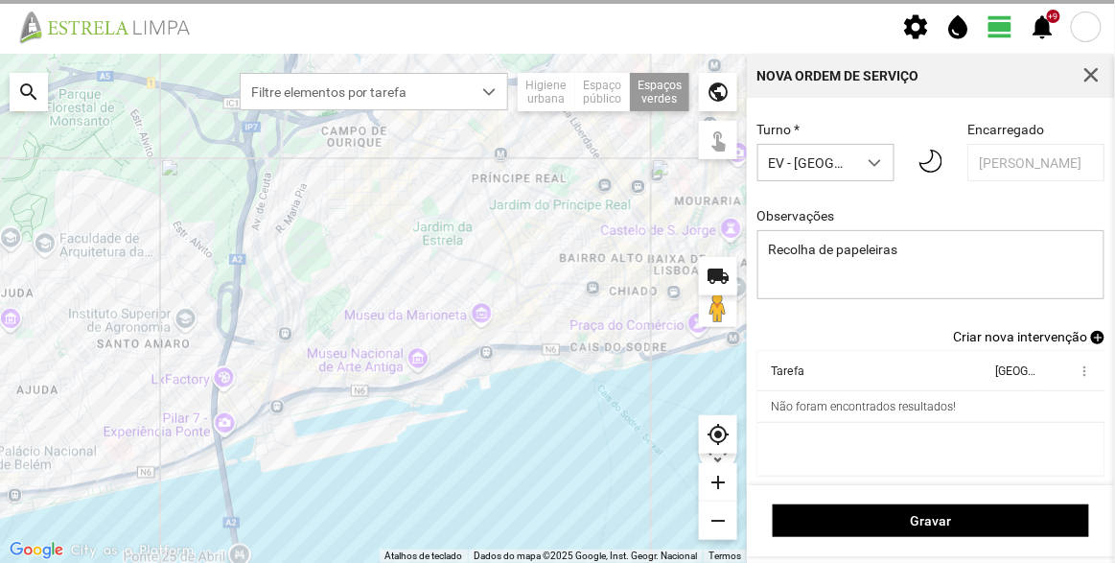
click at [999, 338] on span "Criar nova intervenção" at bounding box center [1020, 336] width 134 height 15
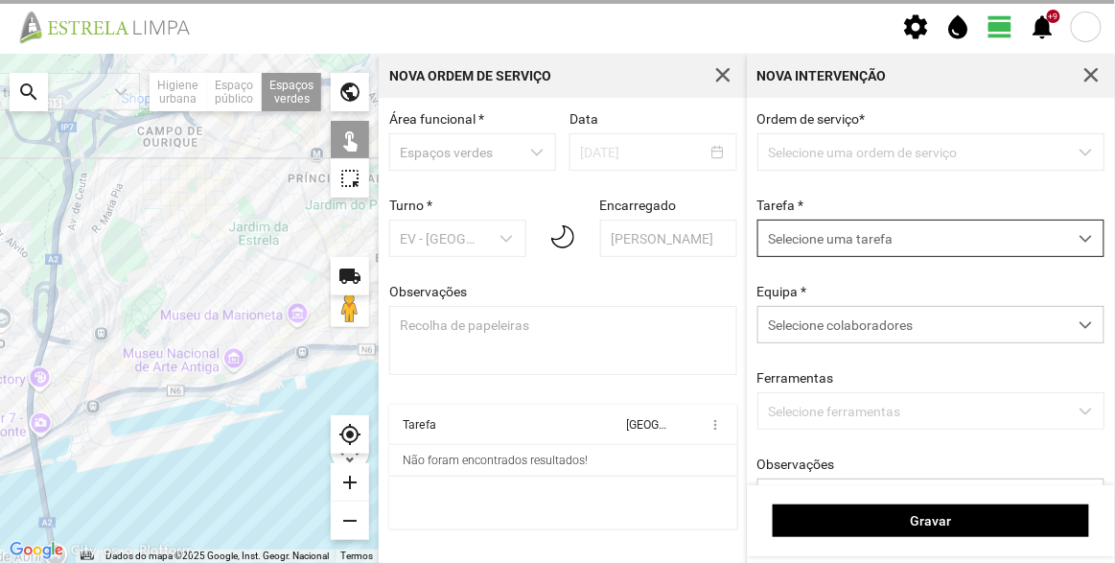
click at [879, 235] on span "Selecione uma tarefa" at bounding box center [912, 237] width 309 height 35
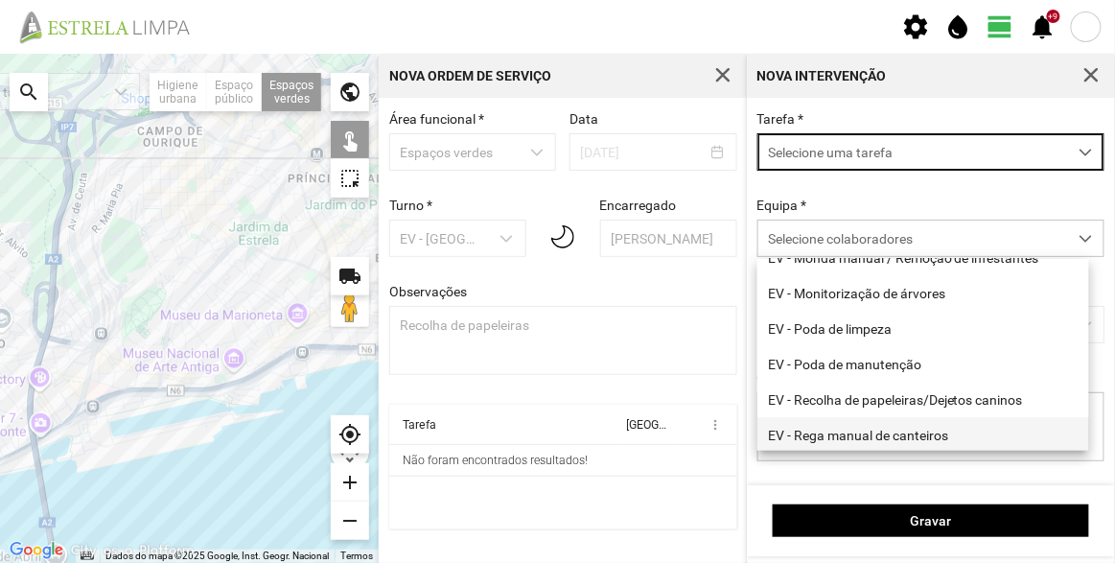
scroll to position [244, 0]
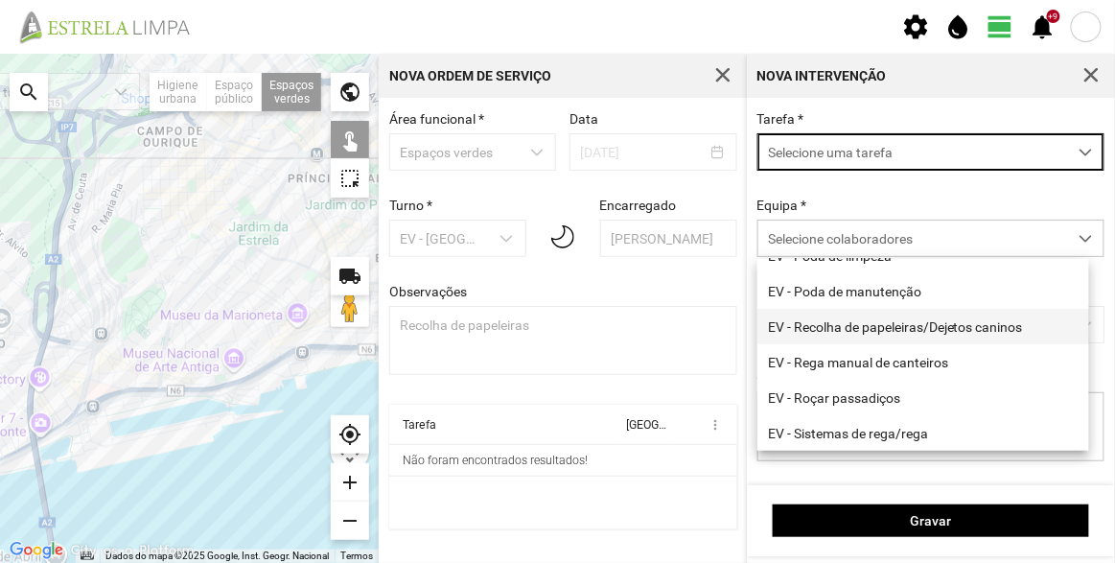
click at [865, 318] on li "EV - Recolha de papeleiras/Dejetos caninos" at bounding box center [923, 326] width 332 height 35
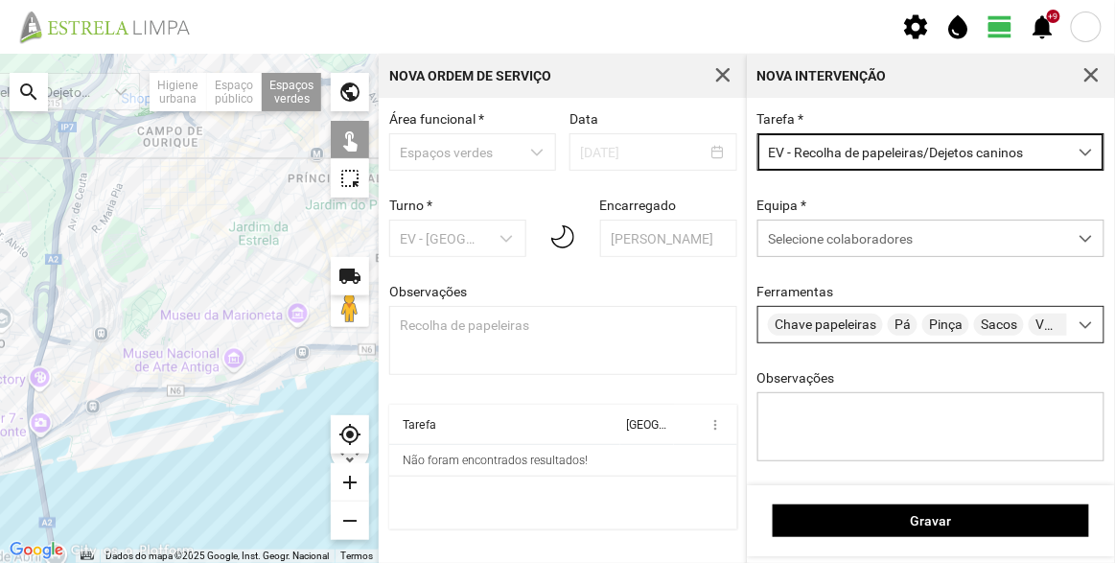
click at [867, 324] on span "Chave papeleiras" at bounding box center [825, 324] width 115 height 22
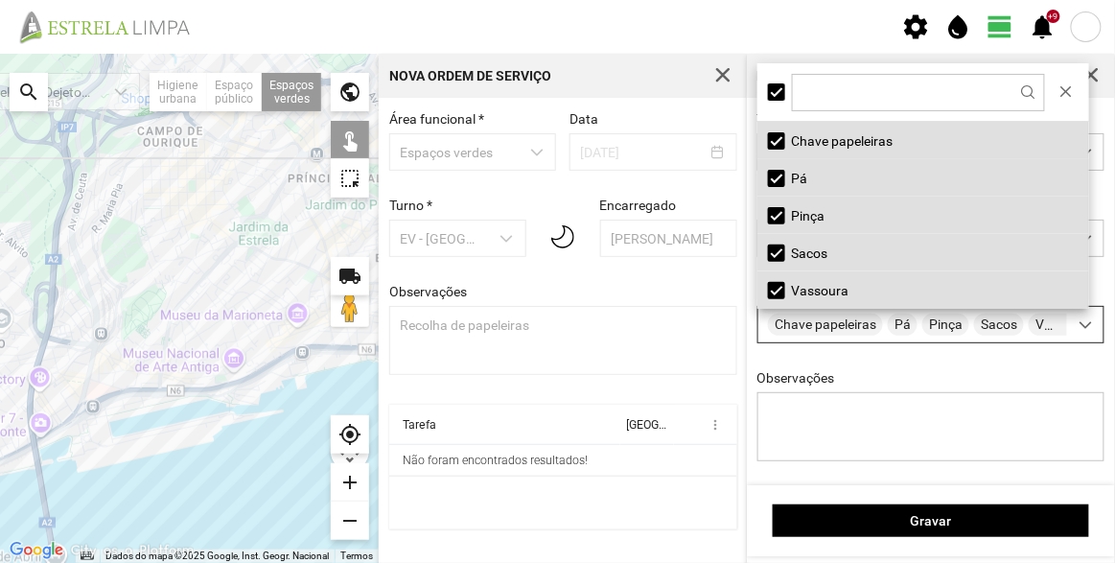
scroll to position [10, 81]
click at [888, 386] on div "Observações" at bounding box center [931, 417] width 361 height 94
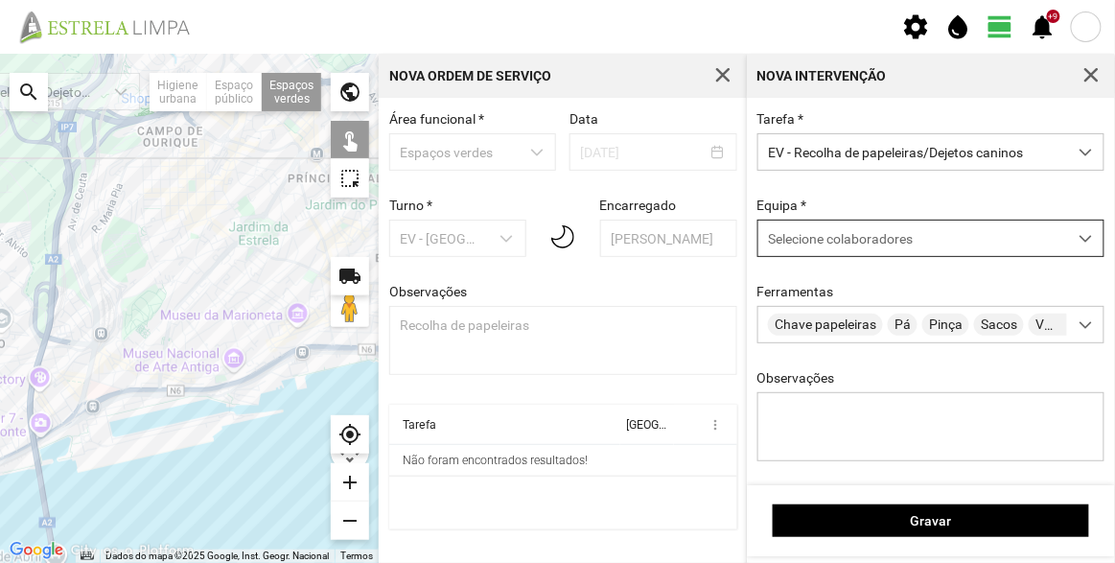
click at [868, 240] on span "Selecione colaboradores" at bounding box center [840, 238] width 145 height 15
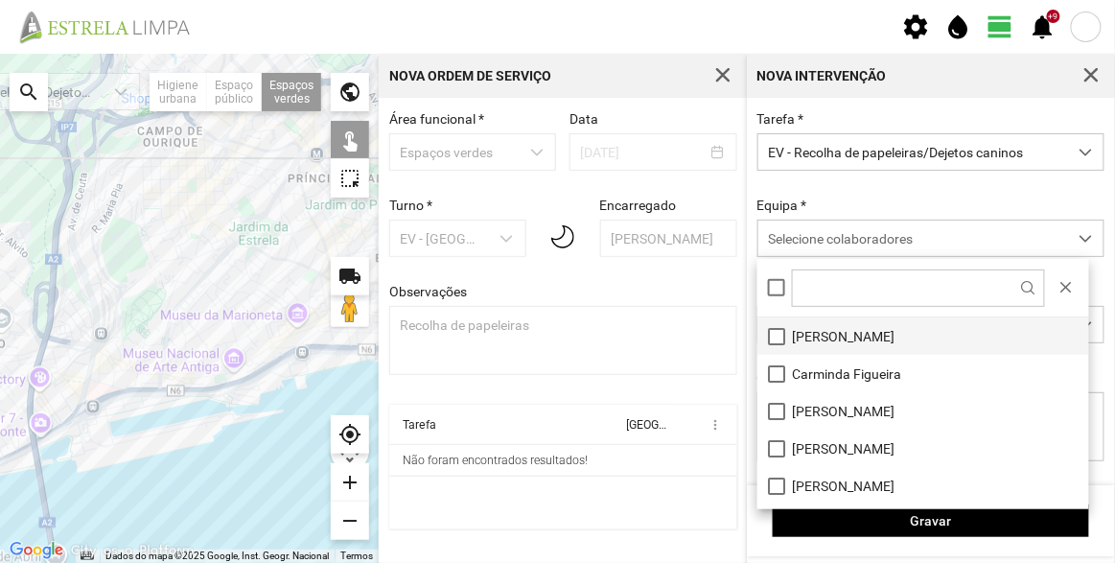
click at [835, 338] on li "[PERSON_NAME]" at bounding box center [923, 335] width 332 height 37
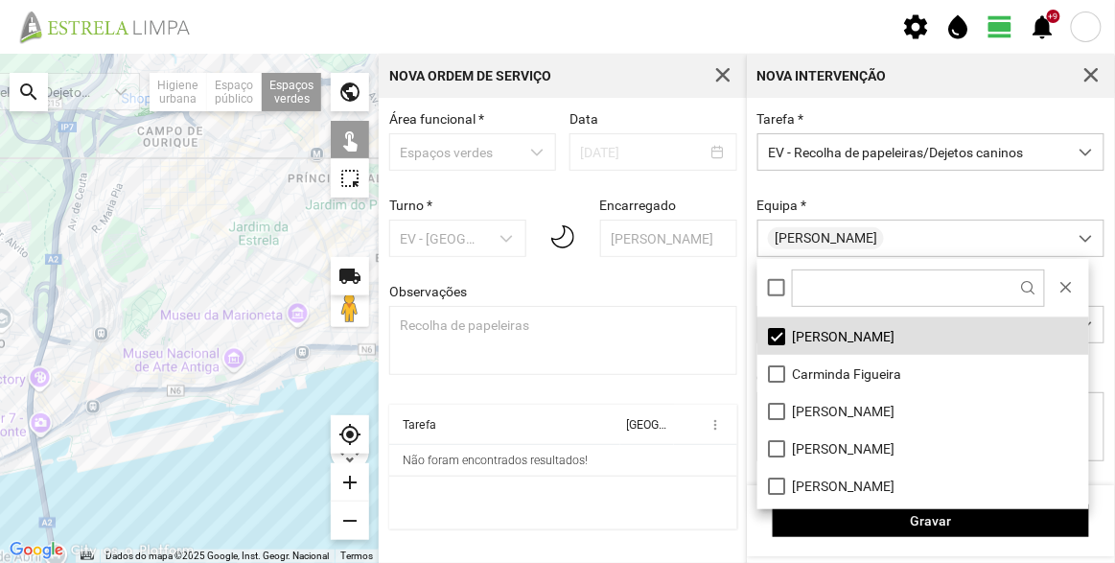
click at [882, 201] on div "Equipa * [PERSON_NAME]" at bounding box center [931, 226] width 361 height 59
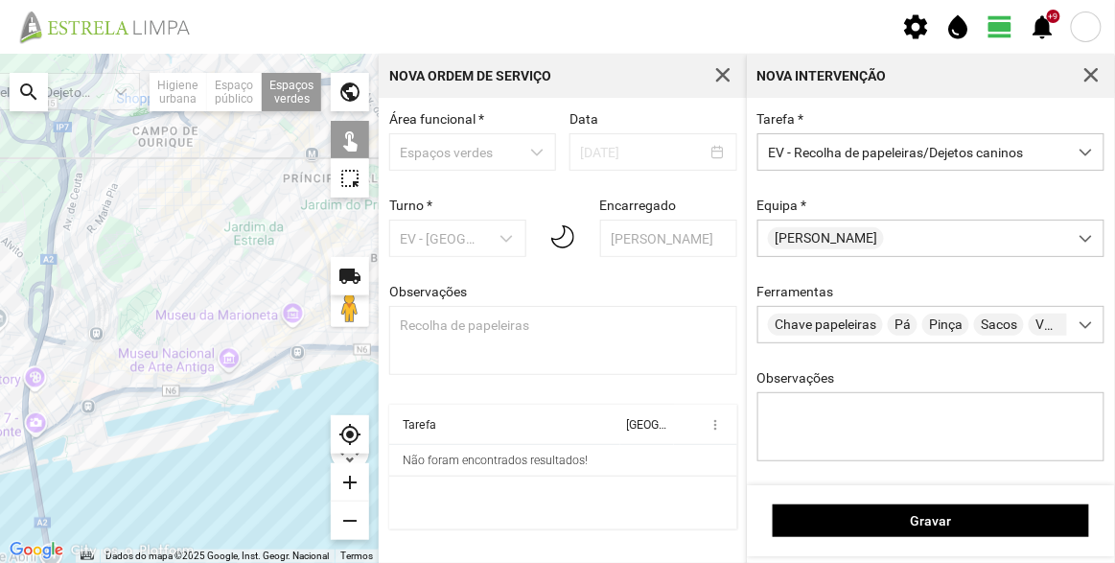
drag, startPoint x: 243, startPoint y: 382, endPoint x: 222, endPoint y: 382, distance: 21.1
click at [222, 382] on div at bounding box center [189, 308] width 379 height 509
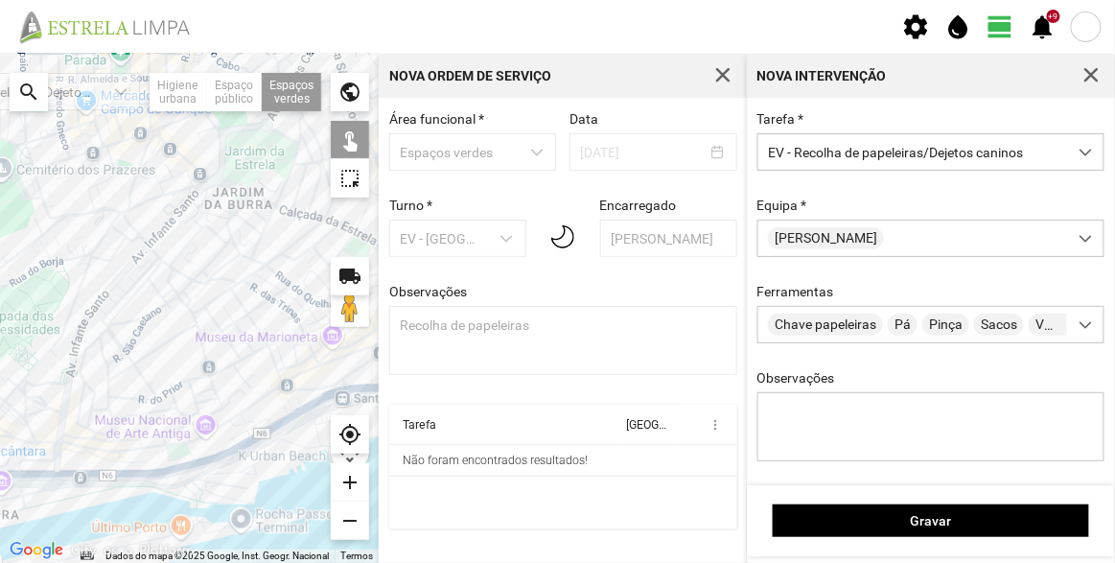
drag, startPoint x: 256, startPoint y: 306, endPoint x: 159, endPoint y: 326, distance: 98.9
click at [160, 326] on div at bounding box center [189, 308] width 379 height 509
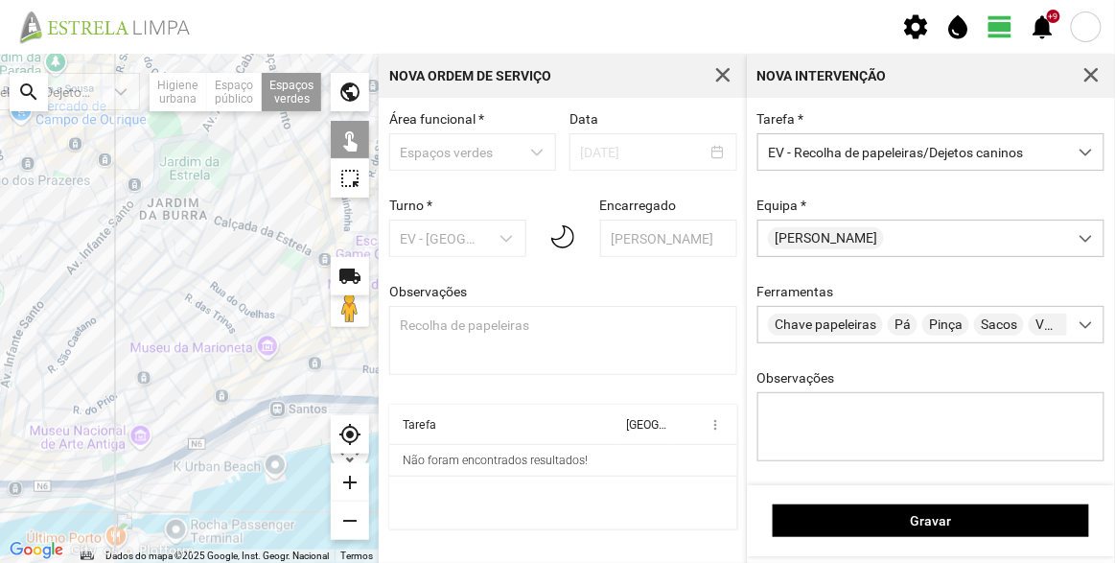
click at [132, 190] on div at bounding box center [189, 308] width 379 height 509
click at [169, 207] on div at bounding box center [189, 308] width 379 height 509
click at [274, 191] on div at bounding box center [189, 308] width 379 height 509
click at [317, 197] on div at bounding box center [189, 308] width 379 height 509
click at [297, 259] on div at bounding box center [189, 308] width 379 height 509
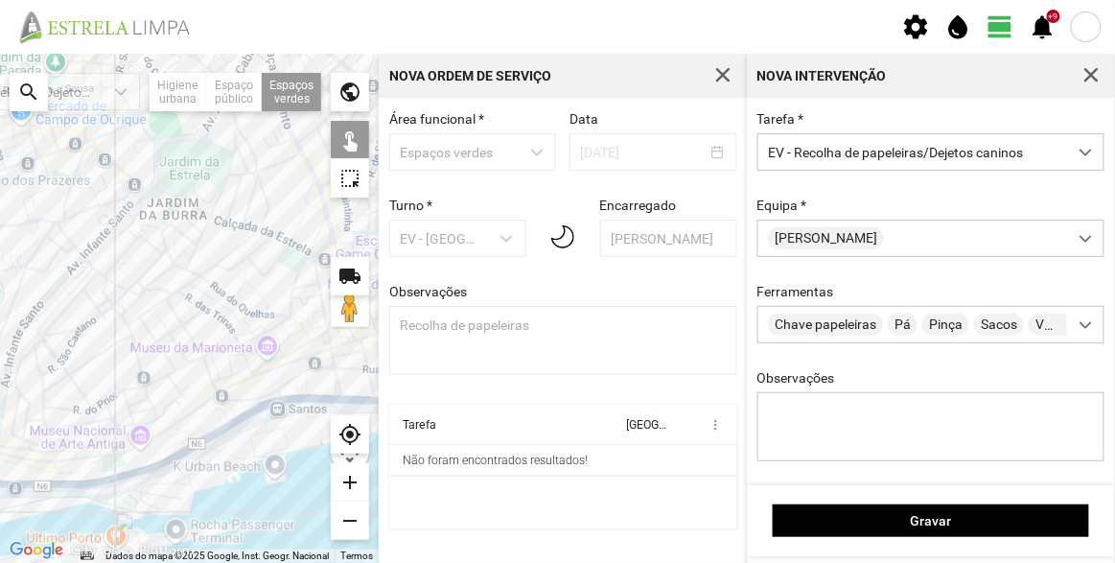
click at [308, 264] on div at bounding box center [189, 308] width 379 height 509
click at [293, 386] on div at bounding box center [189, 308] width 379 height 509
click at [120, 465] on div at bounding box center [189, 308] width 379 height 509
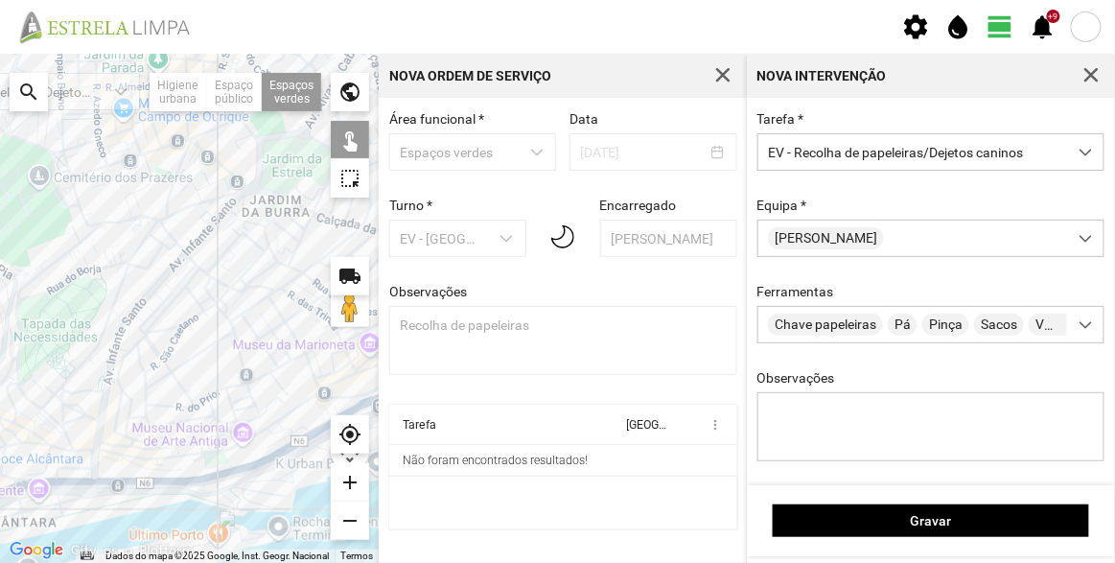
drag, startPoint x: 81, startPoint y: 417, endPoint x: 226, endPoint y: 408, distance: 146.0
click at [226, 408] on div at bounding box center [189, 308] width 379 height 509
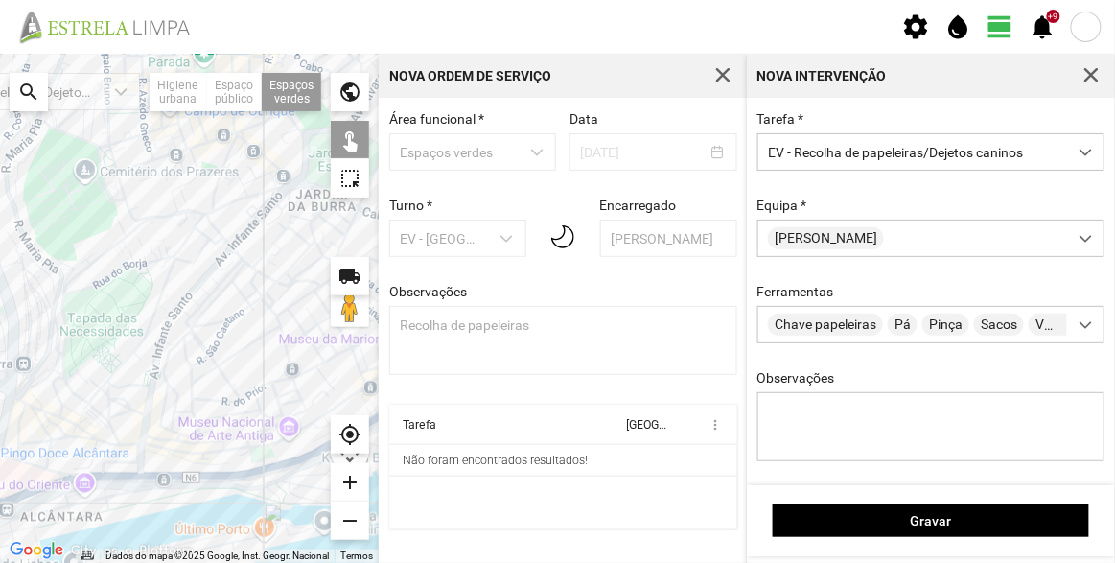
click at [78, 435] on div at bounding box center [189, 308] width 379 height 509
click at [73, 401] on div at bounding box center [189, 308] width 379 height 509
click at [119, 190] on div at bounding box center [189, 308] width 379 height 509
click at [132, 236] on div at bounding box center [189, 308] width 379 height 509
click at [212, 261] on div at bounding box center [189, 308] width 379 height 509
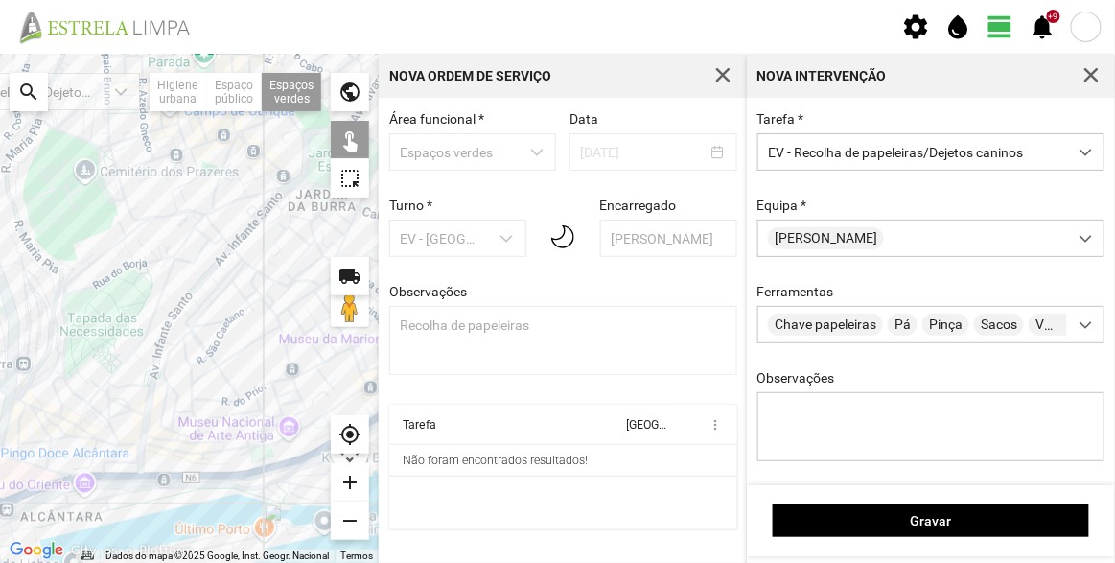
click at [220, 277] on div at bounding box center [189, 308] width 379 height 509
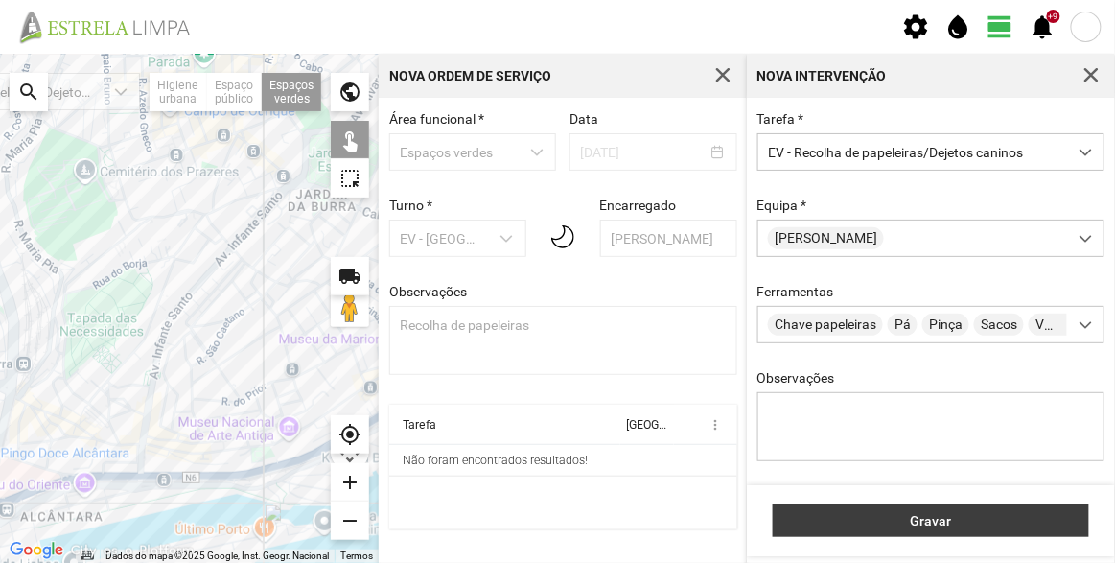
click at [937, 521] on span "Gravar" at bounding box center [931, 520] width 296 height 15
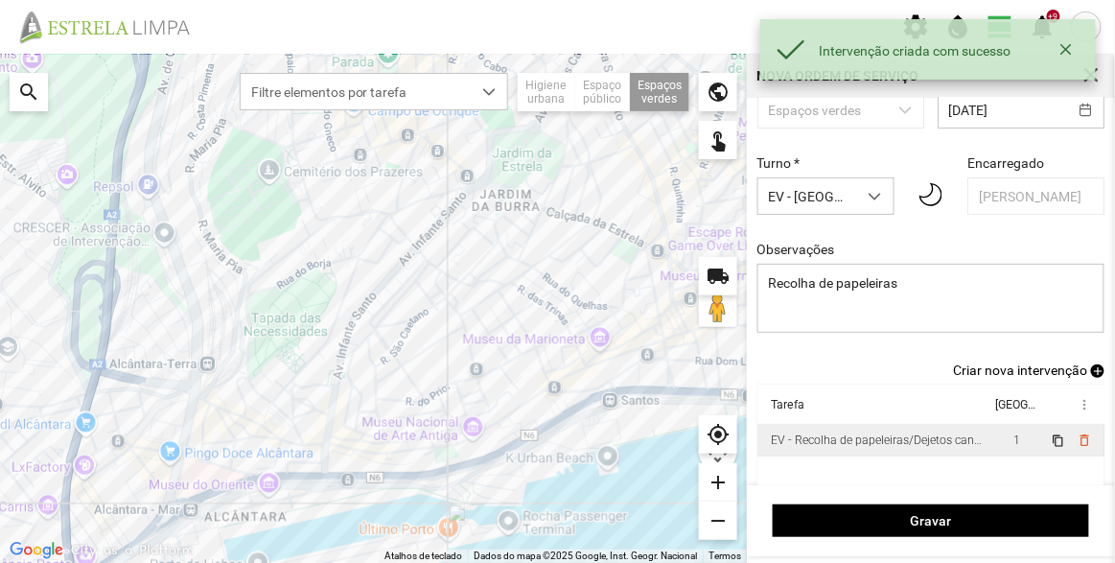
scroll to position [80, 0]
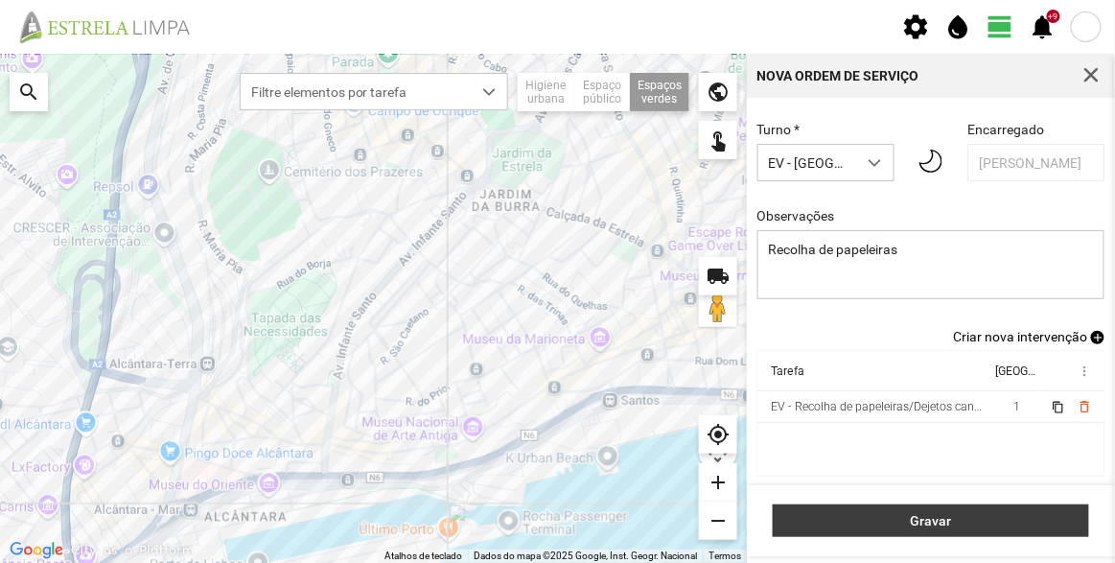
click at [948, 520] on span "Gravar" at bounding box center [931, 520] width 296 height 15
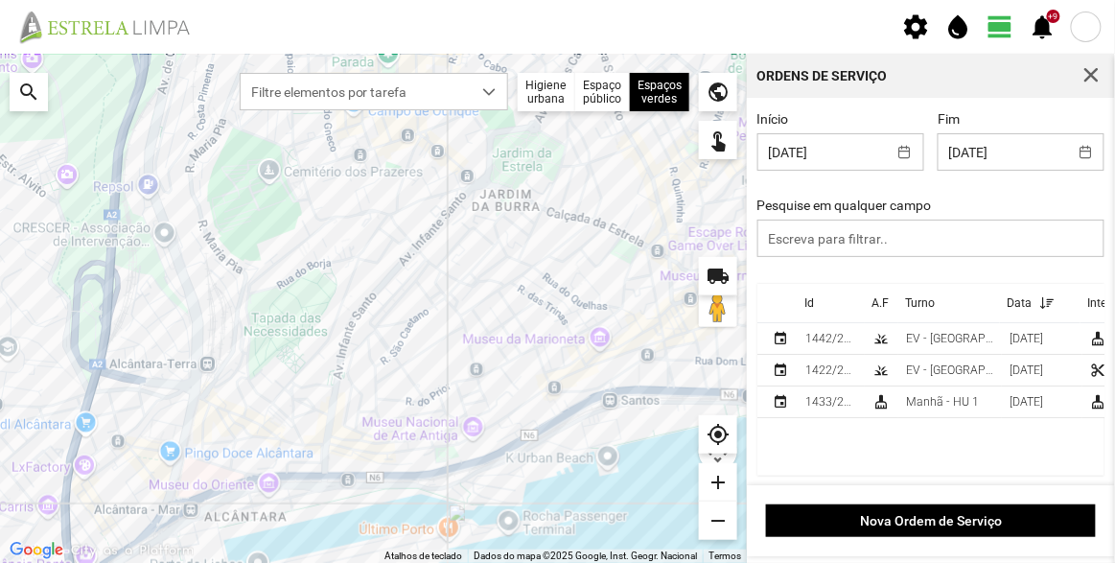
click at [816, 308] on th "Id" at bounding box center [831, 303] width 67 height 39
click at [816, 308] on p-sorticon at bounding box center [826, 303] width 24 height 14
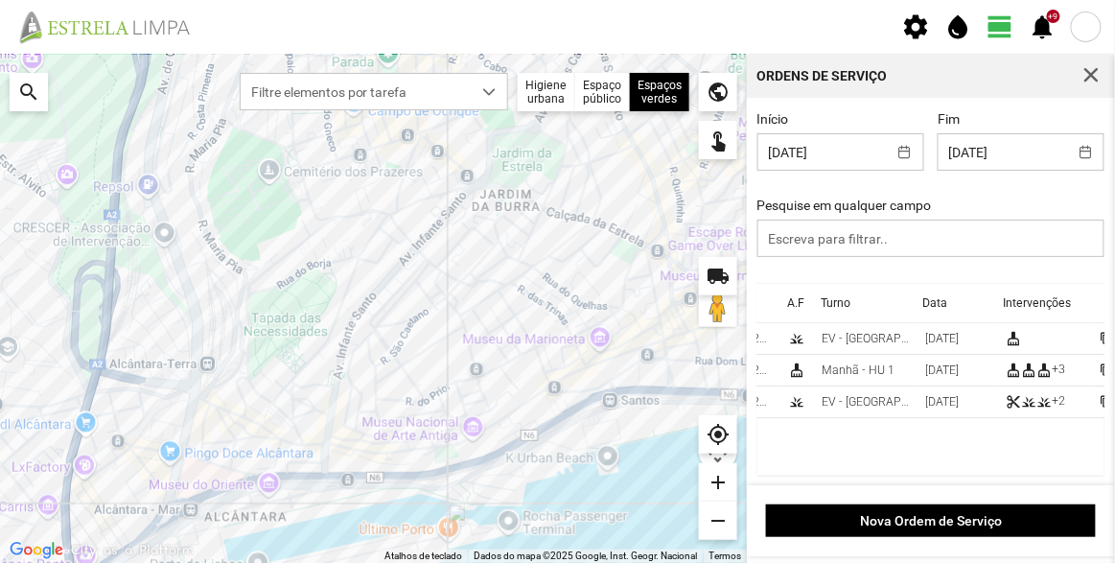
scroll to position [0, 99]
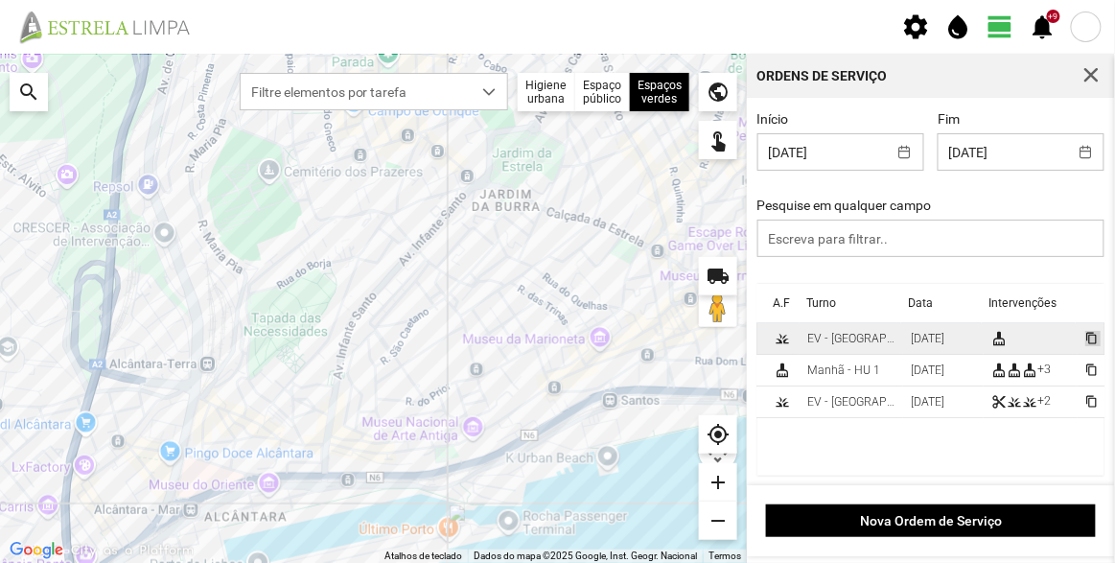
click at [1085, 337] on span "content_copy" at bounding box center [1091, 338] width 12 height 12
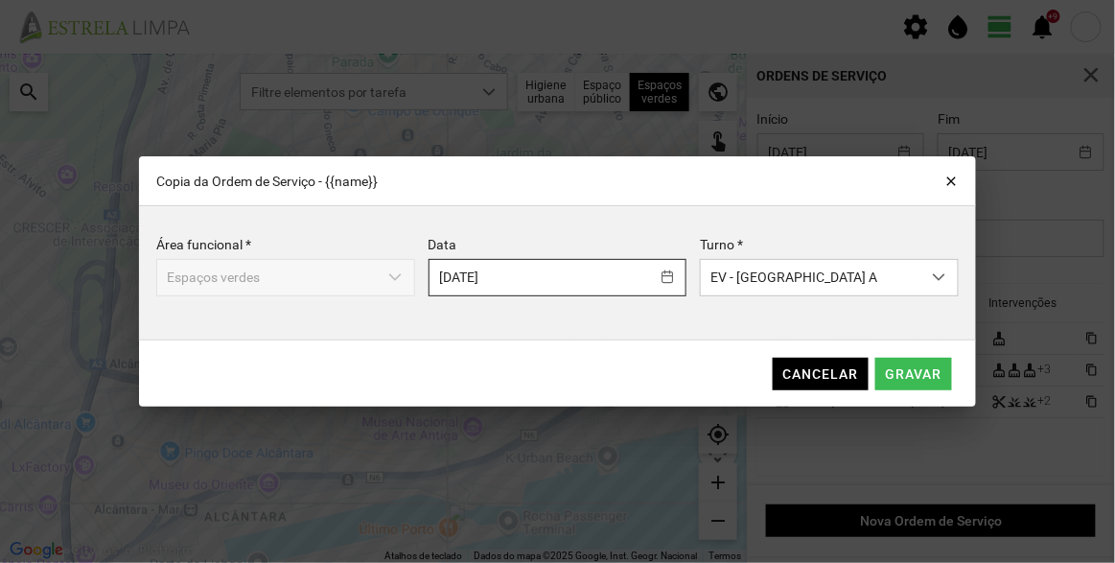
click at [514, 283] on body "settings water_drop view_day +9 notifications Para navegar no mapa com gestos d…" at bounding box center [557, 281] width 1115 height 563
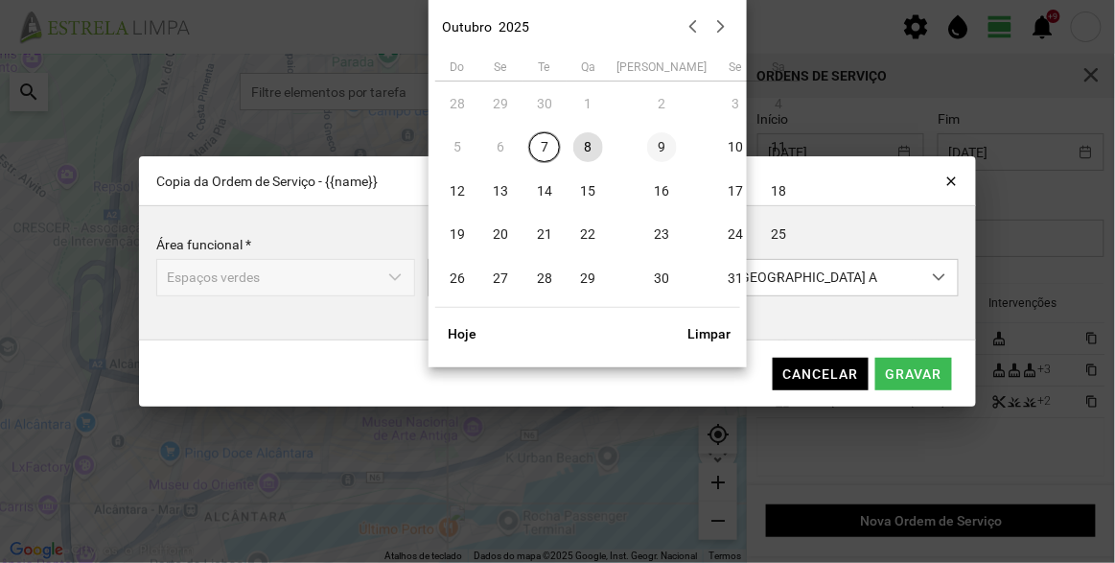
click at [647, 149] on span "9" at bounding box center [662, 147] width 31 height 31
type input "[DATE]"
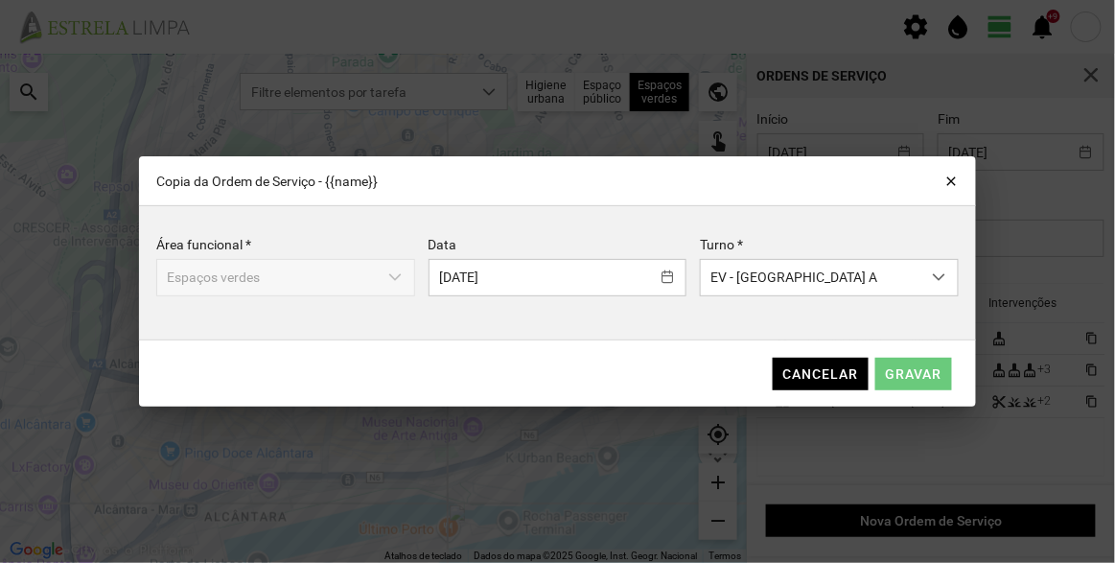
click at [931, 371] on span "Gravar" at bounding box center [914, 373] width 57 height 15
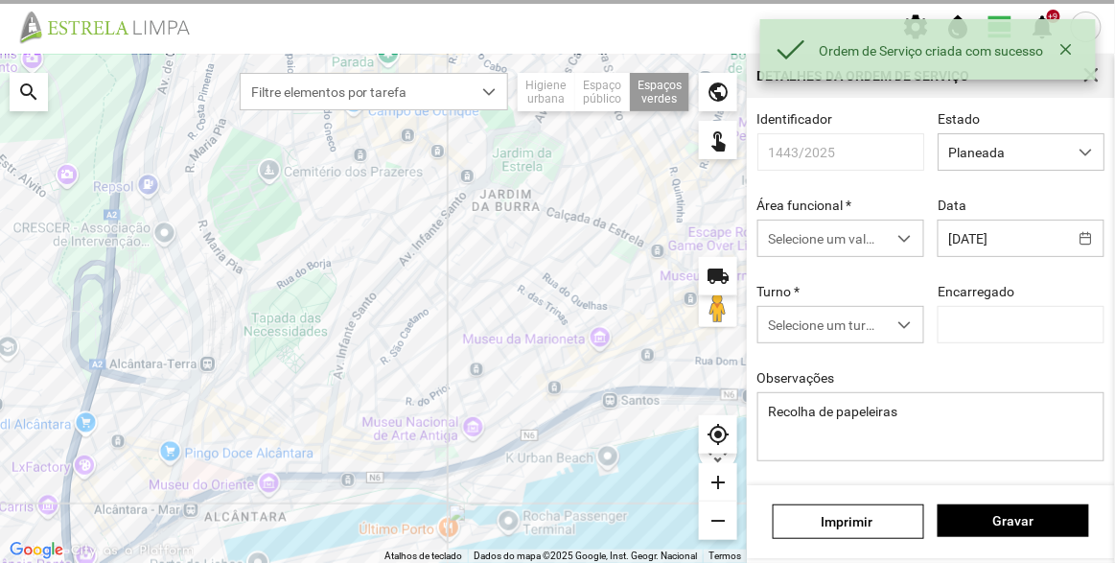
type input "[PERSON_NAME]"
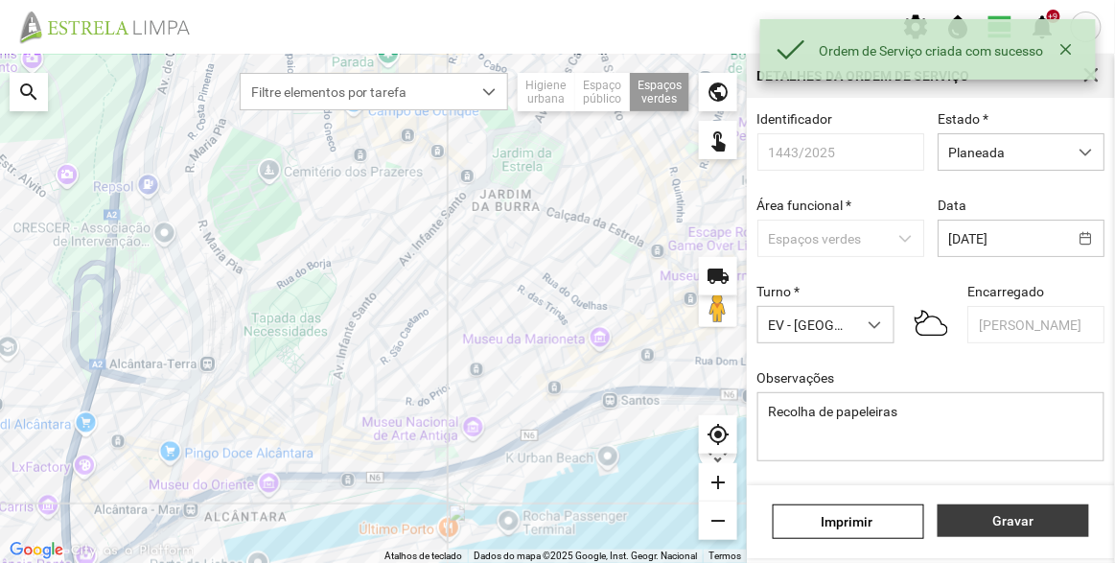
click at [1025, 518] on span "Gravar" at bounding box center [1013, 520] width 131 height 15
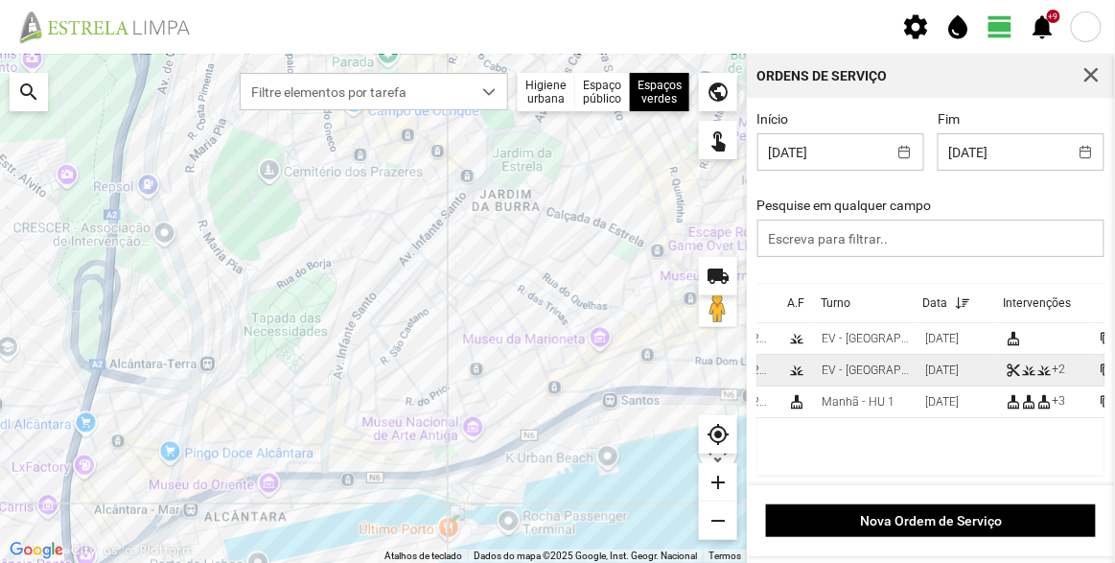
scroll to position [0, 91]
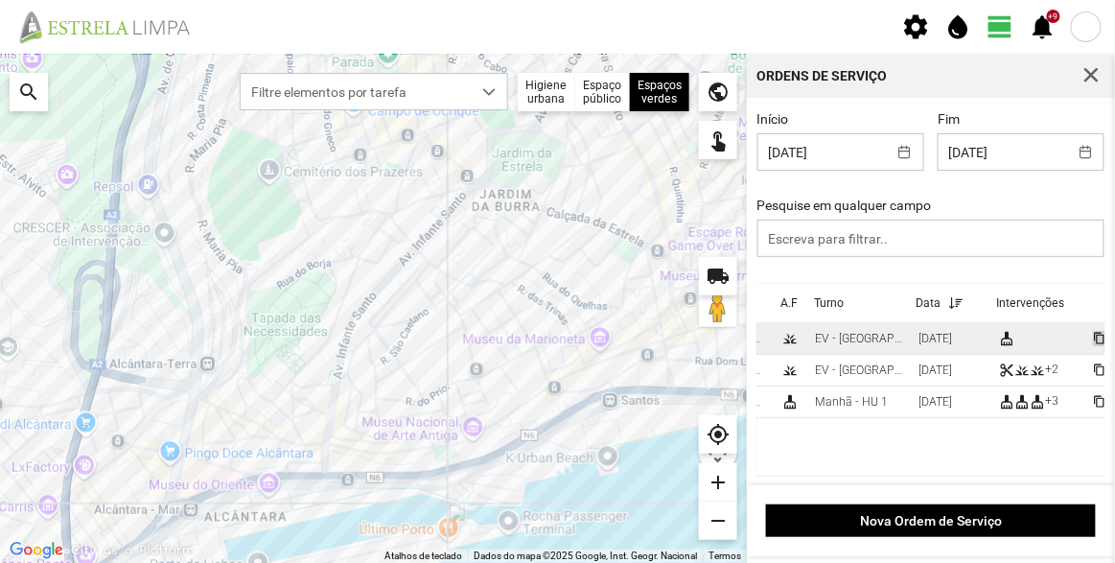
click at [1093, 334] on span "content_copy" at bounding box center [1099, 338] width 12 height 12
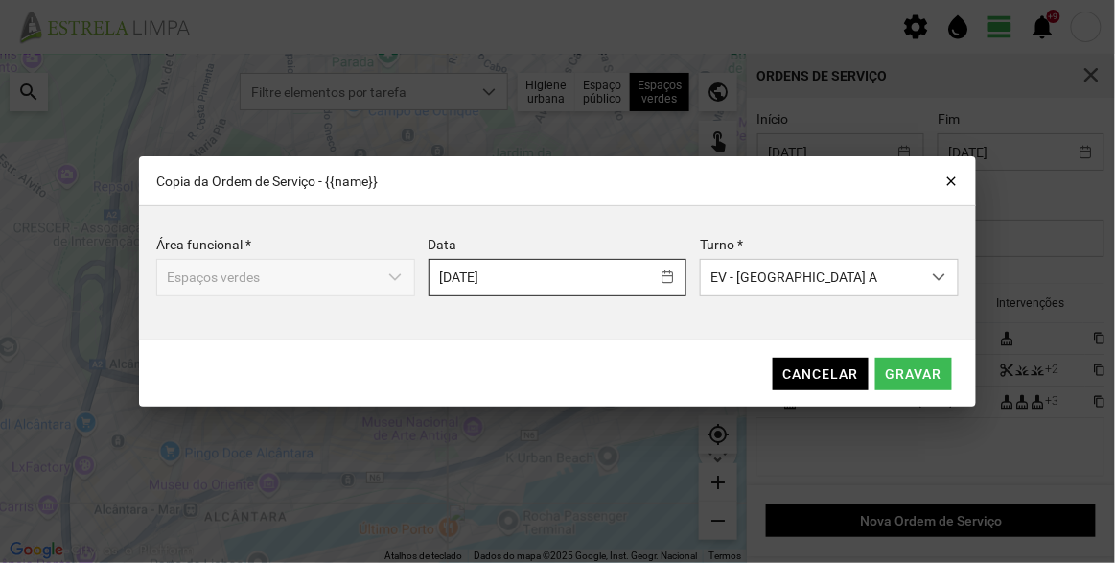
click at [602, 267] on body "settings water_drop view_day +9 notifications Para navegar no mapa com gestos d…" at bounding box center [557, 281] width 1115 height 563
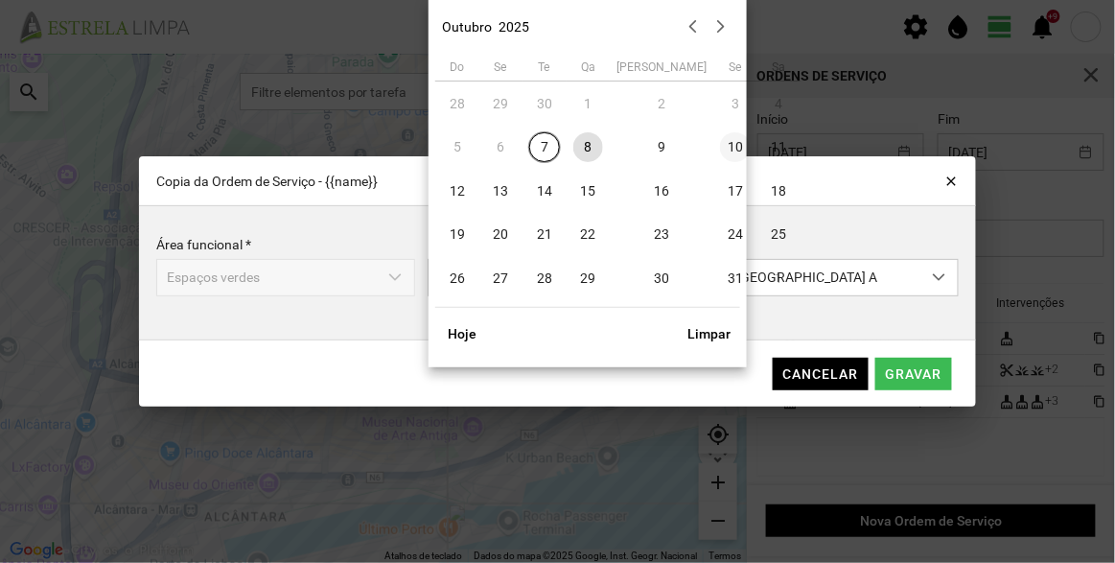
click at [720, 147] on span "10" at bounding box center [735, 147] width 31 height 31
type input "[DATE]"
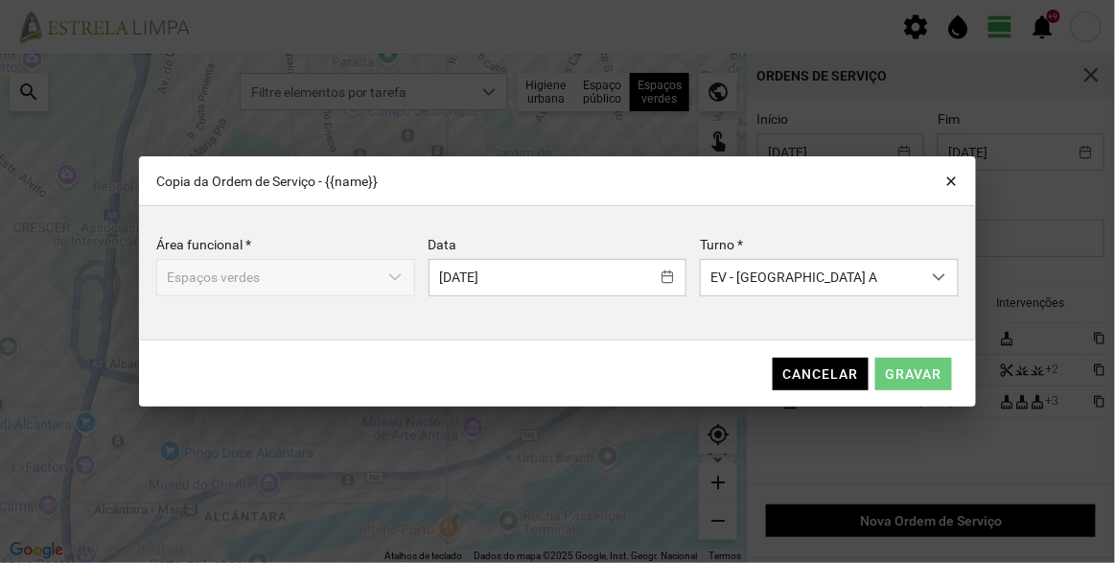
click at [927, 368] on span "Gravar" at bounding box center [914, 373] width 57 height 15
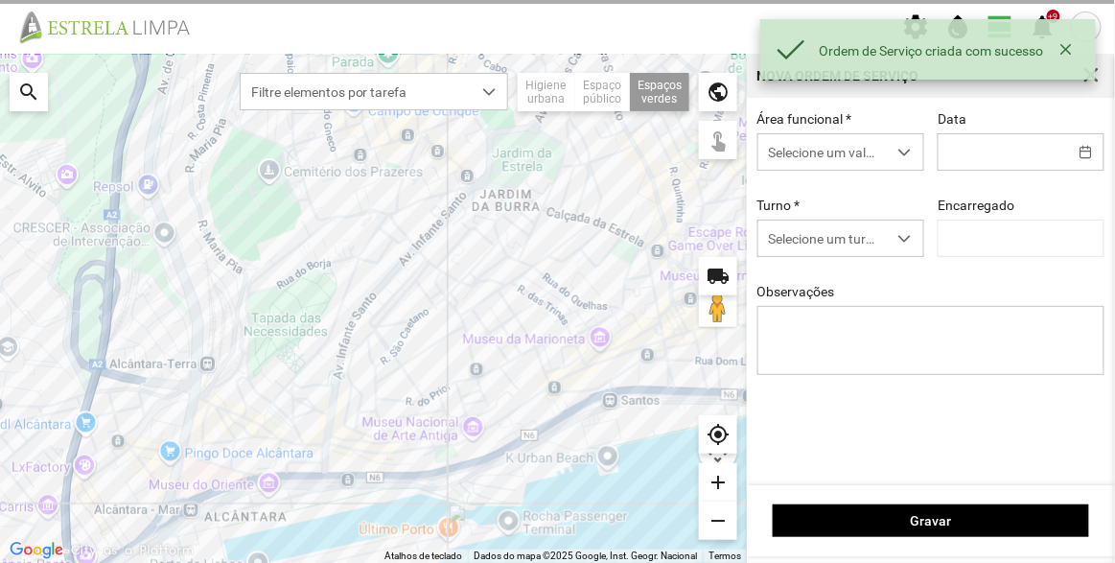
type input "[DATE]"
type textarea "Recolha de papeleiras"
type input "[PERSON_NAME]"
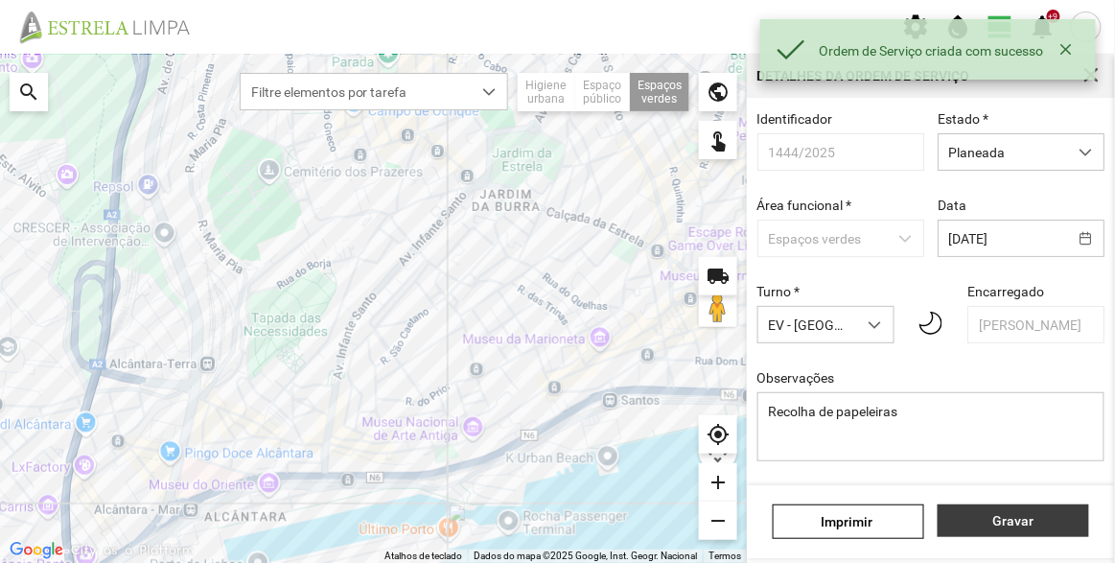
click at [999, 507] on button "Gravar" at bounding box center [1012, 520] width 151 height 33
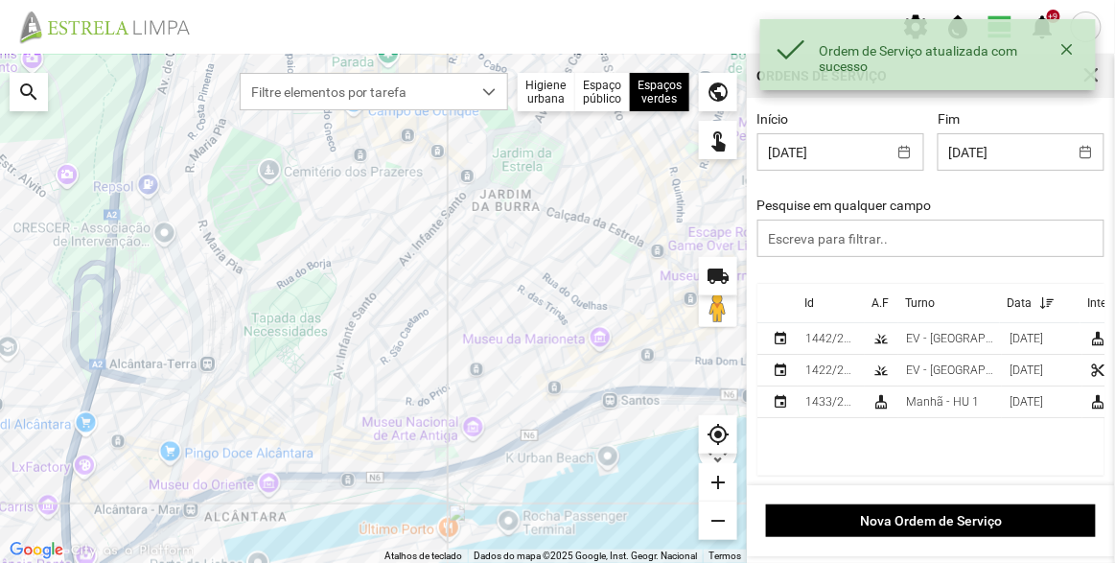
click at [861, 442] on cdk-virtual-scroll-viewport "Id A.F Turno Data Intervenções event 1442/2025 grass EV - [GEOGRAPHIC_DATA] A […" at bounding box center [931, 380] width 348 height 192
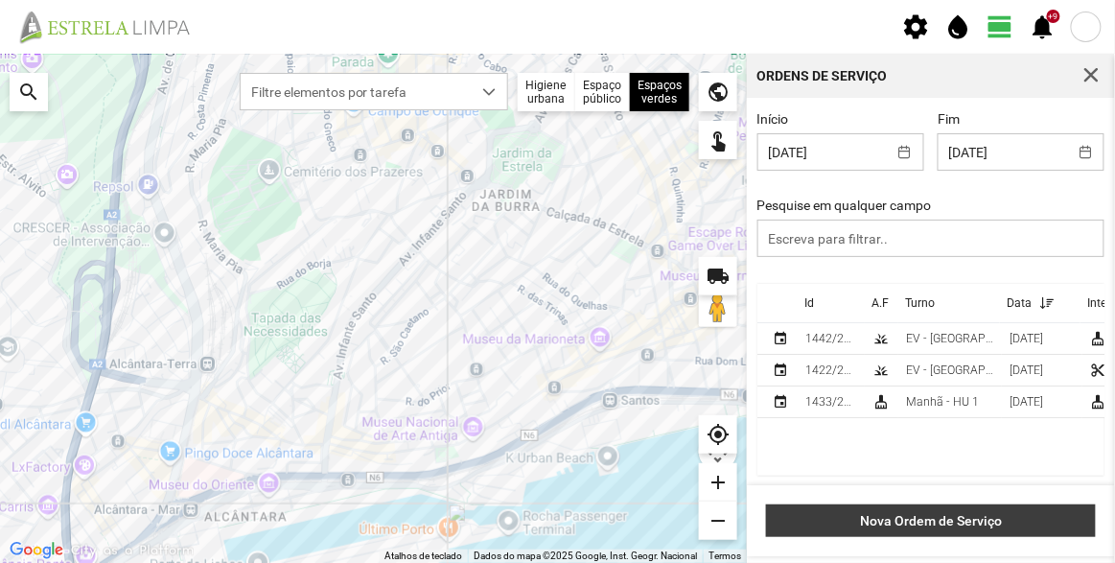
click at [913, 521] on span "Nova Ordem de Serviço" at bounding box center [931, 520] width 310 height 15
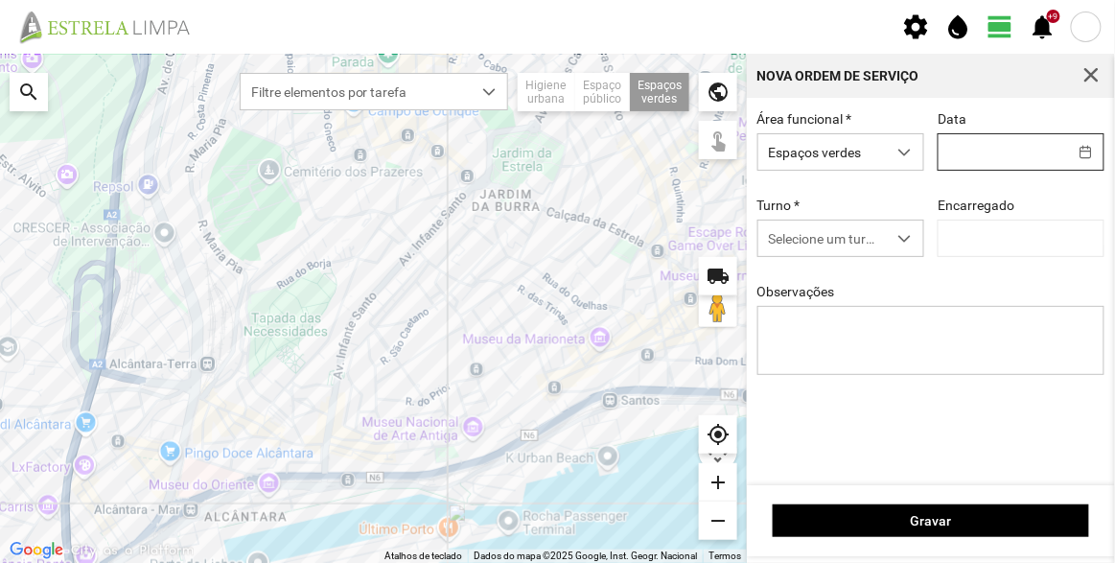
click at [964, 158] on input "text" at bounding box center [1002, 151] width 128 height 35
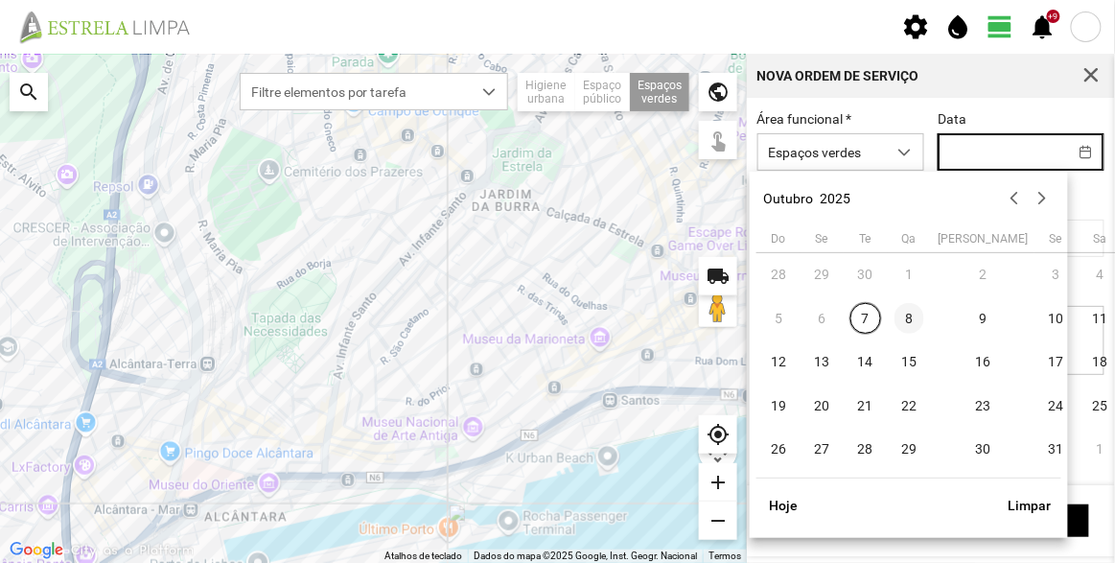
click at [908, 320] on span "8" at bounding box center [909, 318] width 31 height 31
type input "[DATE]"
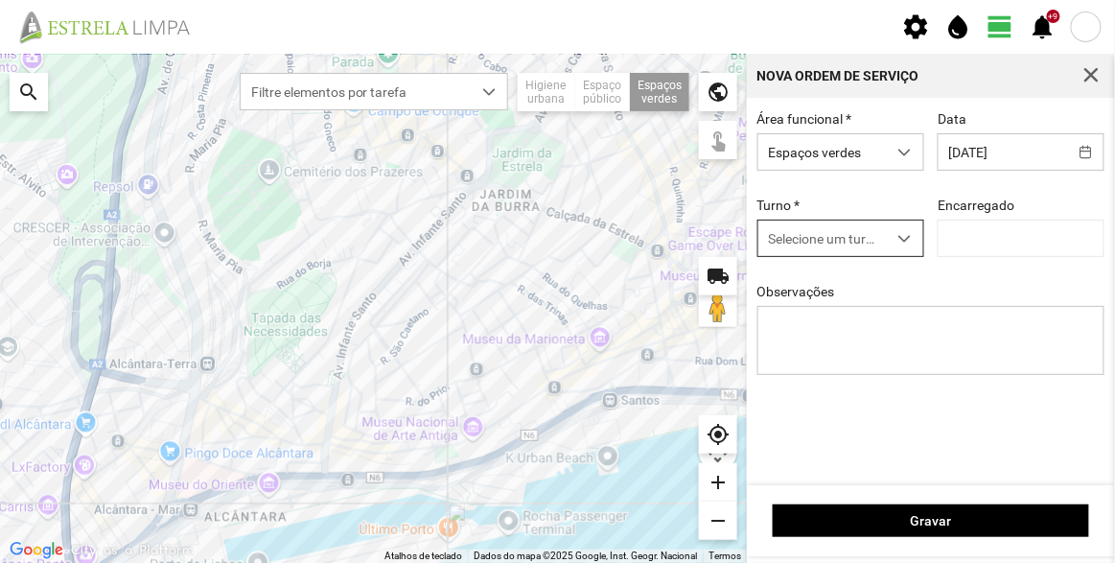
click at [803, 231] on span "Selecione um turno" at bounding box center [822, 237] width 128 height 35
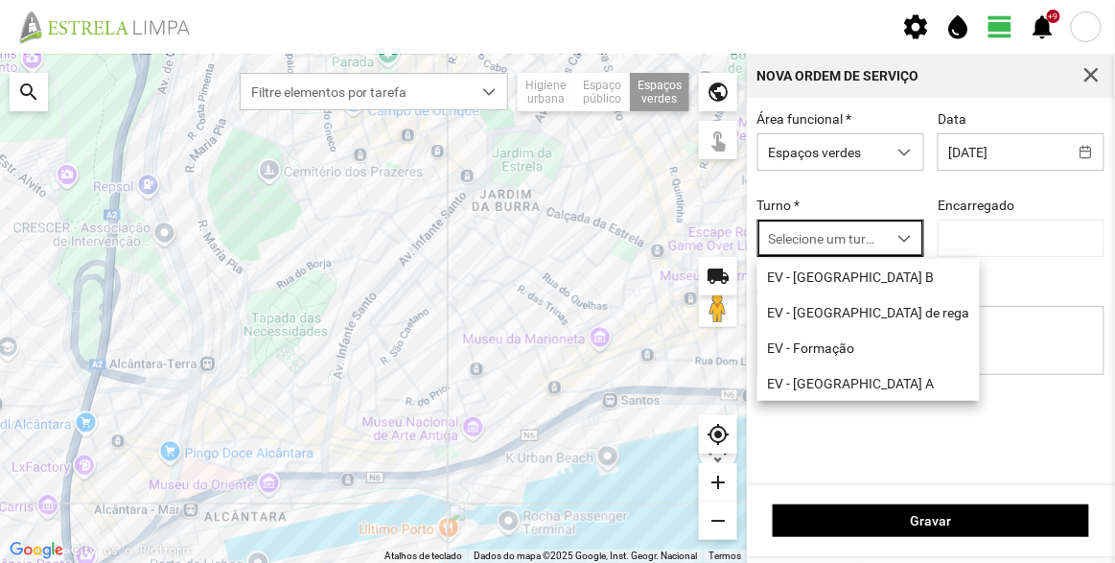
scroll to position [10, 81]
click at [822, 279] on li "EV - [GEOGRAPHIC_DATA] B" at bounding box center [868, 276] width 222 height 35
type input "[PERSON_NAME]"
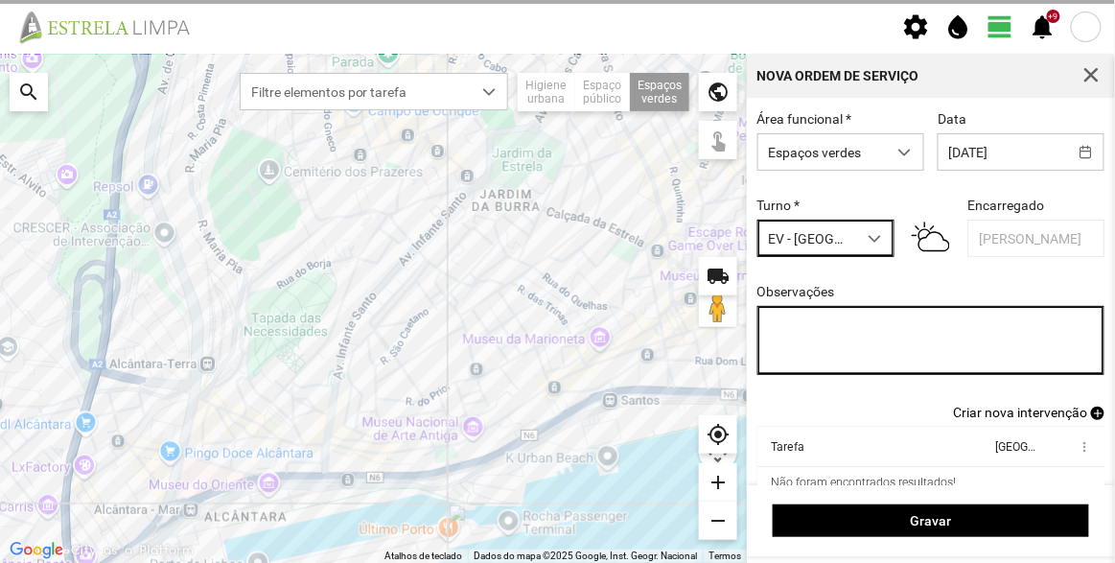
click at [846, 351] on textarea "Observações" at bounding box center [931, 340] width 348 height 69
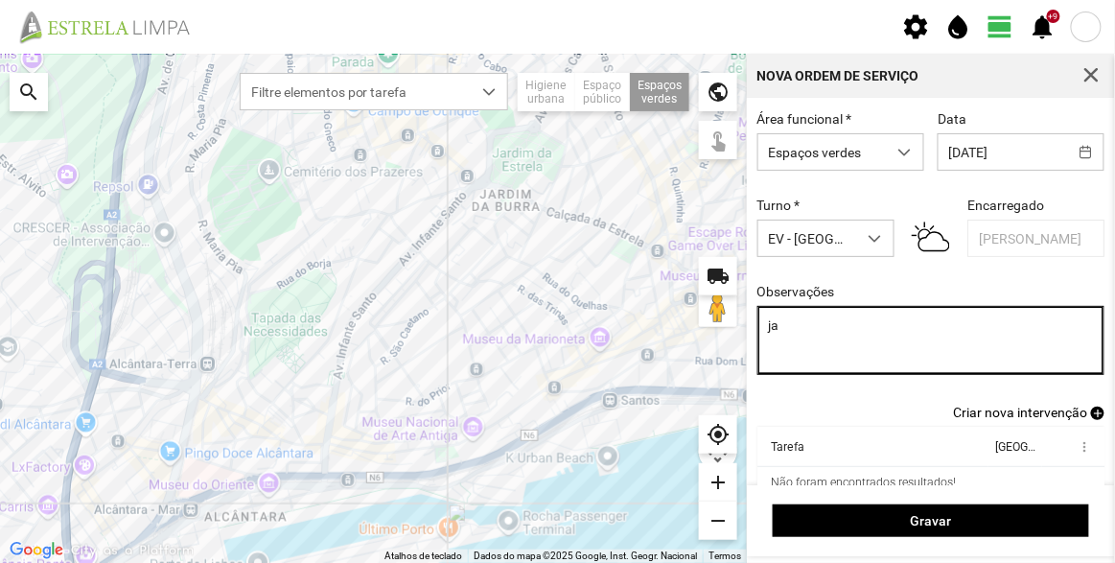
type textarea "j"
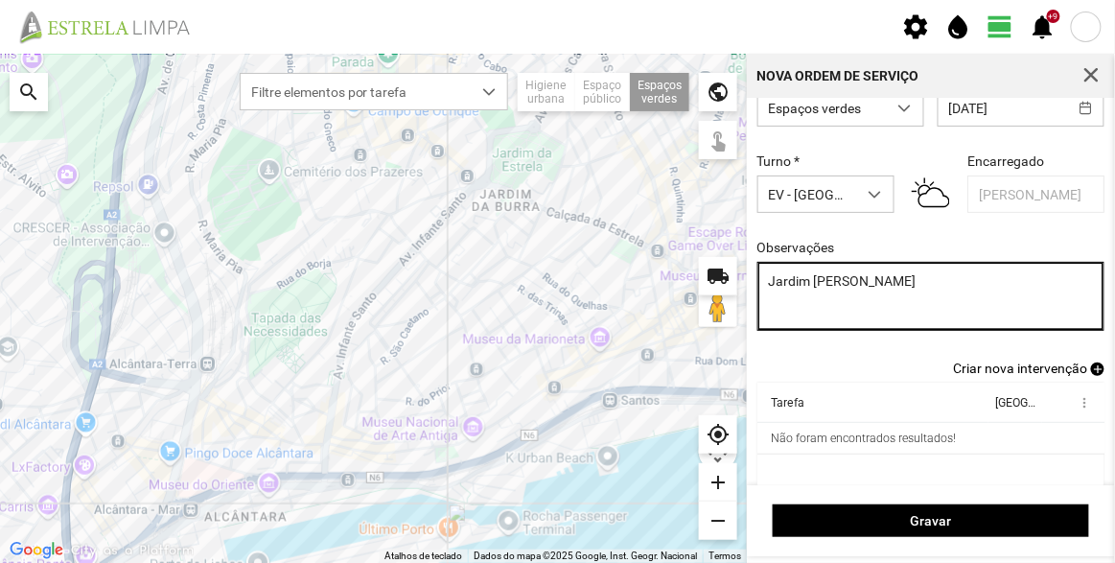
scroll to position [80, 0]
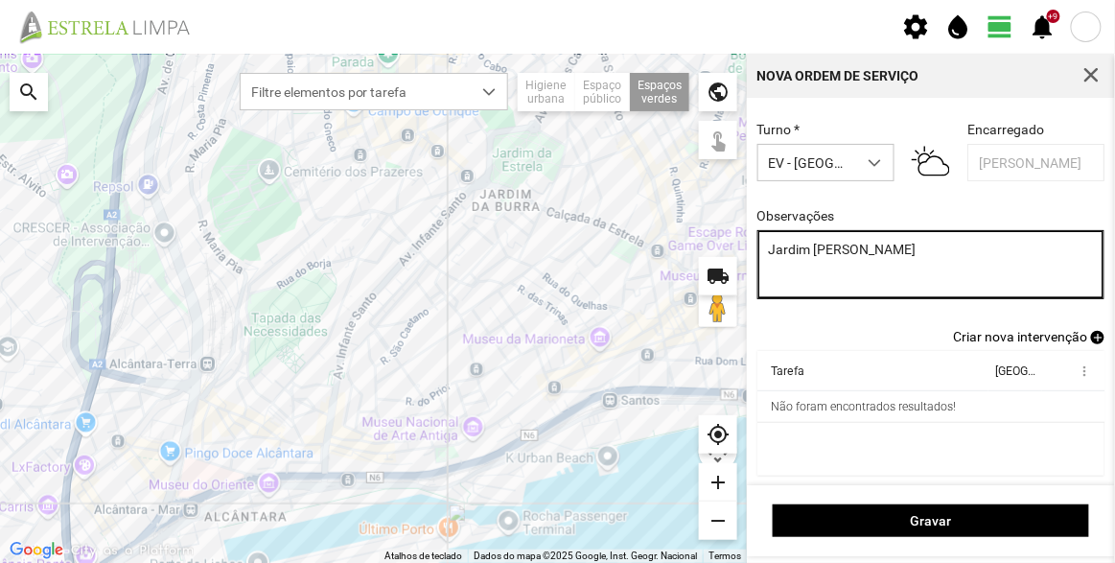
type textarea "Jardim [PERSON_NAME]"
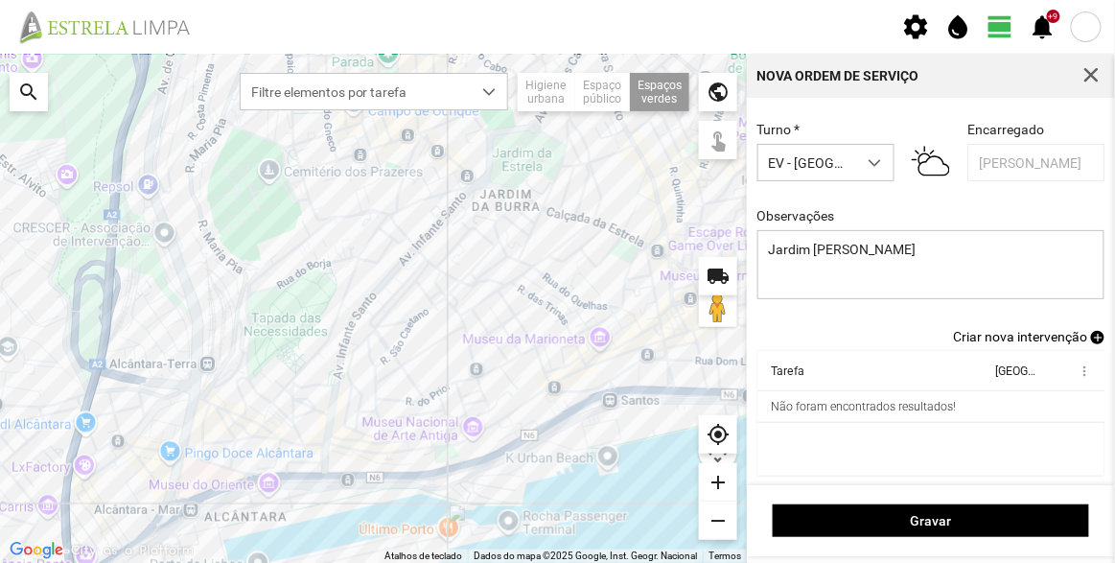
click at [1020, 335] on span "Criar nova intervenção" at bounding box center [1020, 336] width 134 height 15
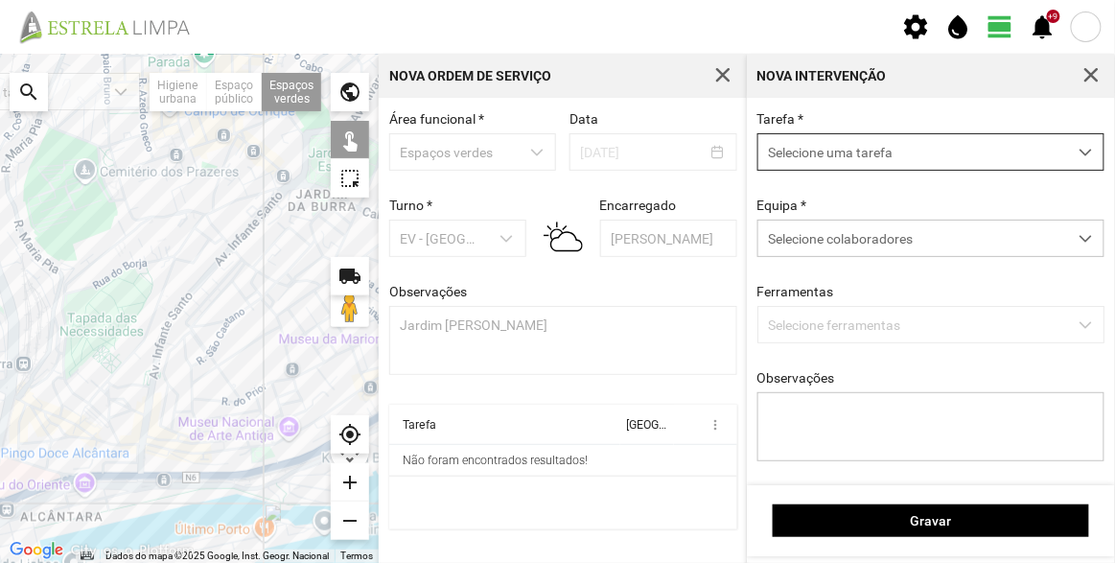
click at [845, 149] on span "Selecione uma tarefa" at bounding box center [912, 151] width 309 height 35
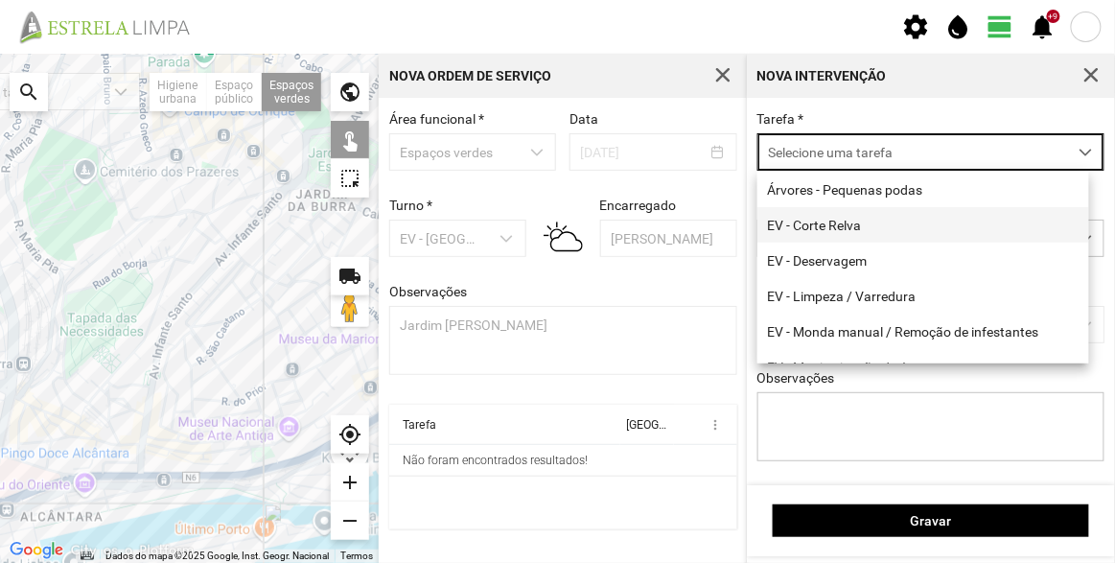
scroll to position [10, 81]
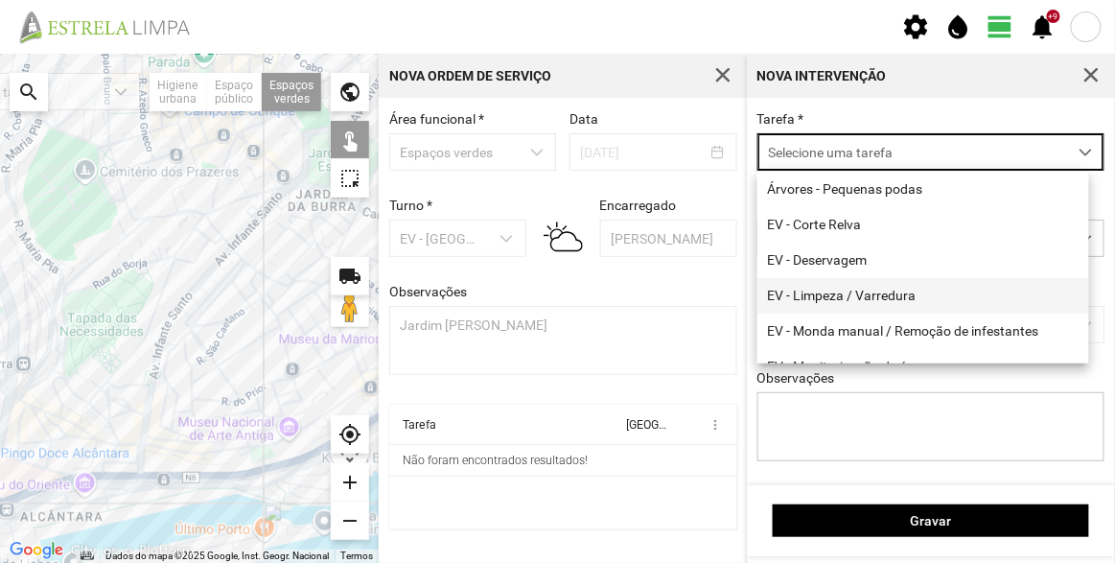
click at [858, 297] on li "EV - Limpeza / Varredura" at bounding box center [923, 295] width 332 height 35
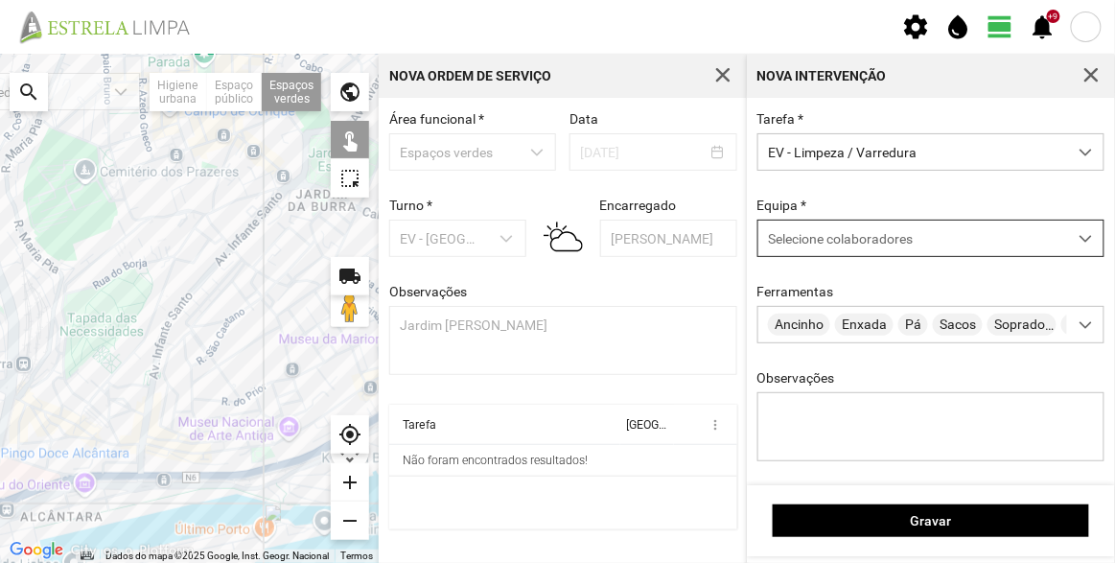
click at [849, 253] on div "Selecione colaboradores" at bounding box center [912, 237] width 309 height 35
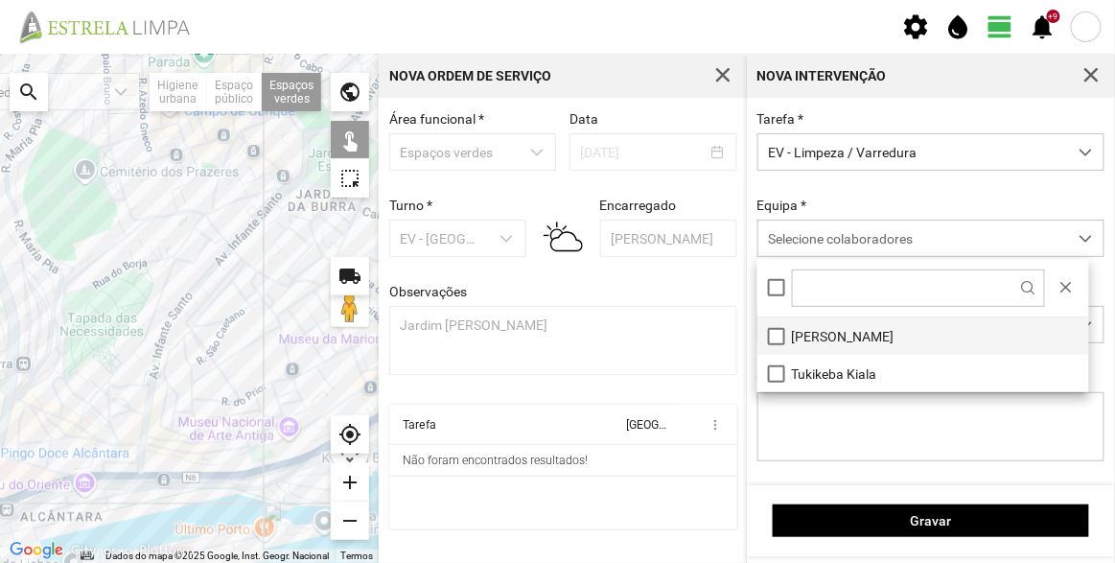
click at [846, 337] on li "[PERSON_NAME]" at bounding box center [923, 335] width 332 height 37
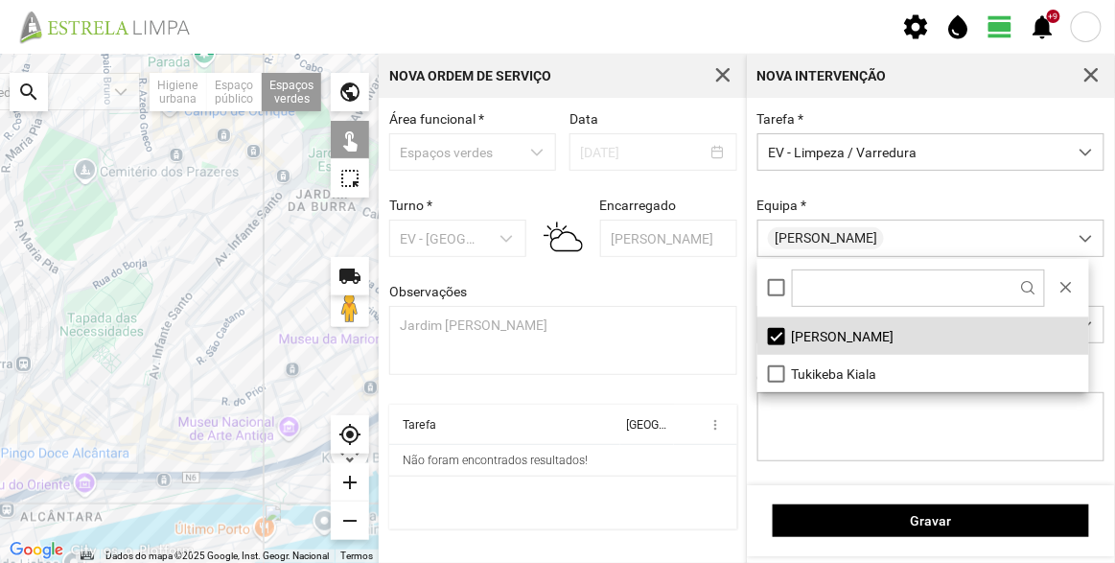
click at [76, 405] on div at bounding box center [189, 308] width 379 height 509
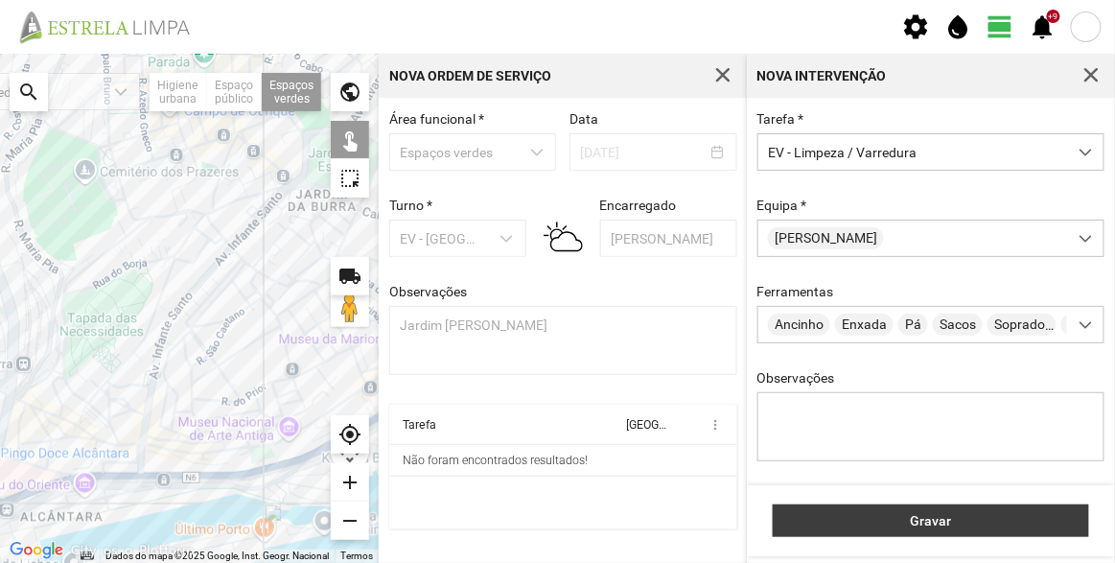
click at [930, 524] on span "Gravar" at bounding box center [931, 520] width 296 height 15
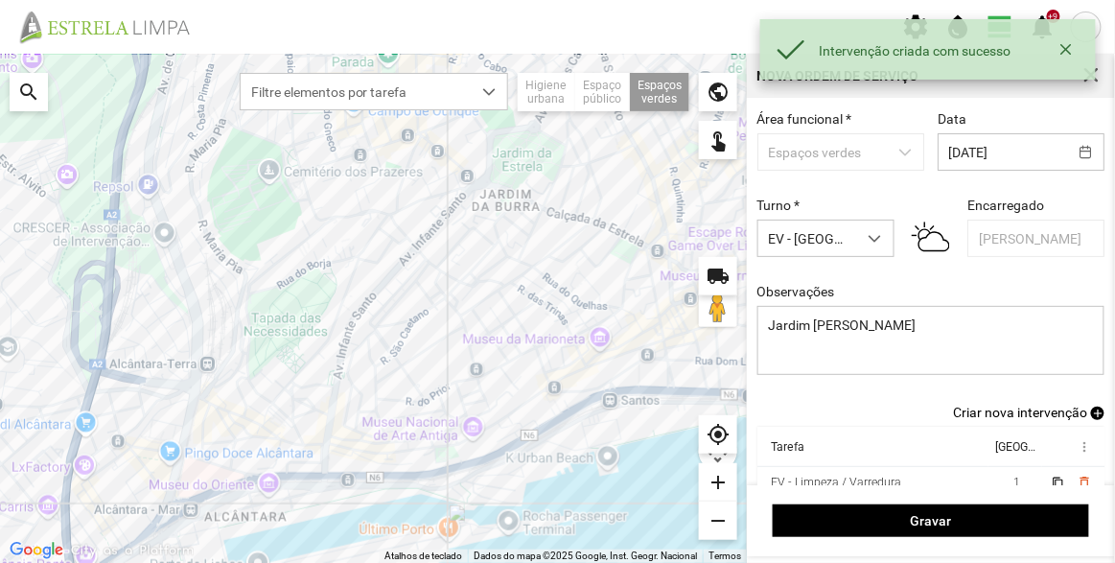
click at [1033, 405] on div "Área funcional * Espaços verdes Data [DATE] Turno * EV - [GEOGRAPHIC_DATA] B En…" at bounding box center [931, 257] width 361 height 293
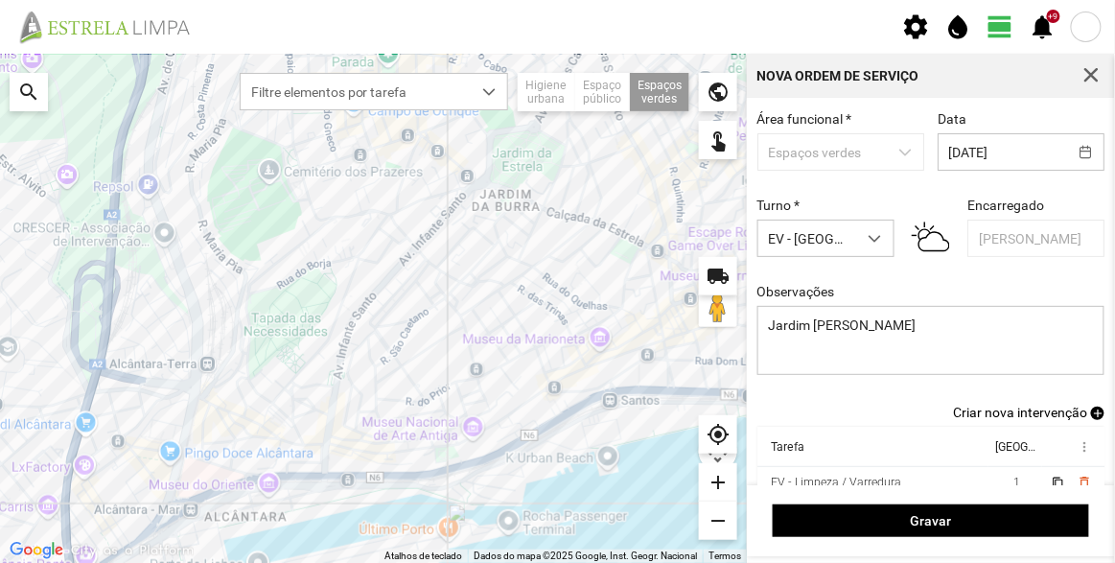
click at [1029, 412] on span "Criar nova intervenção" at bounding box center [1020, 412] width 134 height 15
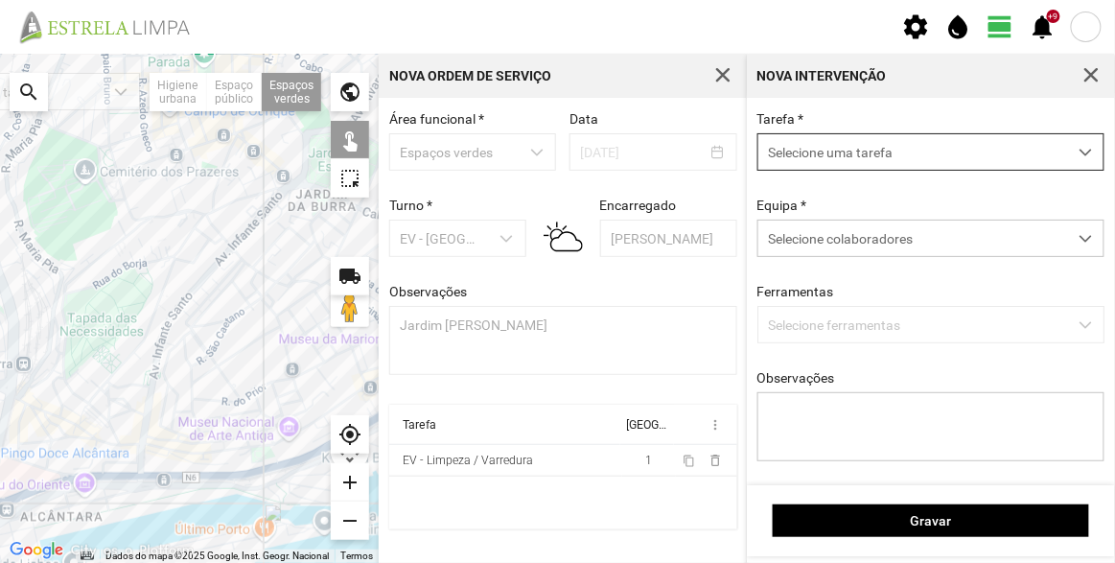
click at [858, 159] on span "Selecione uma tarefa" at bounding box center [912, 151] width 309 height 35
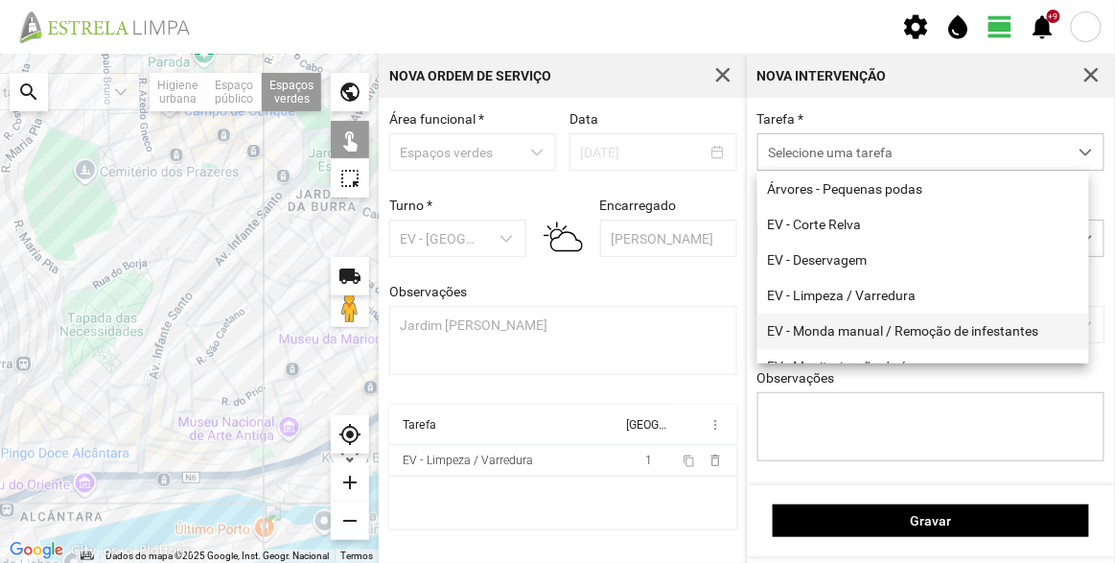
click at [849, 344] on li "EV - Monda manual / Remoção de infestantes" at bounding box center [923, 330] width 332 height 35
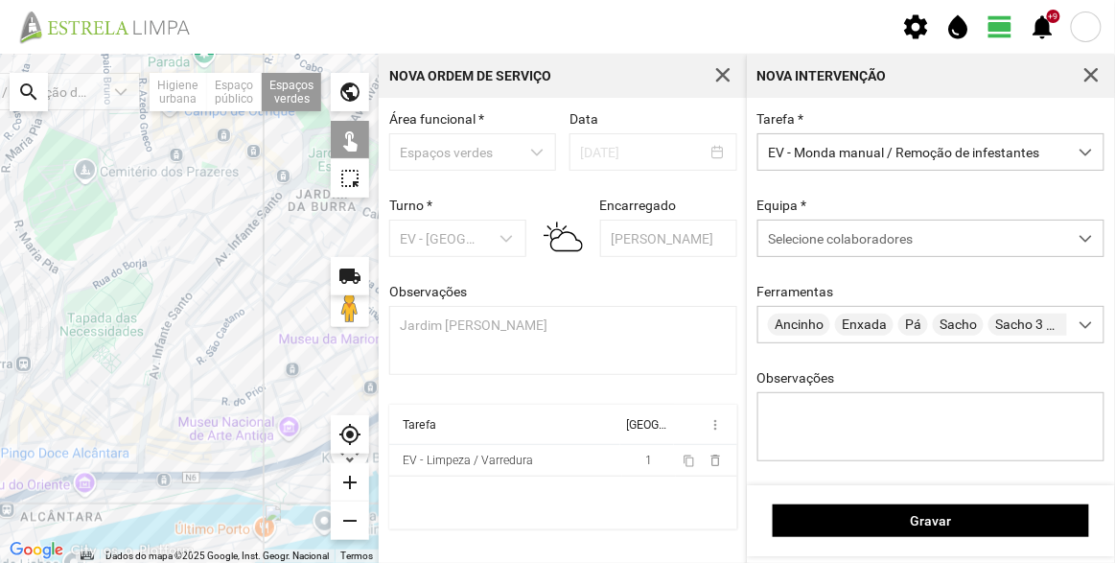
click at [854, 207] on div "Equipa * Selecione colaboradores" at bounding box center [931, 226] width 361 height 59
click at [854, 243] on span "Selecione colaboradores" at bounding box center [840, 238] width 145 height 15
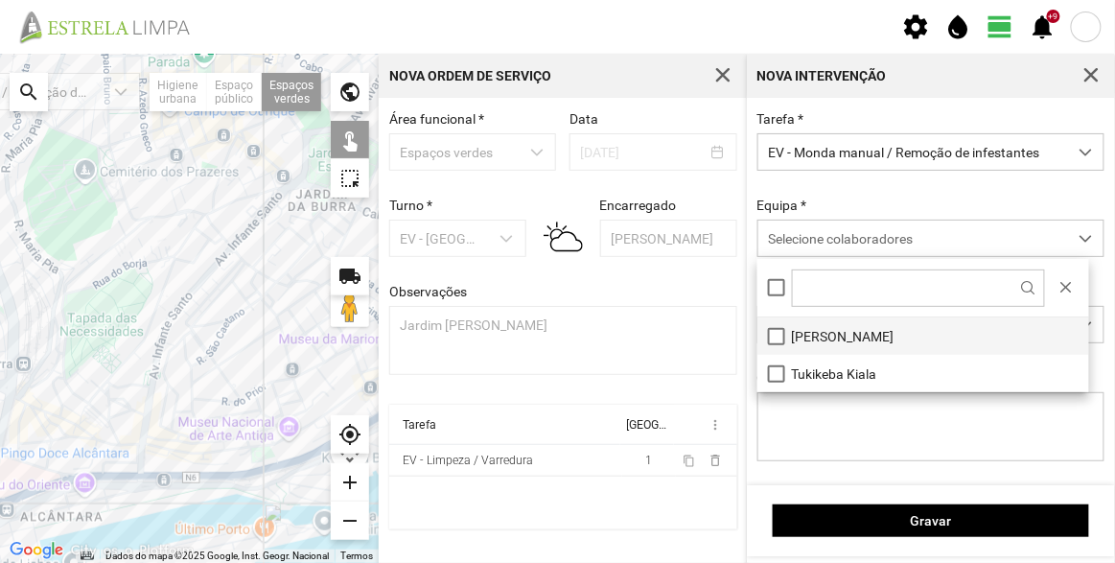
click at [843, 335] on li "[PERSON_NAME]" at bounding box center [923, 335] width 332 height 37
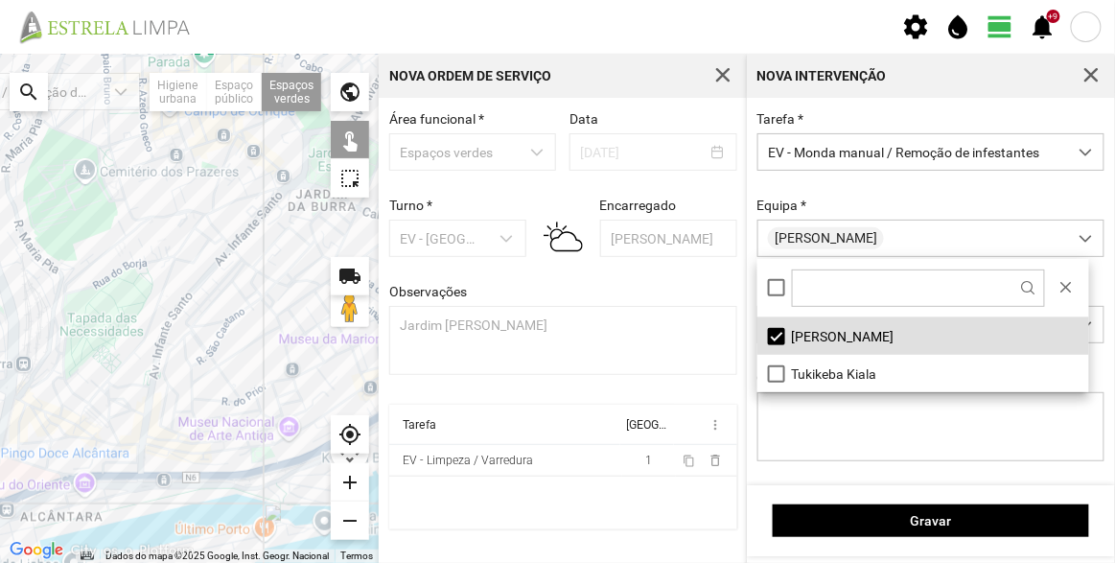
click at [61, 400] on div at bounding box center [189, 308] width 379 height 509
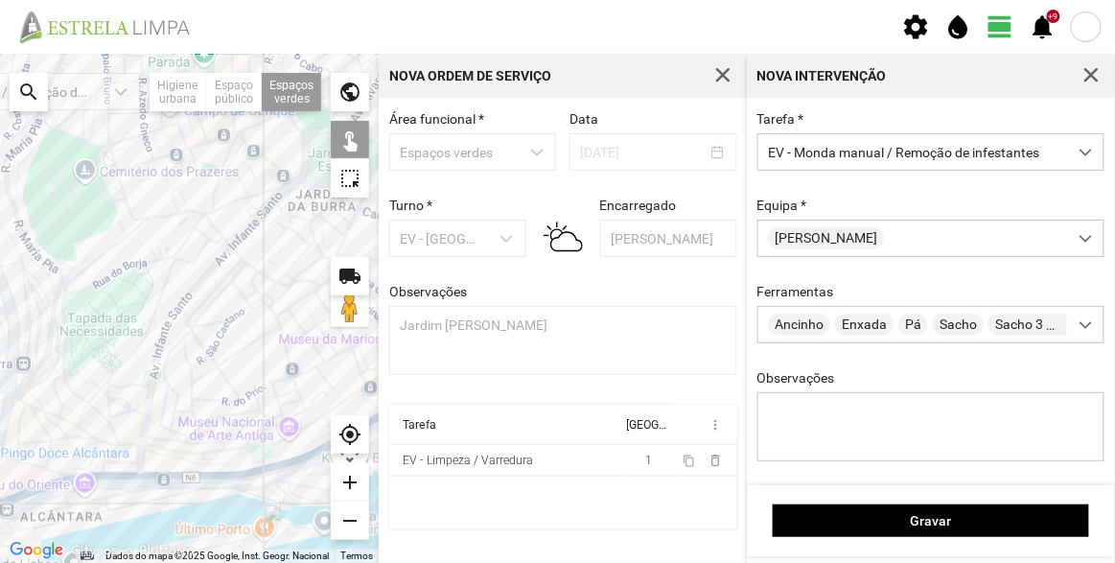
click at [63, 396] on div at bounding box center [189, 308] width 379 height 509
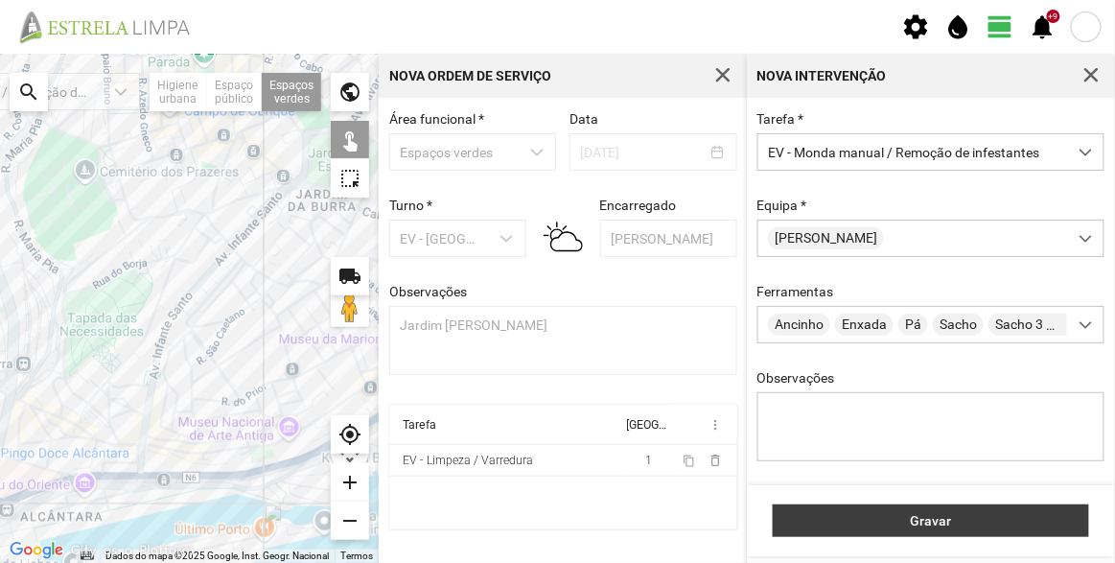
click at [911, 520] on span "Gravar" at bounding box center [931, 520] width 296 height 15
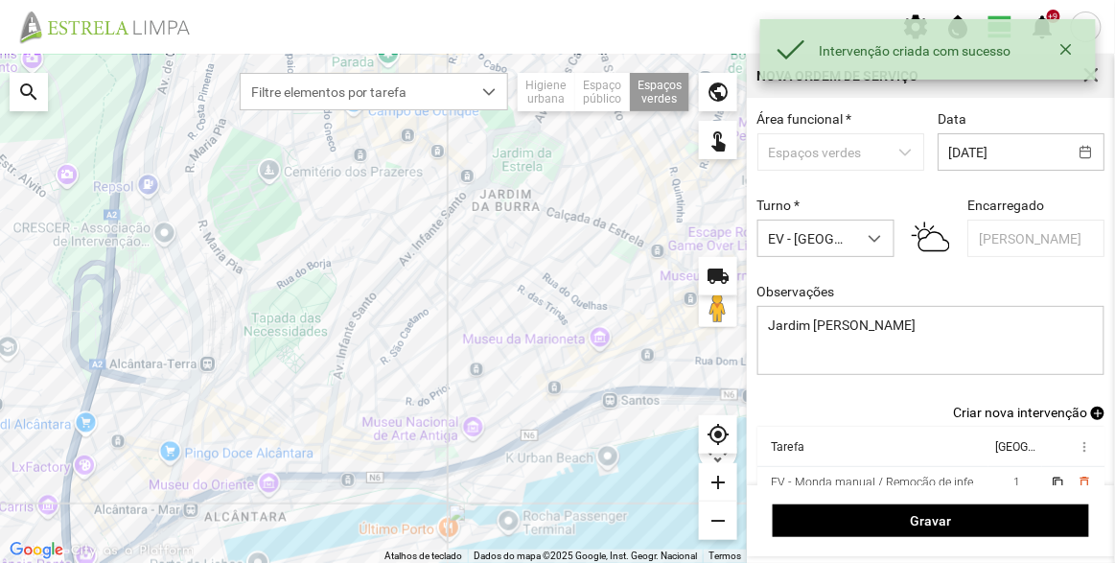
click at [1033, 414] on span "Criar nova intervenção" at bounding box center [1020, 412] width 134 height 15
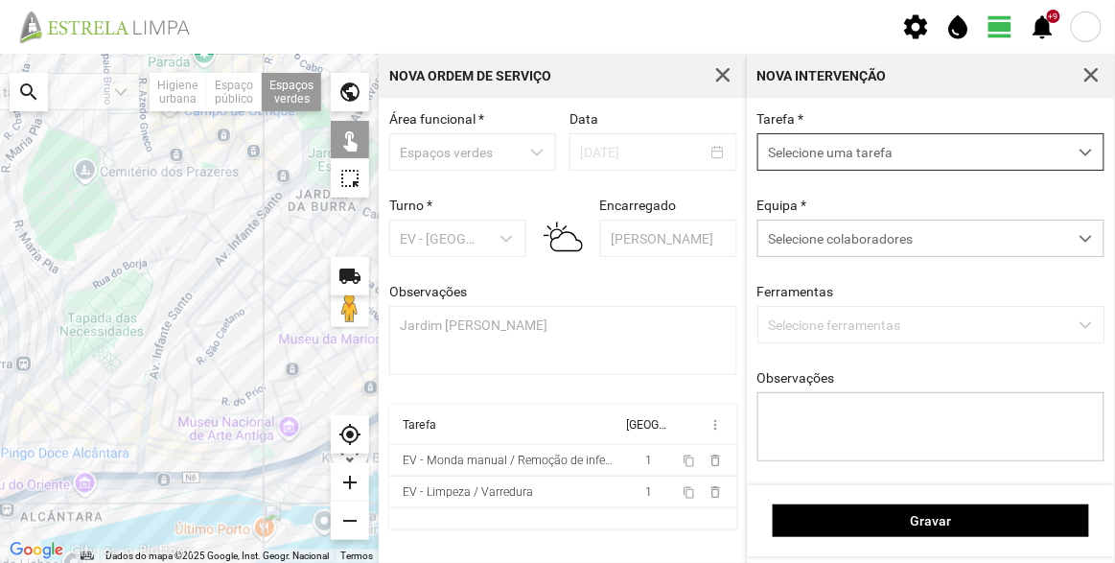
click at [893, 157] on span "Selecione uma tarefa" at bounding box center [912, 151] width 309 height 35
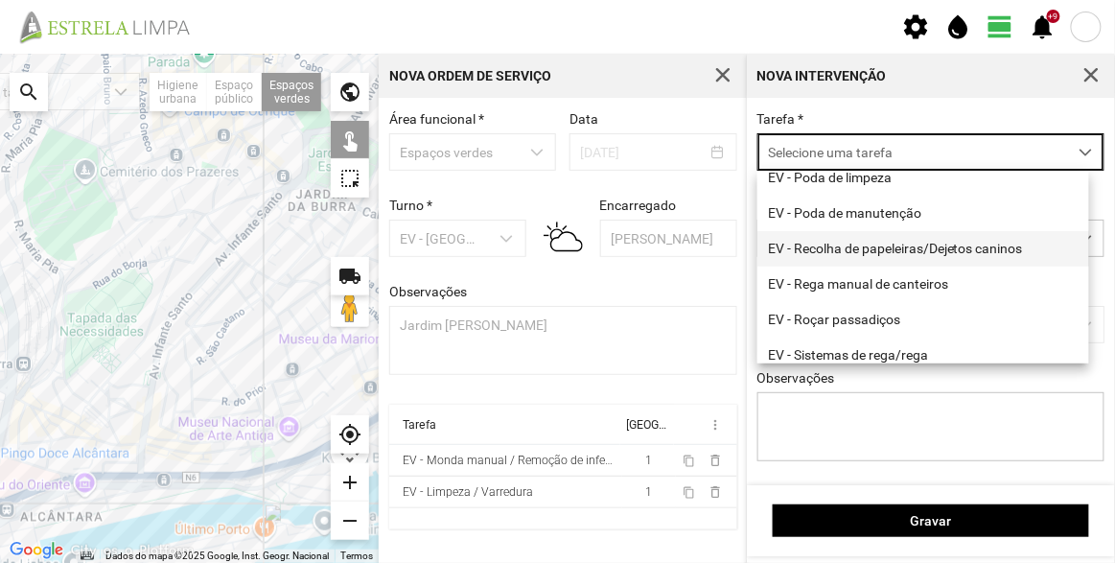
scroll to position [244, 0]
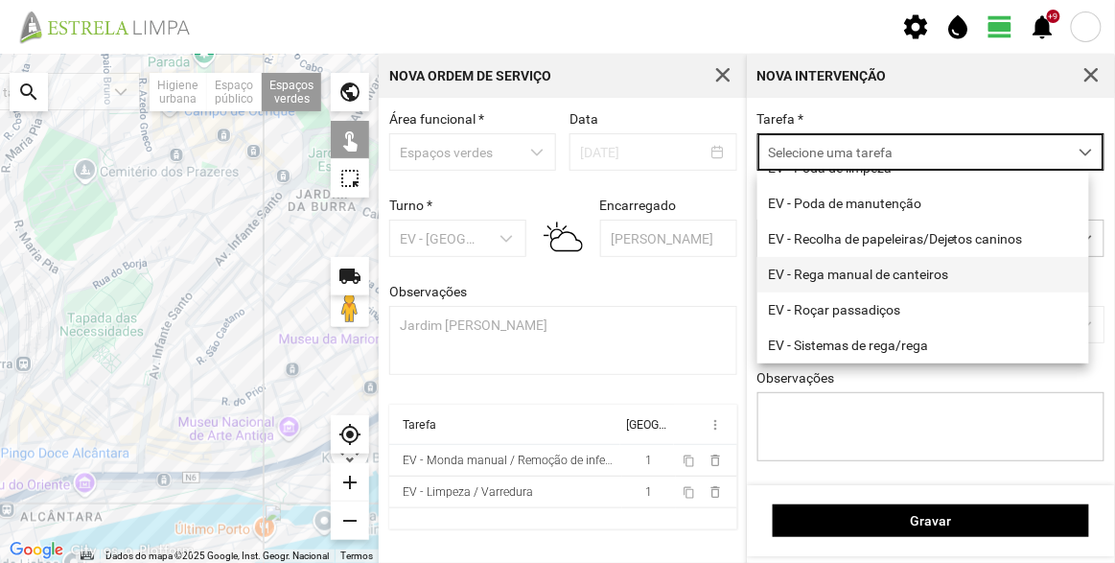
click at [876, 275] on li "EV - Rega manual de canteiros" at bounding box center [923, 274] width 332 height 35
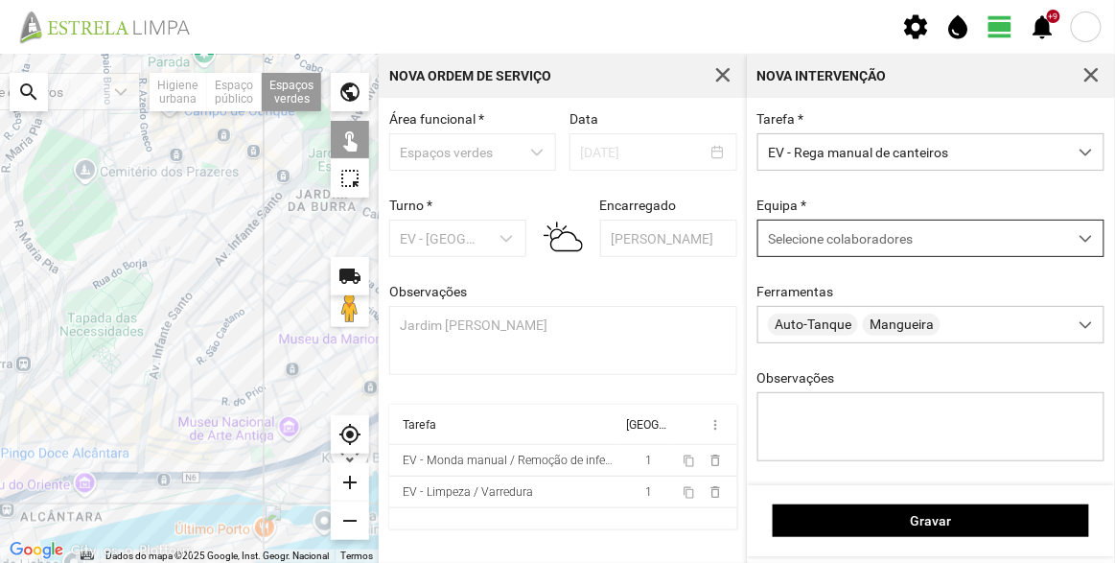
click at [850, 231] on div "Selecione colaboradores" at bounding box center [912, 237] width 309 height 35
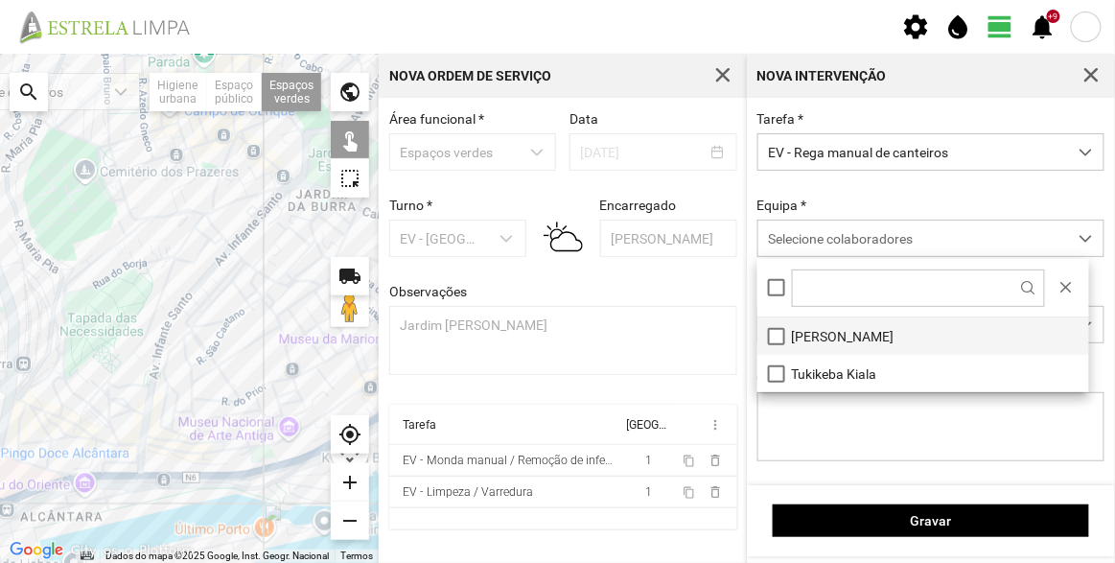
click at [808, 325] on li "[PERSON_NAME]" at bounding box center [923, 335] width 332 height 37
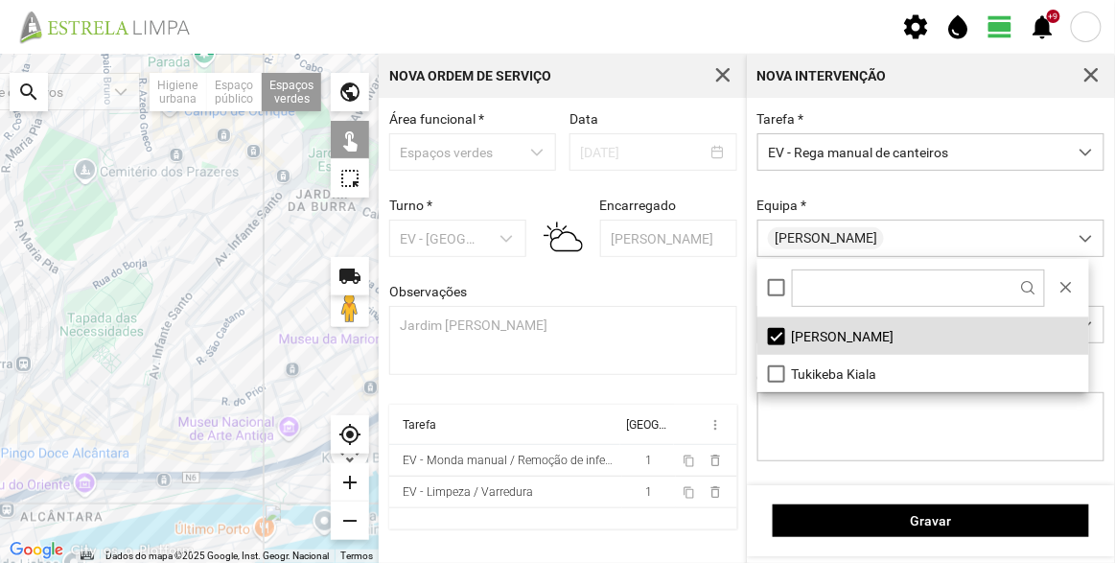
click at [66, 397] on div at bounding box center [189, 308] width 379 height 509
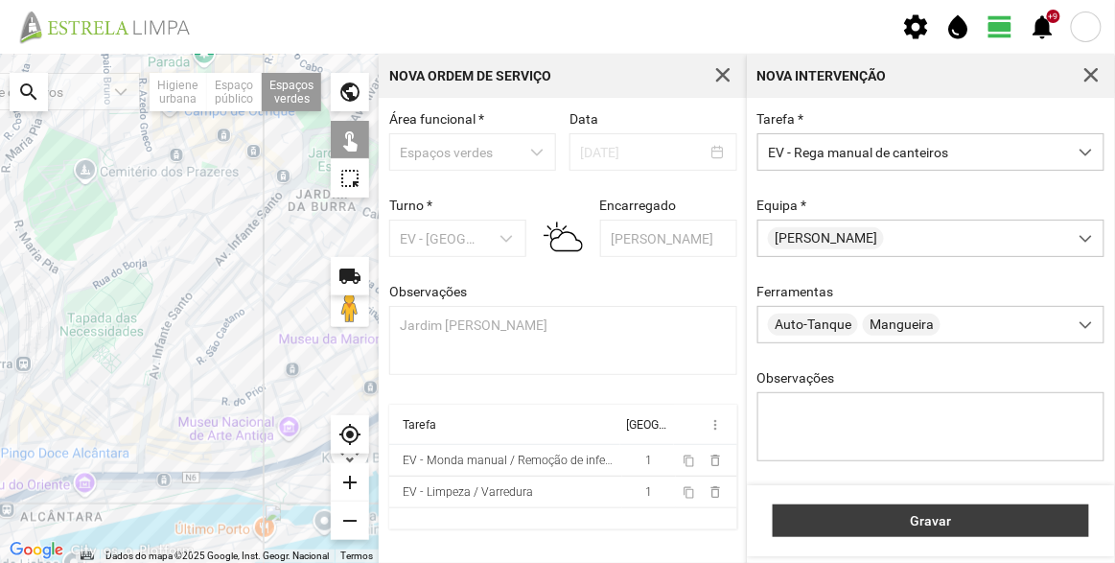
click at [961, 516] on span "Gravar" at bounding box center [931, 520] width 296 height 15
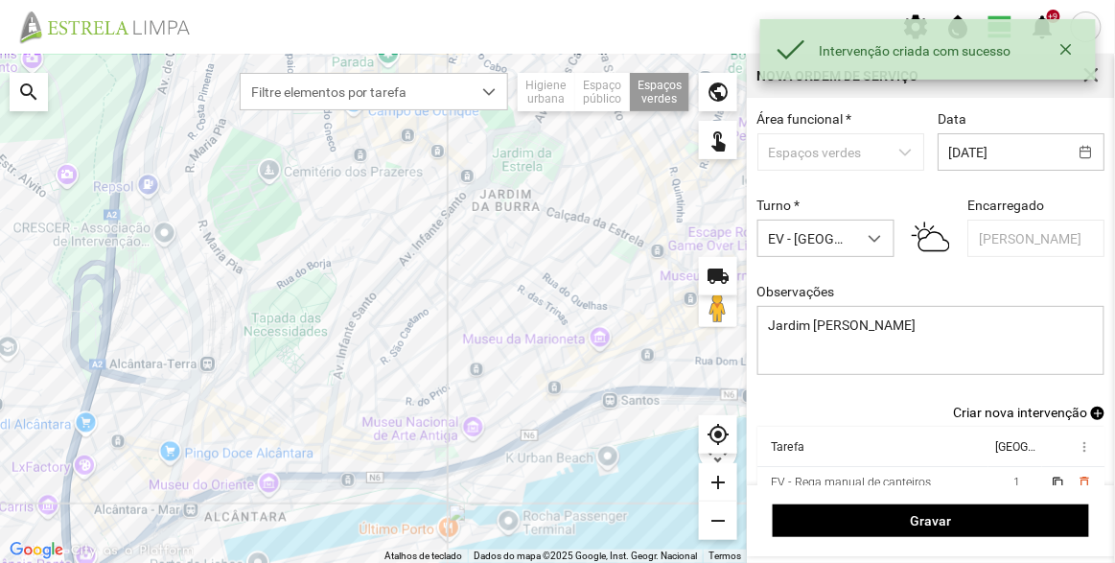
click at [1015, 415] on span "Criar nova intervenção" at bounding box center [1020, 412] width 134 height 15
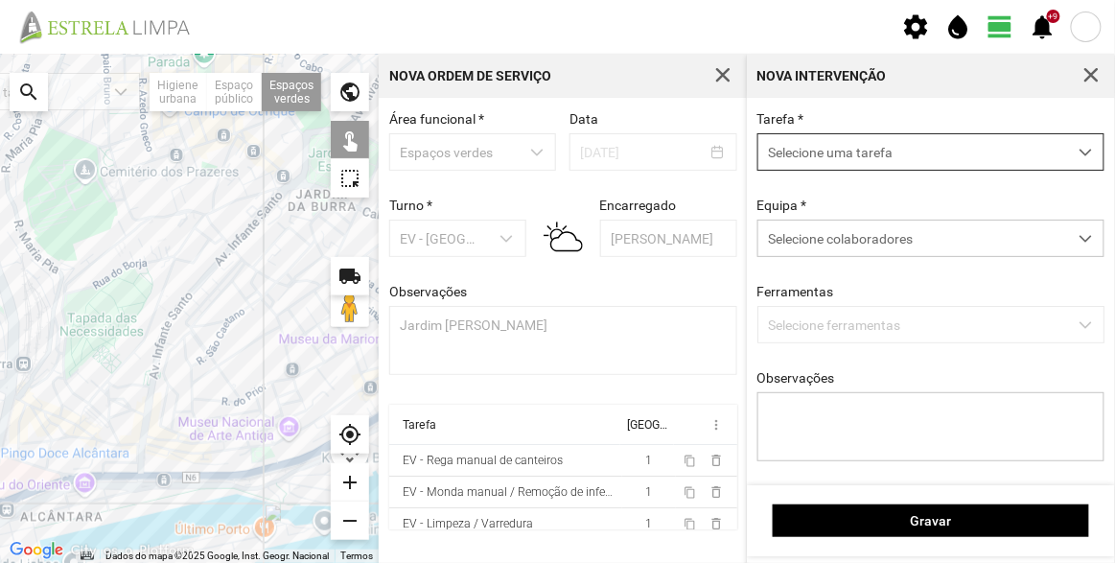
click at [835, 157] on span "Selecione uma tarefa" at bounding box center [912, 151] width 309 height 35
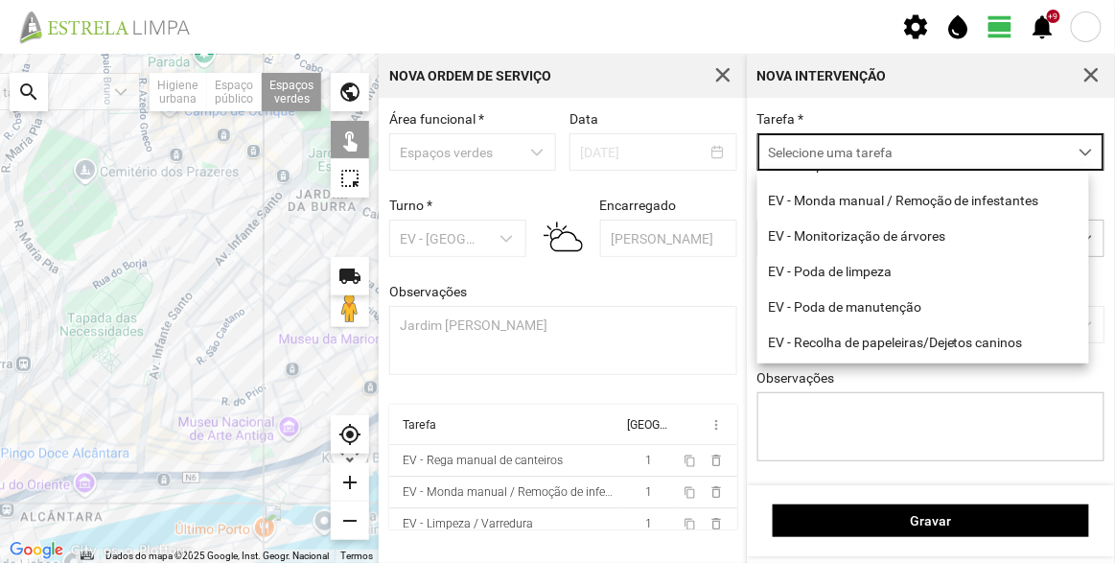
scroll to position [244, 0]
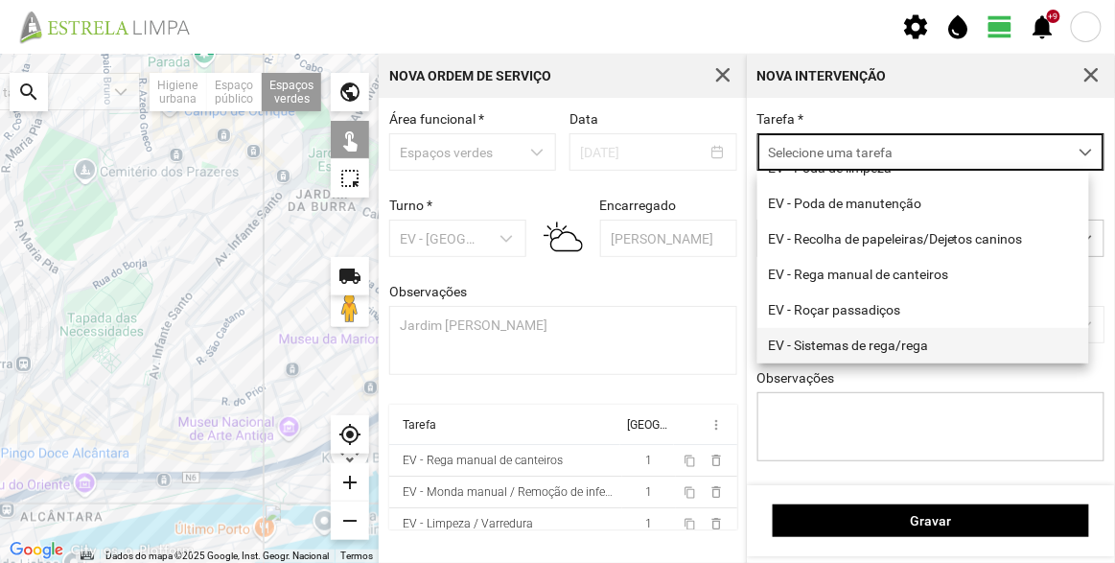
click at [850, 340] on li "EV - Sistemas de rega/rega" at bounding box center [923, 345] width 332 height 35
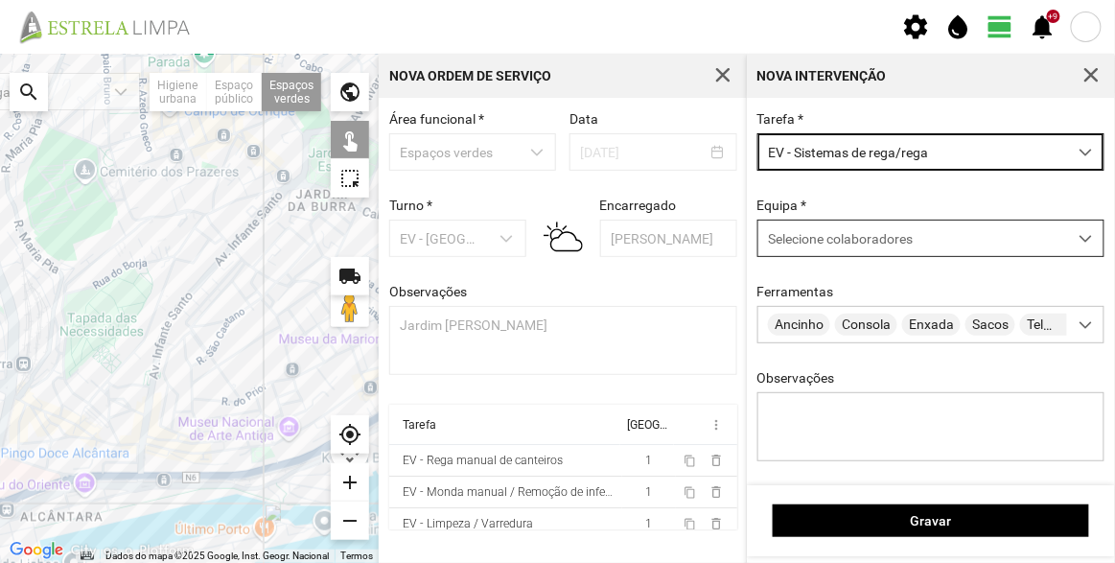
click at [830, 244] on span "Selecione colaboradores" at bounding box center [840, 238] width 145 height 15
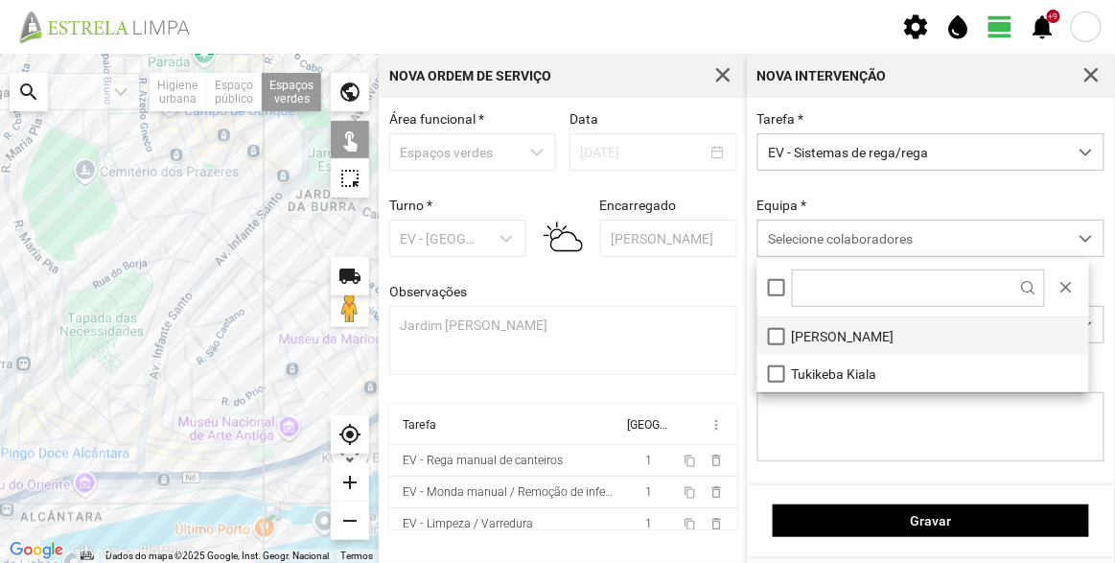
click at [823, 338] on li "[PERSON_NAME]" at bounding box center [923, 335] width 332 height 37
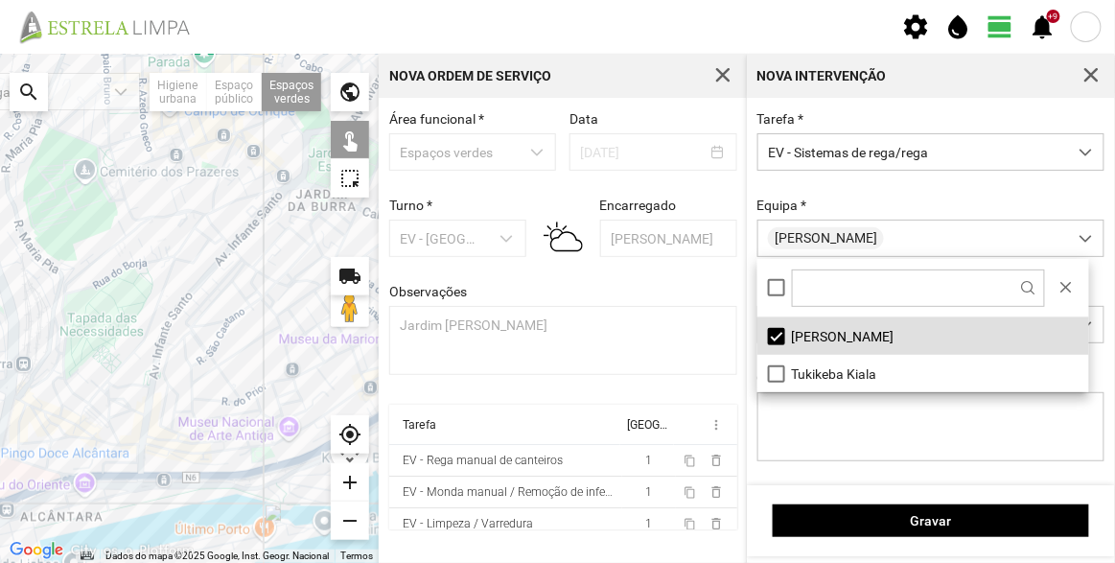
click at [73, 401] on div at bounding box center [189, 308] width 379 height 509
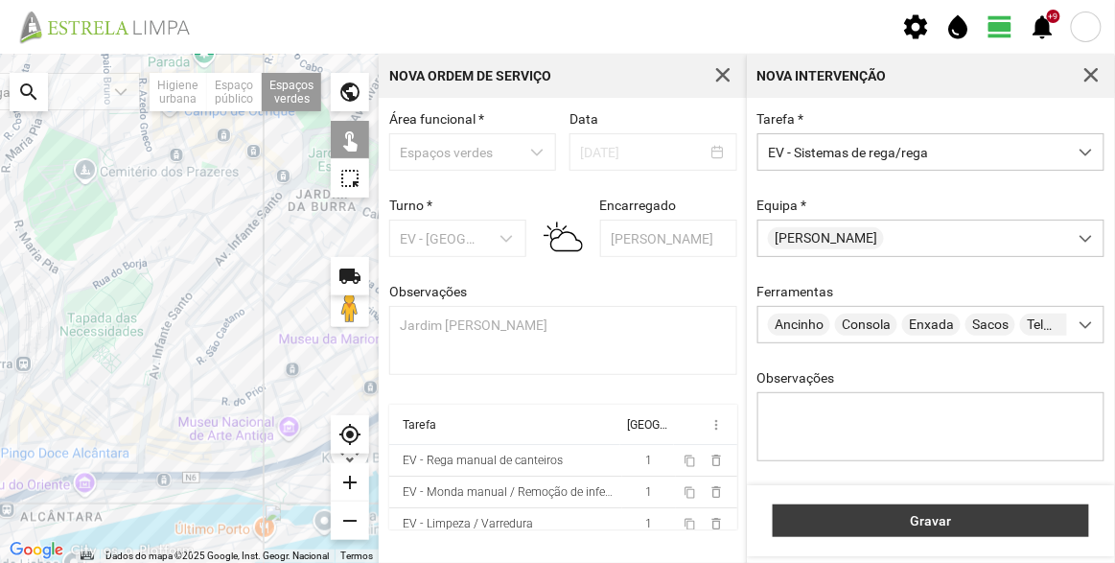
click at [961, 521] on span "Gravar" at bounding box center [931, 520] width 296 height 15
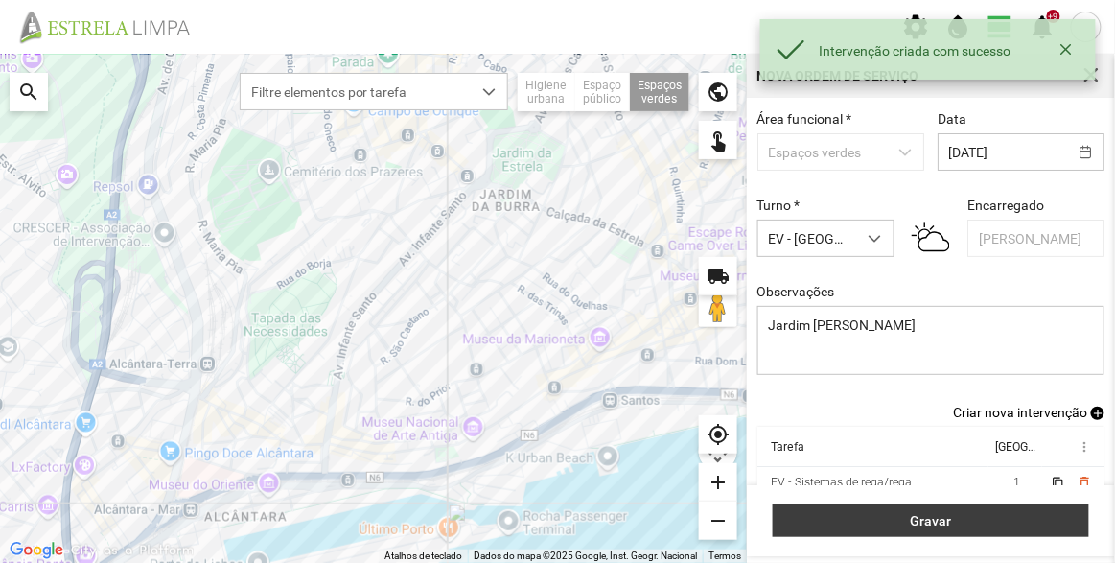
click at [987, 521] on span "Gravar" at bounding box center [931, 520] width 296 height 15
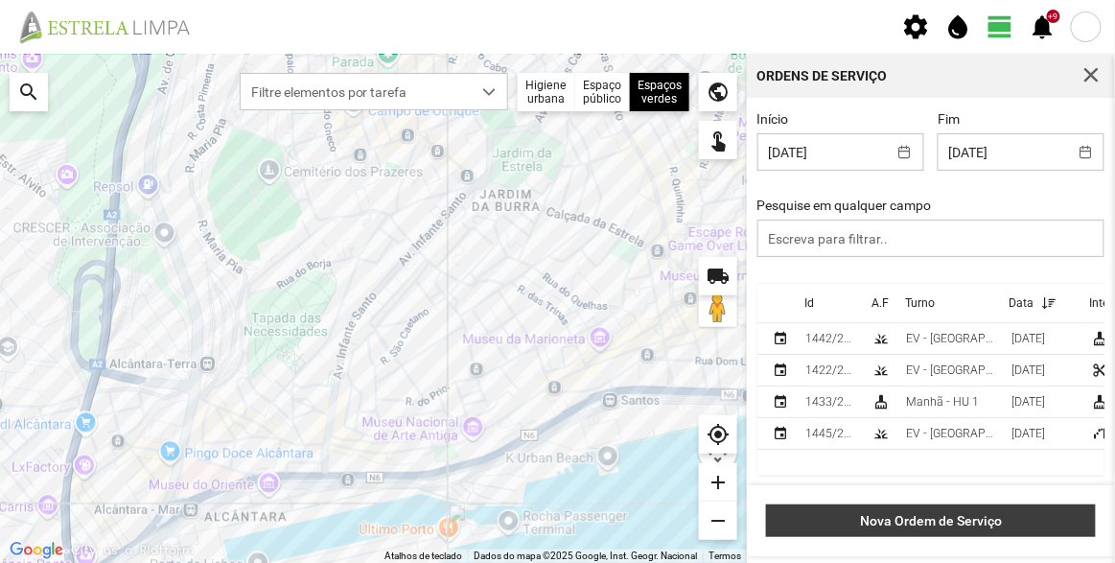
click at [931, 520] on span "Nova Ordem de Serviço" at bounding box center [931, 520] width 310 height 15
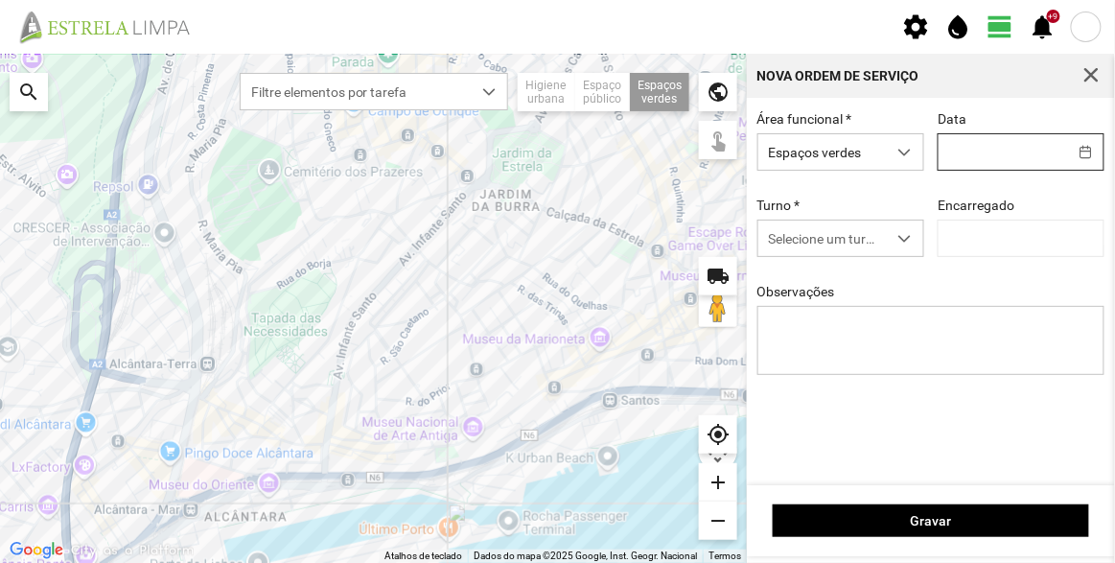
click at [988, 139] on input "text" at bounding box center [1002, 151] width 128 height 35
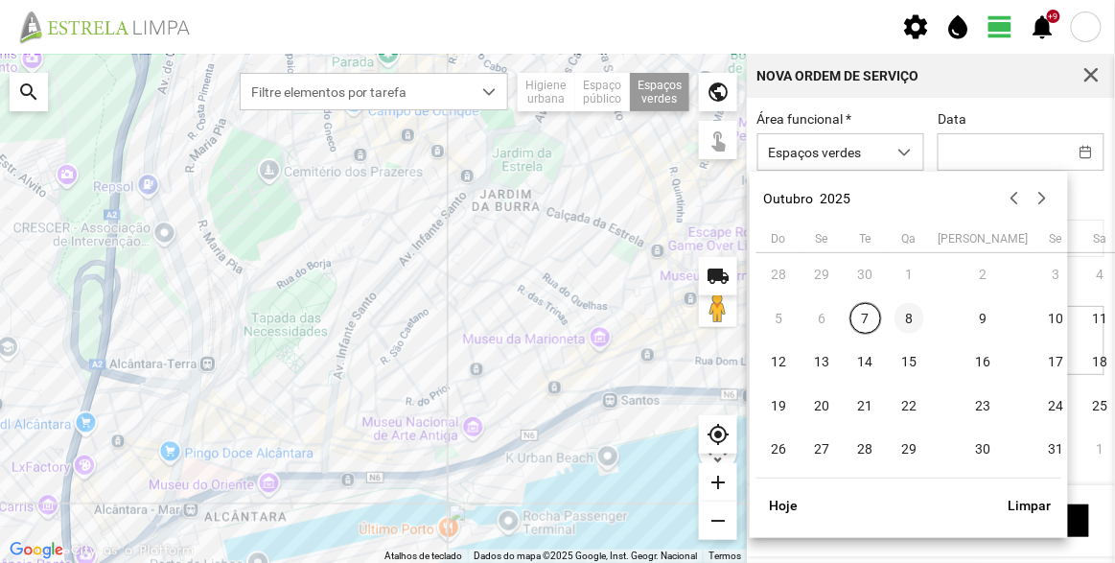
click at [907, 319] on span "8" at bounding box center [909, 318] width 31 height 31
type input "[DATE]"
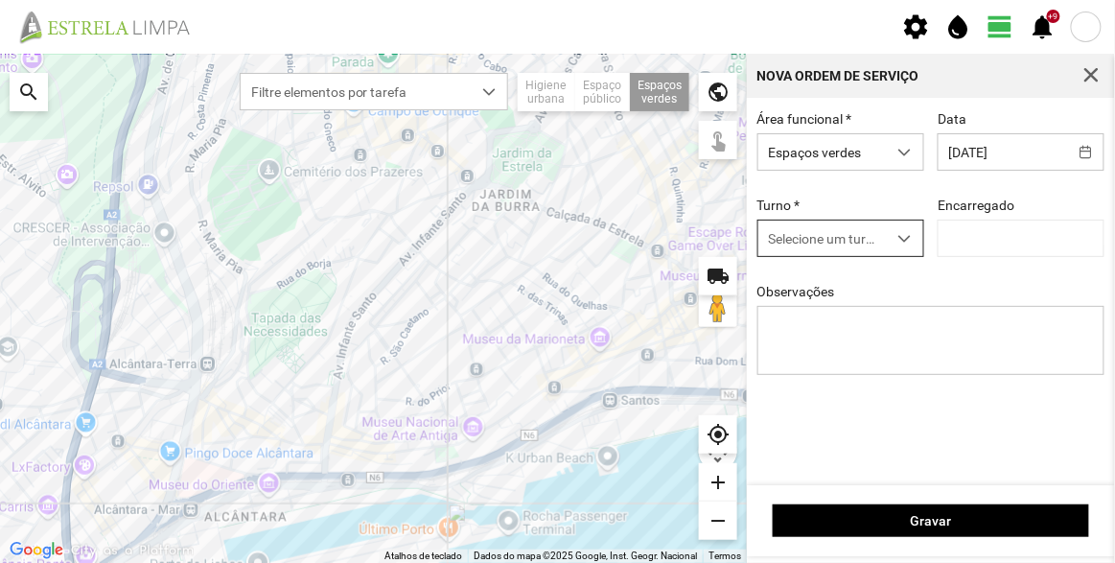
click at [833, 236] on span "Selecione um turno" at bounding box center [822, 237] width 128 height 35
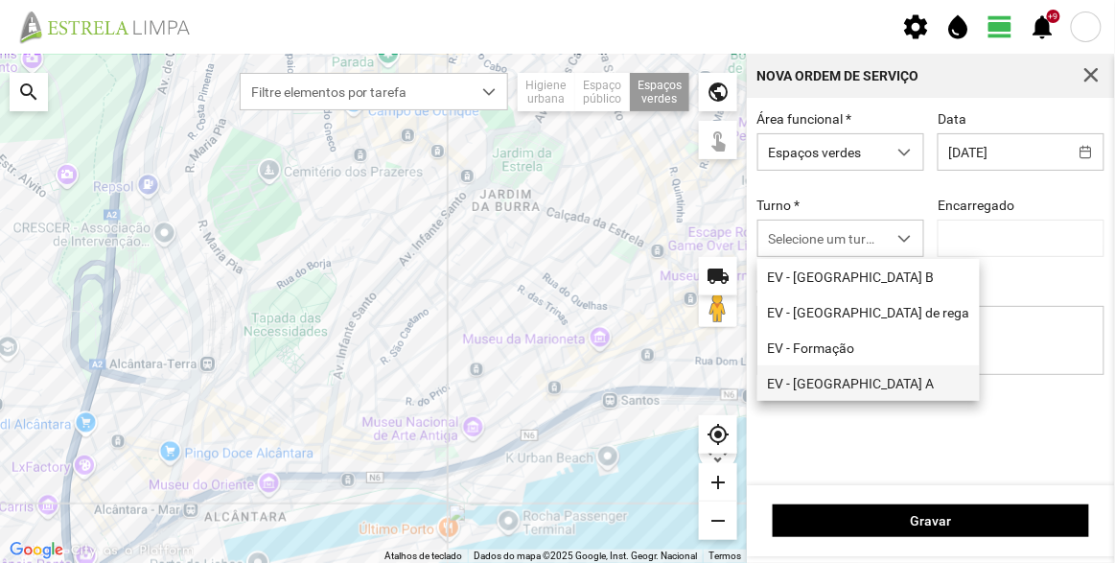
click at [835, 384] on li "EV - [GEOGRAPHIC_DATA] A" at bounding box center [868, 382] width 222 height 35
type input "[PERSON_NAME]"
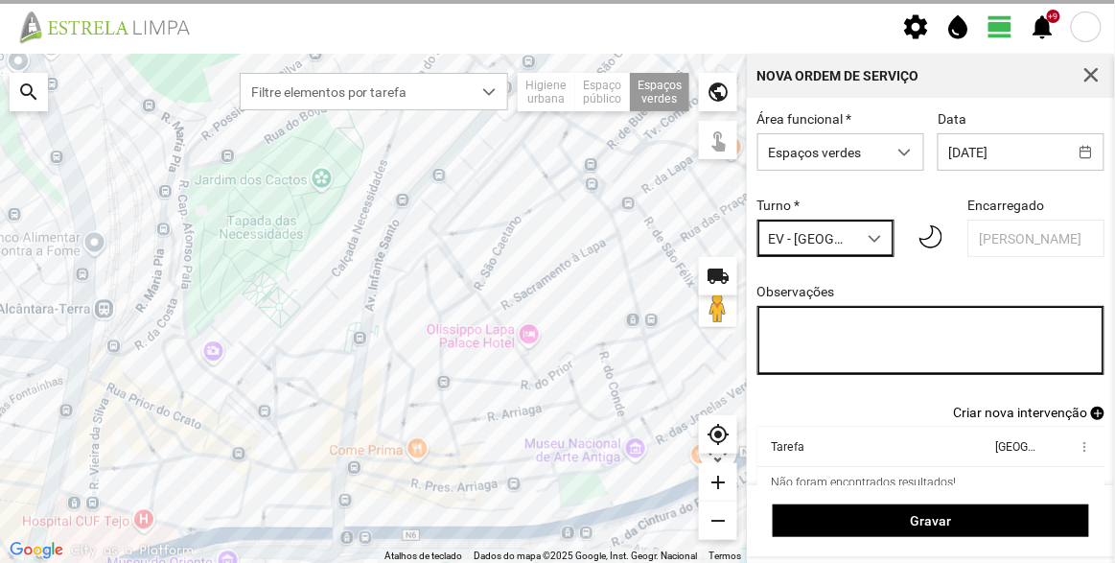
click at [983, 333] on textarea "Observações" at bounding box center [931, 340] width 348 height 69
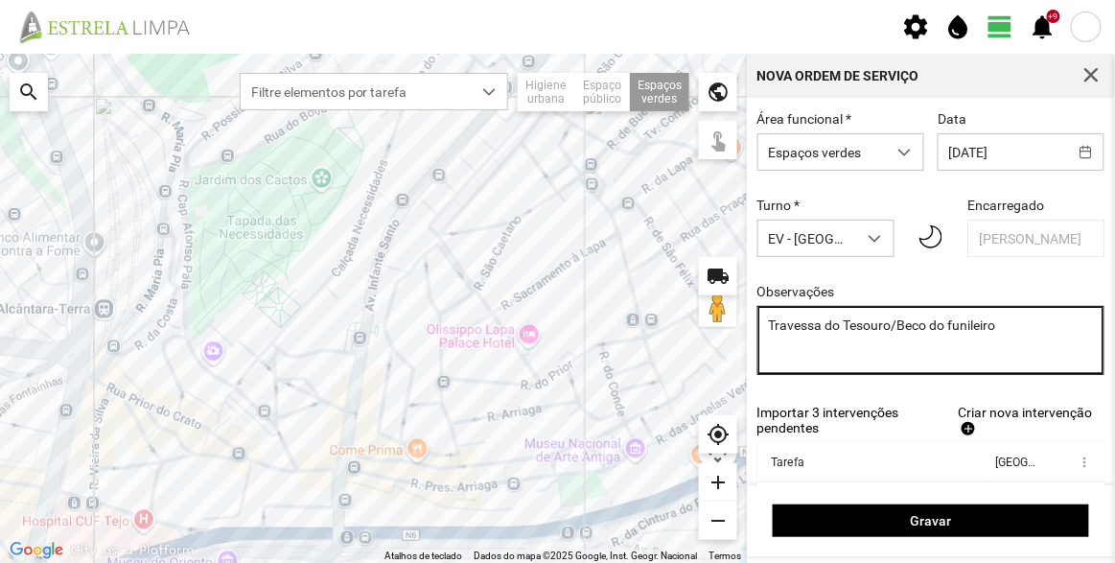
click at [954, 331] on textarea "Travessa do Tesouro/Beco do funileiro" at bounding box center [931, 340] width 348 height 69
type textarea "Travessa do Tesouro/Beco do Funileiro"
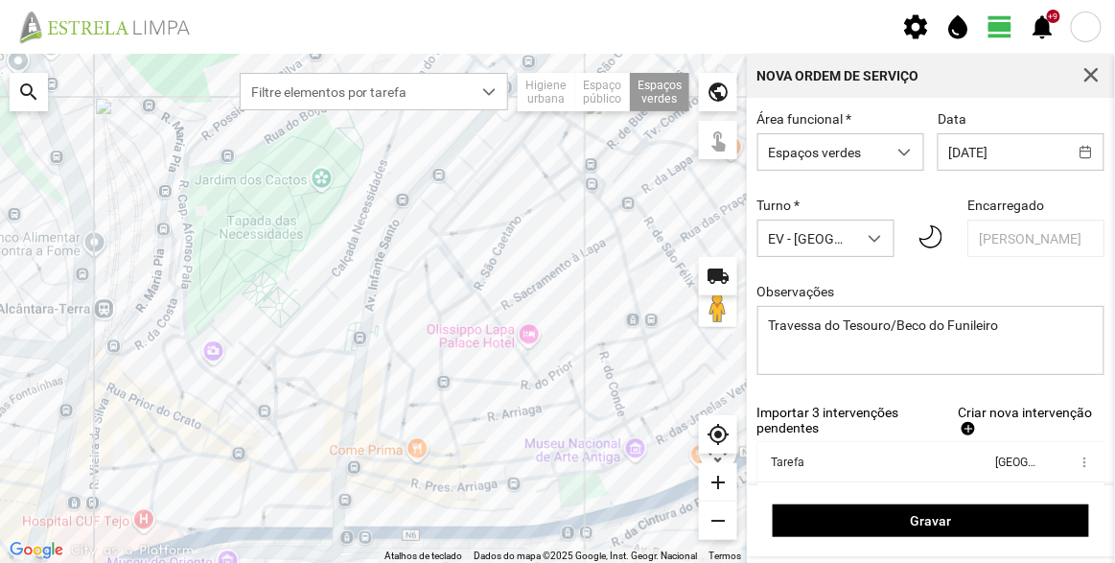
click at [998, 420] on span "Criar nova intervenção" at bounding box center [1025, 412] width 134 height 15
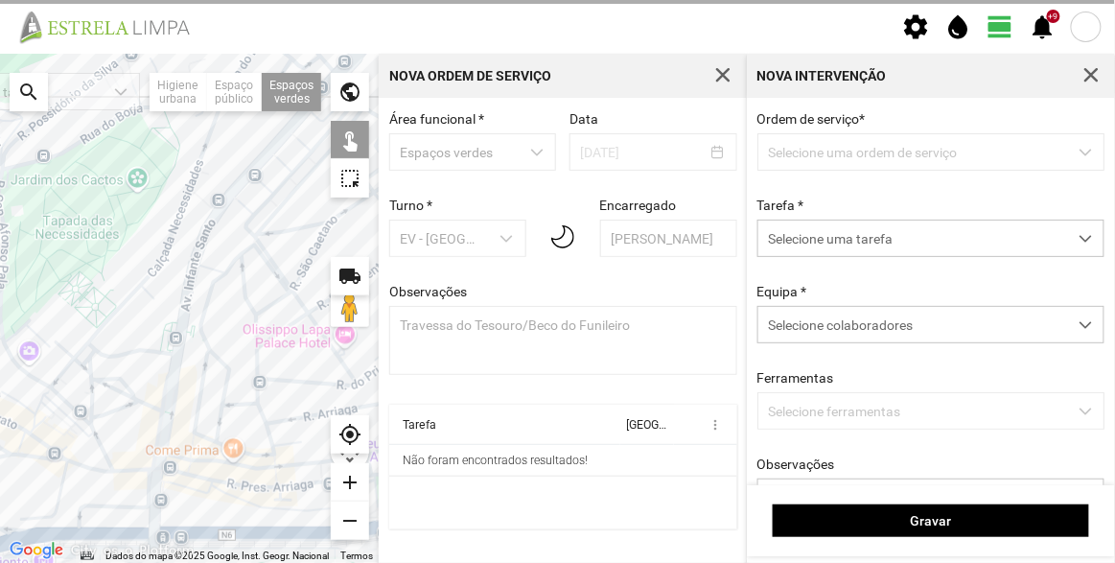
click at [845, 220] on span "Selecione uma tarefa" at bounding box center [912, 237] width 309 height 35
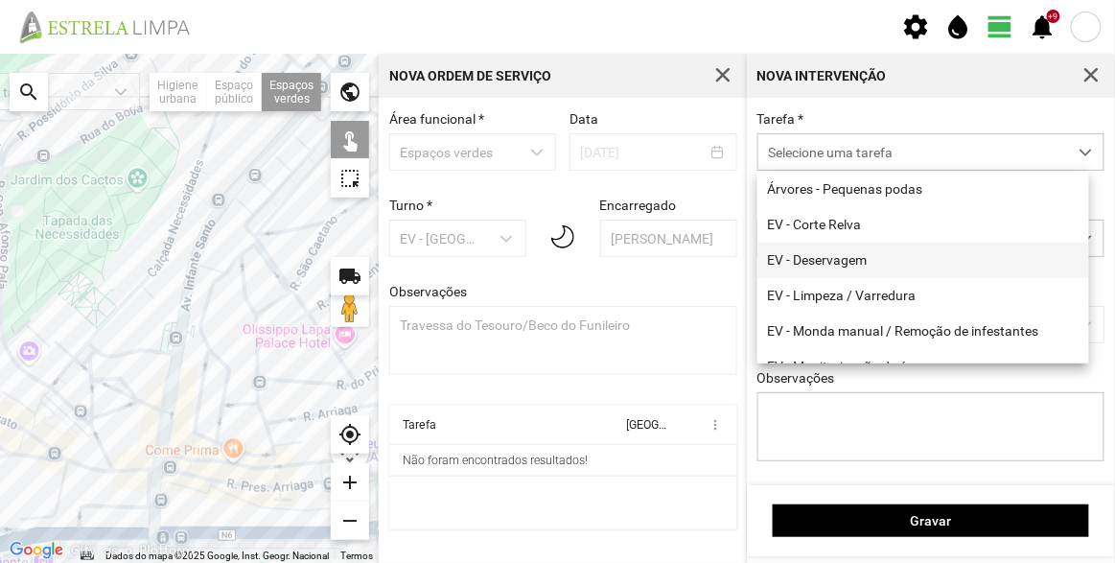
click at [855, 259] on li "EV - Deservagem" at bounding box center [923, 260] width 332 height 35
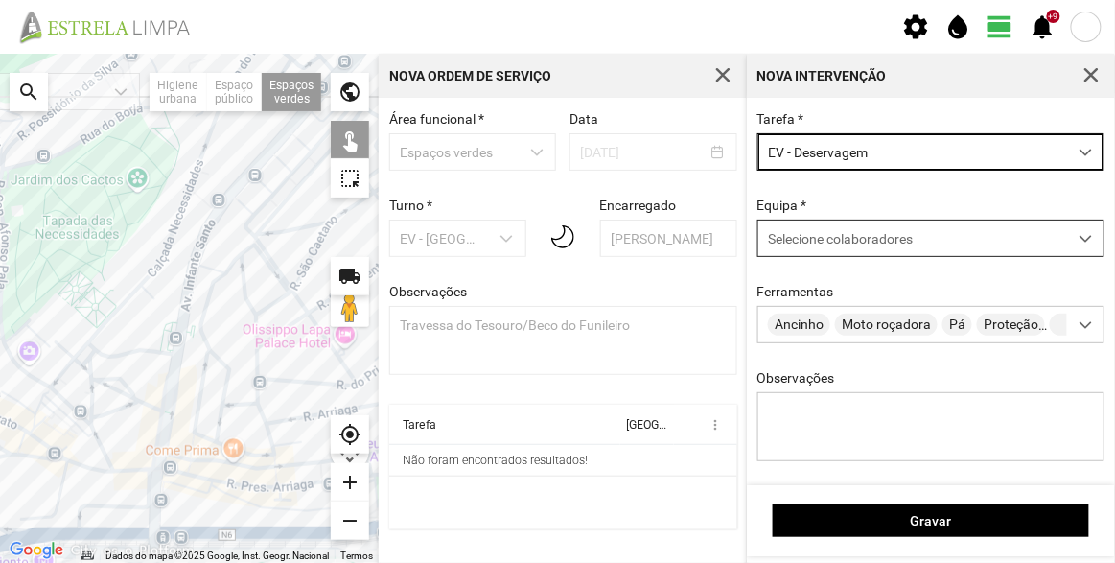
click at [856, 235] on span "Selecione colaboradores" at bounding box center [840, 238] width 145 height 15
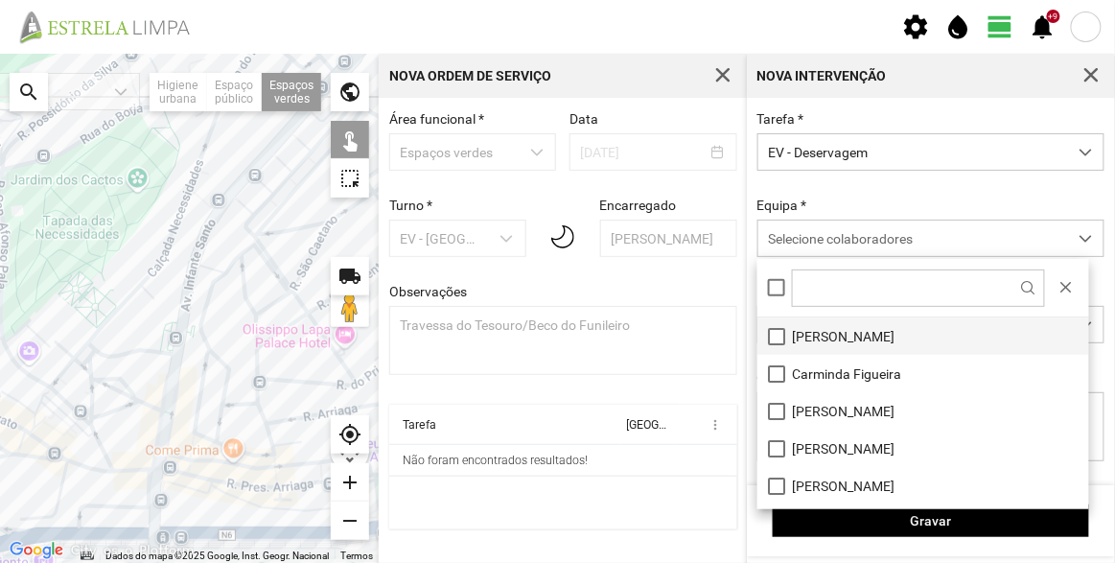
click at [859, 343] on li "[PERSON_NAME]" at bounding box center [923, 335] width 332 height 37
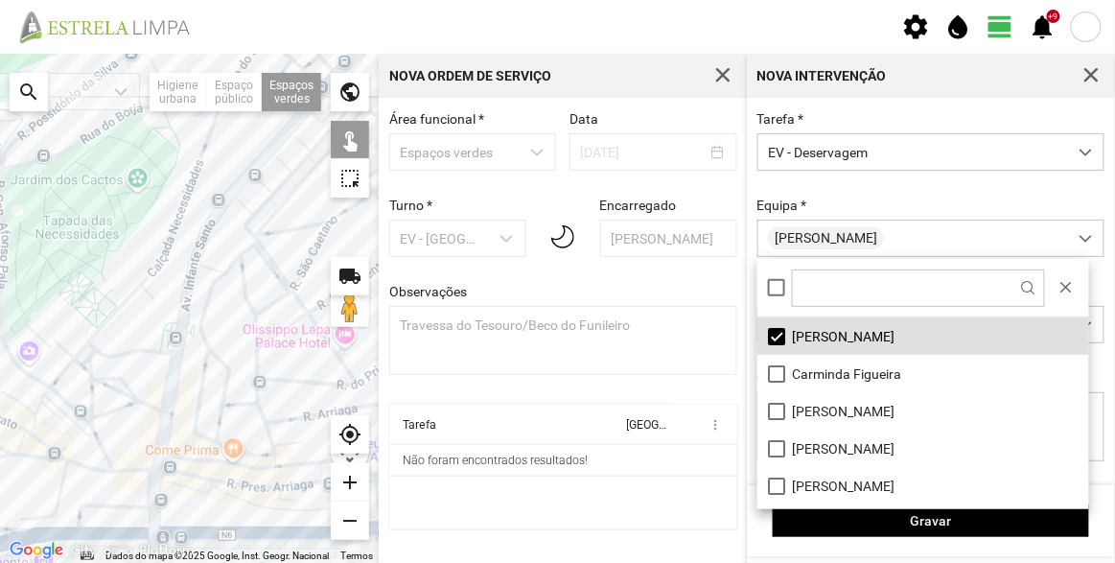
click at [69, 379] on div at bounding box center [189, 308] width 379 height 509
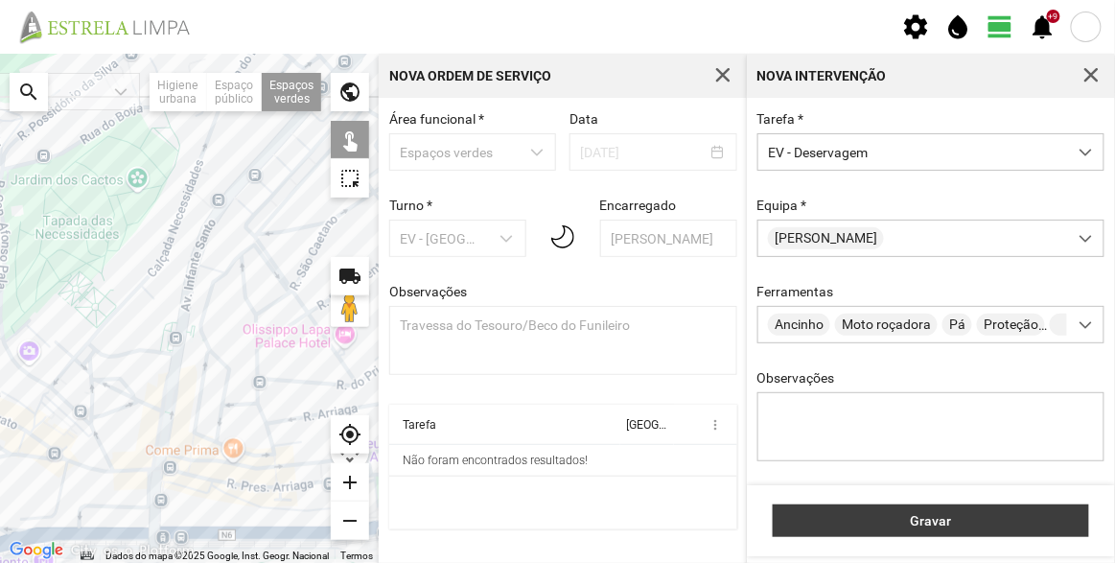
click at [938, 519] on span "Gravar" at bounding box center [931, 520] width 296 height 15
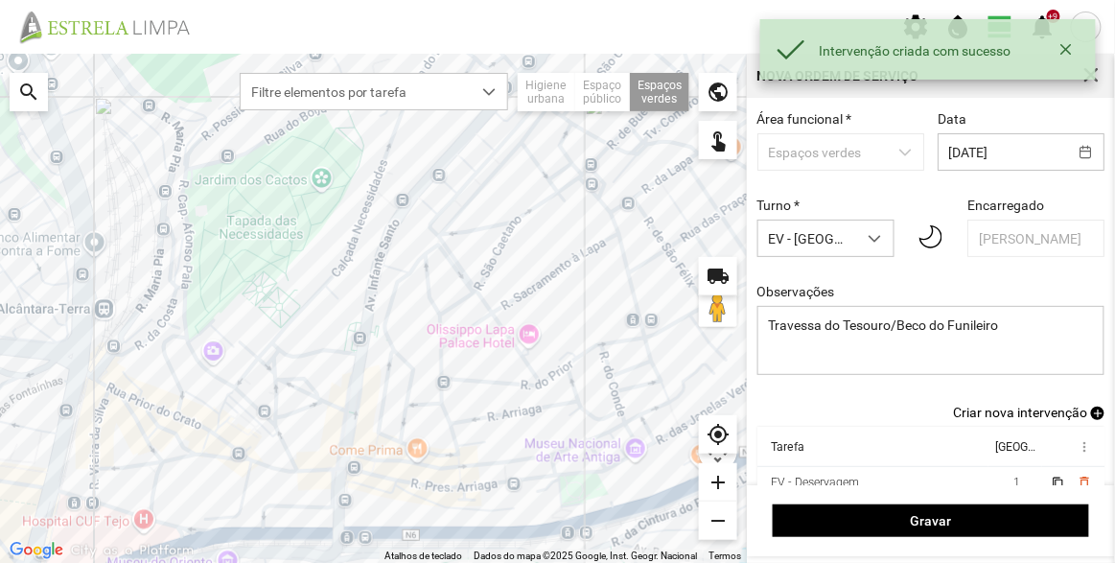
click at [1030, 409] on span "Criar nova intervenção" at bounding box center [1020, 412] width 134 height 15
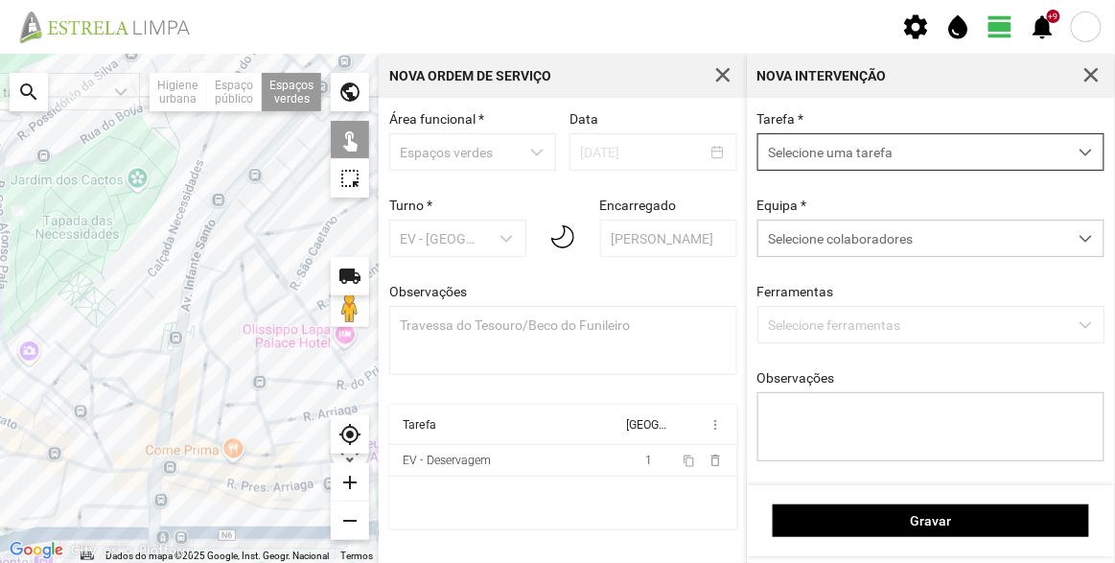
click at [847, 151] on span "Selecione uma tarefa" at bounding box center [912, 151] width 309 height 35
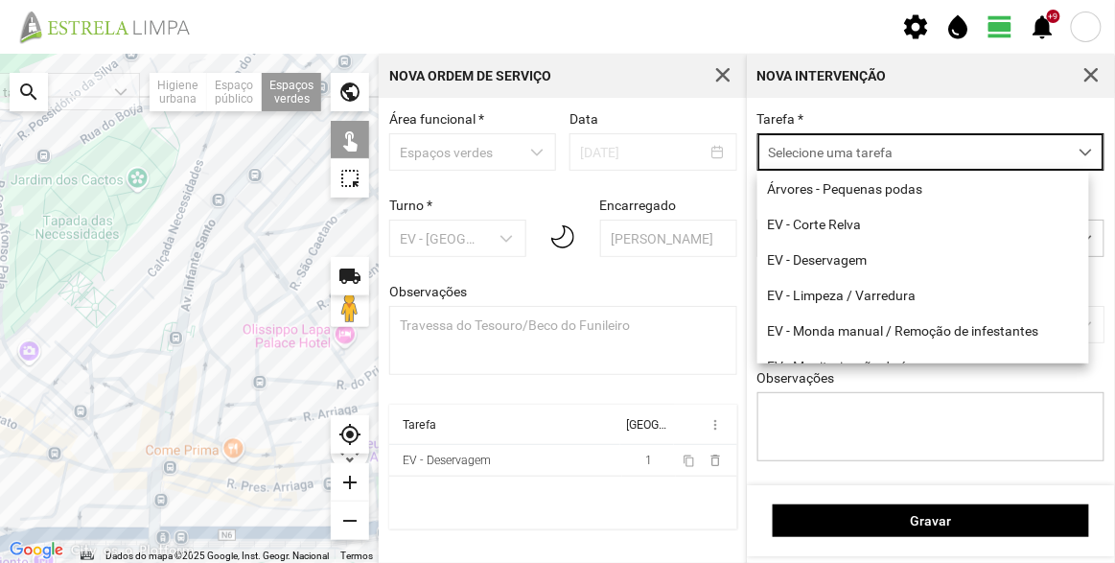
scroll to position [10, 81]
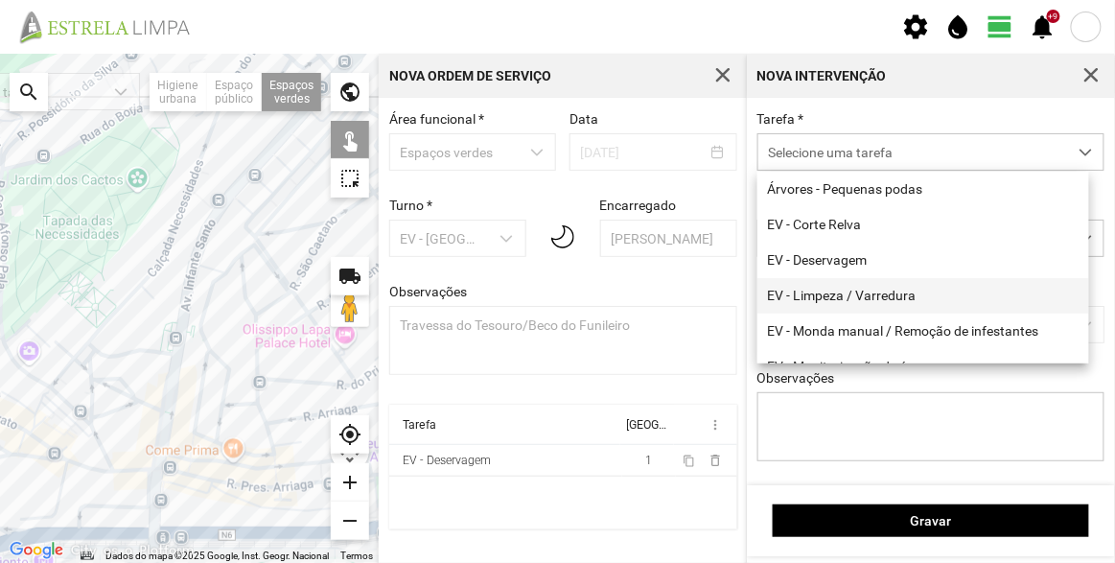
click at [867, 298] on li "EV - Limpeza / Varredura" at bounding box center [923, 295] width 332 height 35
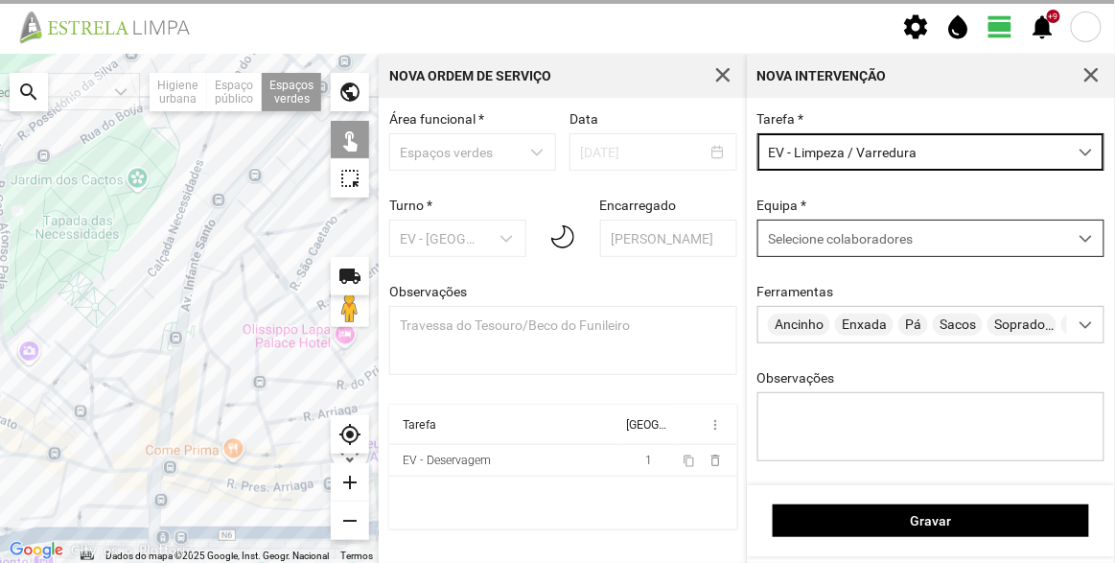
click at [875, 248] on div "Selecione colaboradores" at bounding box center [912, 237] width 309 height 35
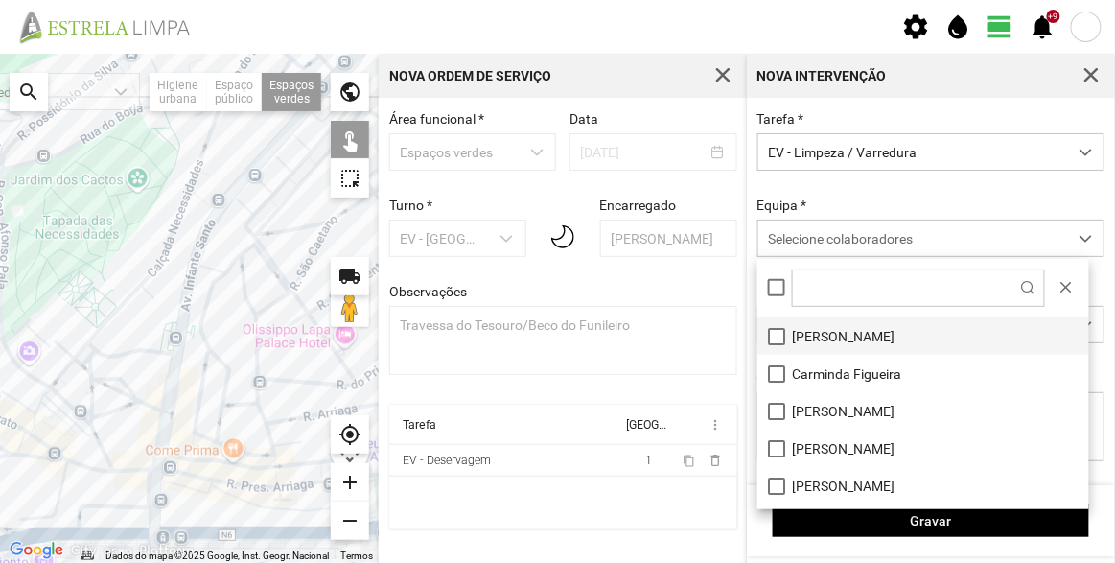
click at [829, 338] on li "[PERSON_NAME]" at bounding box center [923, 335] width 332 height 37
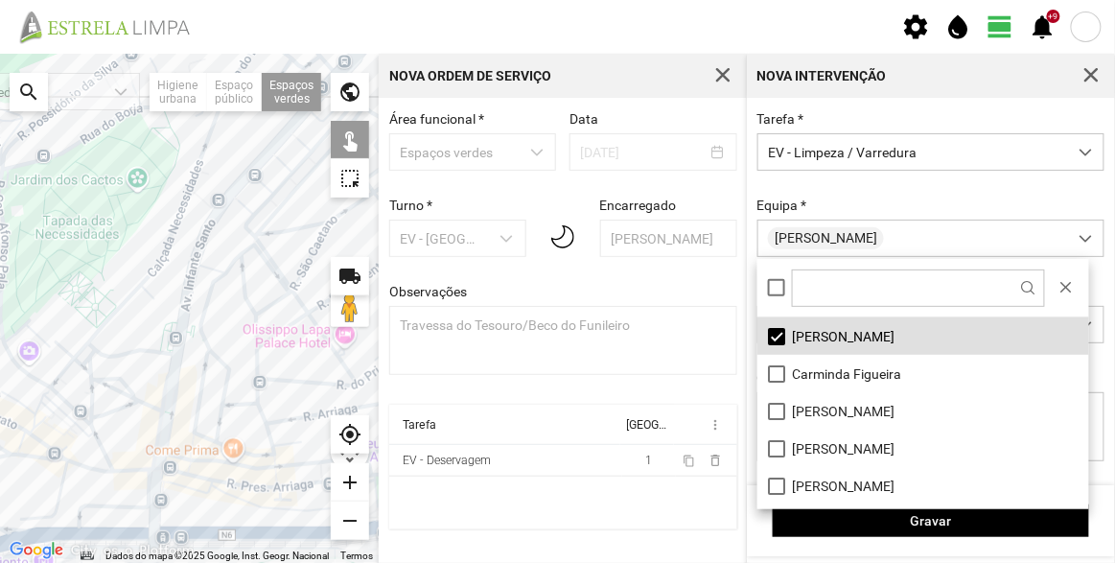
click at [65, 377] on div at bounding box center [189, 308] width 379 height 509
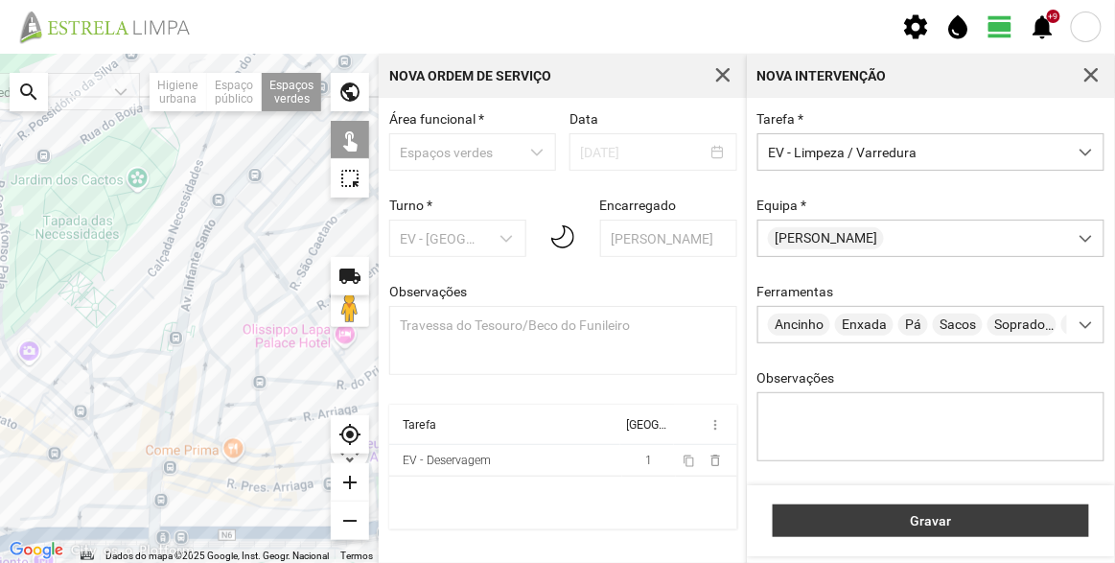
click at [852, 513] on span "Gravar" at bounding box center [931, 520] width 296 height 15
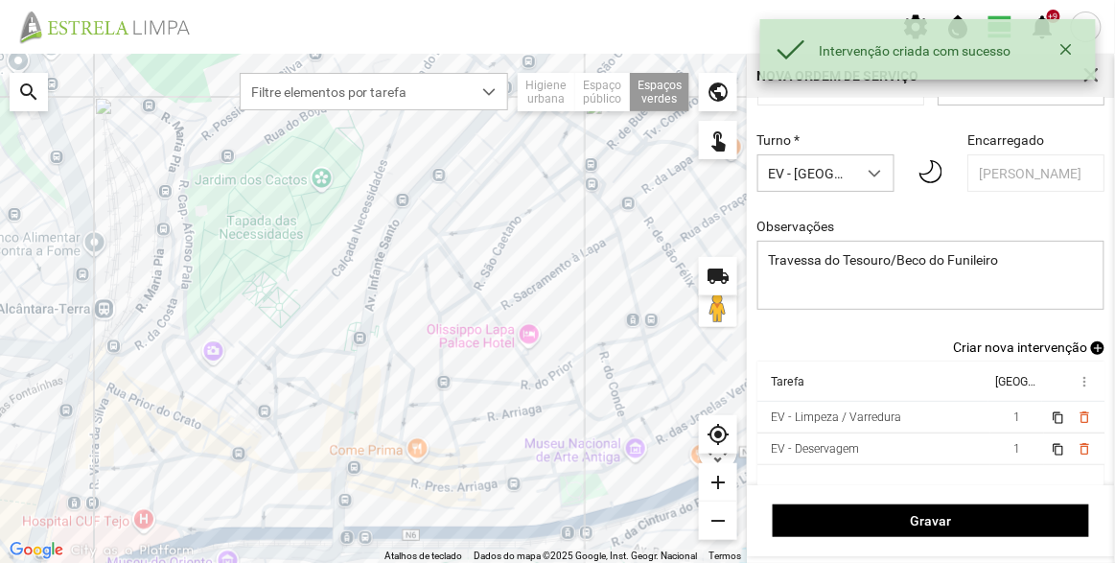
scroll to position [80, 0]
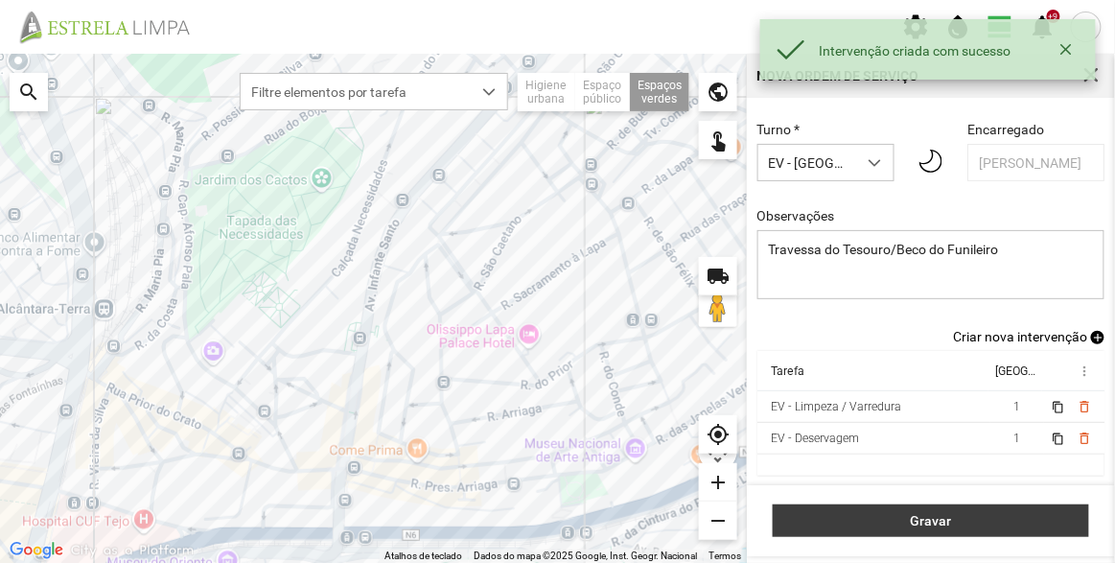
click at [977, 515] on span "Gravar" at bounding box center [931, 520] width 296 height 15
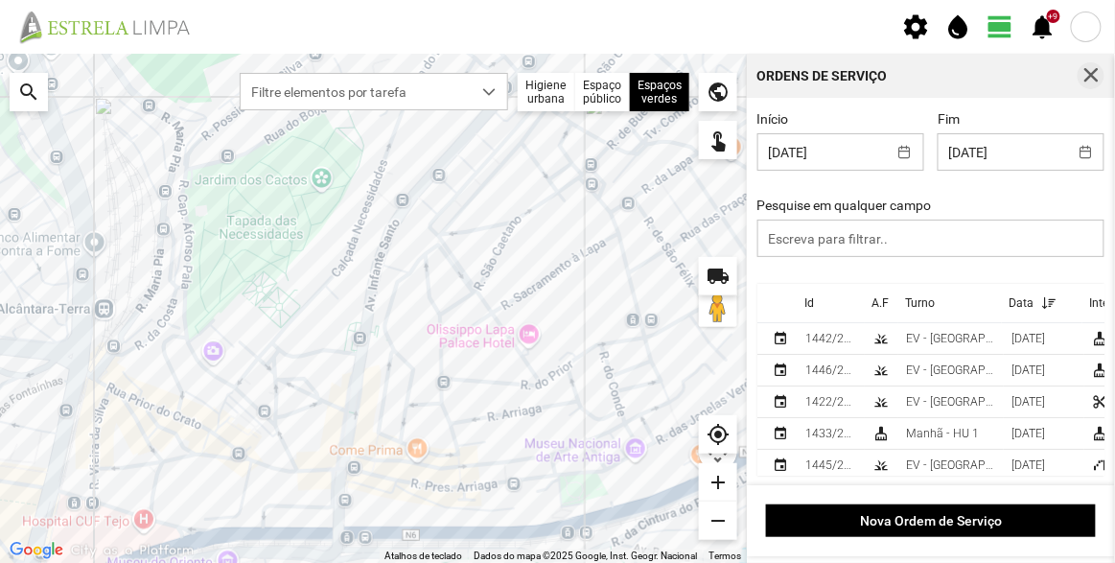
click at [1089, 70] on span "button" at bounding box center [1090, 75] width 17 height 17
